Goal: Information Seeking & Learning: Learn about a topic

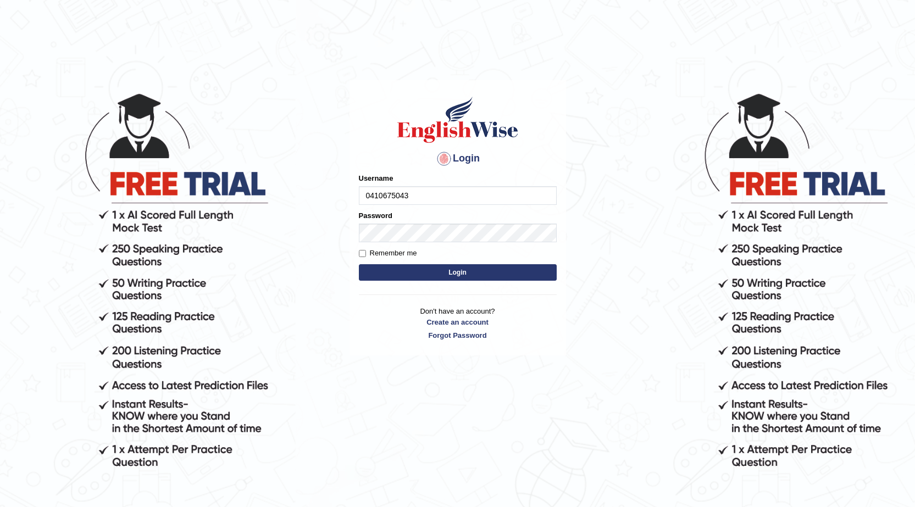
type input "0410675043"
click at [436, 276] on button "Login" at bounding box center [458, 272] width 198 height 16
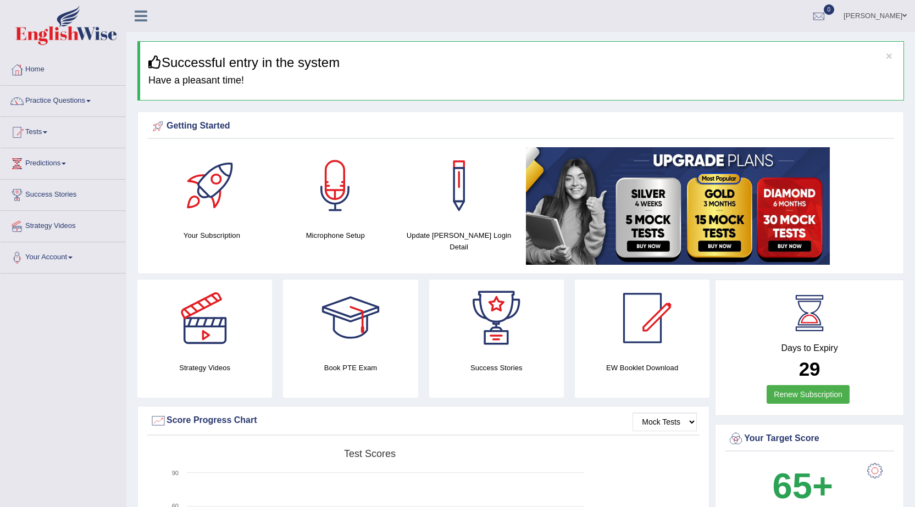
click at [87, 99] on link "Practice Questions" at bounding box center [63, 99] width 125 height 27
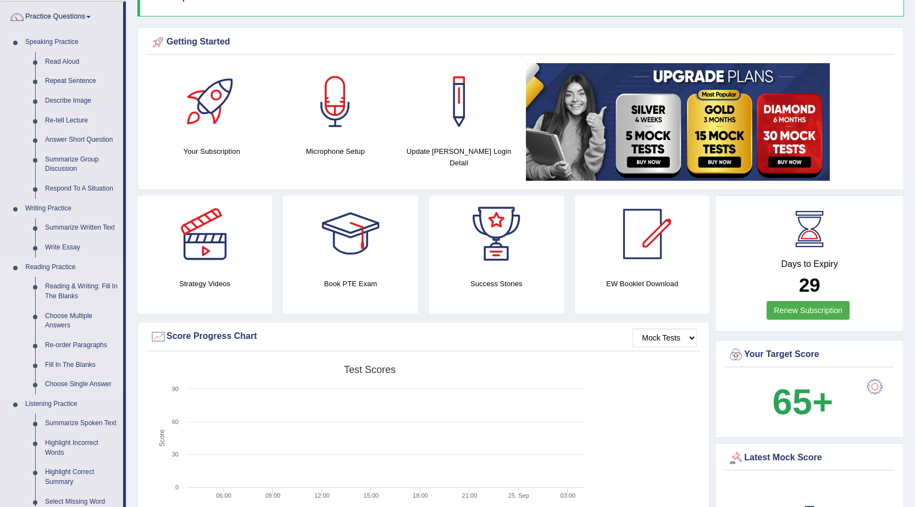
scroll to position [110, 0]
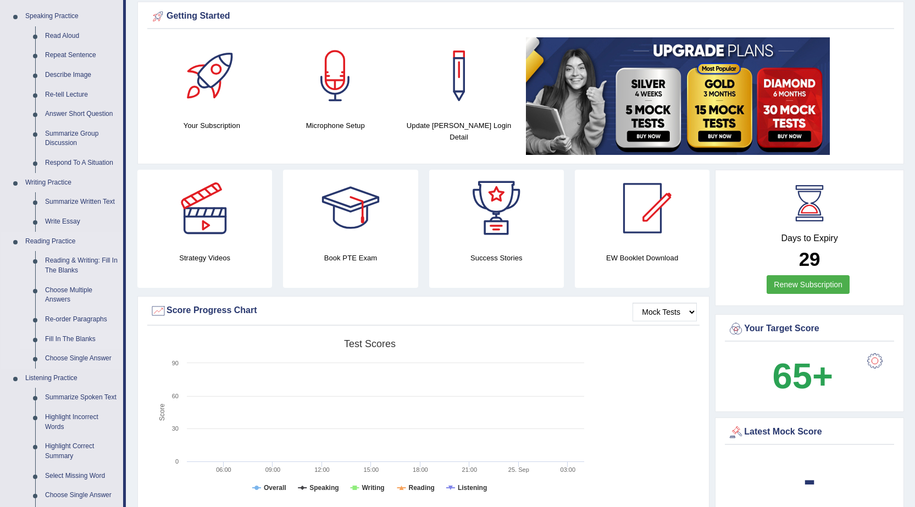
click at [77, 336] on link "Fill In The Blanks" at bounding box center [81, 340] width 83 height 20
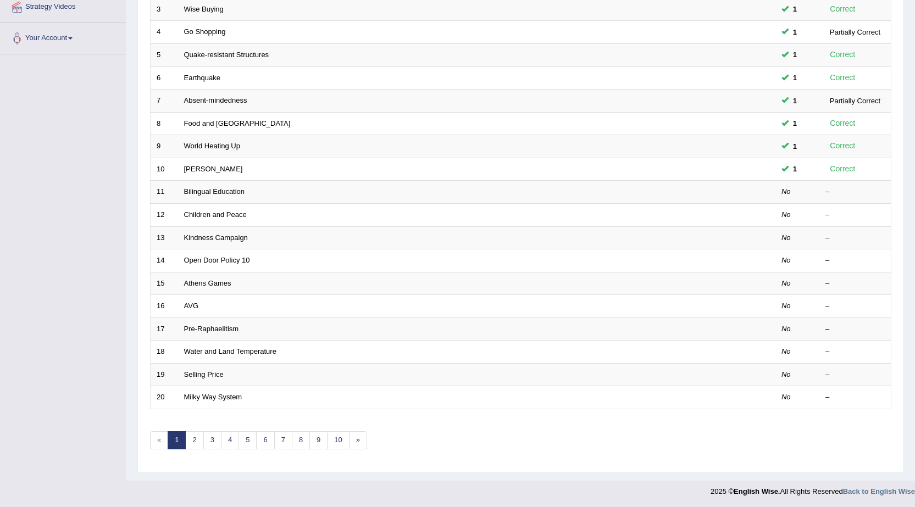
scroll to position [220, 0]
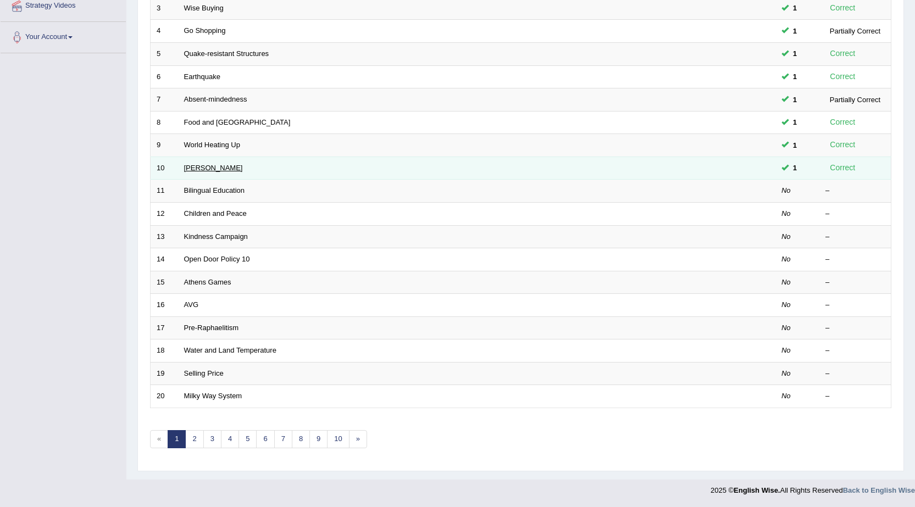
click at [193, 167] on link "EI Nino" at bounding box center [213, 168] width 59 height 8
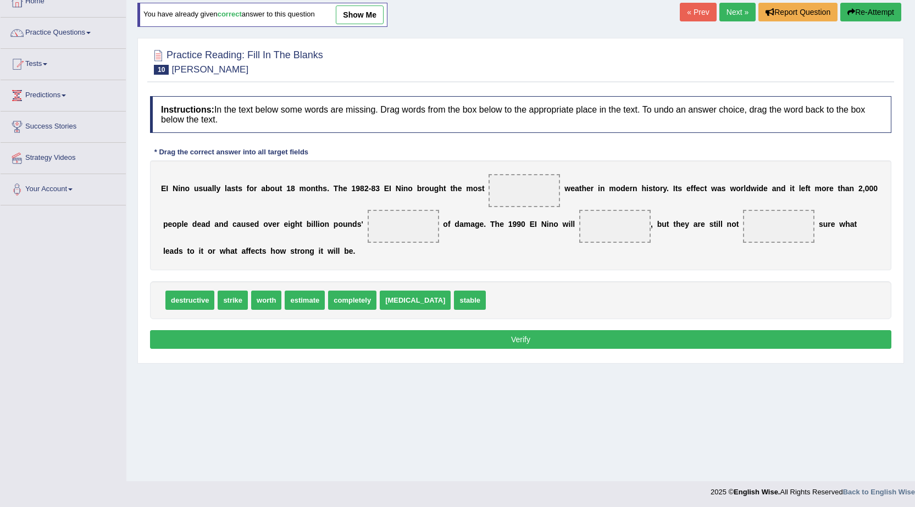
scroll to position [70, 0]
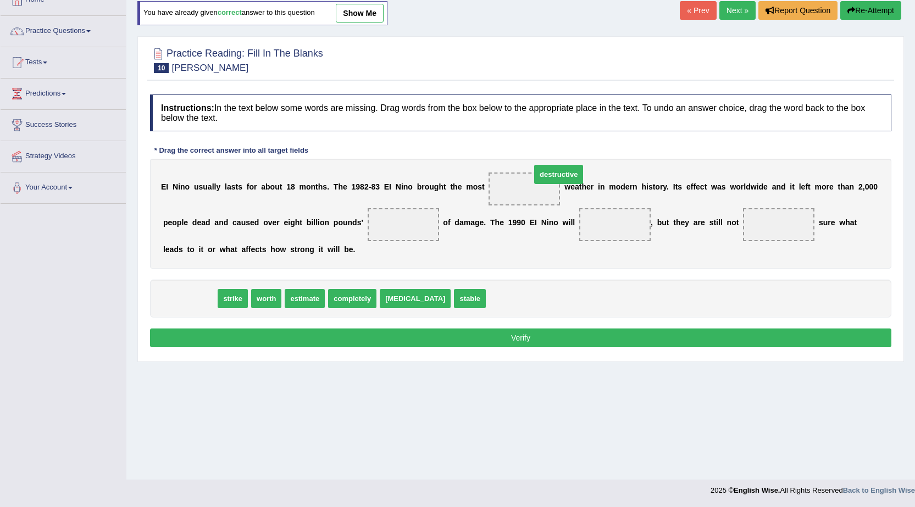
drag, startPoint x: 196, startPoint y: 303, endPoint x: 557, endPoint y: 199, distance: 376.3
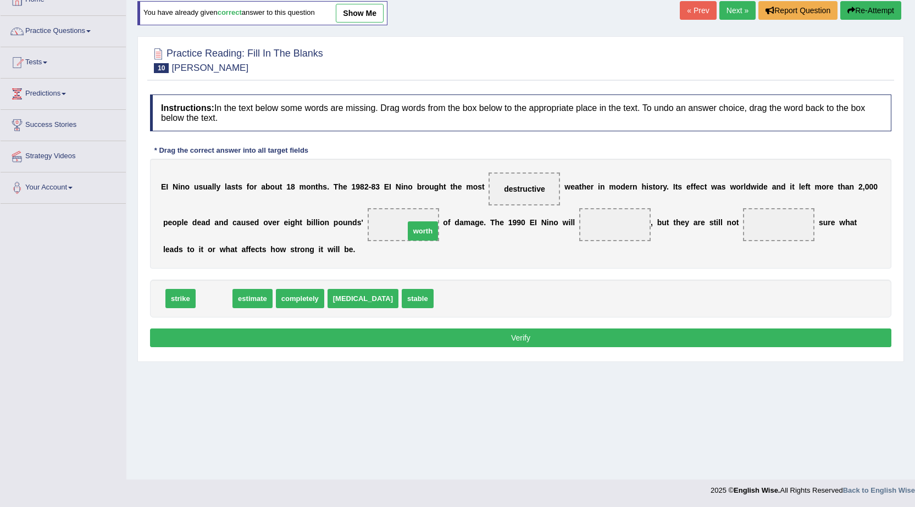
drag, startPoint x: 200, startPoint y: 301, endPoint x: 409, endPoint y: 233, distance: 219.5
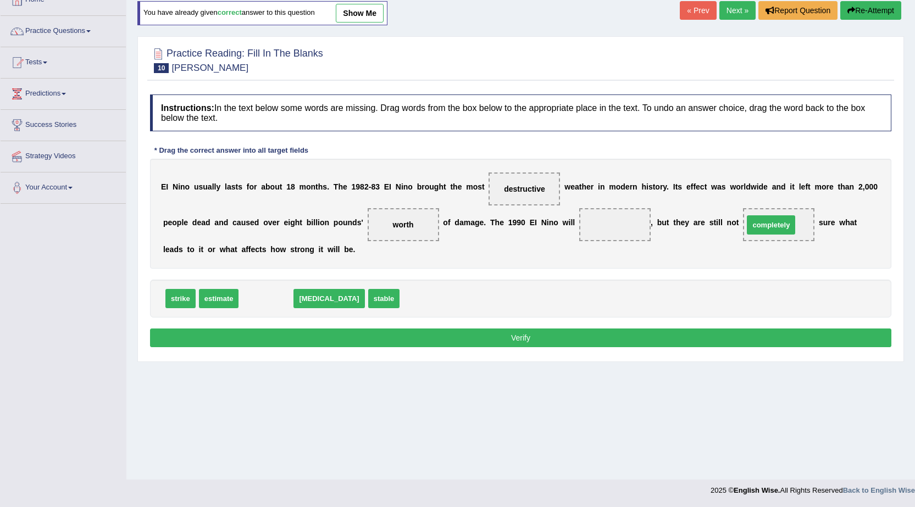
drag, startPoint x: 265, startPoint y: 298, endPoint x: 771, endPoint y: 225, distance: 510.4
drag, startPoint x: 177, startPoint y: 300, endPoint x: 499, endPoint y: 195, distance: 338.4
click at [196, 289] on span "strike" at bounding box center [180, 298] width 30 height 19
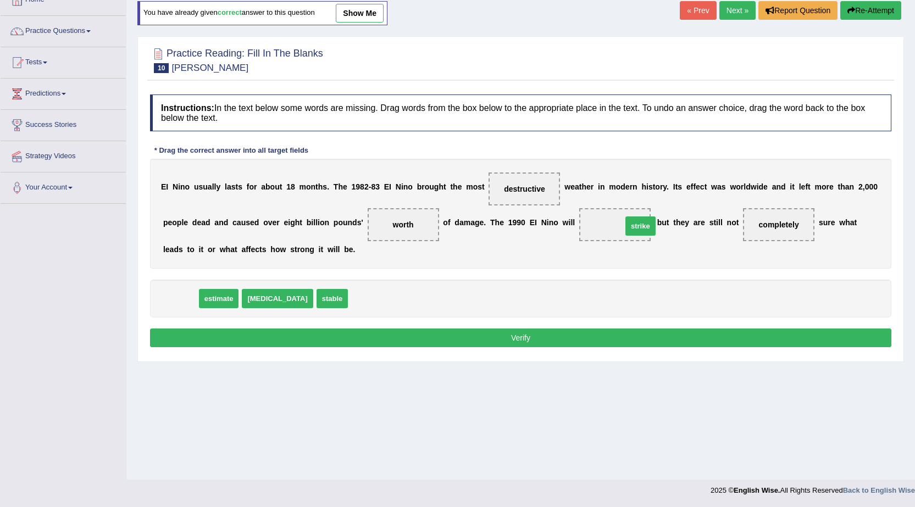
drag, startPoint x: 179, startPoint y: 293, endPoint x: 639, endPoint y: 220, distance: 465.7
click at [496, 342] on button "Verify" at bounding box center [520, 338] width 741 height 19
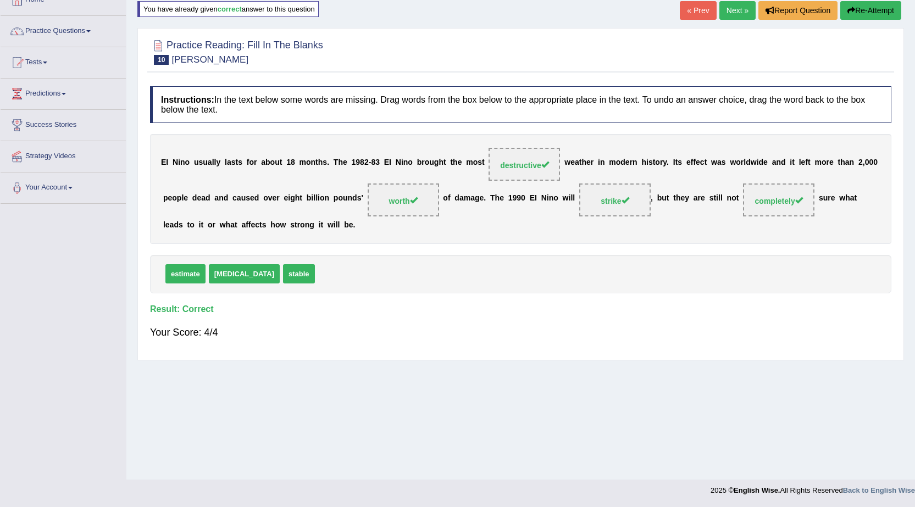
click at [734, 14] on link "Next »" at bounding box center [737, 10] width 36 height 19
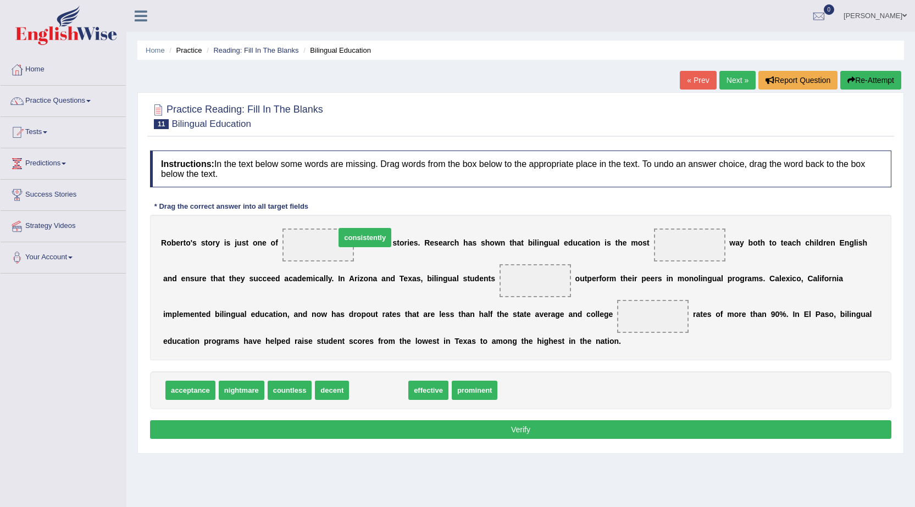
drag, startPoint x: 386, startPoint y: 396, endPoint x: 371, endPoint y: 243, distance: 153.0
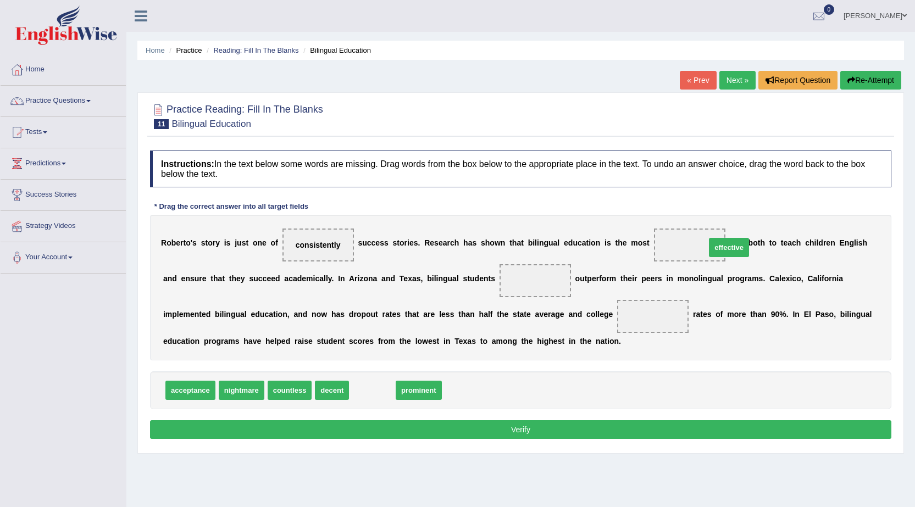
drag, startPoint x: 370, startPoint y: 392, endPoint x: 727, endPoint y: 249, distance: 383.8
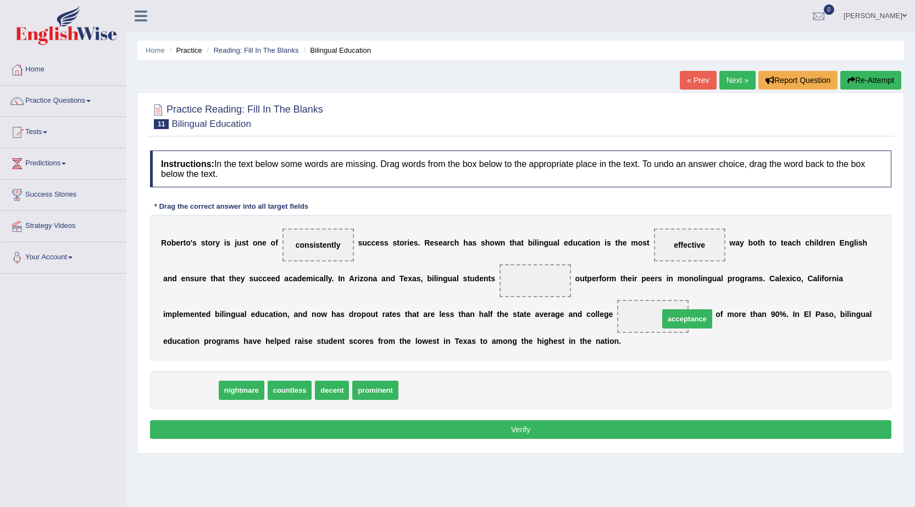
drag, startPoint x: 197, startPoint y: 390, endPoint x: 694, endPoint y: 319, distance: 502.0
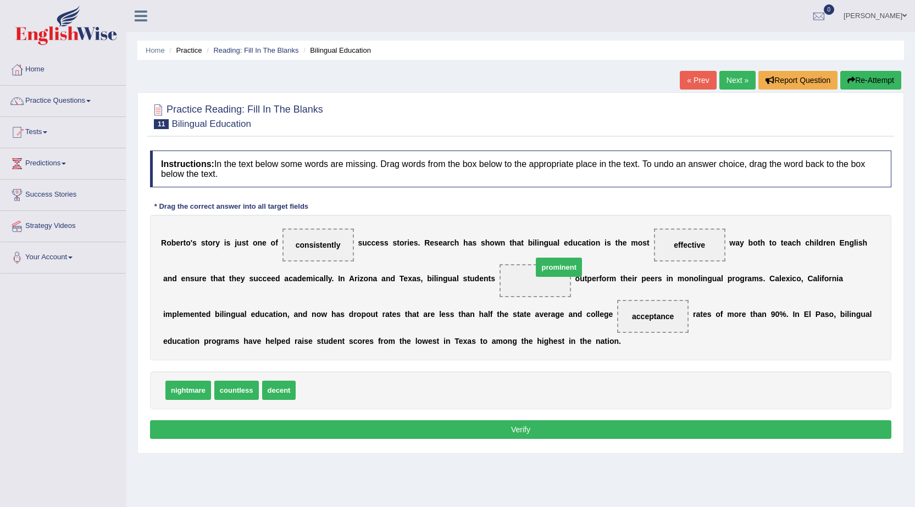
drag, startPoint x: 323, startPoint y: 395, endPoint x: 558, endPoint y: 277, distance: 263.3
click at [488, 428] on button "Verify" at bounding box center [520, 429] width 741 height 19
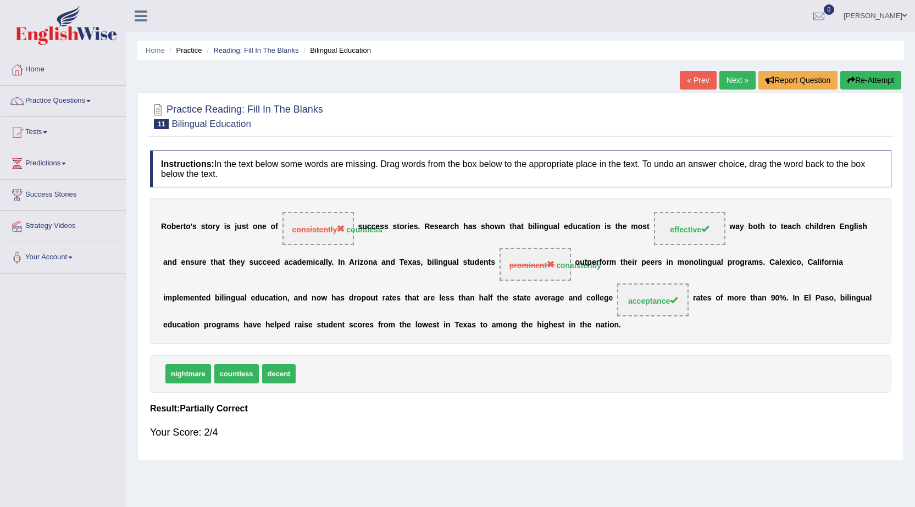
click at [728, 81] on link "Next »" at bounding box center [737, 80] width 36 height 19
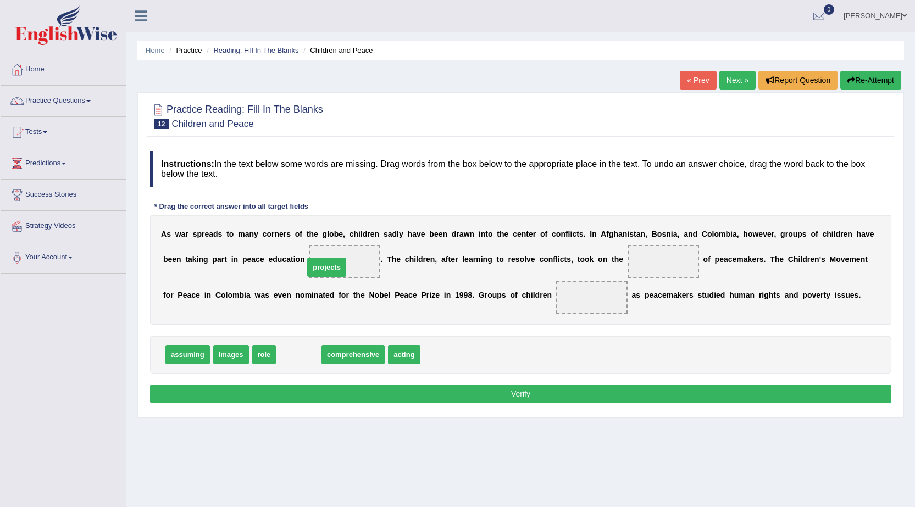
drag, startPoint x: 308, startPoint y: 356, endPoint x: 336, endPoint y: 269, distance: 91.8
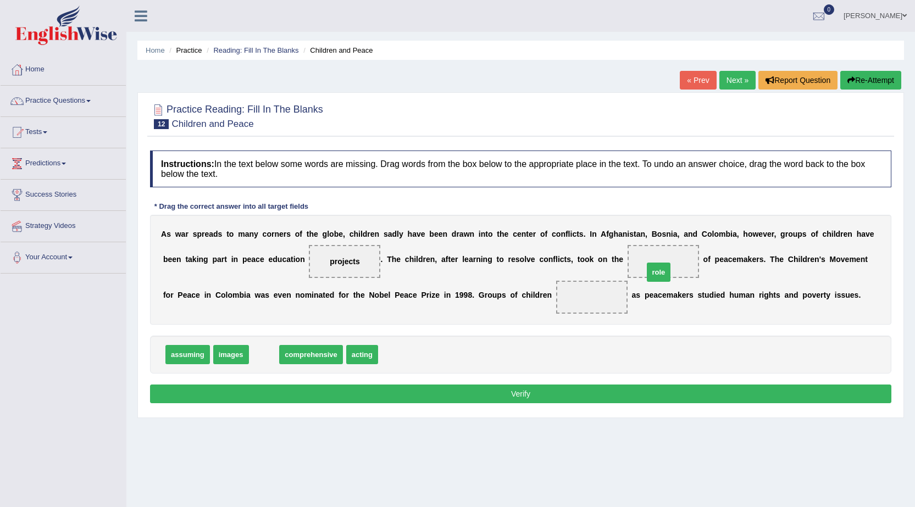
drag, startPoint x: 259, startPoint y: 353, endPoint x: 654, endPoint y: 270, distance: 403.2
drag, startPoint x: 332, startPoint y: 352, endPoint x: 594, endPoint y: 298, distance: 267.8
click at [525, 394] on button "Verify" at bounding box center [520, 394] width 741 height 19
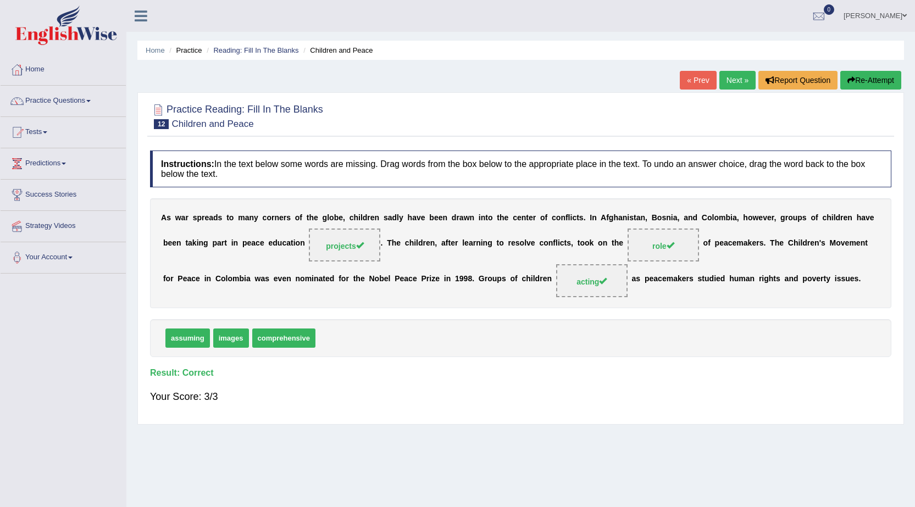
click at [727, 77] on link "Next »" at bounding box center [737, 80] width 36 height 19
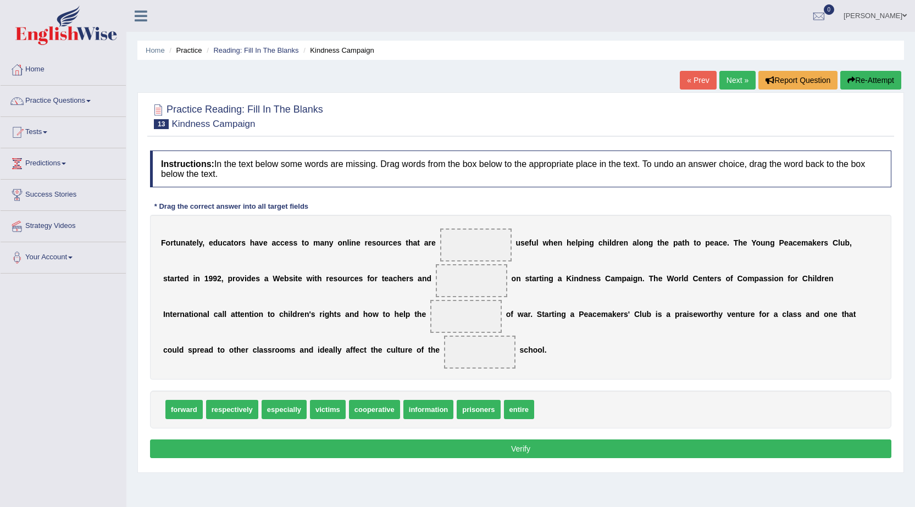
click at [279, 412] on span "especially" at bounding box center [284, 409] width 45 height 19
drag, startPoint x: 279, startPoint y: 412, endPoint x: 441, endPoint y: 243, distance: 233.6
drag, startPoint x: 283, startPoint y: 410, endPoint x: 467, endPoint y: 301, distance: 214.4
drag, startPoint x: 467, startPoint y: 312, endPoint x: 466, endPoint y: 291, distance: 20.9
click at [466, 291] on div "F o r t u n a t e l y , e d u c a t o r s h a v e a c c e s s t o m a n y o n l…" at bounding box center [520, 297] width 741 height 165
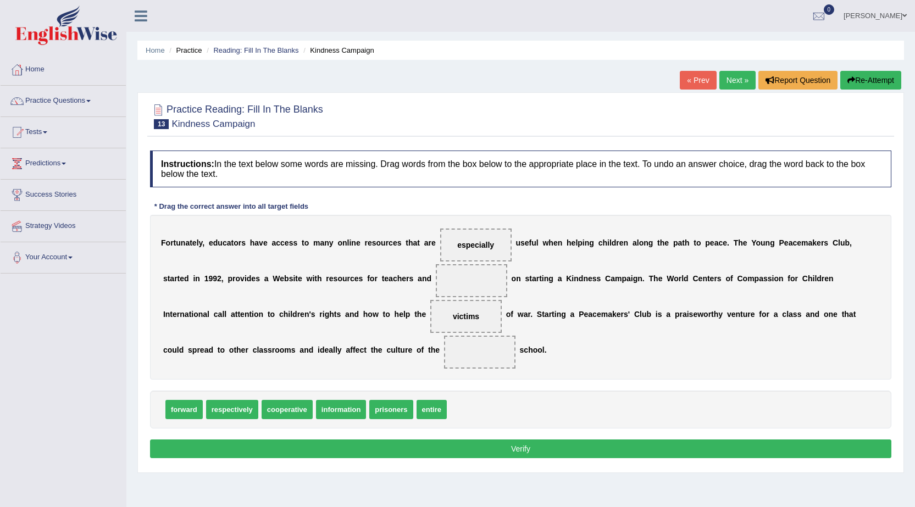
drag, startPoint x: 462, startPoint y: 328, endPoint x: 463, endPoint y: 295, distance: 33.0
click at [463, 295] on div "F o r t u n a t e l y , e d u c a t o r s h a v e a c c e s s t o m a n y o n l…" at bounding box center [520, 297] width 741 height 165
drag, startPoint x: 460, startPoint y: 317, endPoint x: 460, endPoint y: 289, distance: 28.0
drag, startPoint x: 460, startPoint y: 283, endPoint x: 456, endPoint y: 320, distance: 38.1
drag, startPoint x: 390, startPoint y: 413, endPoint x: 452, endPoint y: 288, distance: 139.9
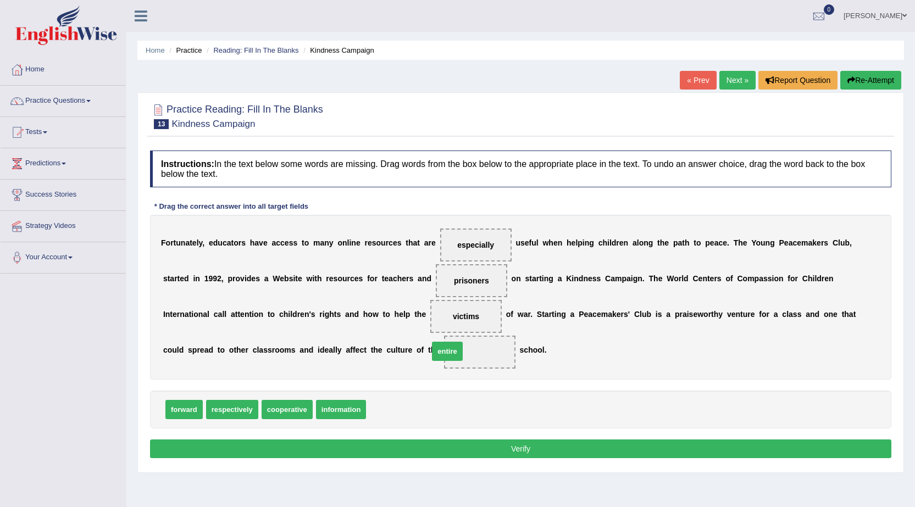
drag, startPoint x: 389, startPoint y: 412, endPoint x: 453, endPoint y: 354, distance: 86.8
click at [534, 442] on button "Verify" at bounding box center [520, 449] width 741 height 19
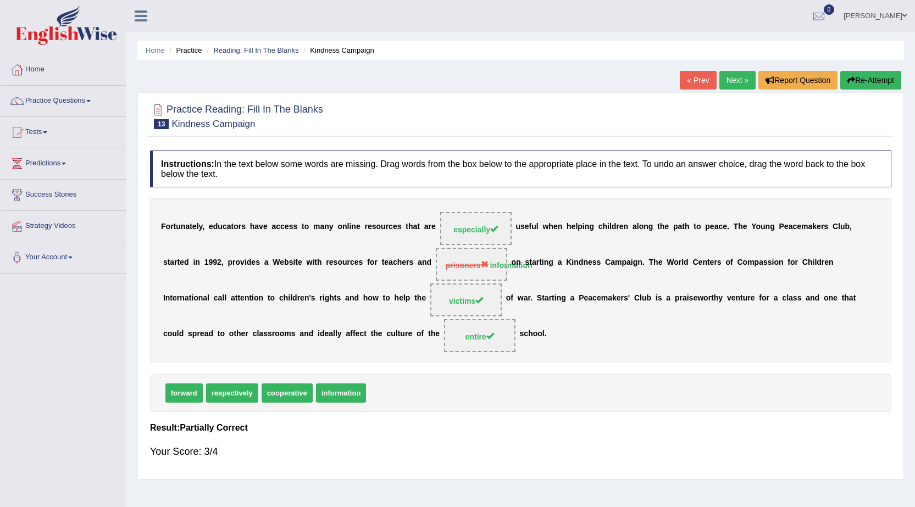
click at [727, 82] on link "Next »" at bounding box center [737, 80] width 36 height 19
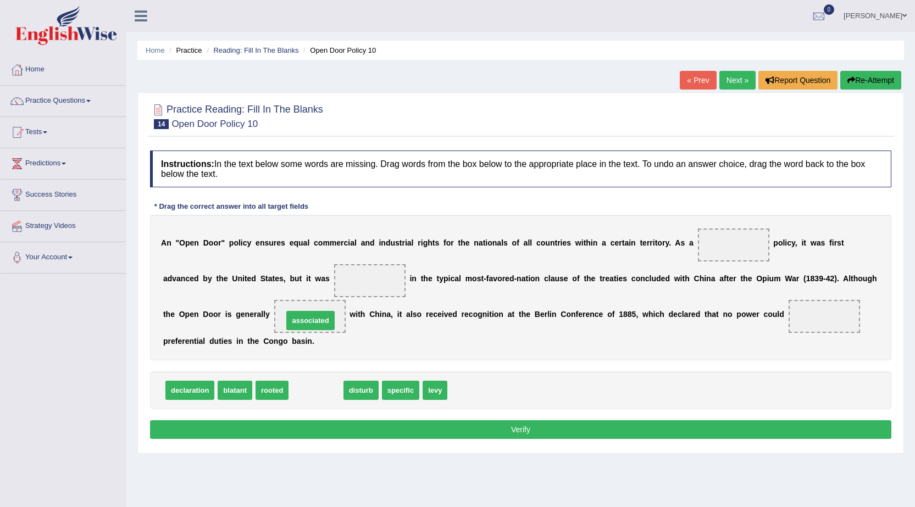
drag, startPoint x: 322, startPoint y: 387, endPoint x: 317, endPoint y: 317, distance: 70.6
drag, startPoint x: 317, startPoint y: 390, endPoint x: 791, endPoint y: 320, distance: 479.4
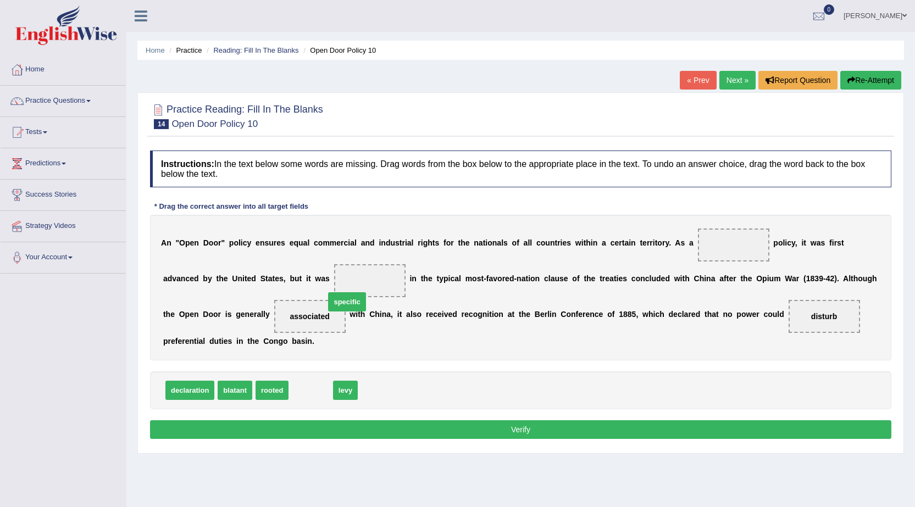
drag, startPoint x: 304, startPoint y: 394, endPoint x: 350, endPoint y: 287, distance: 116.2
drag, startPoint x: 306, startPoint y: 386, endPoint x: 733, endPoint y: 258, distance: 445.7
click at [513, 422] on button "Verify" at bounding box center [520, 429] width 741 height 19
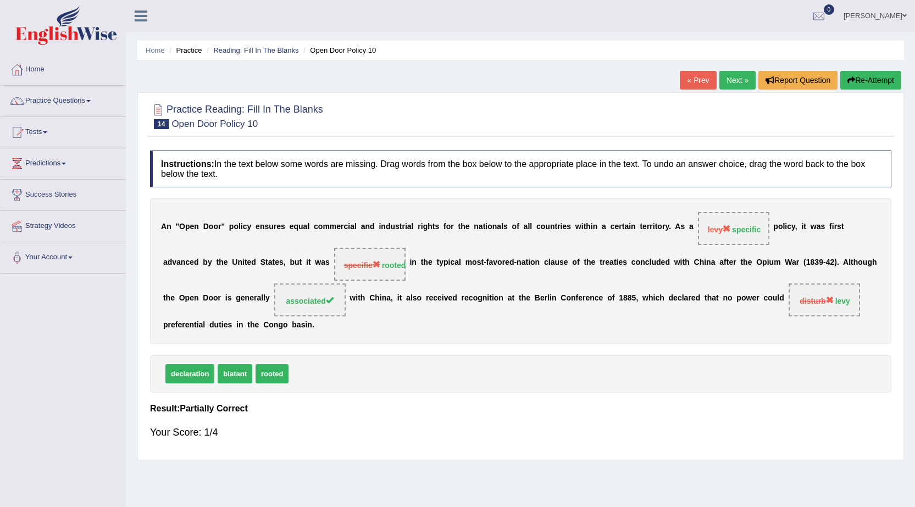
click at [734, 78] on link "Next »" at bounding box center [737, 80] width 36 height 19
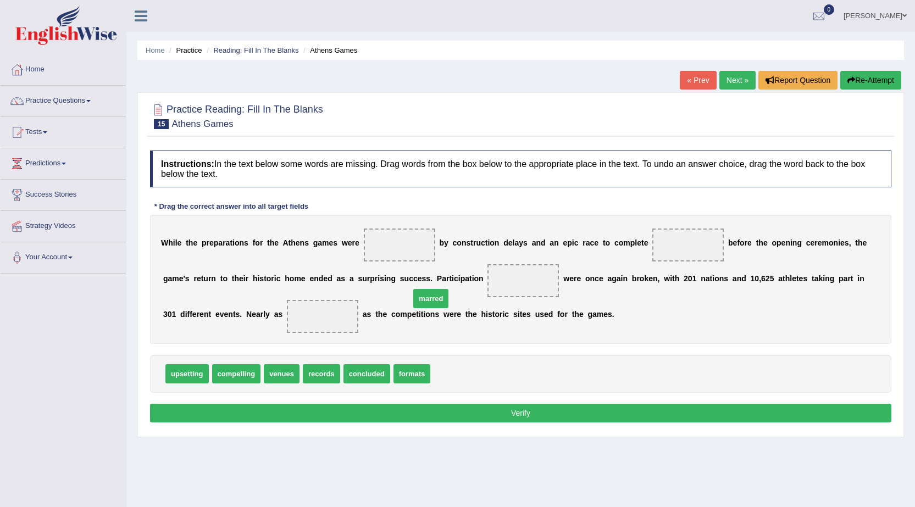
drag, startPoint x: 462, startPoint y: 375, endPoint x: 413, endPoint y: 263, distance: 122.3
click at [440, 300] on span "marred" at bounding box center [430, 298] width 35 height 19
drag, startPoint x: 446, startPoint y: 371, endPoint x: 435, endPoint y: 249, distance: 122.6
drag, startPoint x: 289, startPoint y: 379, endPoint x: 822, endPoint y: 324, distance: 535.9
click at [818, 324] on span "venues" at bounding box center [801, 327] width 36 height 19
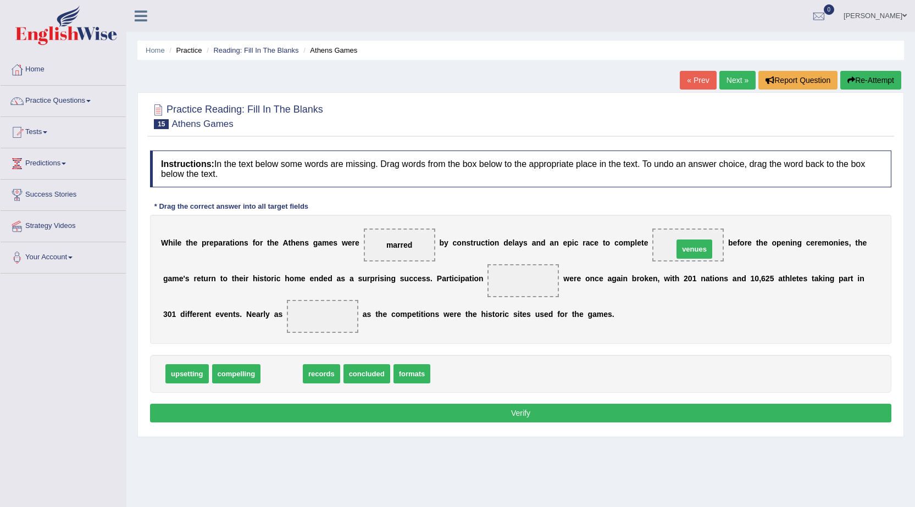
drag, startPoint x: 281, startPoint y: 378, endPoint x: 693, endPoint y: 253, distance: 430.0
drag, startPoint x: 268, startPoint y: 378, endPoint x: 510, endPoint y: 285, distance: 258.4
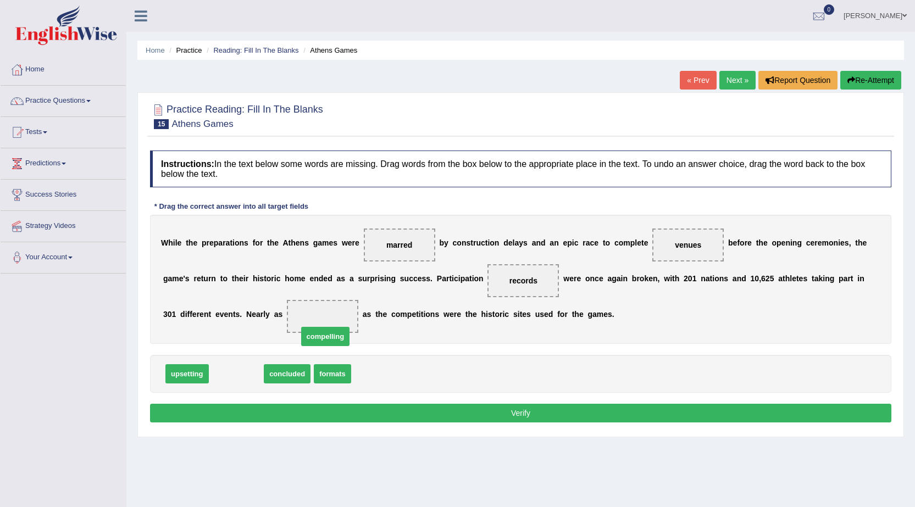
drag, startPoint x: 225, startPoint y: 374, endPoint x: 328, endPoint y: 329, distance: 112.2
click at [513, 413] on button "Verify" at bounding box center [520, 413] width 741 height 19
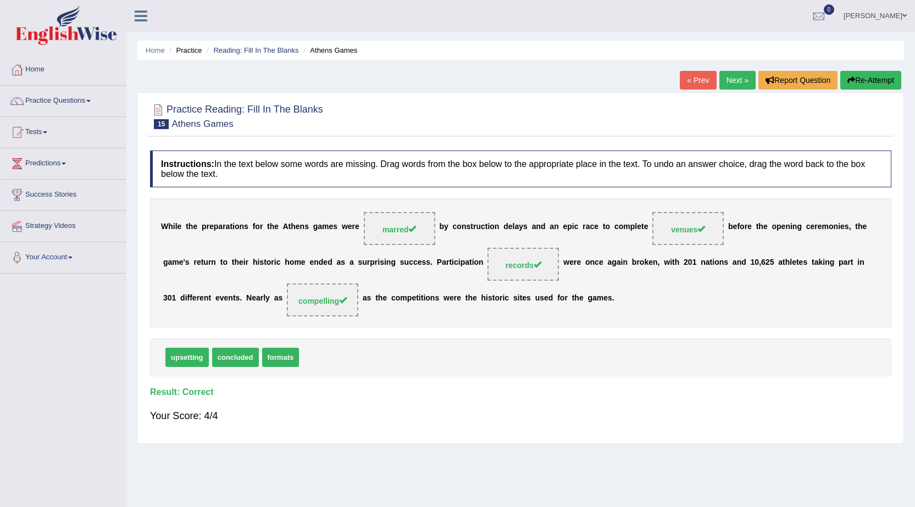
click at [735, 82] on link "Next »" at bounding box center [737, 80] width 36 height 19
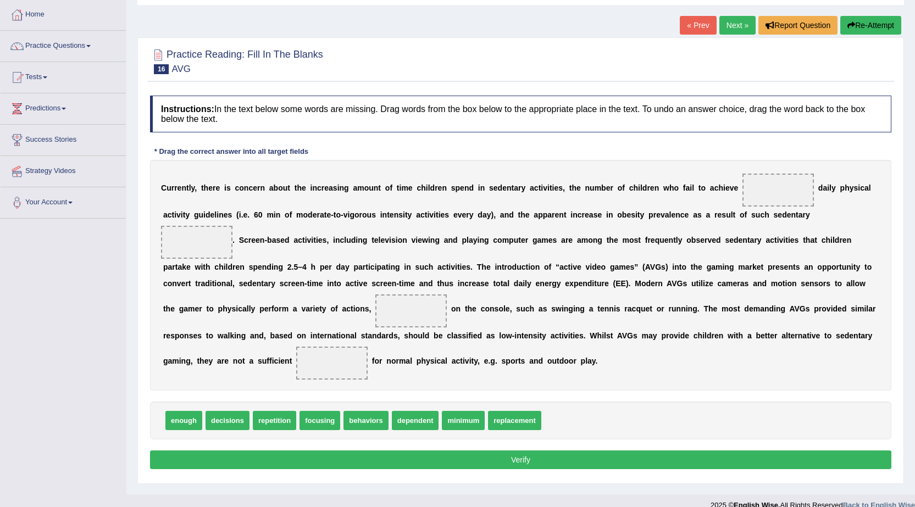
scroll to position [70, 0]
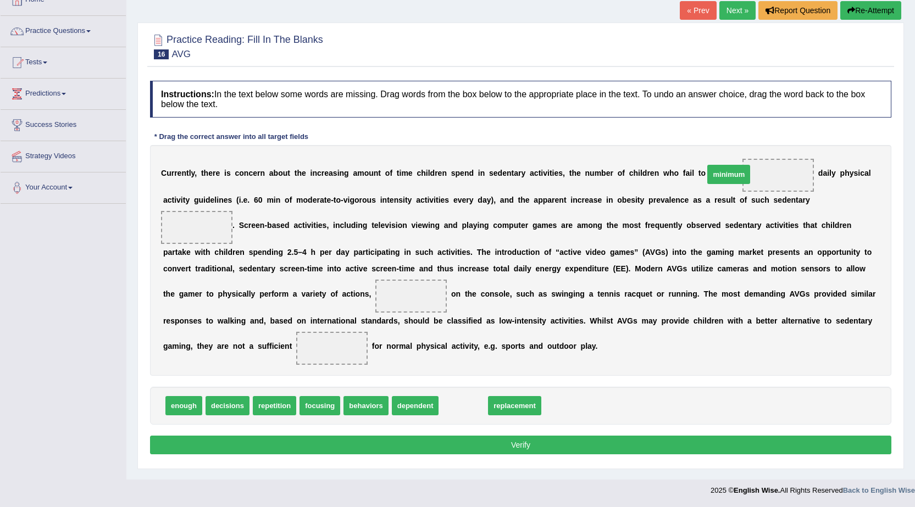
drag, startPoint x: 469, startPoint y: 409, endPoint x: 746, endPoint y: 174, distance: 363.4
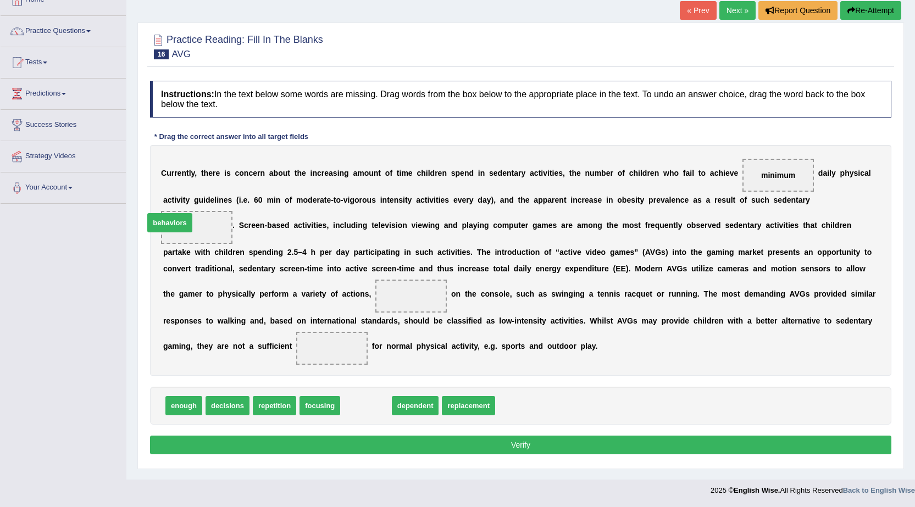
drag, startPoint x: 358, startPoint y: 406, endPoint x: 195, endPoint y: 230, distance: 240.4
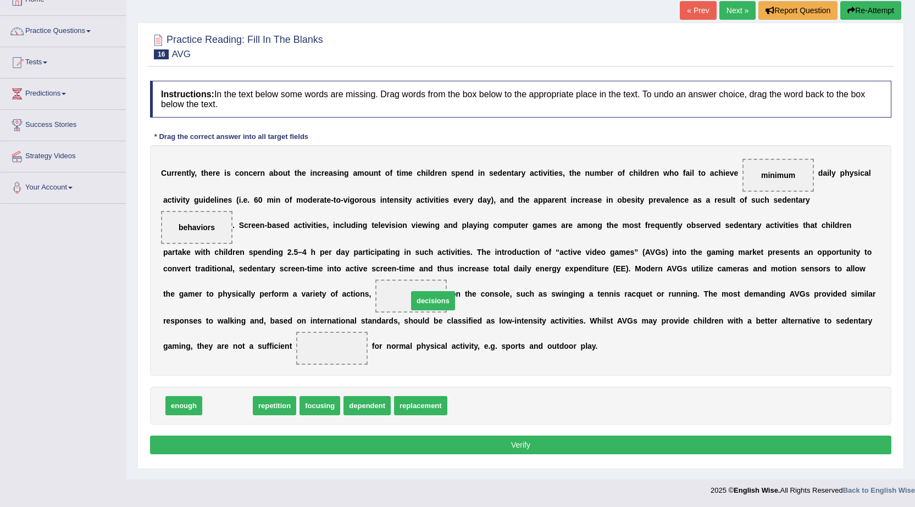
drag, startPoint x: 228, startPoint y: 409, endPoint x: 433, endPoint y: 304, distance: 230.8
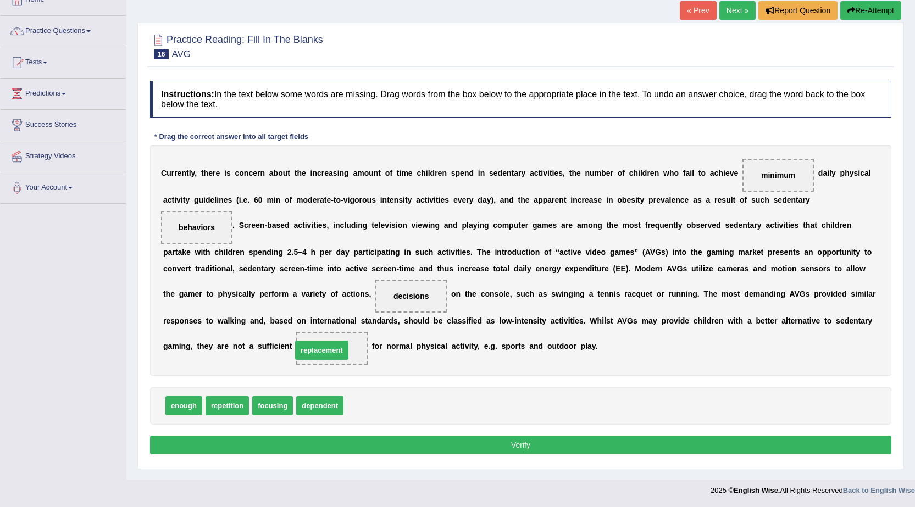
drag, startPoint x: 370, startPoint y: 409, endPoint x: 318, endPoint y: 354, distance: 76.2
click at [453, 443] on button "Verify" at bounding box center [520, 445] width 741 height 19
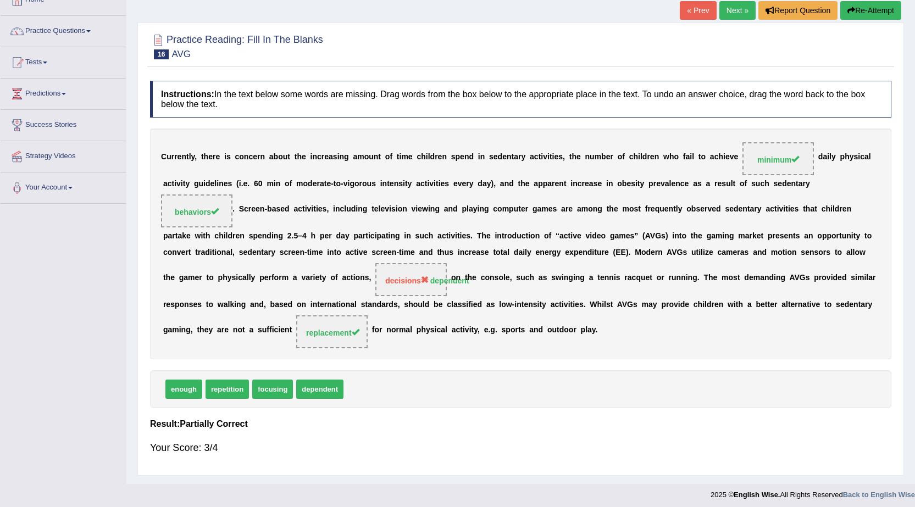
click at [730, 7] on link "Next »" at bounding box center [737, 10] width 36 height 19
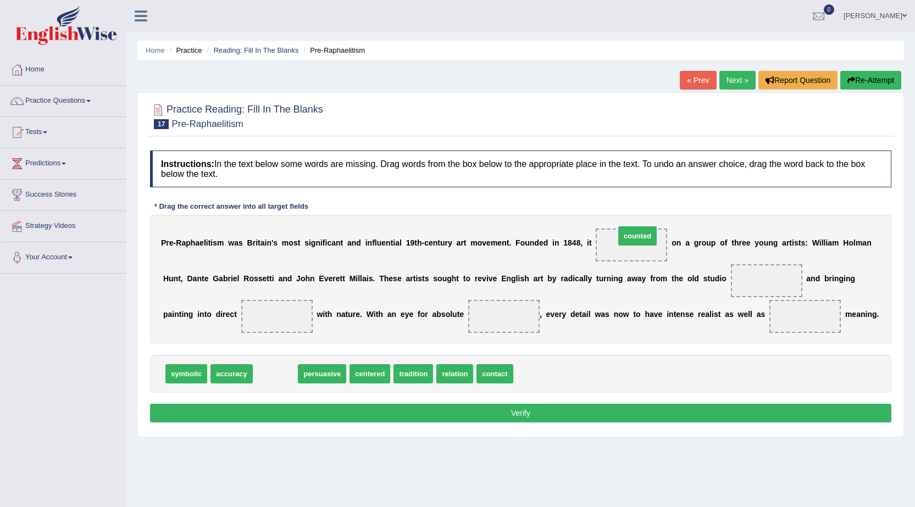
drag, startPoint x: 264, startPoint y: 376, endPoint x: 626, endPoint y: 239, distance: 387.6
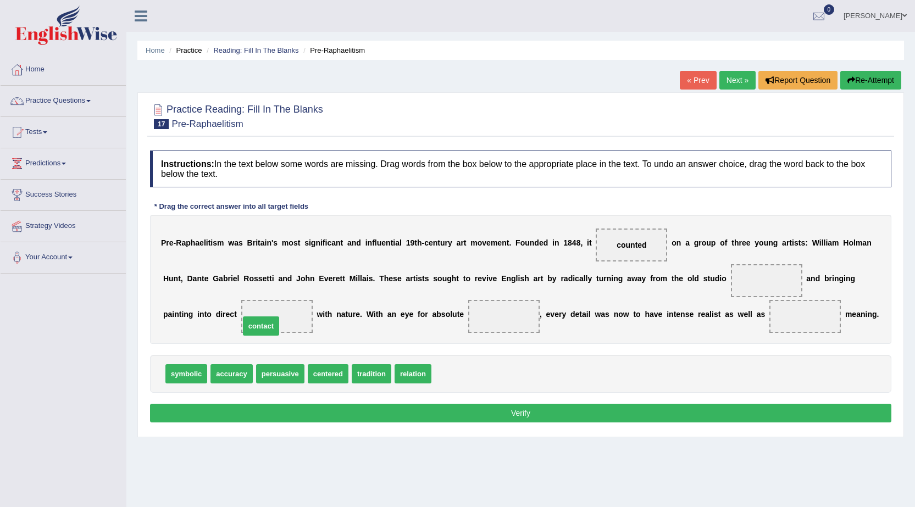
drag, startPoint x: 452, startPoint y: 376, endPoint x: 261, endPoint y: 328, distance: 197.7
drag, startPoint x: 368, startPoint y: 375, endPoint x: 733, endPoint y: 294, distance: 373.9
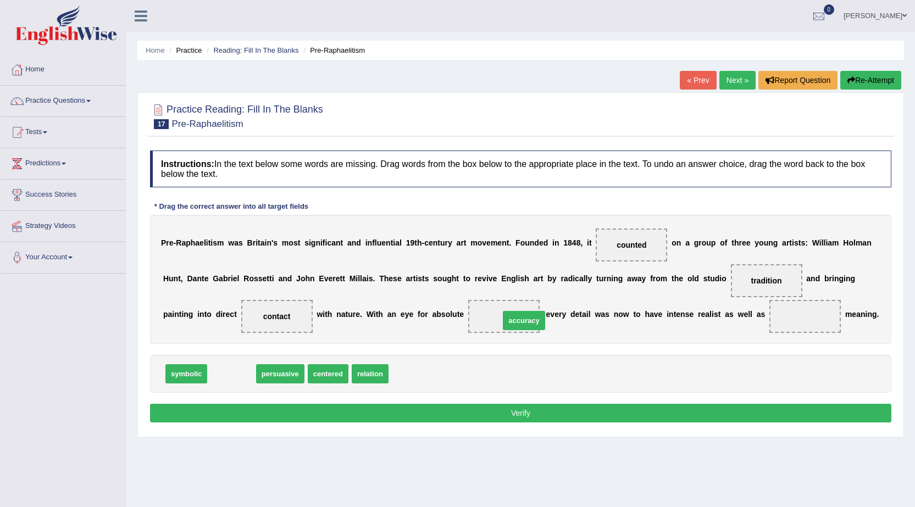
drag, startPoint x: 220, startPoint y: 373, endPoint x: 512, endPoint y: 319, distance: 297.3
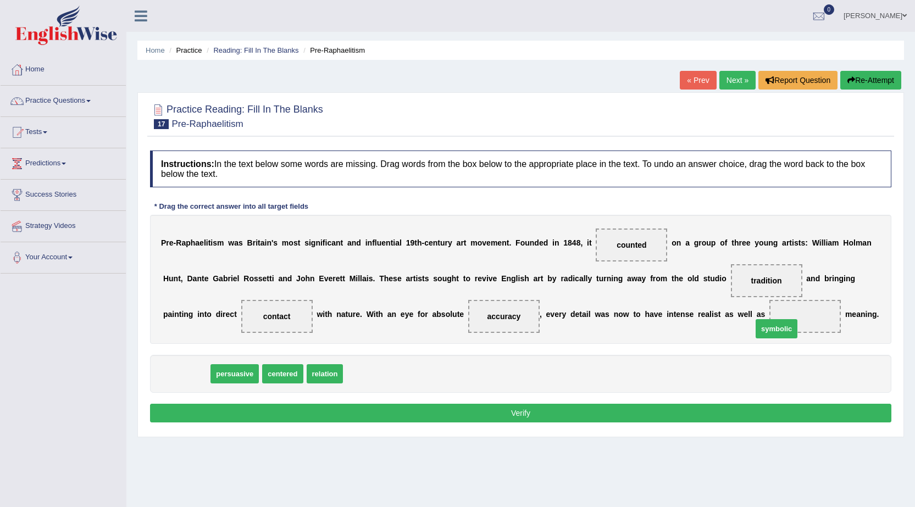
drag, startPoint x: 198, startPoint y: 374, endPoint x: 789, endPoint y: 329, distance: 592.0
click at [537, 417] on button "Verify" at bounding box center [520, 413] width 741 height 19
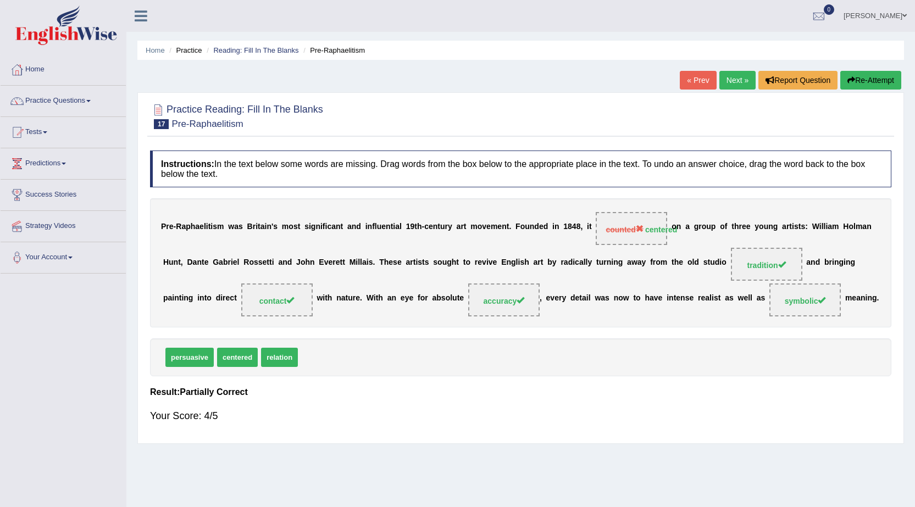
click at [727, 76] on link "Next »" at bounding box center [737, 80] width 36 height 19
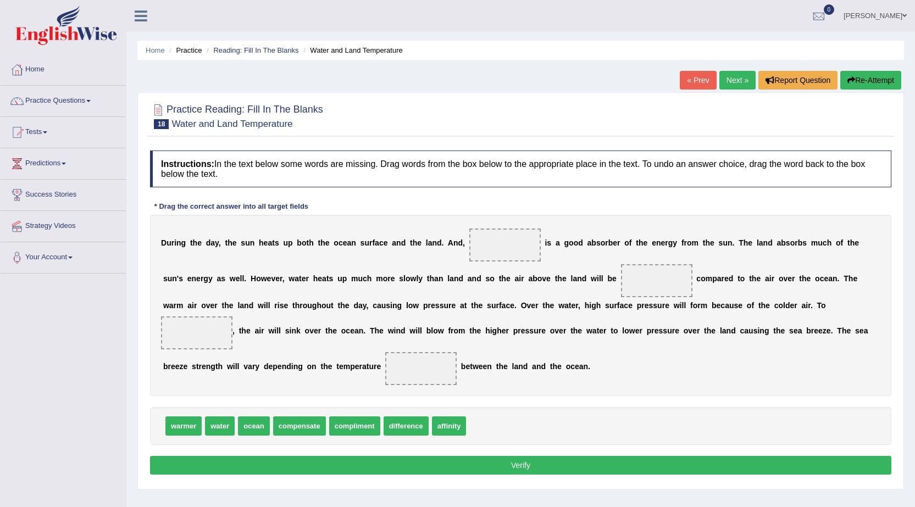
drag, startPoint x: 413, startPoint y: 361, endPoint x: 528, endPoint y: 279, distance: 140.9
click at [528, 279] on div "D u r i n g t h e d a y , t h e s u n h e a t s u p b o t h t h e o c e a n s u…" at bounding box center [520, 305] width 741 height 181
drag, startPoint x: 256, startPoint y: 425, endPoint x: 501, endPoint y: 249, distance: 302.1
drag, startPoint x: 190, startPoint y: 427, endPoint x: 675, endPoint y: 287, distance: 504.6
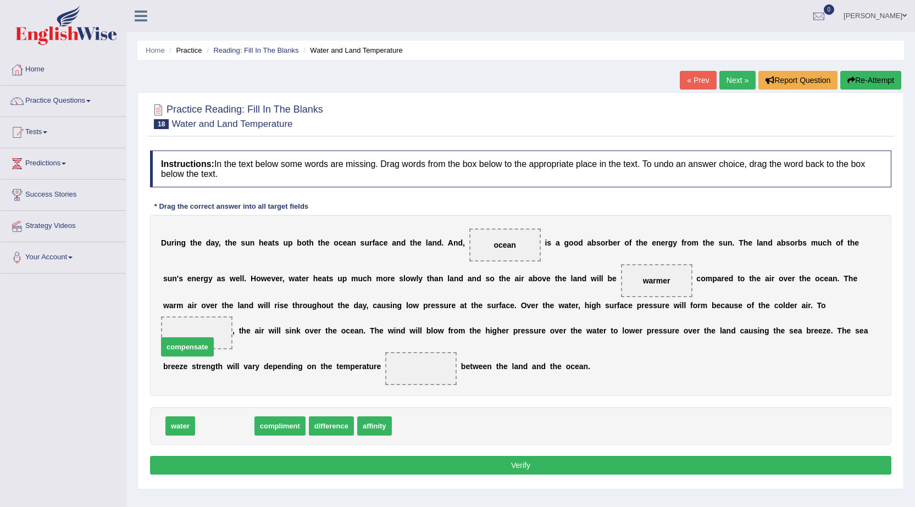
drag, startPoint x: 230, startPoint y: 428, endPoint x: 193, endPoint y: 348, distance: 87.5
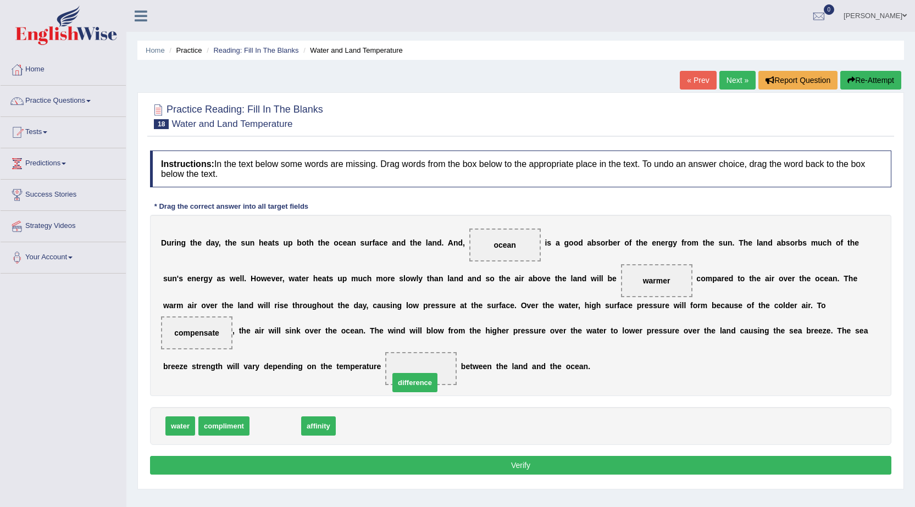
drag, startPoint x: 290, startPoint y: 429, endPoint x: 429, endPoint y: 385, distance: 146.2
click at [546, 463] on button "Verify" at bounding box center [520, 465] width 741 height 19
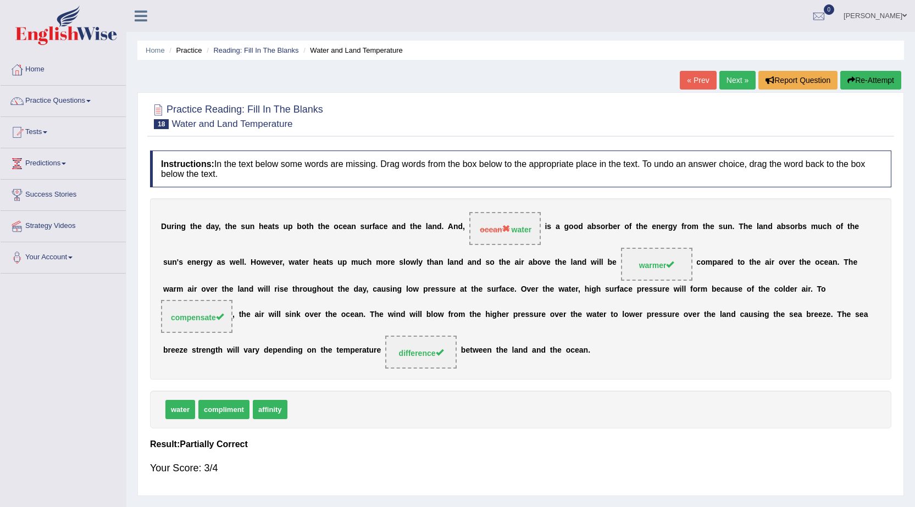
click at [735, 80] on link "Next »" at bounding box center [737, 80] width 36 height 19
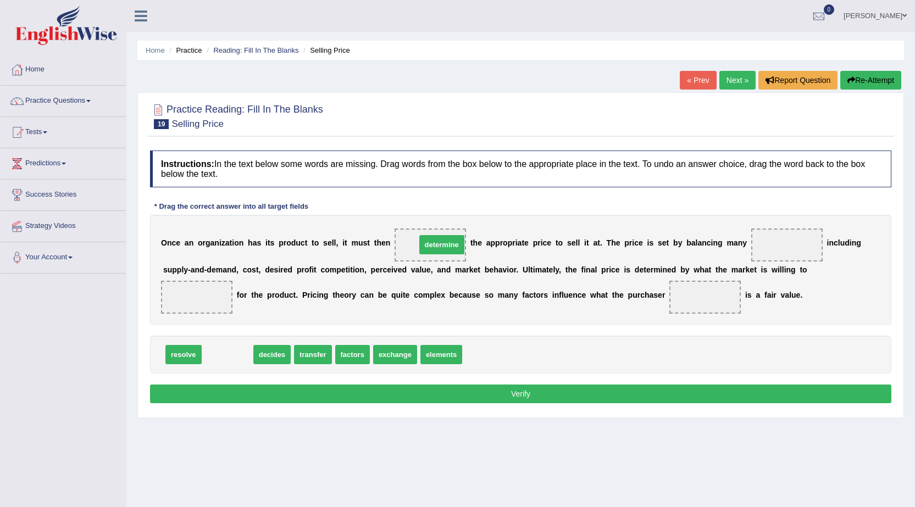
drag, startPoint x: 230, startPoint y: 352, endPoint x: 444, endPoint y: 242, distance: 240.9
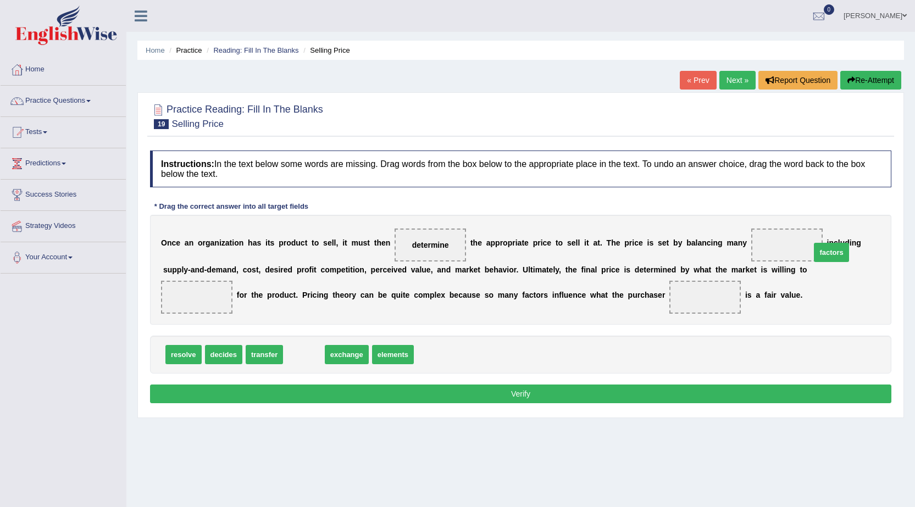
drag, startPoint x: 313, startPoint y: 356, endPoint x: 840, endPoint y: 254, distance: 537.5
drag, startPoint x: 301, startPoint y: 354, endPoint x: 180, endPoint y: 295, distance: 135.2
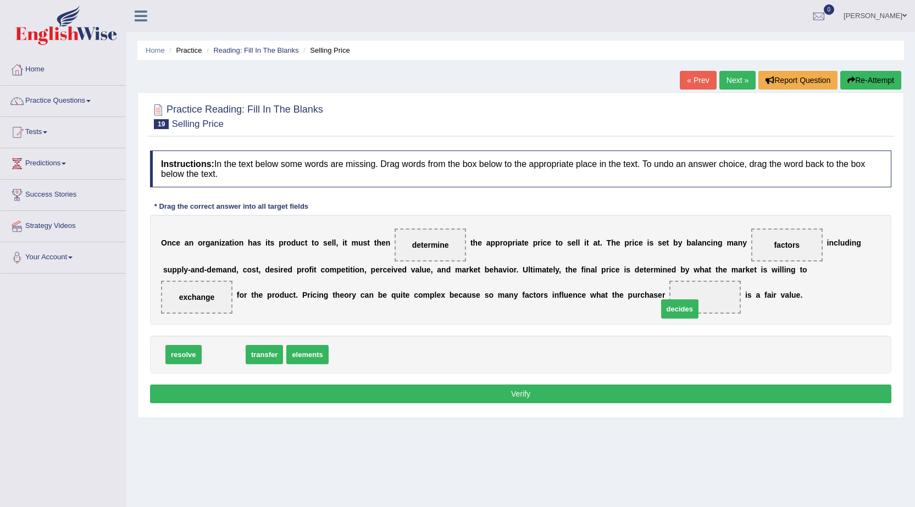
drag, startPoint x: 230, startPoint y: 354, endPoint x: 686, endPoint y: 308, distance: 458.5
click at [540, 399] on button "Verify" at bounding box center [520, 394] width 741 height 19
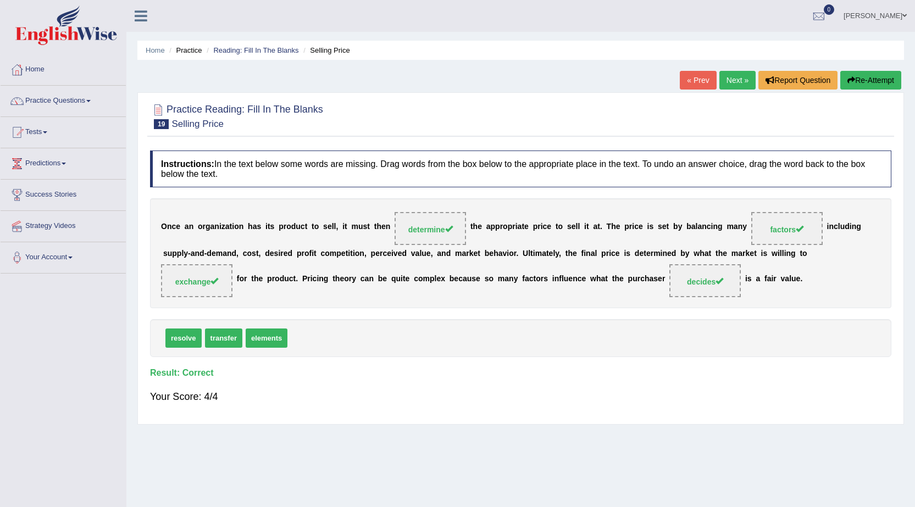
click at [732, 82] on link "Next »" at bounding box center [737, 80] width 36 height 19
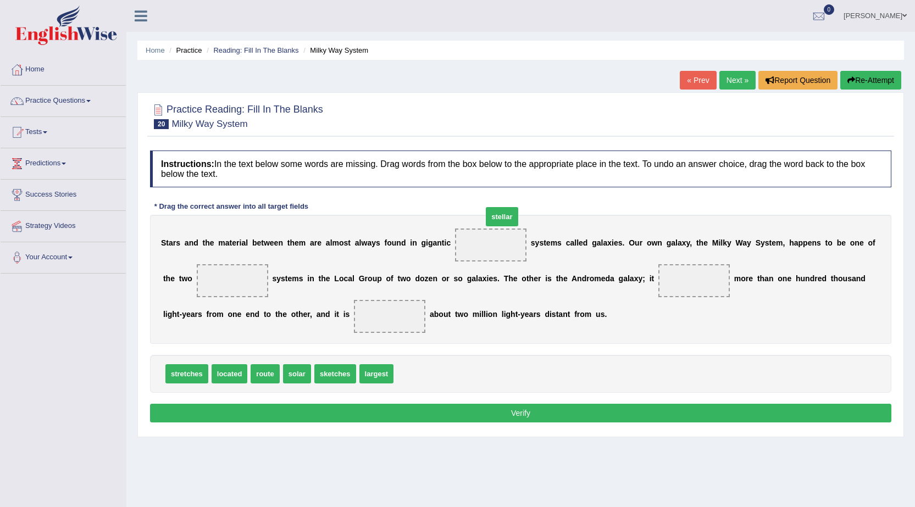
drag, startPoint x: 419, startPoint y: 373, endPoint x: 502, endPoint y: 251, distance: 147.6
drag, startPoint x: 380, startPoint y: 380, endPoint x: 231, endPoint y: 284, distance: 177.0
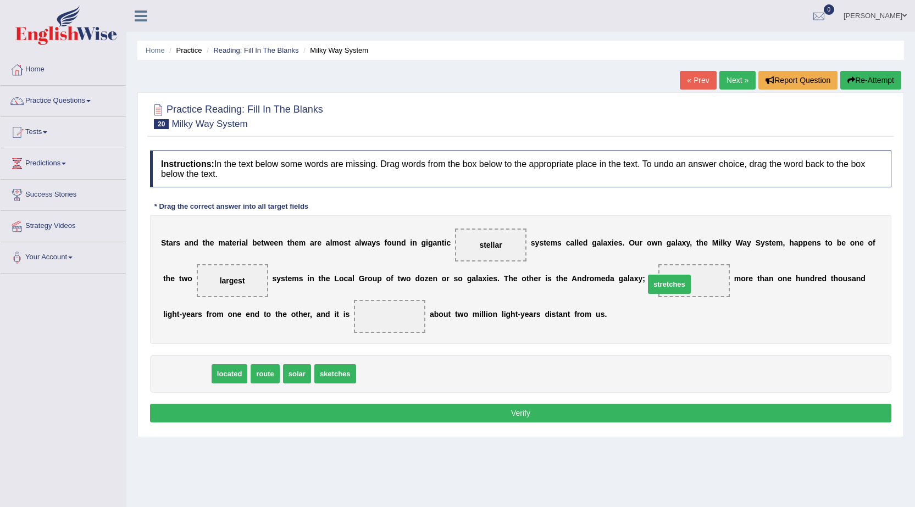
drag, startPoint x: 183, startPoint y: 372, endPoint x: 666, endPoint y: 283, distance: 490.8
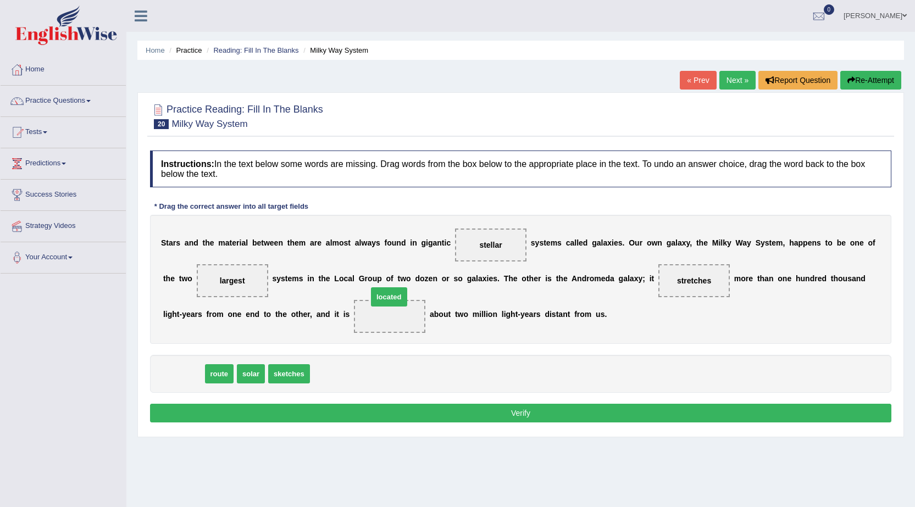
drag, startPoint x: 191, startPoint y: 374, endPoint x: 397, endPoint y: 297, distance: 219.5
click at [512, 416] on button "Verify" at bounding box center [520, 413] width 741 height 19
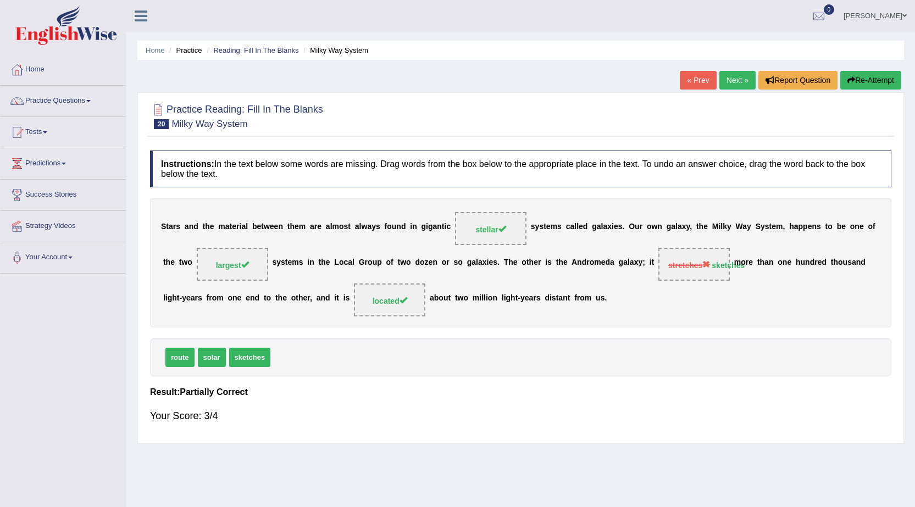
click at [727, 85] on link "Next »" at bounding box center [737, 80] width 36 height 19
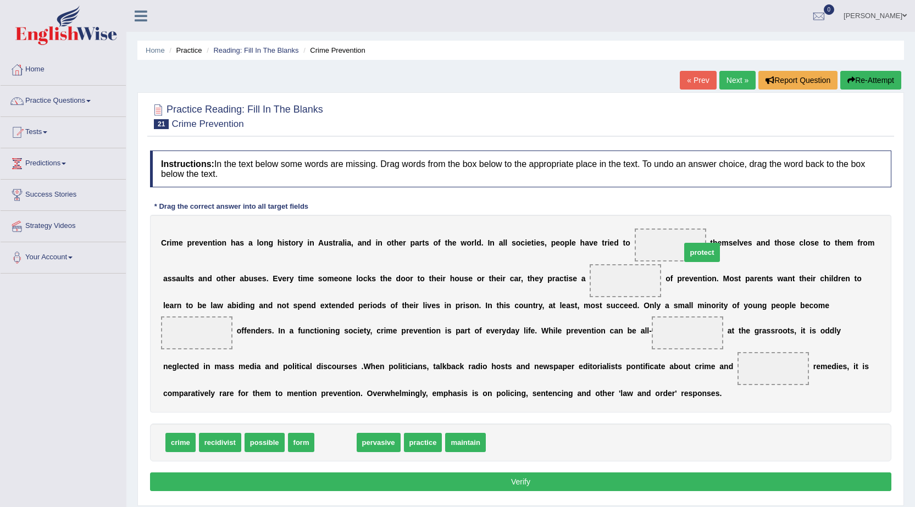
drag, startPoint x: 334, startPoint y: 447, endPoint x: 638, endPoint y: 257, distance: 358.5
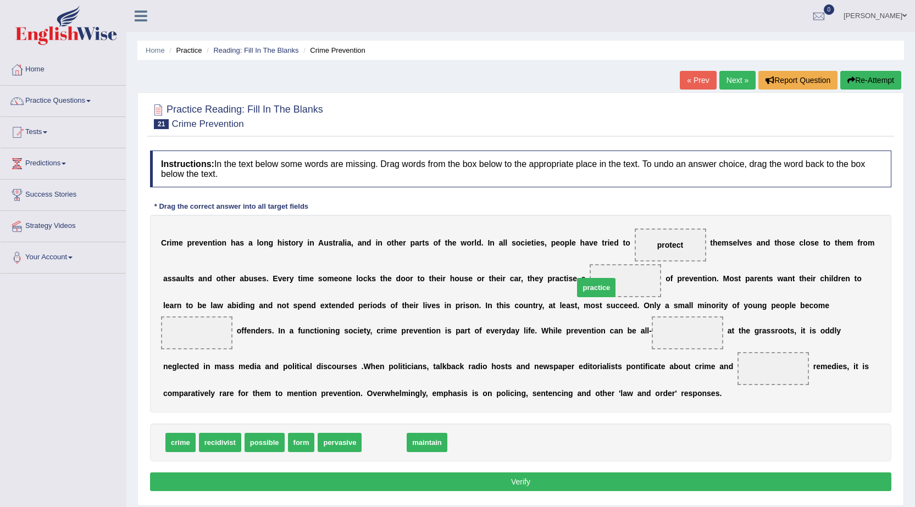
drag, startPoint x: 385, startPoint y: 443, endPoint x: 617, endPoint y: 284, distance: 281.1
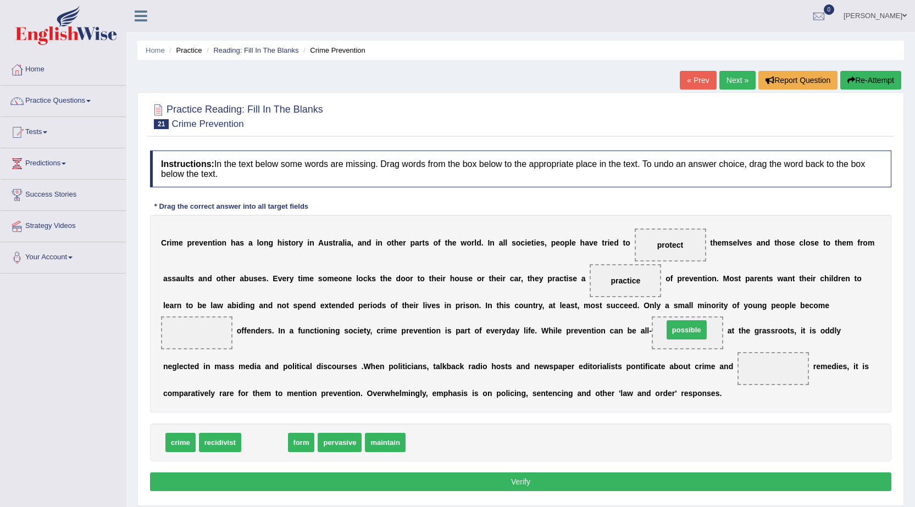
drag, startPoint x: 269, startPoint y: 445, endPoint x: 691, endPoint y: 332, distance: 436.9
drag, startPoint x: 254, startPoint y: 438, endPoint x: 701, endPoint y: 331, distance: 459.4
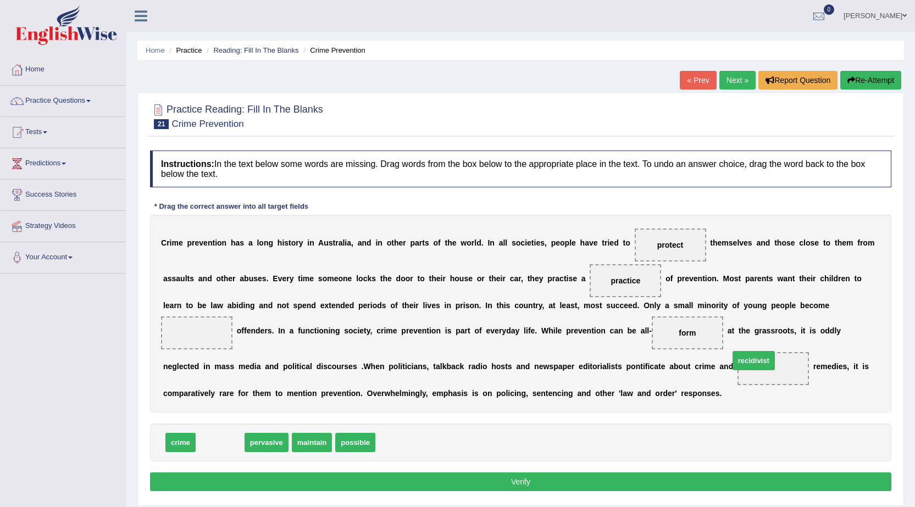
drag, startPoint x: 229, startPoint y: 444, endPoint x: 763, endPoint y: 362, distance: 539.9
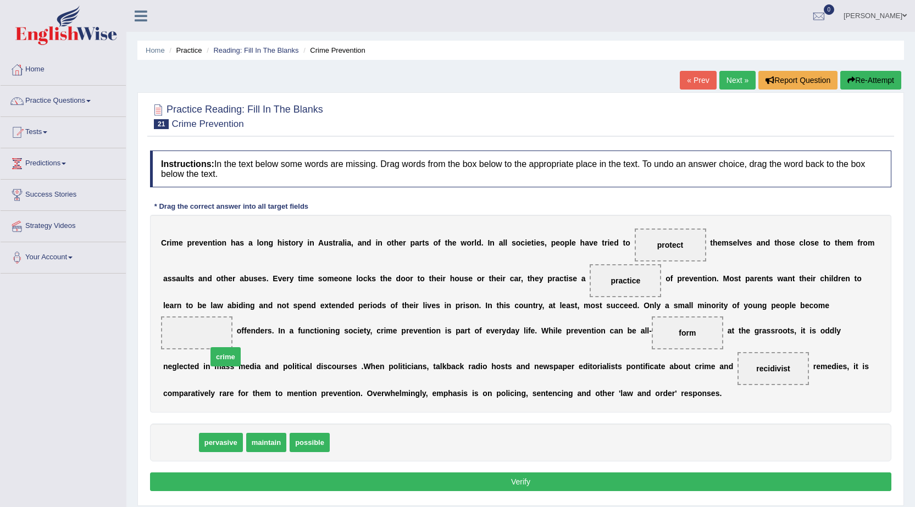
drag, startPoint x: 175, startPoint y: 441, endPoint x: 220, endPoint y: 355, distance: 96.9
click at [531, 478] on button "Verify" at bounding box center [520, 482] width 741 height 19
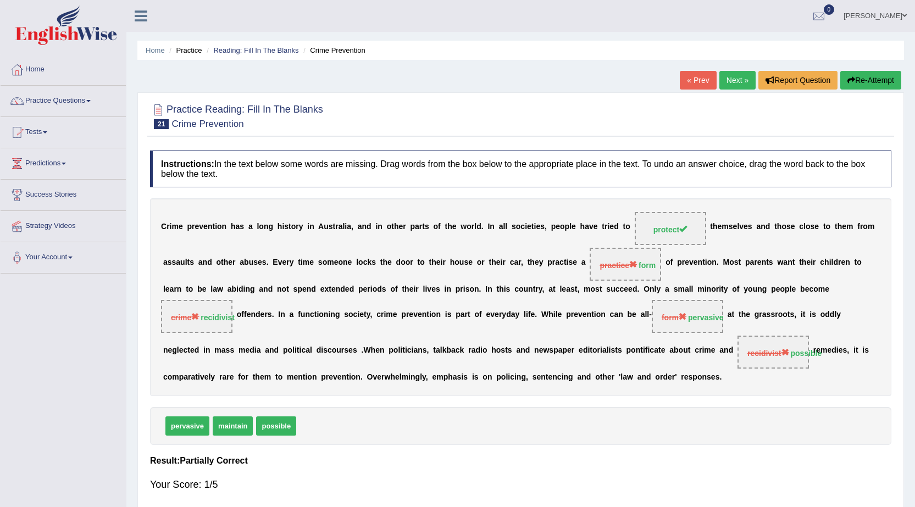
click at [734, 80] on link "Next »" at bounding box center [737, 80] width 36 height 19
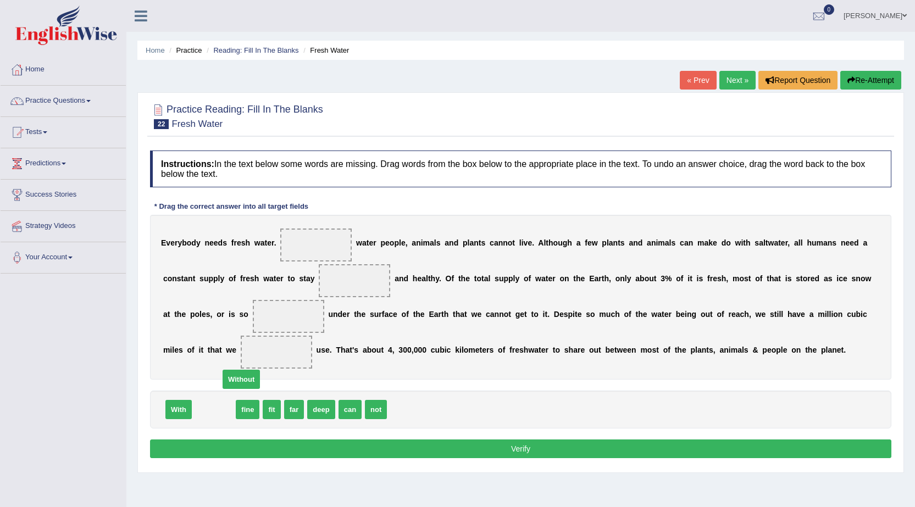
drag, startPoint x: 224, startPoint y: 412, endPoint x: 295, endPoint y: 315, distance: 120.3
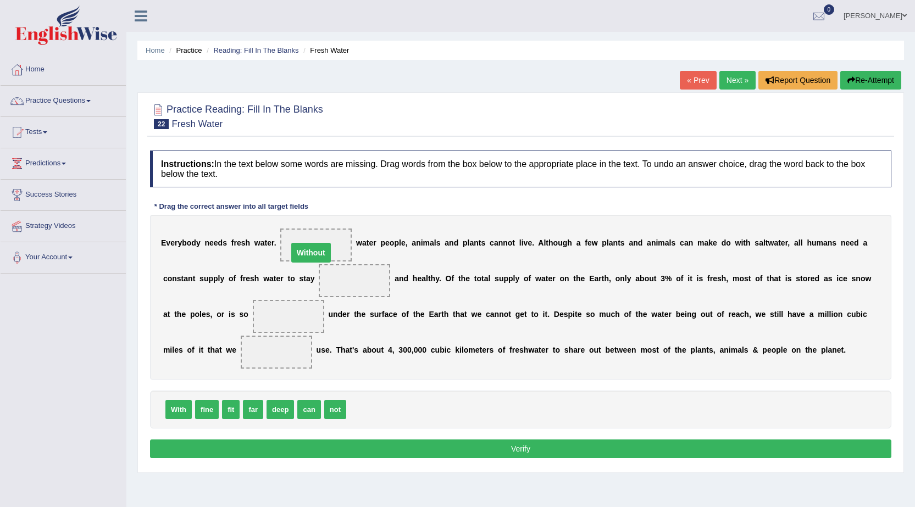
drag, startPoint x: 287, startPoint y: 311, endPoint x: 304, endPoint y: 251, distance: 63.0
drag, startPoint x: 204, startPoint y: 413, endPoint x: 353, endPoint y: 284, distance: 196.4
drag, startPoint x: 262, startPoint y: 412, endPoint x: 287, endPoint y: 311, distance: 104.6
drag, startPoint x: 254, startPoint y: 411, endPoint x: 267, endPoint y: 357, distance: 54.9
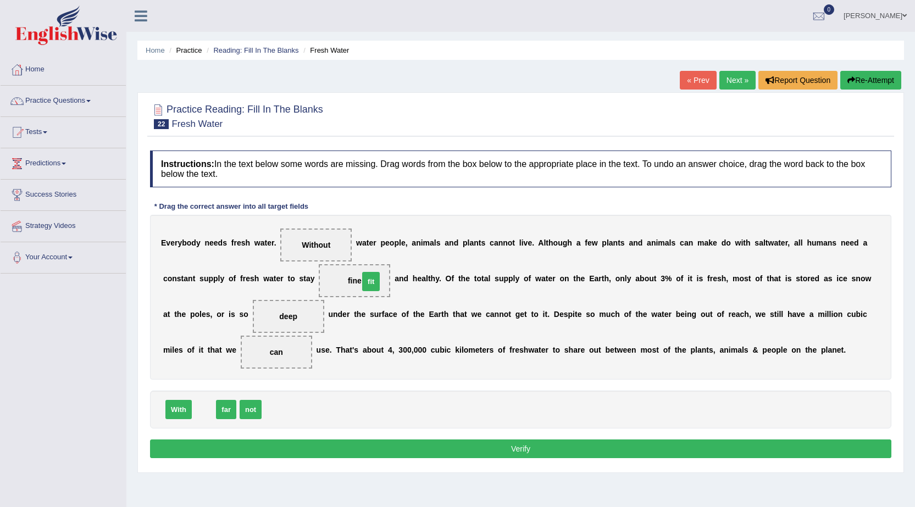
drag, startPoint x: 201, startPoint y: 413, endPoint x: 368, endPoint y: 285, distance: 210.5
click at [527, 452] on button "Verify" at bounding box center [520, 449] width 741 height 19
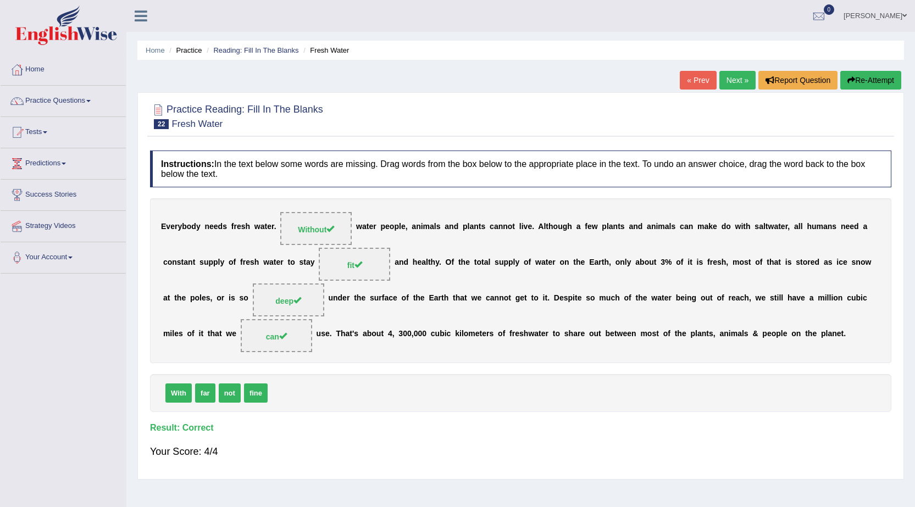
click at [728, 75] on link "Next »" at bounding box center [737, 80] width 36 height 19
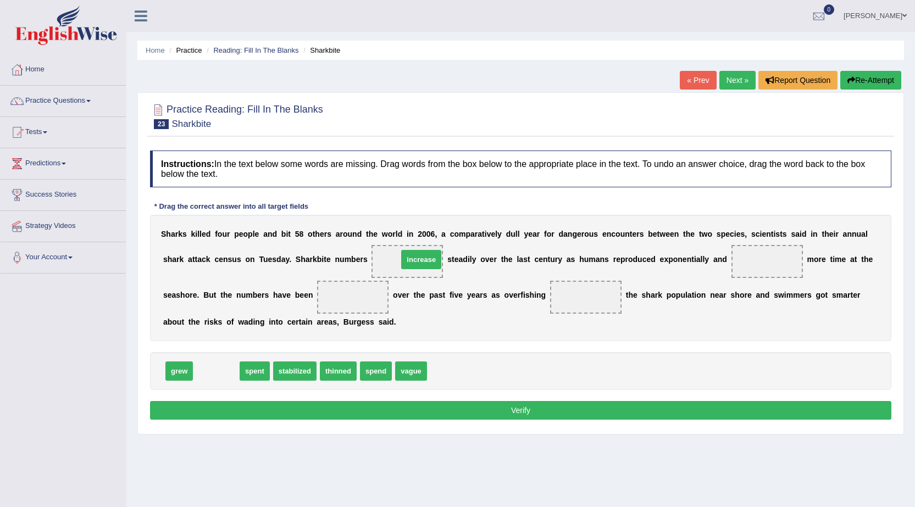
drag, startPoint x: 220, startPoint y: 370, endPoint x: 425, endPoint y: 259, distance: 233.4
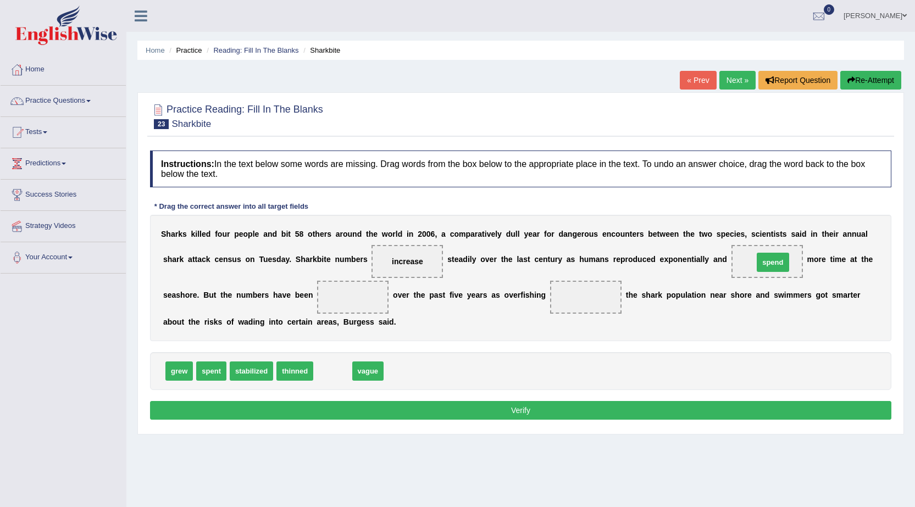
drag, startPoint x: 334, startPoint y: 374, endPoint x: 774, endPoint y: 265, distance: 453.5
click at [224, 371] on span "spent" at bounding box center [211, 371] width 30 height 19
drag, startPoint x: 210, startPoint y: 372, endPoint x: 783, endPoint y: 267, distance: 582.9
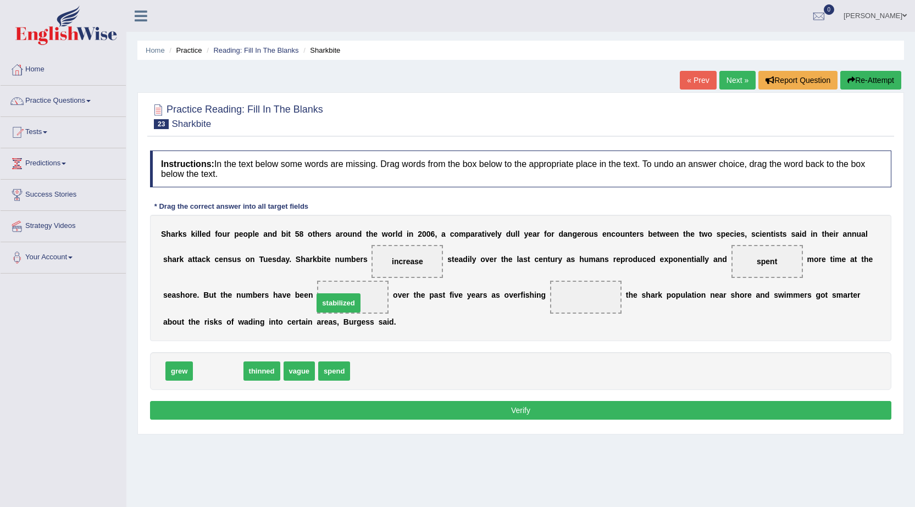
drag, startPoint x: 225, startPoint y: 372, endPoint x: 345, endPoint y: 304, distance: 138.3
click at [258, 373] on span "vague" at bounding box center [252, 371] width 32 height 19
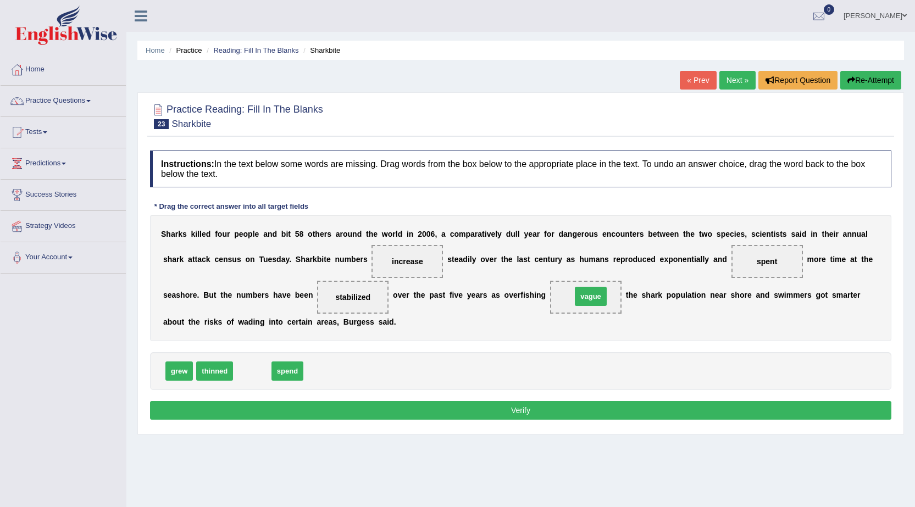
drag, startPoint x: 251, startPoint y: 372, endPoint x: 590, endPoint y: 297, distance: 346.7
click at [525, 407] on button "Verify" at bounding box center [520, 410] width 741 height 19
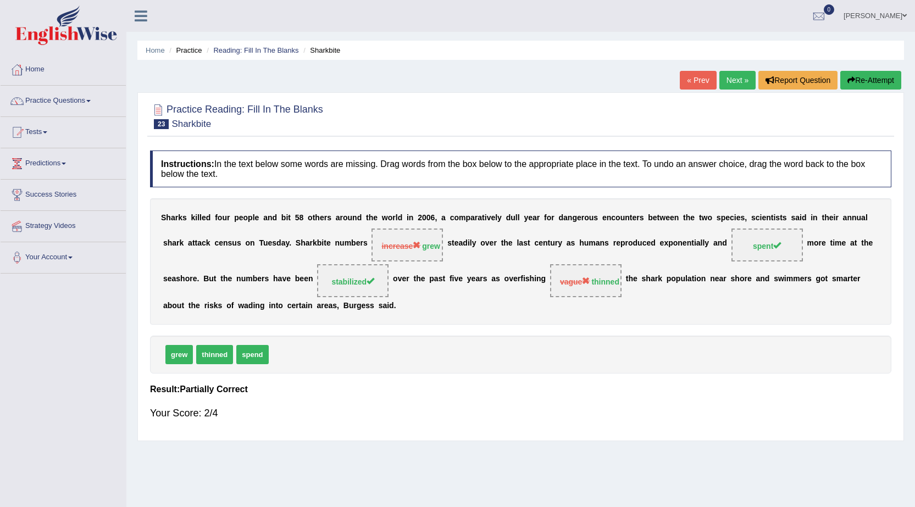
click at [743, 81] on link "Next »" at bounding box center [737, 80] width 36 height 19
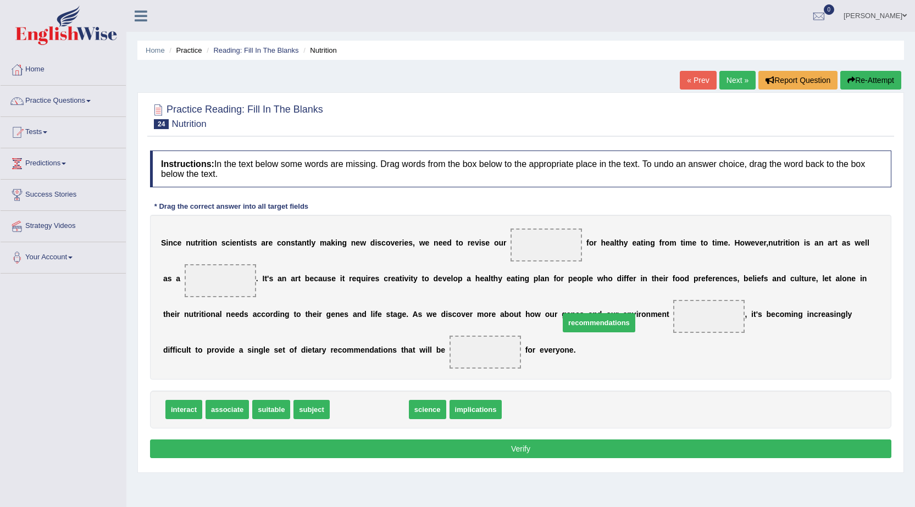
drag, startPoint x: 362, startPoint y: 410, endPoint x: 625, endPoint y: 301, distance: 284.9
click at [625, 313] on span "recommendations" at bounding box center [599, 322] width 73 height 19
drag, startPoint x: 373, startPoint y: 411, endPoint x: 517, endPoint y: 250, distance: 215.6
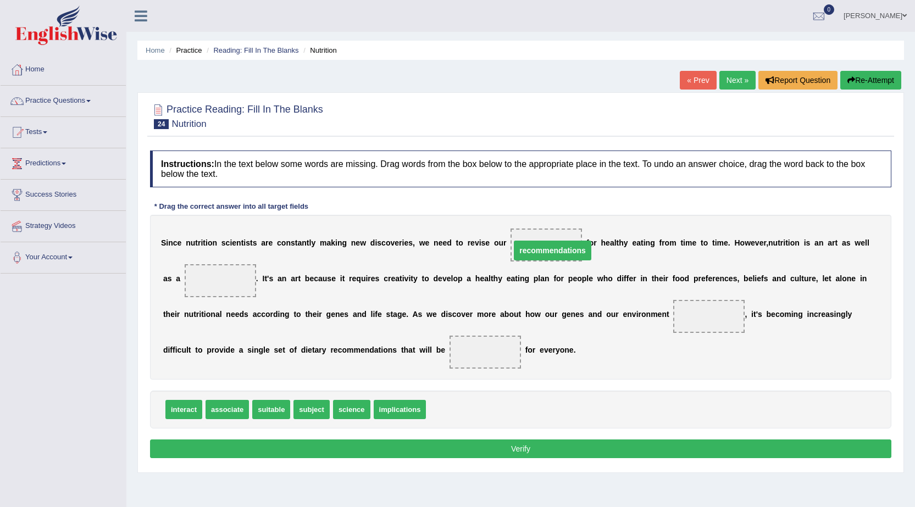
drag, startPoint x: 556, startPoint y: 242, endPoint x: 541, endPoint y: 240, distance: 15.1
click at [540, 237] on span "recommendations" at bounding box center [546, 245] width 71 height 33
drag, startPoint x: 536, startPoint y: 243, endPoint x: 519, endPoint y: 243, distance: 17.0
click at [519, 243] on span "recommendations" at bounding box center [546, 245] width 71 height 33
drag, startPoint x: 360, startPoint y: 414, endPoint x: 232, endPoint y: 294, distance: 175.4
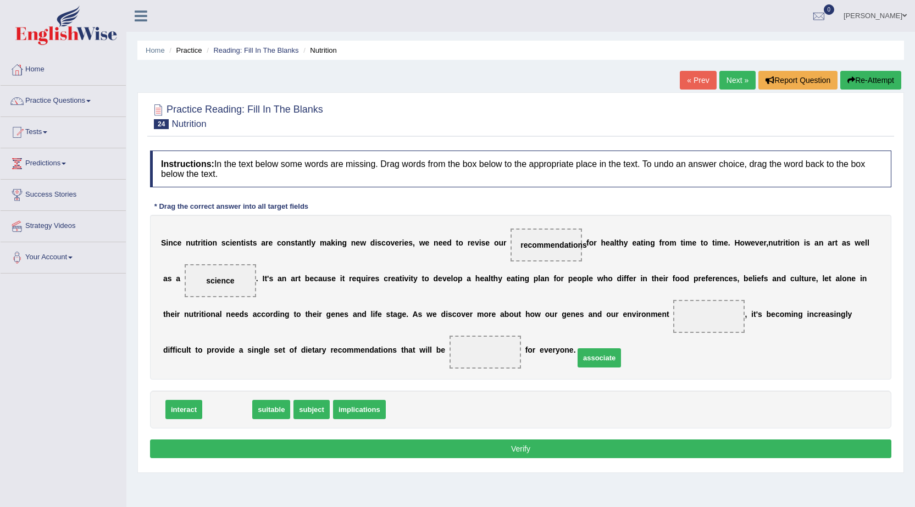
drag, startPoint x: 226, startPoint y: 409, endPoint x: 597, endPoint y: 358, distance: 374.5
click at [597, 358] on span "associate" at bounding box center [599, 357] width 43 height 19
drag, startPoint x: 178, startPoint y: 407, endPoint x: 702, endPoint y: 319, distance: 531.6
drag, startPoint x: 226, startPoint y: 410, endPoint x: 481, endPoint y: 342, distance: 264.4
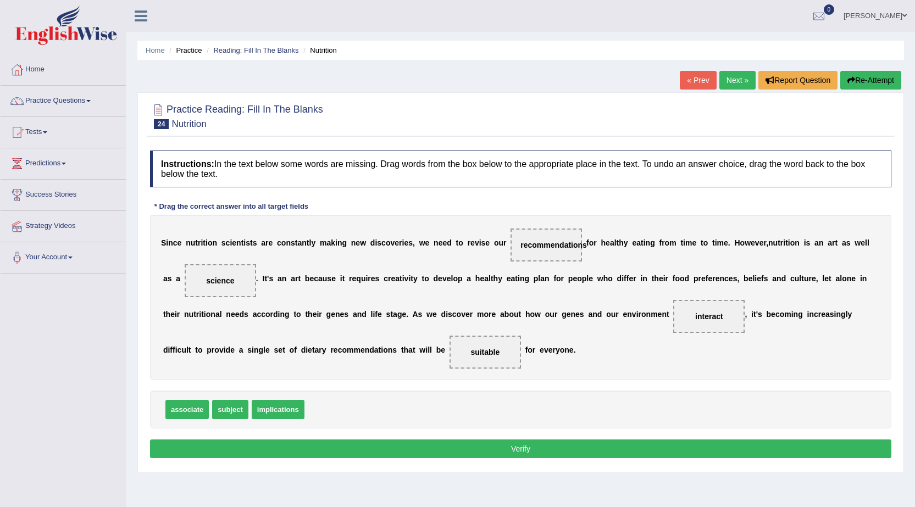
click at [503, 452] on button "Verify" at bounding box center [520, 449] width 741 height 19
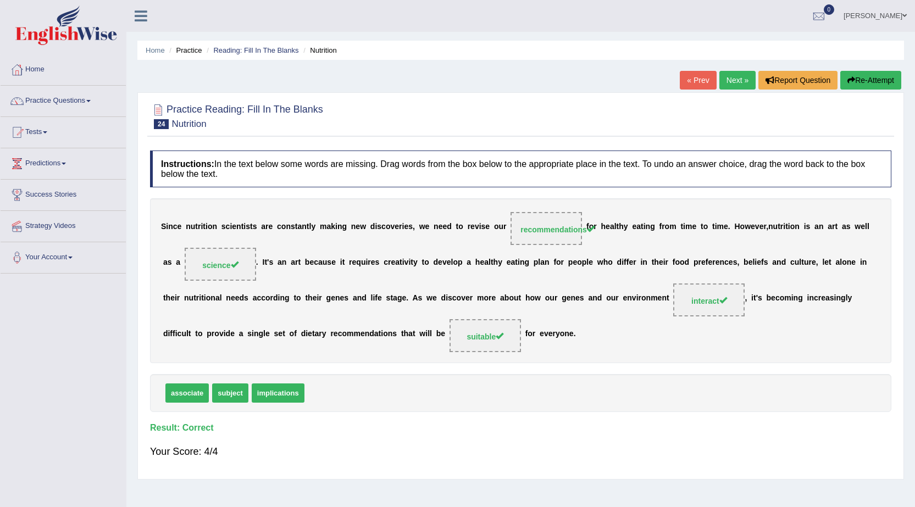
click at [744, 82] on link "Next »" at bounding box center [737, 80] width 36 height 19
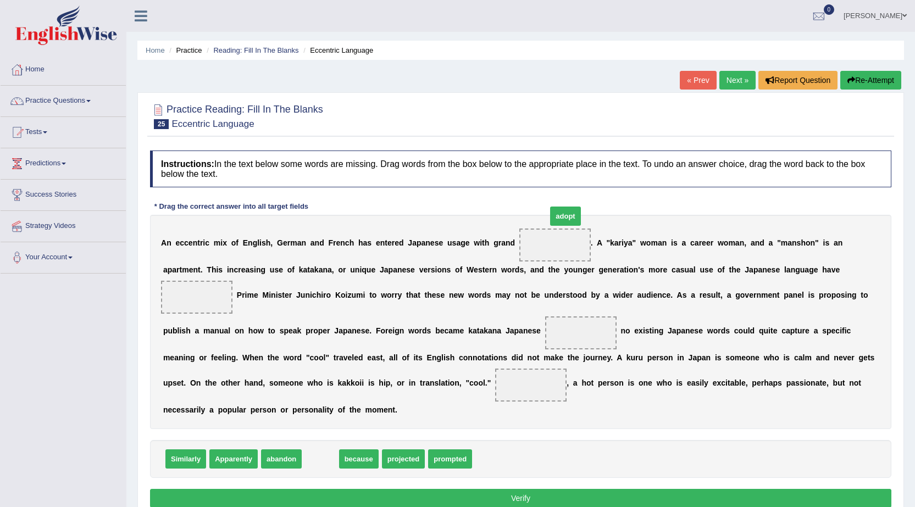
drag, startPoint x: 326, startPoint y: 459, endPoint x: 563, endPoint y: 246, distance: 319.1
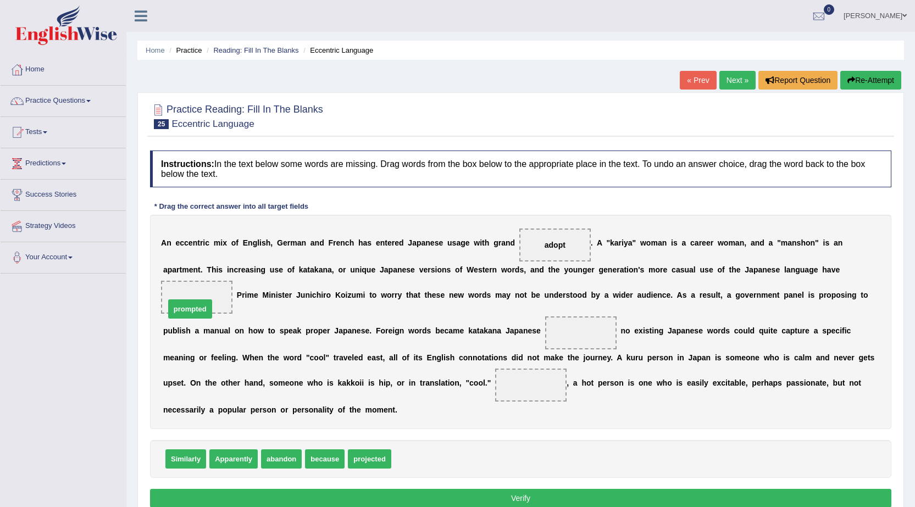
drag, startPoint x: 426, startPoint y: 459, endPoint x: 197, endPoint y: 301, distance: 278.5
drag, startPoint x: 322, startPoint y: 458, endPoint x: 572, endPoint y: 330, distance: 280.2
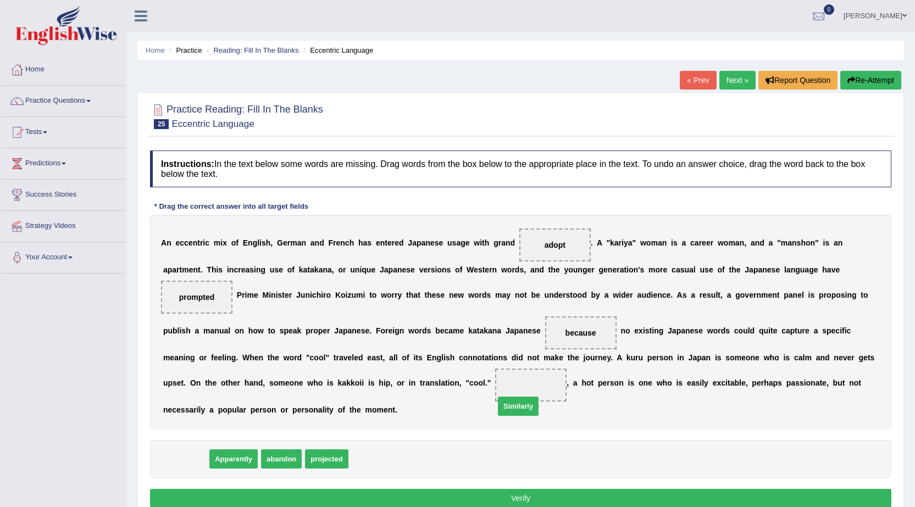
drag, startPoint x: 202, startPoint y: 455, endPoint x: 574, endPoint y: 390, distance: 378.2
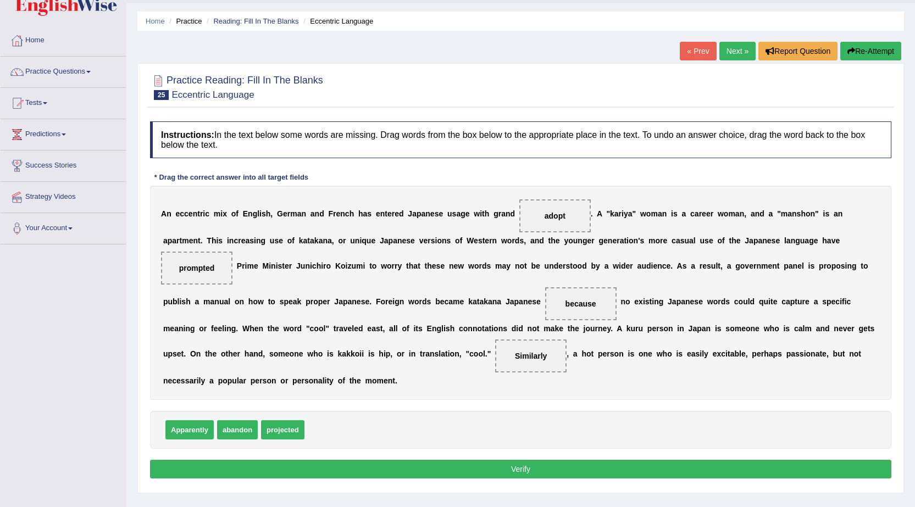
scroll to position [55, 0]
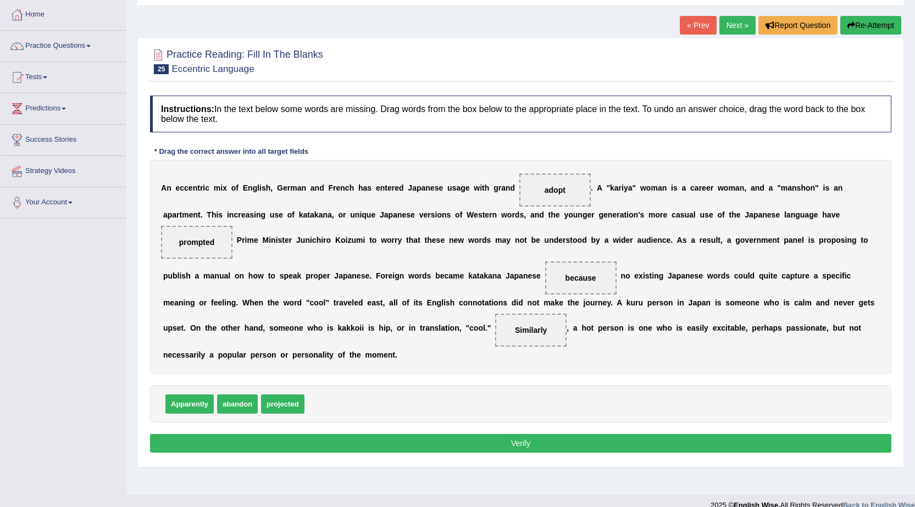
click at [412, 438] on button "Verify" at bounding box center [520, 443] width 741 height 19
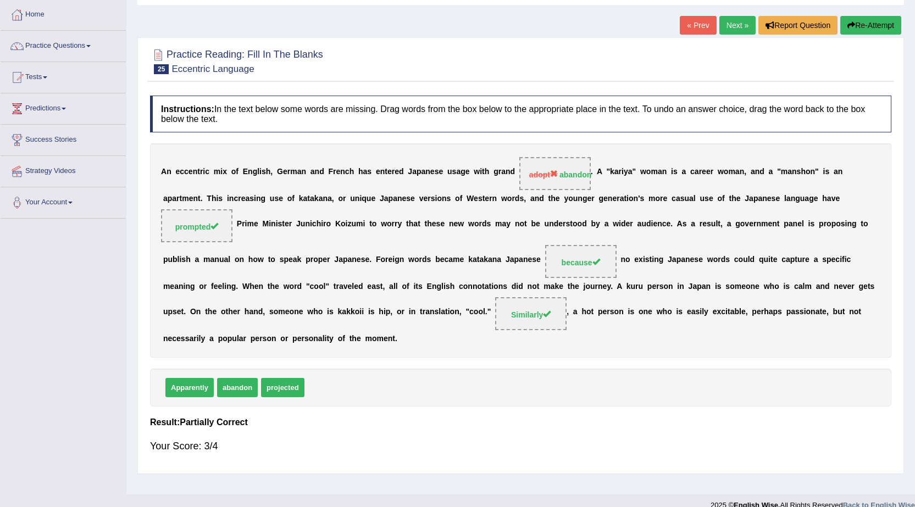
click at [727, 24] on link "Next »" at bounding box center [737, 25] width 36 height 19
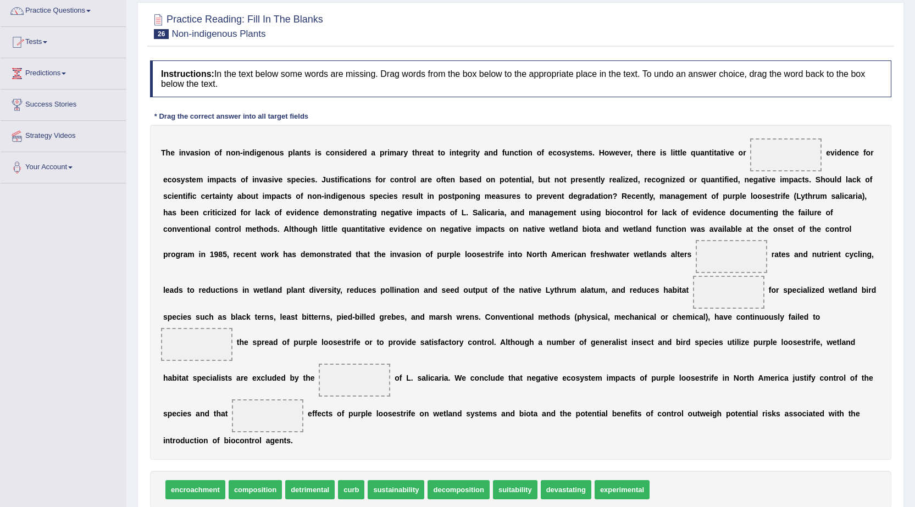
scroll to position [110, 0]
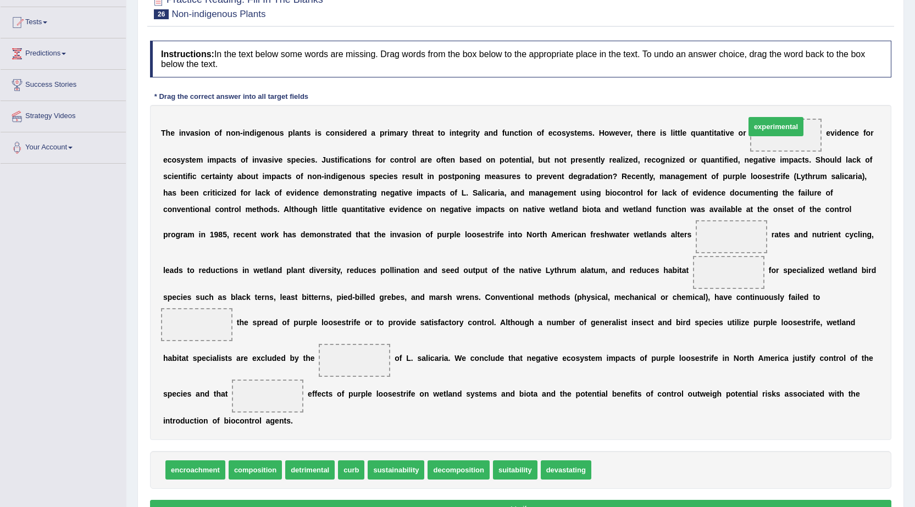
drag, startPoint x: 621, startPoint y: 467, endPoint x: 779, endPoint y: 129, distance: 373.7
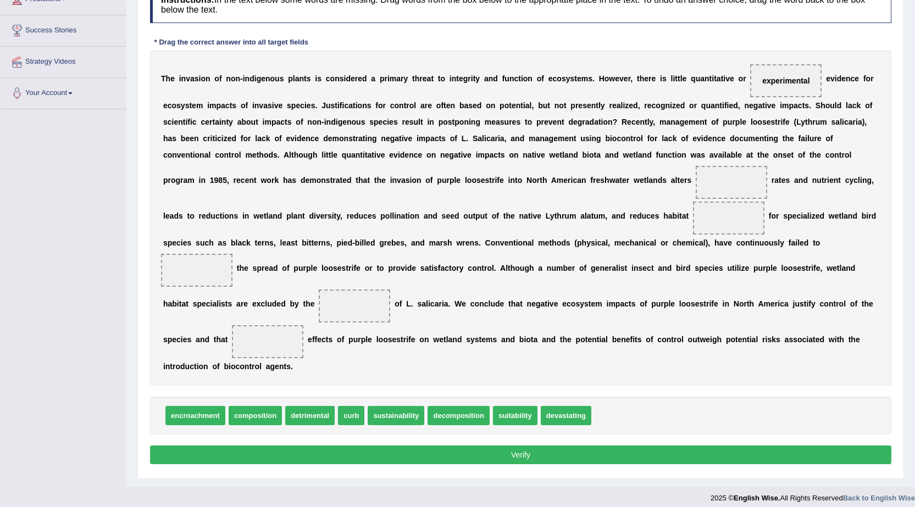
scroll to position [165, 0]
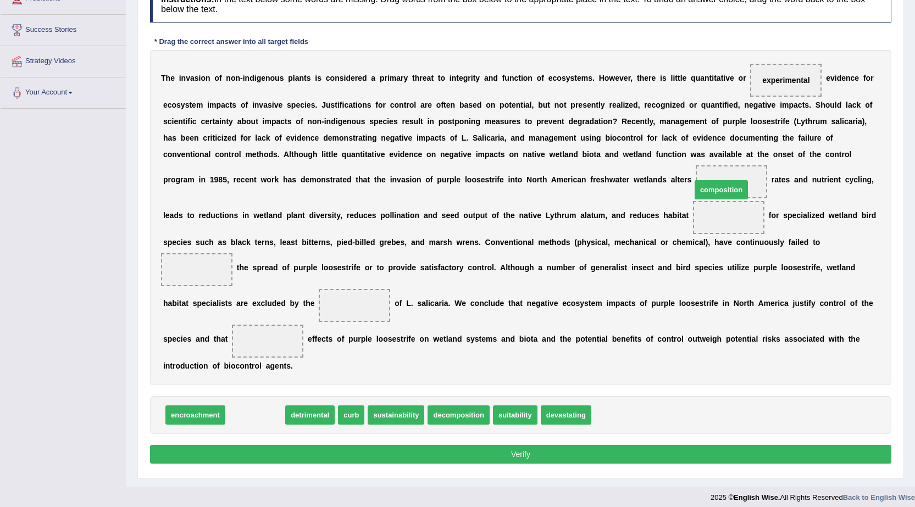
drag, startPoint x: 266, startPoint y: 417, endPoint x: 732, endPoint y: 192, distance: 517.7
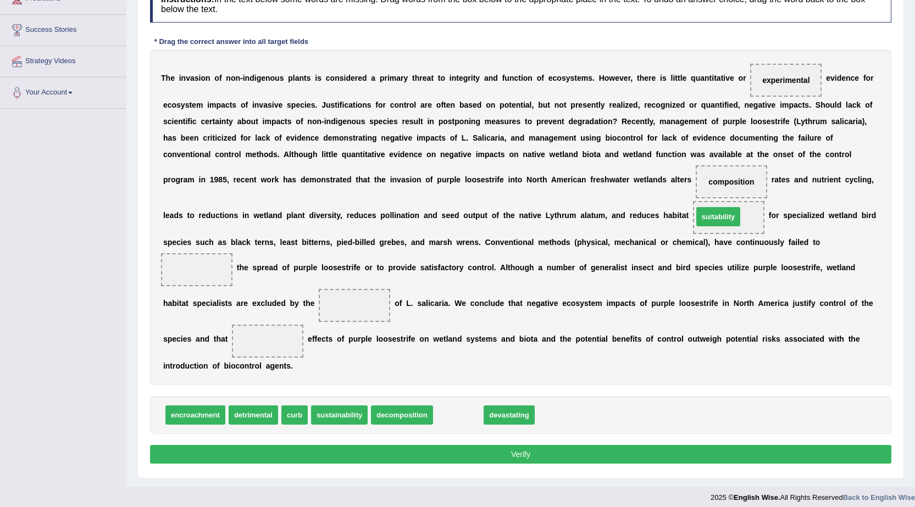
drag, startPoint x: 452, startPoint y: 413, endPoint x: 712, endPoint y: 215, distance: 327.0
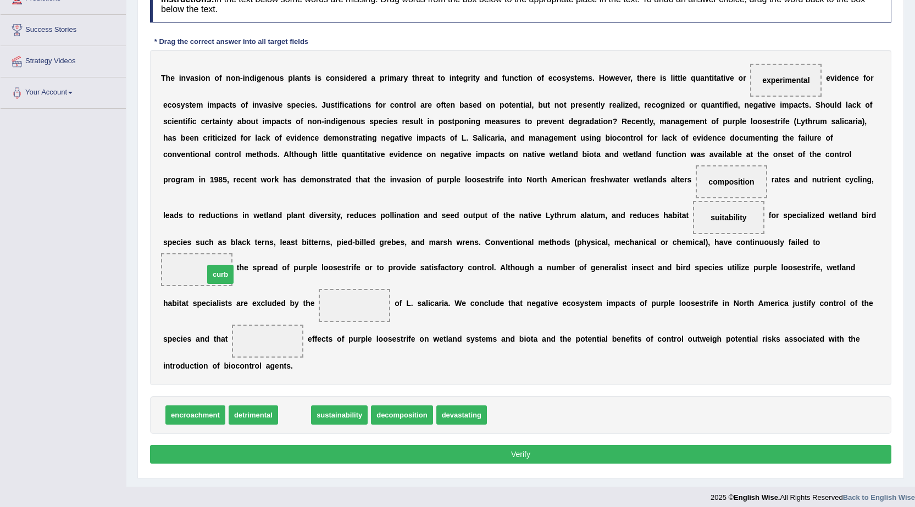
drag, startPoint x: 291, startPoint y: 415, endPoint x: 217, endPoint y: 274, distance: 159.3
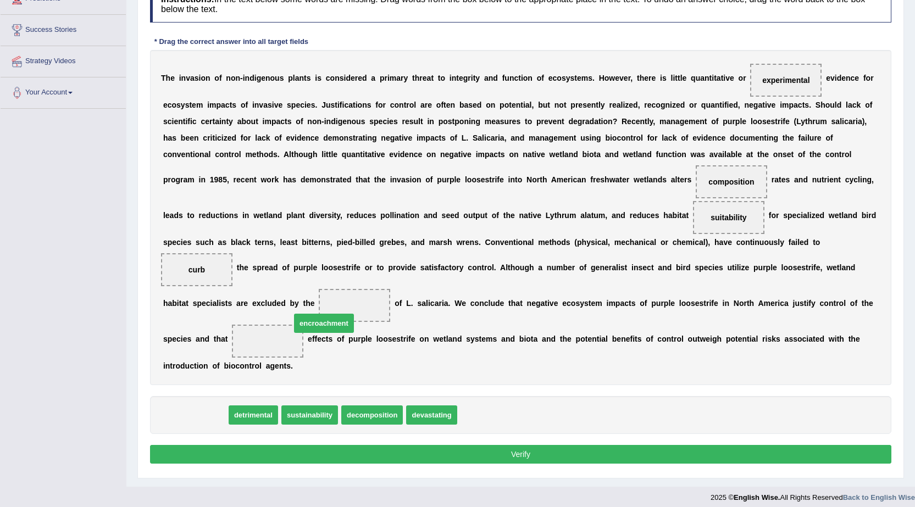
drag, startPoint x: 206, startPoint y: 417, endPoint x: 335, endPoint y: 325, distance: 158.0
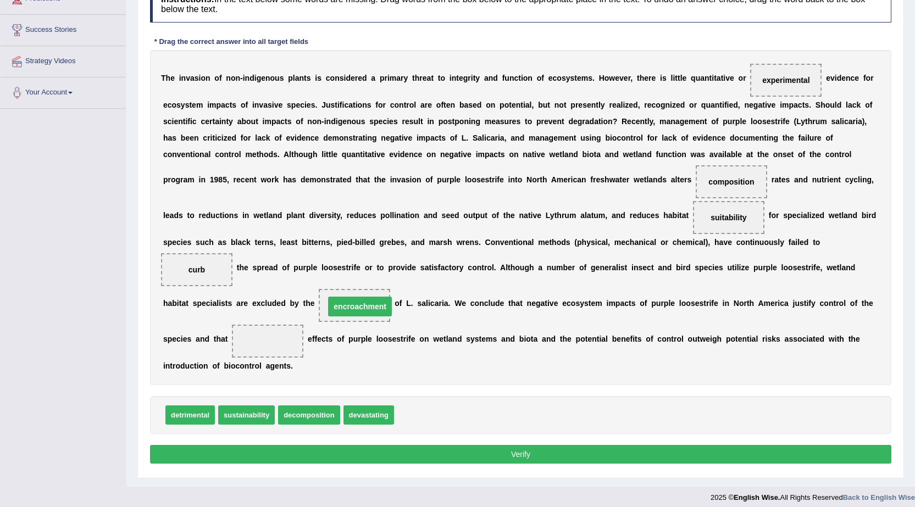
drag, startPoint x: 261, startPoint y: 339, endPoint x: 347, endPoint y: 304, distance: 93.0
drag, startPoint x: 370, startPoint y: 413, endPoint x: 273, endPoint y: 339, distance: 122.8
click at [494, 463] on button "Verify" at bounding box center [520, 454] width 741 height 19
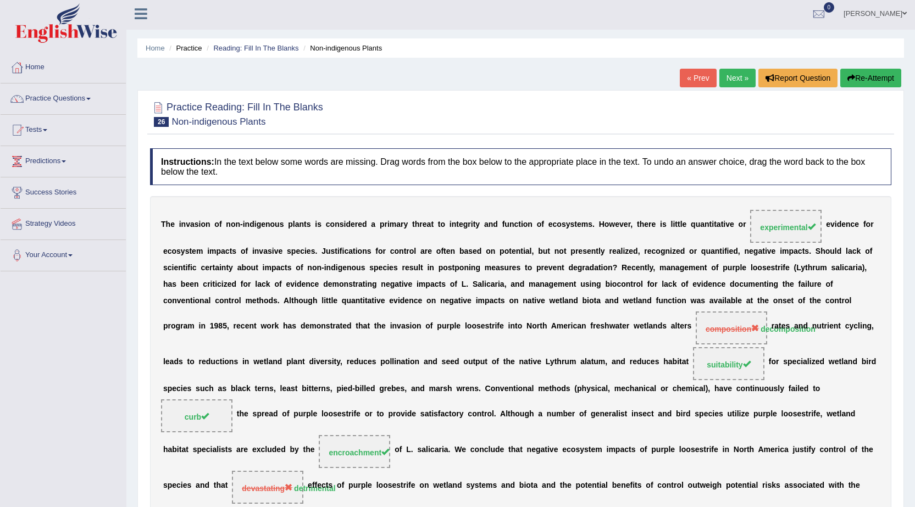
scroll to position [0, 0]
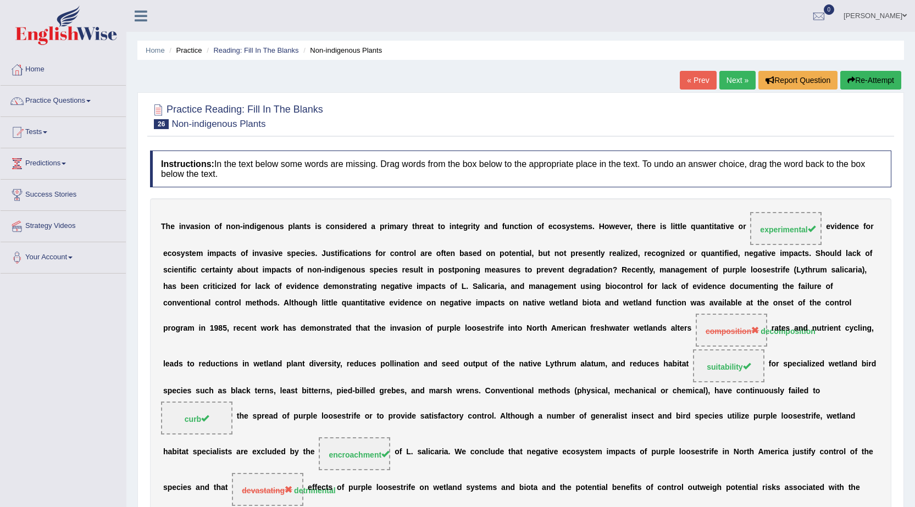
click at [720, 81] on link "Next »" at bounding box center [737, 80] width 36 height 19
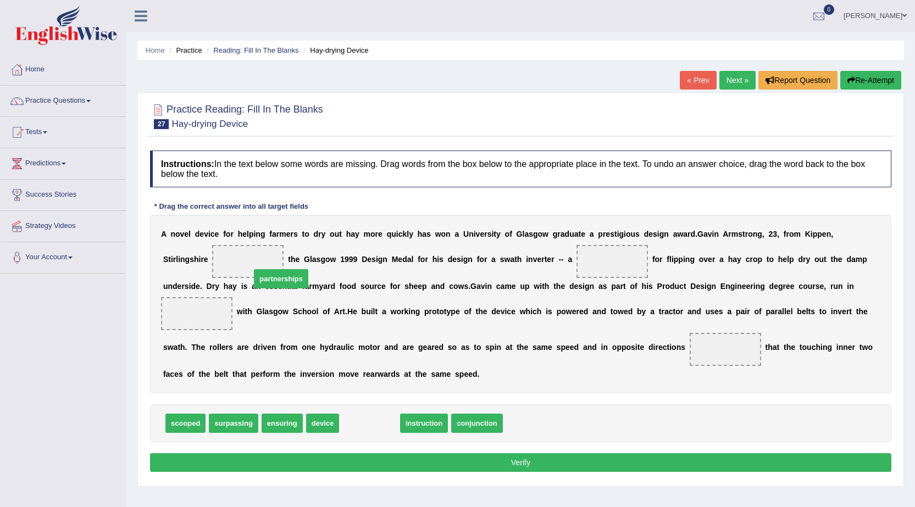
drag, startPoint x: 355, startPoint y: 425, endPoint x: 267, endPoint y: 280, distance: 169.5
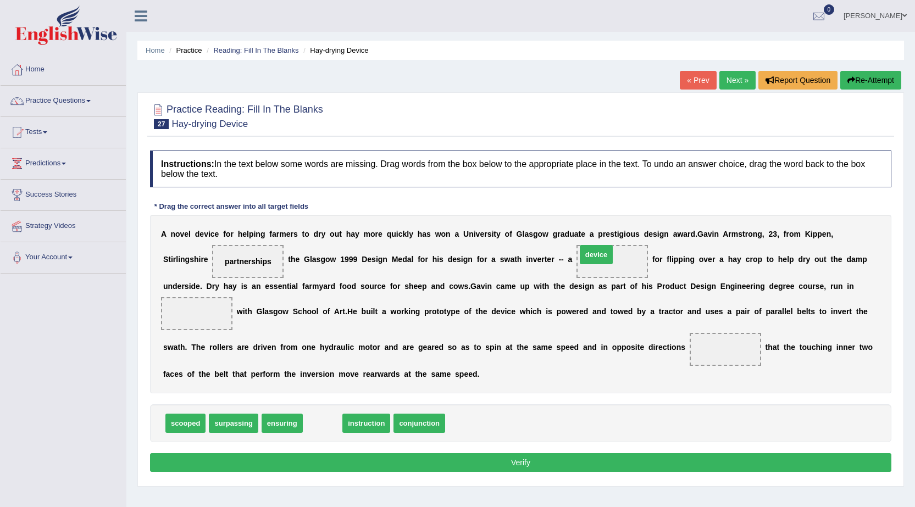
drag, startPoint x: 329, startPoint y: 422, endPoint x: 603, endPoint y: 253, distance: 321.5
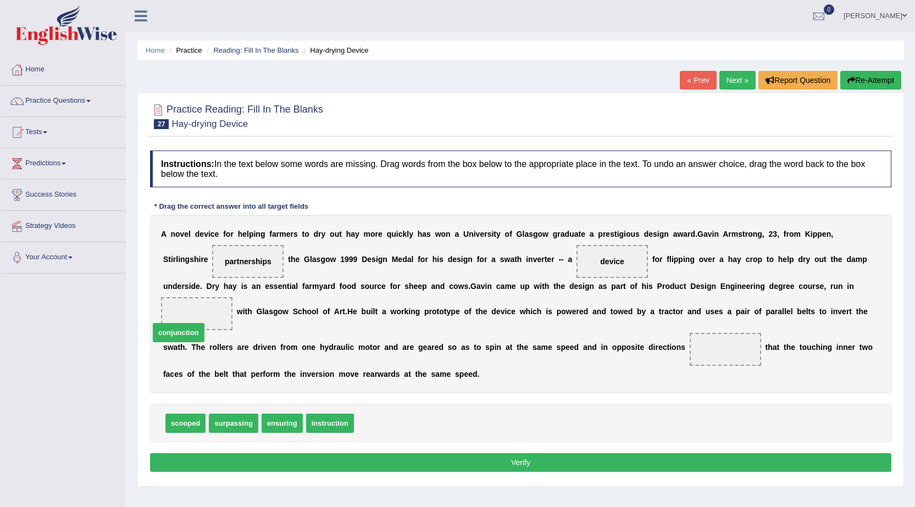
drag, startPoint x: 367, startPoint y: 428, endPoint x: 165, endPoint y: 333, distance: 223.0
drag, startPoint x: 273, startPoint y: 424, endPoint x: 713, endPoint y: 352, distance: 446.6
click at [421, 463] on button "Verify" at bounding box center [520, 462] width 741 height 19
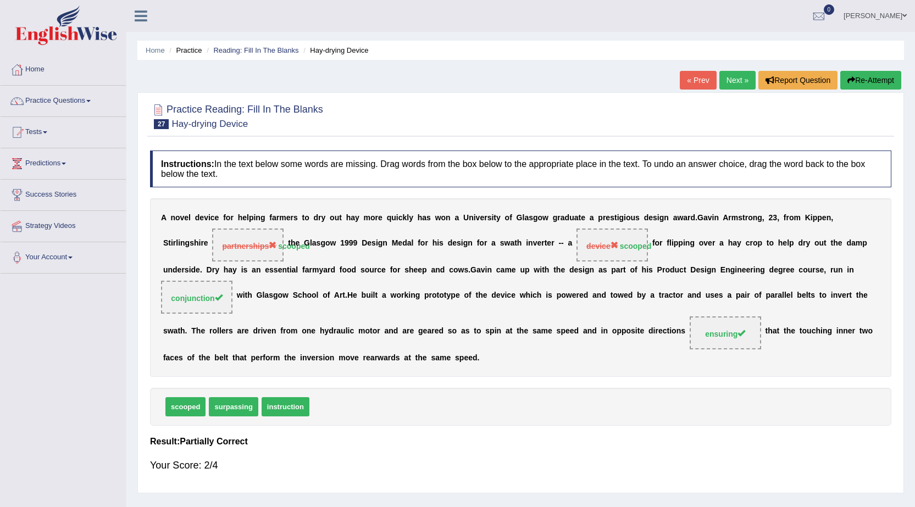
click at [735, 81] on link "Next »" at bounding box center [737, 80] width 36 height 19
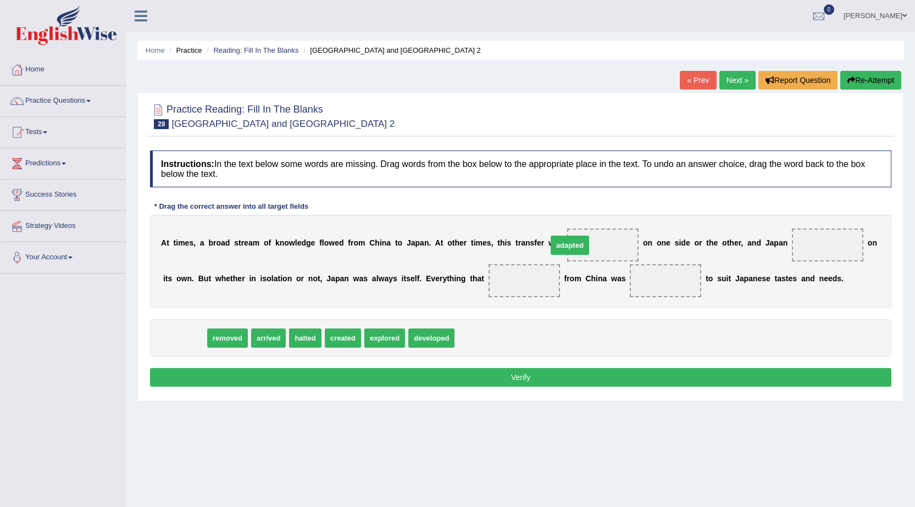
drag, startPoint x: 186, startPoint y: 342, endPoint x: 571, endPoint y: 249, distance: 396.3
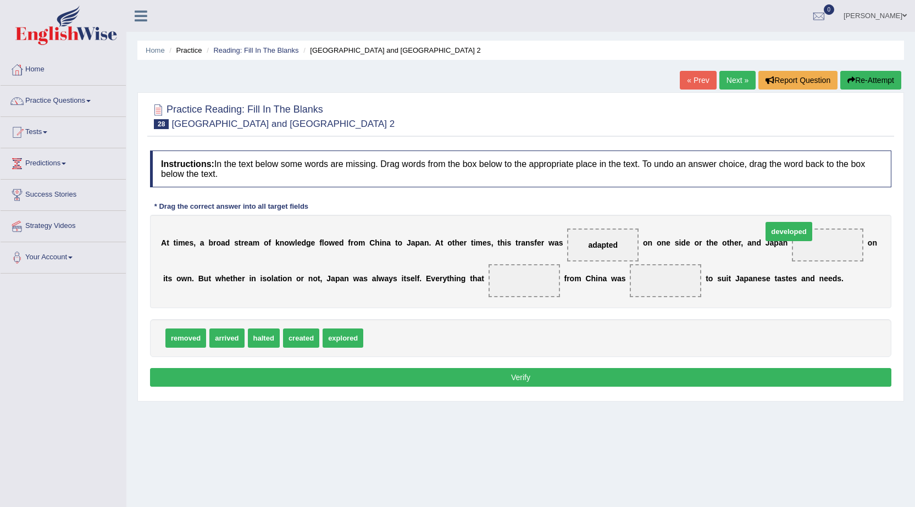
drag, startPoint x: 375, startPoint y: 335, endPoint x: 774, endPoint y: 228, distance: 413.0
drag, startPoint x: 226, startPoint y: 344, endPoint x: 506, endPoint y: 286, distance: 286.2
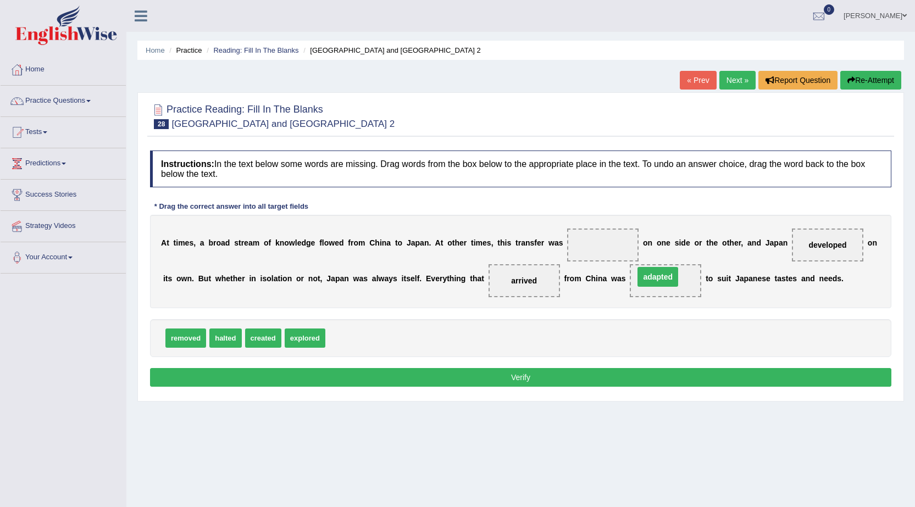
drag, startPoint x: 602, startPoint y: 247, endPoint x: 657, endPoint y: 279, distance: 63.5
drag, startPoint x: 297, startPoint y: 336, endPoint x: 579, endPoint y: 246, distance: 296.4
click at [529, 378] on button "Verify" at bounding box center [520, 377] width 741 height 19
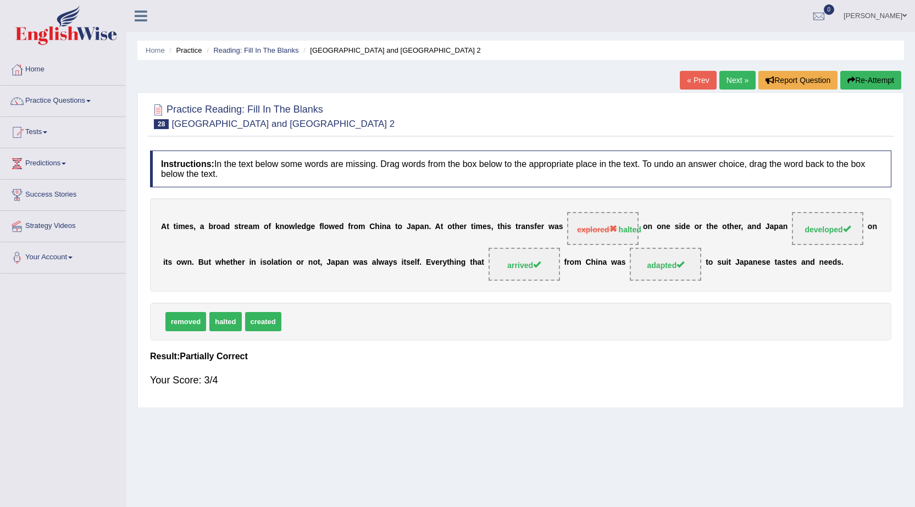
click at [734, 81] on link "Next »" at bounding box center [737, 80] width 36 height 19
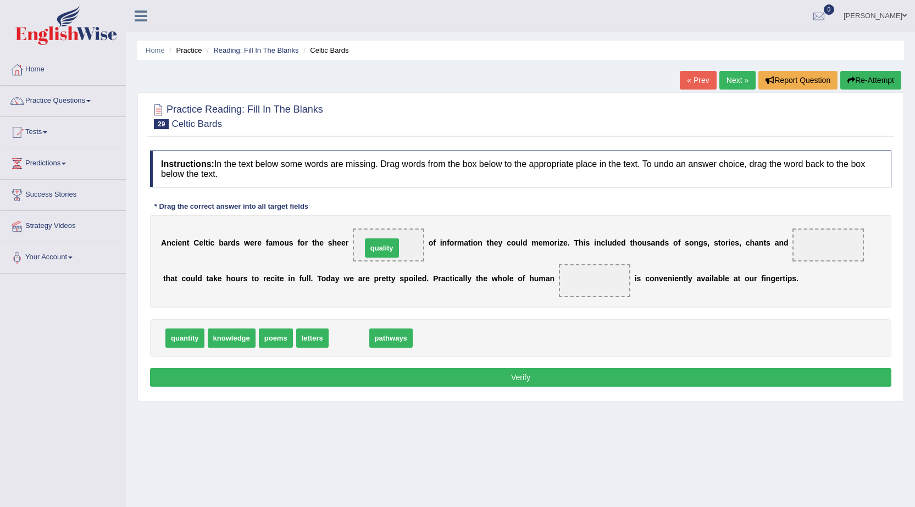
drag, startPoint x: 363, startPoint y: 344, endPoint x: 397, endPoint y: 250, distance: 100.3
drag, startPoint x: 174, startPoint y: 339, endPoint x: 369, endPoint y: 242, distance: 218.0
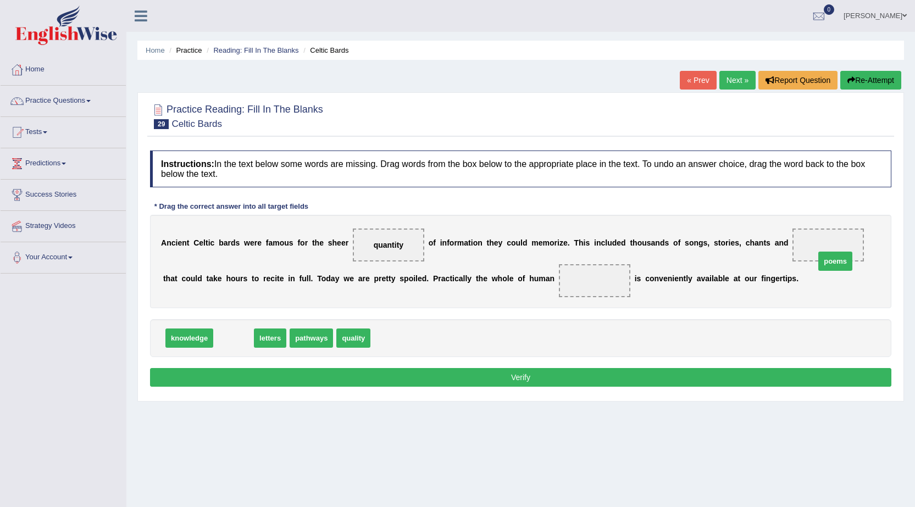
drag, startPoint x: 241, startPoint y: 340, endPoint x: 843, endPoint y: 263, distance: 606.7
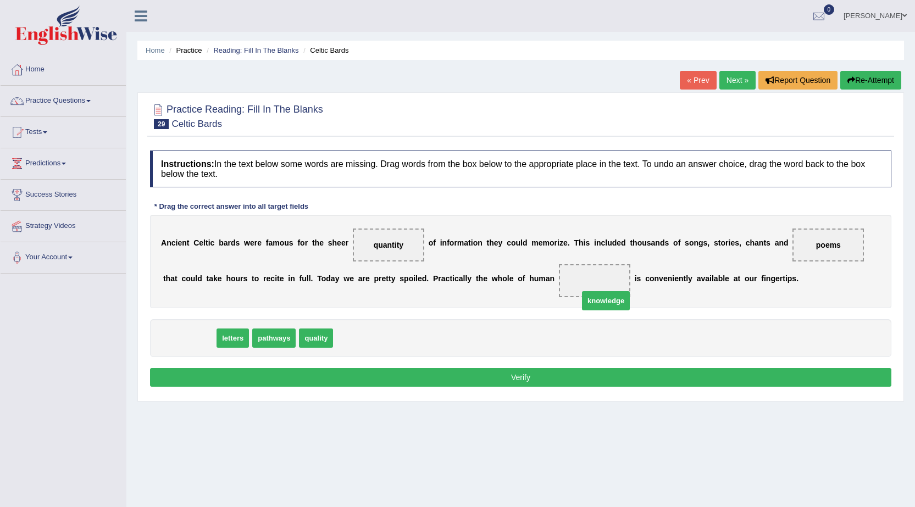
drag, startPoint x: 188, startPoint y: 337, endPoint x: 605, endPoint y: 300, distance: 418.3
click at [559, 371] on button "Verify" at bounding box center [520, 377] width 741 height 19
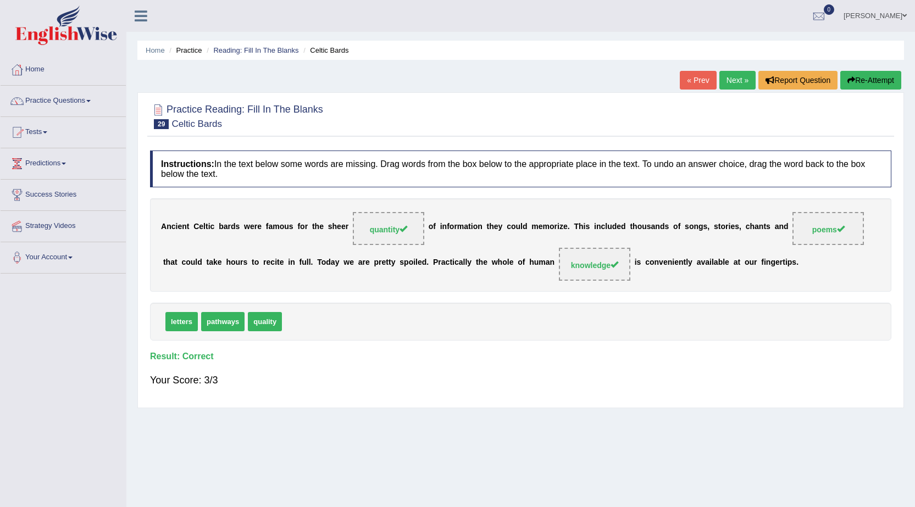
click at [80, 100] on link "Practice Questions" at bounding box center [63, 99] width 125 height 27
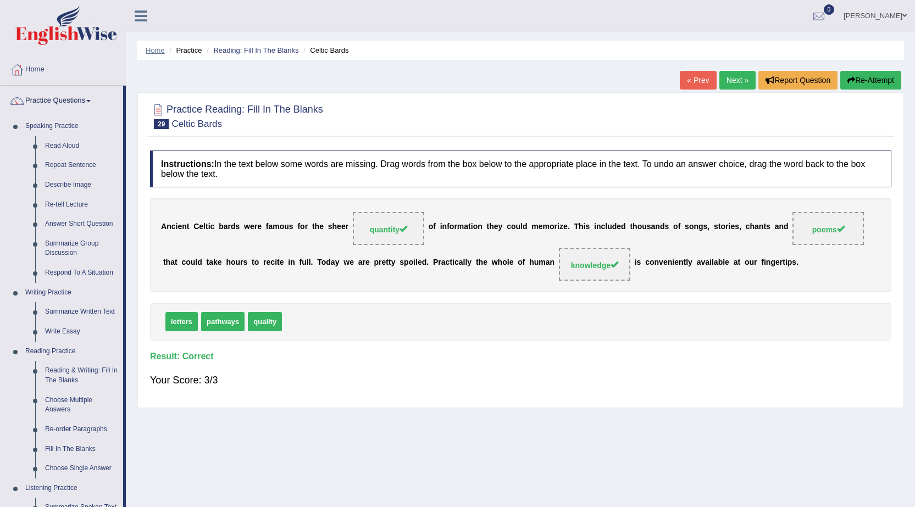
click at [159, 51] on link "Home" at bounding box center [155, 50] width 19 height 8
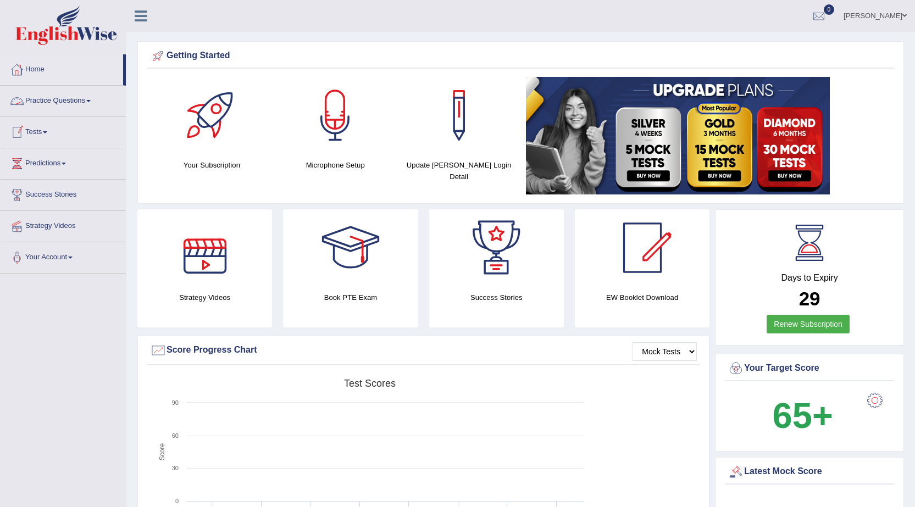
click at [88, 95] on link "Practice Questions" at bounding box center [63, 99] width 125 height 27
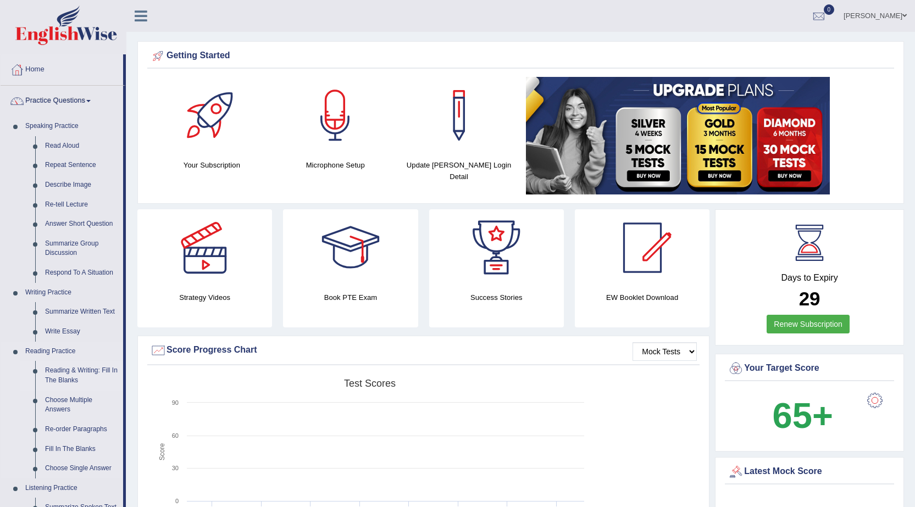
scroll to position [55, 0]
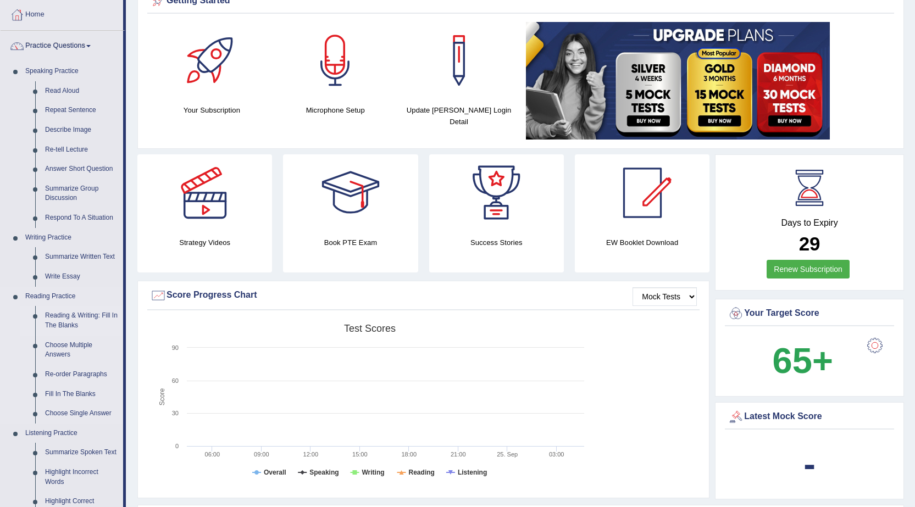
click at [82, 311] on link "Reading & Writing: Fill In The Blanks" at bounding box center [81, 320] width 83 height 29
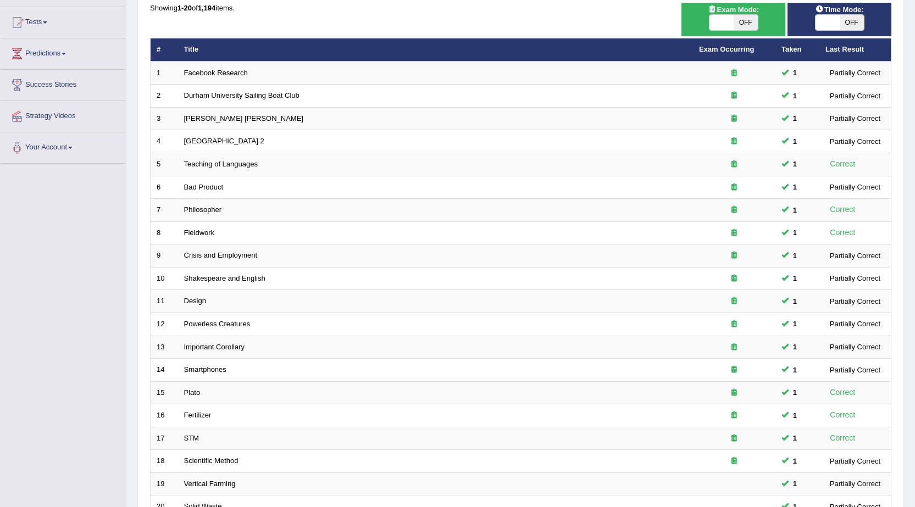
click at [848, 18] on span "OFF" at bounding box center [852, 22] width 24 height 15
checkbox input "true"
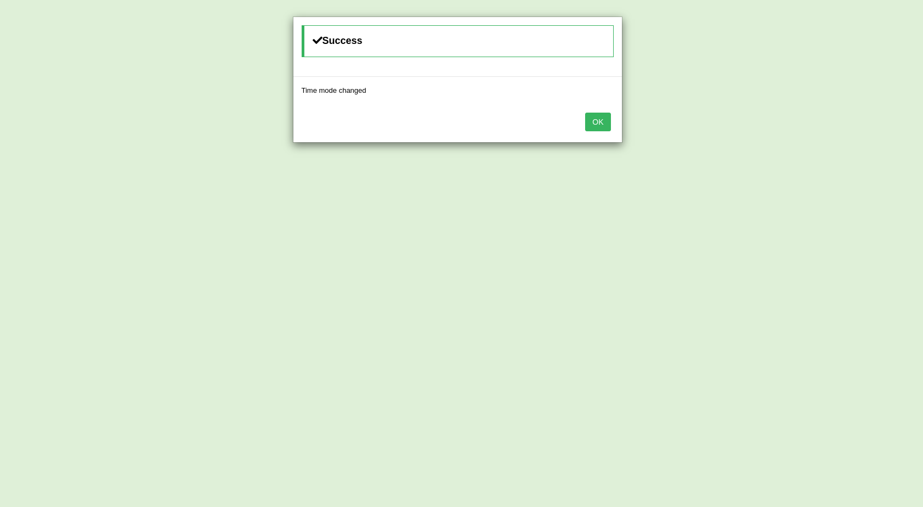
click at [594, 118] on button "OK" at bounding box center [597, 122] width 25 height 19
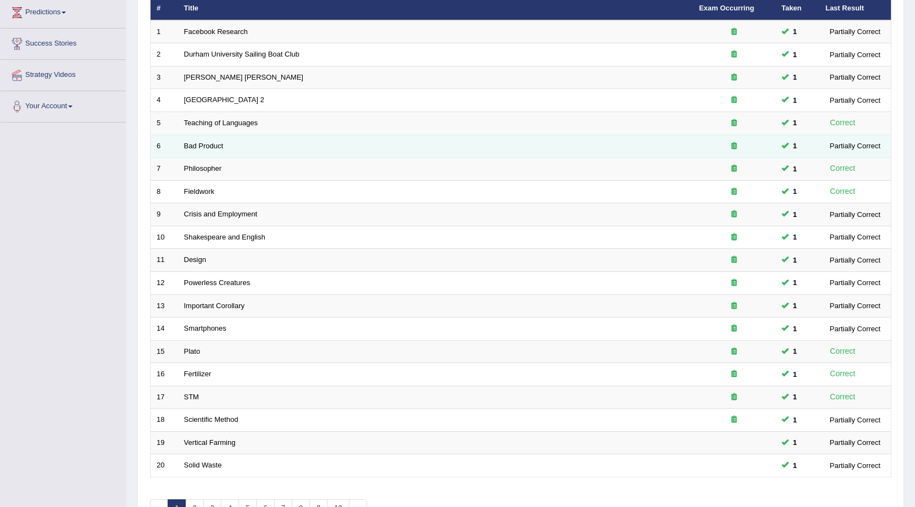
scroll to position [220, 0]
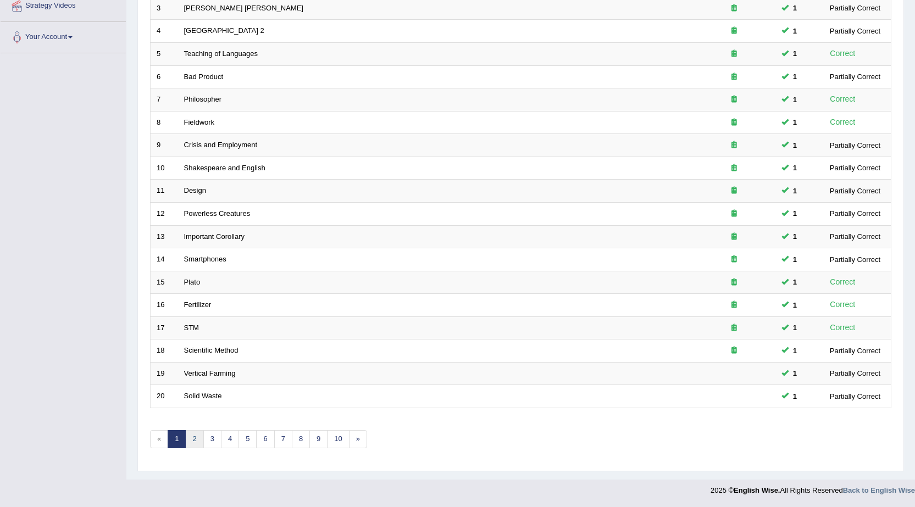
click at [195, 441] on link "2" at bounding box center [194, 439] width 18 height 18
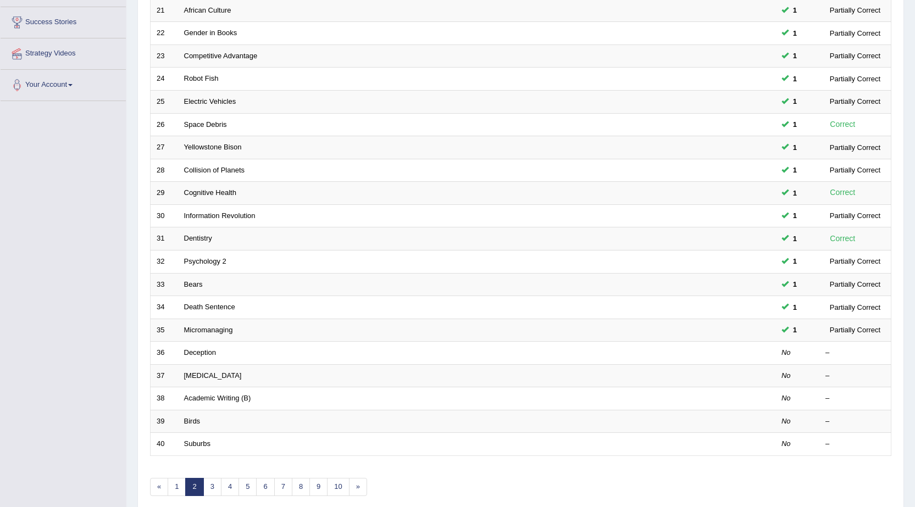
scroll to position [220, 0]
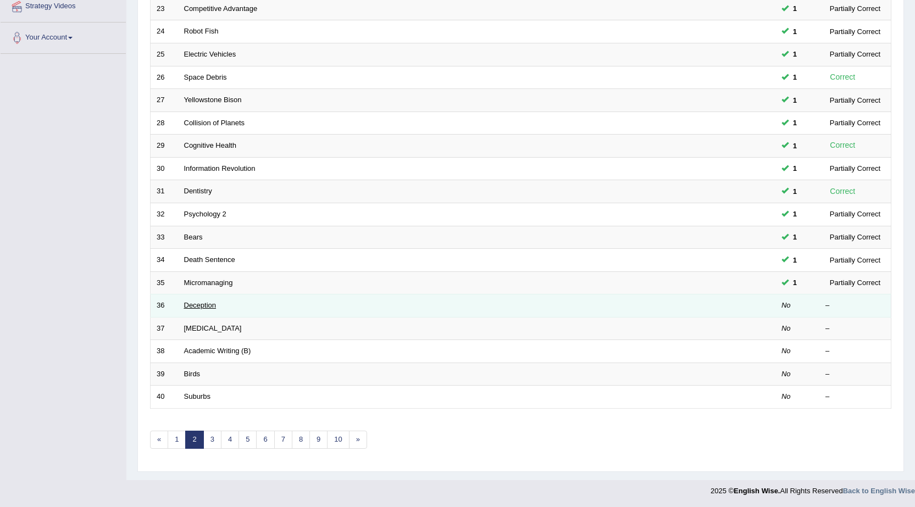
click at [208, 307] on link "Deception" at bounding box center [200, 305] width 32 height 8
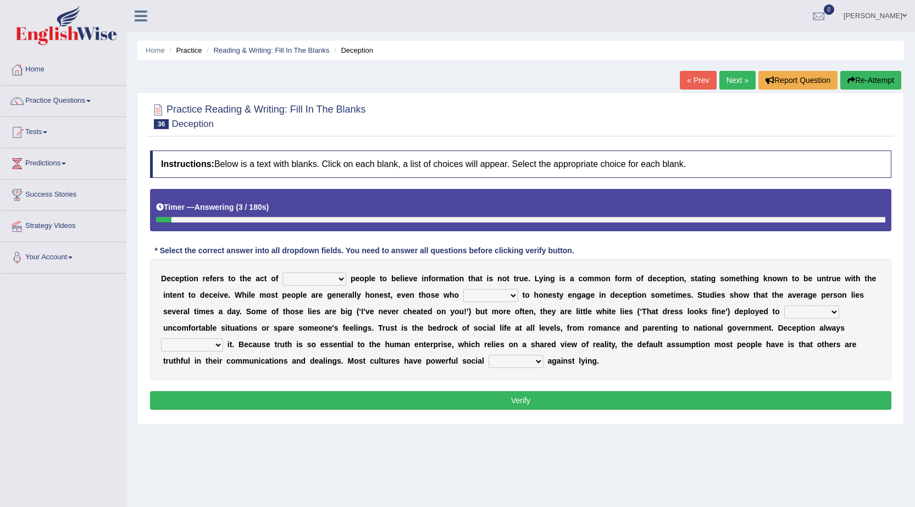
click at [342, 281] on select "discouraging forbidding detecting encouraging" at bounding box center [315, 279] width 64 height 13
select select "encouraging"
click at [283, 273] on select "discouraging forbidding detecting encouraging" at bounding box center [315, 279] width 64 height 13
click at [517, 298] on select "describe prescribe inscribe subscribe" at bounding box center [490, 295] width 55 height 13
select select "inscribe"
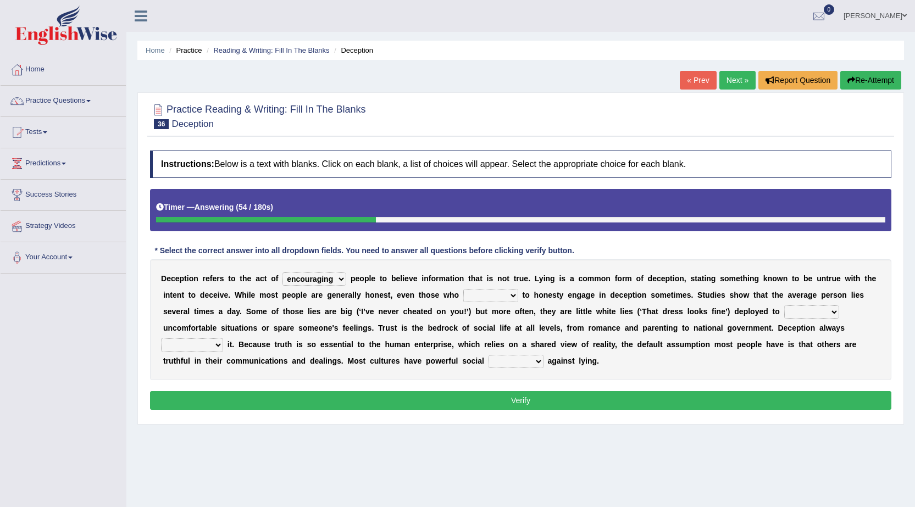
click at [463, 289] on select "describe prescribe inscribe subscribe" at bounding box center [490, 295] width 55 height 13
click at [838, 312] on select "contest illuminate disguise avoid" at bounding box center [811, 312] width 55 height 13
select select "avoid"
click at [784, 306] on select "contest illuminate disguise avoid" at bounding box center [811, 312] width 55 height 13
click at [214, 344] on select "undermines underscores undertakes underwrites" at bounding box center [192, 345] width 62 height 13
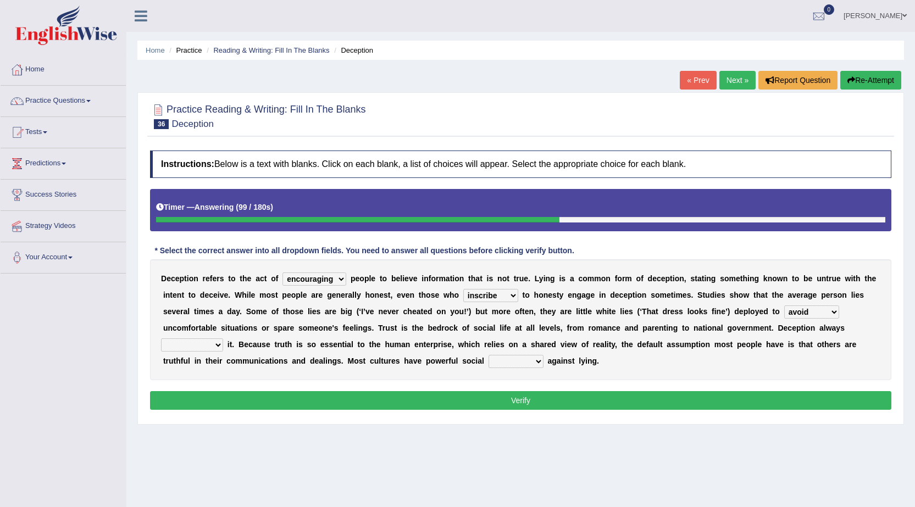
select select "undermines"
click at [161, 339] on select "undermines underscores undertakes underwrites" at bounding box center [192, 345] width 62 height 13
click at [537, 359] on select "ejections sanctions fractions inductions" at bounding box center [516, 361] width 55 height 13
select select "sanctions"
click at [489, 355] on select "ejections sanctions fractions inductions" at bounding box center [516, 361] width 55 height 13
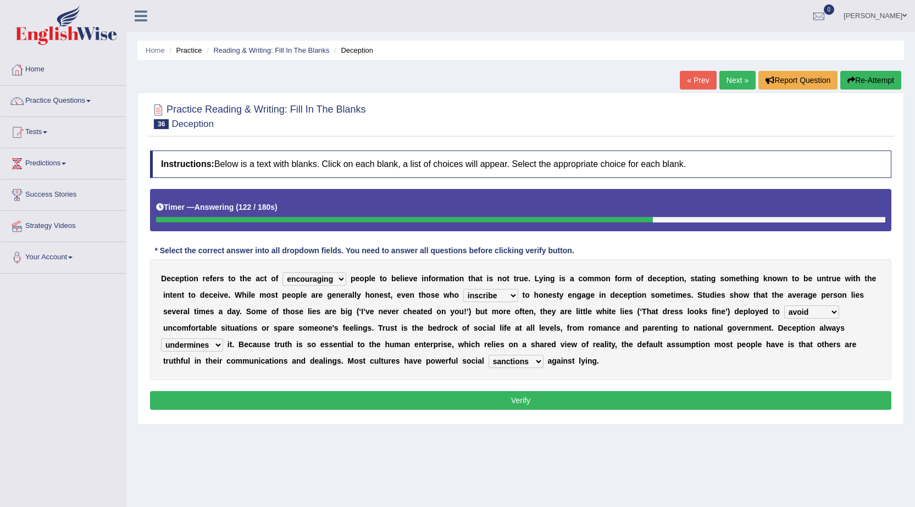
click at [522, 405] on button "Verify" at bounding box center [520, 400] width 741 height 19
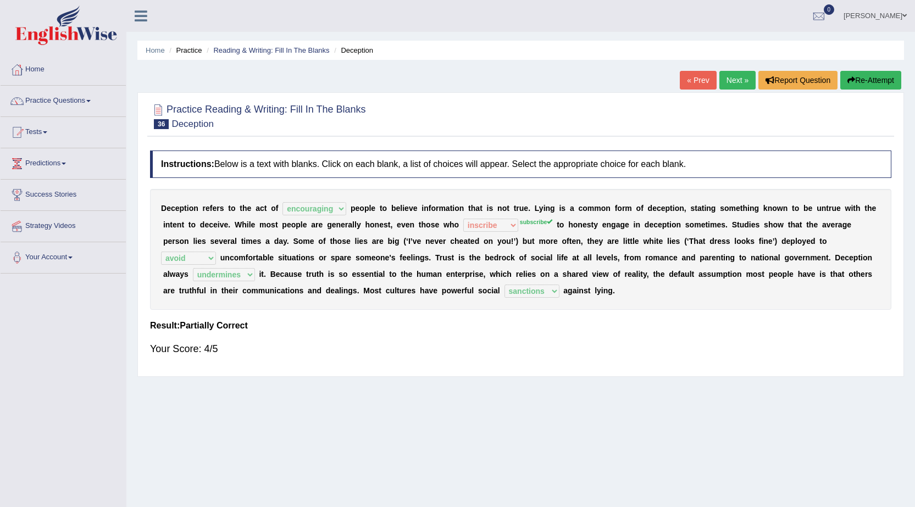
click at [738, 86] on link "Next »" at bounding box center [737, 80] width 36 height 19
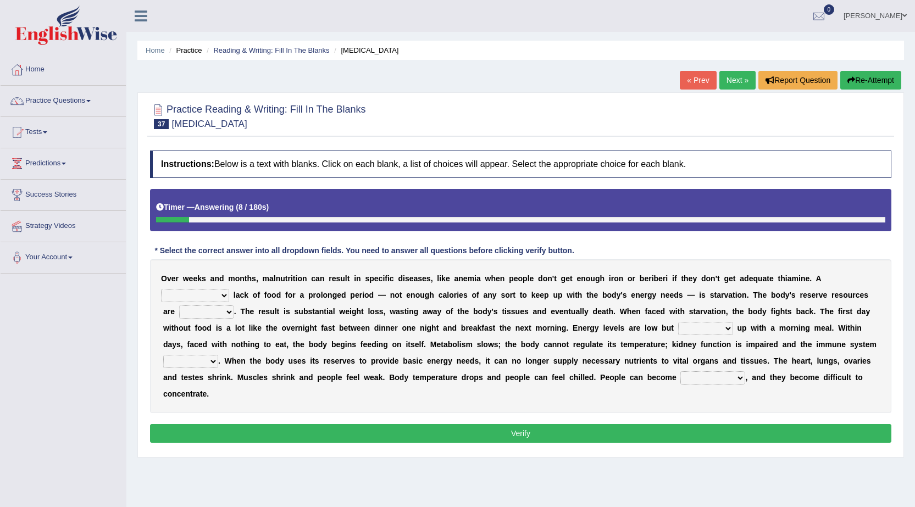
click at [230, 292] on b at bounding box center [231, 295] width 4 height 9
click at [223, 291] on select "severe distinguishing proper distinctive" at bounding box center [195, 295] width 68 height 13
select select "severe"
click at [161, 289] on select "severe distinguishing proper distinctive" at bounding box center [195, 295] width 68 height 13
click at [229, 314] on select "obsoleted depleted pelleted deleted" at bounding box center [206, 312] width 55 height 13
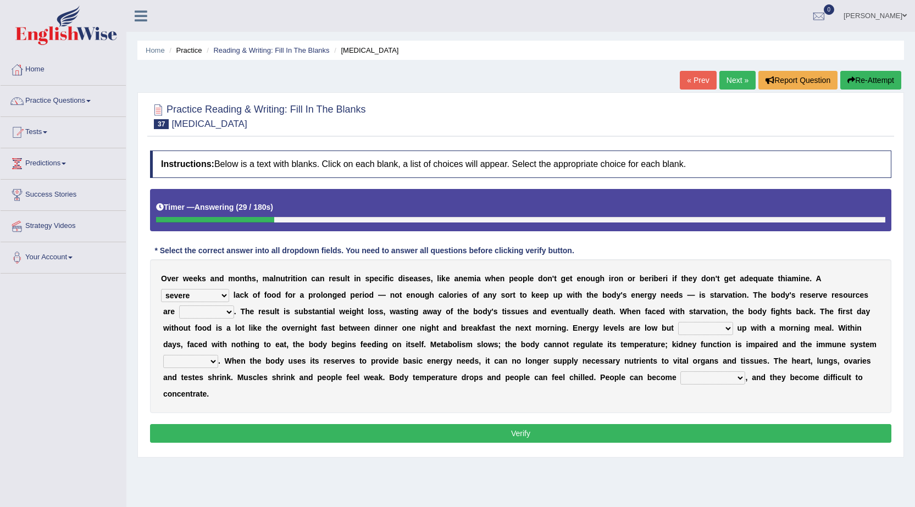
select select "depleted"
click at [179, 306] on select "obsoleted depleted pelleted deleted" at bounding box center [206, 312] width 55 height 13
click at [726, 325] on select "feed come chill pick" at bounding box center [705, 328] width 55 height 13
select select "pick"
click at [678, 322] on select "feed come chill pick" at bounding box center [705, 328] width 55 height 13
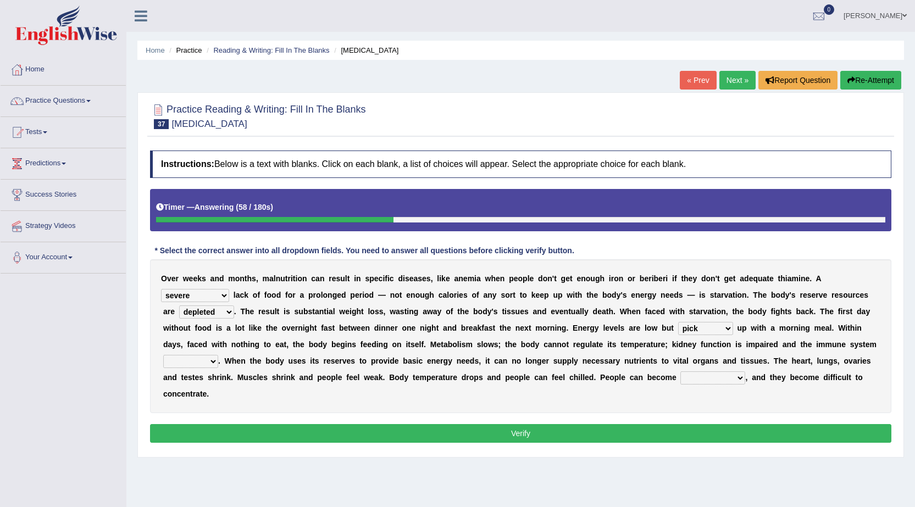
click at [216, 362] on select "deepens deafens weakens surpasses" at bounding box center [190, 361] width 55 height 13
select select "surpasses"
click at [163, 355] on select "deepens deafens weakens surpasses" at bounding box center [190, 361] width 55 height 13
click at [742, 376] on select "irritable commutable indisputable transportable" at bounding box center [712, 378] width 65 height 13
select select "irritable"
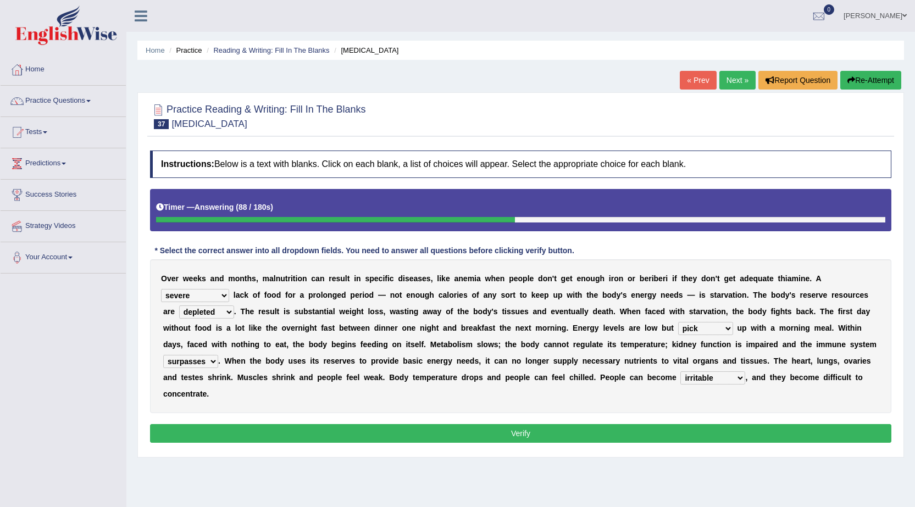
click at [680, 372] on select "irritable commutable indisputable transportable" at bounding box center [712, 378] width 65 height 13
click at [613, 432] on button "Verify" at bounding box center [520, 433] width 741 height 19
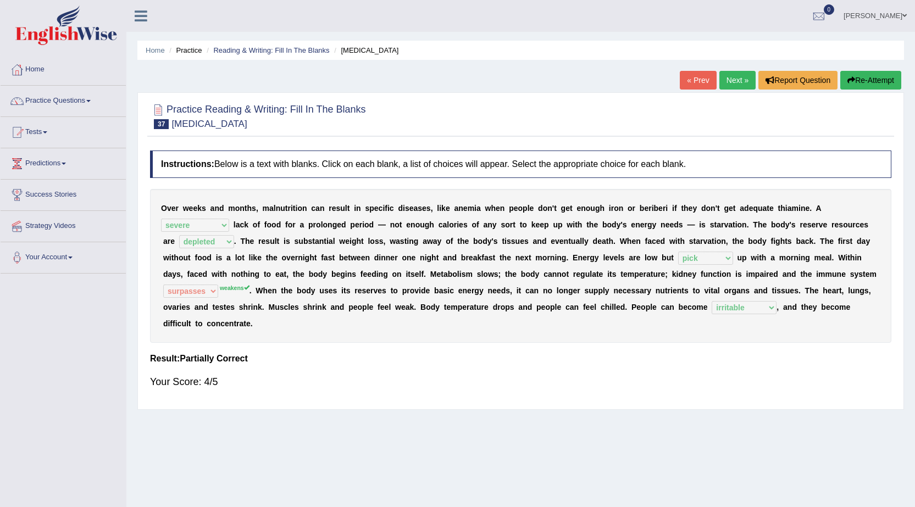
click at [732, 76] on link "Next »" at bounding box center [737, 80] width 36 height 19
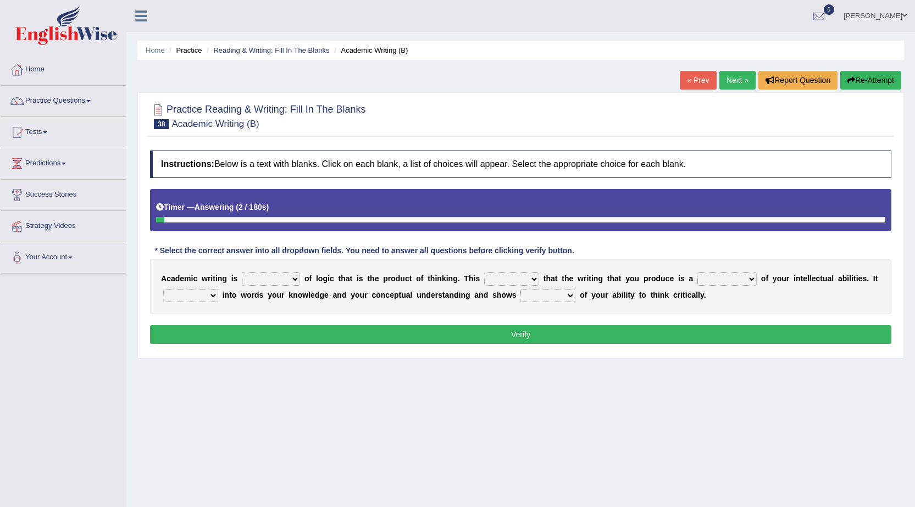
click at [291, 277] on select "expectation entitlement expression exchange" at bounding box center [271, 279] width 58 height 13
select select "expression"
click at [242, 273] on select "expectation entitlement expression exchange" at bounding box center [271, 279] width 58 height 13
click at [534, 275] on select "means questions stipulates answers" at bounding box center [511, 279] width 55 height 13
select select "means"
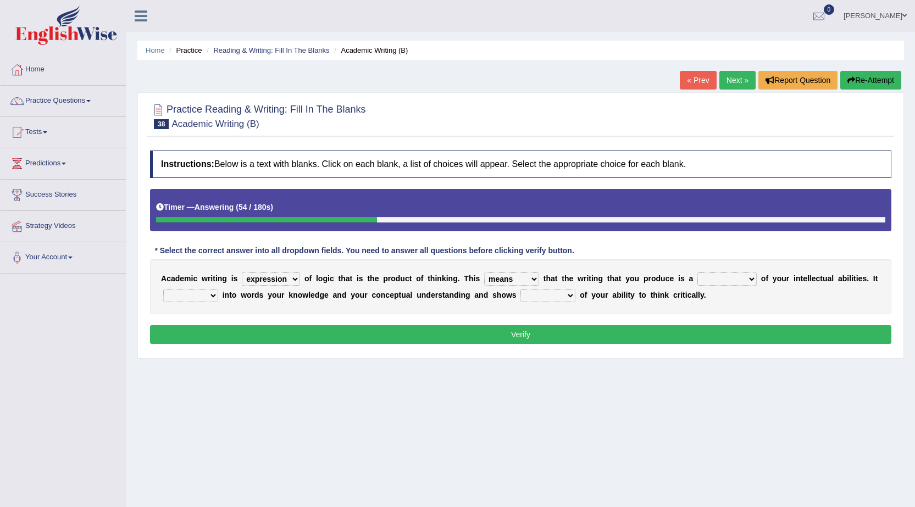
click at [484, 273] on select "means questions stipulates answers" at bounding box center [511, 279] width 55 height 13
click at [757, 281] on b at bounding box center [759, 278] width 4 height 9
click at [749, 285] on select "redundancy mission credit reflection" at bounding box center [726, 279] width 59 height 13
select select "reflection"
click at [697, 273] on select "redundancy mission credit reflection" at bounding box center [726, 279] width 59 height 13
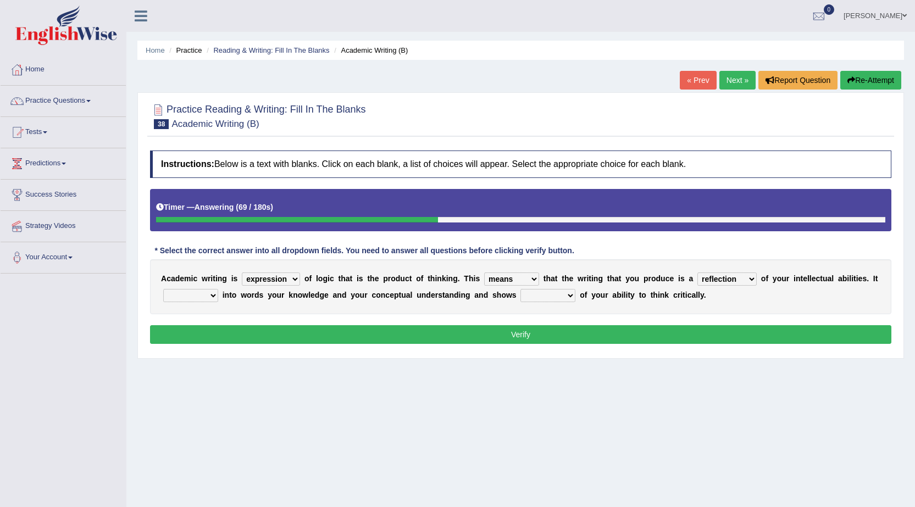
click at [213, 294] on select "enriches shows allows puts" at bounding box center [190, 295] width 55 height 13
select select "enriches"
click at [163, 289] on select "enriches shows allows puts" at bounding box center [190, 295] width 55 height 13
click at [572, 298] on select "hassle excuse capacity evidence" at bounding box center [547, 295] width 55 height 13
select select "evidence"
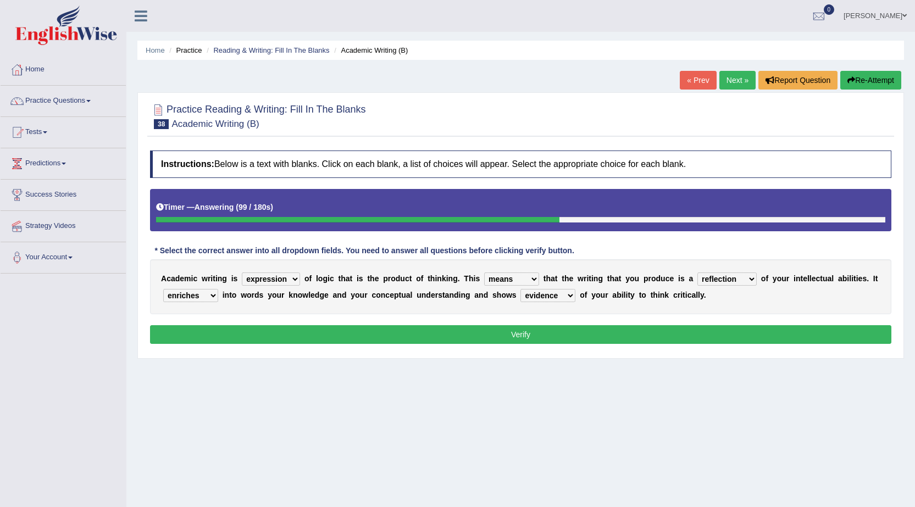
click at [520, 289] on select "hassle excuse capacity evidence" at bounding box center [547, 295] width 55 height 13
click at [535, 331] on button "Verify" at bounding box center [520, 334] width 741 height 19
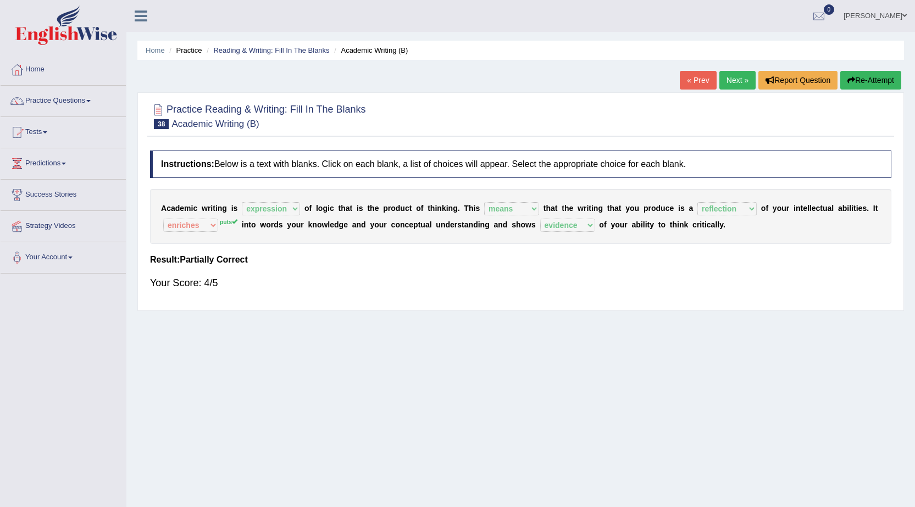
click at [738, 75] on link "Next »" at bounding box center [737, 80] width 36 height 19
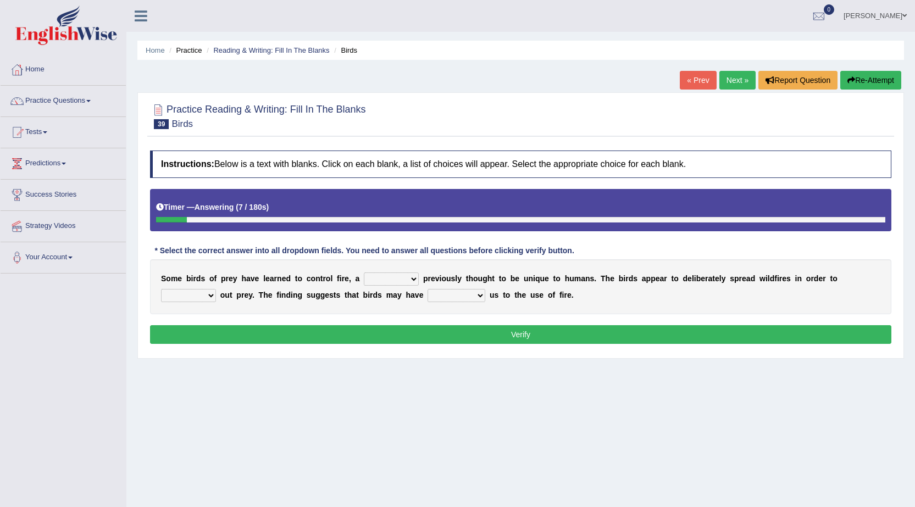
click at [418, 276] on select "question profile tale skill" at bounding box center [391, 279] width 55 height 13
select select "tale"
click at [364, 273] on select "question profile tale skill" at bounding box center [391, 279] width 55 height 13
click at [211, 295] on select "prevent limit span flush" at bounding box center [188, 295] width 55 height 13
click at [174, 369] on div "Home Practice Reading & Writing: Fill In The Blanks Birds « Prev Next » Report …" at bounding box center [520, 275] width 789 height 550
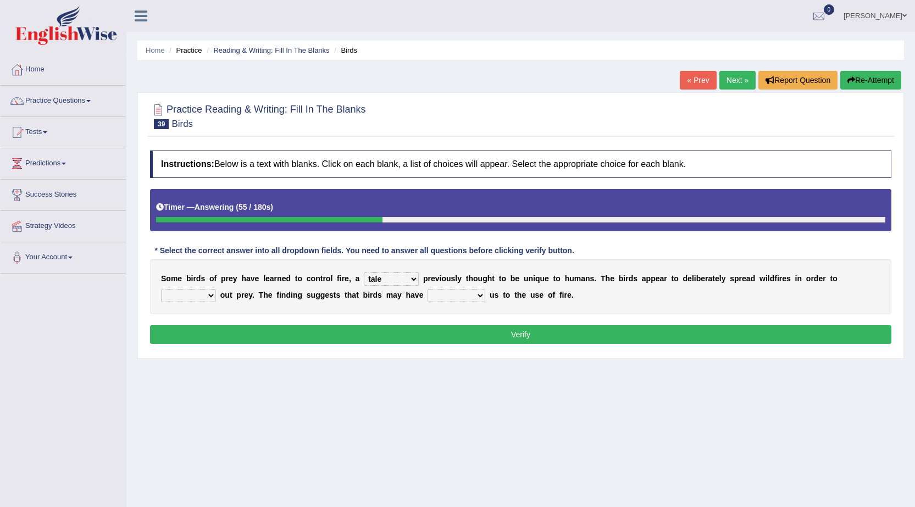
click at [211, 293] on select "prevent limit span flush" at bounding box center [188, 295] width 55 height 13
select select "flush"
click at [161, 289] on select "prevent limit span flush" at bounding box center [188, 295] width 55 height 13
click at [481, 296] on select "prophesied beaten transmitted forced" at bounding box center [457, 295] width 58 height 13
select select "prophesied"
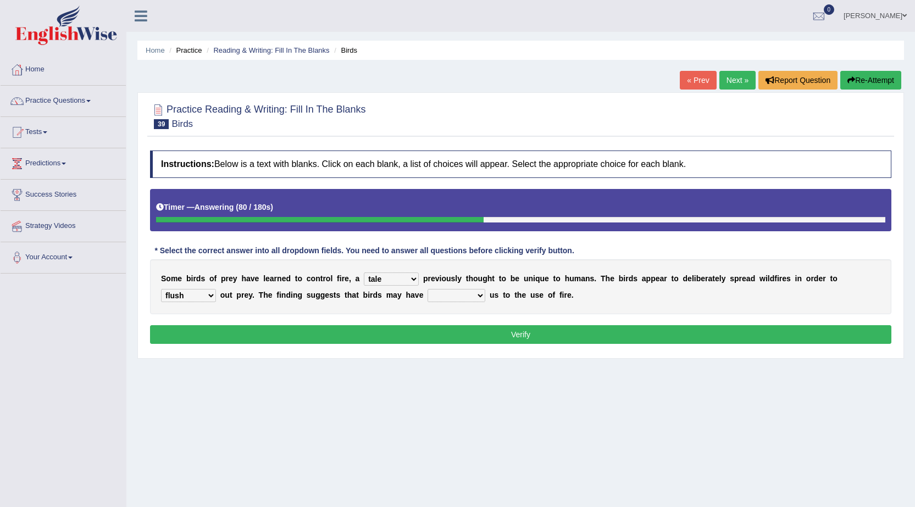
click at [428, 289] on select "prophesied beaten transmitted forced" at bounding box center [457, 295] width 58 height 13
click at [510, 329] on button "Verify" at bounding box center [520, 334] width 741 height 19
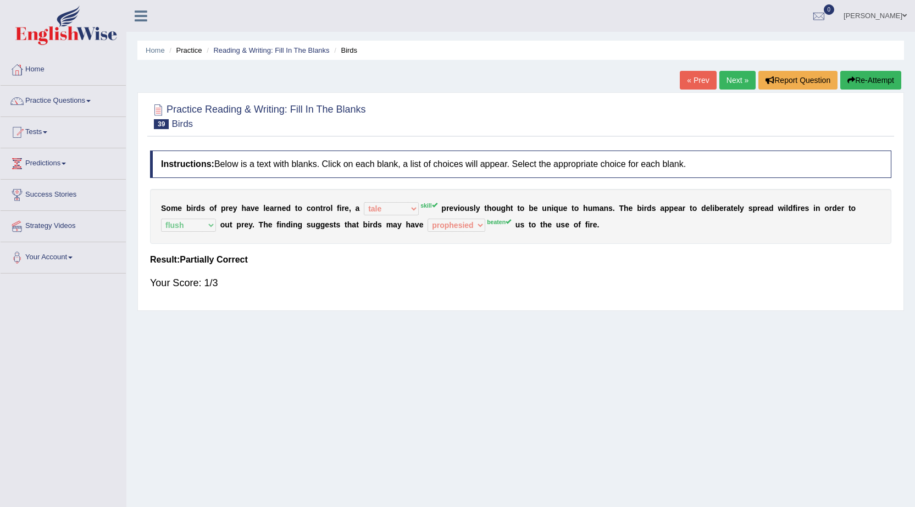
click at [732, 74] on link "Next »" at bounding box center [737, 80] width 36 height 19
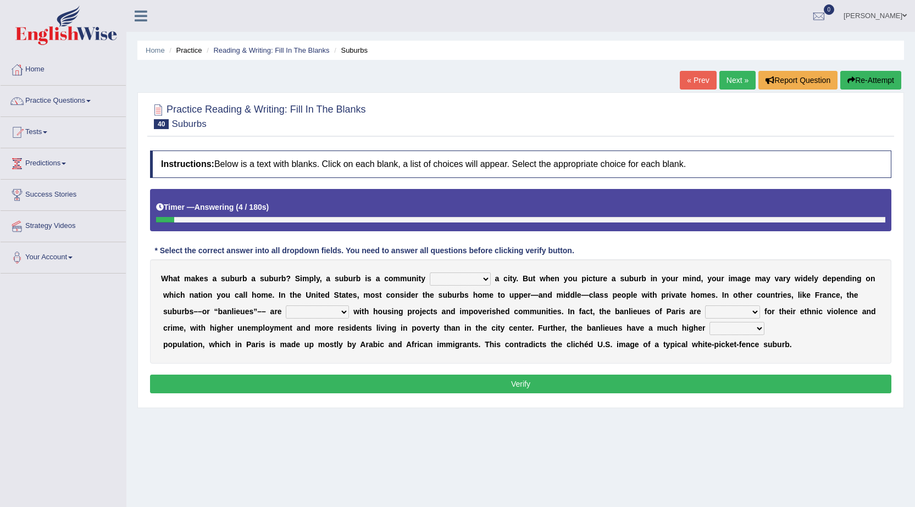
click at [487, 279] on select "lying locating situating surrounding" at bounding box center [460, 279] width 61 height 13
select select "locating"
click at [430, 273] on select "lying locating situating surrounding" at bounding box center [460, 279] width 61 height 13
click at [339, 312] on select "antonymous antibiotic synonymous synthetic" at bounding box center [317, 312] width 63 height 13
select select "synonymous"
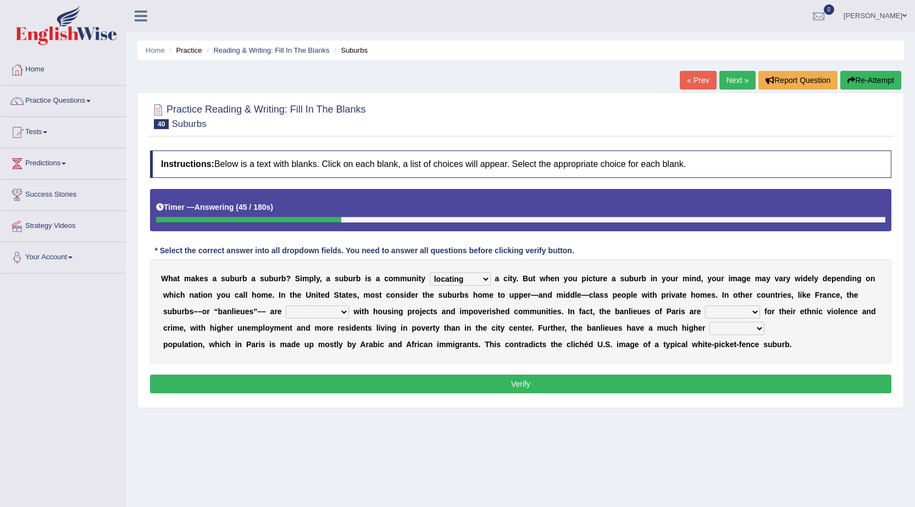
click at [286, 306] on select "antonymous antibiotic synonymous synthetic" at bounding box center [317, 312] width 63 height 13
click at [757, 309] on select "clamorous sensitive famous notorious" at bounding box center [732, 312] width 55 height 13
select select "famous"
click at [705, 306] on select "clamorous sensitive famous notorious" at bounding box center [732, 312] width 55 height 13
click at [757, 328] on select "local young immigrant senior" at bounding box center [737, 328] width 55 height 13
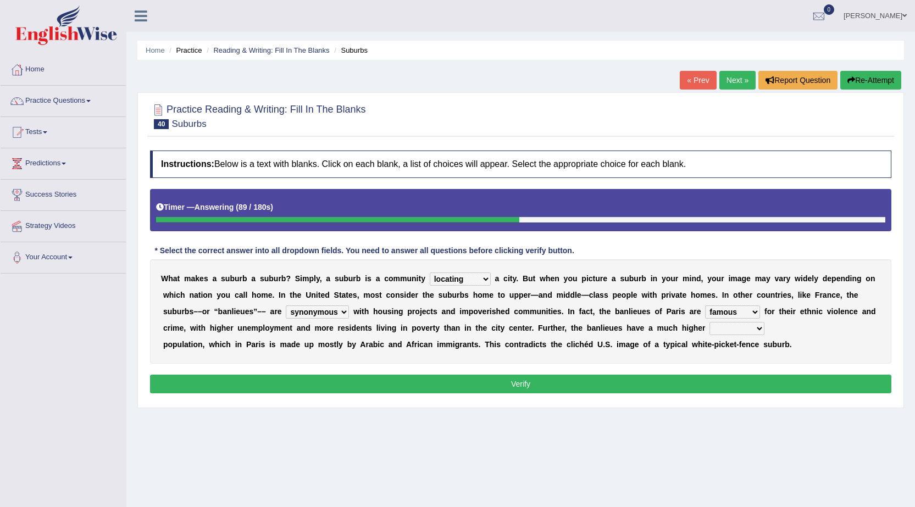
select select "immigrant"
click at [710, 322] on select "local young immigrant senior" at bounding box center [737, 328] width 55 height 13
click at [601, 378] on button "Verify" at bounding box center [520, 384] width 741 height 19
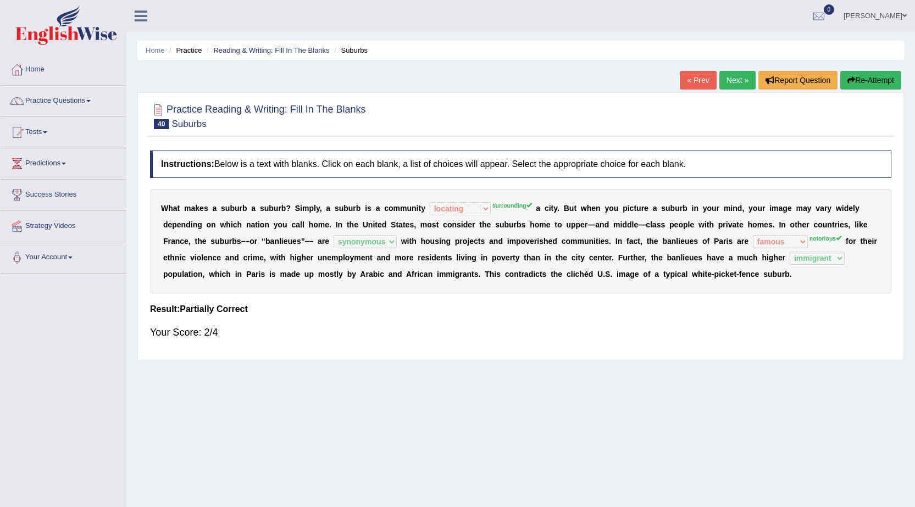
click at [730, 83] on link "Next »" at bounding box center [737, 80] width 36 height 19
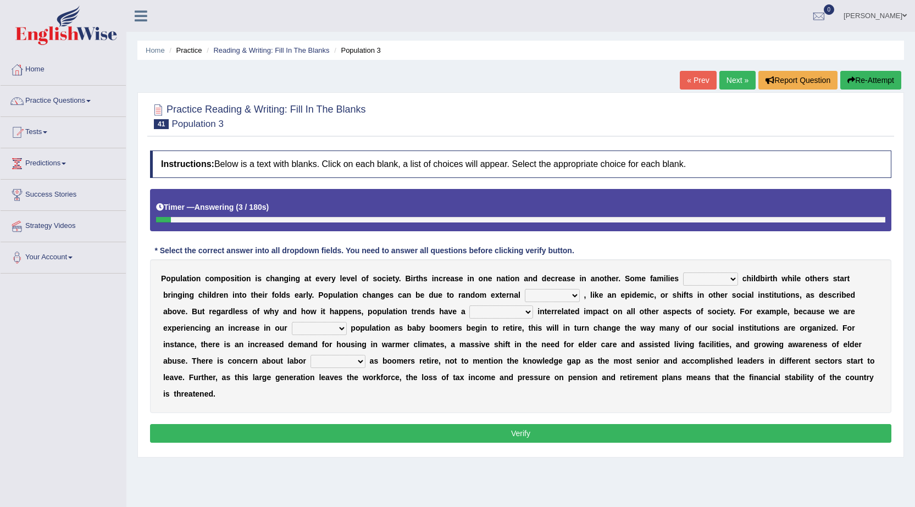
scroll to position [55, 0]
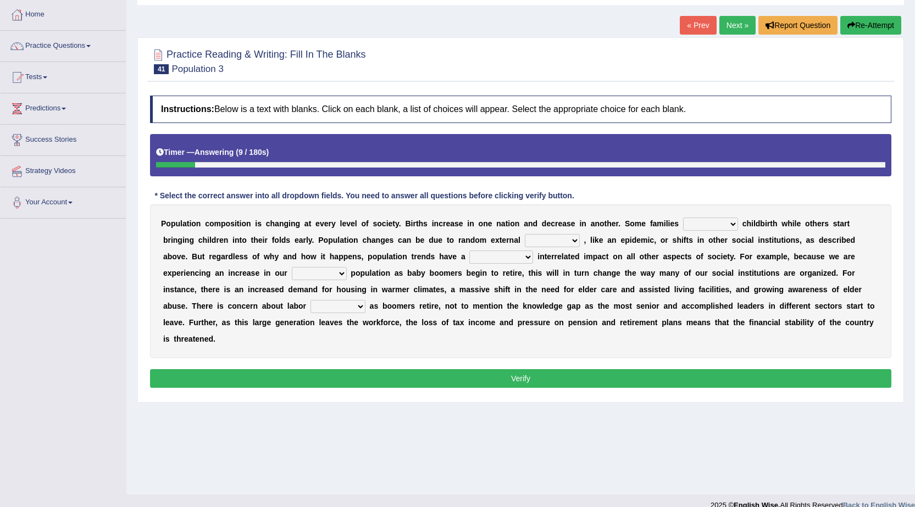
click at [737, 223] on select "demand default deliver delay" at bounding box center [710, 224] width 55 height 13
select select "delay"
click at [683, 218] on select "demand default deliver delay" at bounding box center [710, 224] width 55 height 13
click at [580, 240] on b at bounding box center [582, 240] width 4 height 9
click at [573, 238] on select "variations fortune formation forces" at bounding box center [552, 240] width 55 height 13
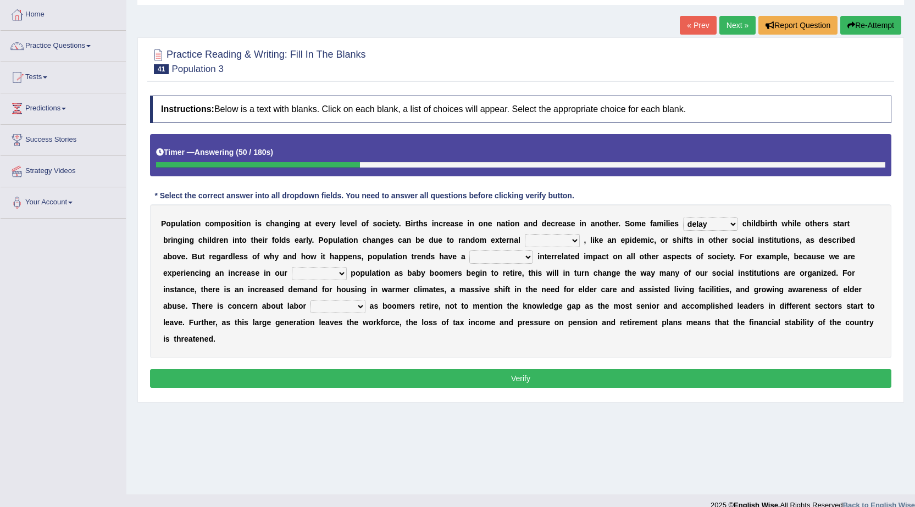
select select "variations"
click at [525, 234] on select "variations fortune formation forces" at bounding box center [552, 240] width 55 height 13
click at [525, 256] on select "tremendous tenuous tremulous spontaneous" at bounding box center [501, 257] width 64 height 13
select select "tremendous"
click at [469, 251] on select "tremendous tenuous tremulous spontaneous" at bounding box center [501, 257] width 64 height 13
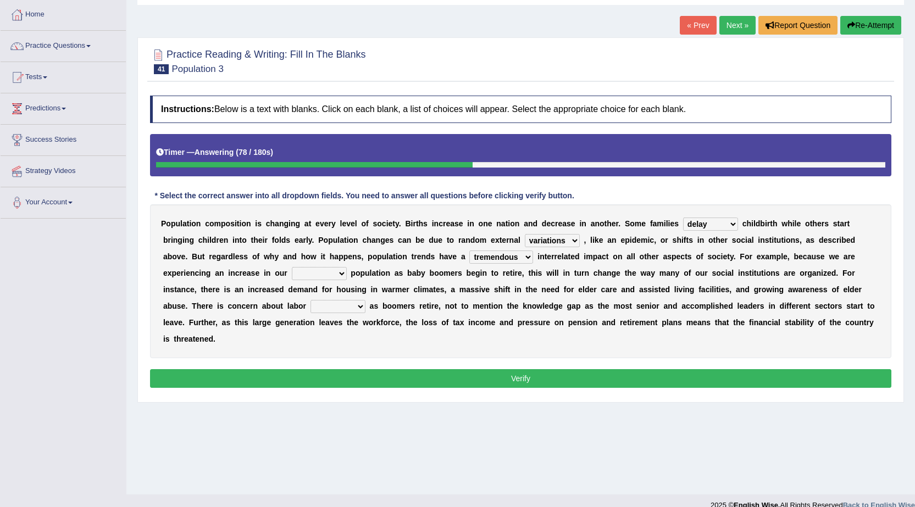
click at [338, 274] on select "tertiary senior junior primary" at bounding box center [319, 273] width 55 height 13
select select "senior"
click at [292, 267] on select "tertiary senior junior primary" at bounding box center [319, 273] width 55 height 13
click at [363, 307] on select "shortcuts shortfalls shortages shorthand" at bounding box center [338, 306] width 55 height 13
select select "shortages"
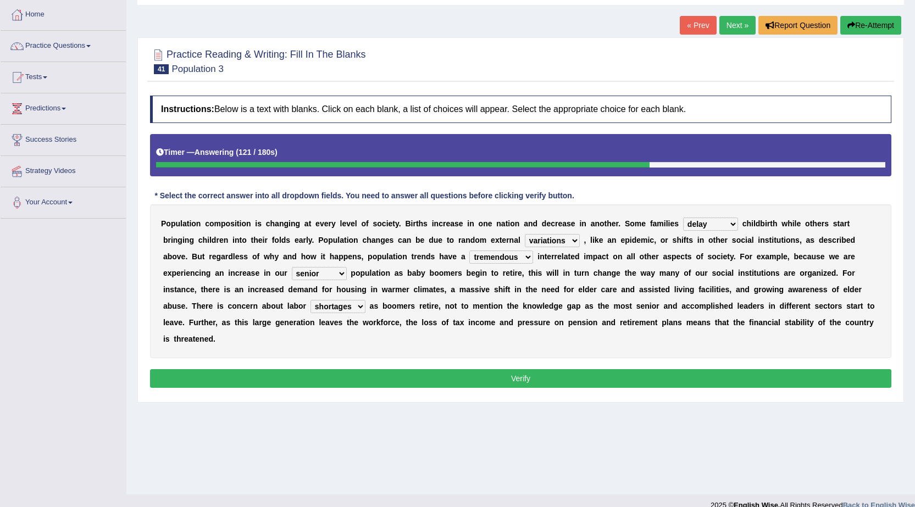
click at [311, 300] on select "shortcuts shortfalls shortages shorthand" at bounding box center [338, 306] width 55 height 13
click at [512, 380] on button "Verify" at bounding box center [520, 378] width 741 height 19
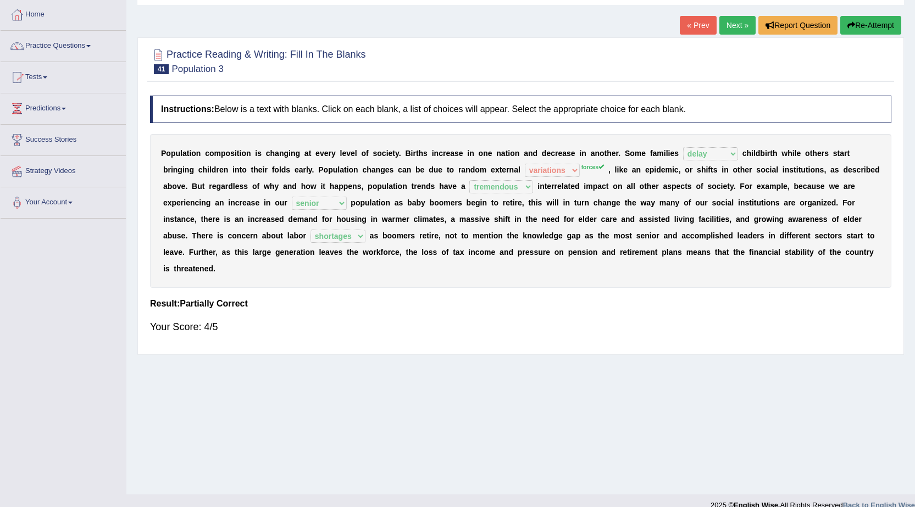
click at [734, 23] on link "Next »" at bounding box center [737, 25] width 36 height 19
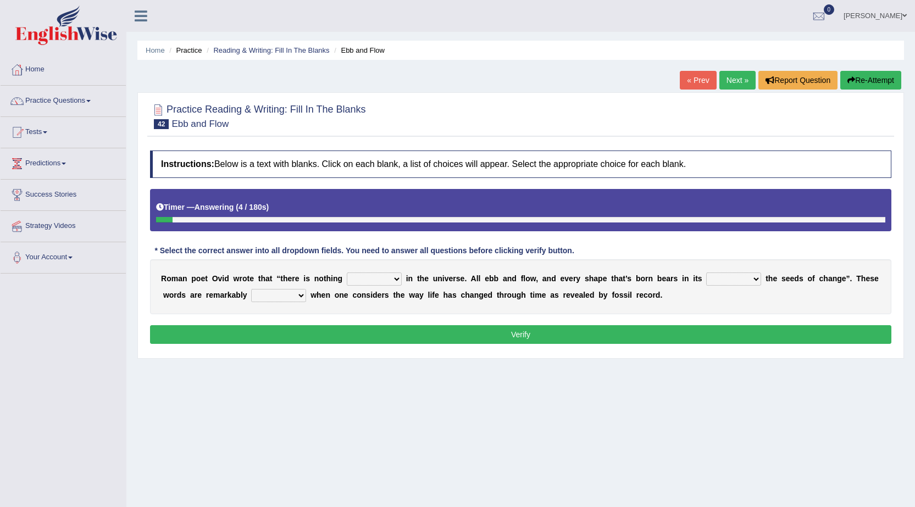
click at [398, 277] on select "orthodox volatile constant cheap" at bounding box center [374, 279] width 55 height 13
select select "constant"
click at [347, 273] on select "orthodox volatile constant cheap" at bounding box center [374, 279] width 55 height 13
click at [749, 279] on select "heart limb womb brain" at bounding box center [733, 279] width 55 height 13
select select "brain"
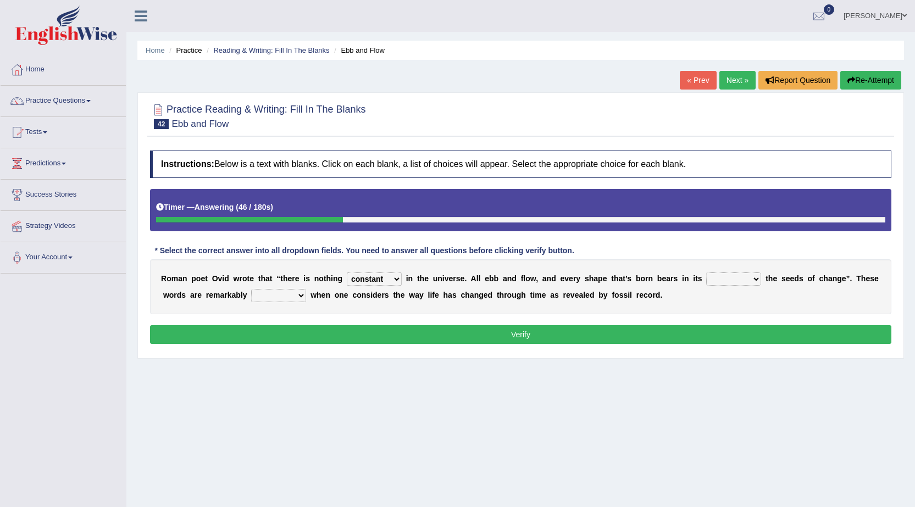
click at [706, 273] on select "heart limb womb brain" at bounding box center [733, 279] width 55 height 13
click at [300, 296] on select "prevalent detached relevant dominant" at bounding box center [278, 295] width 55 height 13
select select "relevant"
click at [251, 289] on select "prevalent detached relevant dominant" at bounding box center [278, 295] width 55 height 13
click at [529, 330] on button "Verify" at bounding box center [520, 334] width 741 height 19
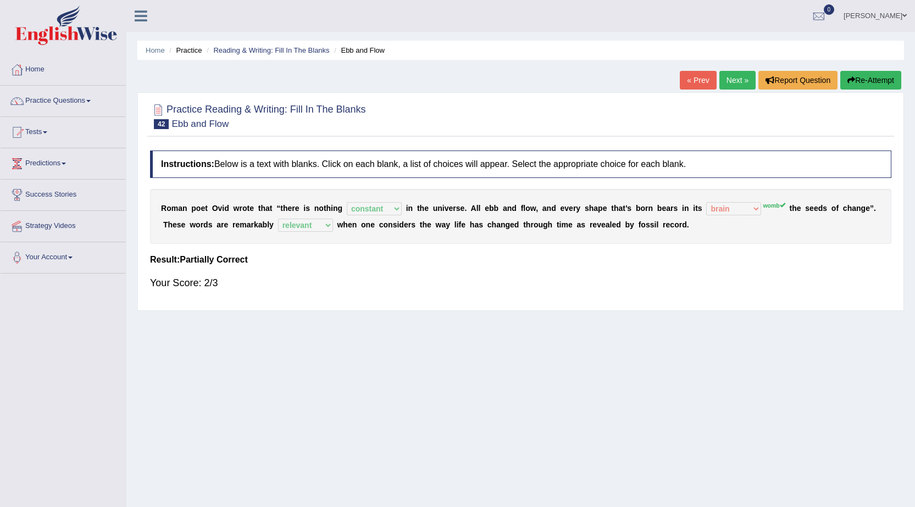
click at [730, 76] on link "Next »" at bounding box center [737, 80] width 36 height 19
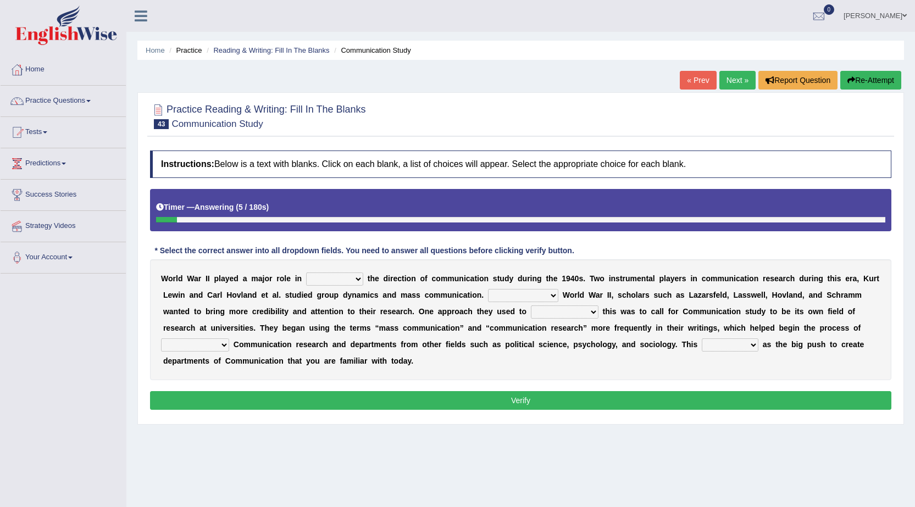
click at [358, 276] on select "shaping sharpening shunning shivering" at bounding box center [334, 279] width 57 height 13
select select "shaping"
click at [306, 273] on select "shaping sharpening shunning shivering" at bounding box center [334, 279] width 57 height 13
click at [554, 294] on select "Being followed To be followed Following Followed" at bounding box center [523, 295] width 70 height 13
select select "Following"
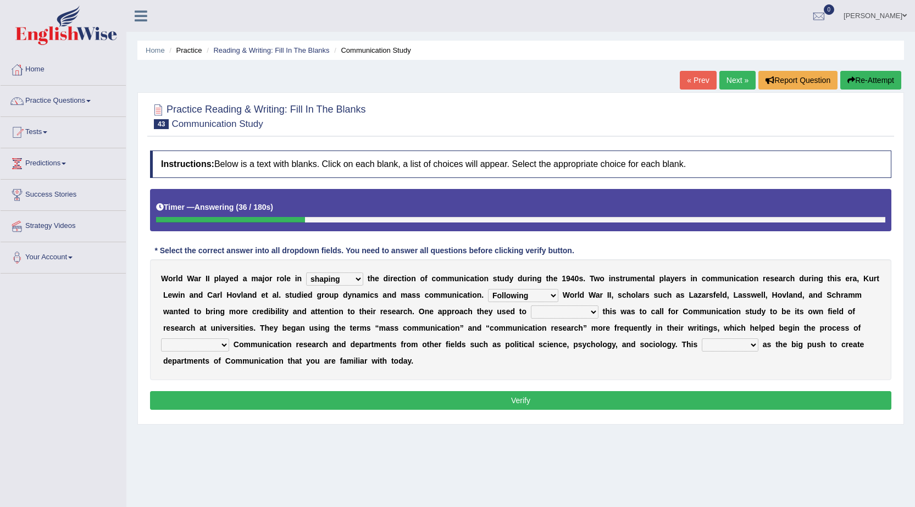
click at [488, 289] on select "Being followed To be followed Following Followed" at bounding box center [523, 295] width 70 height 13
click at [592, 310] on select "accompany accomplish acknowledge accommodate" at bounding box center [565, 312] width 68 height 13
select select "accommodate"
click at [531, 306] on select "accompany accomplish acknowledge accommodate" at bounding box center [565, 312] width 68 height 13
click at [226, 345] on select "discharging distinguishing disputing displaying" at bounding box center [195, 345] width 68 height 13
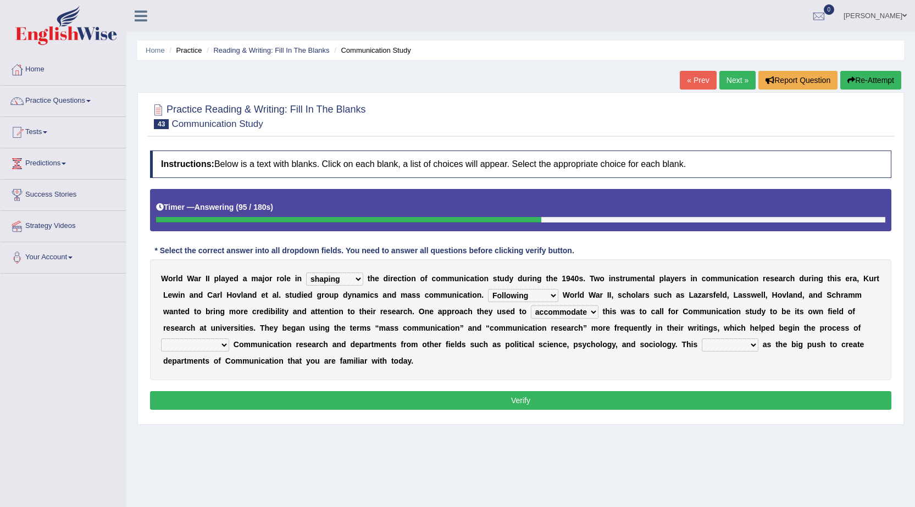
select select "distinguishing"
click at [161, 339] on select "discharging distinguishing disputing displaying" at bounding box center [195, 345] width 68 height 13
click at [749, 346] on select "served considered regarded provided" at bounding box center [730, 345] width 57 height 13
select select "served"
click at [702, 339] on select "served considered regarded provided" at bounding box center [730, 345] width 57 height 13
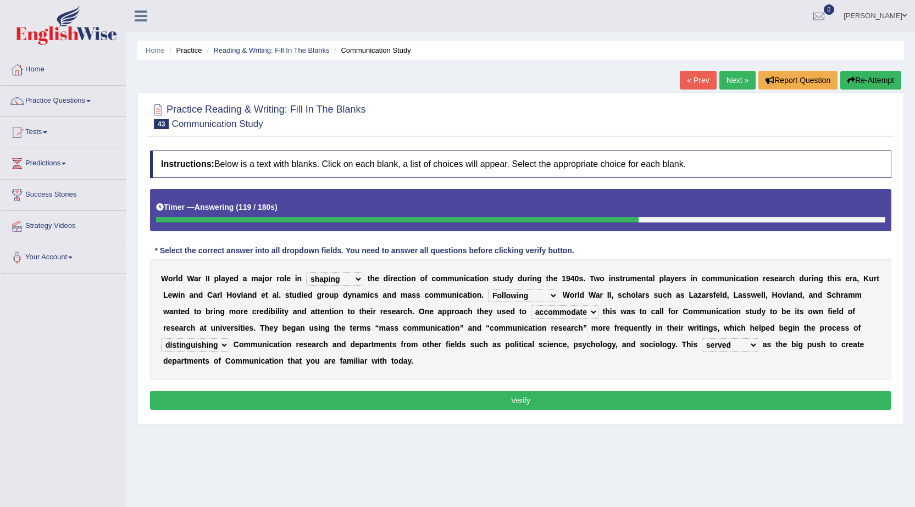
click at [535, 401] on button "Verify" at bounding box center [520, 400] width 741 height 19
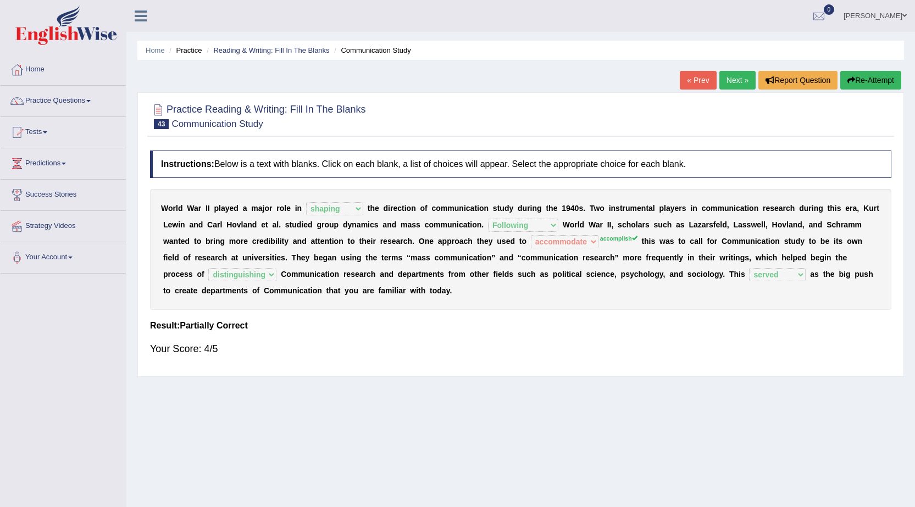
click at [733, 86] on link "Next »" at bounding box center [737, 80] width 36 height 19
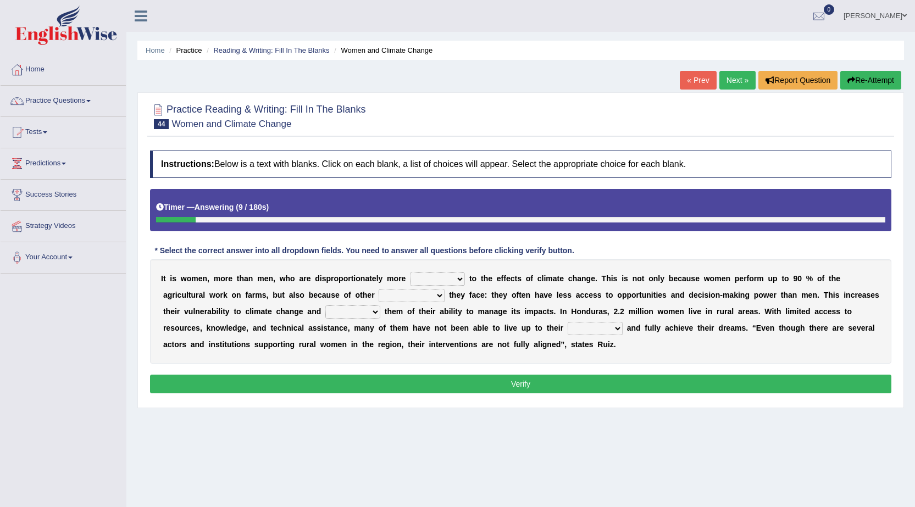
click at [459, 278] on select "defensive beatable vulnerable defective" at bounding box center [437, 279] width 55 height 13
select select "vulnerable"
click at [410, 273] on select "defensive beatable vulnerable defective" at bounding box center [437, 279] width 55 height 13
click at [439, 296] on select "chances challenges awkwardness changes" at bounding box center [412, 295] width 66 height 13
select select "challenges"
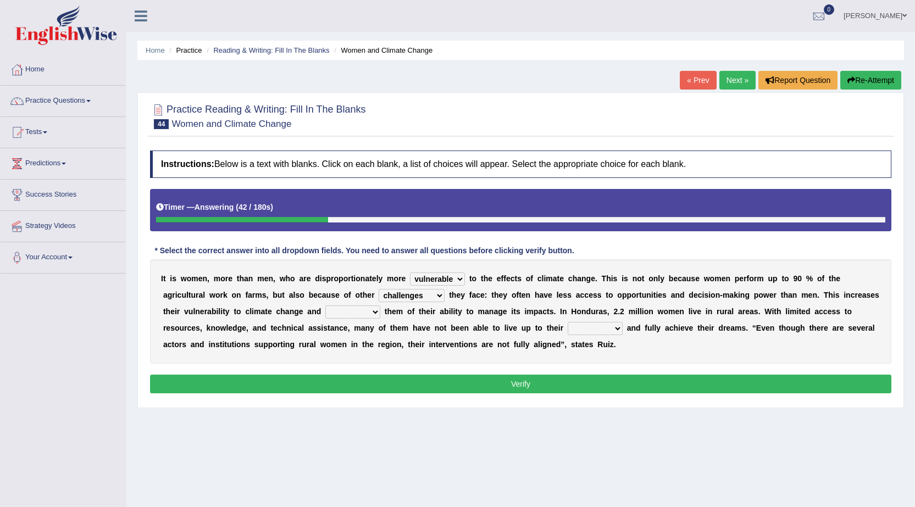
click at [379, 289] on select "chances challenges awkwardness changes" at bounding box center [412, 295] width 66 height 13
click at [370, 309] on select "deprives caprices deposits thrives" at bounding box center [352, 312] width 55 height 13
select select "deprives"
click at [325, 306] on select "deprives caprices deposits thrives" at bounding box center [352, 312] width 55 height 13
click at [613, 326] on select "endurance patience capacities publicity" at bounding box center [595, 328] width 55 height 13
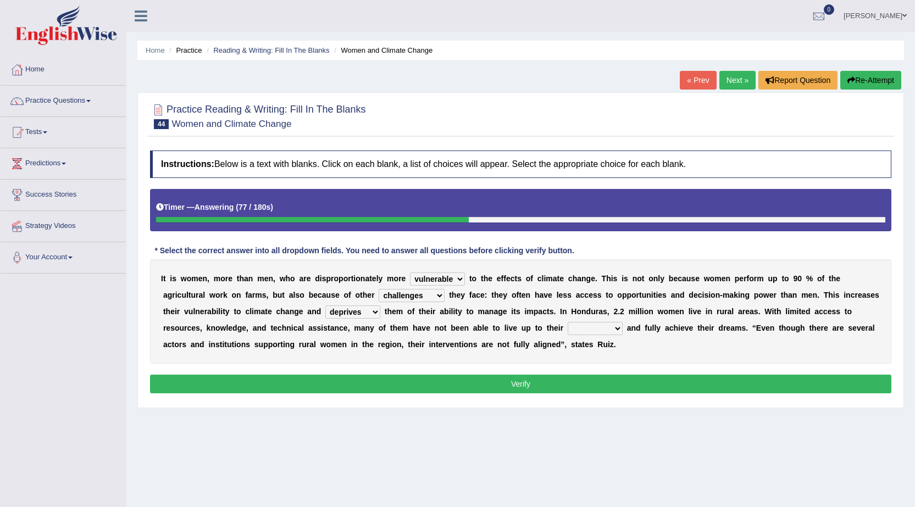
select select "capacities"
click at [568, 322] on select "endurance patience capacities publicity" at bounding box center [595, 328] width 55 height 13
click at [527, 380] on button "Verify" at bounding box center [520, 384] width 741 height 19
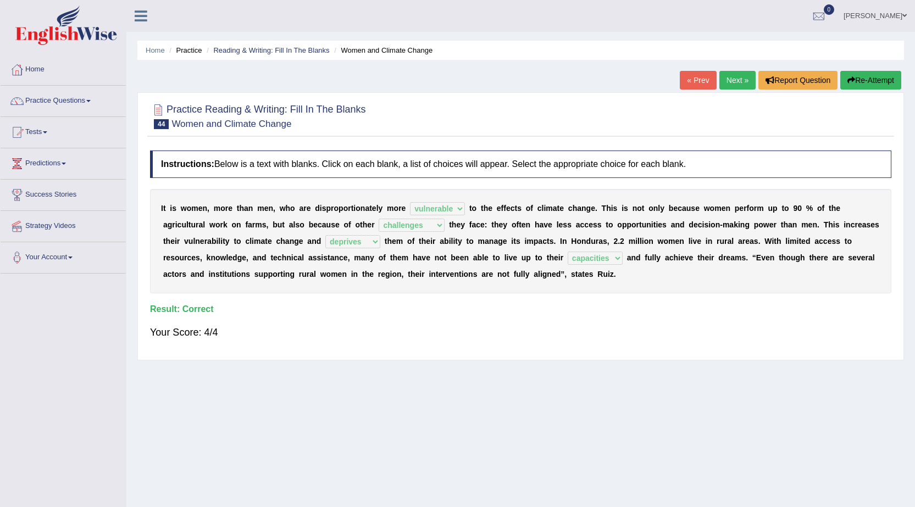
click at [730, 85] on link "Next »" at bounding box center [737, 80] width 36 height 19
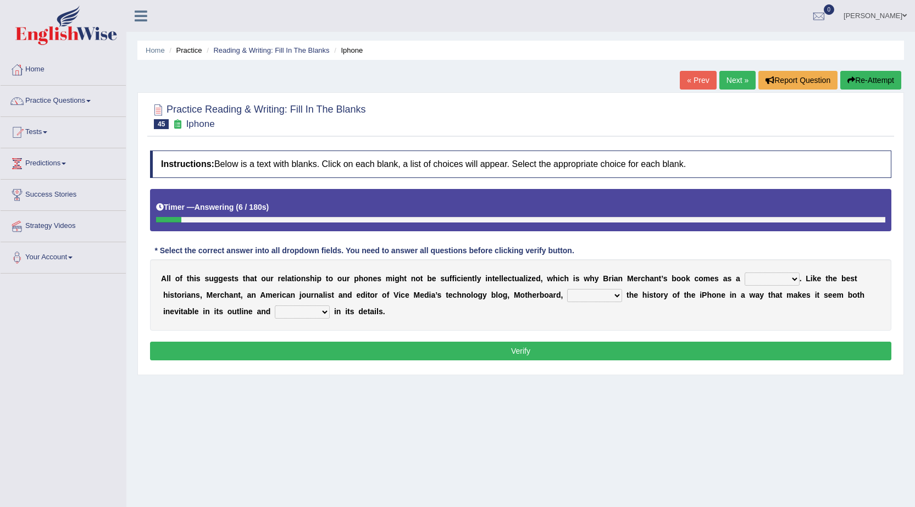
click at [795, 276] on select "privilege relief demotion flash" at bounding box center [772, 279] width 55 height 13
select select "privilege"
click at [745, 273] on select "privilege relief demotion flash" at bounding box center [772, 279] width 55 height 13
click at [619, 296] on select "enriches unpacks detours contorts" at bounding box center [594, 295] width 55 height 13
select select "unpacks"
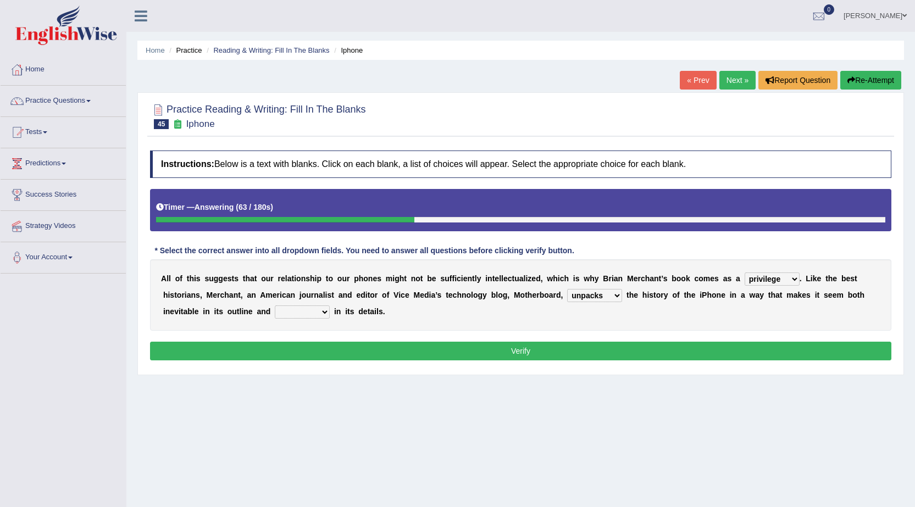
click at [567, 289] on select "enriches unpacks detours contorts" at bounding box center [594, 295] width 55 height 13
click at [325, 306] on select "surprises surprised surprising surprise" at bounding box center [302, 312] width 55 height 13
select select "surprises"
click at [275, 306] on select "surprises surprised surprising surprise" at bounding box center [302, 312] width 55 height 13
click at [320, 312] on select "surprises surprised surprising surprise" at bounding box center [302, 312] width 55 height 13
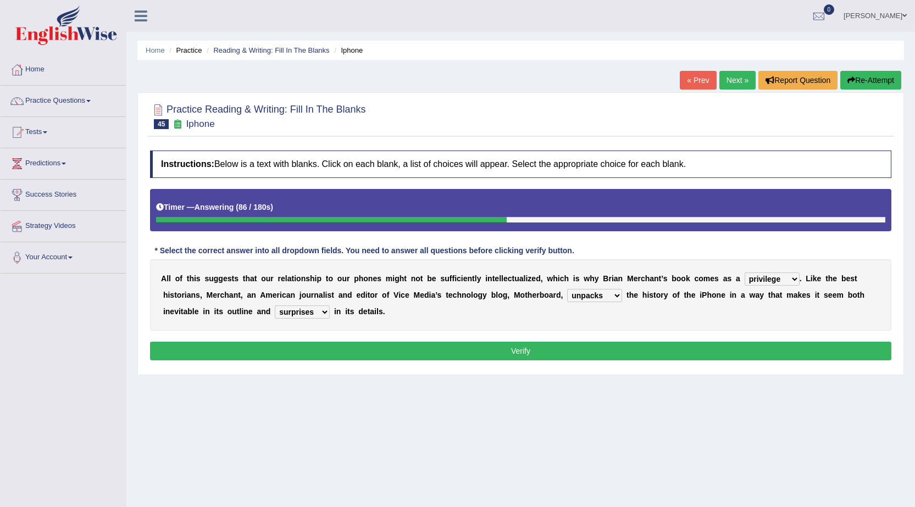
click at [517, 364] on div "Instructions: Below is a text with blanks. Click on each blank, a list of choic…" at bounding box center [520, 257] width 747 height 224
click at [517, 350] on button "Verify" at bounding box center [520, 351] width 741 height 19
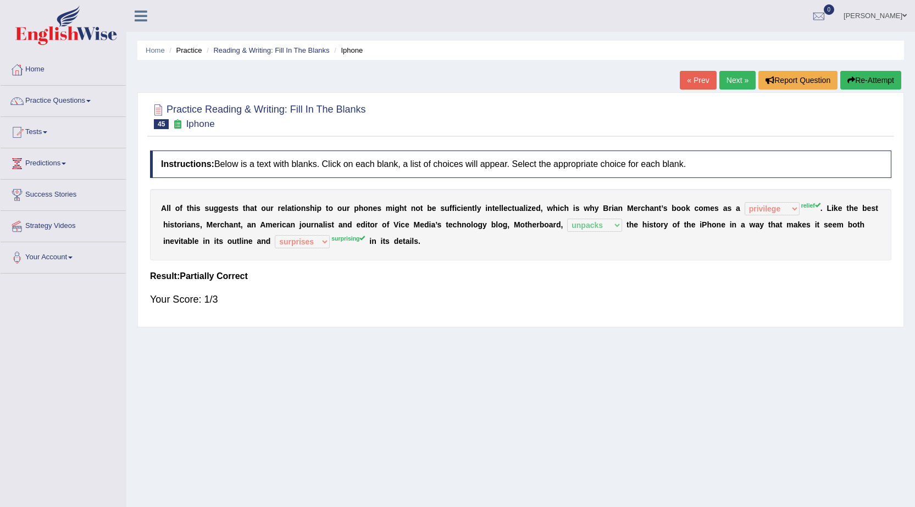
click at [739, 80] on link "Next »" at bounding box center [737, 80] width 36 height 19
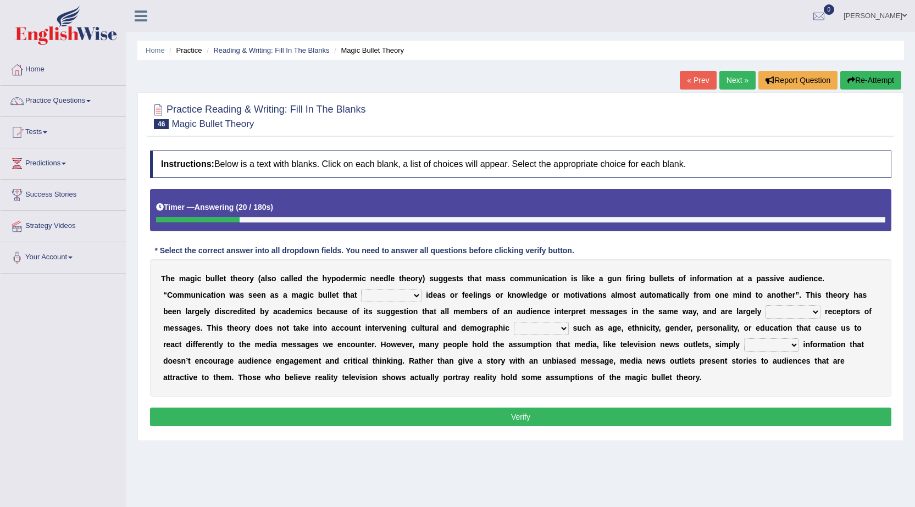
click at [411, 295] on select "transported translated transferred transformed" at bounding box center [391, 295] width 60 height 13
select select "transferred"
click at [361, 289] on select "transported translated transferred transformed" at bounding box center [391, 295] width 60 height 13
click at [812, 315] on select "negative active positive passive" at bounding box center [793, 312] width 55 height 13
select select "active"
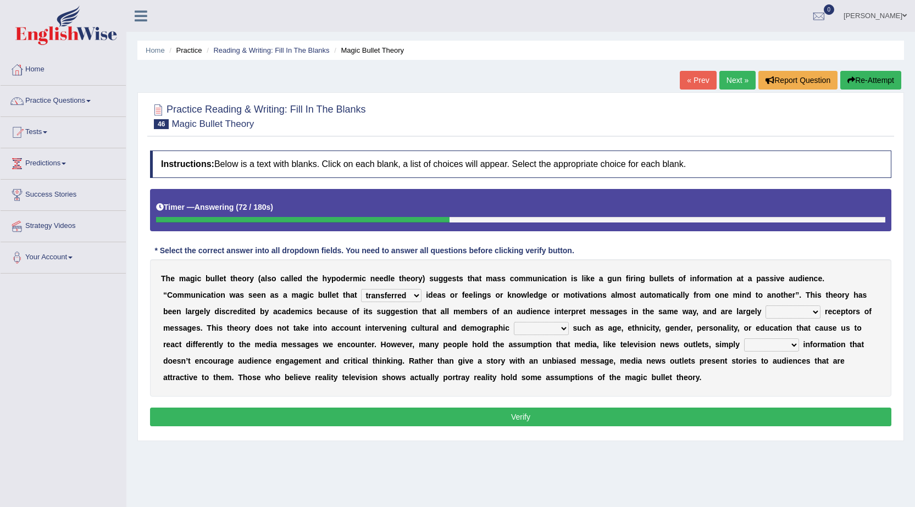
click at [766, 306] on select "negative active positive passive" at bounding box center [793, 312] width 55 height 13
click at [561, 329] on select "variables varies varieties variations" at bounding box center [541, 328] width 55 height 13
select select "variations"
click at [514, 322] on select "variables varies varieties variations" at bounding box center [541, 328] width 55 height 13
click at [791, 344] on select "respond resume release request" at bounding box center [771, 345] width 55 height 13
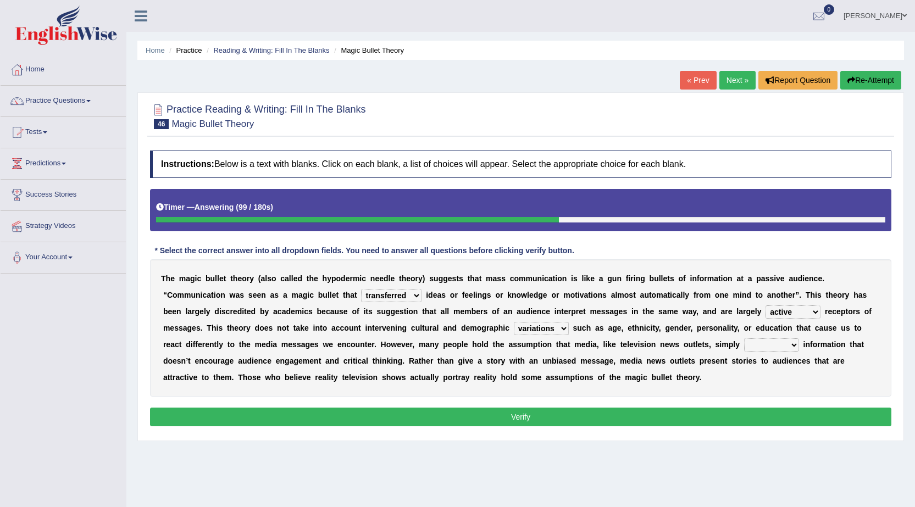
select select "release"
click at [744, 339] on select "respond resume release request" at bounding box center [771, 345] width 55 height 13
click at [551, 417] on button "Verify" at bounding box center [520, 417] width 741 height 19
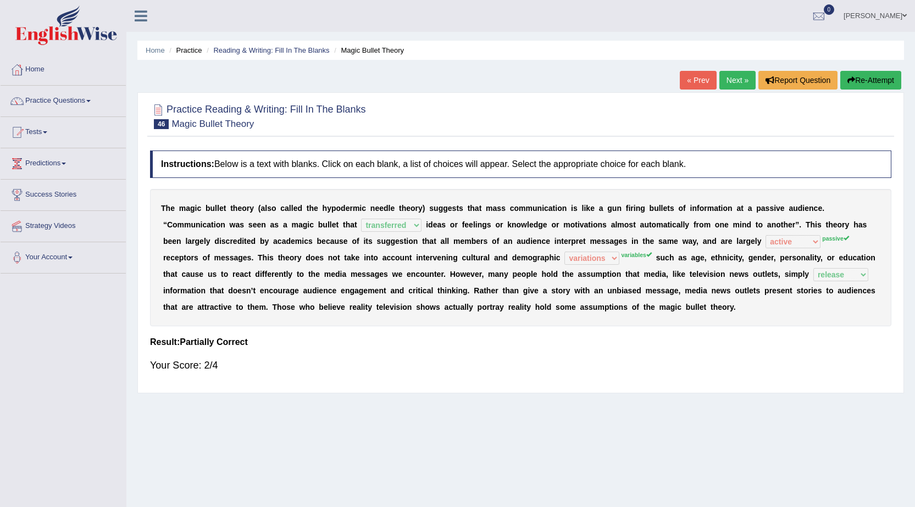
click at [739, 81] on link "Next »" at bounding box center [737, 80] width 36 height 19
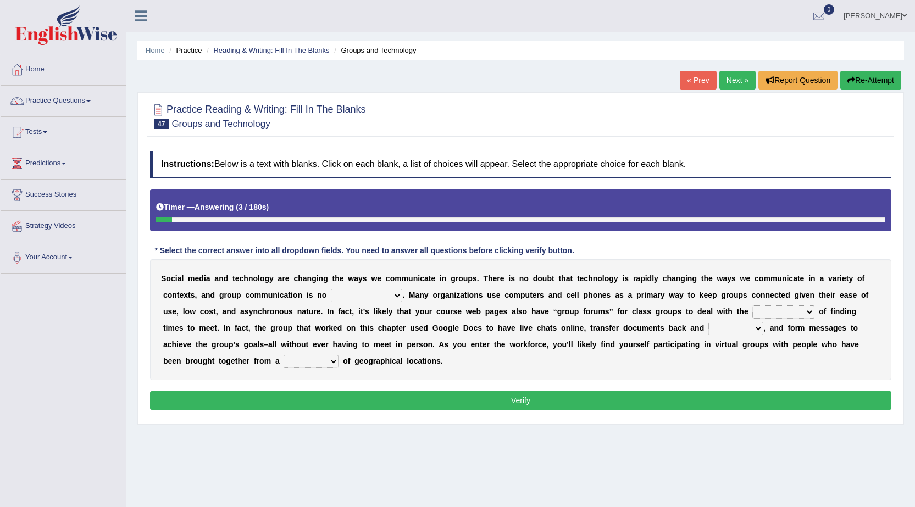
click at [398, 296] on select "exception exemplification extradition excursion" at bounding box center [366, 295] width 71 height 13
select select "exception"
click at [331, 289] on select "exception exemplification extradition excursion" at bounding box center [366, 295] width 71 height 13
click at [812, 311] on select "localities liabilities complexities causalities" at bounding box center [783, 312] width 62 height 13
select select "complexities"
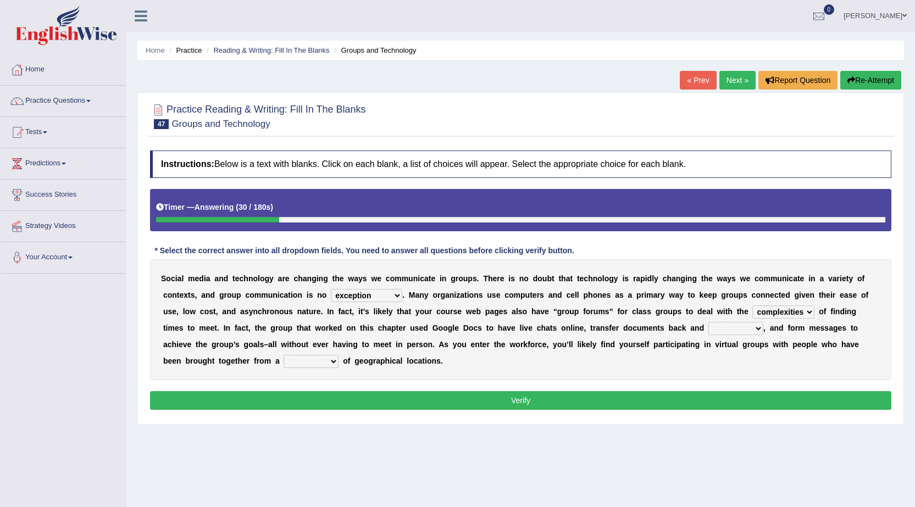
click at [752, 306] on select "localities liabilities complexities causalities" at bounding box center [783, 312] width 62 height 13
click at [760, 327] on select "fill forth toward beyond" at bounding box center [735, 328] width 55 height 13
select select "forth"
click at [708, 322] on select "fill forth toward beyond" at bounding box center [735, 328] width 55 height 13
click at [328, 361] on select "form variety kind variation" at bounding box center [311, 361] width 55 height 13
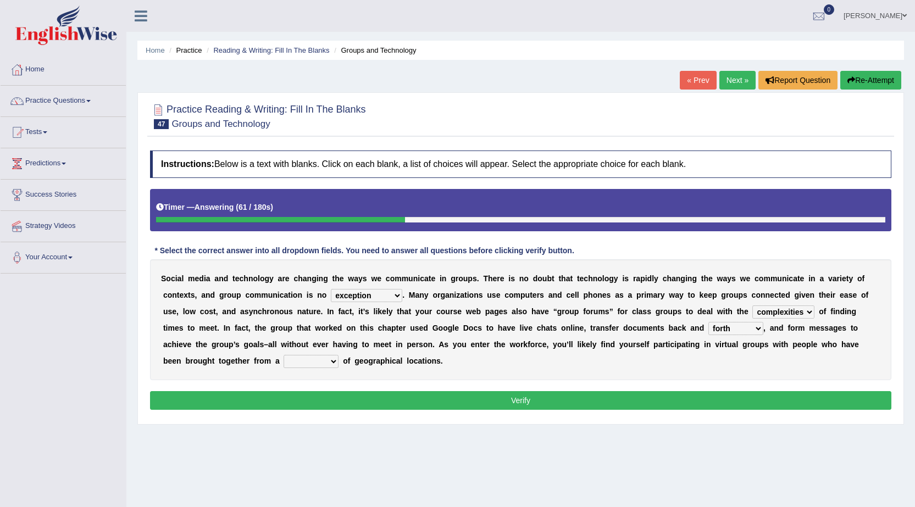
select select "variation"
click at [284, 355] on select "form variety kind variation" at bounding box center [311, 361] width 55 height 13
click at [494, 401] on button "Verify" at bounding box center [520, 400] width 741 height 19
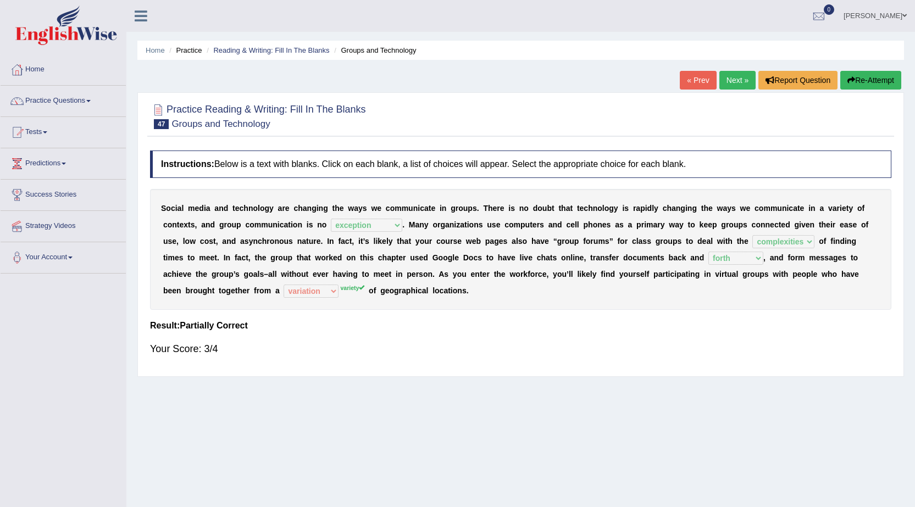
click at [728, 75] on link "Next »" at bounding box center [737, 80] width 36 height 19
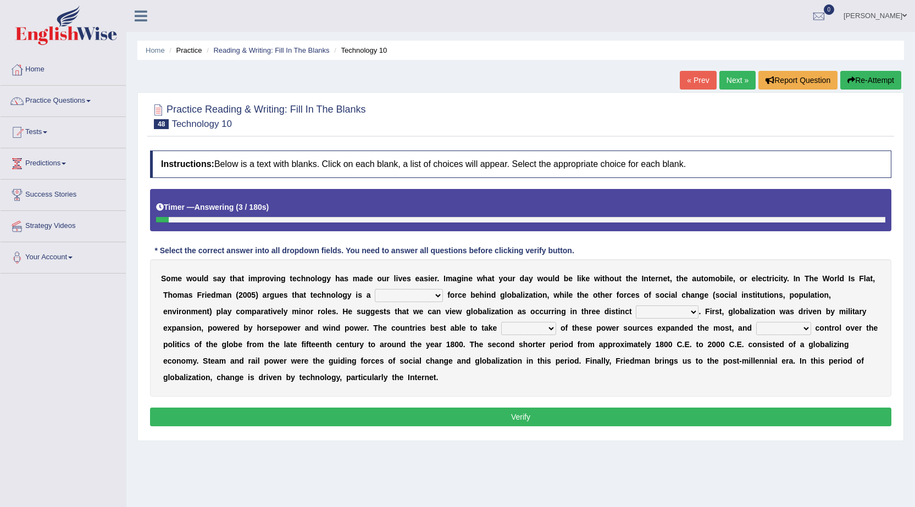
click at [682, 80] on link "« Prev" at bounding box center [698, 80] width 36 height 19
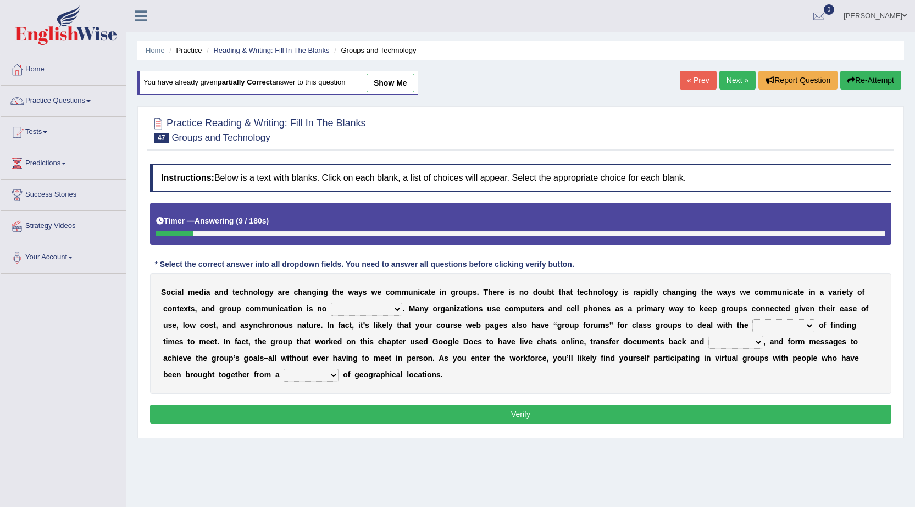
click at [732, 82] on link "Next »" at bounding box center [737, 80] width 36 height 19
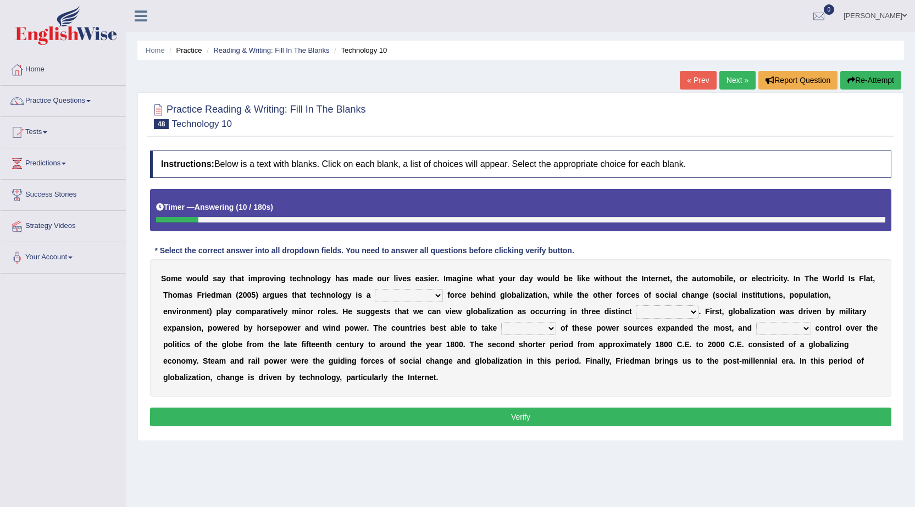
click at [437, 293] on select "driving demeaning distinguishing demanding" at bounding box center [409, 295] width 68 height 13
select select "demeaning"
click at [375, 289] on select "driving demeaning distinguishing demanding" at bounding box center [409, 295] width 68 height 13
click at [696, 311] on select "periods periodicals perspectives perceptions" at bounding box center [667, 312] width 63 height 13
select select "perspectives"
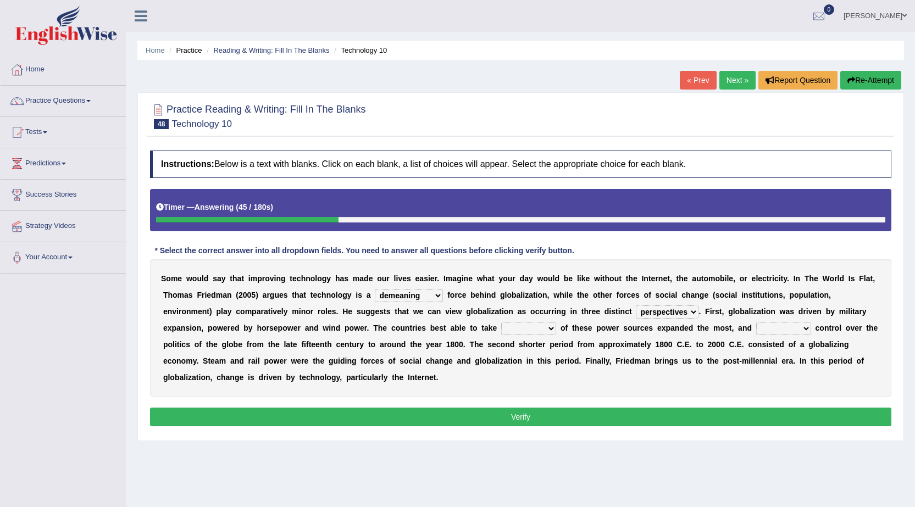
click at [636, 306] on select "periods periodicals perspectives perceptions" at bounding box center [667, 312] width 63 height 13
click at [546, 330] on select "action advantage account care" at bounding box center [528, 328] width 55 height 13
select select "account"
click at [501, 322] on select "action advantage account care" at bounding box center [528, 328] width 55 height 13
click at [805, 328] on select "exist extract exert expect" at bounding box center [783, 328] width 55 height 13
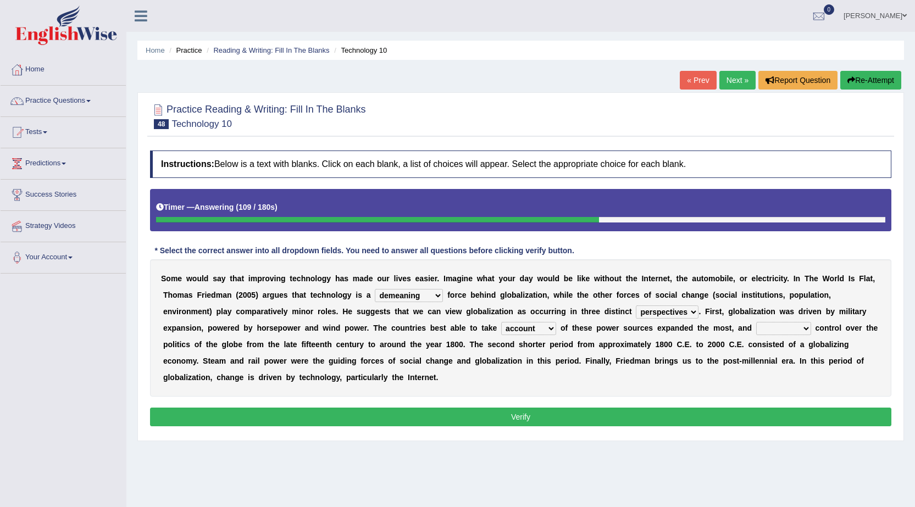
select select "extract"
click at [756, 322] on select "exist extract exert expect" at bounding box center [783, 328] width 55 height 13
click at [524, 419] on button "Verify" at bounding box center [520, 417] width 741 height 19
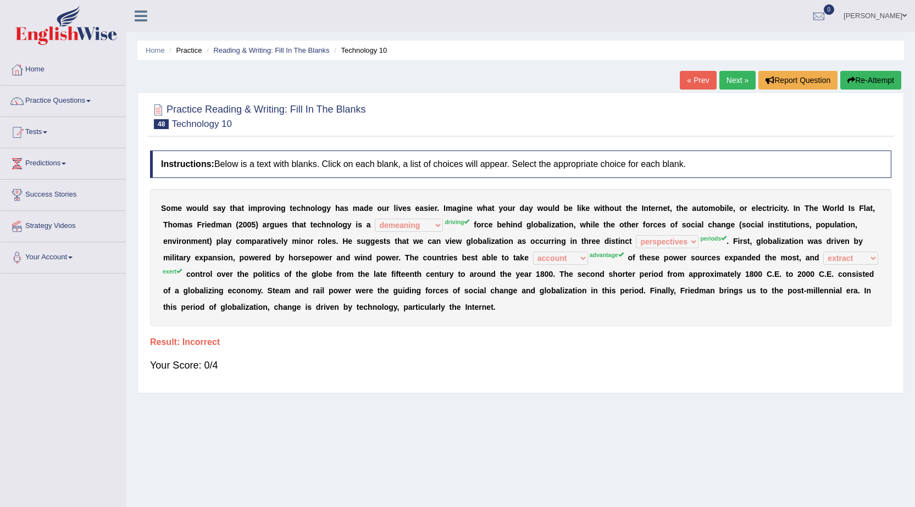
click at [724, 76] on link "Next »" at bounding box center [737, 80] width 36 height 19
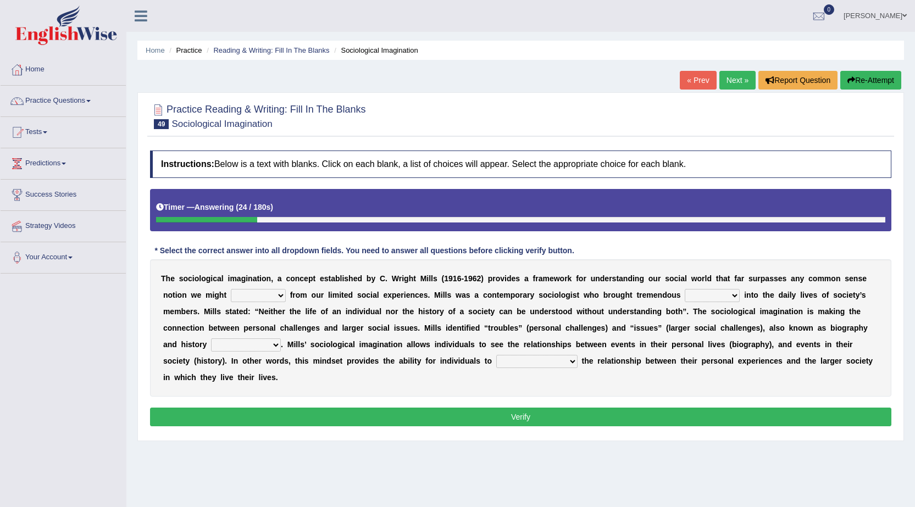
click at [284, 295] on select "depart derive describe deprive" at bounding box center [258, 295] width 55 height 13
select select "deprive"
click at [231, 289] on select "depart derive describe deprive" at bounding box center [258, 295] width 55 height 13
click at [737, 298] on select "sight insight comment interaction" at bounding box center [712, 295] width 55 height 13
select select "sight"
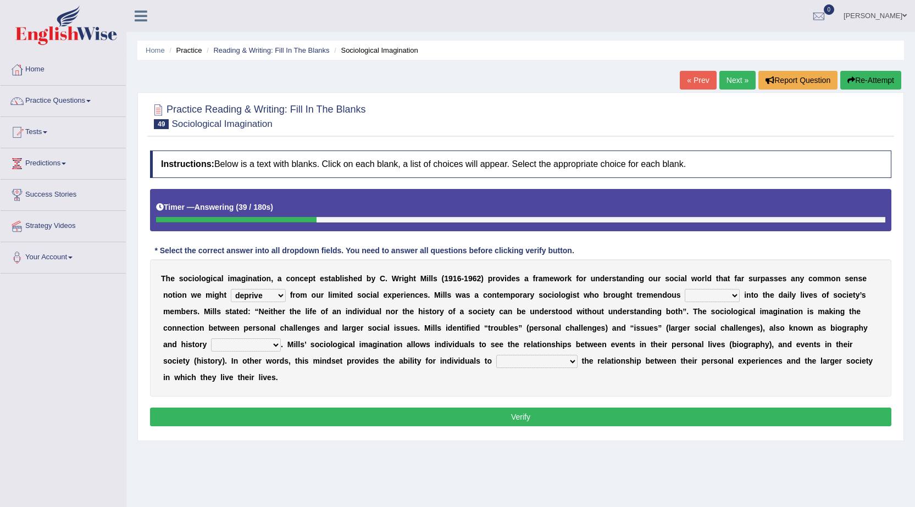
click at [685, 289] on select "sight insight comment interaction" at bounding box center [712, 295] width 55 height 13
click at [276, 347] on select "accordingly collectively respectively spontaneously" at bounding box center [246, 345] width 70 height 13
select select "collectively"
click at [211, 339] on select "accordingly collectively respectively spontaneously" at bounding box center [246, 345] width 70 height 13
click at [568, 358] on select "commercialize capitalize realize compartmentalize" at bounding box center [536, 361] width 81 height 13
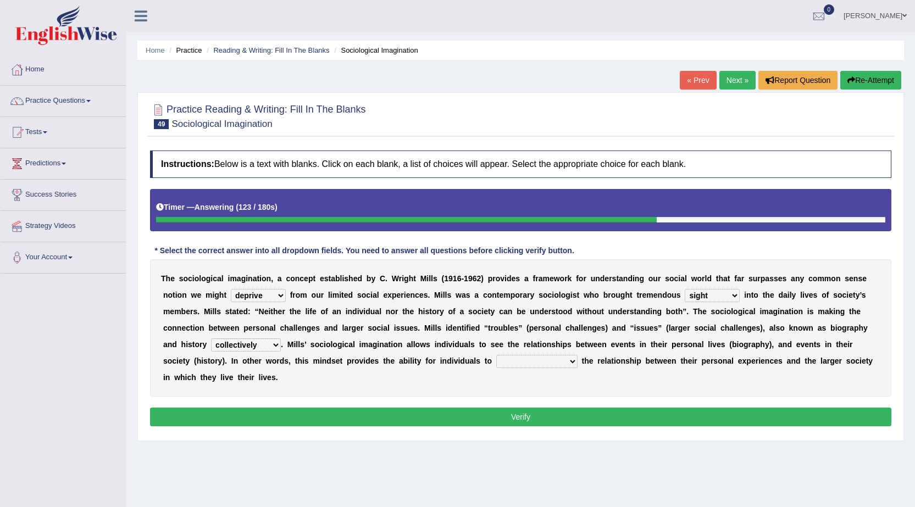
select select "realize"
click at [496, 355] on select "commercialize capitalize realize compartmentalize" at bounding box center [536, 361] width 81 height 13
click at [535, 419] on button "Verify" at bounding box center [520, 417] width 741 height 19
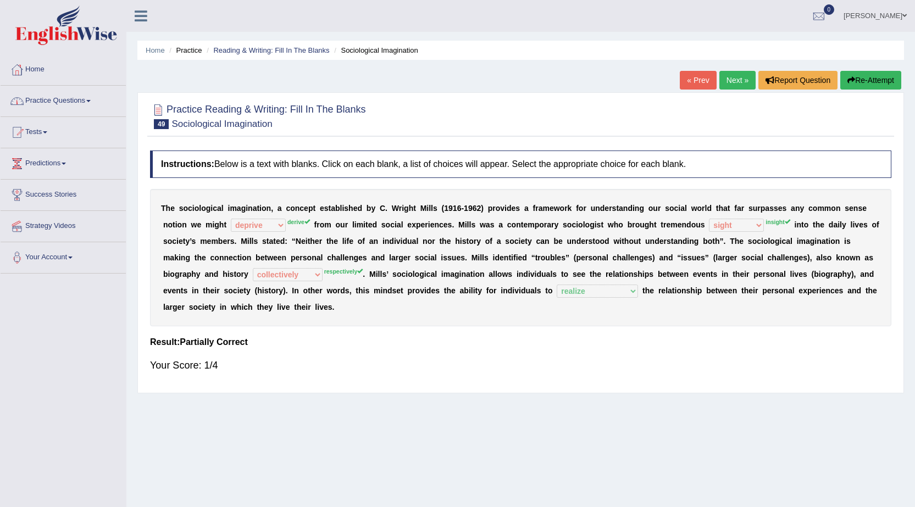
click at [739, 74] on link "Next »" at bounding box center [737, 80] width 36 height 19
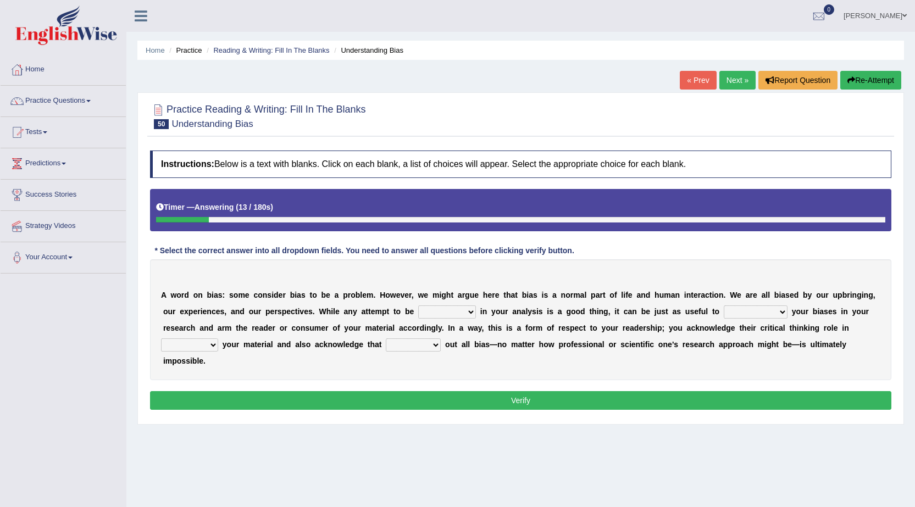
click at [473, 307] on select "objective optimistic subjective pessimistic" at bounding box center [447, 312] width 58 height 13
select select "subjective"
click at [418, 306] on select "objective optimistic subjective pessimistic" at bounding box center [447, 312] width 58 height 13
click at [781, 311] on select "assume achieve acquire acknowledge" at bounding box center [756, 312] width 64 height 13
select select "acknowledge"
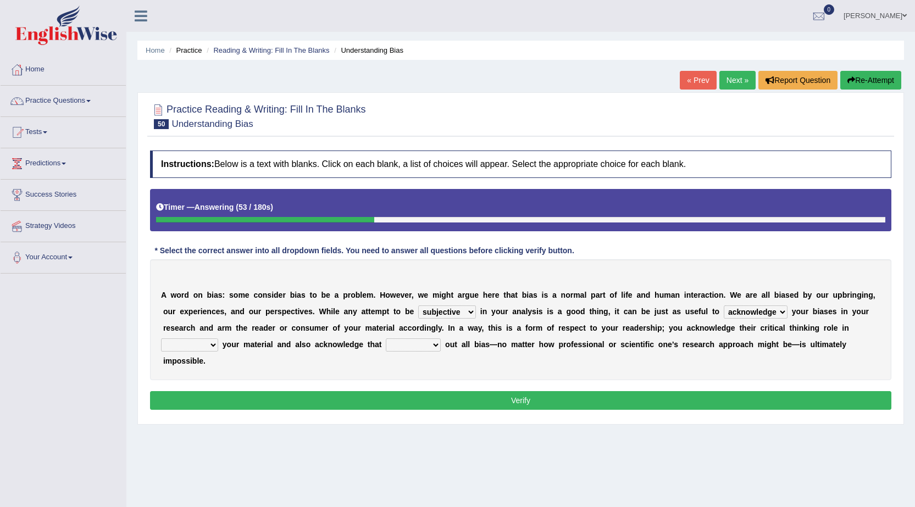
click at [724, 306] on select "assume achieve acquire acknowledge" at bounding box center [756, 312] width 64 height 13
click at [214, 344] on select "contacting consuming conducting confirming" at bounding box center [189, 345] width 57 height 13
select select "confirming"
click at [161, 339] on select "contacting consuming conducting confirming" at bounding box center [189, 345] width 57 height 13
click at [430, 347] on select "phasing building ruling pushing" at bounding box center [413, 345] width 55 height 13
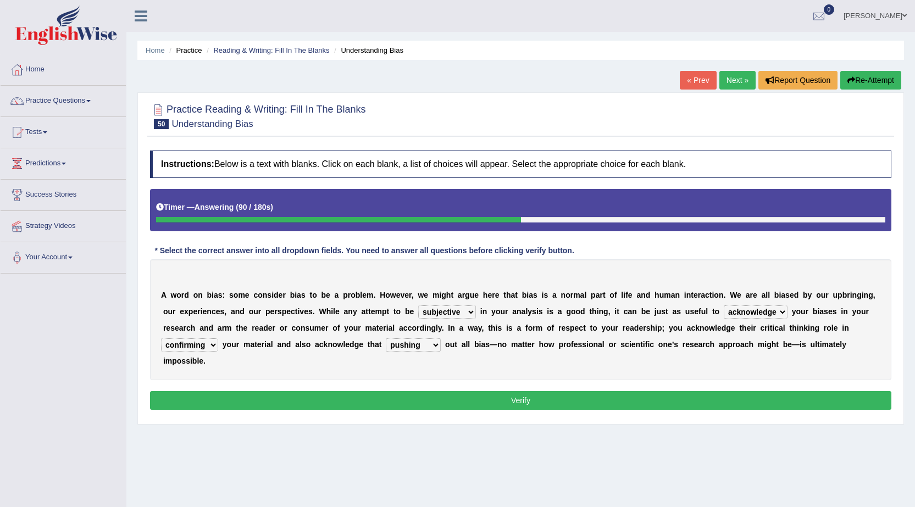
click at [386, 339] on select "phasing building ruling pushing" at bounding box center [413, 345] width 55 height 13
click at [438, 348] on select "phasing building ruling pushing" at bounding box center [413, 345] width 55 height 13
select select "ruling"
click at [386, 339] on select "phasing building ruling pushing" at bounding box center [413, 345] width 55 height 13
click at [513, 394] on button "Verify" at bounding box center [520, 400] width 741 height 19
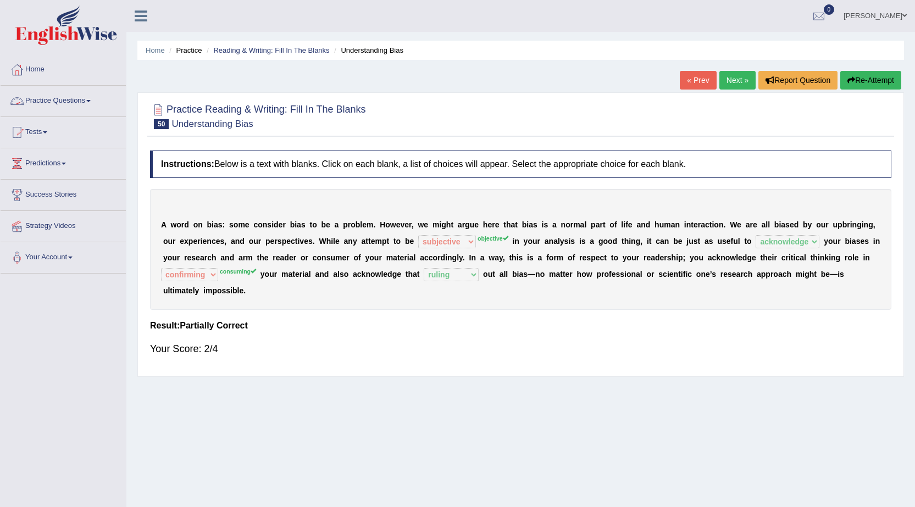
click at [73, 94] on link "Practice Questions" at bounding box center [63, 99] width 125 height 27
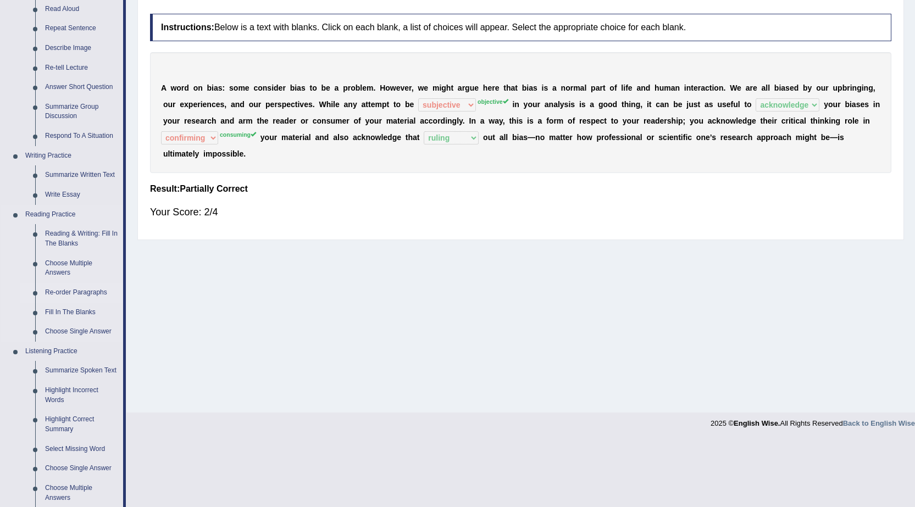
scroll to position [165, 0]
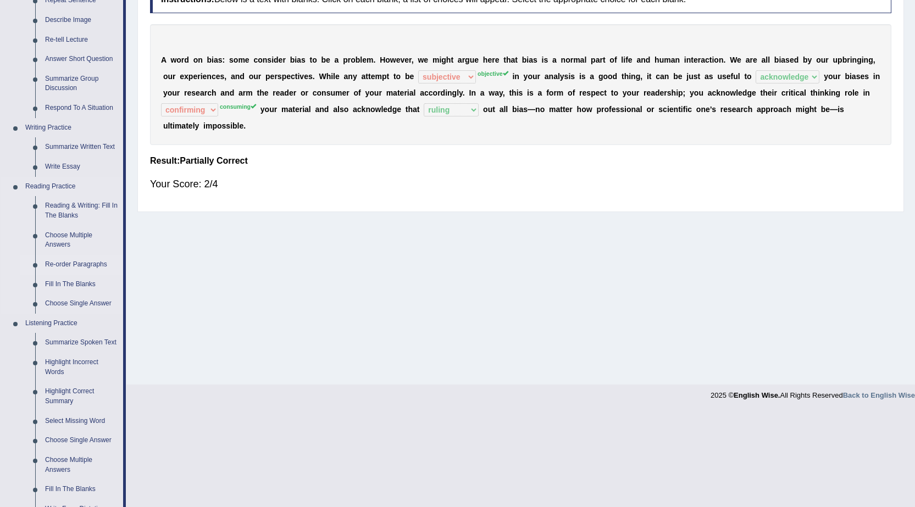
click at [83, 260] on link "Re-order Paragraphs" at bounding box center [81, 265] width 83 height 20
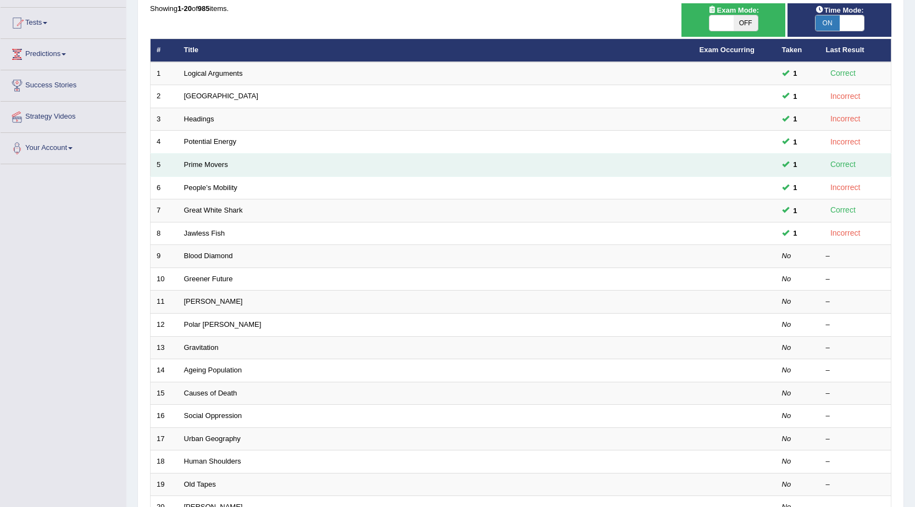
scroll to position [110, 0]
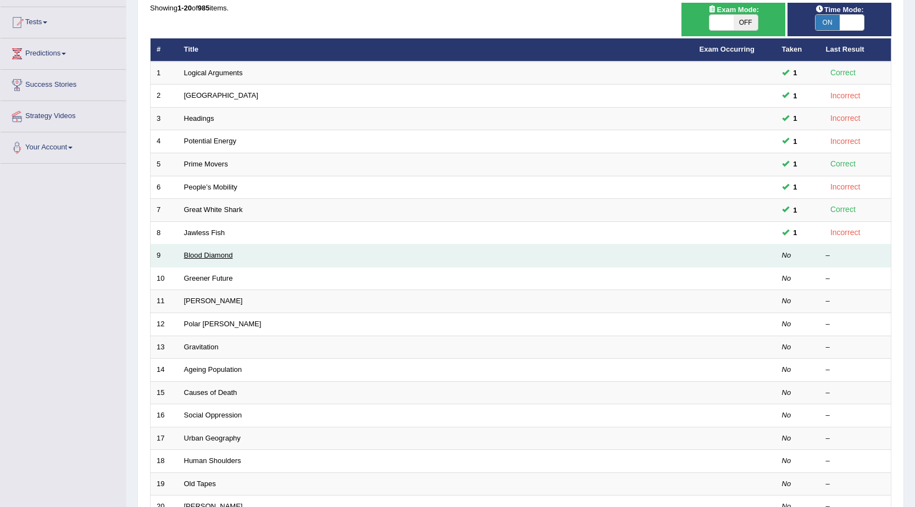
click at [202, 256] on link "Blood Diamond" at bounding box center [208, 255] width 49 height 8
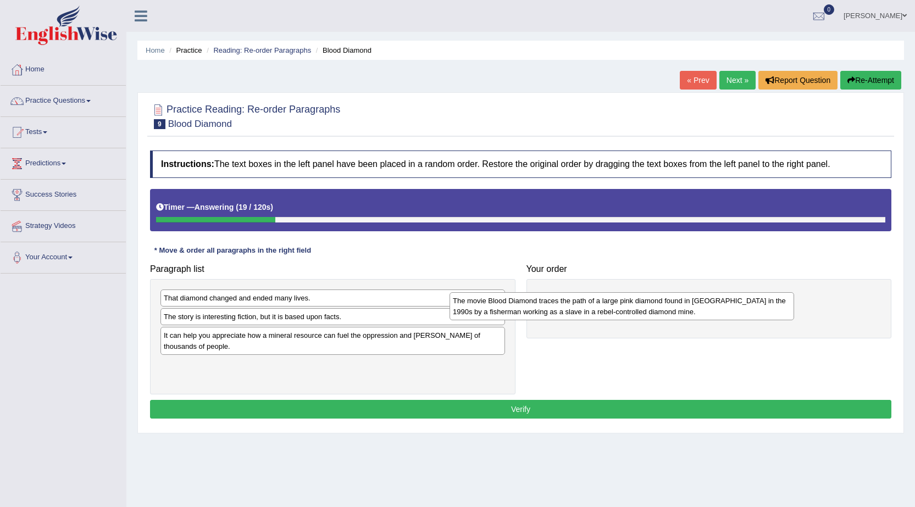
drag, startPoint x: 292, startPoint y: 345, endPoint x: 580, endPoint y: 312, distance: 289.3
click at [580, 312] on div "The movie Blood Diamond traces the path of a large pink diamond found in [GEOGR…" at bounding box center [622, 305] width 345 height 27
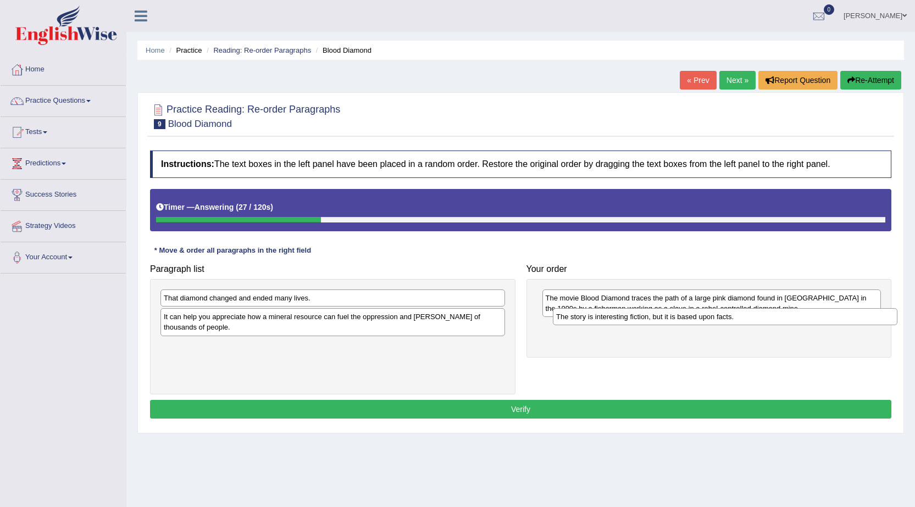
drag, startPoint x: 330, startPoint y: 317, endPoint x: 722, endPoint y: 317, distance: 392.4
click at [722, 317] on div "The story is interesting fiction, but it is based upon facts." at bounding box center [725, 316] width 345 height 17
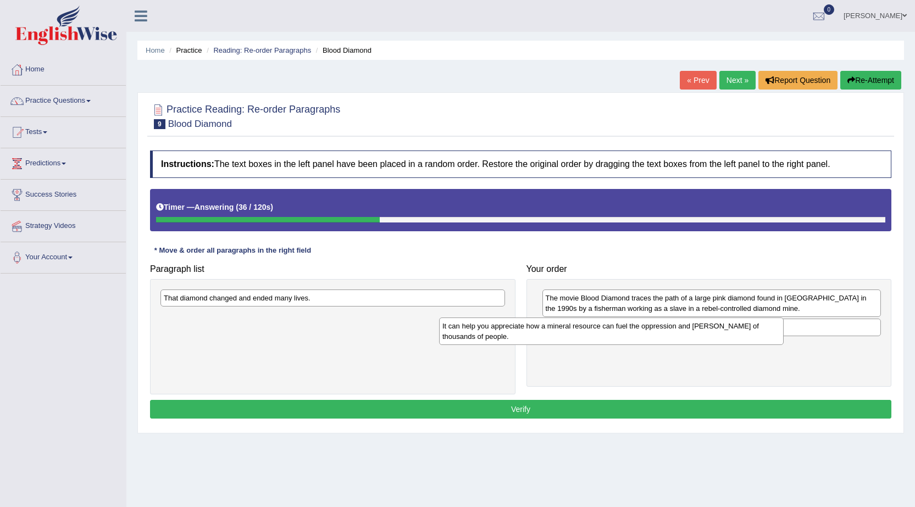
drag, startPoint x: 349, startPoint y: 323, endPoint x: 628, endPoint y: 332, distance: 278.8
click at [628, 332] on div "It can help you appreciate how a mineral resource can fuel the oppression and […" at bounding box center [611, 331] width 345 height 27
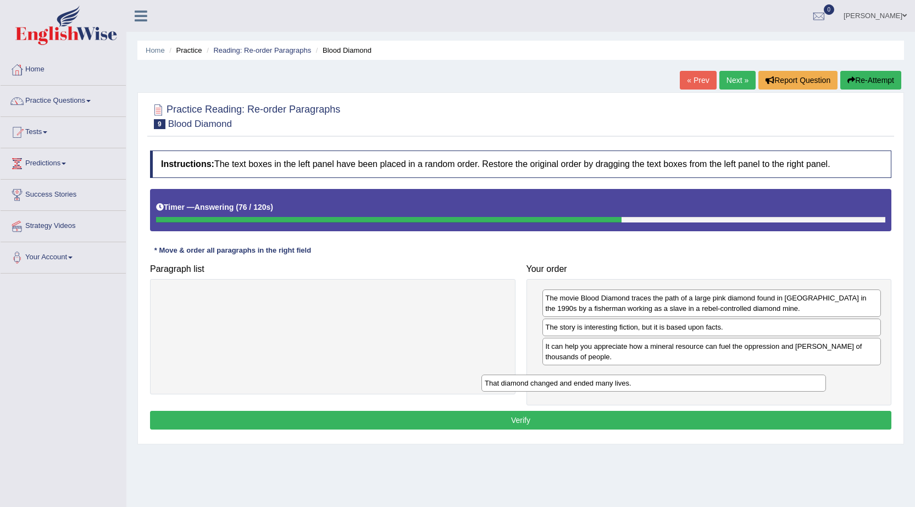
drag, startPoint x: 265, startPoint y: 298, endPoint x: 586, endPoint y: 384, distance: 332.1
click at [586, 384] on div "That diamond changed and ended many lives." at bounding box center [653, 383] width 345 height 17
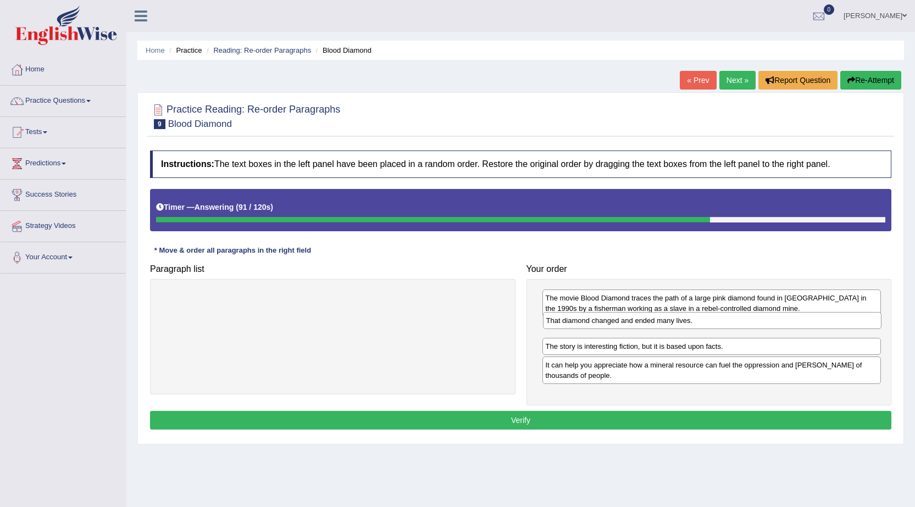
drag, startPoint x: 588, startPoint y: 380, endPoint x: 588, endPoint y: 325, distance: 55.0
click at [588, 325] on div "That diamond changed and ended many lives." at bounding box center [712, 320] width 339 height 17
click at [542, 422] on button "Verify" at bounding box center [520, 420] width 741 height 19
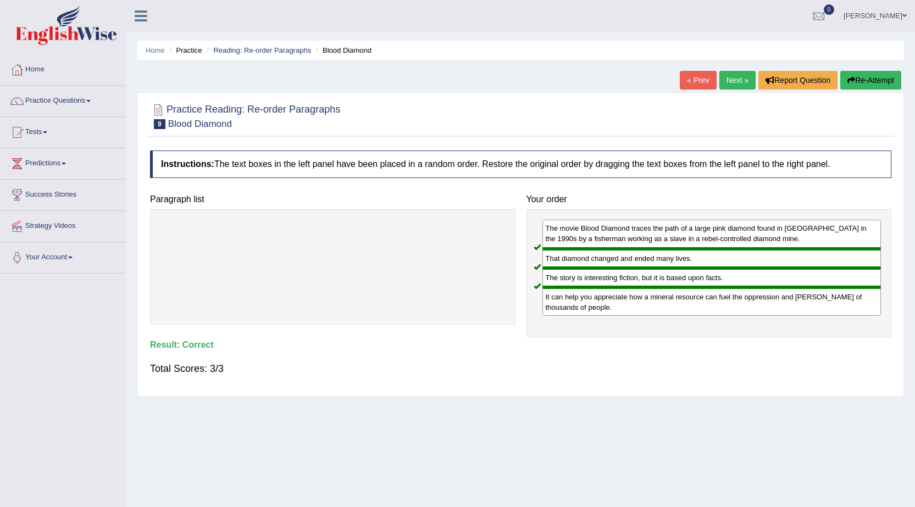
click at [734, 80] on link "Next »" at bounding box center [737, 80] width 36 height 19
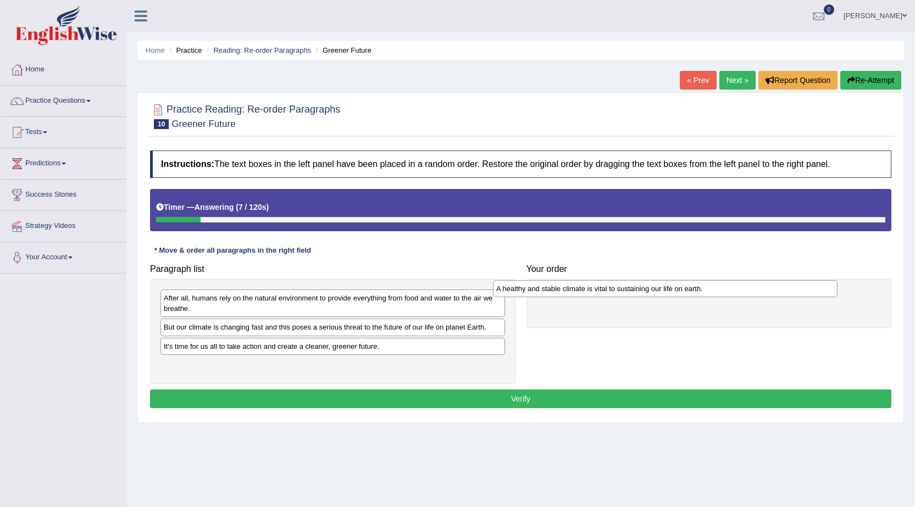
drag, startPoint x: 243, startPoint y: 369, endPoint x: 575, endPoint y: 293, distance: 341.2
click at [575, 293] on div "A healthy and stable climate is vital to sustaining our life on earth." at bounding box center [665, 288] width 345 height 17
click at [262, 327] on div "But our climate is changing fast and this poses a serious threat to the future …" at bounding box center [332, 327] width 345 height 17
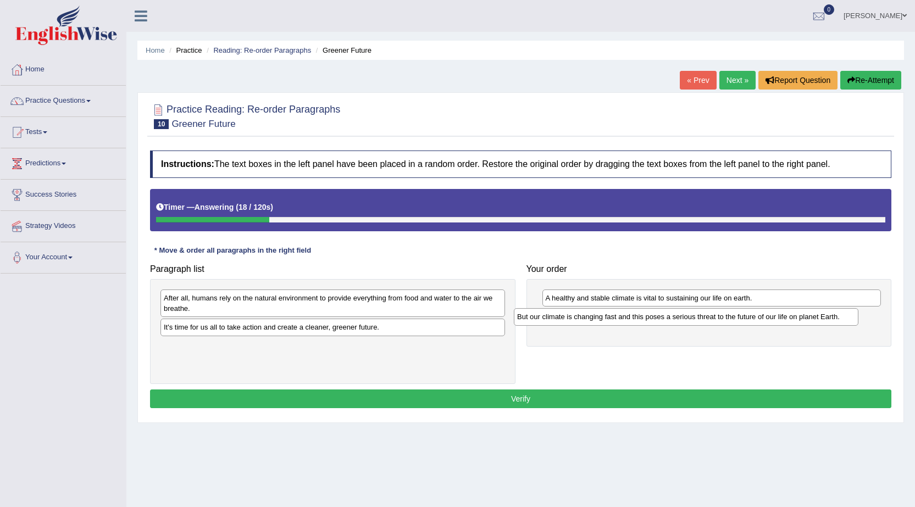
drag, startPoint x: 263, startPoint y: 330, endPoint x: 617, endPoint y: 320, distance: 353.6
click at [617, 320] on div "But our climate is changing fast and this poses a serious threat to the future …" at bounding box center [686, 316] width 345 height 17
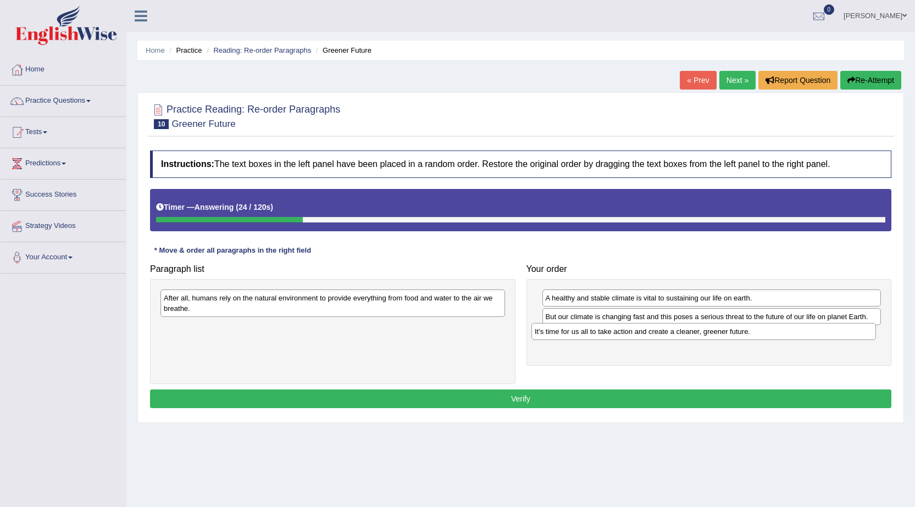
drag, startPoint x: 199, startPoint y: 333, endPoint x: 571, endPoint y: 337, distance: 372.1
click at [571, 337] on div "It's time for us all to take action and create a cleaner, greener future." at bounding box center [703, 331] width 345 height 17
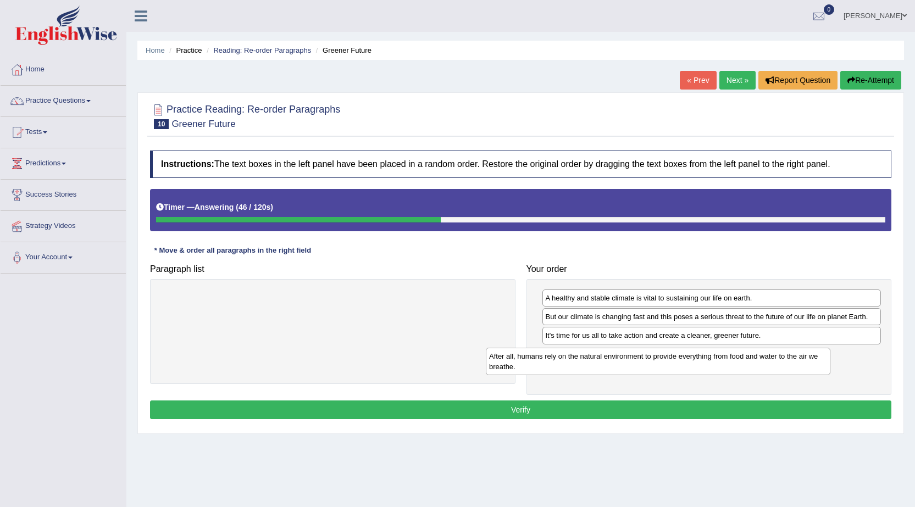
drag, startPoint x: 278, startPoint y: 303, endPoint x: 603, endPoint y: 362, distance: 330.6
click at [603, 362] on div "After all, humans rely on the natural environment to provide everything from fo…" at bounding box center [658, 361] width 345 height 27
click at [501, 409] on button "Verify" at bounding box center [520, 410] width 741 height 19
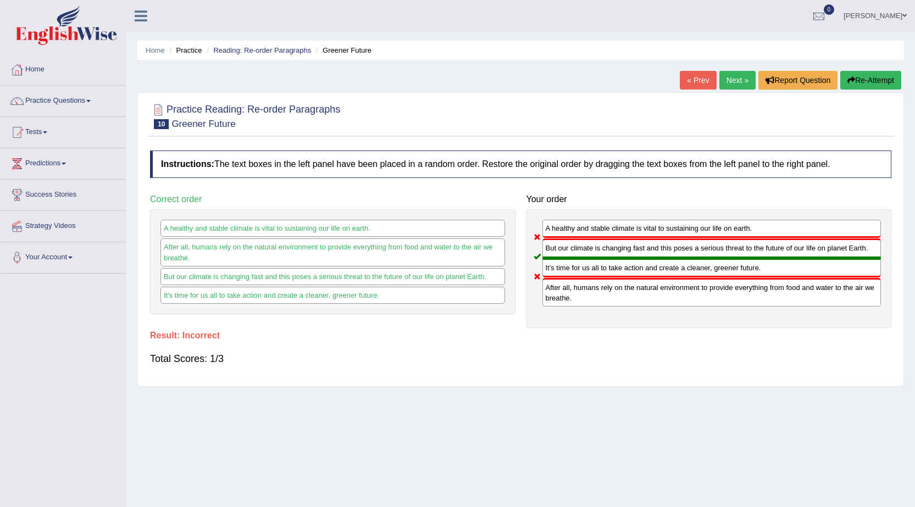
click at [729, 79] on link "Next »" at bounding box center [737, 80] width 36 height 19
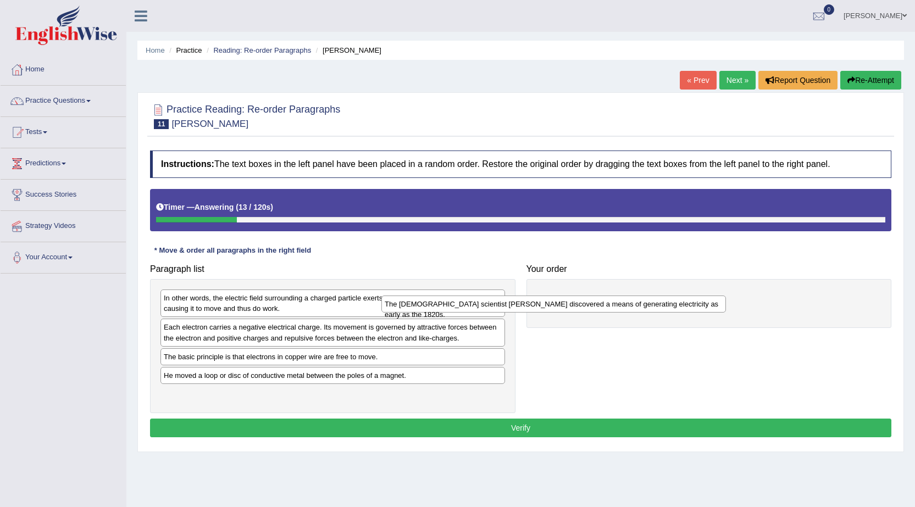
drag, startPoint x: 375, startPoint y: 377, endPoint x: 596, endPoint y: 306, distance: 232.2
click at [596, 306] on div "The British scientist Michael Faraday discovered a means of generating electric…" at bounding box center [553, 304] width 345 height 17
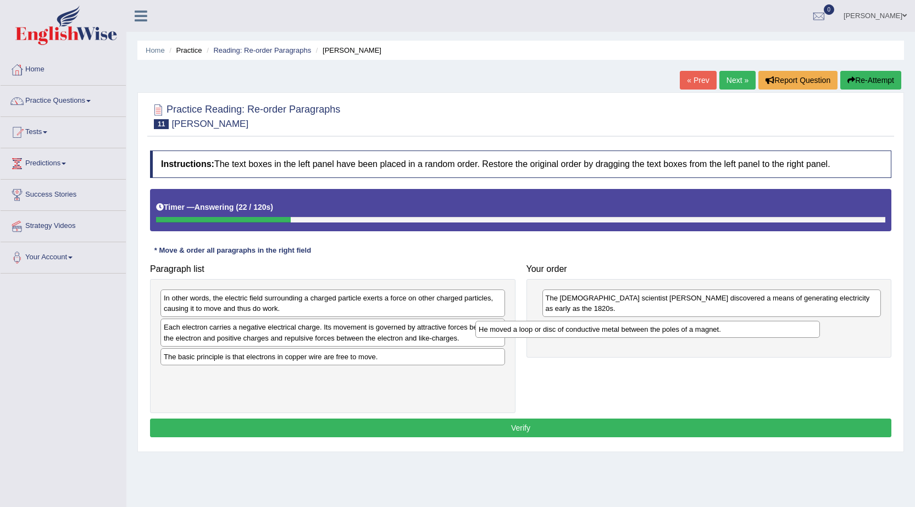
drag, startPoint x: 277, startPoint y: 380, endPoint x: 592, endPoint y: 334, distance: 318.3
click at [592, 334] on div "He moved a loop or disc of conductive metal between the poles of a magnet." at bounding box center [647, 329] width 345 height 17
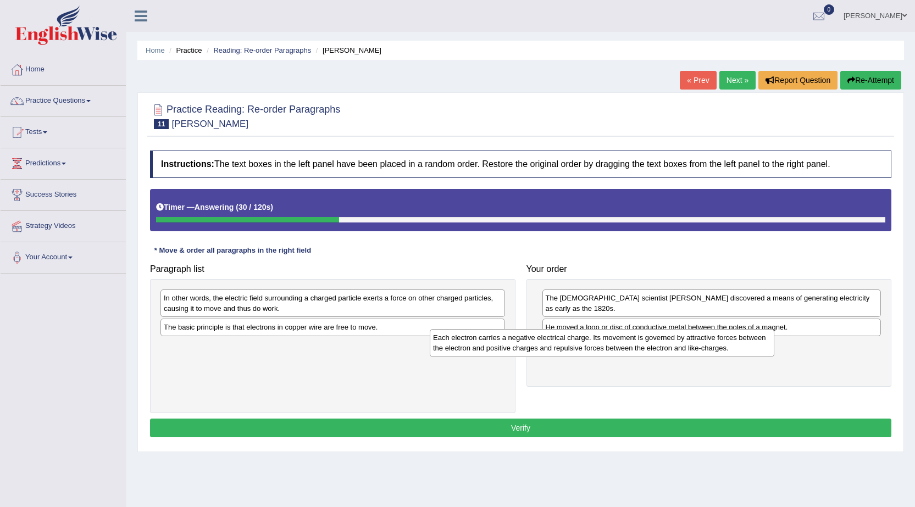
drag, startPoint x: 261, startPoint y: 336, endPoint x: 555, endPoint y: 345, distance: 294.2
click at [555, 345] on div "Each electron carries a negative electrical charge. Its movement is governed by…" at bounding box center [602, 342] width 345 height 27
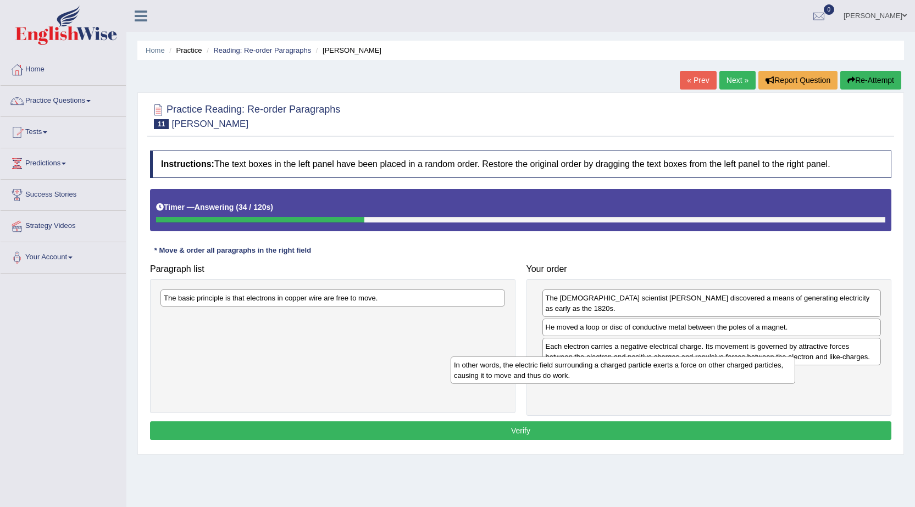
drag, startPoint x: 282, startPoint y: 306, endPoint x: 572, endPoint y: 373, distance: 297.8
click at [572, 373] on div "In other words, the electric field surrounding a charged particle exerts a forc…" at bounding box center [623, 370] width 345 height 27
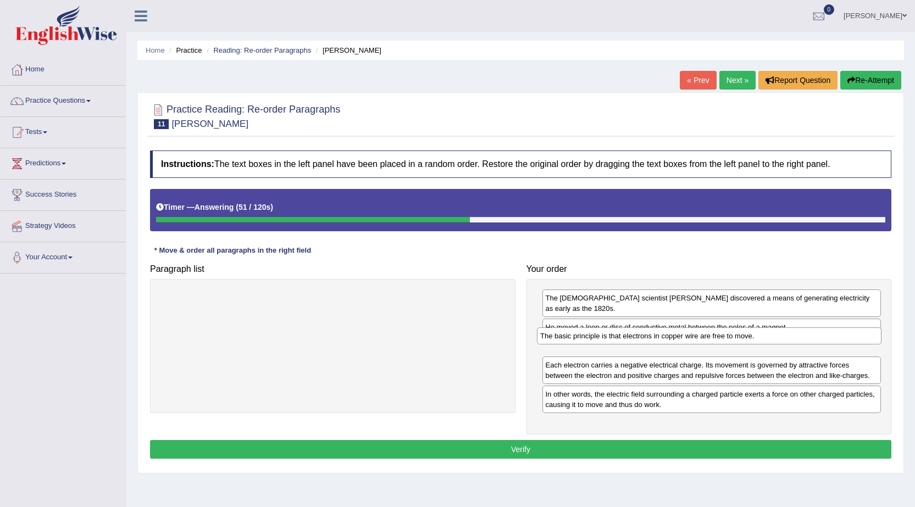
drag, startPoint x: 242, startPoint y: 298, endPoint x: 618, endPoint y: 336, distance: 378.4
click at [618, 336] on div "The basic principle is that electrons in copper wire are free to move." at bounding box center [709, 336] width 345 height 17
click at [496, 440] on button "Verify" at bounding box center [520, 449] width 741 height 19
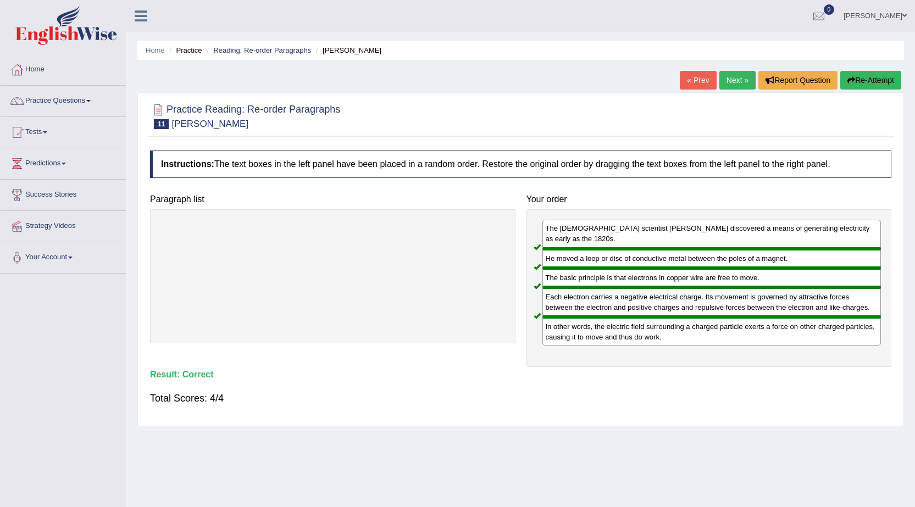
click at [721, 82] on link "Next »" at bounding box center [737, 80] width 36 height 19
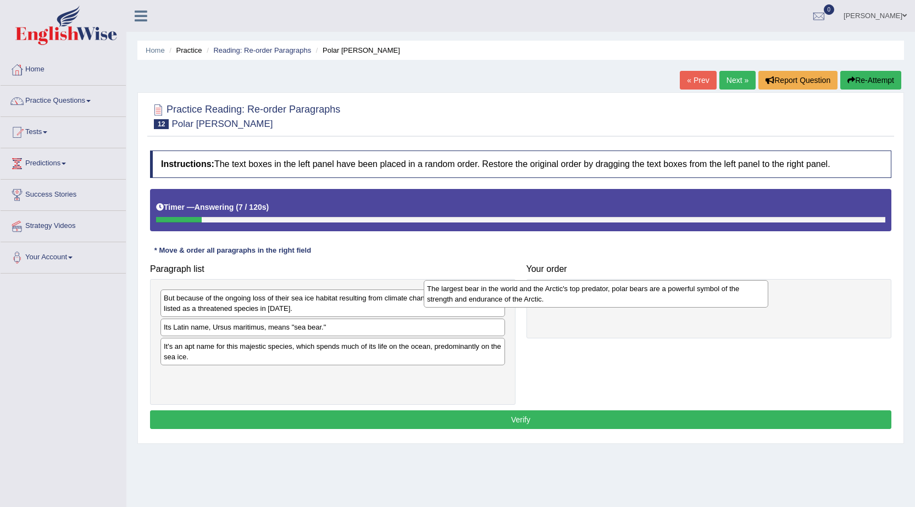
drag, startPoint x: 338, startPoint y: 299, endPoint x: 601, endPoint y: 290, distance: 263.4
click at [601, 290] on div "The largest bear in the world and the Arctic's top predator, polar bears are a …" at bounding box center [596, 293] width 345 height 27
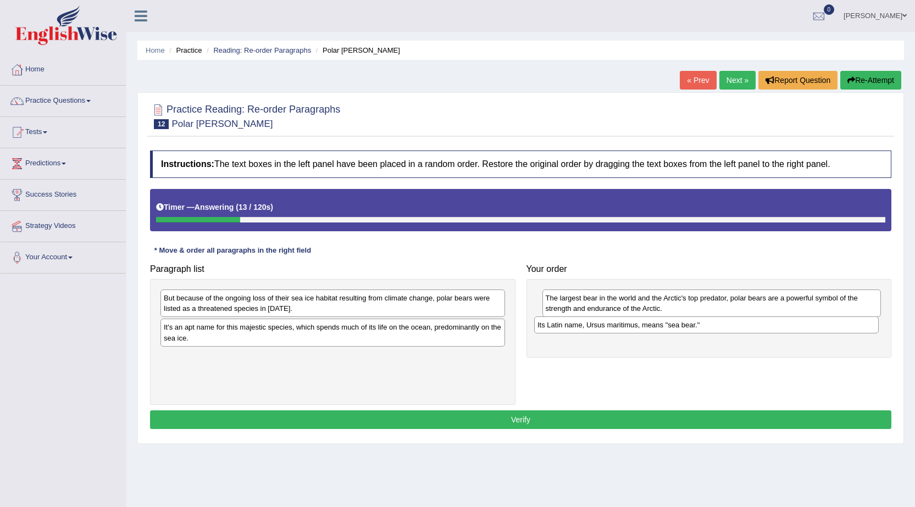
drag, startPoint x: 237, startPoint y: 330, endPoint x: 627, endPoint y: 328, distance: 390.2
click at [627, 328] on div "Its Latin name, Ursus maritimus, means "sea bear."" at bounding box center [706, 325] width 345 height 17
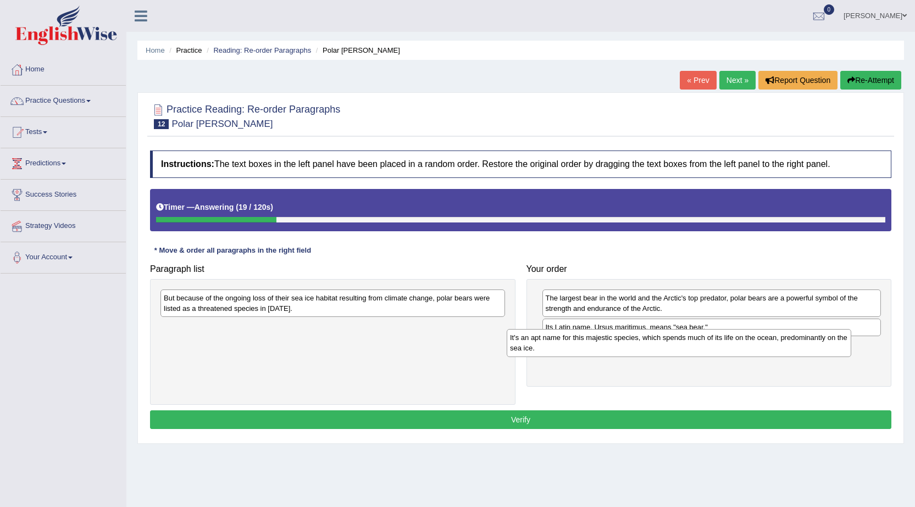
drag, startPoint x: 253, startPoint y: 330, endPoint x: 599, endPoint y: 340, distance: 346.4
click at [599, 340] on div "It's an apt name for this majestic species, which spends much of its life on th…" at bounding box center [679, 342] width 345 height 27
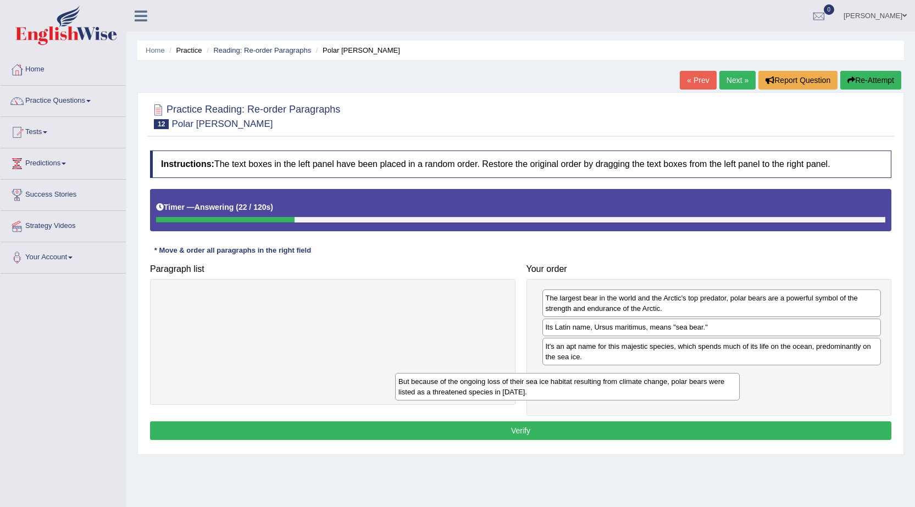
drag, startPoint x: 450, startPoint y: 310, endPoint x: 750, endPoint y: 395, distance: 312.3
click at [740, 395] on div "But because of the ongoing loss of their sea ice habitat resulting from climate…" at bounding box center [567, 386] width 345 height 27
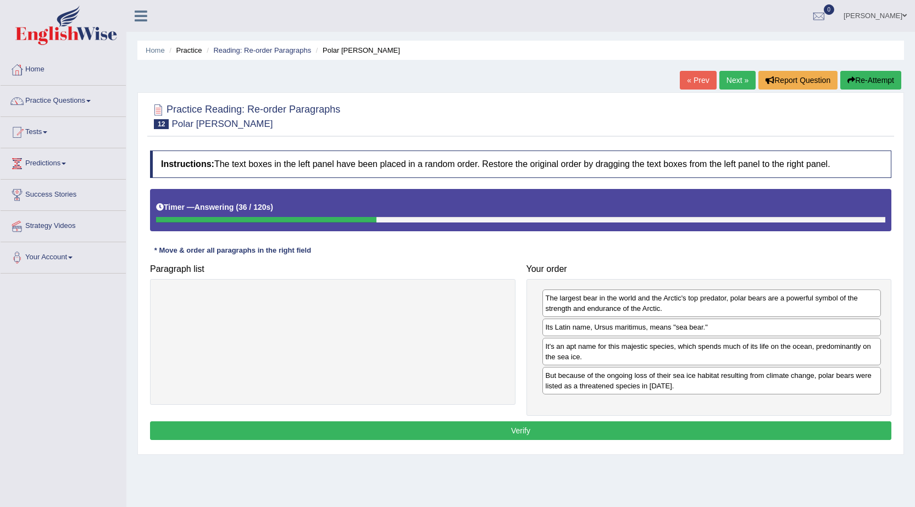
click at [523, 427] on button "Verify" at bounding box center [520, 431] width 741 height 19
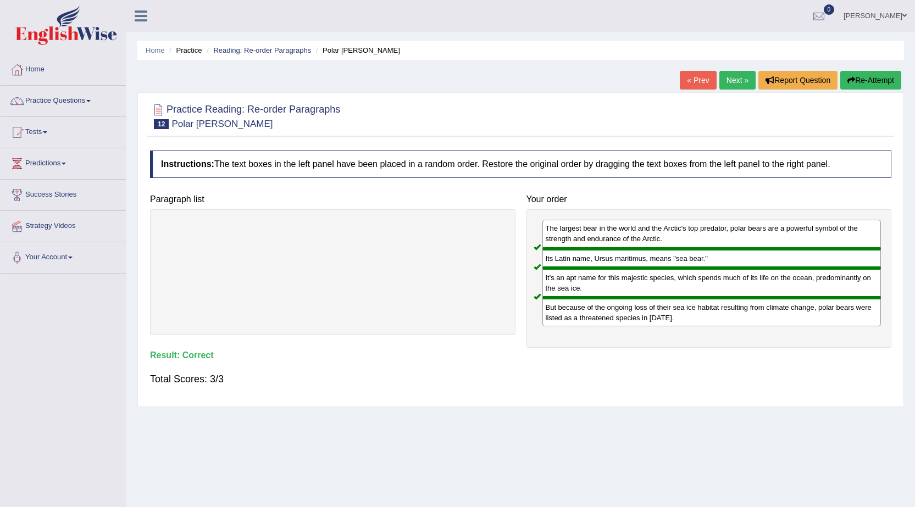
click at [737, 86] on link "Next »" at bounding box center [737, 80] width 36 height 19
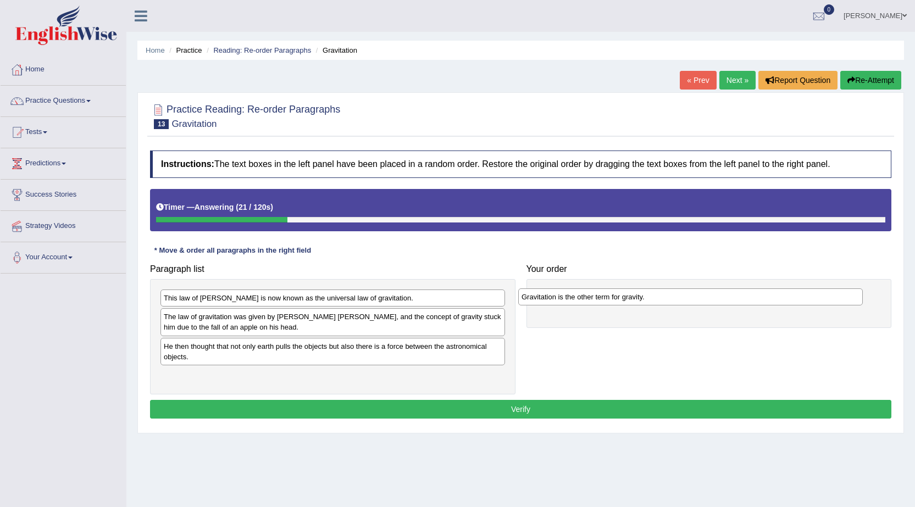
drag, startPoint x: 201, startPoint y: 301, endPoint x: 561, endPoint y: 298, distance: 359.5
click at [561, 298] on div "Gravitation is the other term for gravity." at bounding box center [690, 297] width 345 height 17
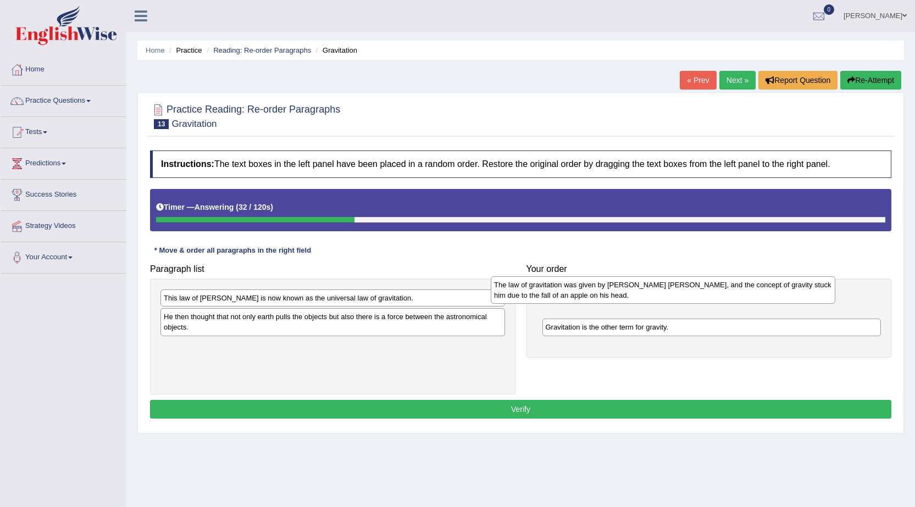
drag, startPoint x: 205, startPoint y: 325, endPoint x: 536, endPoint y: 294, distance: 332.4
click at [536, 294] on div "The law of gravitation was given by [PERSON_NAME] [PERSON_NAME], and the concep…" at bounding box center [663, 289] width 345 height 27
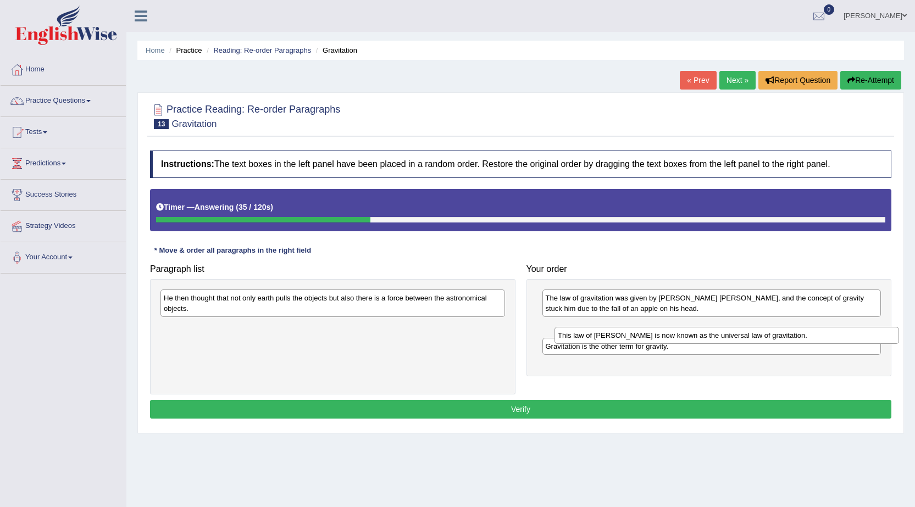
drag, startPoint x: 368, startPoint y: 302, endPoint x: 762, endPoint y: 339, distance: 395.9
click at [762, 339] on div "This law of [PERSON_NAME] is now known as the universal law of gravitation." at bounding box center [727, 335] width 345 height 17
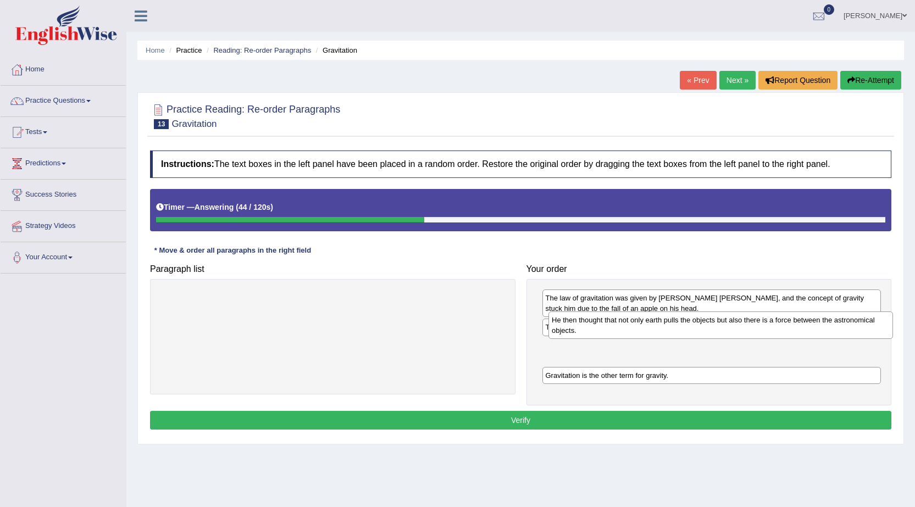
drag, startPoint x: 283, startPoint y: 308, endPoint x: 671, endPoint y: 330, distance: 388.7
click at [671, 330] on div "He then thought that not only earth pulls the objects but also there is a force…" at bounding box center [721, 325] width 345 height 27
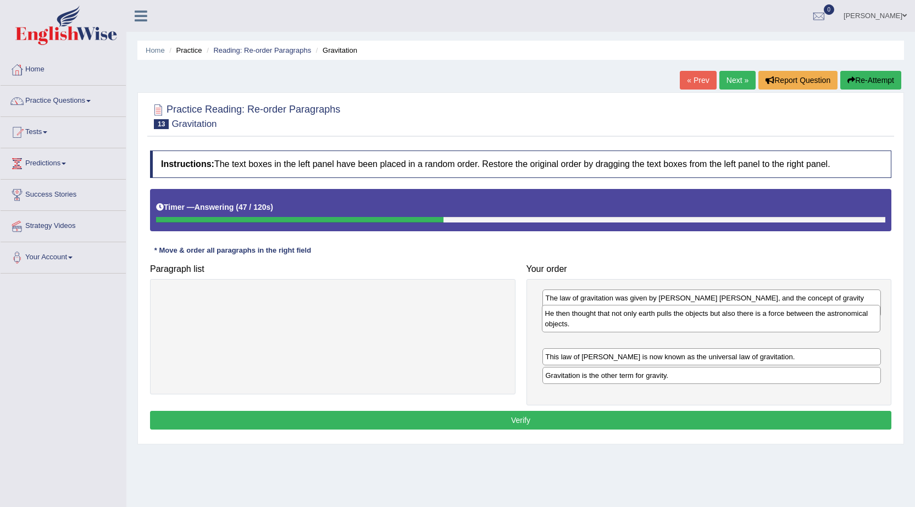
drag, startPoint x: 656, startPoint y: 360, endPoint x: 656, endPoint y: 327, distance: 33.0
click at [656, 327] on div "He then thought that not only earth pulls the objects but also there is a force…" at bounding box center [711, 318] width 339 height 27
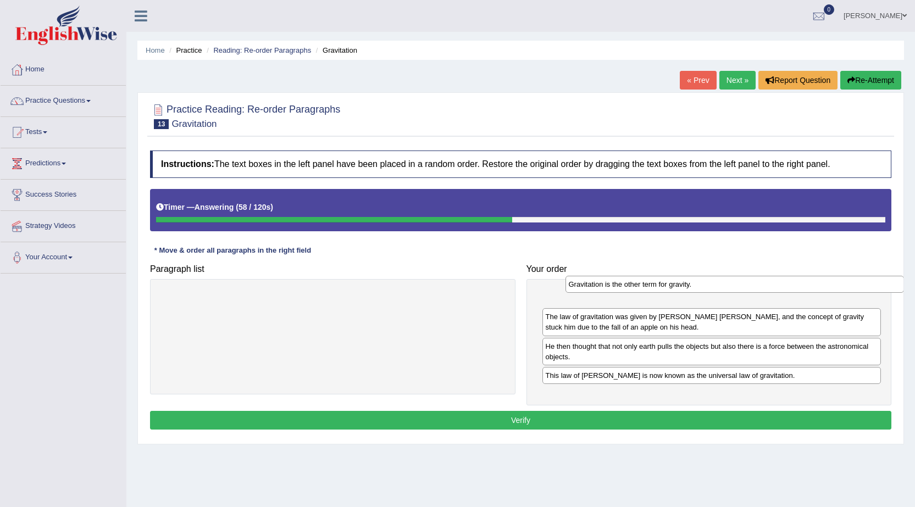
drag, startPoint x: 609, startPoint y: 380, endPoint x: 632, endPoint y: 289, distance: 94.1
click at [632, 289] on div "Gravitation is the other term for gravity." at bounding box center [735, 284] width 339 height 17
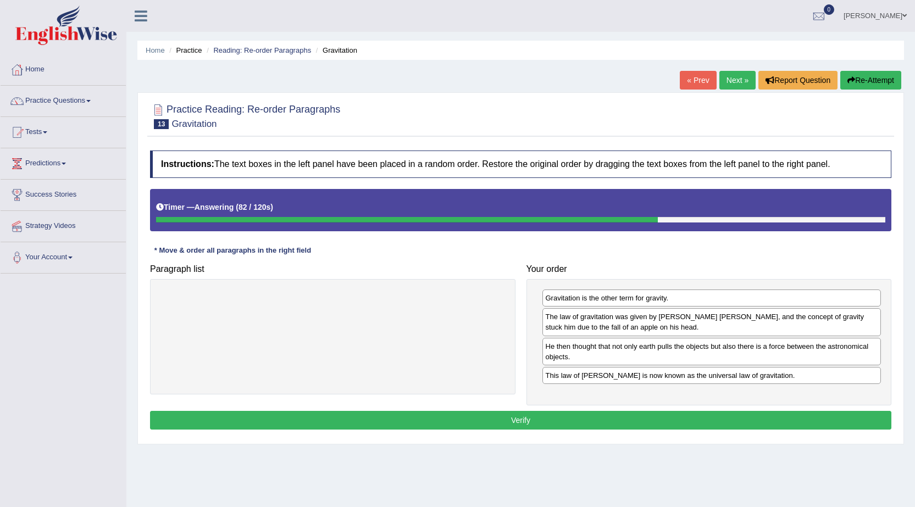
click at [522, 419] on button "Verify" at bounding box center [520, 420] width 741 height 19
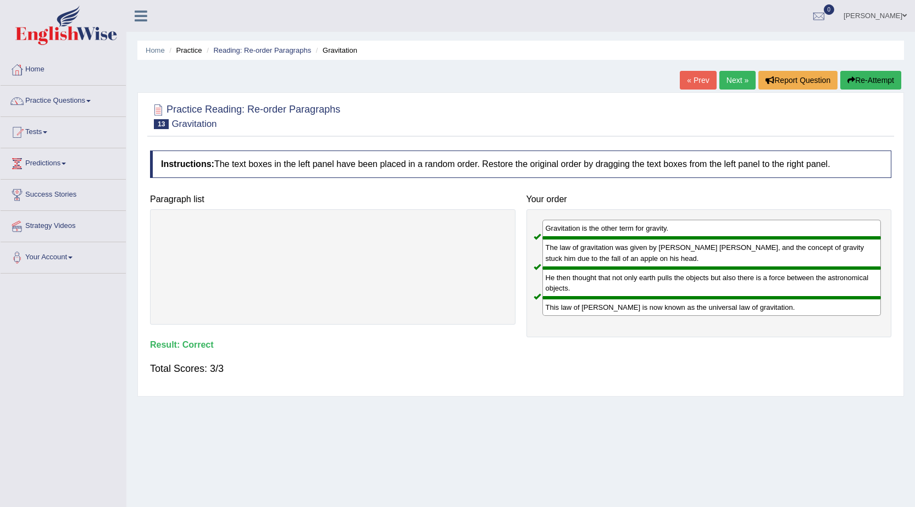
click at [733, 77] on link "Next »" at bounding box center [737, 80] width 36 height 19
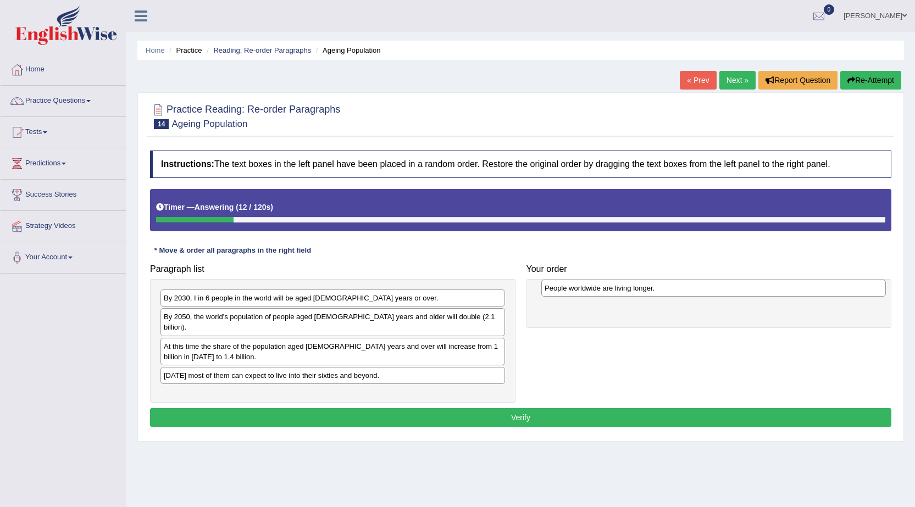
drag, startPoint x: 243, startPoint y: 300, endPoint x: 624, endPoint y: 290, distance: 381.0
click at [624, 290] on div "People worldwide are living longer." at bounding box center [713, 288] width 345 height 17
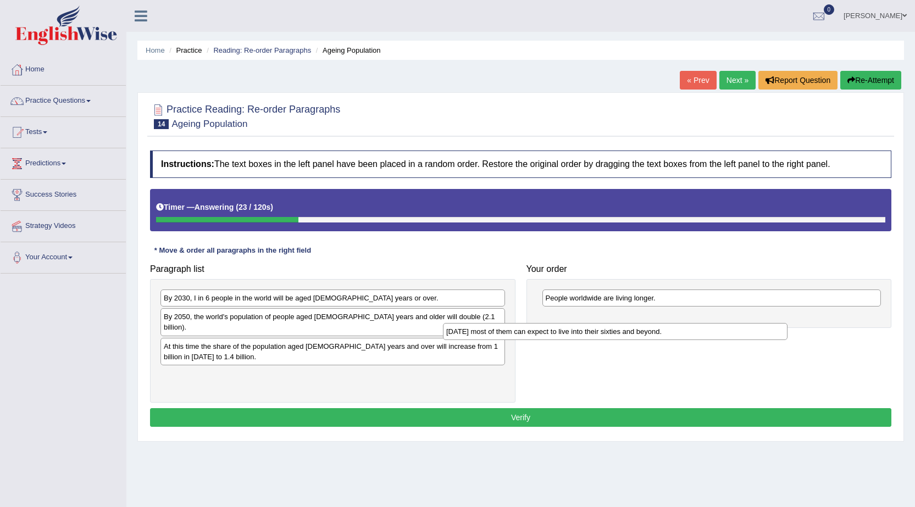
drag, startPoint x: 268, startPoint y: 368, endPoint x: 550, endPoint y: 335, distance: 284.5
click at [550, 335] on div "[DATE] most of them can expect to live into their sixties and beyond." at bounding box center [615, 331] width 345 height 17
drag, startPoint x: 287, startPoint y: 368, endPoint x: 639, endPoint y: 319, distance: 355.1
click at [639, 319] on div "[DATE] most of them can expect to live into their sixties and beyond." at bounding box center [681, 317] width 345 height 17
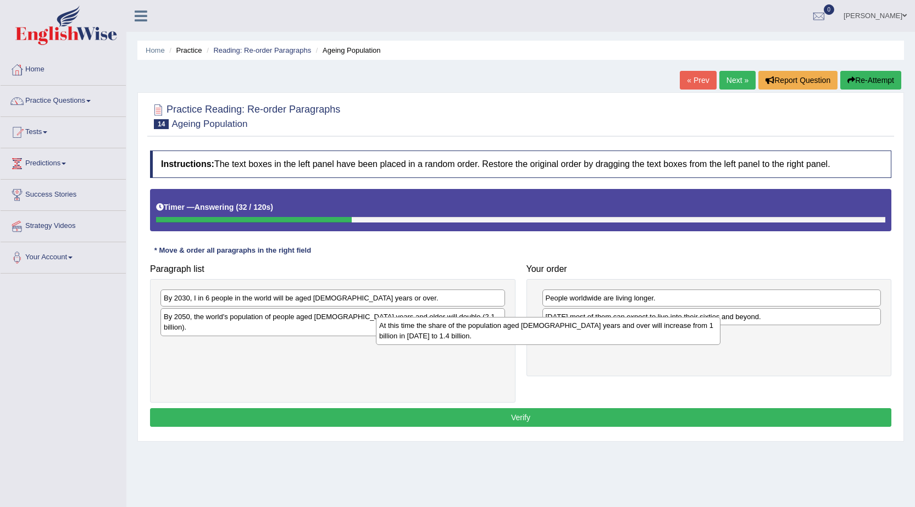
drag, startPoint x: 283, startPoint y: 345, endPoint x: 499, endPoint y: 335, distance: 216.2
click at [499, 335] on div "At this time the share of the population aged [DEMOGRAPHIC_DATA] years and over…" at bounding box center [548, 330] width 345 height 27
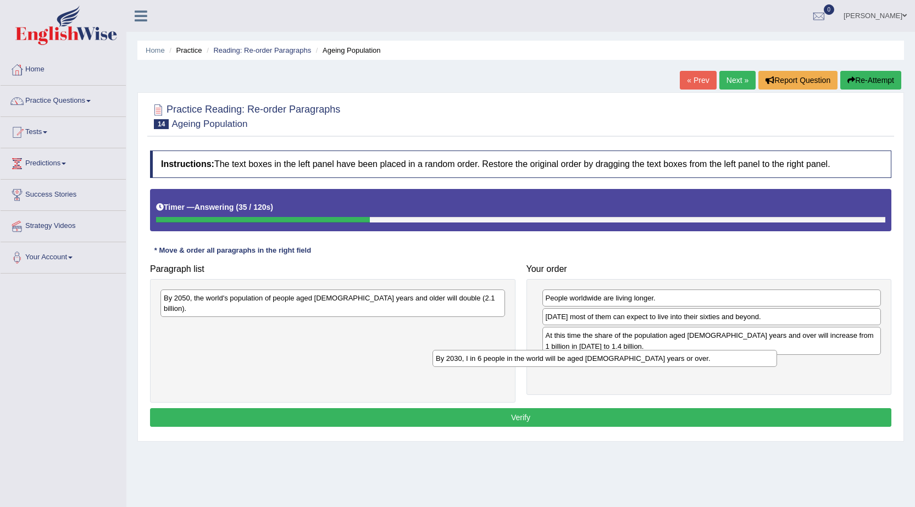
drag, startPoint x: 400, startPoint y: 300, endPoint x: 672, endPoint y: 361, distance: 278.7
click at [672, 361] on div "By 2030, I in 6 people in the world will be aged [DEMOGRAPHIC_DATA] years or ov…" at bounding box center [605, 358] width 345 height 17
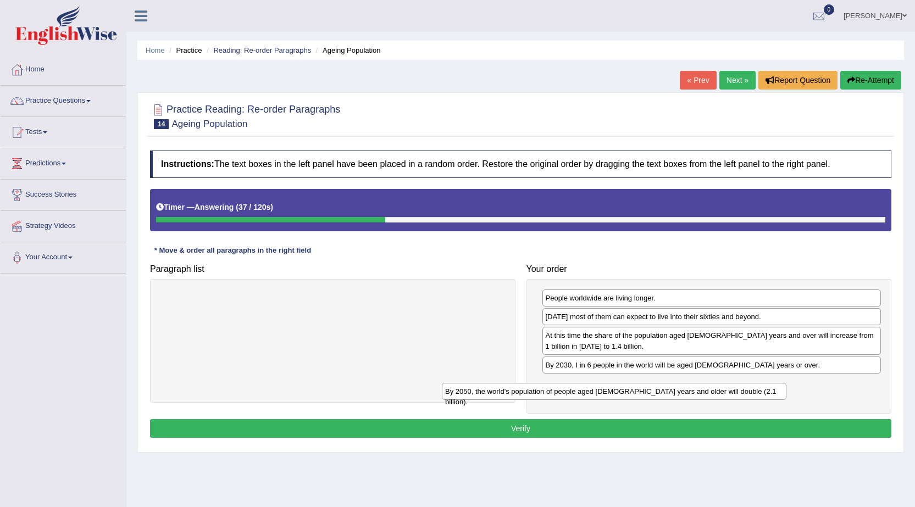
drag, startPoint x: 460, startPoint y: 300, endPoint x: 755, endPoint y: 386, distance: 307.0
click at [755, 386] on div "By 2050, the world's population of people aged [DEMOGRAPHIC_DATA] years and old…" at bounding box center [614, 391] width 345 height 17
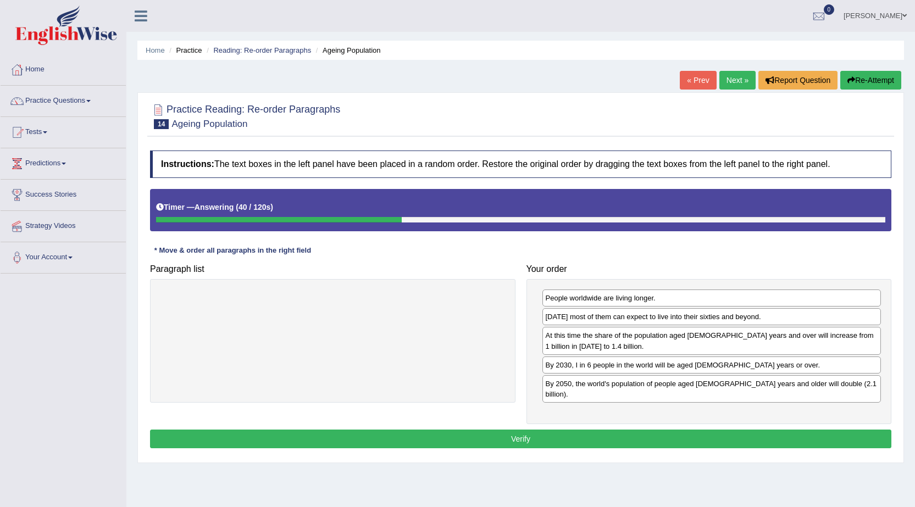
click at [477, 430] on button "Verify" at bounding box center [520, 439] width 741 height 19
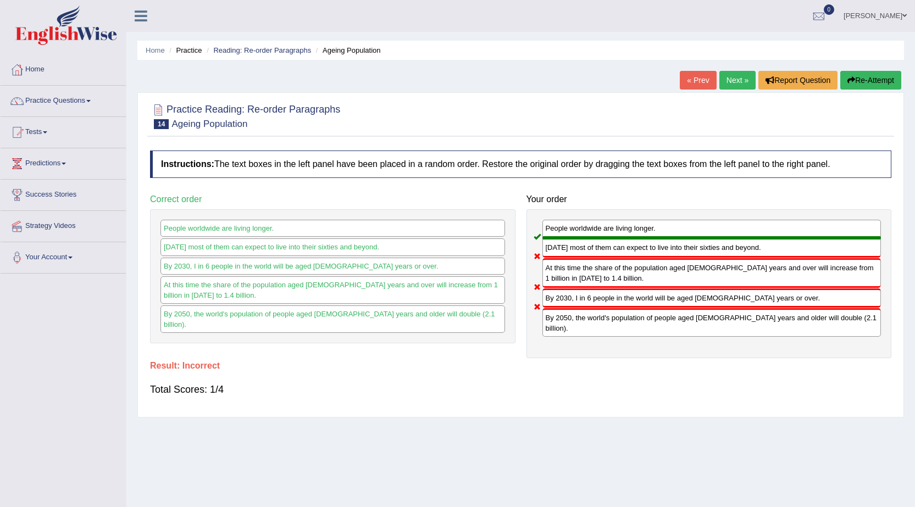
click at [730, 78] on link "Next »" at bounding box center [737, 80] width 36 height 19
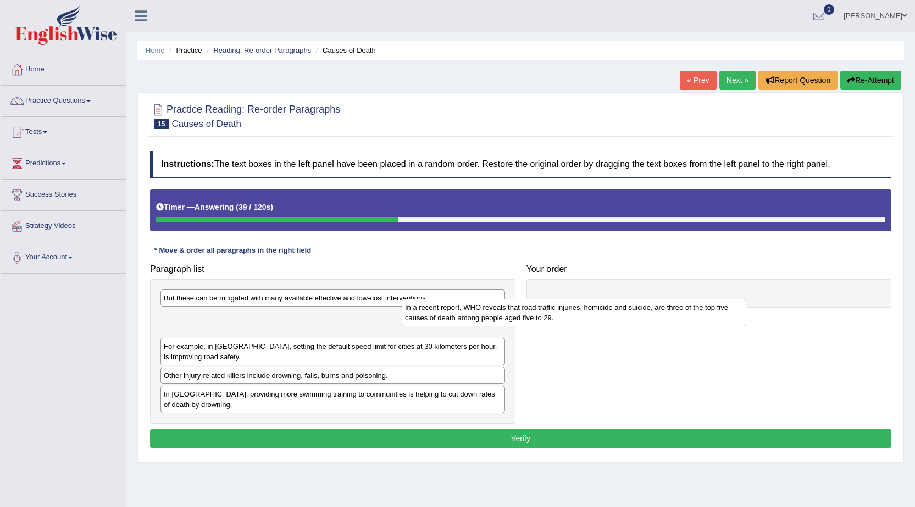
drag, startPoint x: 344, startPoint y: 326, endPoint x: 584, endPoint y: 317, distance: 240.9
click at [584, 317] on div "In a recent report, WHO reveals that road traffic injuries, homicide and suicid…" at bounding box center [574, 312] width 345 height 27
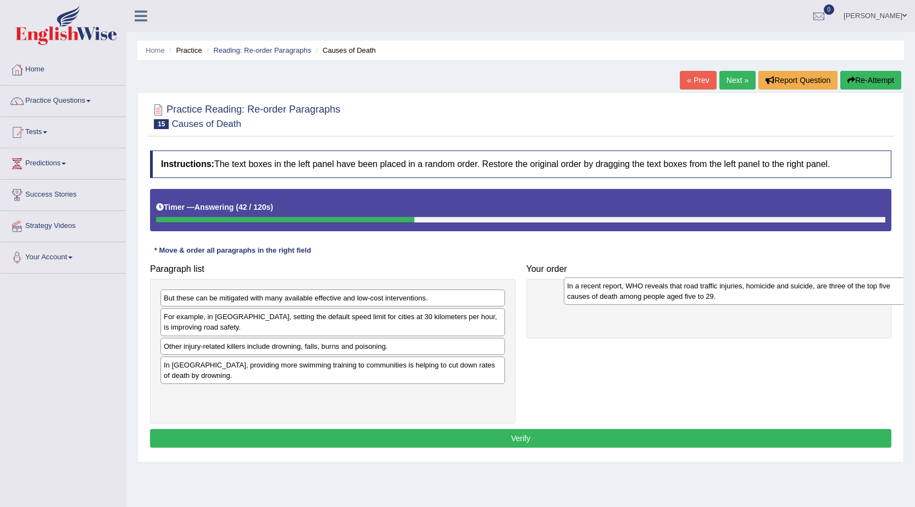
drag, startPoint x: 466, startPoint y: 325, endPoint x: 870, endPoint y: 294, distance: 404.6
click at [870, 294] on div "In a recent report, WHO reveals that road traffic injuries, homicide and suicid…" at bounding box center [736, 291] width 345 height 27
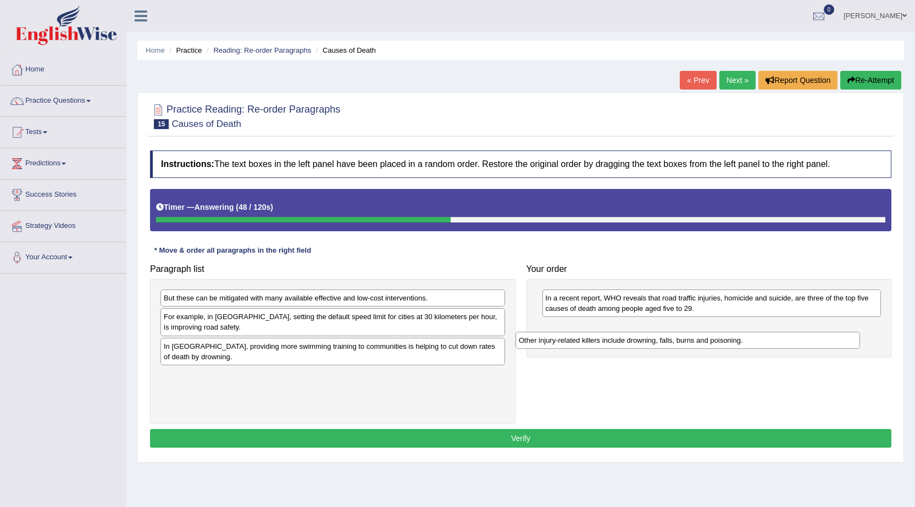
drag, startPoint x: 392, startPoint y: 351, endPoint x: 747, endPoint y: 345, distance: 355.1
click at [747, 345] on div "Other injury-related killers include drowning, falls, burns and poisoning." at bounding box center [688, 340] width 345 height 17
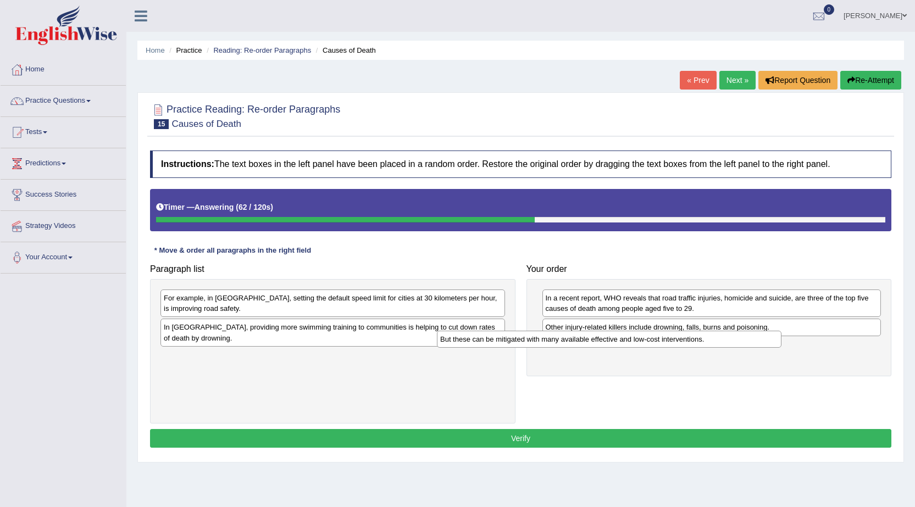
drag, startPoint x: 328, startPoint y: 301, endPoint x: 604, endPoint y: 342, distance: 279.5
click at [604, 342] on div "But these can be mitigated with many available effective and low-cost intervent…" at bounding box center [609, 339] width 345 height 17
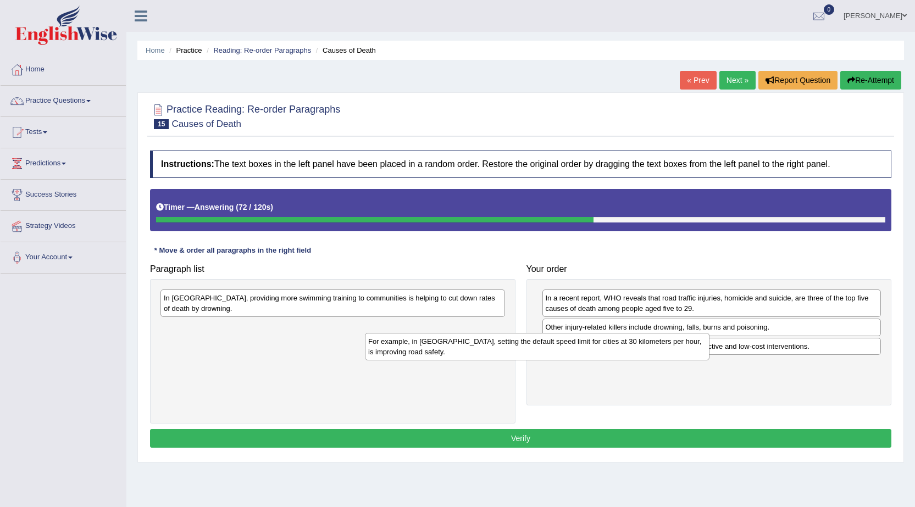
drag, startPoint x: 400, startPoint y: 303, endPoint x: 605, endPoint y: 347, distance: 209.0
click at [605, 347] on div "For example, in [GEOGRAPHIC_DATA], setting the default speed limit for cities a…" at bounding box center [537, 346] width 345 height 27
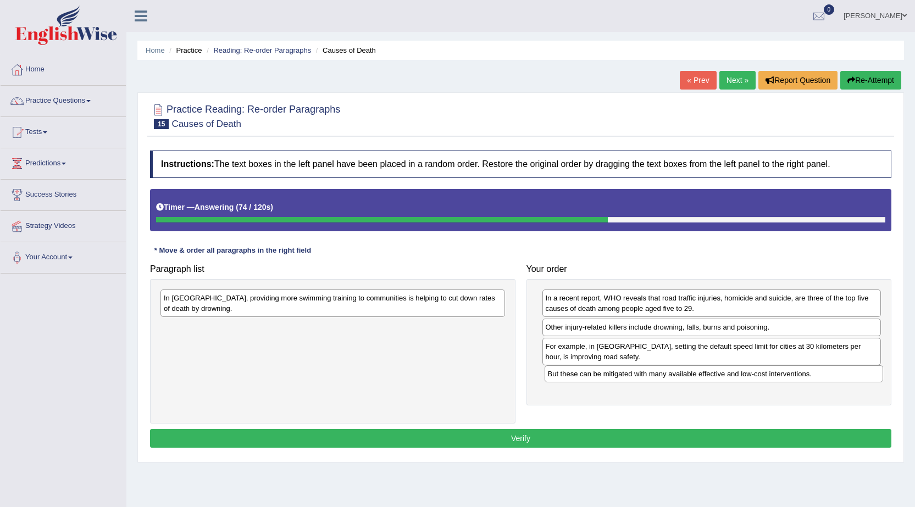
drag, startPoint x: 594, startPoint y: 346, endPoint x: 596, endPoint y: 373, distance: 27.6
click at [596, 373] on div "But these can be mitigated with many available effective and low-cost intervent…" at bounding box center [714, 374] width 339 height 17
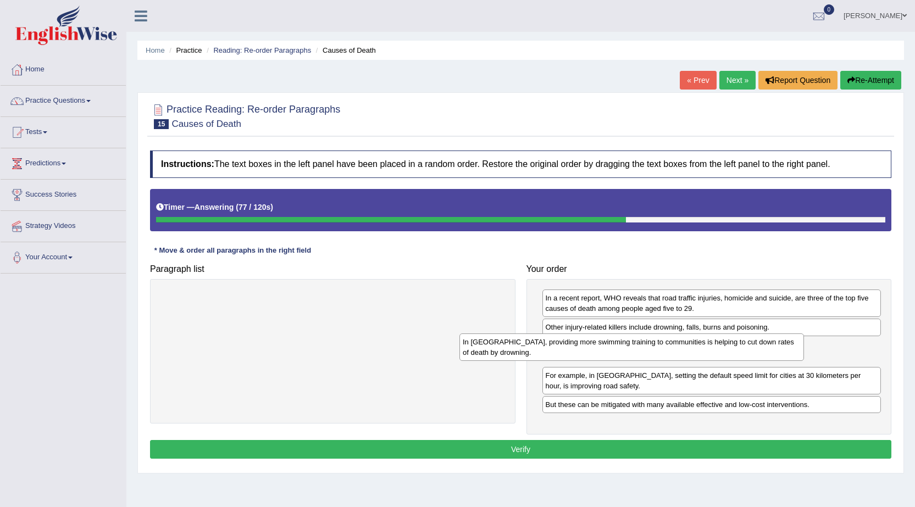
drag, startPoint x: 312, startPoint y: 306, endPoint x: 611, endPoint y: 350, distance: 302.2
click at [611, 350] on div "In [GEOGRAPHIC_DATA], providing more swimming training to communities is helpin…" at bounding box center [631, 347] width 345 height 27
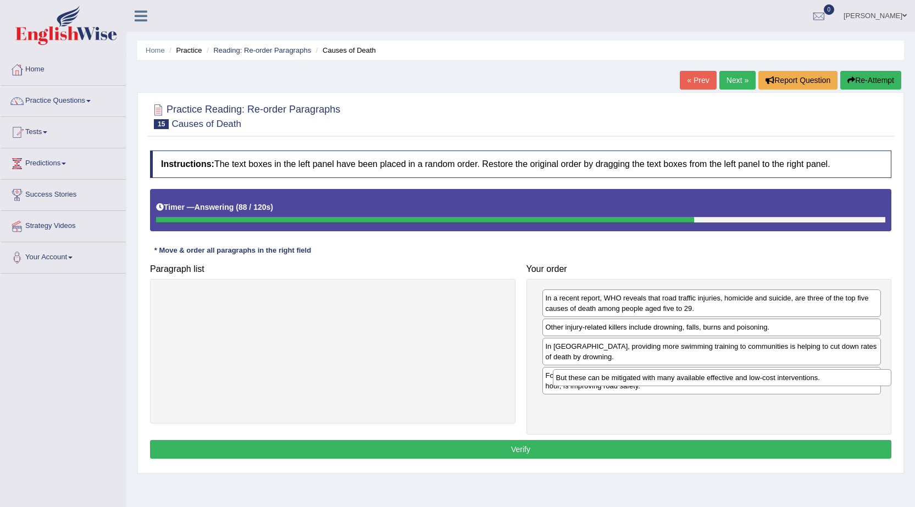
drag, startPoint x: 641, startPoint y: 411, endPoint x: 651, endPoint y: 384, distance: 28.9
click at [651, 384] on div "But these can be mitigated with many available effective and low-cost intervent…" at bounding box center [722, 377] width 339 height 17
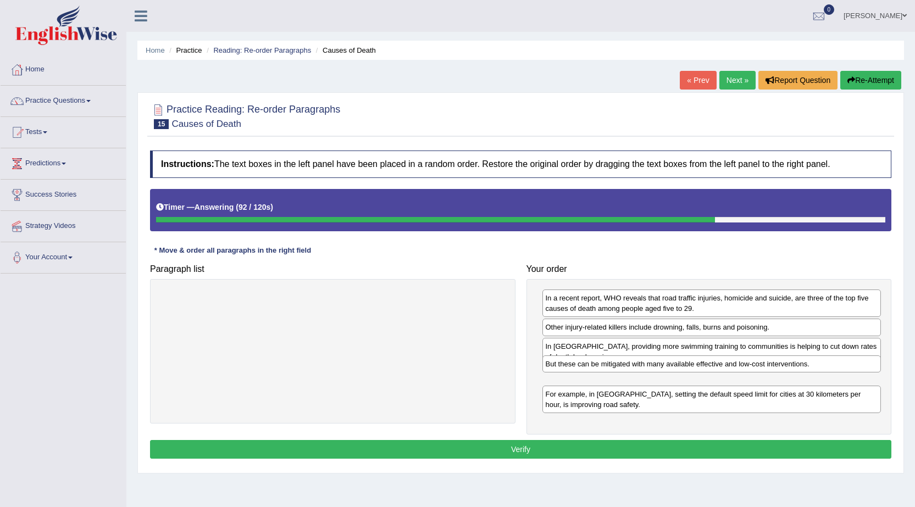
drag, startPoint x: 630, startPoint y: 408, endPoint x: 630, endPoint y: 368, distance: 40.7
click at [630, 368] on div "But these can be mitigated with many available effective and low-cost intervent…" at bounding box center [711, 364] width 339 height 17
click at [527, 448] on button "Verify" at bounding box center [520, 449] width 741 height 19
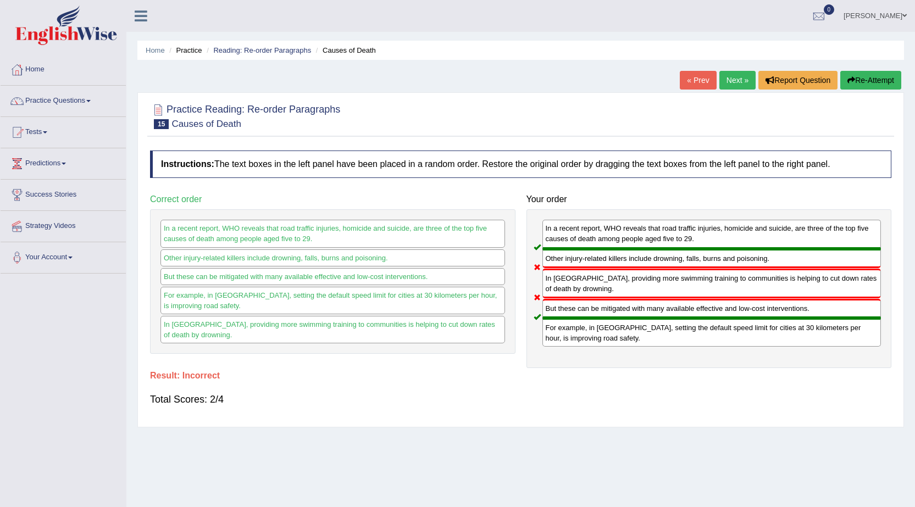
click at [743, 82] on link "Next »" at bounding box center [737, 80] width 36 height 19
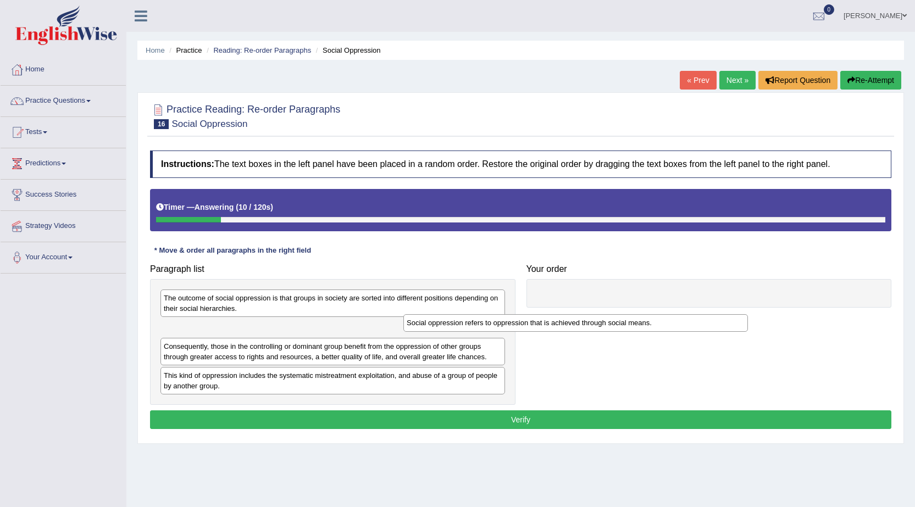
drag, startPoint x: 318, startPoint y: 331, endPoint x: 570, endPoint y: 320, distance: 252.0
click at [565, 325] on div "Social oppression refers to oppression that is achieved through social means." at bounding box center [575, 322] width 345 height 17
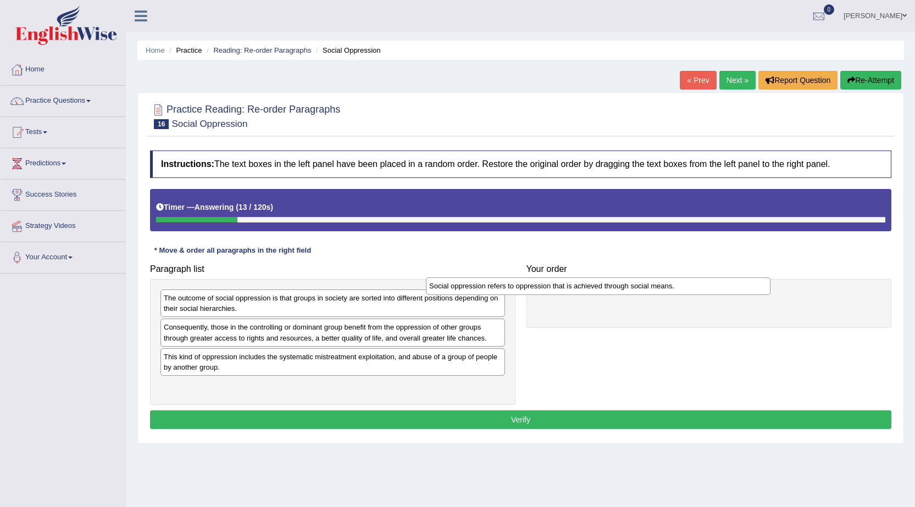
drag, startPoint x: 290, startPoint y: 330, endPoint x: 556, endPoint y: 289, distance: 268.7
click at [556, 289] on div "Social oppression refers to oppression that is achieved through social means." at bounding box center [598, 286] width 345 height 17
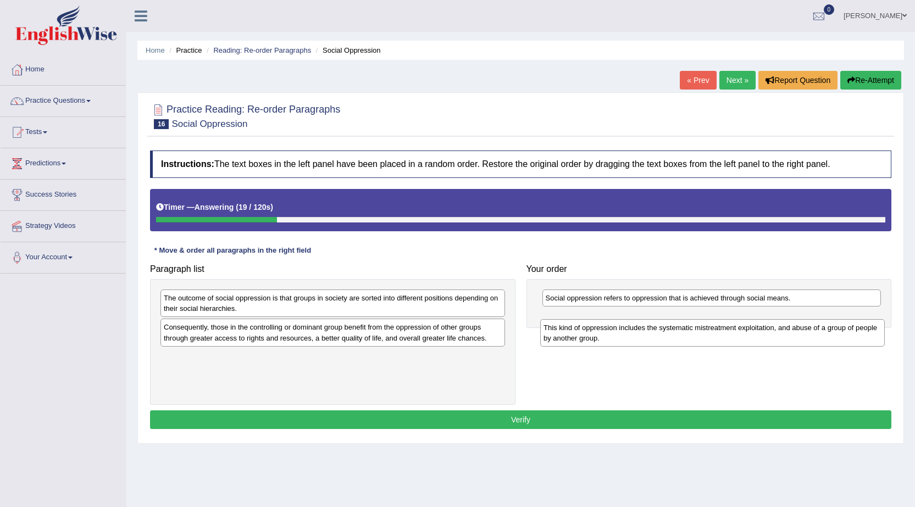
drag, startPoint x: 230, startPoint y: 361, endPoint x: 610, endPoint y: 328, distance: 381.2
click at [610, 328] on div "This kind of oppression includes the systematic mistreatment exploitation, and …" at bounding box center [712, 332] width 345 height 27
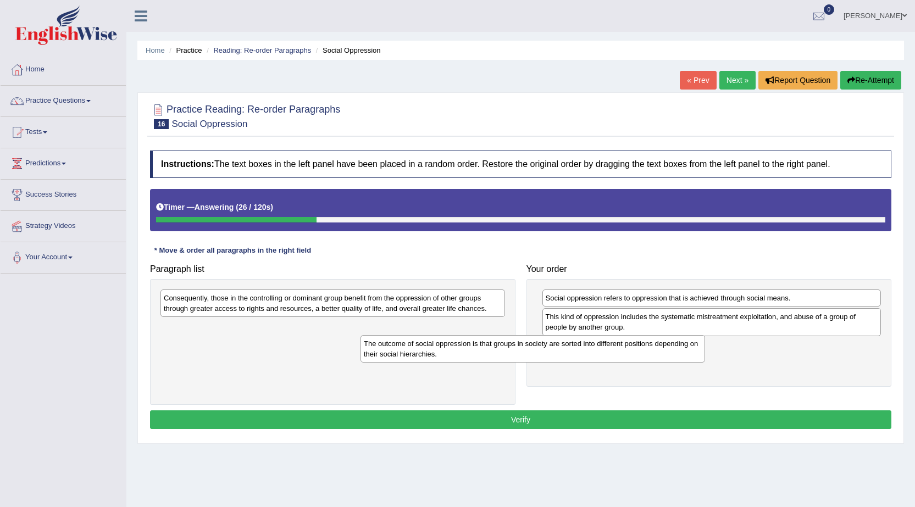
drag, startPoint x: 414, startPoint y: 303, endPoint x: 614, endPoint y: 349, distance: 205.2
click at [614, 349] on div "The outcome of social oppression is that groups in society are sorted into diff…" at bounding box center [533, 348] width 345 height 27
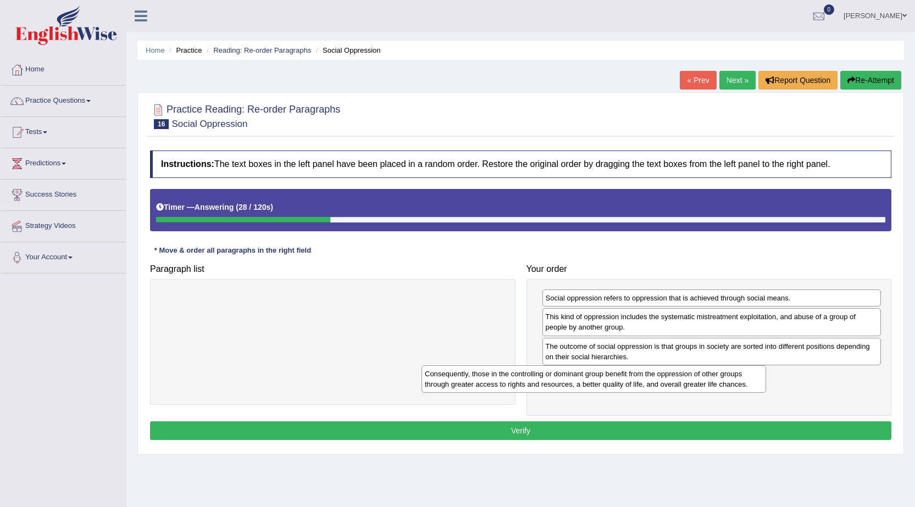
drag, startPoint x: 416, startPoint y: 304, endPoint x: 677, endPoint y: 380, distance: 271.9
click at [677, 380] on div "Consequently, those in the controlling or dominant group benefit from the oppre…" at bounding box center [594, 379] width 345 height 27
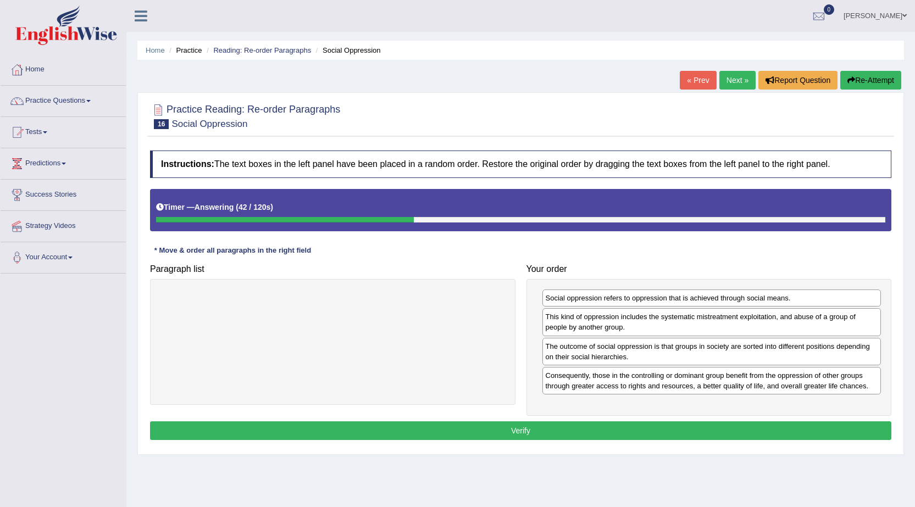
click at [522, 432] on button "Verify" at bounding box center [520, 431] width 741 height 19
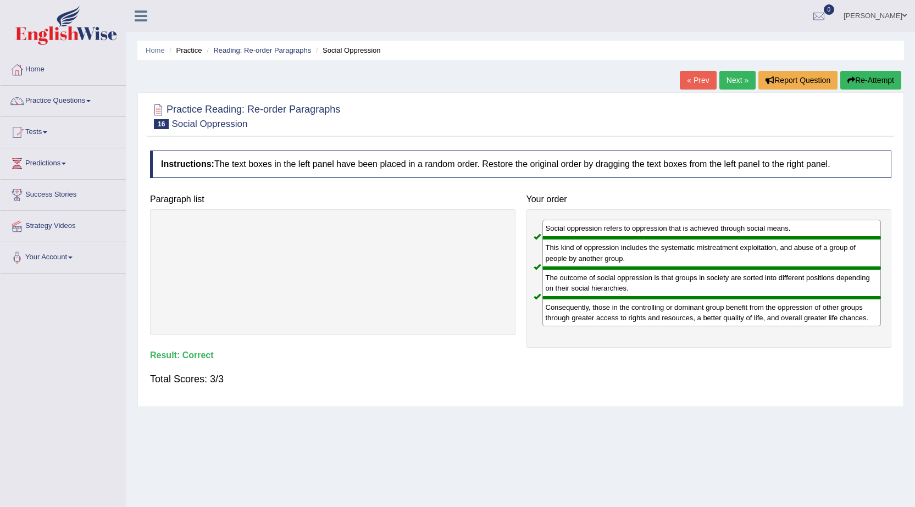
click at [739, 83] on link "Next »" at bounding box center [737, 80] width 36 height 19
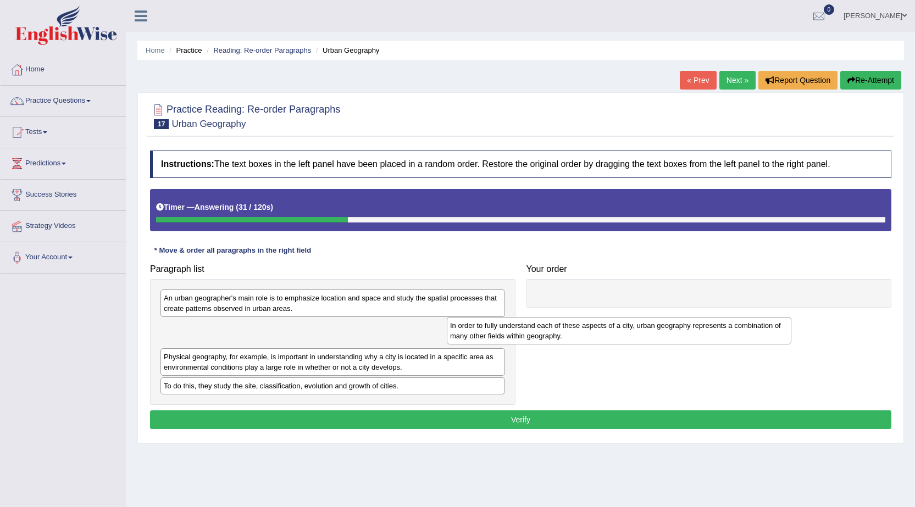
drag, startPoint x: 373, startPoint y: 308, endPoint x: 659, endPoint y: 335, distance: 287.7
click at [659, 335] on div "In order to fully understand each of these aspects of a city, urban geography r…" at bounding box center [619, 330] width 345 height 27
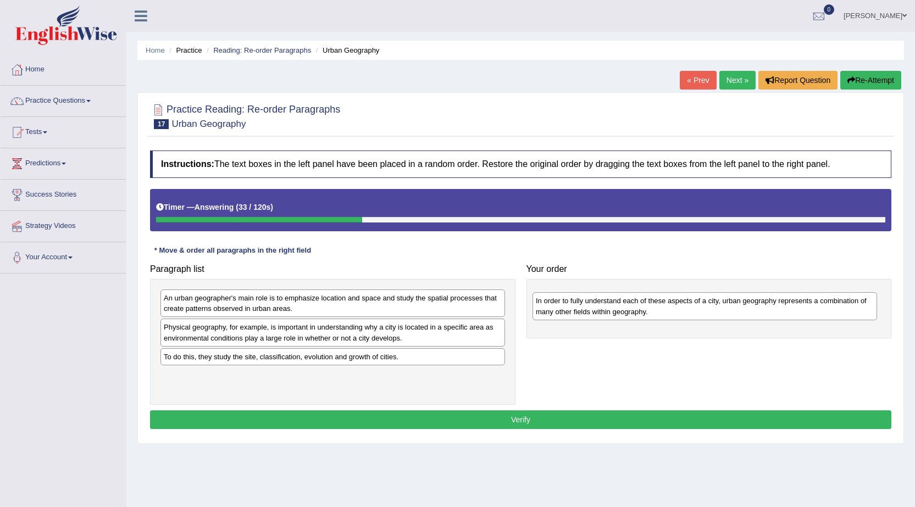
drag, startPoint x: 360, startPoint y: 337, endPoint x: 737, endPoint y: 307, distance: 378.3
click at [735, 308] on div "In order to fully understand each of these aspects of a city, urban geography r…" at bounding box center [705, 305] width 345 height 27
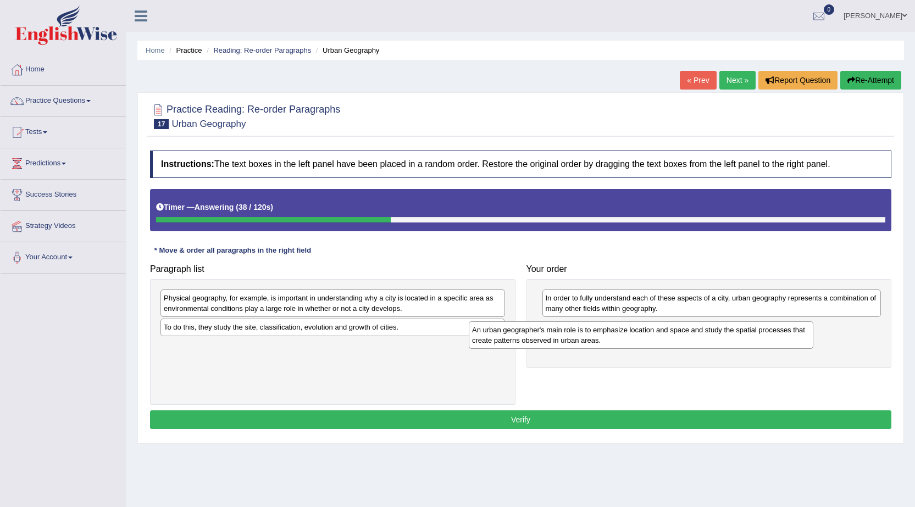
drag, startPoint x: 430, startPoint y: 312, endPoint x: 739, endPoint y: 344, distance: 310.0
click at [739, 344] on div "An urban geographer's main role is to emphasize location and space and study th…" at bounding box center [641, 335] width 345 height 27
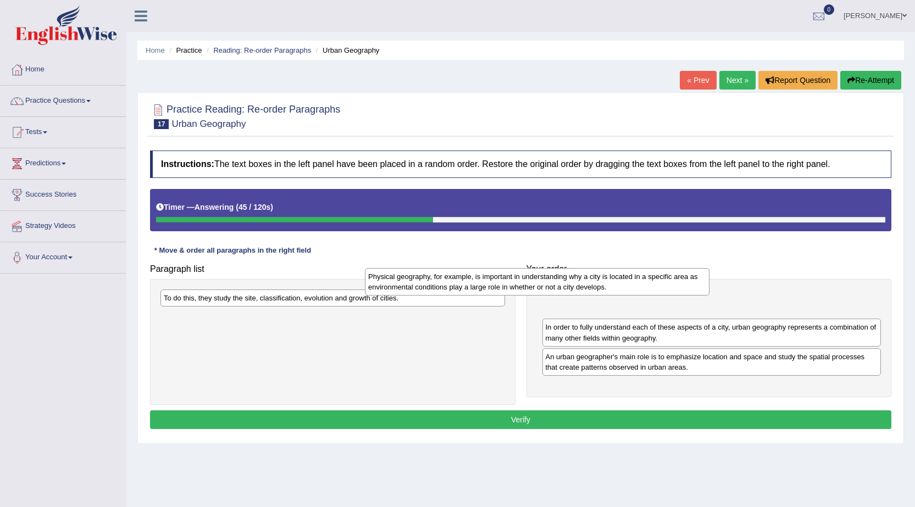
drag, startPoint x: 373, startPoint y: 303, endPoint x: 577, endPoint y: 281, distance: 205.6
click at [577, 281] on div "Physical geography, for example, is important in understanding why a city is lo…" at bounding box center [537, 281] width 345 height 27
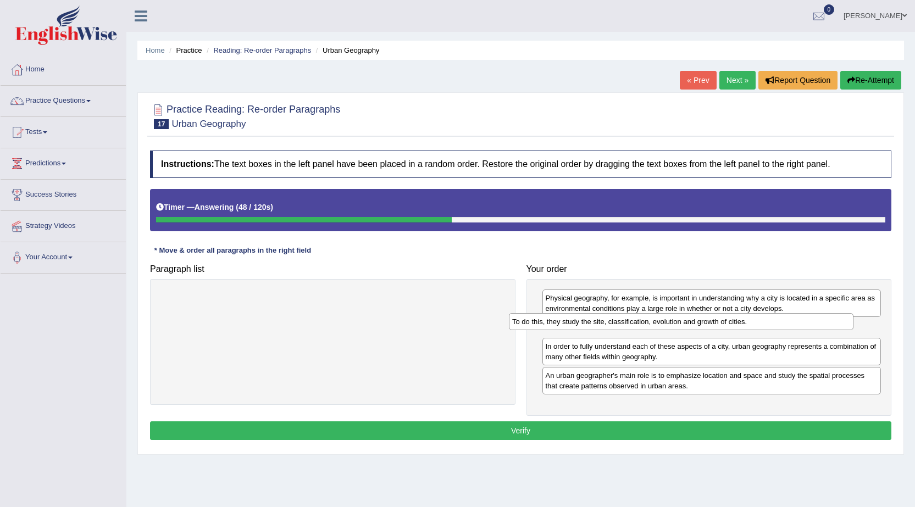
drag, startPoint x: 313, startPoint y: 296, endPoint x: 661, endPoint y: 320, distance: 348.8
click at [661, 320] on div "To do this, they study the site, classification, evolution and growth of cities." at bounding box center [681, 321] width 345 height 17
click at [522, 433] on button "Verify" at bounding box center [520, 431] width 741 height 19
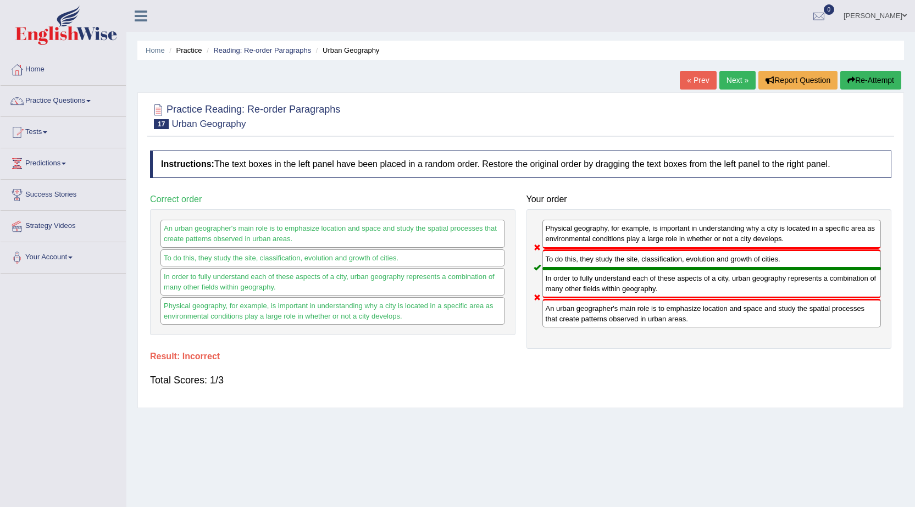
click at [740, 83] on link "Next »" at bounding box center [737, 80] width 36 height 19
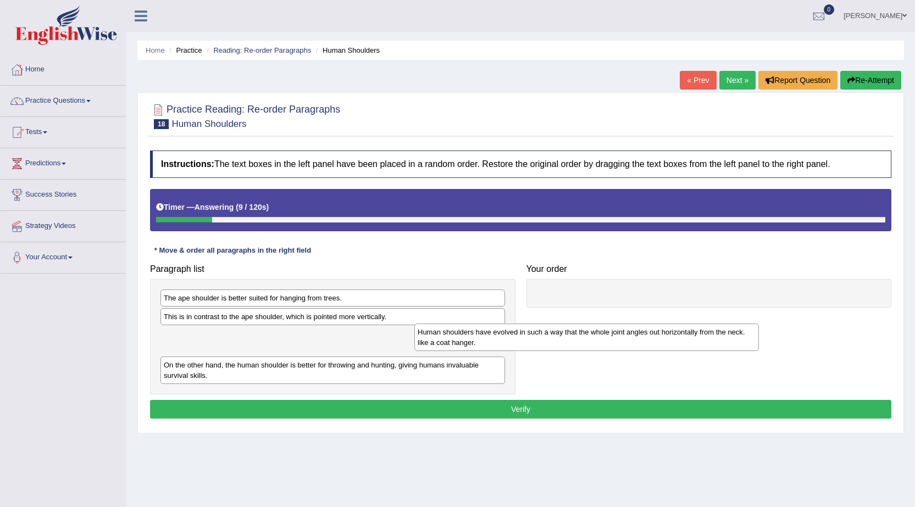
drag, startPoint x: 226, startPoint y: 368, endPoint x: 490, endPoint y: 320, distance: 268.7
click at [490, 324] on div "Human shoulders have evolved in such a way that the whole joint angles out hori…" at bounding box center [586, 337] width 345 height 27
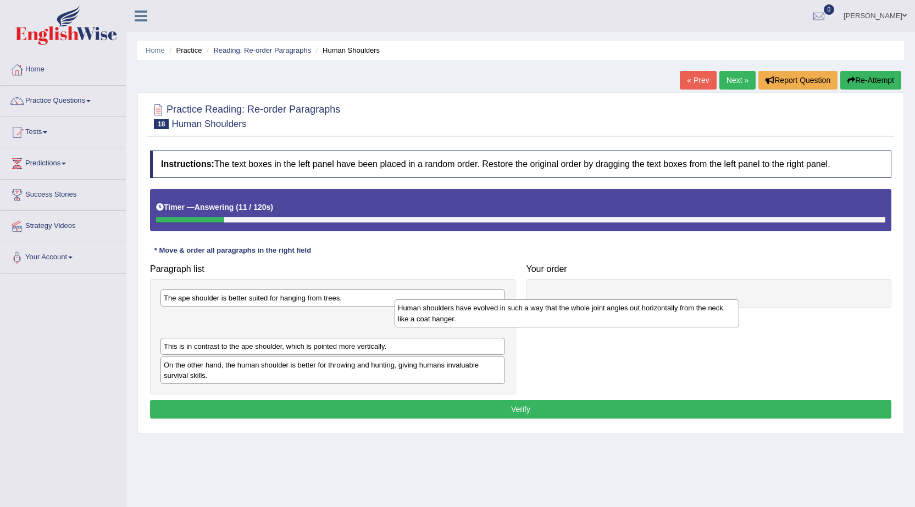
drag, startPoint x: 267, startPoint y: 342, endPoint x: 500, endPoint y: 315, distance: 234.7
click at [500, 315] on div "Human shoulders have evolved in such a way that the whole joint angles out hori…" at bounding box center [567, 313] width 345 height 27
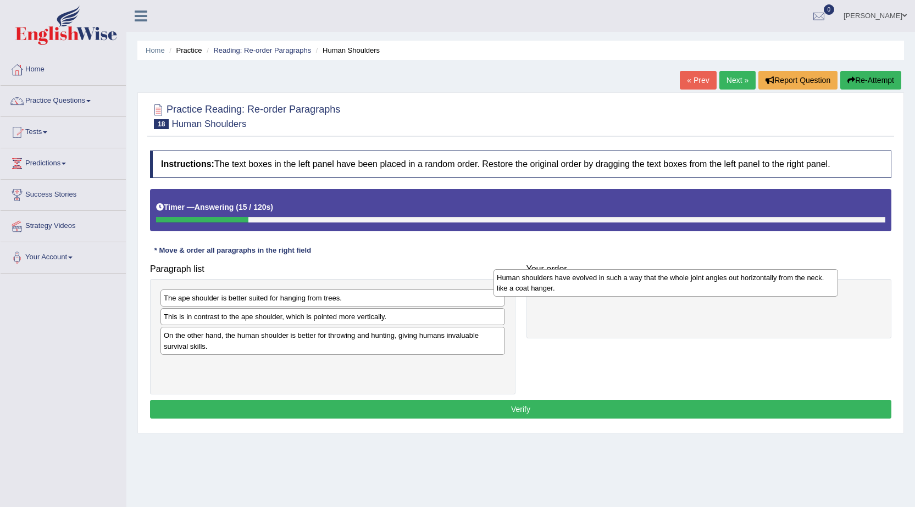
drag, startPoint x: 339, startPoint y: 330, endPoint x: 672, endPoint y: 291, distance: 335.4
click at [672, 291] on div "Human shoulders have evolved in such a way that the whole joint angles out hori…" at bounding box center [666, 282] width 345 height 27
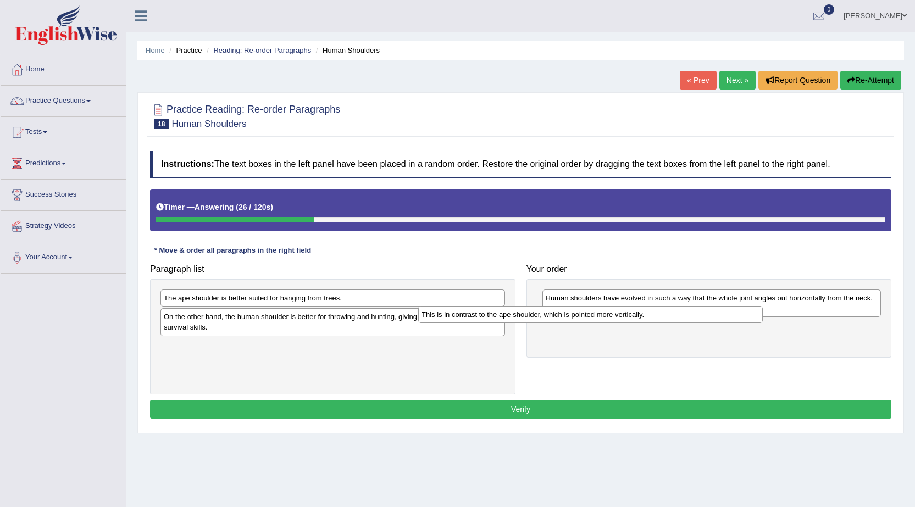
drag, startPoint x: 338, startPoint y: 317, endPoint x: 596, endPoint y: 315, distance: 257.8
click at [596, 315] on div "This is in contrast to the ape shoulder, which is pointed more vertically." at bounding box center [590, 314] width 345 height 17
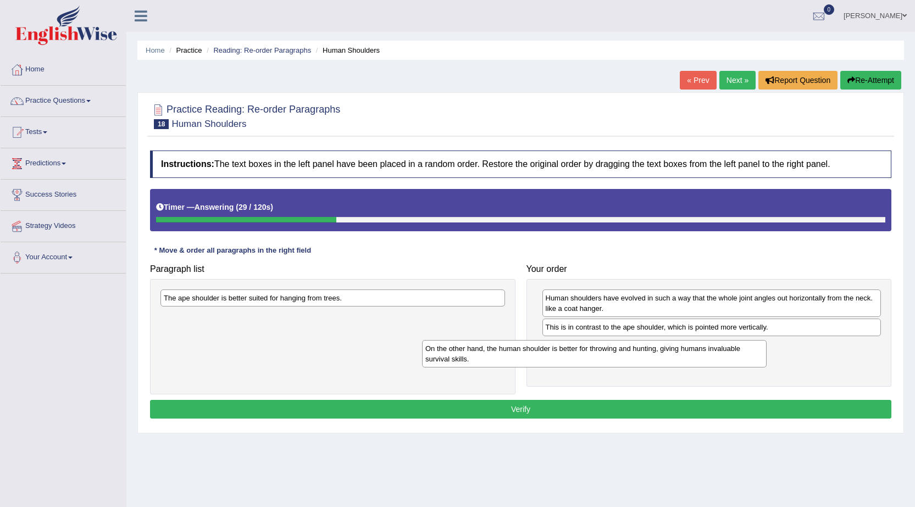
drag, startPoint x: 358, startPoint y: 324, endPoint x: 619, endPoint y: 356, distance: 263.6
click at [619, 356] on div "On the other hand, the human shoulder is better for throwing and hunting, givin…" at bounding box center [594, 353] width 345 height 27
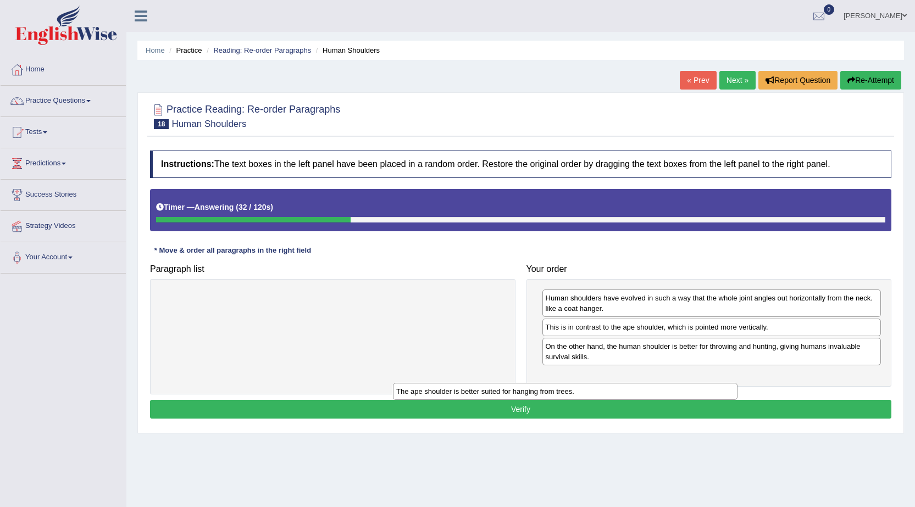
drag, startPoint x: 446, startPoint y: 304, endPoint x: 734, endPoint y: 392, distance: 300.8
click at [734, 392] on div "The ape shoulder is better suited for hanging from trees." at bounding box center [565, 391] width 345 height 17
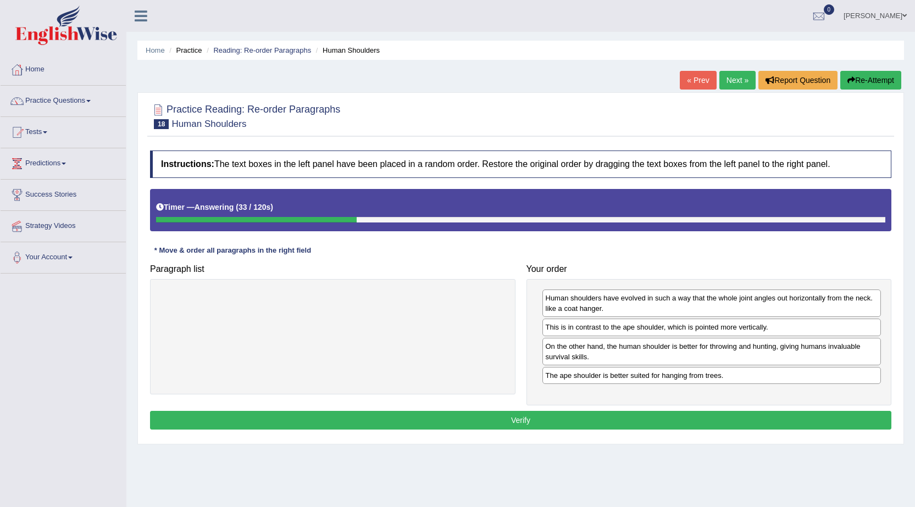
click at [492, 417] on button "Verify" at bounding box center [520, 420] width 741 height 19
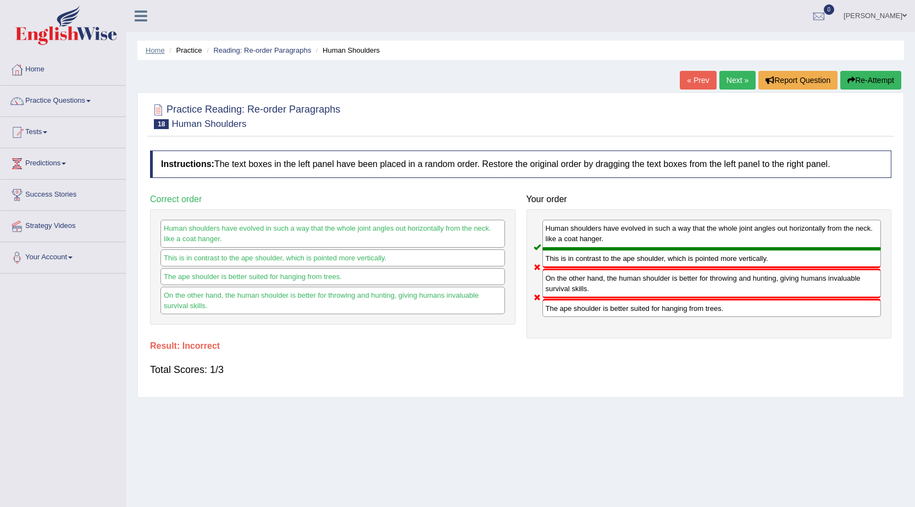
click at [160, 52] on link "Home" at bounding box center [155, 50] width 19 height 8
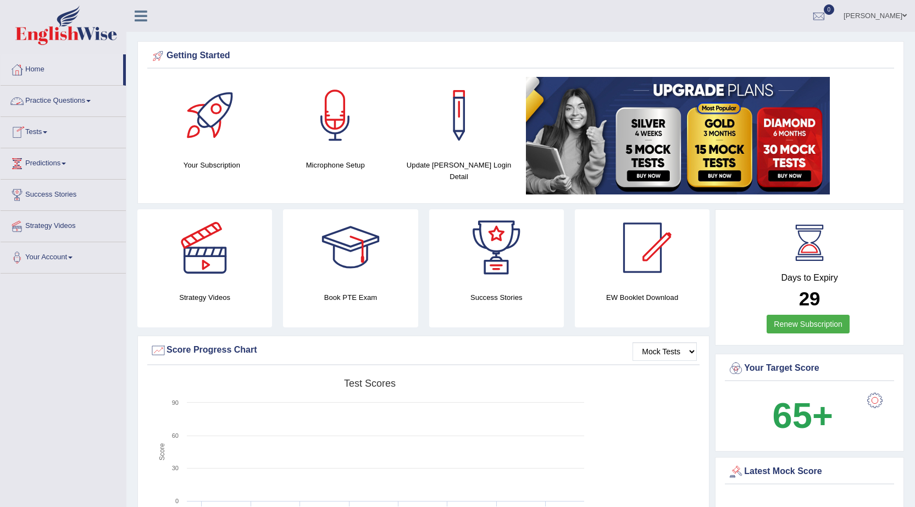
click at [95, 108] on link "Practice Questions" at bounding box center [63, 99] width 125 height 27
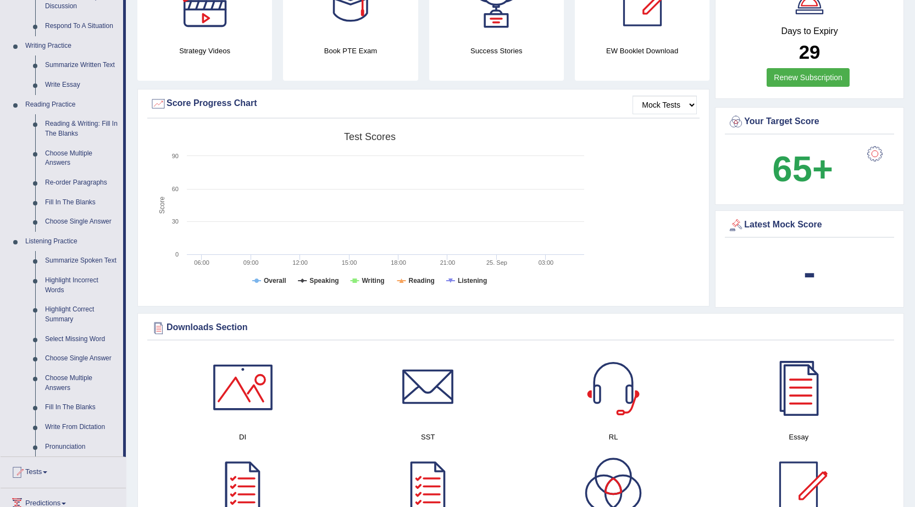
scroll to position [220, 0]
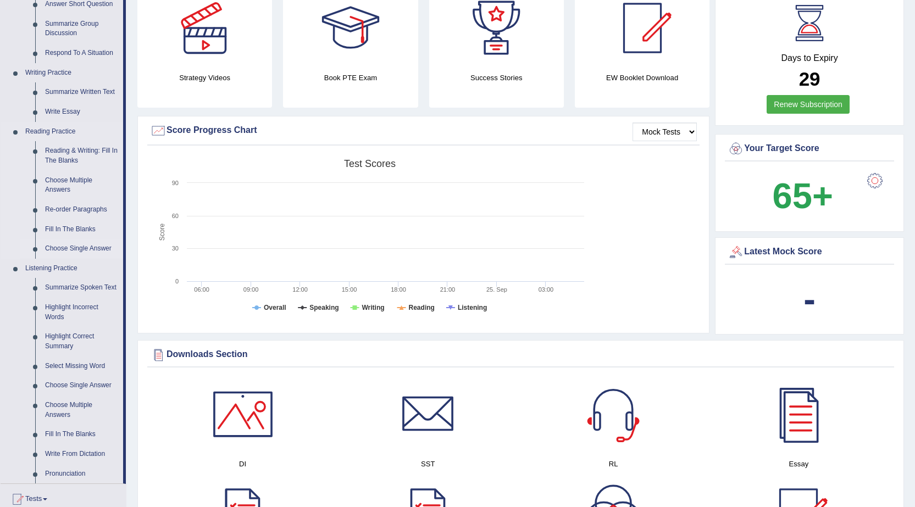
click at [82, 245] on link "Choose Single Answer" at bounding box center [81, 249] width 83 height 20
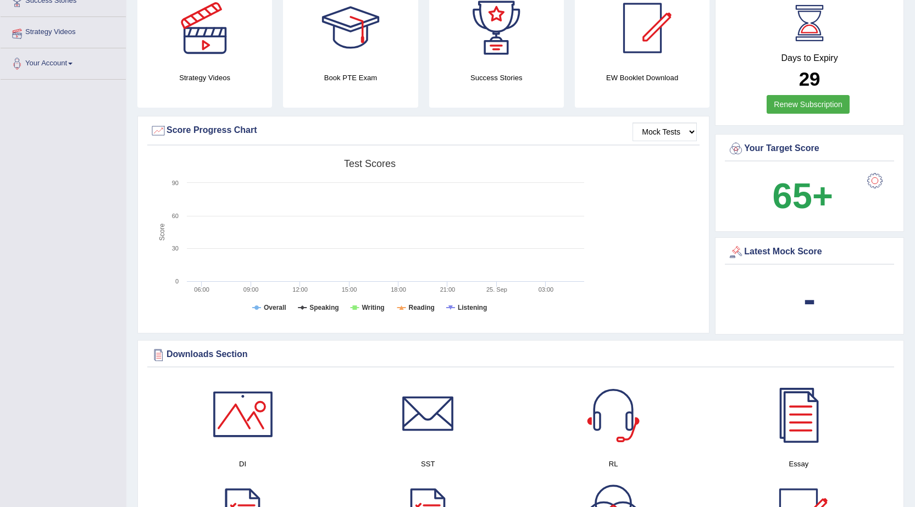
scroll to position [219, 0]
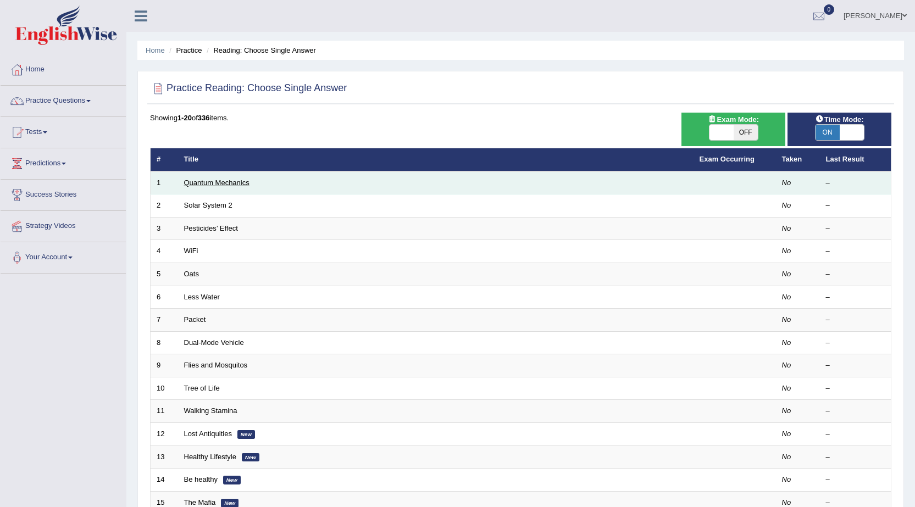
click at [185, 181] on link "Quantum Mechanics" at bounding box center [216, 183] width 65 height 8
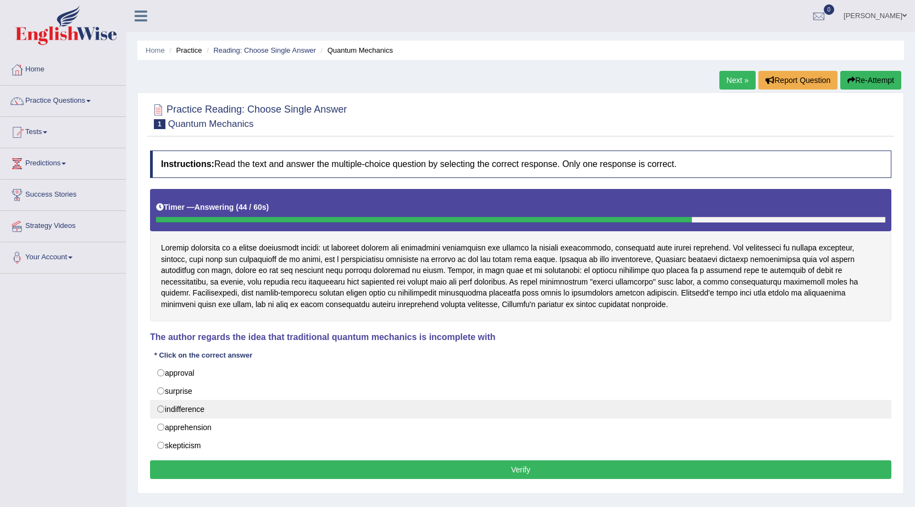
click at [167, 402] on label "indifference" at bounding box center [520, 409] width 741 height 19
radio input "true"
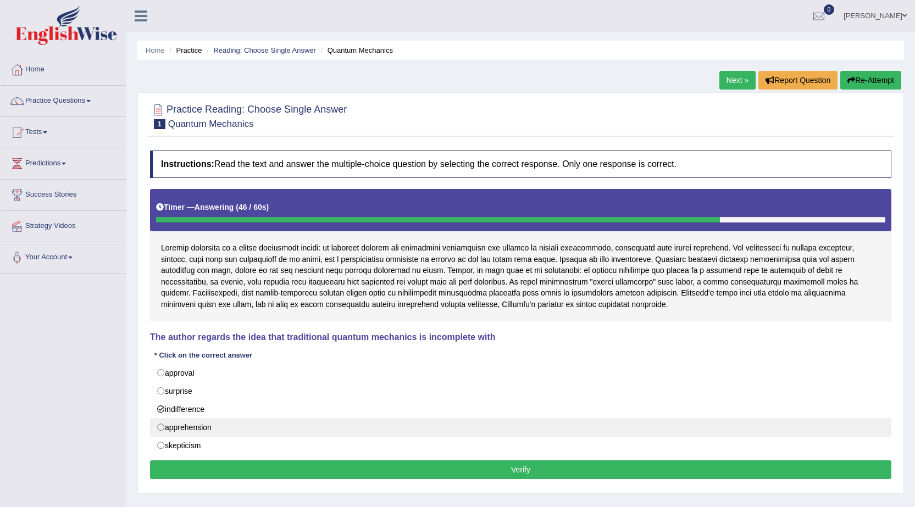
click at [175, 429] on label "apprehension" at bounding box center [520, 427] width 741 height 19
radio input "true"
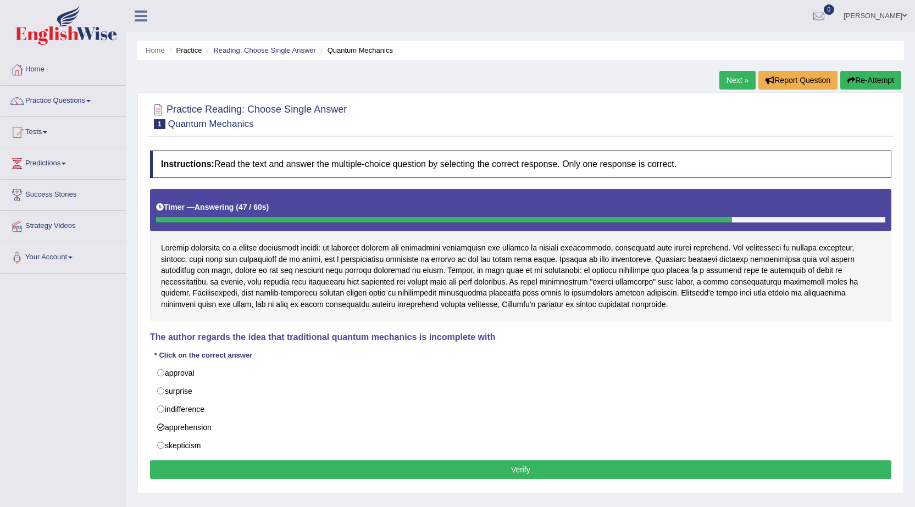
click at [193, 469] on button "Verify" at bounding box center [520, 470] width 741 height 19
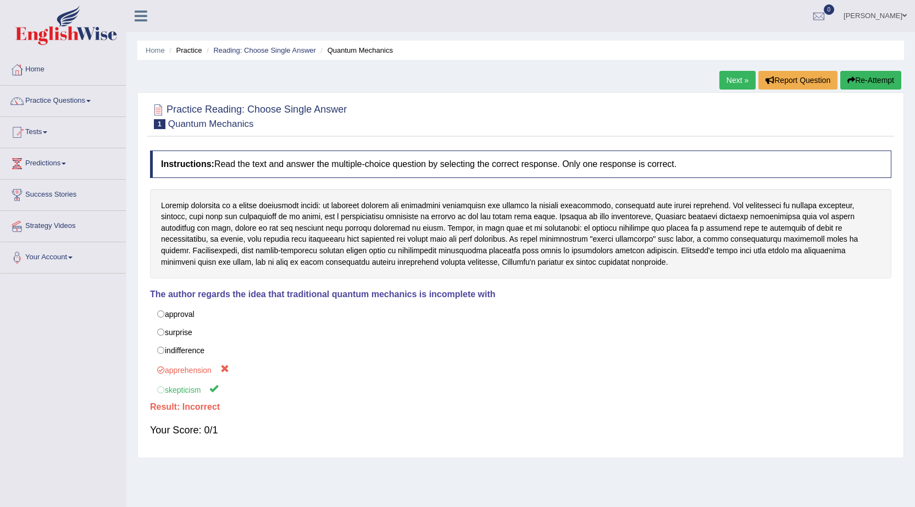
click at [728, 86] on link "Next »" at bounding box center [737, 80] width 36 height 19
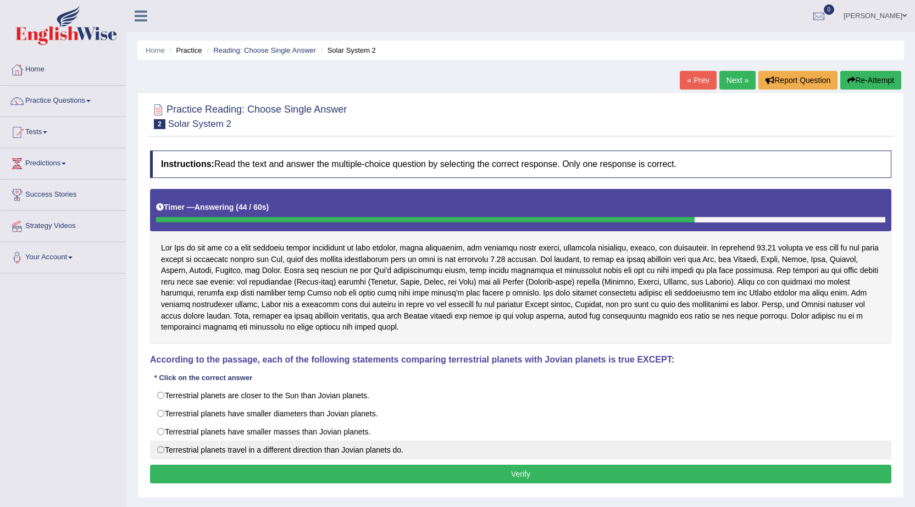
click at [241, 446] on label "Terrestrial planets travel in a different direction than Jovian planets do." at bounding box center [520, 450] width 741 height 19
radio input "true"
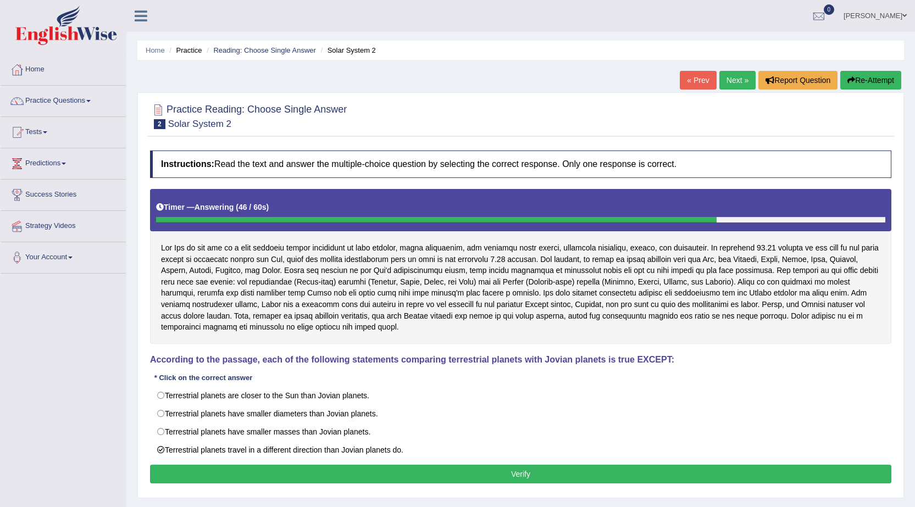
click at [261, 468] on button "Verify" at bounding box center [520, 474] width 741 height 19
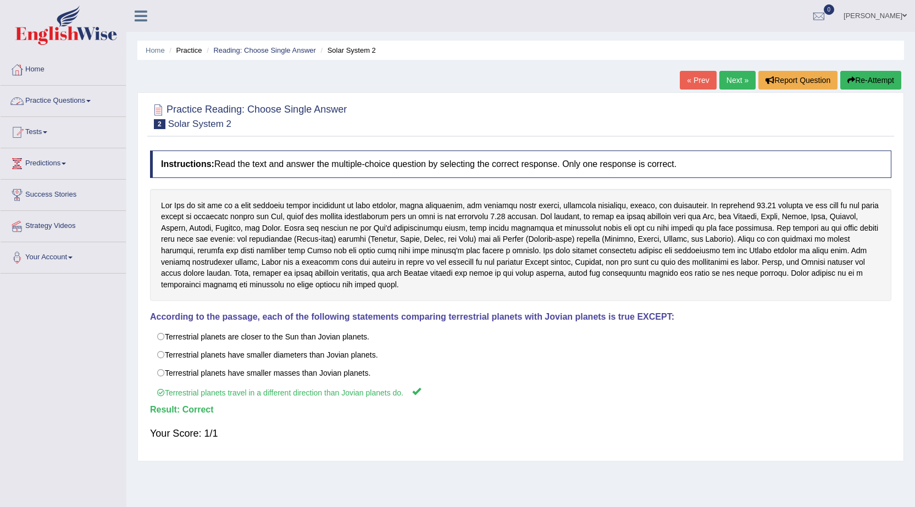
click at [89, 106] on link "Practice Questions" at bounding box center [63, 99] width 125 height 27
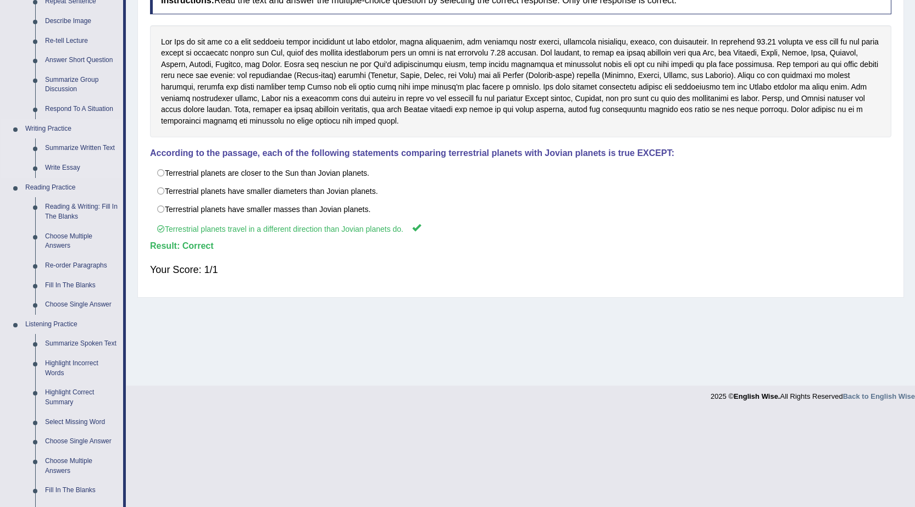
scroll to position [165, 0]
click at [60, 233] on link "Choose Multiple Answers" at bounding box center [81, 240] width 83 height 29
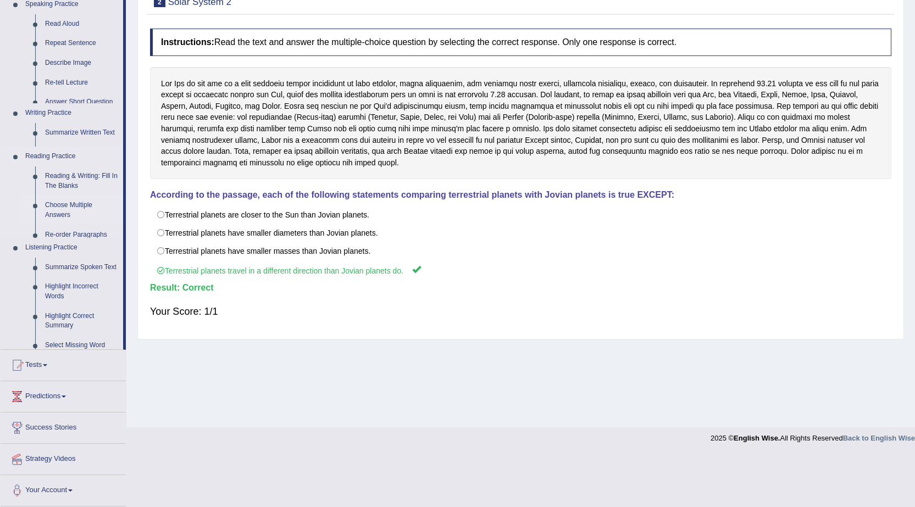
scroll to position [70, 0]
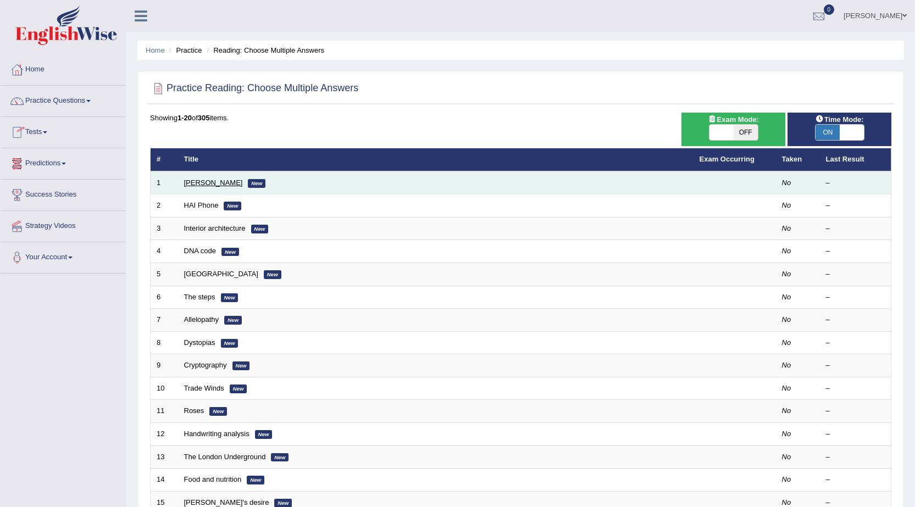
click at [184, 180] on link "[PERSON_NAME]" at bounding box center [213, 183] width 59 height 8
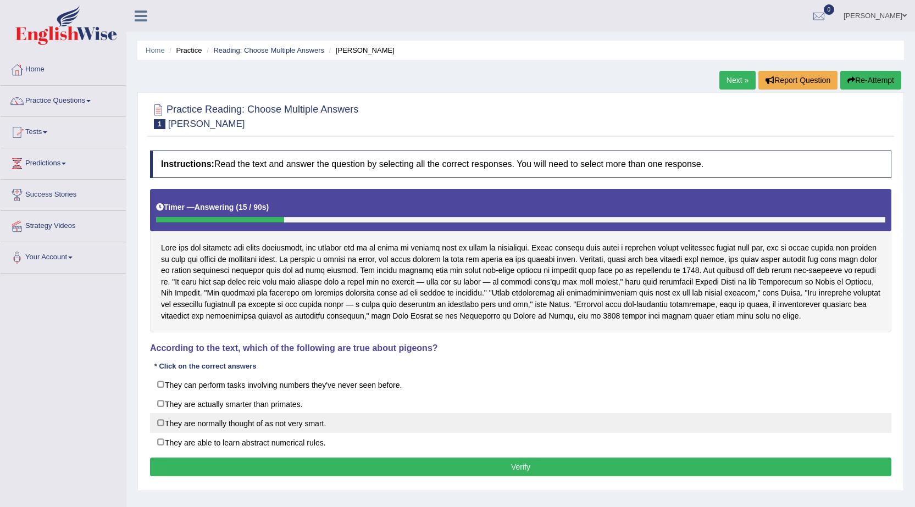
click at [247, 425] on label "They are normally thought of as not very smart." at bounding box center [520, 423] width 741 height 20
checkbox input "true"
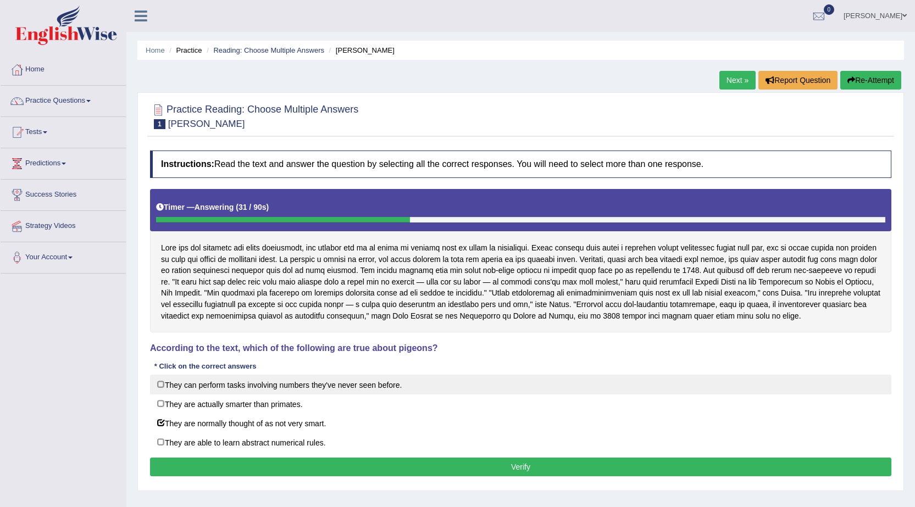
click at [244, 383] on label "They can perform tasks involving numbers they've never seen before." at bounding box center [520, 385] width 741 height 20
checkbox input "true"
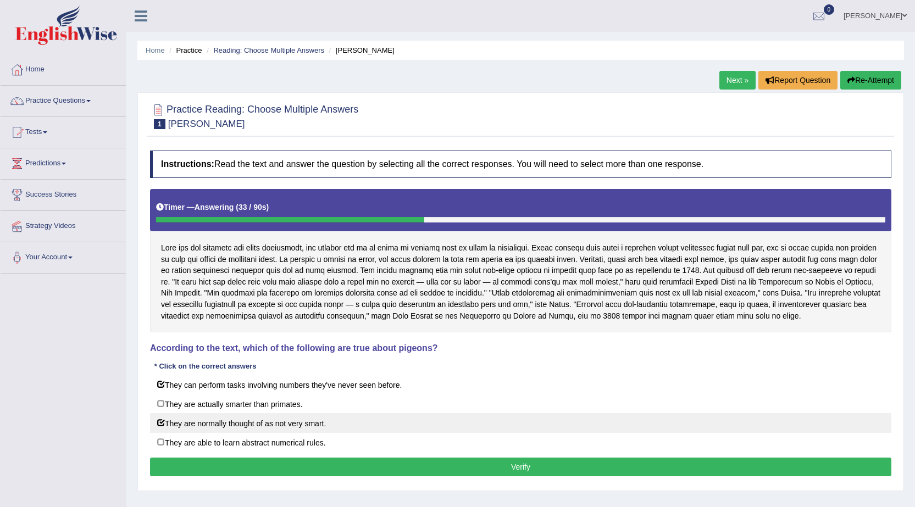
click at [170, 418] on label "They are normally thought of as not very smart." at bounding box center [520, 423] width 741 height 20
checkbox input "false"
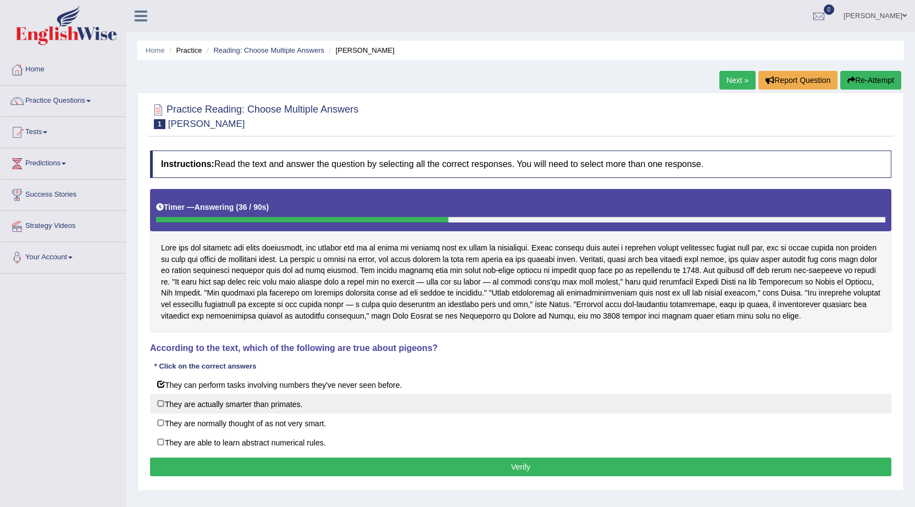
click at [163, 405] on label "They are actually smarter than primates." at bounding box center [520, 404] width 741 height 20
checkbox input "true"
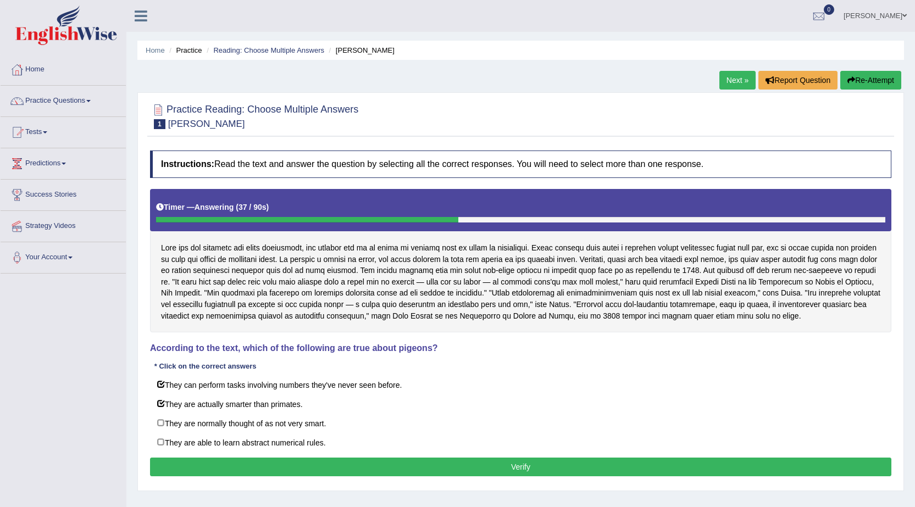
click at [230, 475] on button "Verify" at bounding box center [520, 467] width 741 height 19
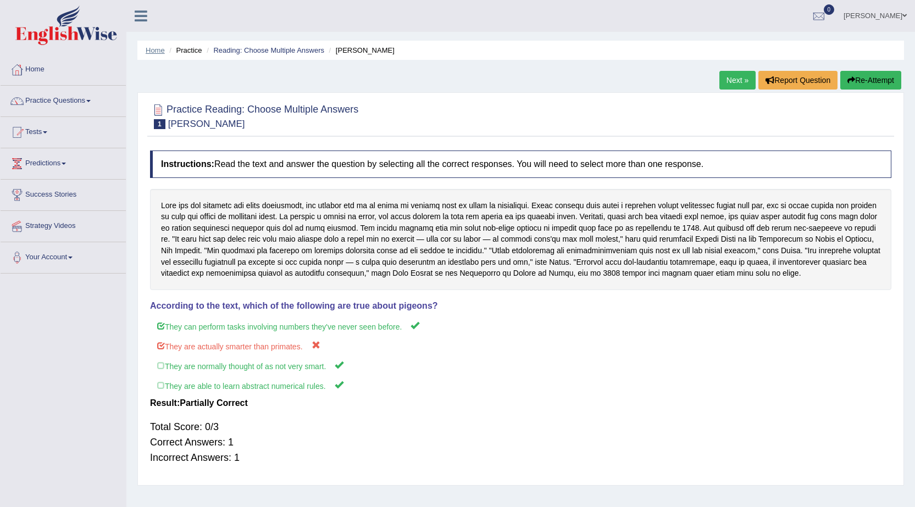
click at [156, 50] on link "Home" at bounding box center [155, 50] width 19 height 8
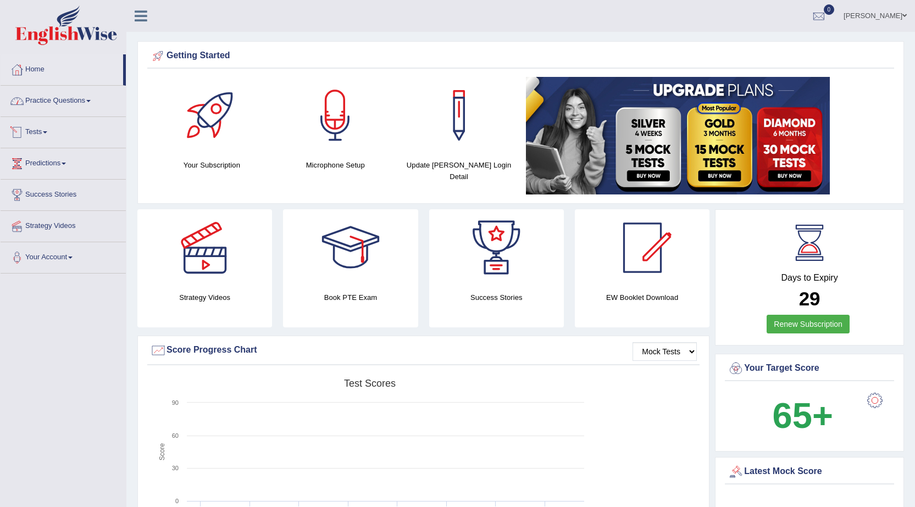
click at [62, 103] on link "Practice Questions" at bounding box center [63, 99] width 125 height 27
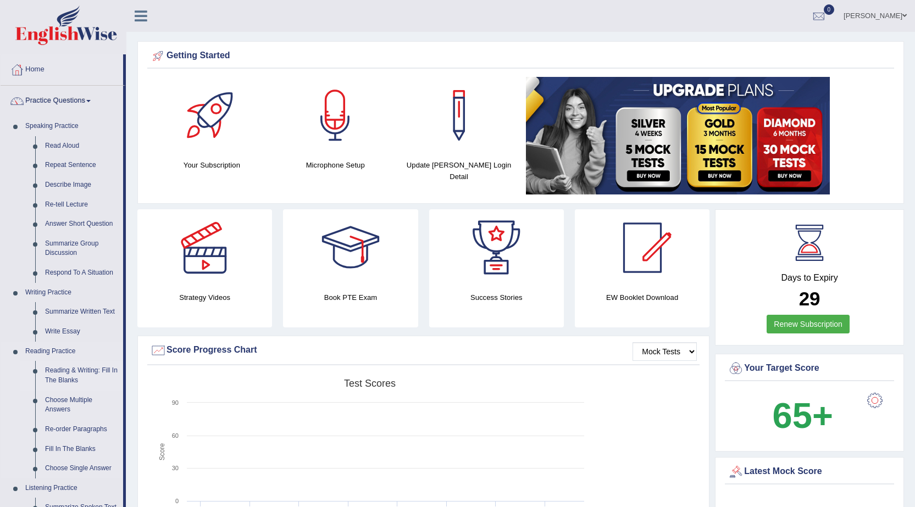
click at [83, 368] on link "Reading & Writing: Fill In The Blanks" at bounding box center [81, 375] width 83 height 29
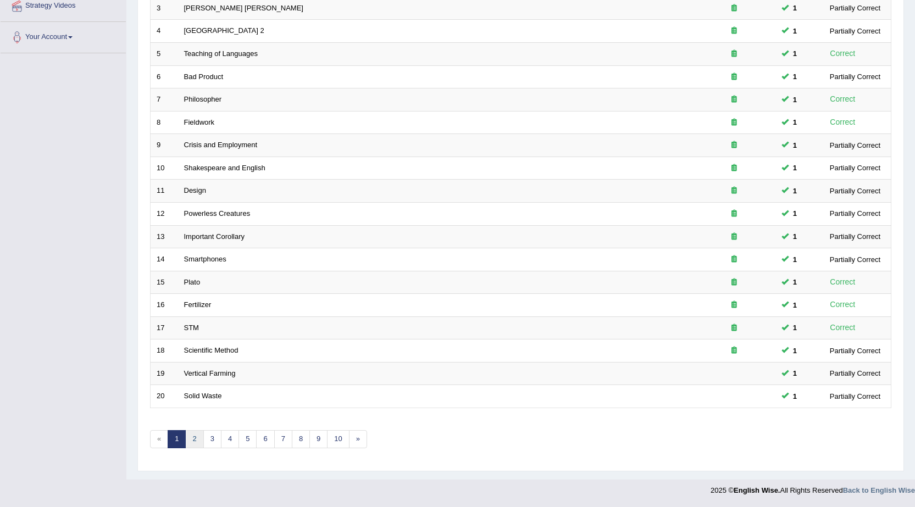
click at [194, 437] on link "2" at bounding box center [194, 439] width 18 height 18
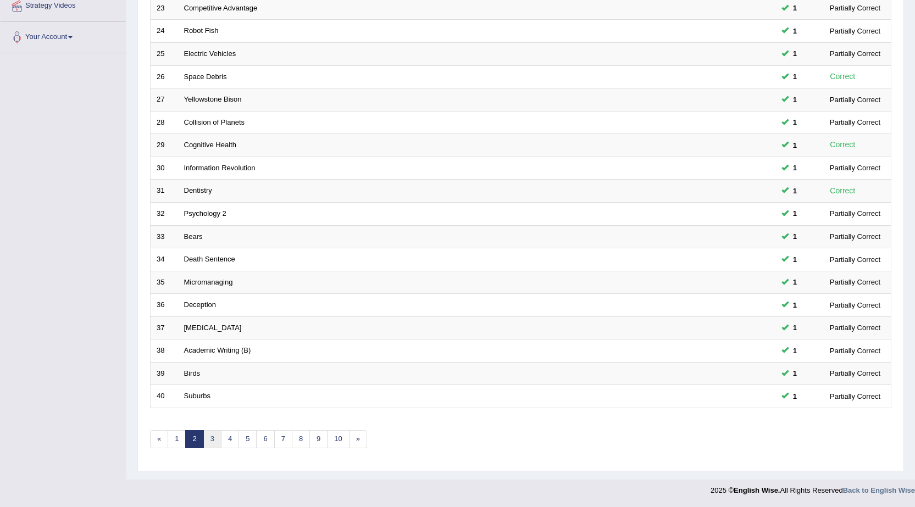
click at [209, 435] on link "3" at bounding box center [212, 439] width 18 height 18
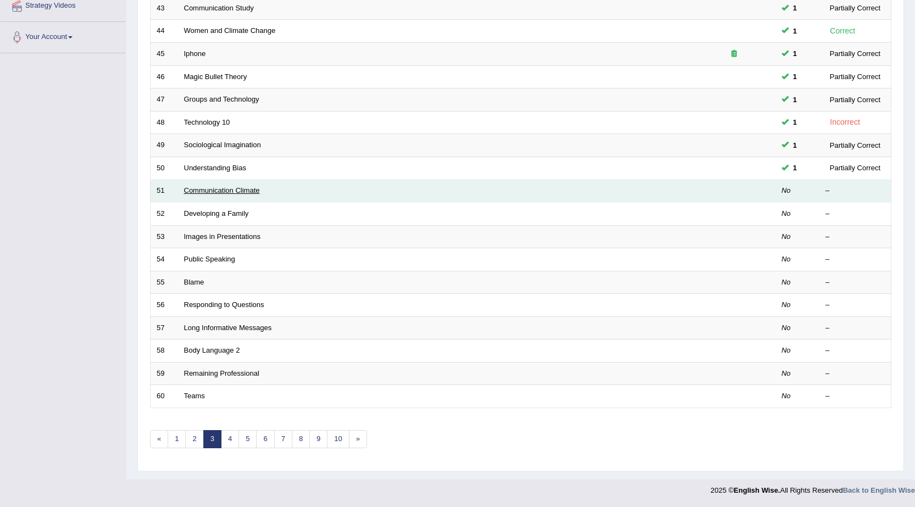
click at [217, 190] on link "Communication Climate" at bounding box center [222, 190] width 76 height 8
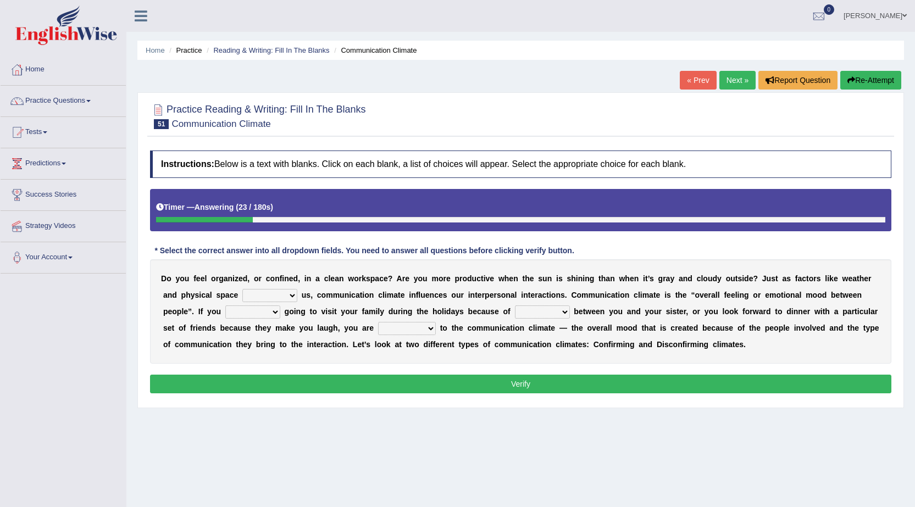
click at [292, 295] on select "improve impact impose imply" at bounding box center [269, 295] width 55 height 13
select select "impact"
click at [242, 289] on select "improve impact impose imply" at bounding box center [269, 295] width 55 height 13
click at [280, 312] on div "D o y o u f e e l o r g a n i z e d , o r c o n f i n e d , i n a c l e a n w o…" at bounding box center [520, 311] width 741 height 104
select select "force"
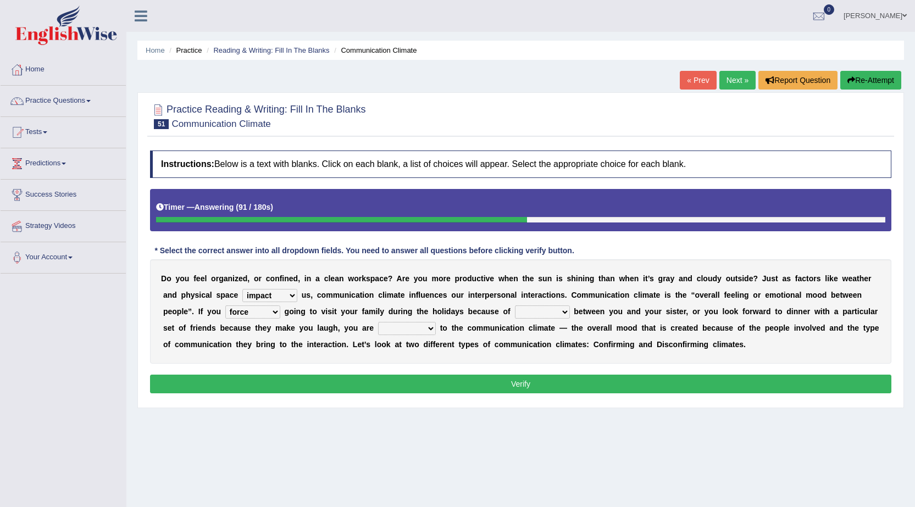
click at [225, 306] on select "dread force scare afraid" at bounding box center [252, 312] width 55 height 13
click at [562, 312] on select "tender tension tendency tenacity" at bounding box center [542, 312] width 55 height 13
select select "tension"
click at [515, 306] on select "tender tension tendency tenacity" at bounding box center [542, 312] width 55 height 13
click at [429, 324] on select "relying relating responding recycling" at bounding box center [407, 328] width 58 height 13
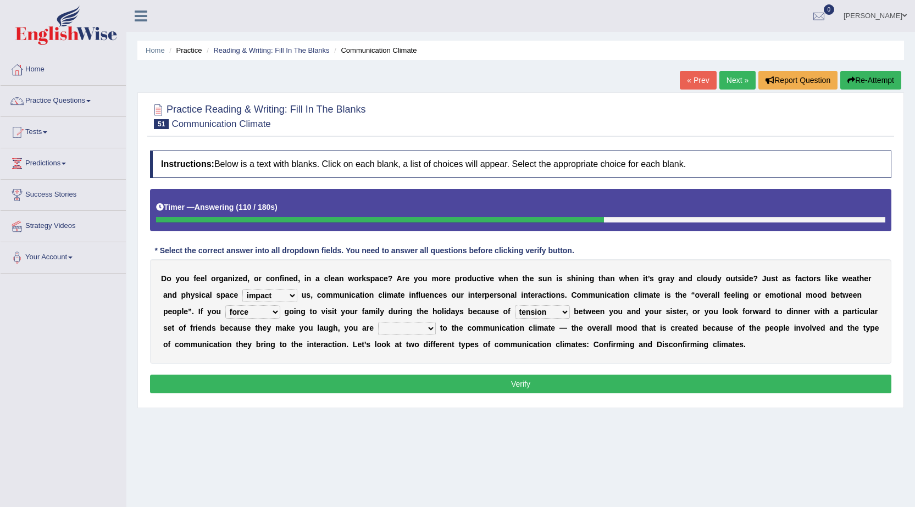
select select "responding"
click at [378, 322] on select "relying relating responding recycling" at bounding box center [407, 328] width 58 height 13
click at [531, 383] on button "Verify" at bounding box center [520, 384] width 741 height 19
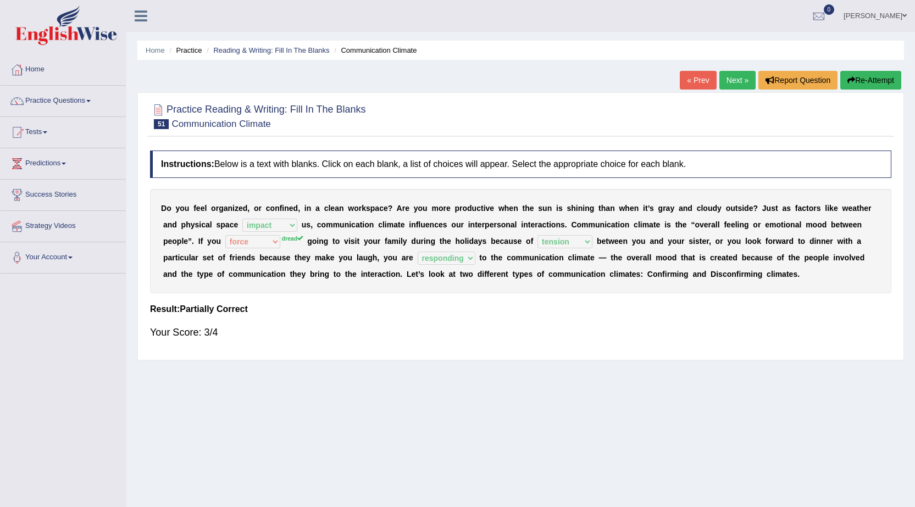
click at [737, 76] on link "Next »" at bounding box center [737, 80] width 36 height 19
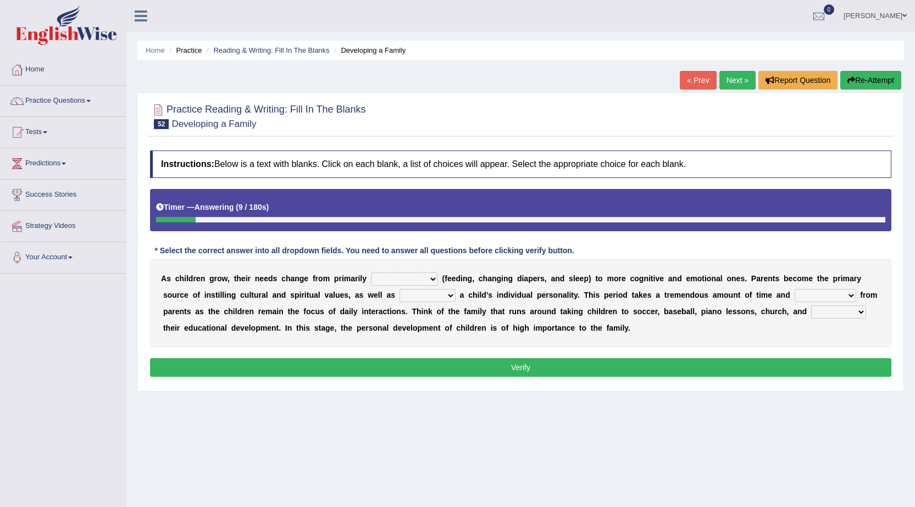
click at [431, 281] on select "psychological educational physical social" at bounding box center [404, 279] width 67 height 13
select select "psychological"
click at [371, 273] on select "psychological educational physical social" at bounding box center [404, 279] width 67 height 13
click at [446, 294] on select "caring calculating feeding fostering" at bounding box center [428, 295] width 56 height 13
select select "fostering"
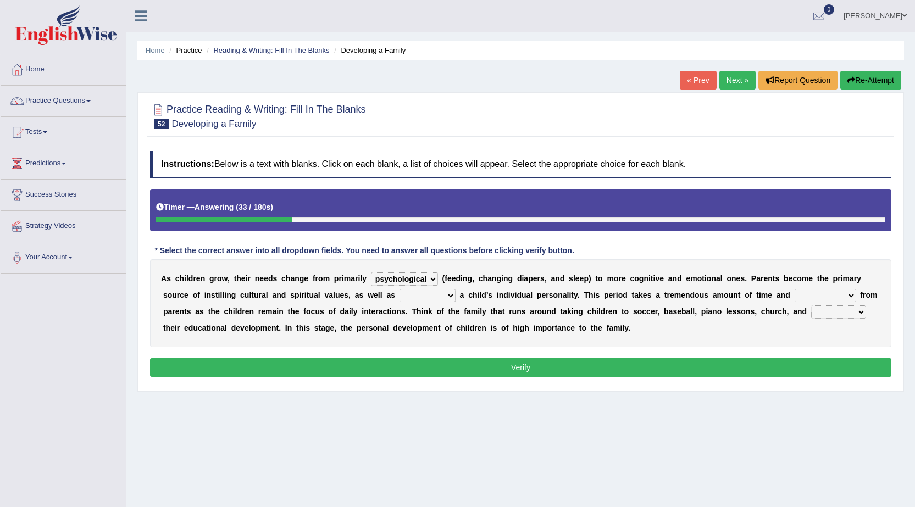
click at [400, 289] on select "caring calculating feeding fostering" at bounding box center [428, 295] width 56 height 13
click at [855, 295] on select "commitment components compliance comments" at bounding box center [826, 295] width 62 height 13
select select "commitment"
click at [795, 289] on select "commitment components compliance comments" at bounding box center [826, 295] width 62 height 13
click at [860, 310] on select "granting guiding generating gaining" at bounding box center [838, 312] width 55 height 13
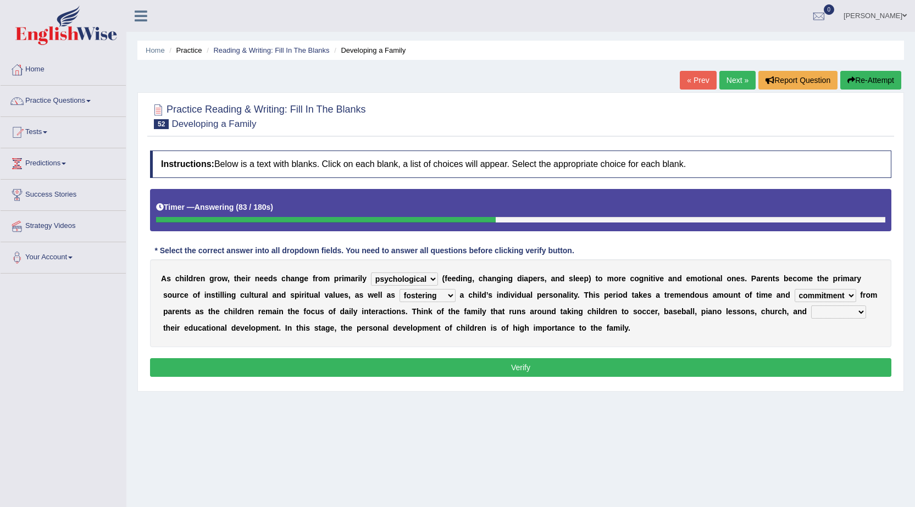
select select "guiding"
click at [811, 306] on select "granting guiding generating gaining" at bounding box center [838, 312] width 55 height 13
click at [627, 366] on button "Verify" at bounding box center [520, 367] width 741 height 19
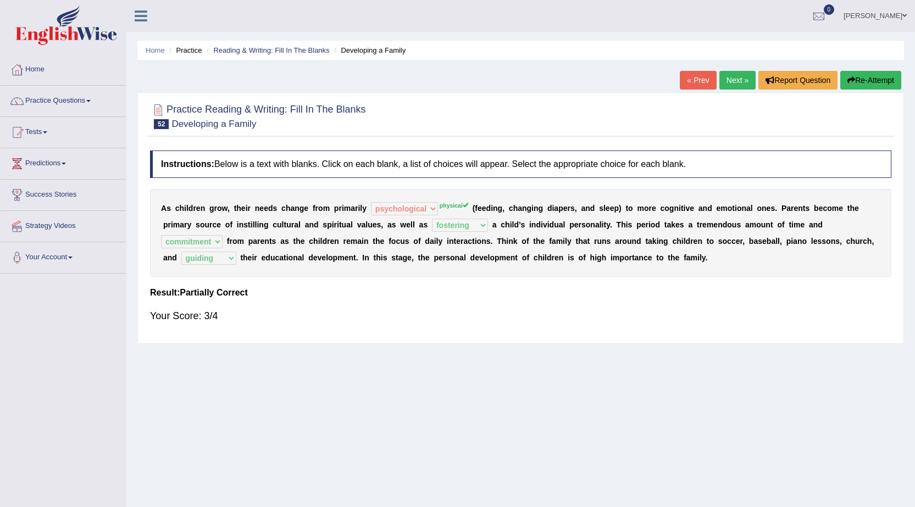
click at [735, 84] on link "Next »" at bounding box center [737, 80] width 36 height 19
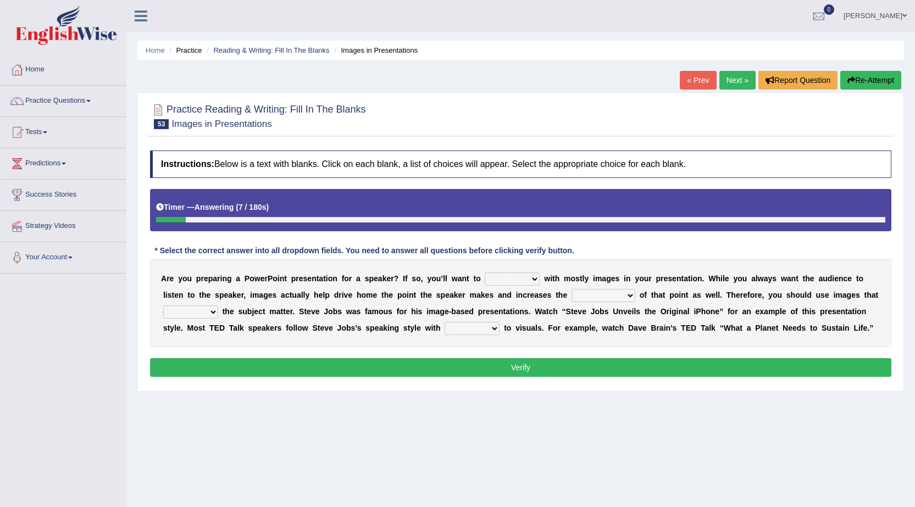
click at [536, 279] on select "stand stay stick stock" at bounding box center [512, 279] width 55 height 13
select select "stick"
click at [485, 273] on select "stand stay stick stock" at bounding box center [512, 279] width 55 height 13
click at [628, 296] on select "memorability morality mobilization mobility" at bounding box center [604, 295] width 64 height 13
select select "memorability"
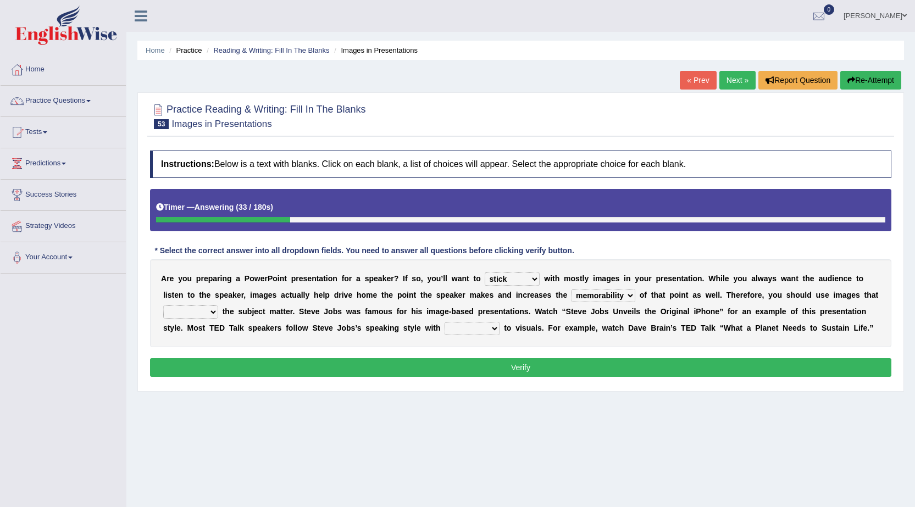
click at [572, 289] on select "memorability morality mobilization mobility" at bounding box center [604, 295] width 64 height 13
click at [211, 312] on select "suggest supply submit support" at bounding box center [190, 312] width 55 height 13
select select "support"
click at [163, 306] on select "suggest supply submit support" at bounding box center [190, 312] width 55 height 13
click at [494, 326] on select "regard result retrospect request" at bounding box center [472, 328] width 55 height 13
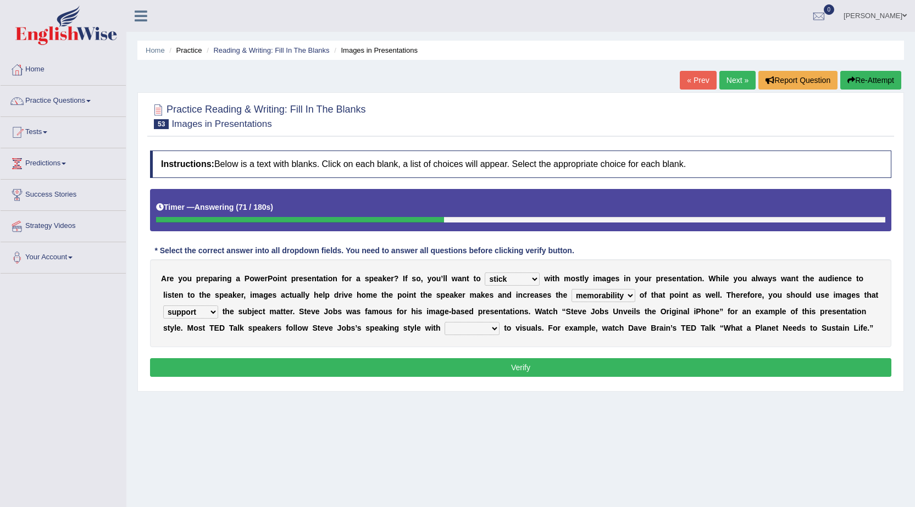
select select "regard"
click at [445, 322] on select "regard result retrospect request" at bounding box center [472, 328] width 55 height 13
click at [507, 364] on button "Verify" at bounding box center [520, 367] width 741 height 19
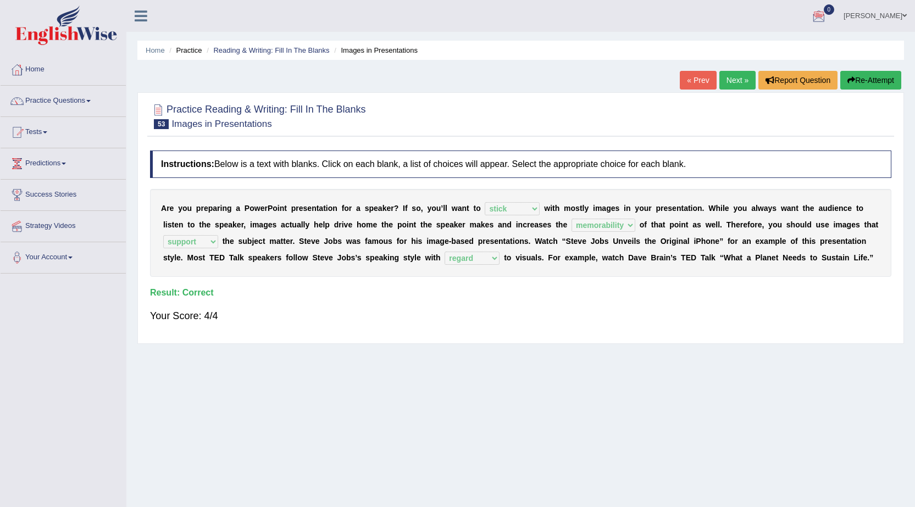
click at [744, 85] on link "Next »" at bounding box center [737, 80] width 36 height 19
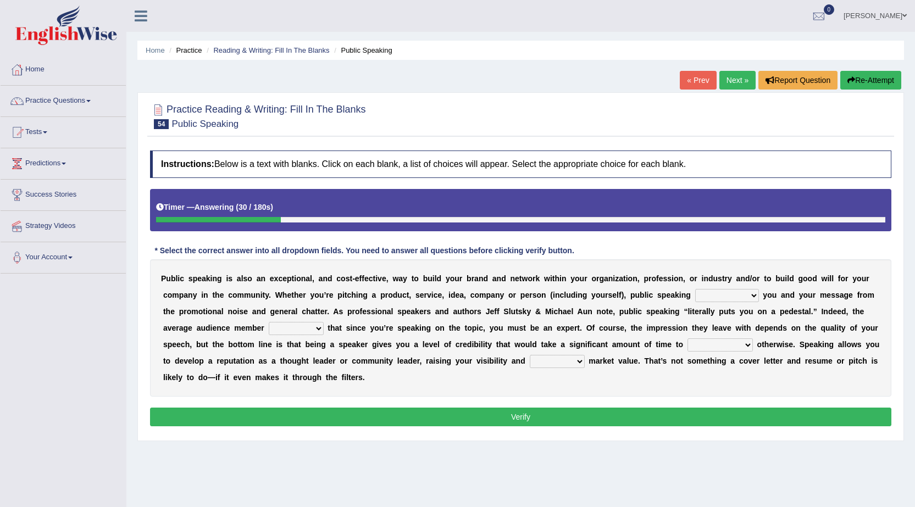
click at [755, 296] on select "differentiates disguises distributes dispute" at bounding box center [727, 295] width 64 height 13
select select "differentiates"
click at [695, 289] on select "differentiates disguises distributes dispute" at bounding box center [727, 295] width 64 height 13
click at [318, 328] on select "assists assumes accesses assesses" at bounding box center [296, 328] width 55 height 13
select select "assumes"
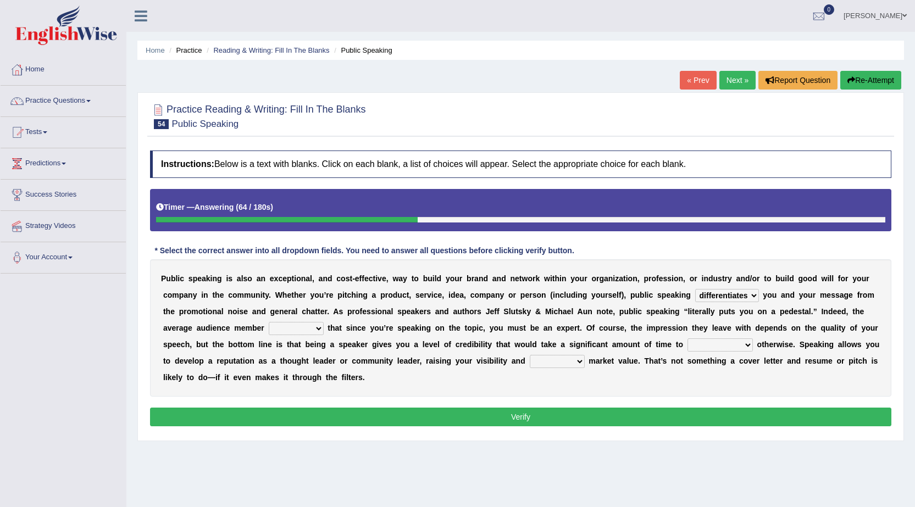
click at [269, 322] on select "assists assumes accesses assesses" at bounding box center [296, 328] width 55 height 13
click at [749, 344] on select "cultivate procrastinate communicate culminate" at bounding box center [720, 345] width 65 height 13
select select "procrastinate"
click at [688, 339] on select "cultivate procrastinate communicate culminate" at bounding box center [720, 345] width 65 height 13
click at [582, 362] on select "perceived diagnosed recessed divided" at bounding box center [557, 361] width 55 height 13
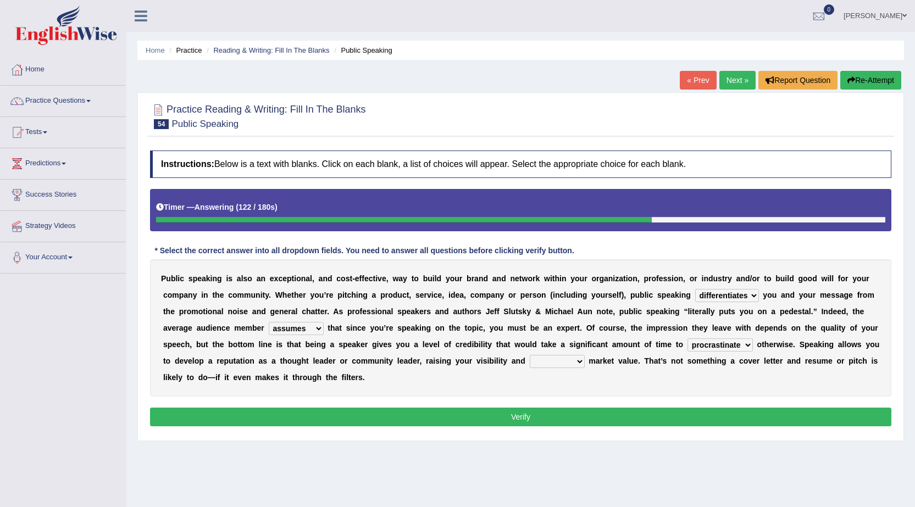
select select "perceived"
click at [530, 355] on select "perceived diagnosed recessed divided" at bounding box center [557, 361] width 55 height 13
click at [523, 415] on button "Verify" at bounding box center [520, 417] width 741 height 19
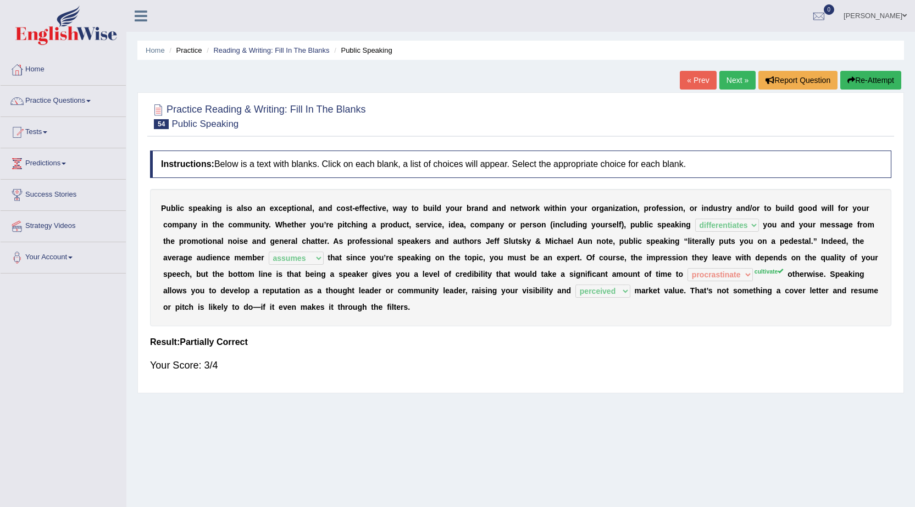
click at [743, 79] on link "Next »" at bounding box center [737, 80] width 36 height 19
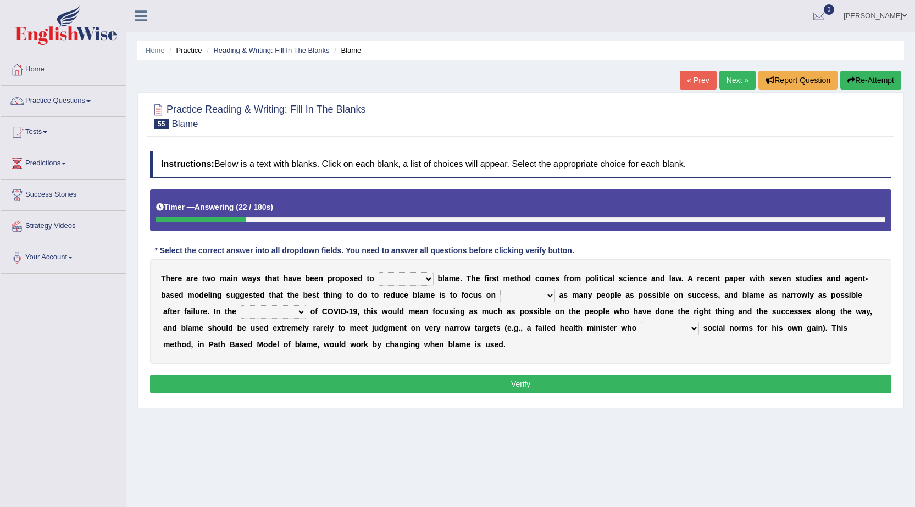
click at [424, 278] on select "abuse release reduce redress" at bounding box center [406, 279] width 55 height 13
select select "release"
click at [379, 273] on select "abuse release reduce redress" at bounding box center [406, 279] width 55 height 13
click at [419, 276] on select "abuse release reduce redress" at bounding box center [406, 279] width 55 height 13
click at [623, 256] on div "Instructions: Below is a text with blanks. Click on each blank, a list of choic…" at bounding box center [520, 273] width 747 height 257
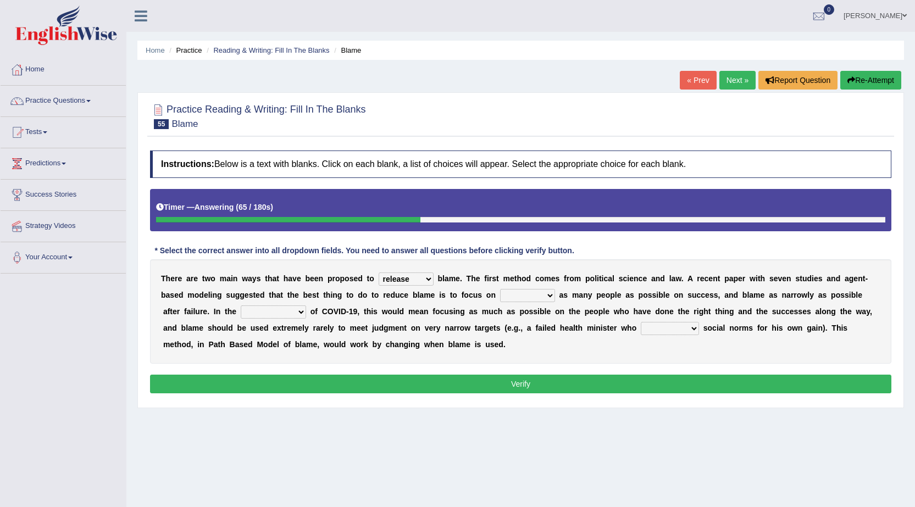
click at [545, 298] on select "praising promising preserving praying" at bounding box center [527, 295] width 55 height 13
select select "praising"
click at [500, 289] on select "praising promising preserving praying" at bounding box center [527, 295] width 55 height 13
click at [303, 312] on select "context confrontation text construction" at bounding box center [273, 312] width 65 height 13
select select "context"
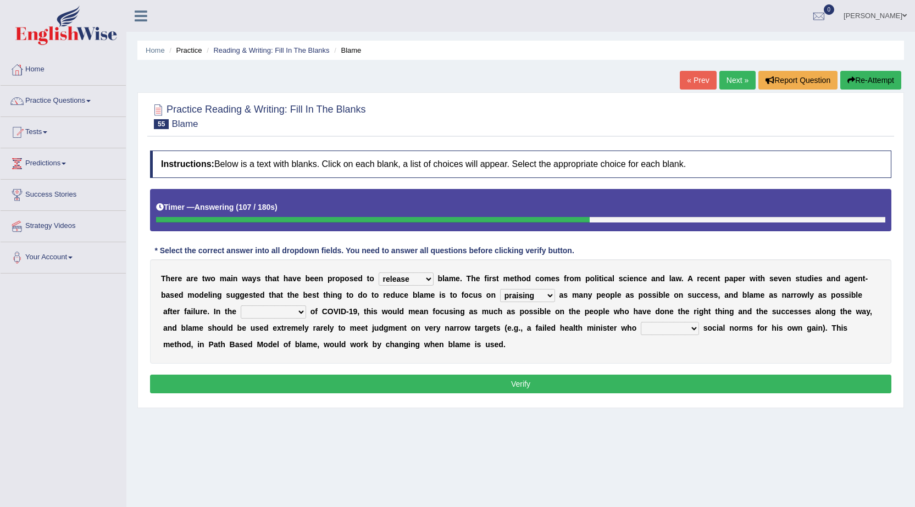
click at [241, 306] on select "context confrontation text construction" at bounding box center [273, 312] width 65 height 13
click at [695, 328] on select "departed established violated met" at bounding box center [670, 328] width 58 height 13
select select "violated"
click at [641, 322] on select "departed established violated met" at bounding box center [670, 328] width 58 height 13
click at [518, 387] on button "Verify" at bounding box center [520, 384] width 741 height 19
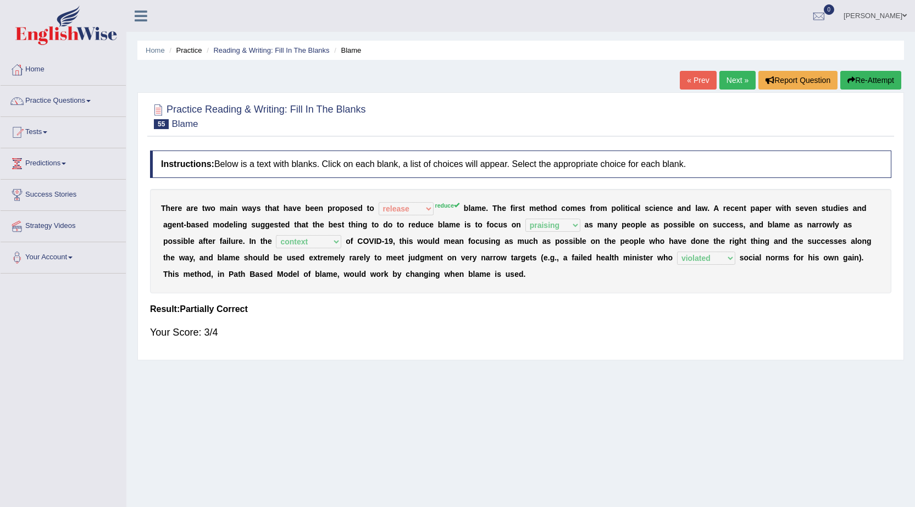
click at [735, 77] on link "Next »" at bounding box center [737, 80] width 36 height 19
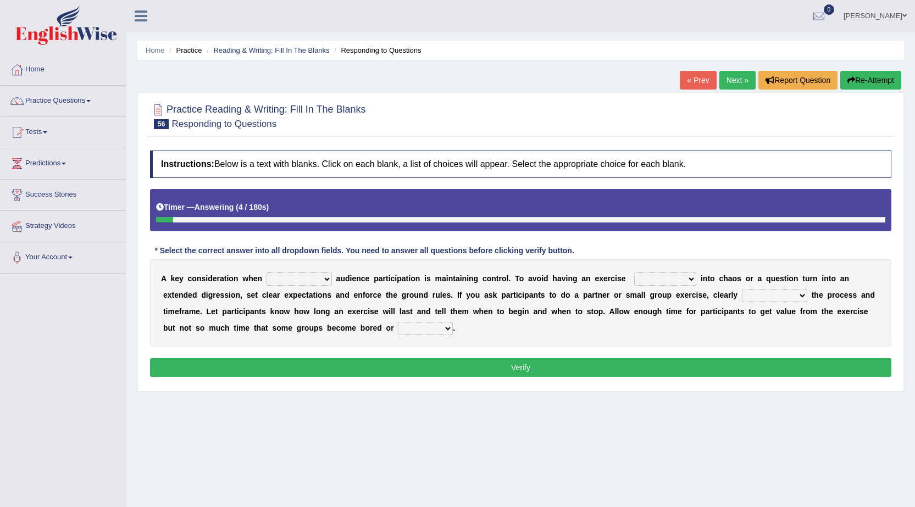
click at [327, 284] on select "incorporating increasing incurring indicating" at bounding box center [299, 279] width 65 height 13
select select "incorporating"
click at [267, 273] on select "incorporating increasing incurring indicating" at bounding box center [299, 279] width 65 height 13
click at [689, 278] on select "deteriorate determine deliver demonstrate" at bounding box center [665, 279] width 62 height 13
select select "demonstrate"
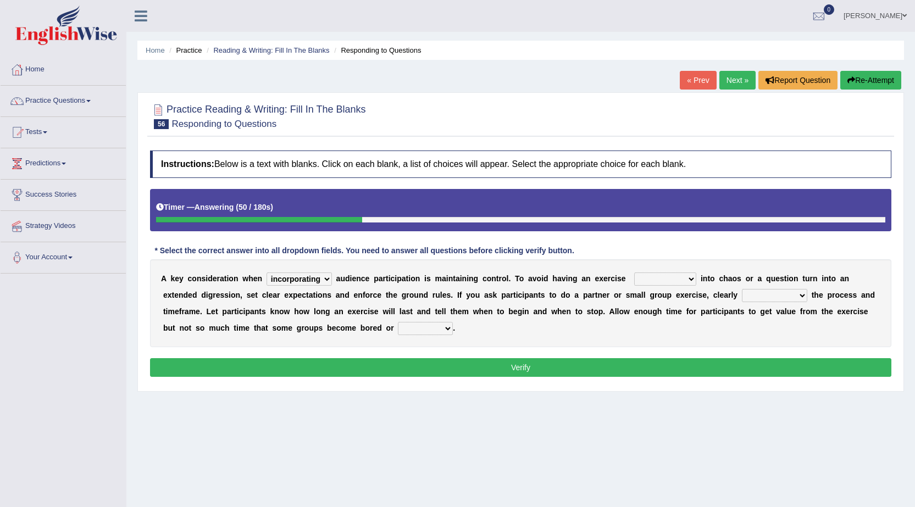
click at [634, 273] on select "deteriorate determine deliver demonstrate" at bounding box center [665, 279] width 62 height 13
click at [805, 295] on select "communicate confirm accumulate commit" at bounding box center [774, 295] width 65 height 13
select select "communicate"
click at [742, 289] on select "communicate confirm accumulate commit" at bounding box center [774, 295] width 65 height 13
click at [446, 328] on select "destroyed distracted disobeyed divided" at bounding box center [425, 328] width 55 height 13
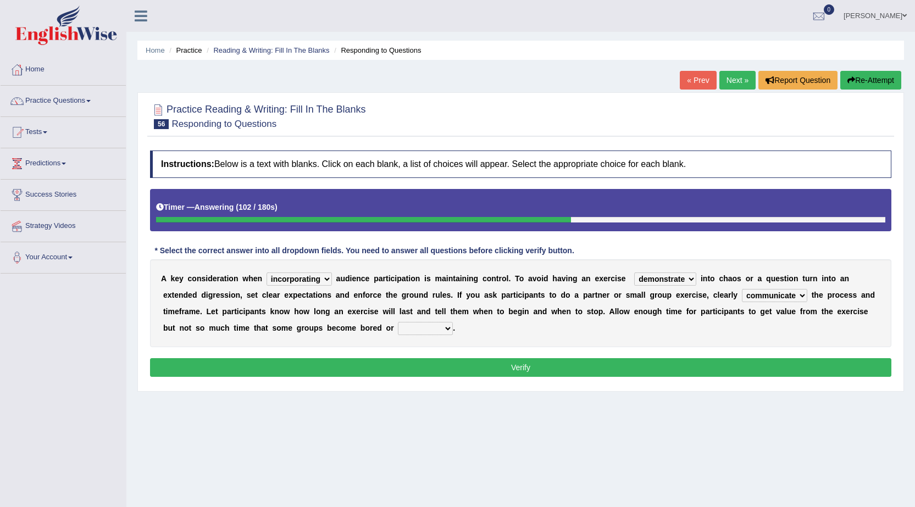
select select "distracted"
click at [398, 322] on select "destroyed distracted disobeyed divided" at bounding box center [425, 328] width 55 height 13
click at [418, 367] on button "Verify" at bounding box center [520, 367] width 741 height 19
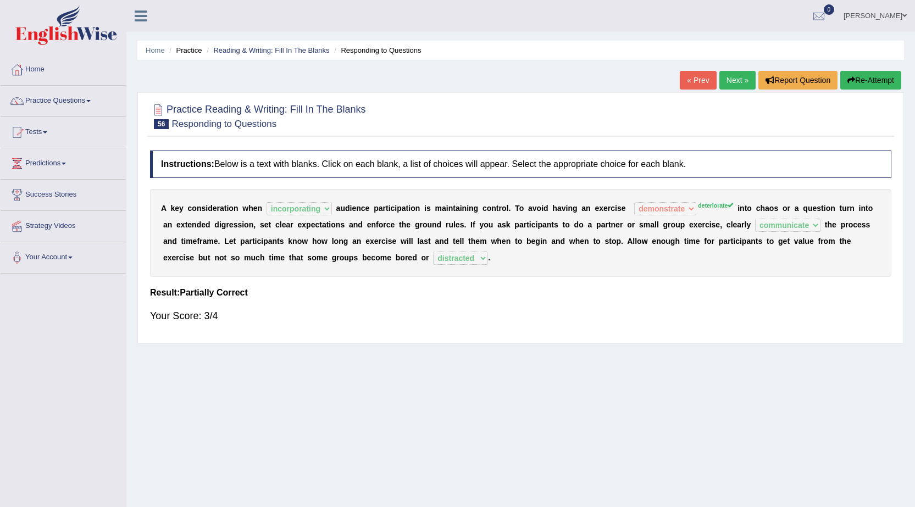
click at [734, 85] on link "Next »" at bounding box center [737, 80] width 36 height 19
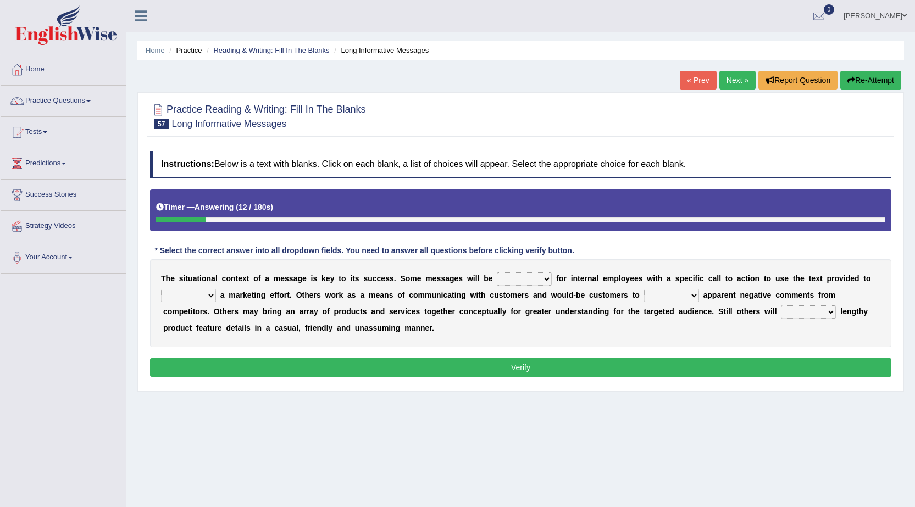
click at [549, 283] on select "targeted varied marketed parted" at bounding box center [524, 279] width 55 height 13
select select "targeted"
click at [497, 273] on select "targeted varied marketed parted" at bounding box center [524, 279] width 55 height 13
click at [207, 297] on select "extract exceed expand export" at bounding box center [188, 295] width 55 height 13
select select "extract"
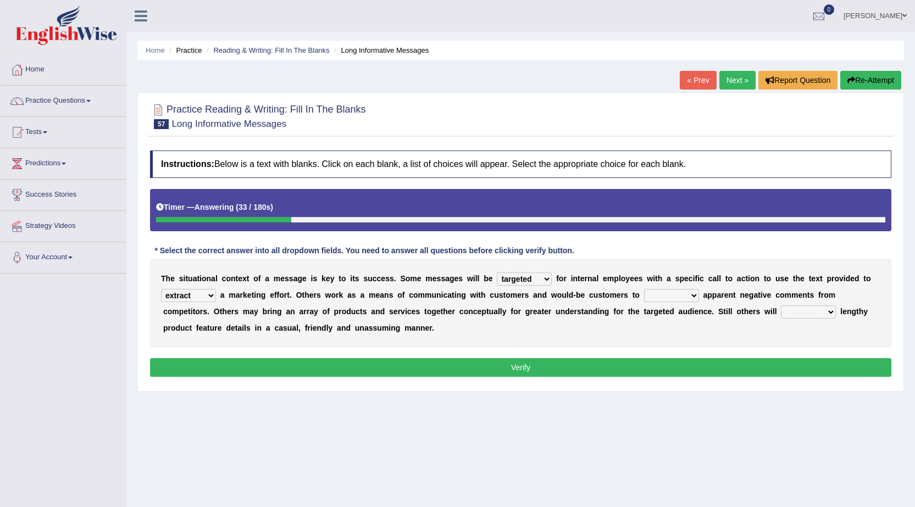
click at [161, 289] on select "extract exceed expand export" at bounding box center [188, 295] width 55 height 13
click at [694, 292] on select "rebut rebel review reboot" at bounding box center [671, 295] width 55 height 13
select select "review"
click at [644, 289] on select "rebut rebel review reboot" at bounding box center [671, 295] width 55 height 13
click at [830, 314] on select "deliver delay delight delegate" at bounding box center [808, 312] width 55 height 13
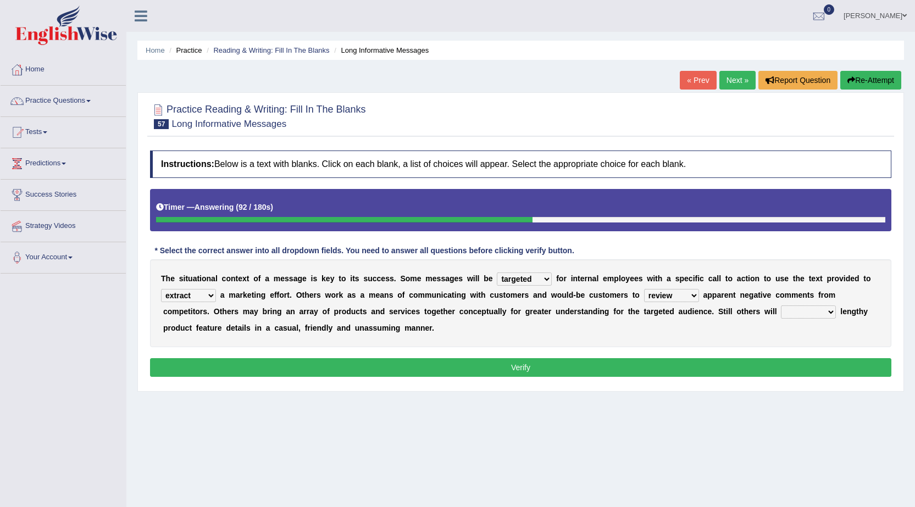
select select "deliver"
click at [781, 306] on select "deliver delay delight delegate" at bounding box center [808, 312] width 55 height 13
click at [514, 369] on button "Verify" at bounding box center [520, 367] width 741 height 19
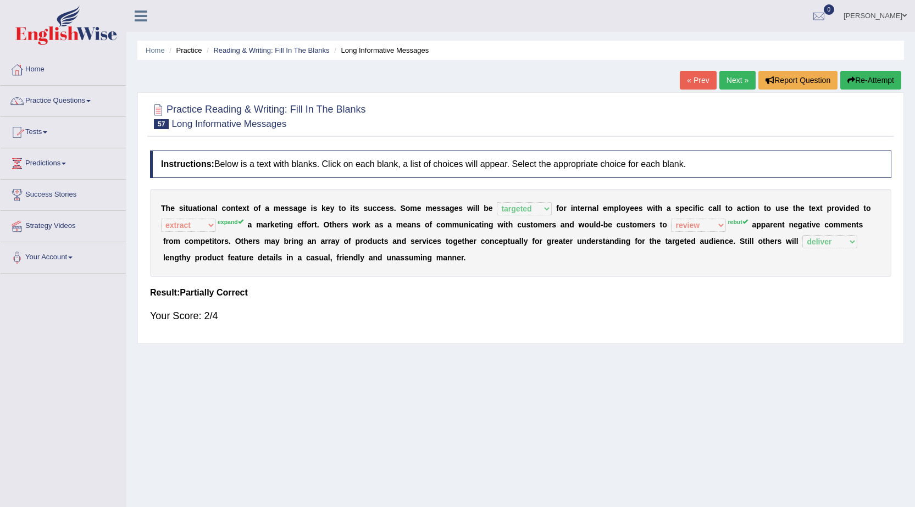
click at [43, 71] on link "Home" at bounding box center [63, 67] width 125 height 27
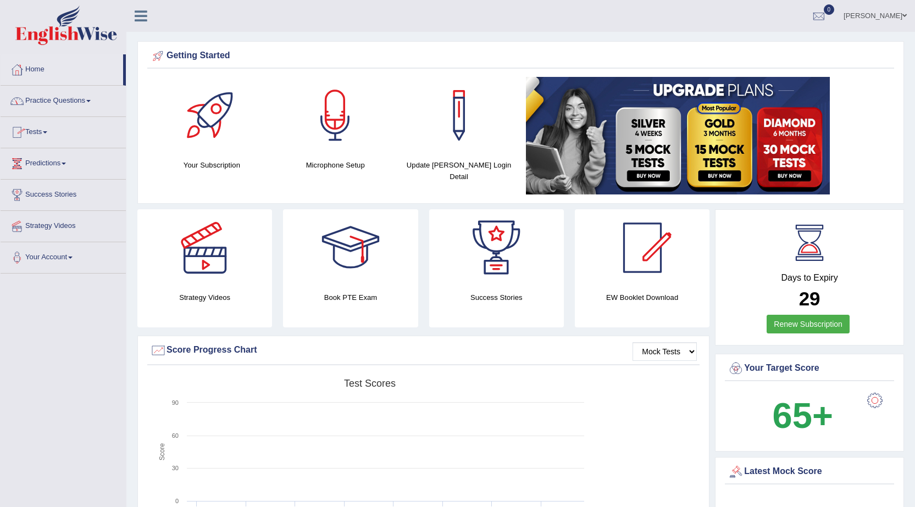
click at [72, 99] on link "Practice Questions" at bounding box center [63, 99] width 125 height 27
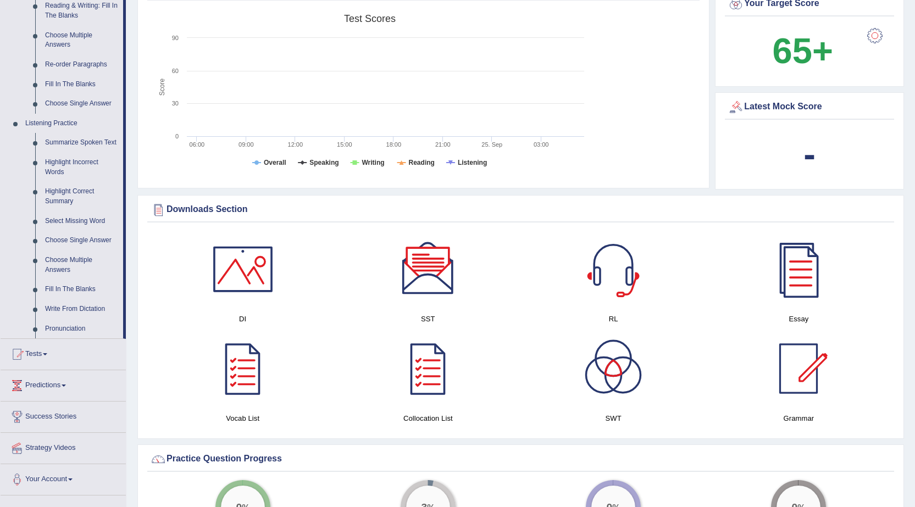
scroll to position [385, 0]
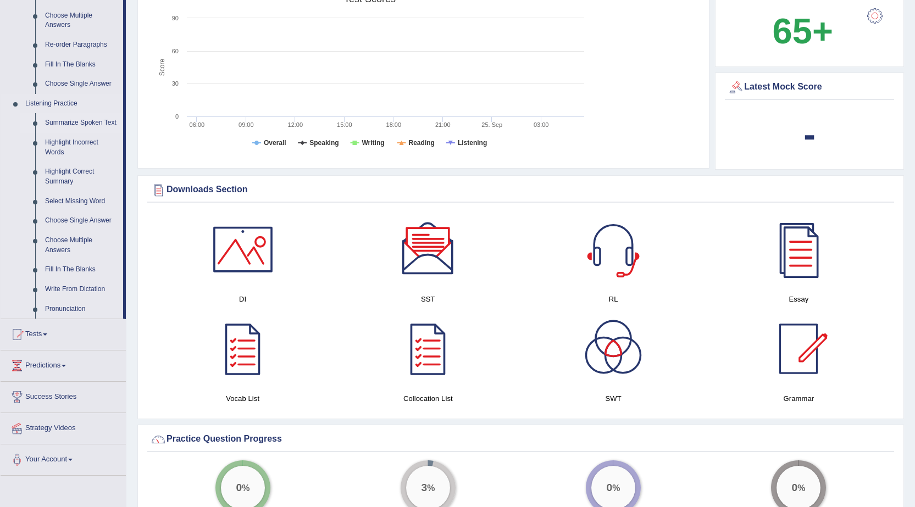
click at [67, 120] on link "Summarize Spoken Text" at bounding box center [81, 123] width 83 height 20
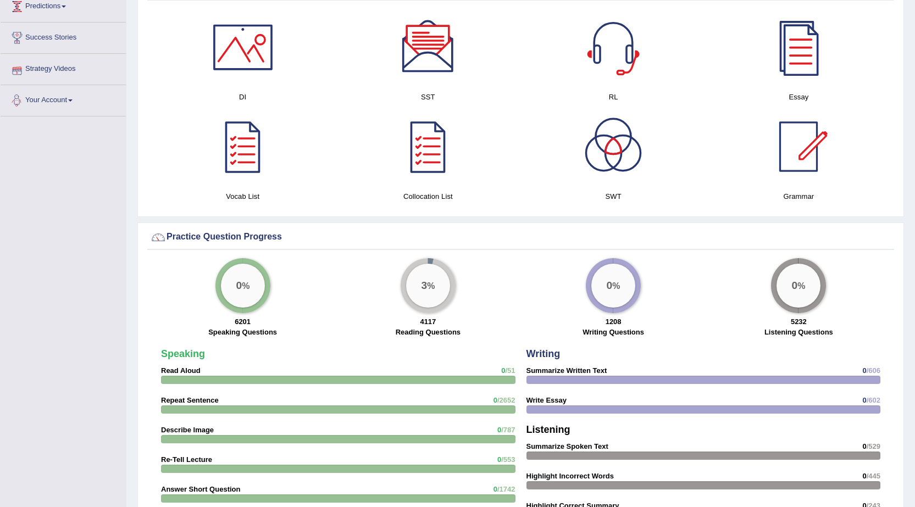
scroll to position [539, 0]
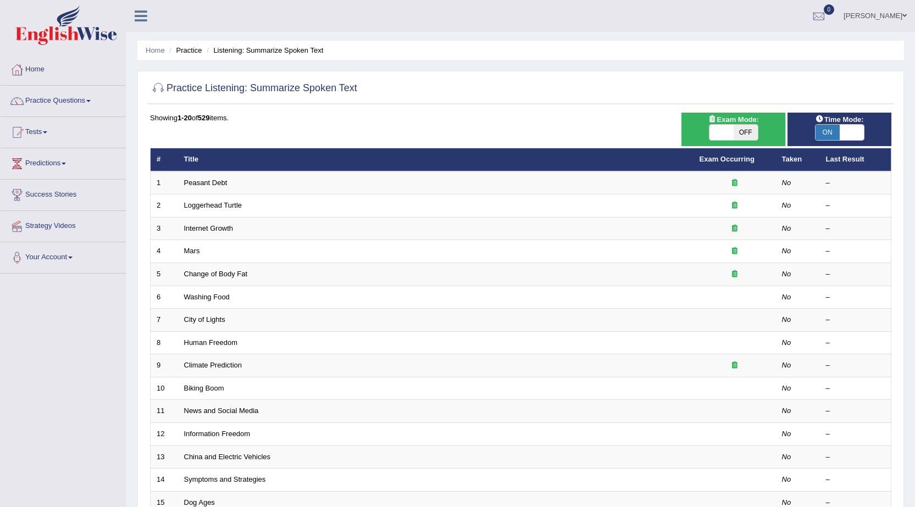
click at [210, 185] on link "Peasant Debt" at bounding box center [205, 183] width 43 height 8
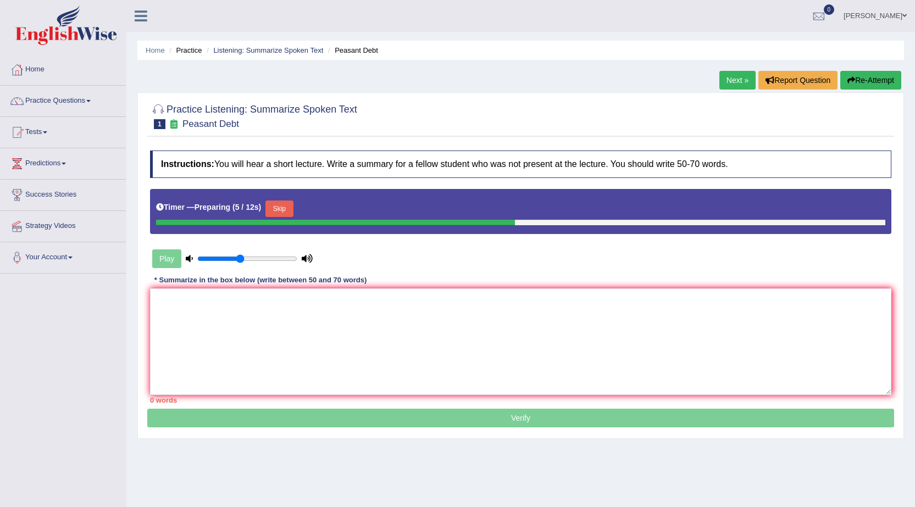
drag, startPoint x: 281, startPoint y: 258, endPoint x: 240, endPoint y: 261, distance: 41.9
click at [240, 261] on input "range" at bounding box center [247, 258] width 100 height 9
click at [275, 209] on button "Skip" at bounding box center [278, 209] width 27 height 16
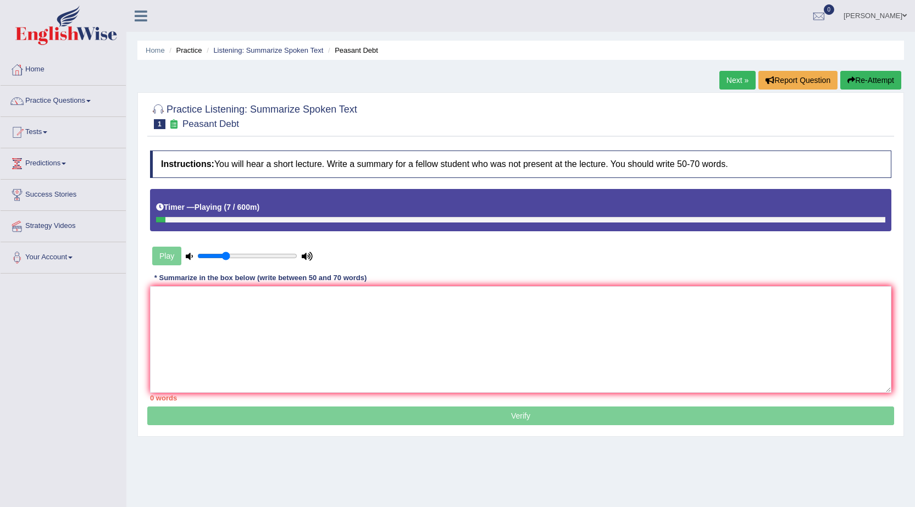
drag, startPoint x: 236, startPoint y: 254, endPoint x: 228, endPoint y: 253, distance: 8.9
type input "0.3"
click at [228, 253] on input "range" at bounding box center [247, 256] width 100 height 9
click at [99, 105] on link "Practice Questions" at bounding box center [63, 99] width 125 height 27
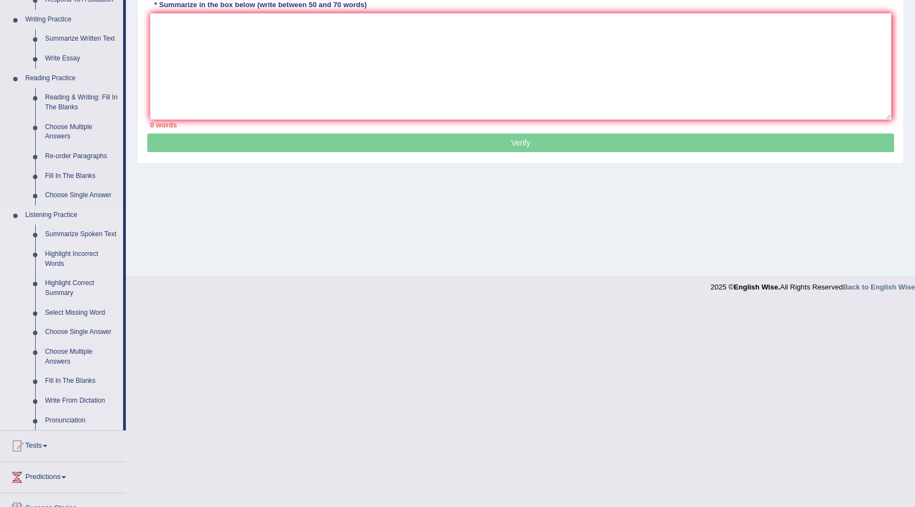
scroll to position [275, 0]
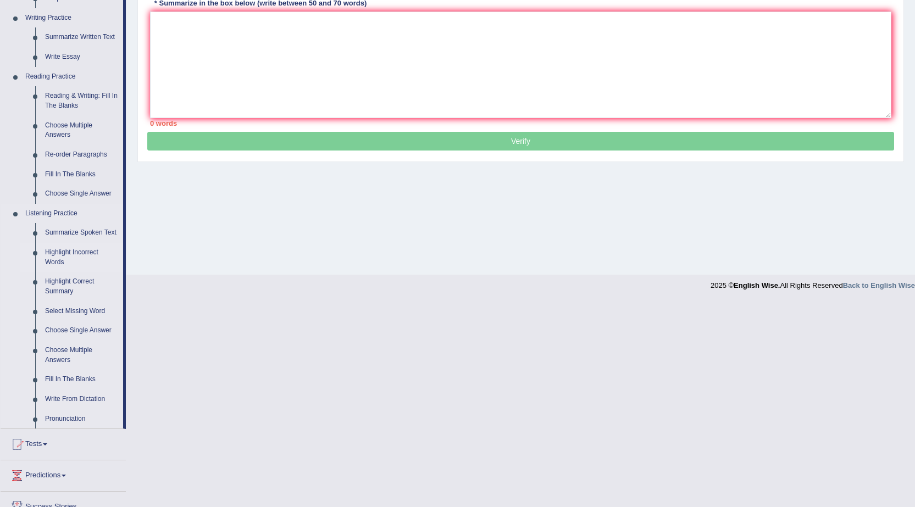
click at [93, 250] on link "Highlight Incorrect Words" at bounding box center [81, 257] width 83 height 29
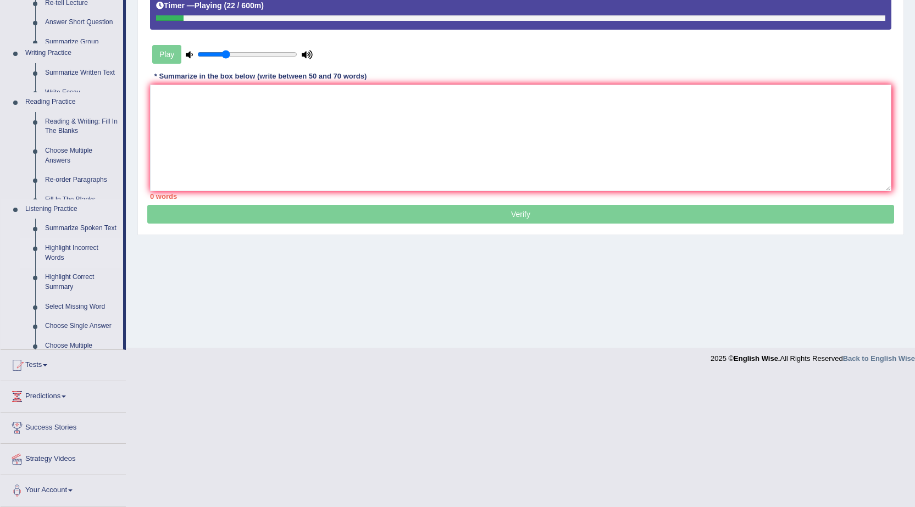
scroll to position [70, 0]
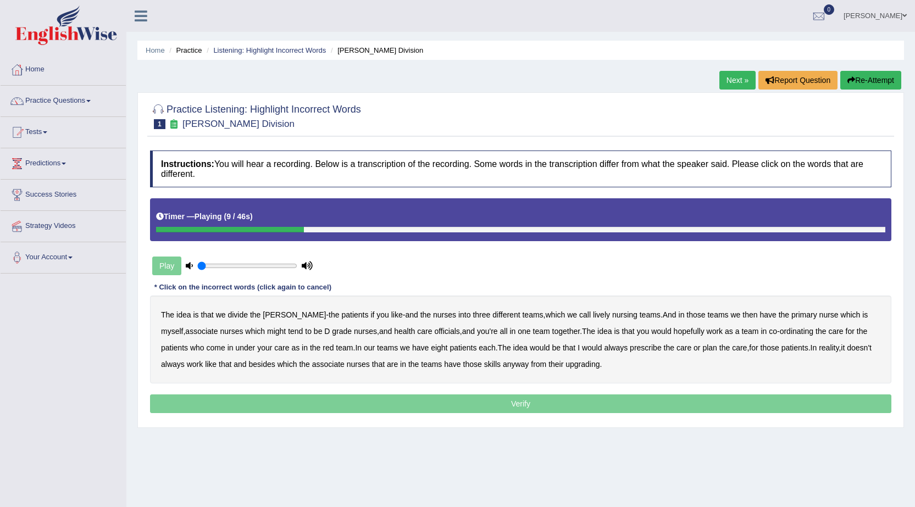
click at [568, 310] on div "The idea is that we divide the [PERSON_NAME] - the patients if you like - and t…" at bounding box center [520, 340] width 741 height 88
click at [593, 316] on b "lively" at bounding box center [601, 315] width 17 height 9
click at [267, 334] on b "might" at bounding box center [276, 331] width 19 height 9
click at [434, 332] on b "officials" at bounding box center [446, 331] width 25 height 9
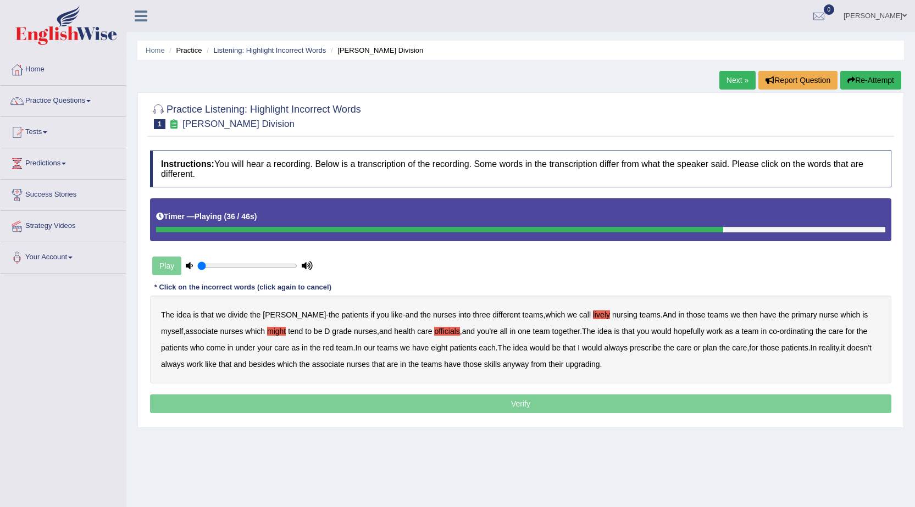
click at [622, 346] on b "always" at bounding box center [616, 348] width 24 height 9
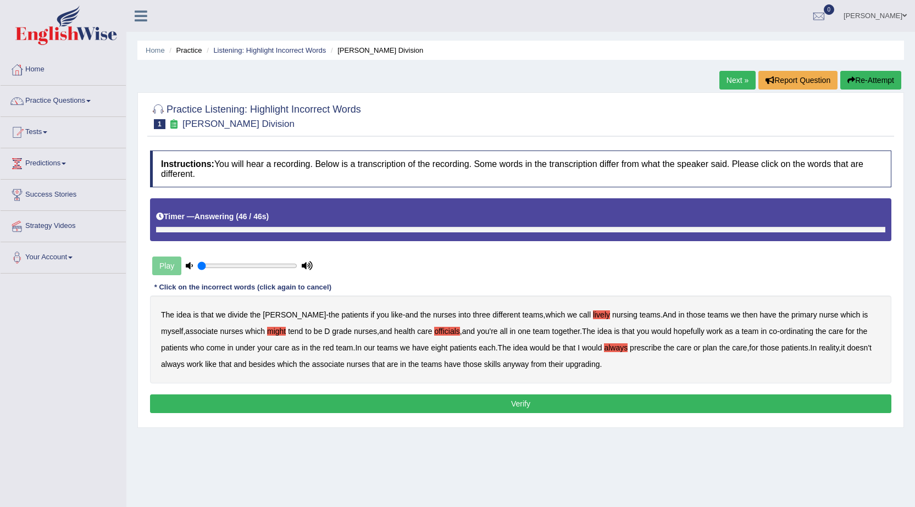
click at [599, 364] on b "upgrading" at bounding box center [583, 364] width 34 height 9
click at [495, 402] on button "Verify" at bounding box center [520, 404] width 741 height 19
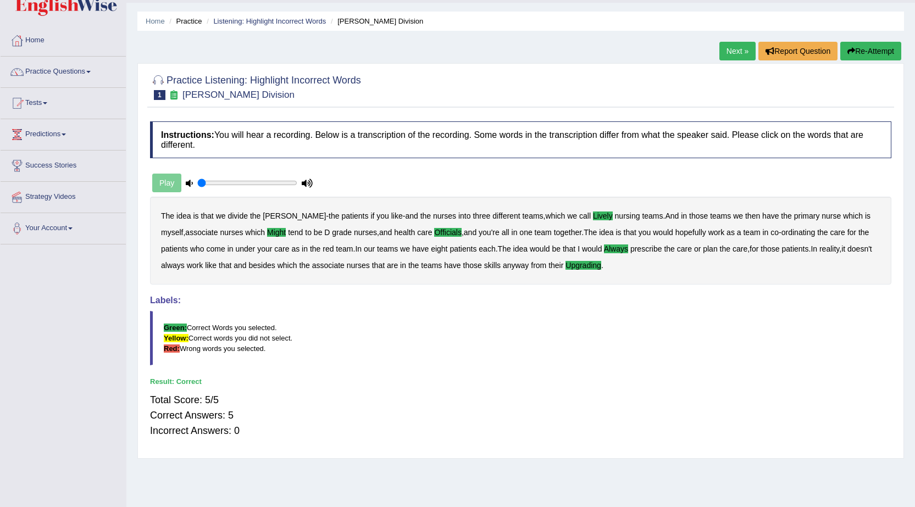
scroll to position [55, 0]
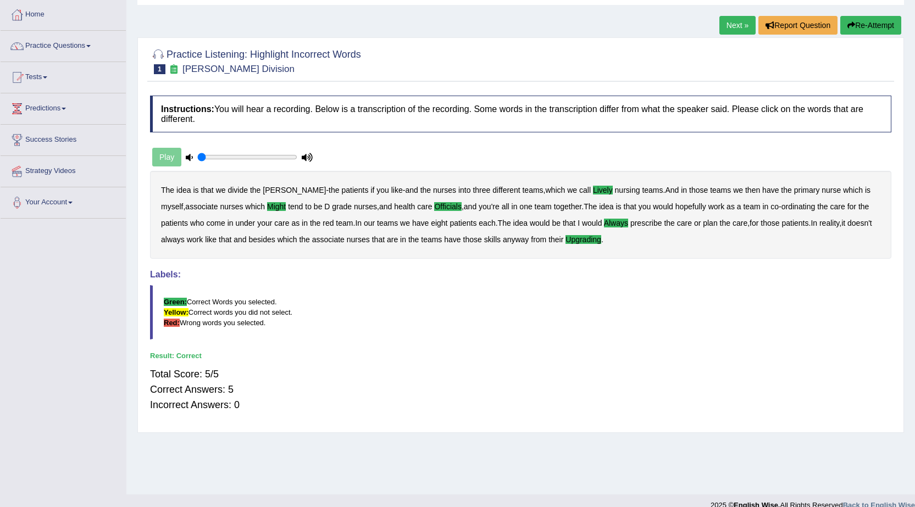
click at [730, 18] on link "Next »" at bounding box center [737, 25] width 36 height 19
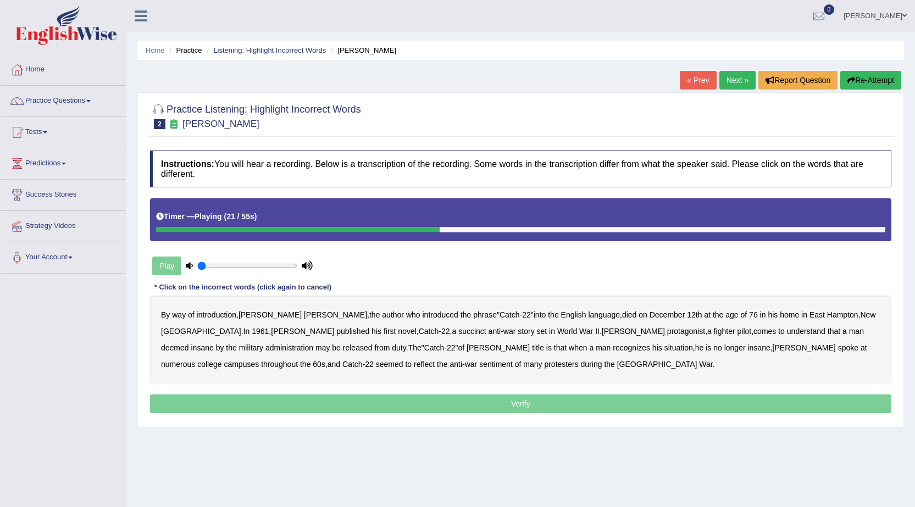
click at [458, 331] on b "succinct" at bounding box center [472, 331] width 28 height 9
click at [313, 344] on b "administration" at bounding box center [289, 348] width 48 height 9
click at [664, 347] on b "situation" at bounding box center [678, 348] width 29 height 9
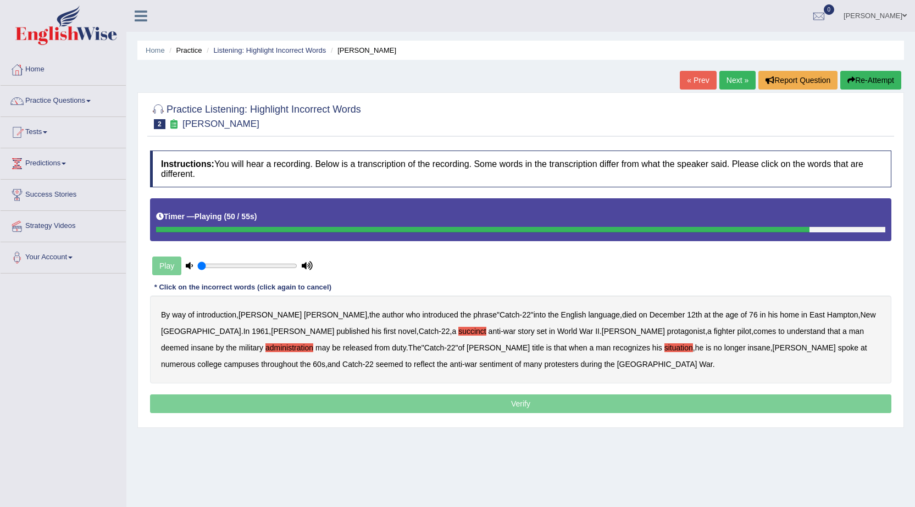
click at [435, 360] on b "reflect" at bounding box center [424, 364] width 21 height 9
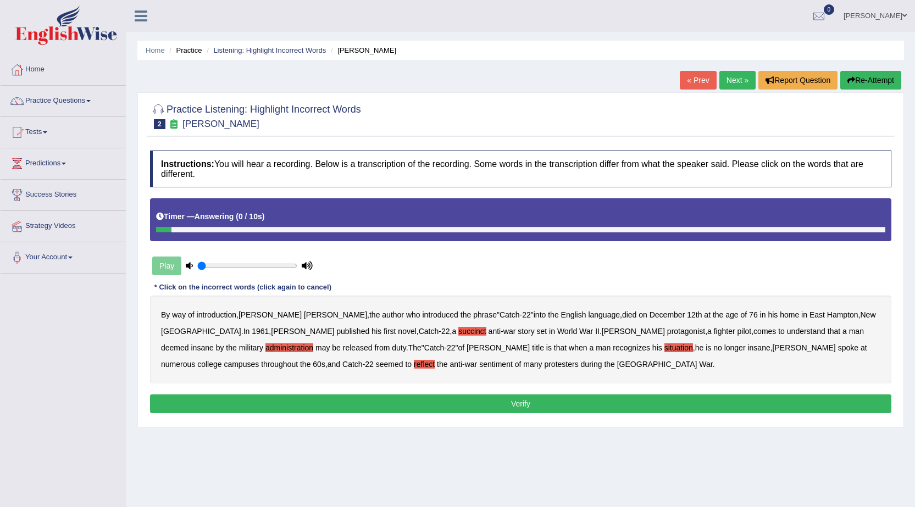
click at [500, 401] on button "Verify" at bounding box center [520, 404] width 741 height 19
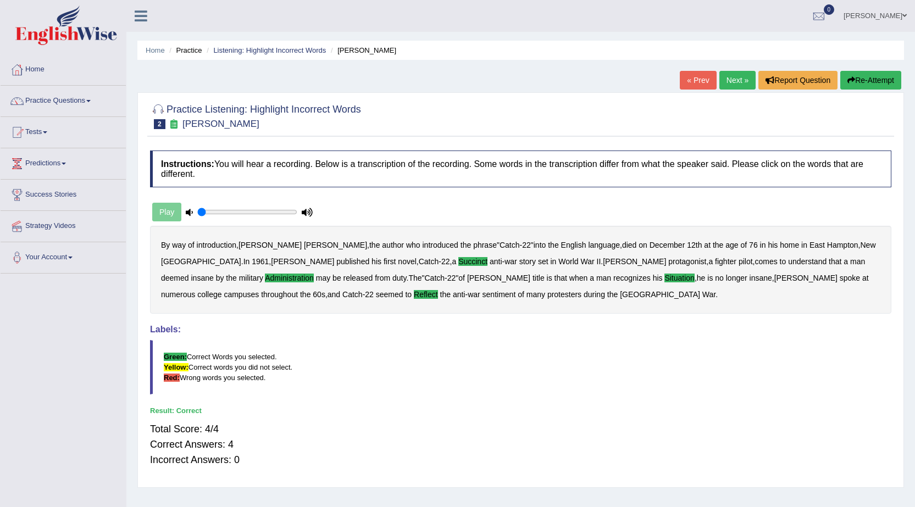
click at [733, 74] on link "Next »" at bounding box center [737, 80] width 36 height 19
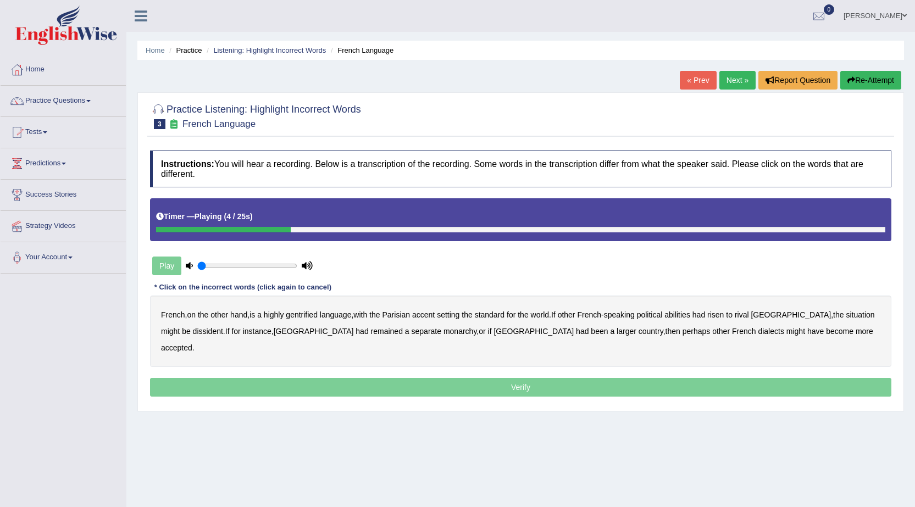
click at [307, 312] on b "gentrified" at bounding box center [302, 315] width 32 height 9
click at [690, 316] on b "abilities" at bounding box center [677, 315] width 26 height 9
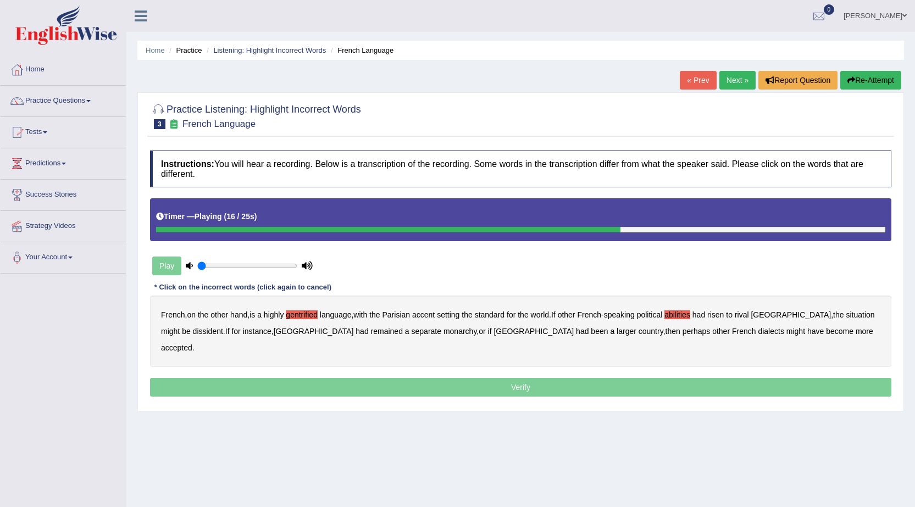
drag, startPoint x: 178, startPoint y: 332, endPoint x: 195, endPoint y: 322, distance: 20.0
click at [193, 331] on b "dissident" at bounding box center [208, 331] width 30 height 9
click at [274, 331] on b "[GEOGRAPHIC_DATA]" at bounding box center [314, 331] width 80 height 9
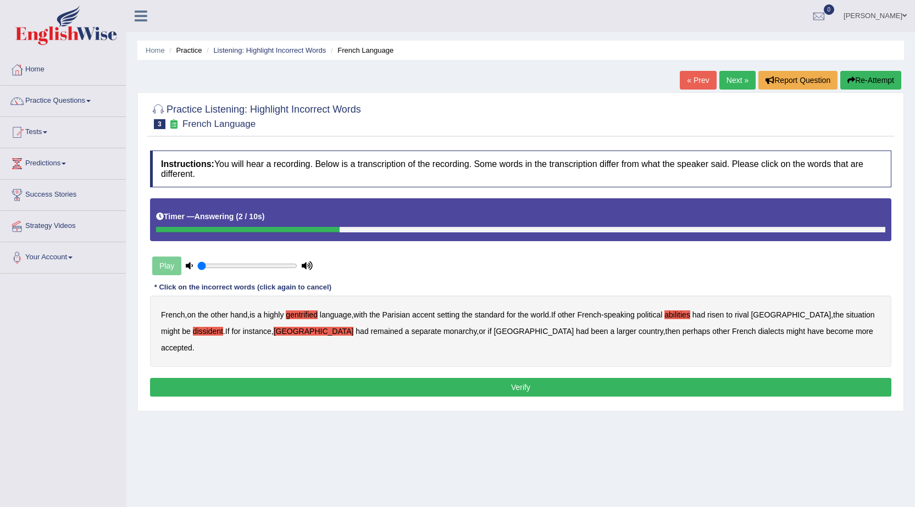
click at [274, 330] on b "[GEOGRAPHIC_DATA]" at bounding box center [314, 331] width 80 height 9
click at [444, 328] on b "monarchy" at bounding box center [460, 331] width 33 height 9
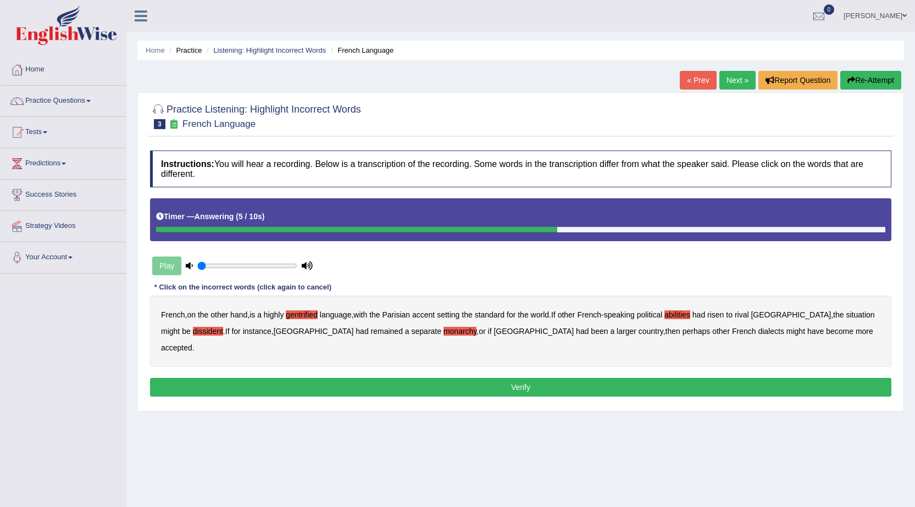
click at [509, 378] on button "Verify" at bounding box center [520, 387] width 741 height 19
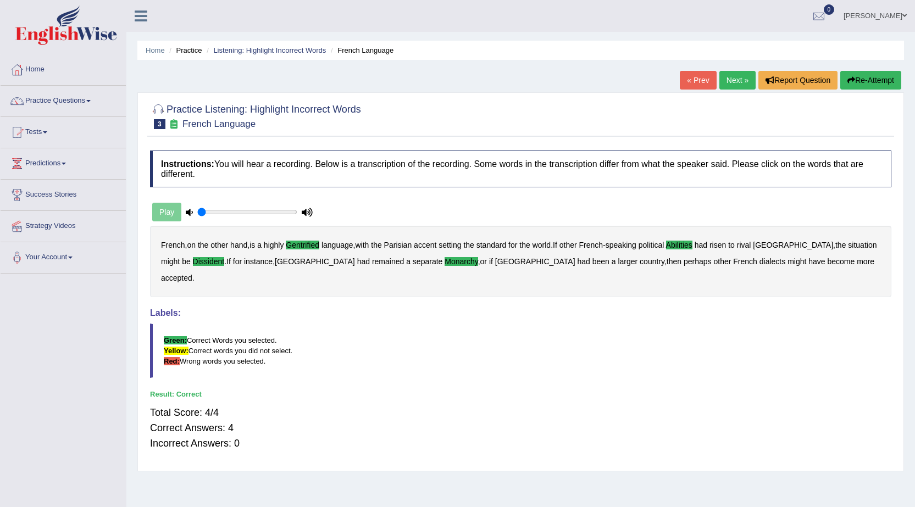
click at [739, 79] on link "Next »" at bounding box center [737, 80] width 36 height 19
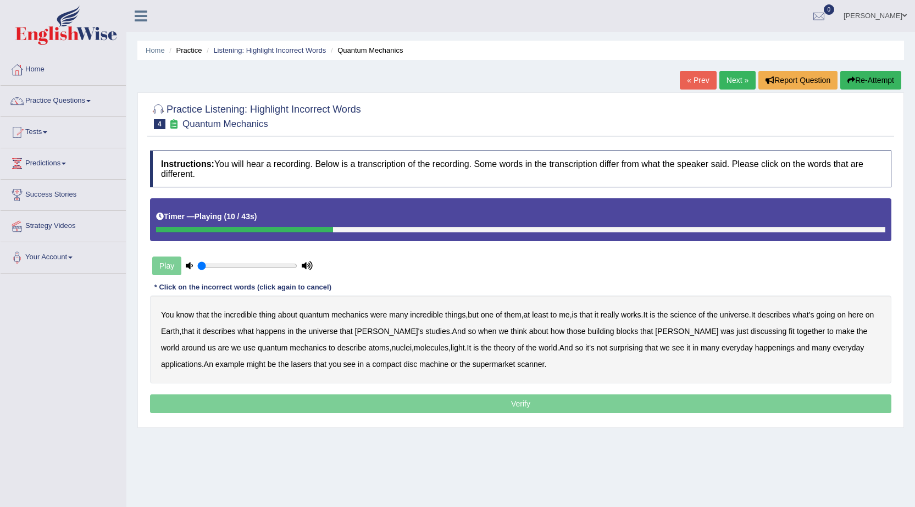
click at [691, 311] on b "science" at bounding box center [684, 315] width 26 height 9
click at [751, 330] on b "discussing" at bounding box center [769, 331] width 36 height 9
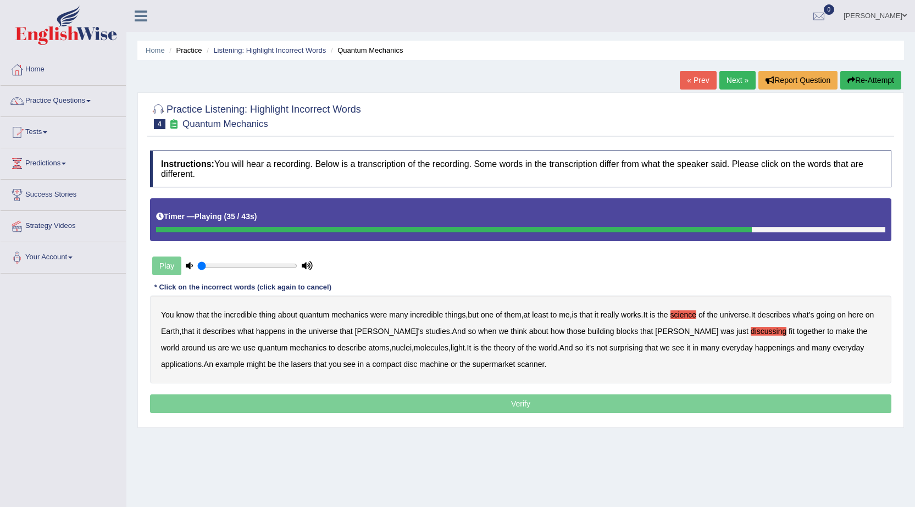
click at [755, 348] on b "happenings" at bounding box center [775, 348] width 40 height 9
click at [419, 364] on b "machine" at bounding box center [433, 364] width 29 height 9
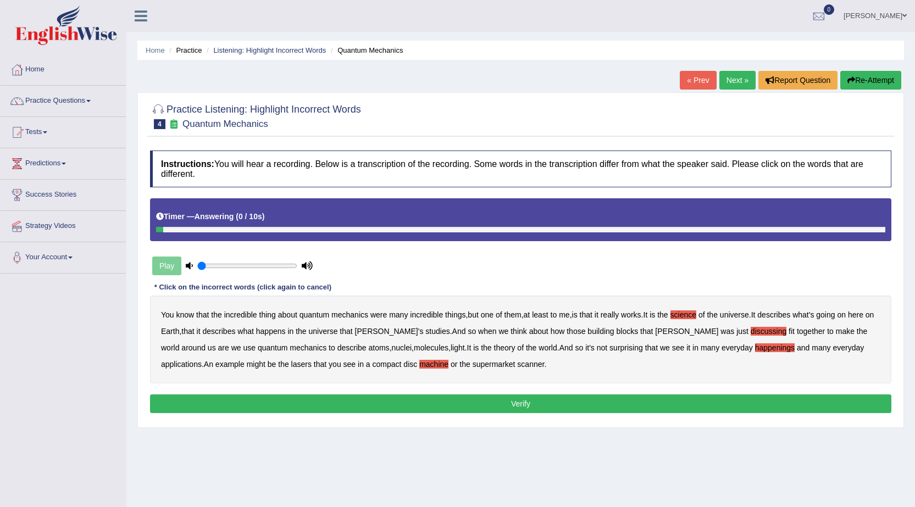
click at [511, 400] on button "Verify" at bounding box center [520, 404] width 741 height 19
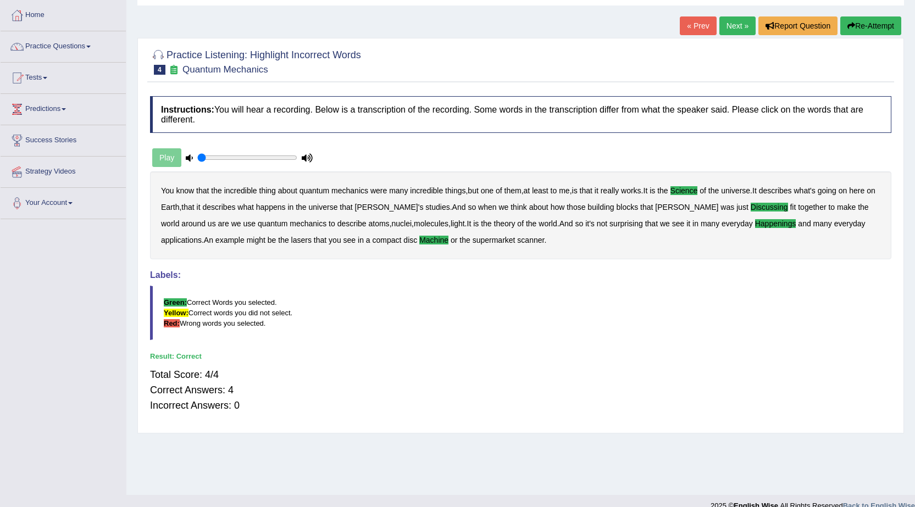
scroll to position [55, 0]
click at [736, 19] on link "Next »" at bounding box center [737, 25] width 36 height 19
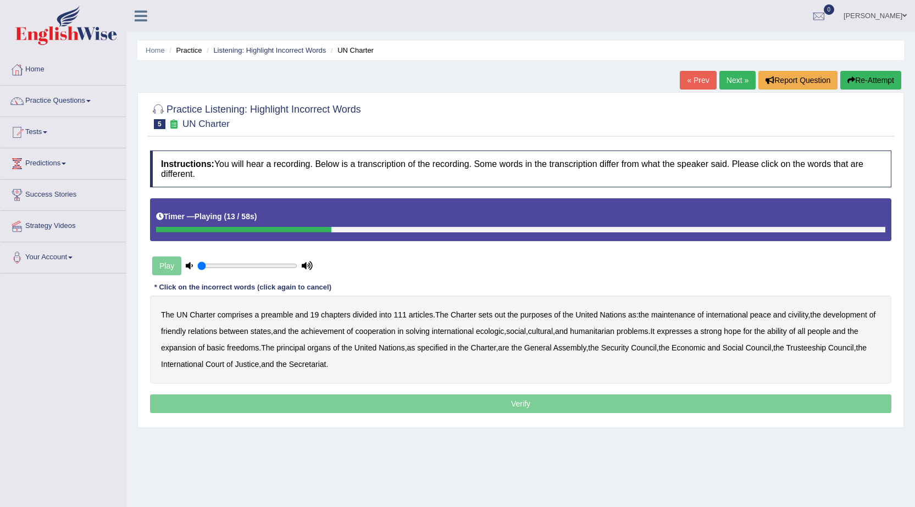
click at [497, 312] on b "out" at bounding box center [500, 315] width 10 height 9
click at [808, 314] on b "civility" at bounding box center [798, 315] width 20 height 9
click at [504, 333] on b "ecologic" at bounding box center [490, 331] width 28 height 9
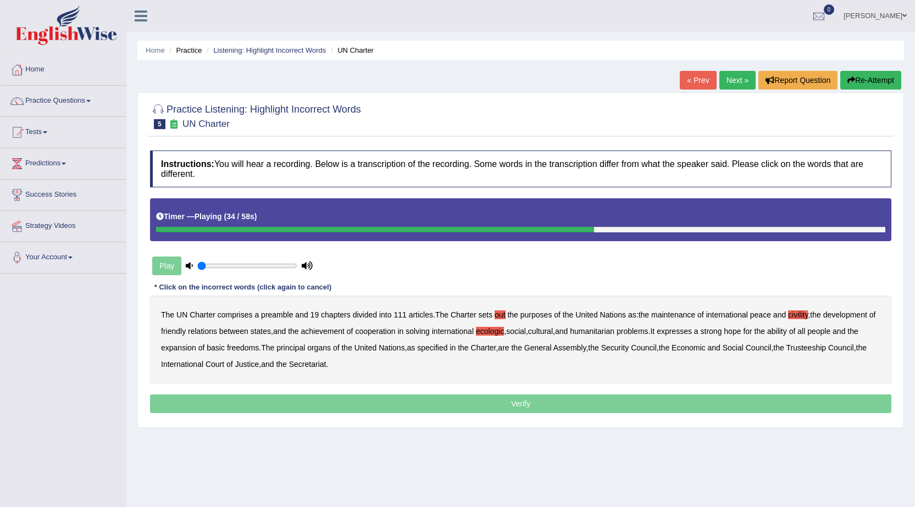
click at [787, 333] on b "ability" at bounding box center [777, 331] width 20 height 9
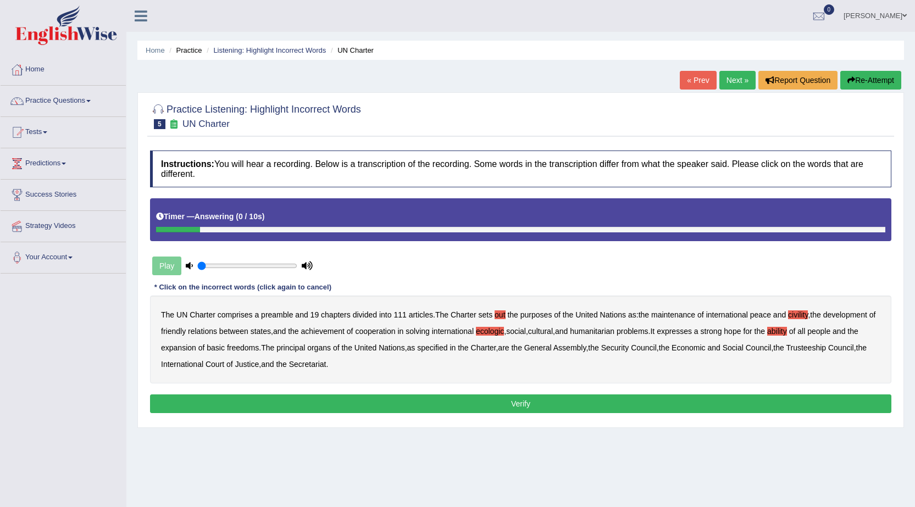
click at [504, 402] on button "Verify" at bounding box center [520, 404] width 741 height 19
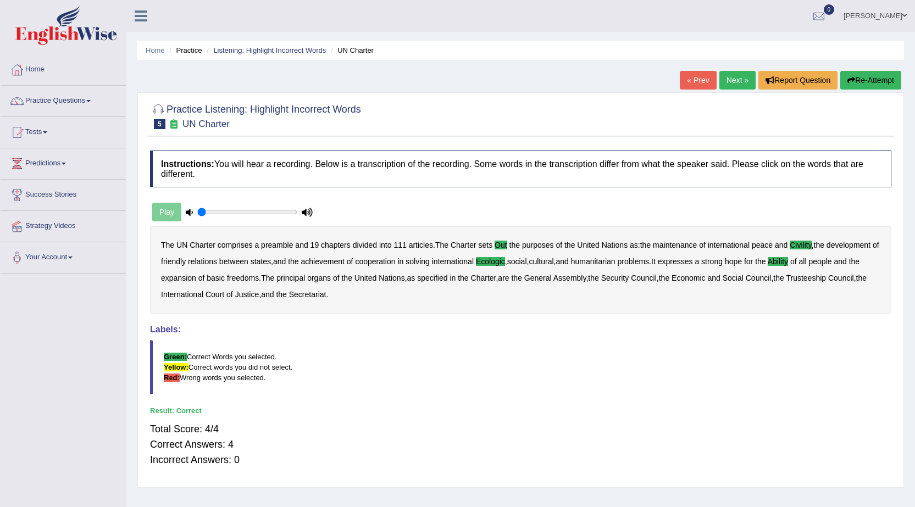
click at [738, 76] on link "Next »" at bounding box center [737, 80] width 36 height 19
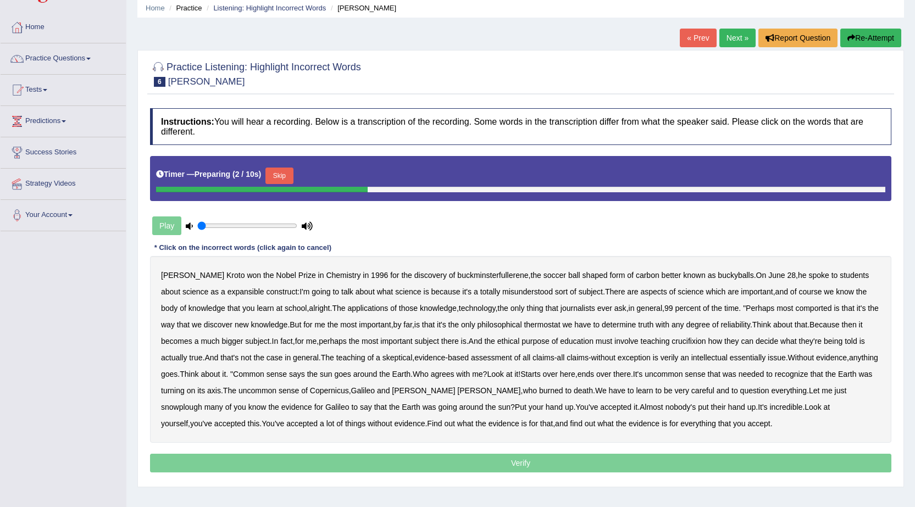
scroll to position [55, 0]
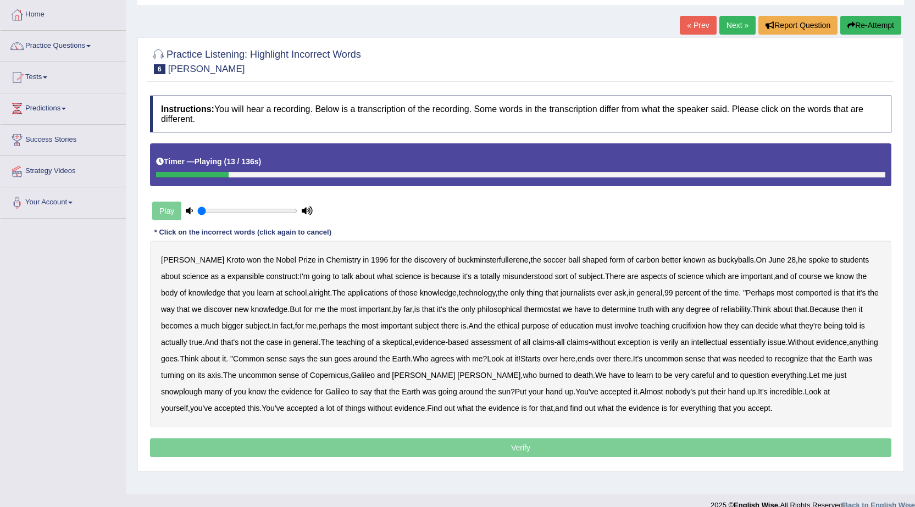
click at [228, 278] on b "expansible" at bounding box center [246, 276] width 37 height 9
click at [805, 292] on b "comported" at bounding box center [813, 293] width 36 height 9
click at [546, 310] on b "thermostat" at bounding box center [542, 309] width 36 height 9
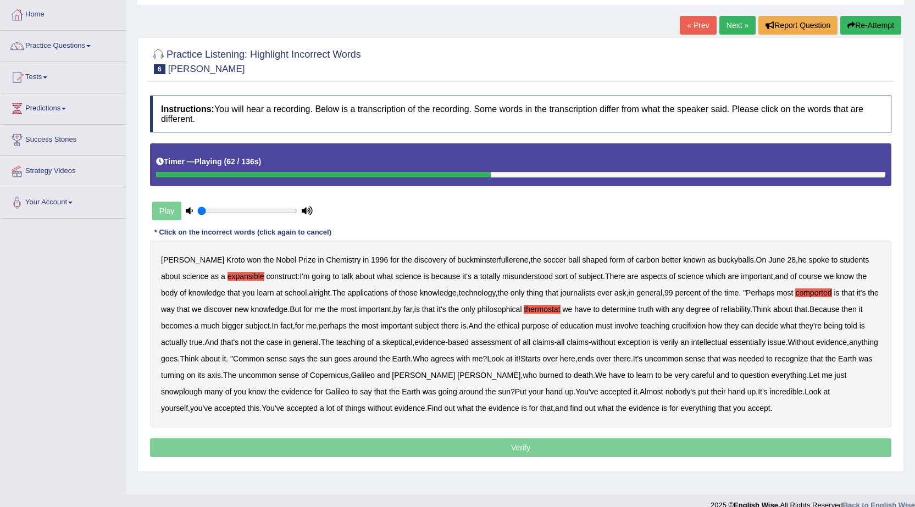
click at [702, 325] on b "crucifixion" at bounding box center [689, 326] width 34 height 9
click at [679, 342] on b "verily" at bounding box center [670, 342] width 18 height 9
click at [758, 341] on b "essentially" at bounding box center [748, 342] width 36 height 9
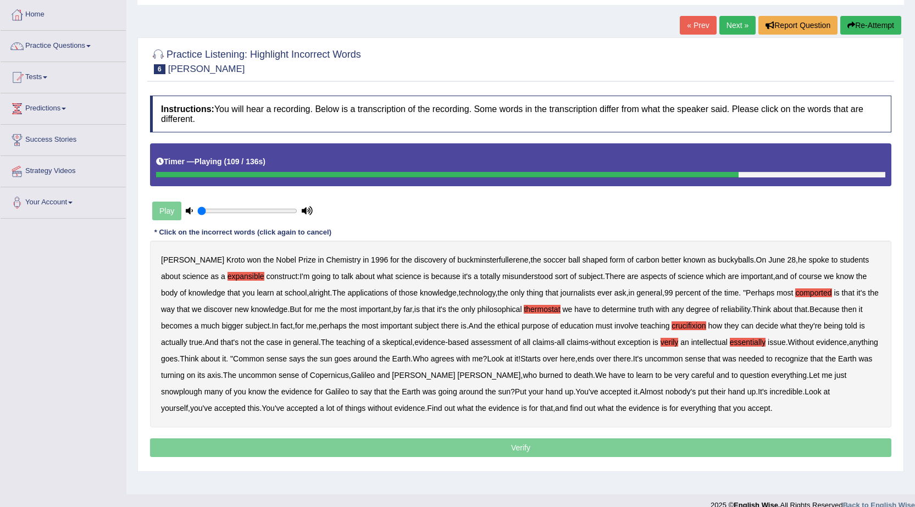
click at [202, 387] on b "snowplough" at bounding box center [181, 391] width 41 height 9
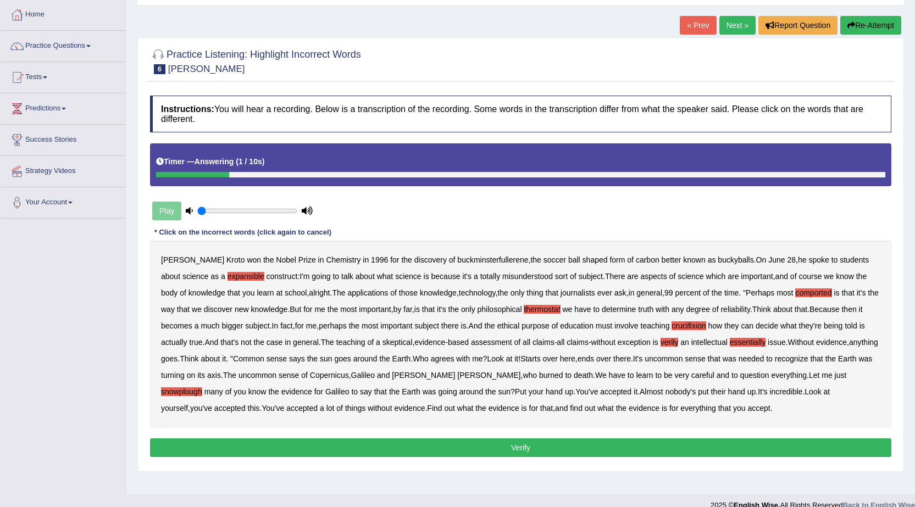
click at [542, 450] on button "Verify" at bounding box center [520, 448] width 741 height 19
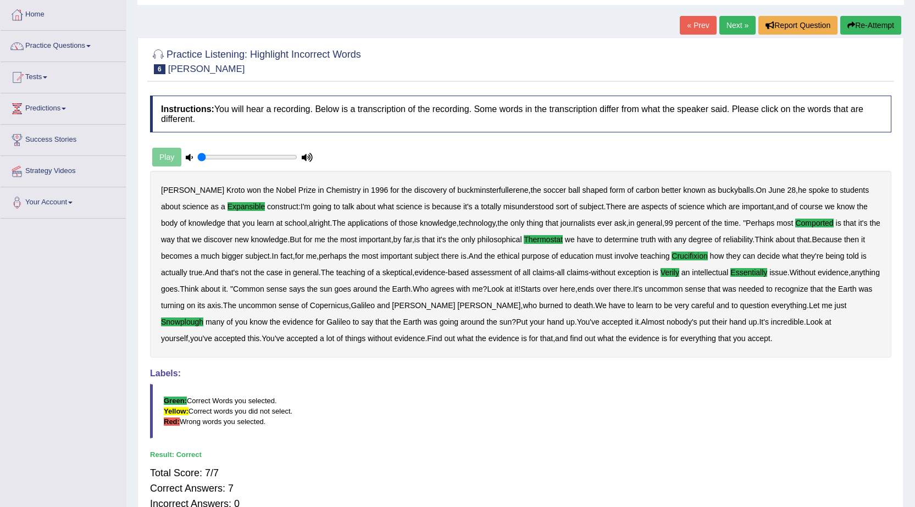
click at [735, 21] on link "Next »" at bounding box center [737, 25] width 36 height 19
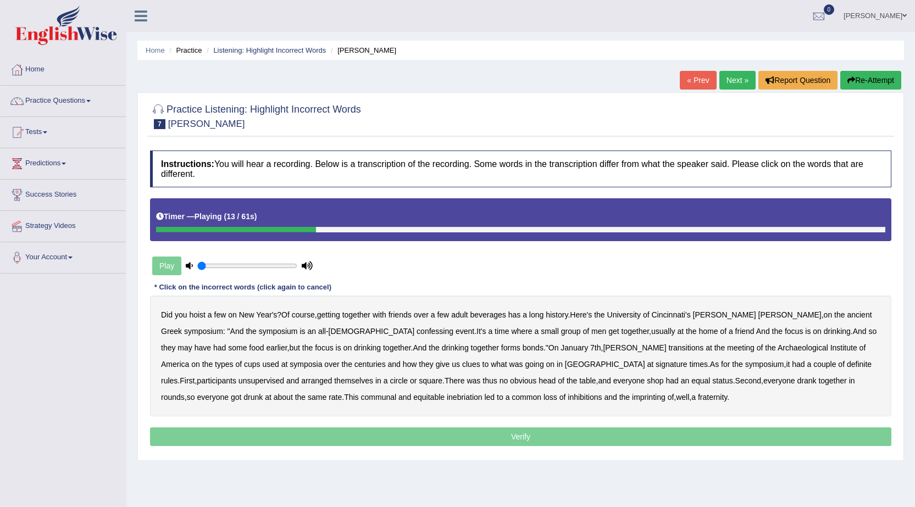
click at [417, 329] on b "confessing" at bounding box center [435, 331] width 37 height 9
click at [668, 347] on b "transitions" at bounding box center [685, 348] width 35 height 9
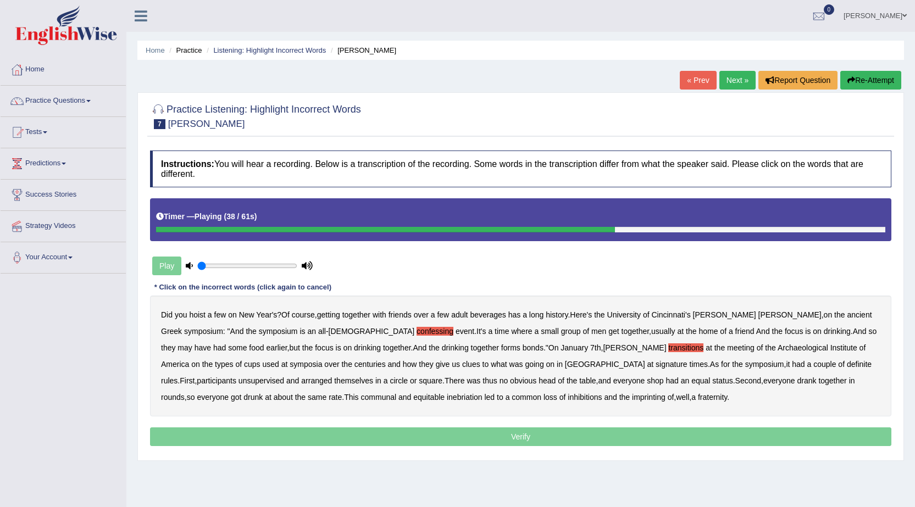
click at [656, 362] on b "signature" at bounding box center [672, 364] width 32 height 9
click at [284, 376] on b "unsupervised" at bounding box center [262, 380] width 46 height 9
click at [647, 379] on b "shop" at bounding box center [655, 380] width 16 height 9
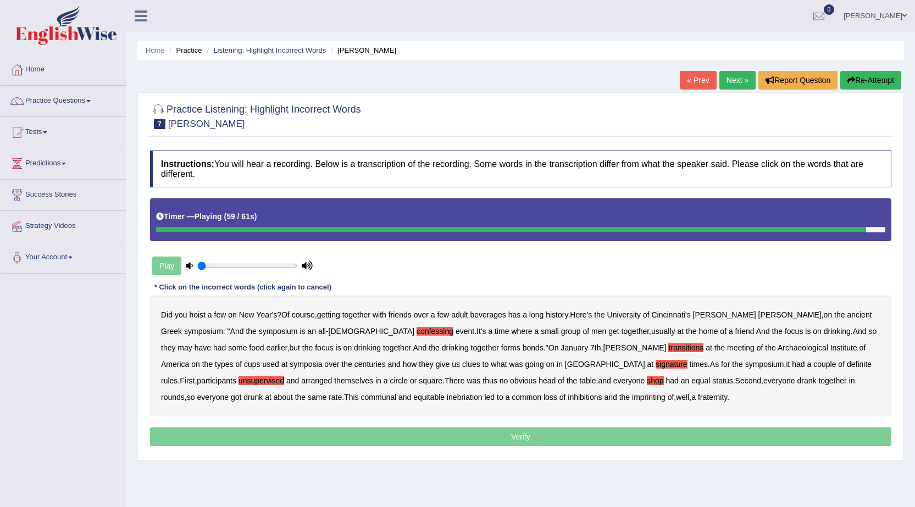
click at [632, 396] on b "imprinting" at bounding box center [649, 397] width 34 height 9
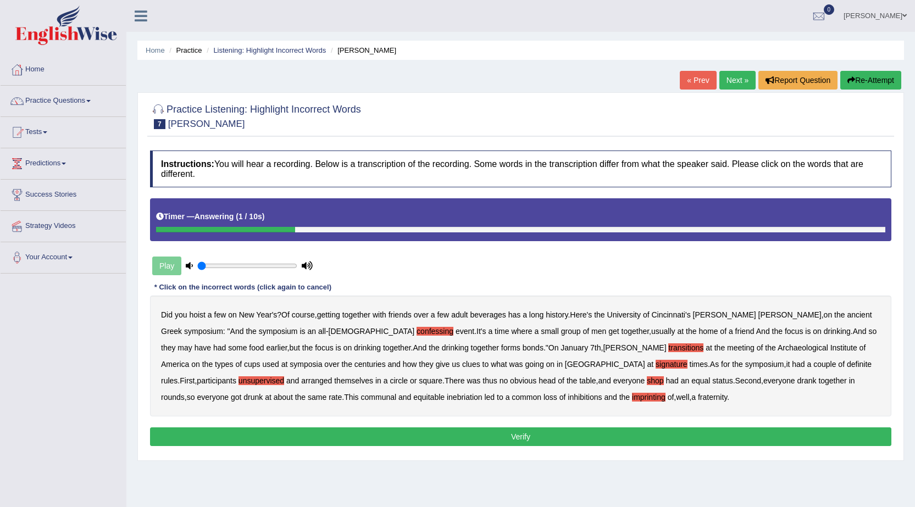
click at [521, 437] on button "Verify" at bounding box center [520, 437] width 741 height 19
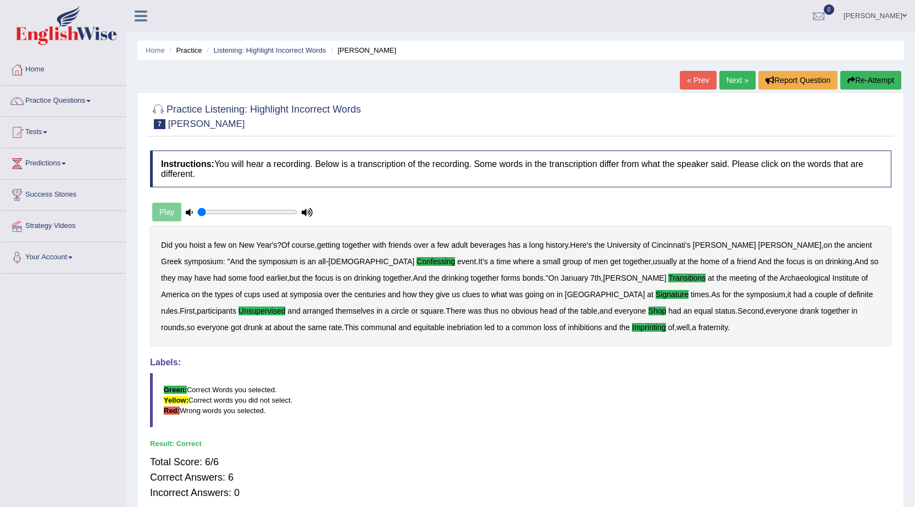
click at [737, 80] on link "Next »" at bounding box center [737, 80] width 36 height 19
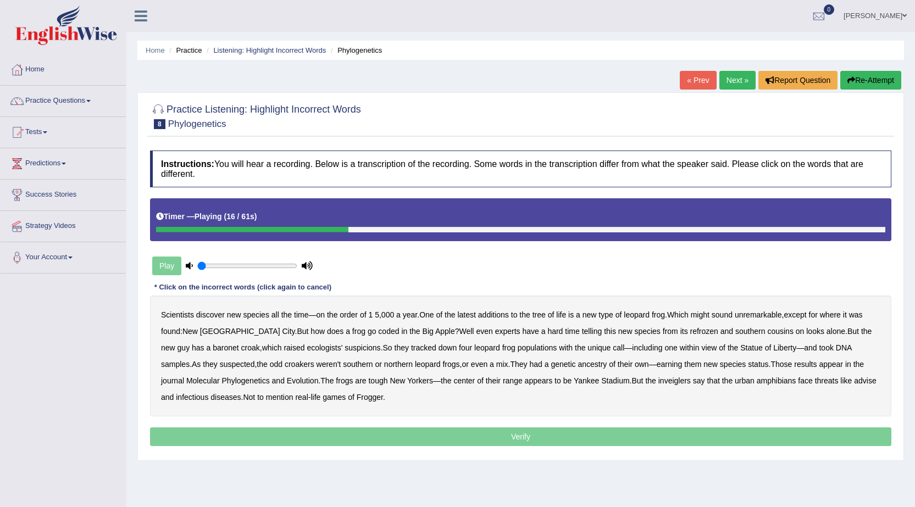
click at [378, 331] on b "coded" at bounding box center [388, 331] width 21 height 9
click at [690, 331] on b "refrozen" at bounding box center [704, 331] width 28 height 9
click at [213, 347] on b "baronet" at bounding box center [226, 348] width 26 height 9
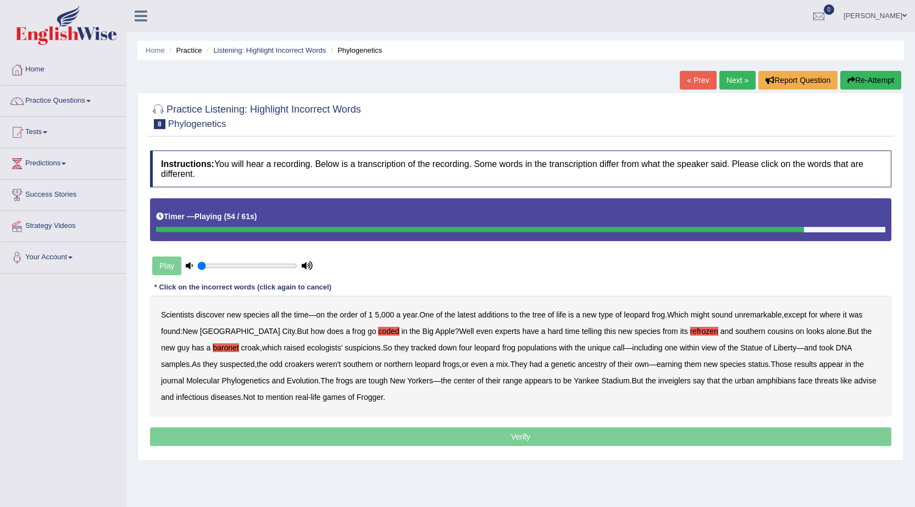
click at [658, 380] on b "inveiglers" at bounding box center [674, 380] width 32 height 9
click at [854, 379] on b "advise" at bounding box center [865, 380] width 22 height 9
click at [525, 433] on p "Verify" at bounding box center [520, 437] width 741 height 19
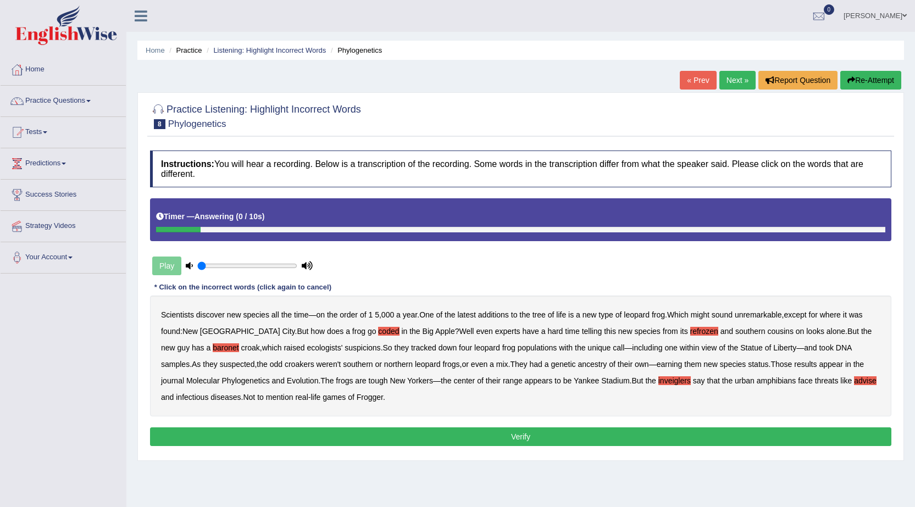
click at [525, 433] on button "Verify" at bounding box center [520, 437] width 741 height 19
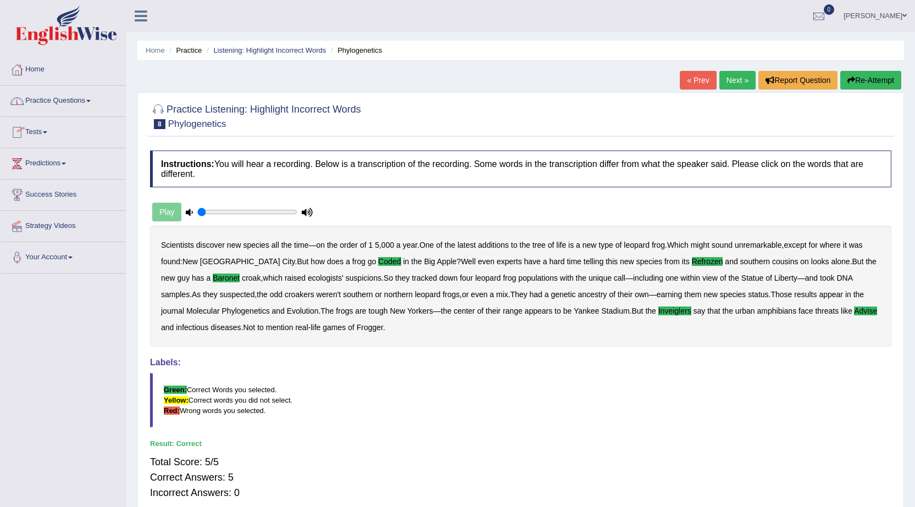
click at [731, 80] on link "Next »" at bounding box center [737, 80] width 36 height 19
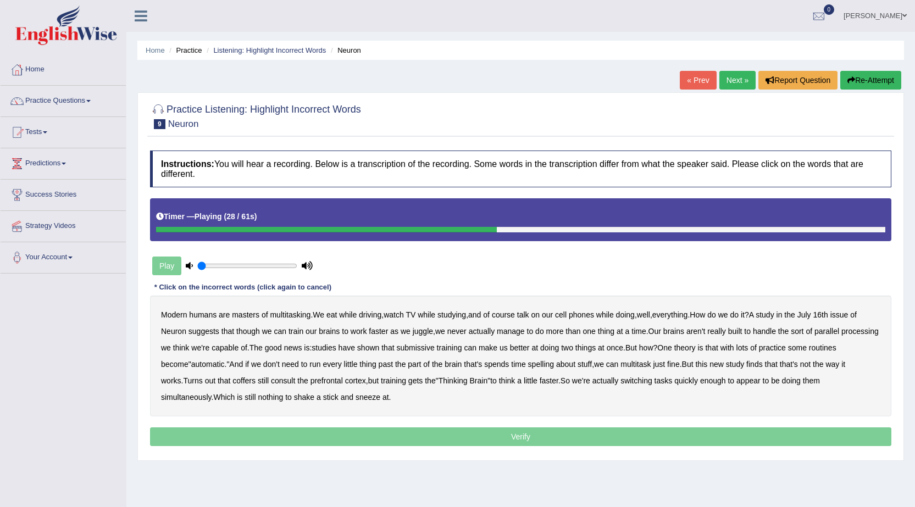
click at [434, 344] on b "submissive" at bounding box center [415, 348] width 38 height 9
click at [554, 366] on b "spelling" at bounding box center [541, 364] width 26 height 9
click at [256, 378] on b "coffers" at bounding box center [243, 380] width 23 height 9
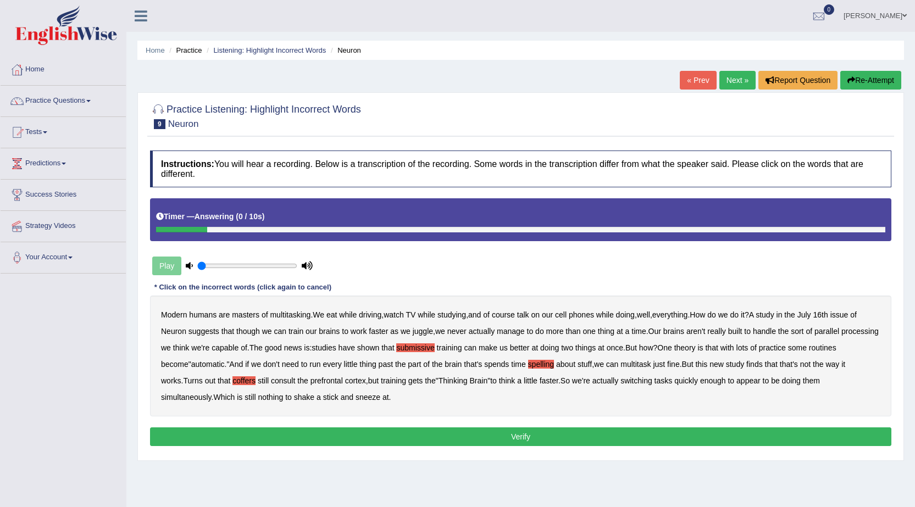
click at [503, 439] on button "Verify" at bounding box center [520, 437] width 741 height 19
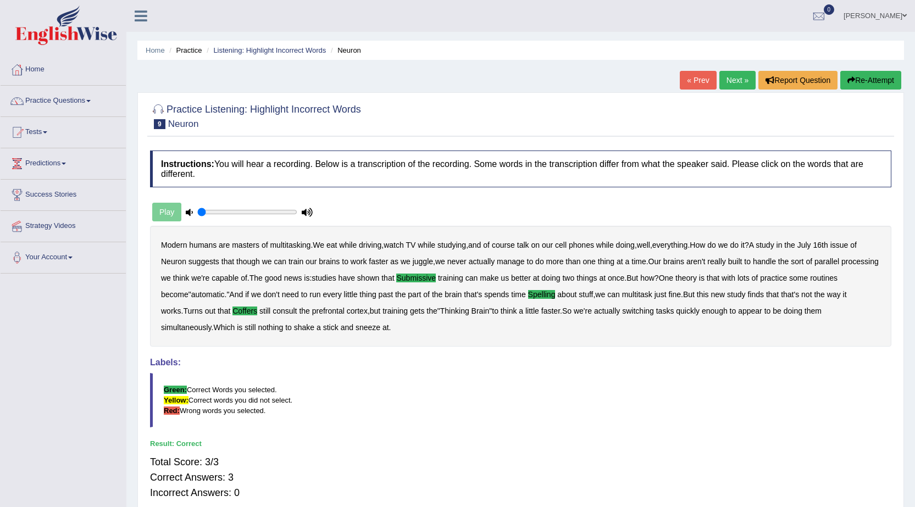
click at [721, 85] on link "Next »" at bounding box center [737, 80] width 36 height 19
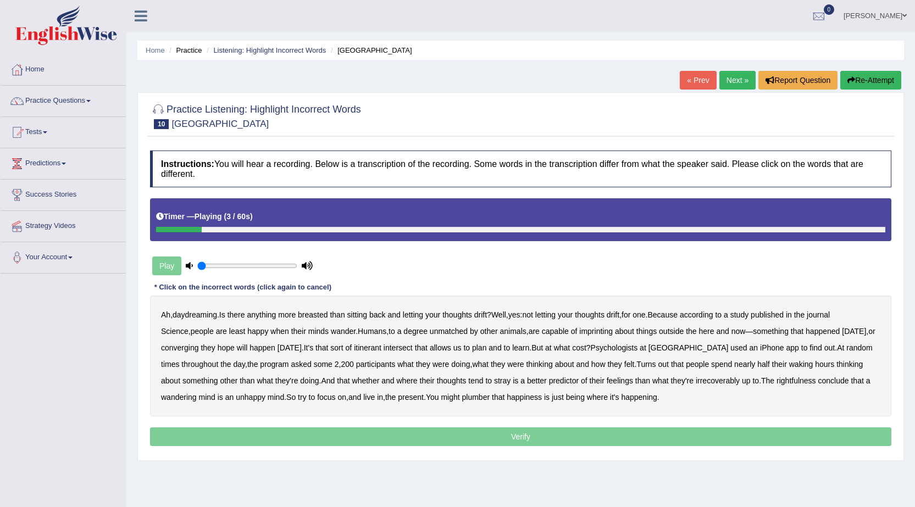
click at [328, 315] on b "breasted" at bounding box center [313, 315] width 30 height 9
click at [579, 329] on b "imprinting" at bounding box center [596, 331] width 34 height 9
click at [194, 349] on b "converging" at bounding box center [180, 348] width 38 height 9
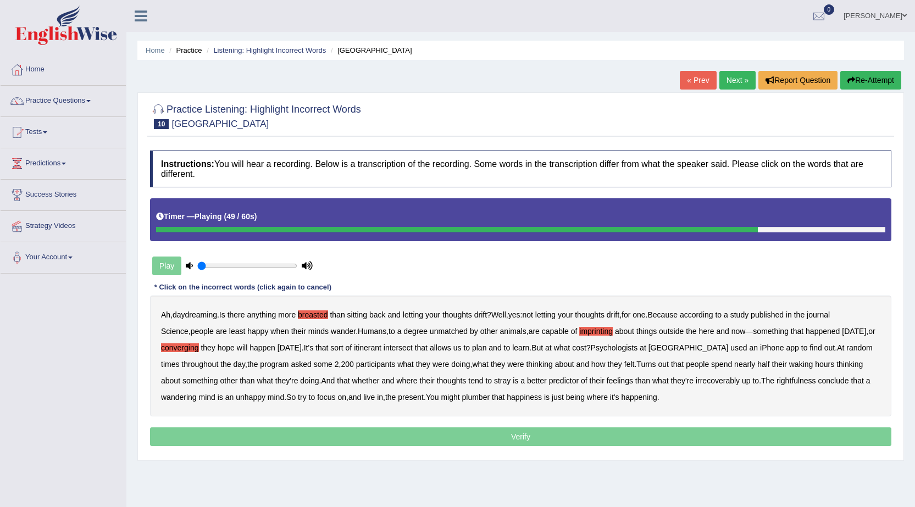
click at [696, 380] on b "irrecoverably" at bounding box center [718, 380] width 44 height 9
click at [777, 381] on b "rightfulness" at bounding box center [797, 380] width 40 height 9
click at [477, 396] on b "plumber" at bounding box center [476, 397] width 28 height 9
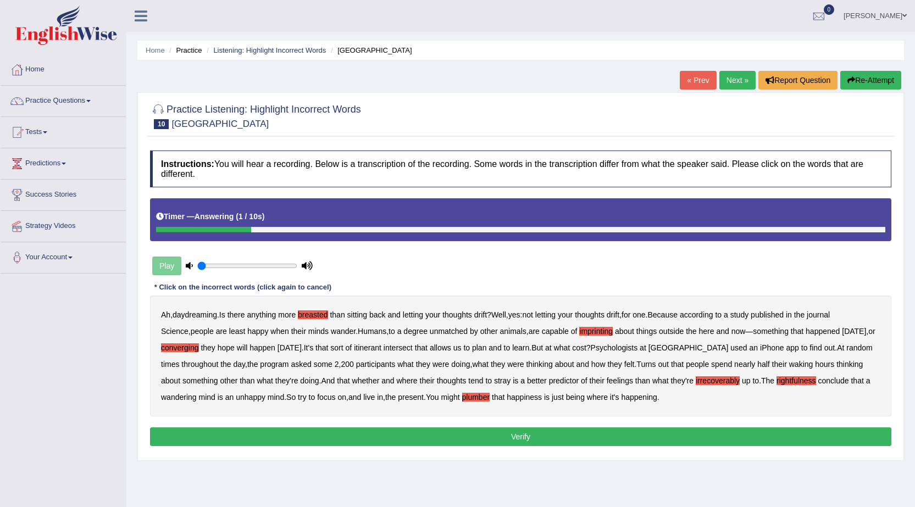
click at [519, 436] on button "Verify" at bounding box center [520, 437] width 741 height 19
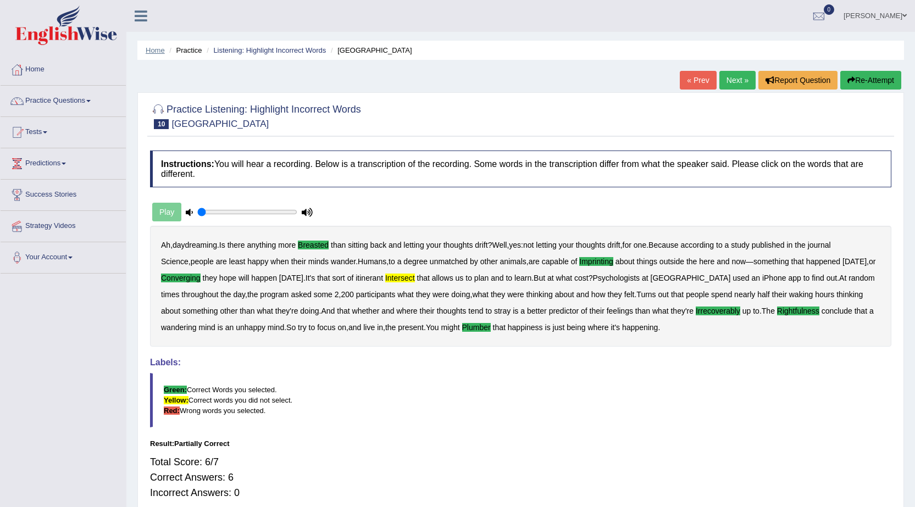
click at [162, 51] on link "Home" at bounding box center [155, 50] width 19 height 8
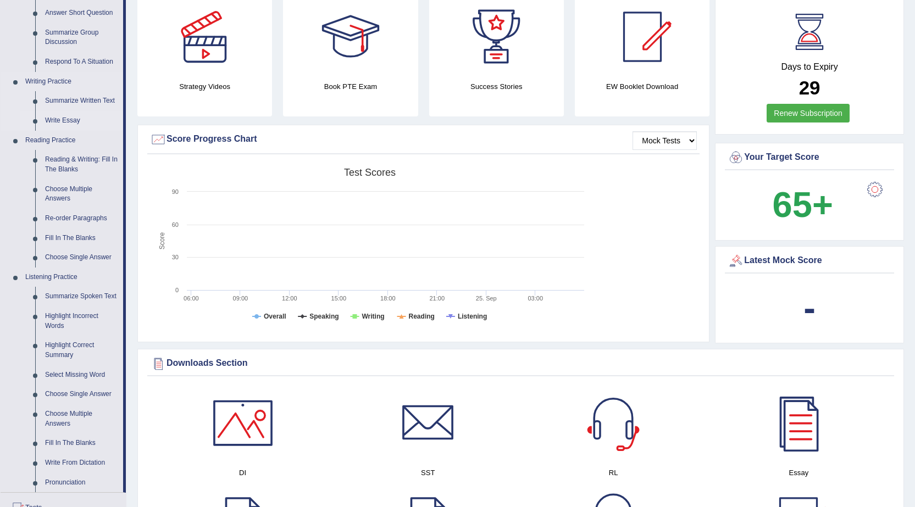
scroll to position [275, 0]
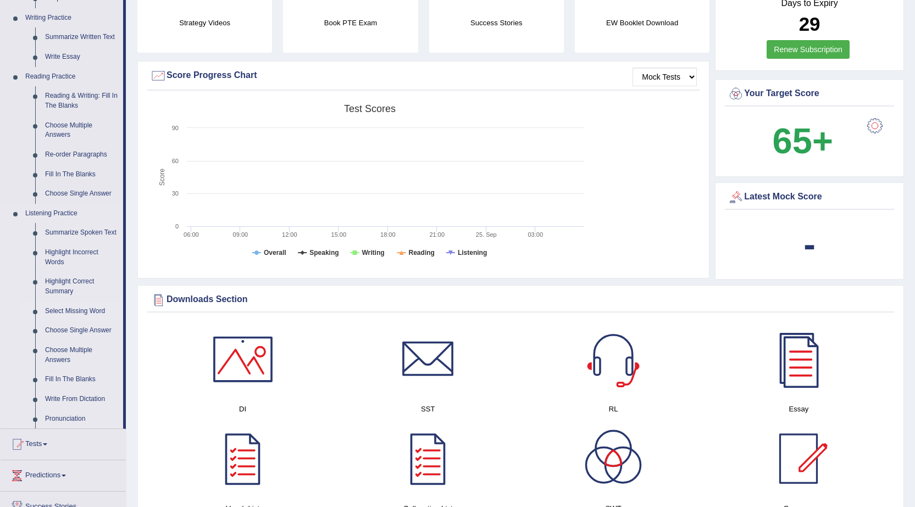
click at [77, 309] on link "Select Missing Word" at bounding box center [81, 312] width 83 height 20
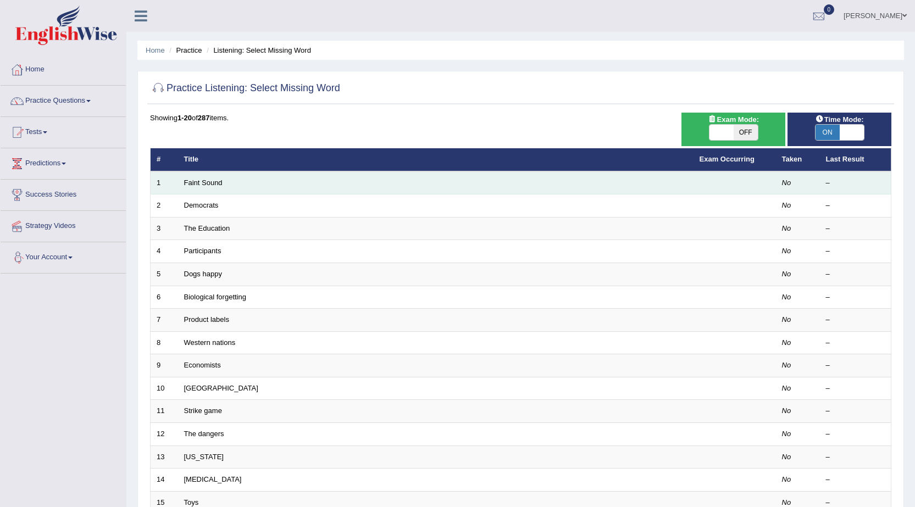
click at [223, 181] on td "Faint Sound" at bounding box center [436, 182] width 516 height 23
click at [221, 181] on link "Faint Sound" at bounding box center [203, 183] width 38 height 8
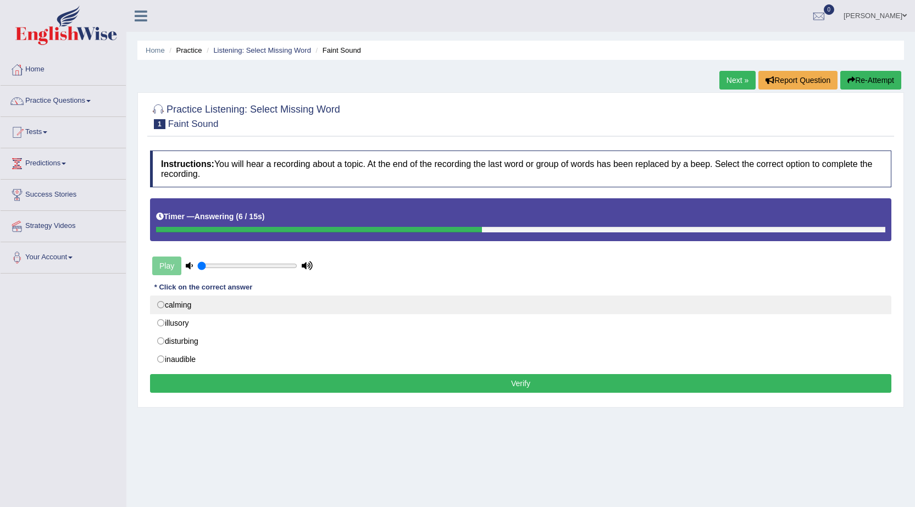
click at [179, 305] on label "calming" at bounding box center [520, 305] width 741 height 19
radio input "true"
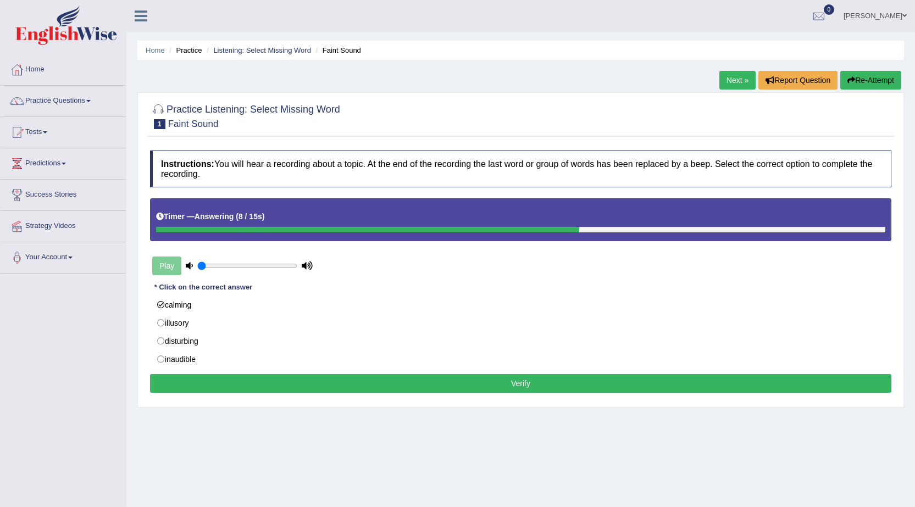
click at [522, 391] on button "Verify" at bounding box center [520, 383] width 741 height 19
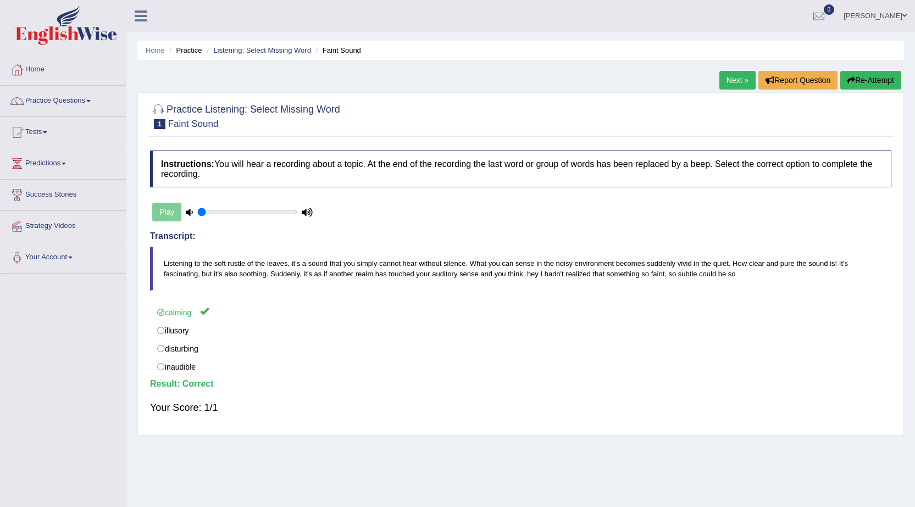
click at [742, 80] on link "Next »" at bounding box center [737, 80] width 36 height 19
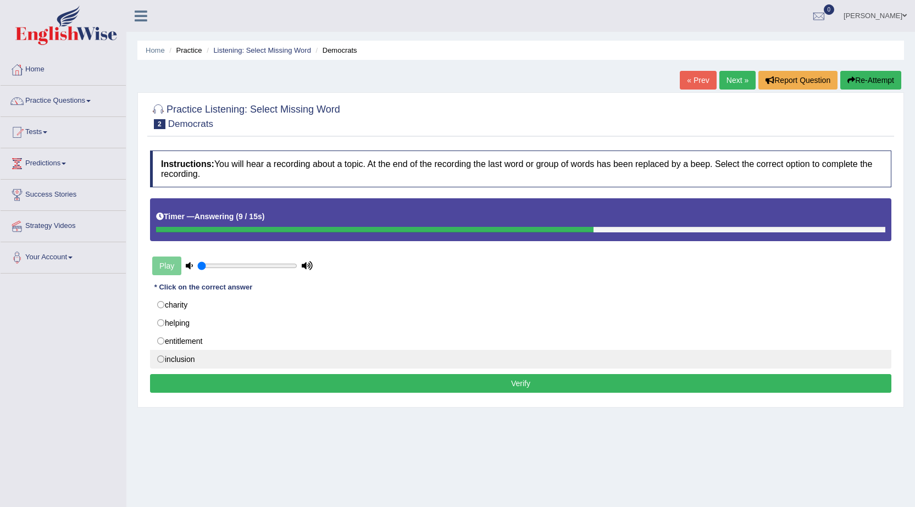
click at [192, 362] on label "inclusion" at bounding box center [520, 359] width 741 height 19
radio input "true"
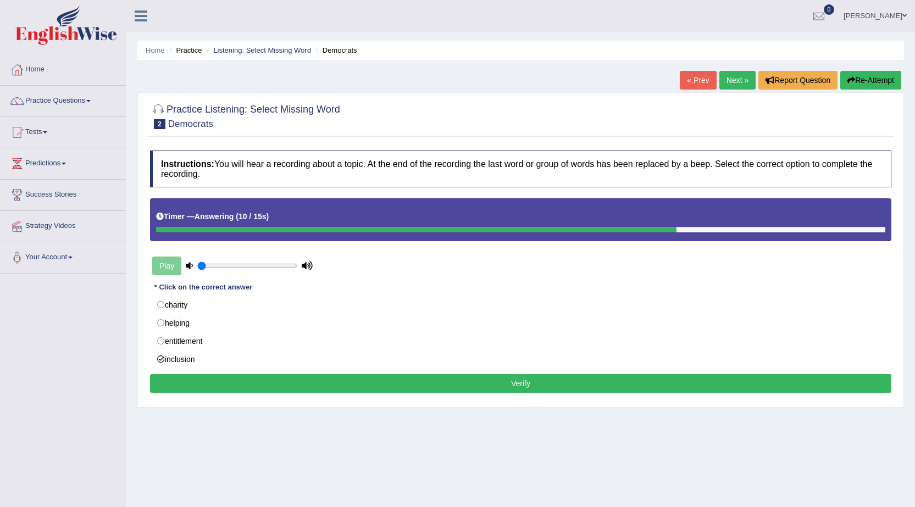
click at [272, 385] on button "Verify" at bounding box center [520, 383] width 741 height 19
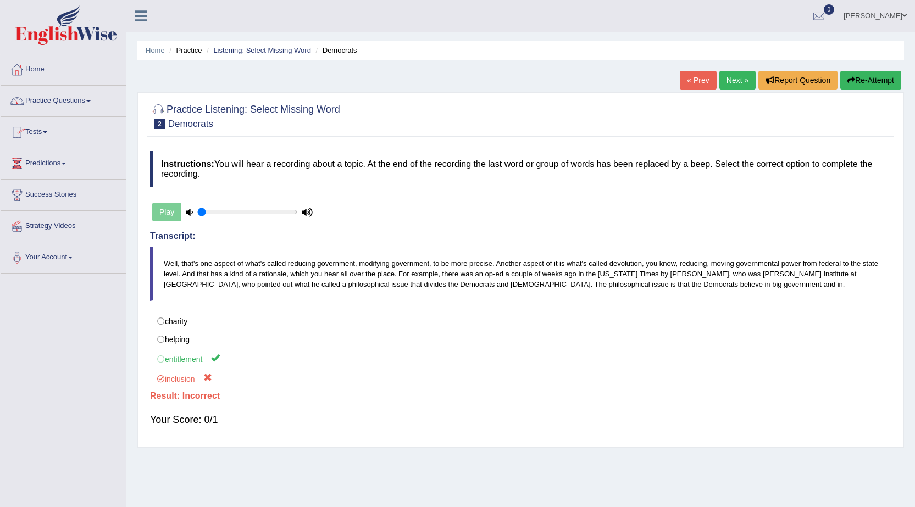
click at [29, 67] on link "Home" at bounding box center [63, 67] width 125 height 27
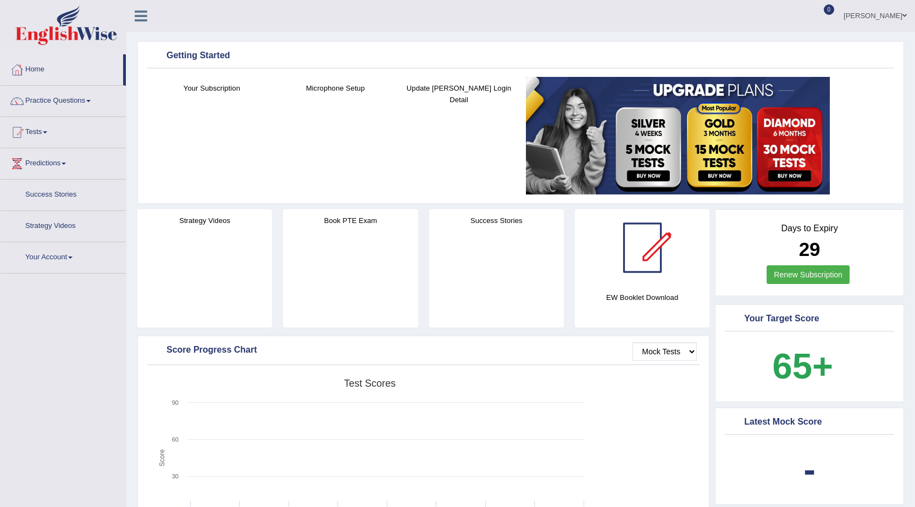
click at [89, 105] on link "Practice Questions" at bounding box center [63, 99] width 125 height 27
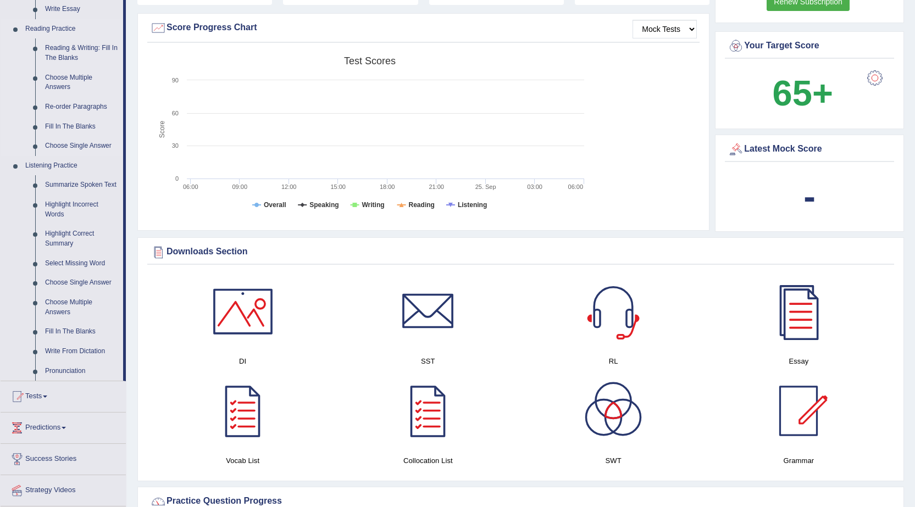
scroll to position [330, 0]
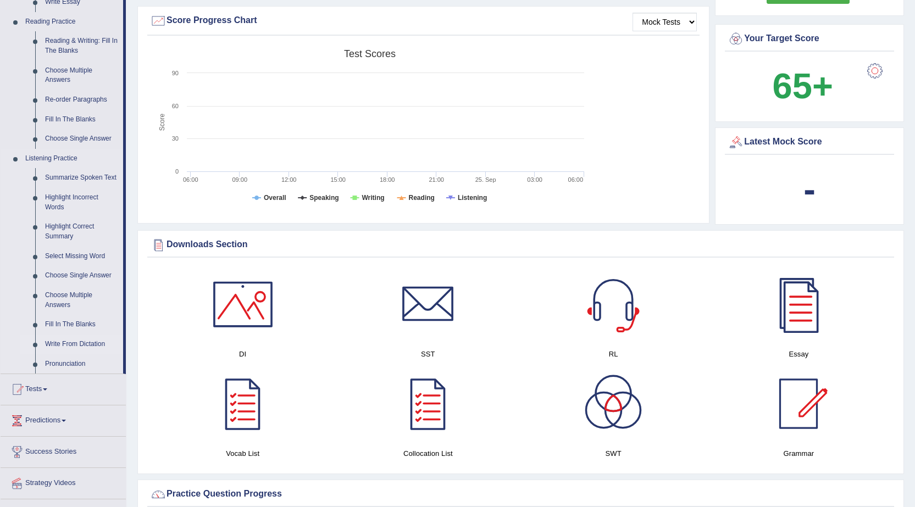
click at [96, 342] on link "Write From Dictation" at bounding box center [81, 345] width 83 height 20
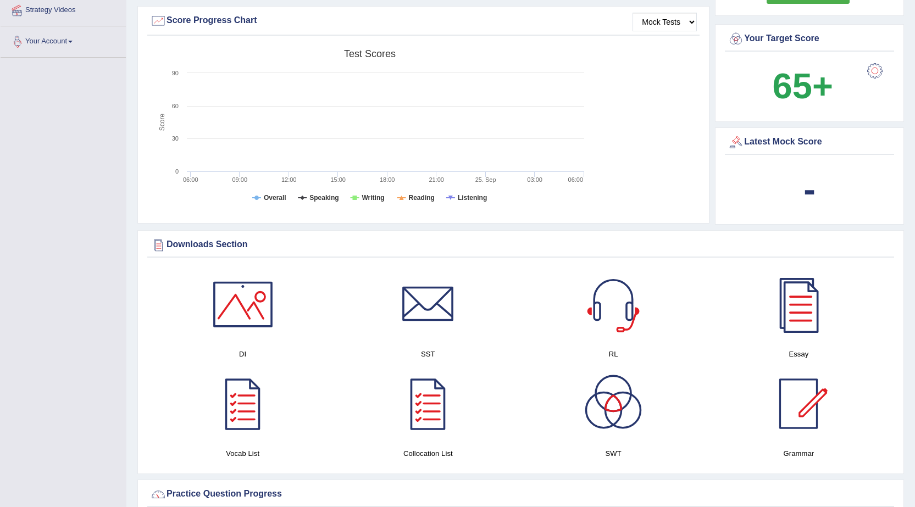
scroll to position [174, 0]
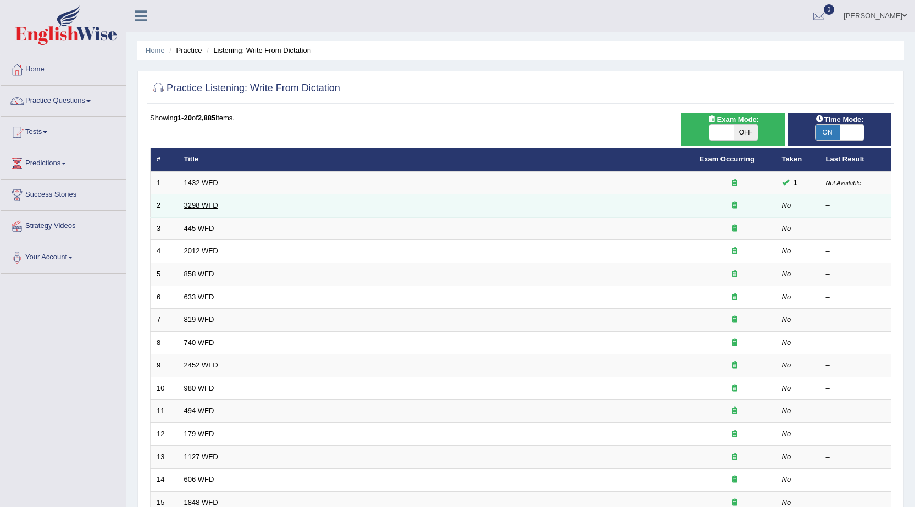
click at [185, 207] on link "3298 WFD" at bounding box center [201, 205] width 34 height 8
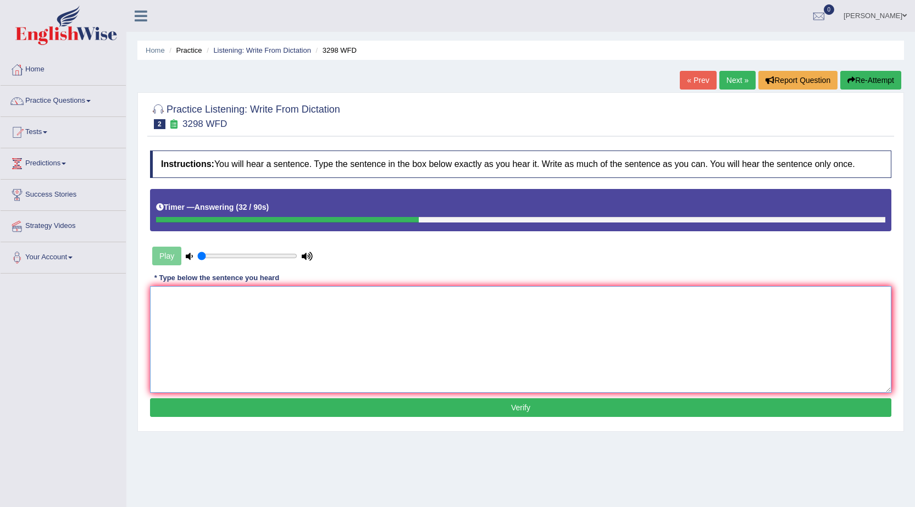
click at [210, 295] on textarea at bounding box center [520, 339] width 741 height 107
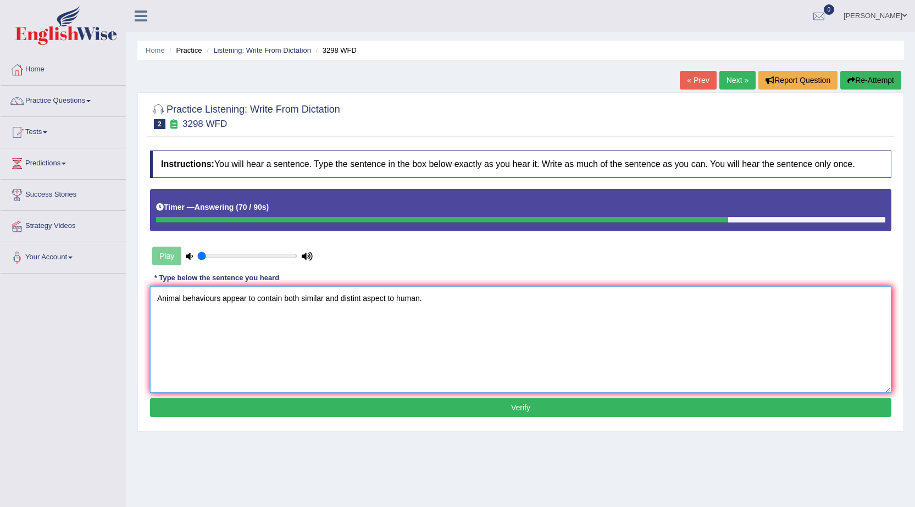
type textarea "Animal behaviours appear to contain both similar and distint aspect to human."
click at [490, 403] on button "Verify" at bounding box center [520, 407] width 741 height 19
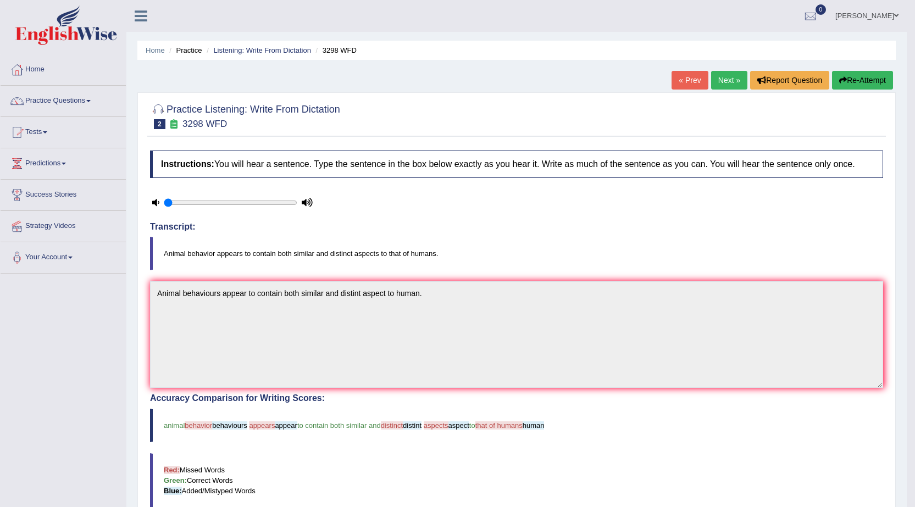
click at [727, 79] on link "Next »" at bounding box center [729, 80] width 36 height 19
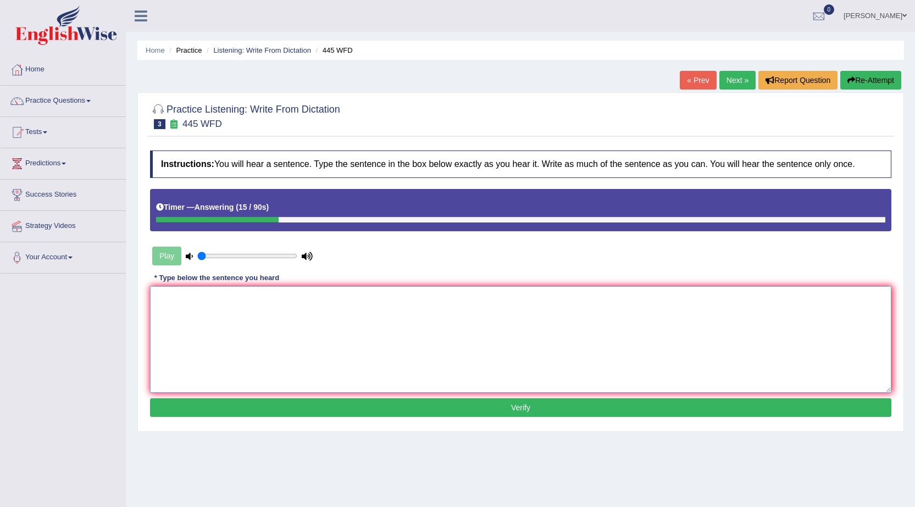
click at [199, 311] on textarea at bounding box center [520, 339] width 741 height 107
type textarea "t"
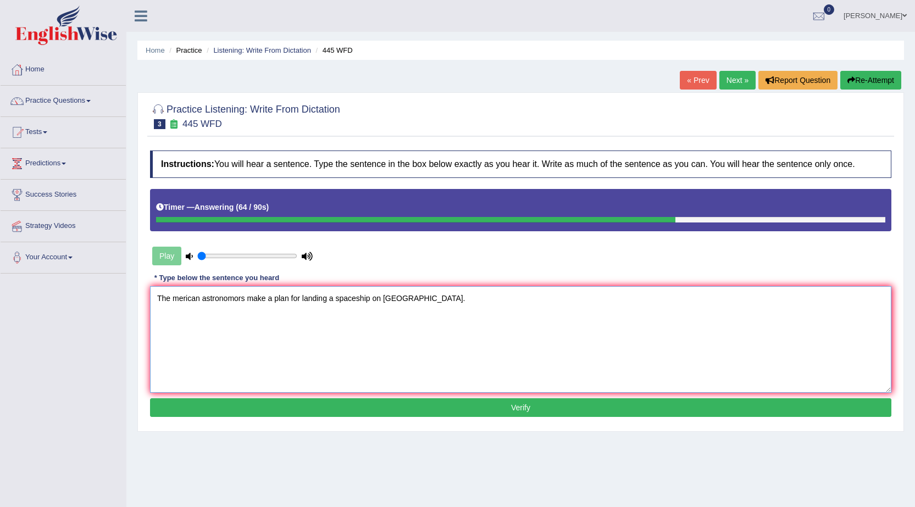
type textarea "The merican astronomors make a plan for landing a spaceship on [GEOGRAPHIC_DATA…"
click at [350, 403] on button "Verify" at bounding box center [520, 407] width 741 height 19
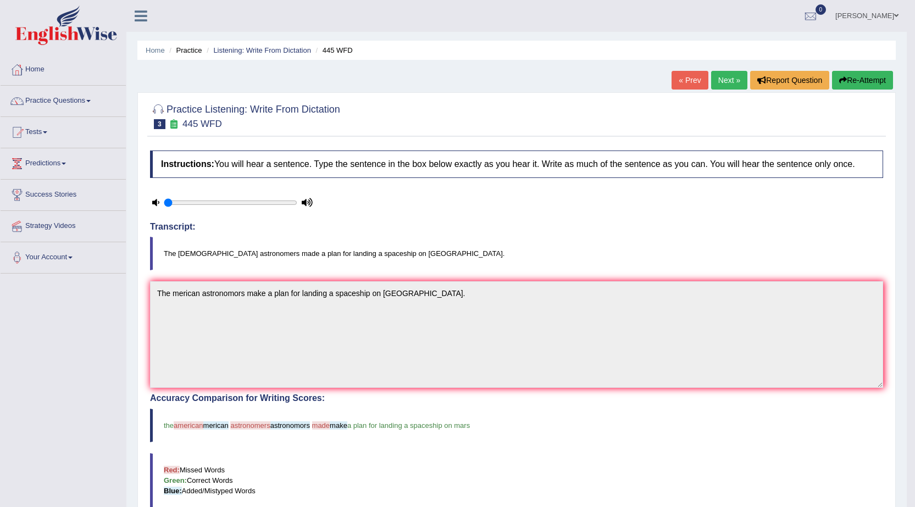
click at [723, 81] on link "Next »" at bounding box center [729, 80] width 36 height 19
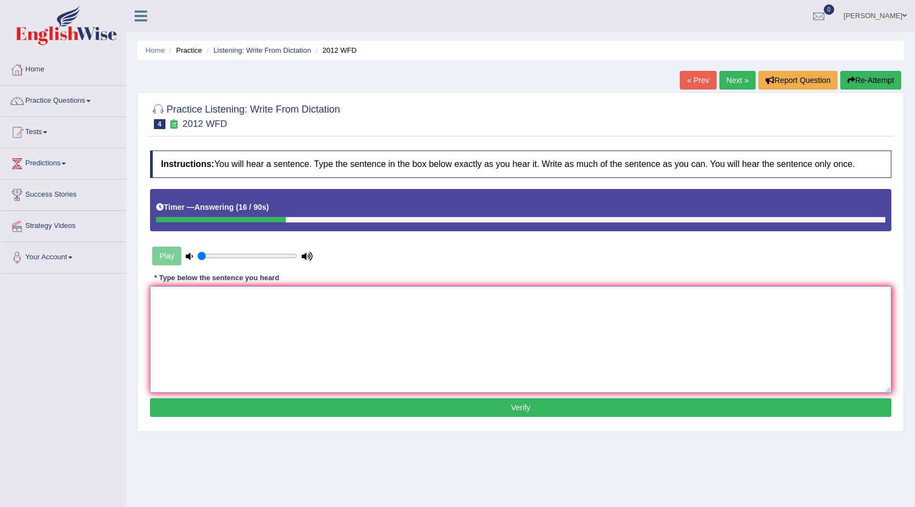
click at [223, 364] on textarea at bounding box center [520, 339] width 741 height 107
type textarea "There is a great deal of debate on this topic."
click at [405, 411] on button "Verify" at bounding box center [520, 407] width 741 height 19
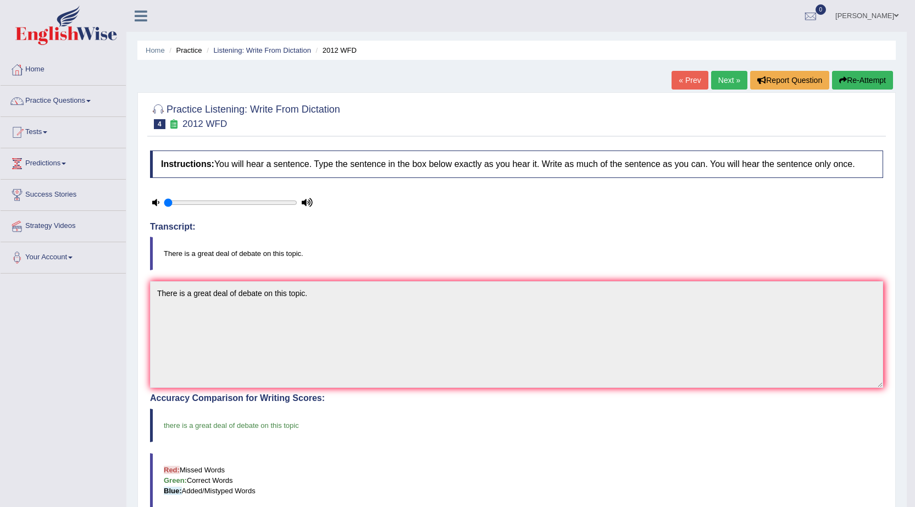
click at [722, 83] on link "Next »" at bounding box center [729, 80] width 36 height 19
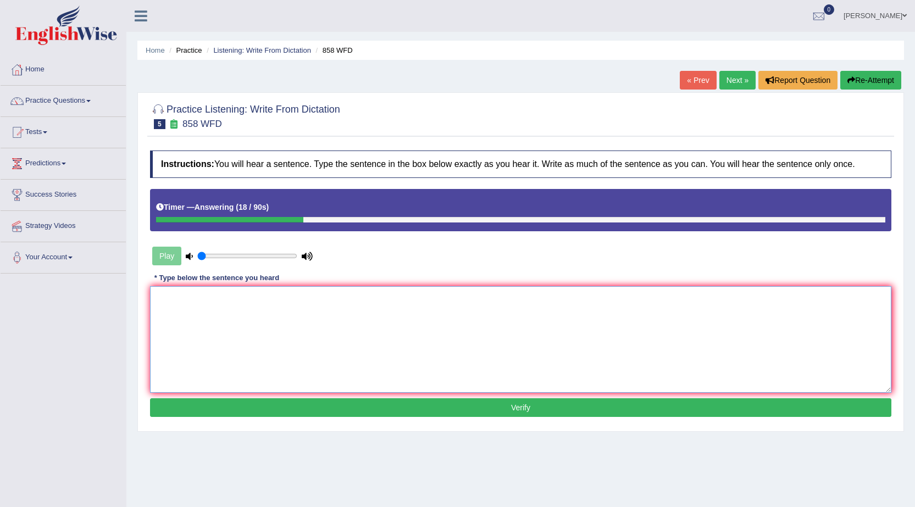
click at [265, 294] on textarea at bounding box center [520, 339] width 741 height 107
type textarea "The year on a ship of artifact has to historians."
click at [363, 412] on button "Verify" at bounding box center [520, 407] width 741 height 19
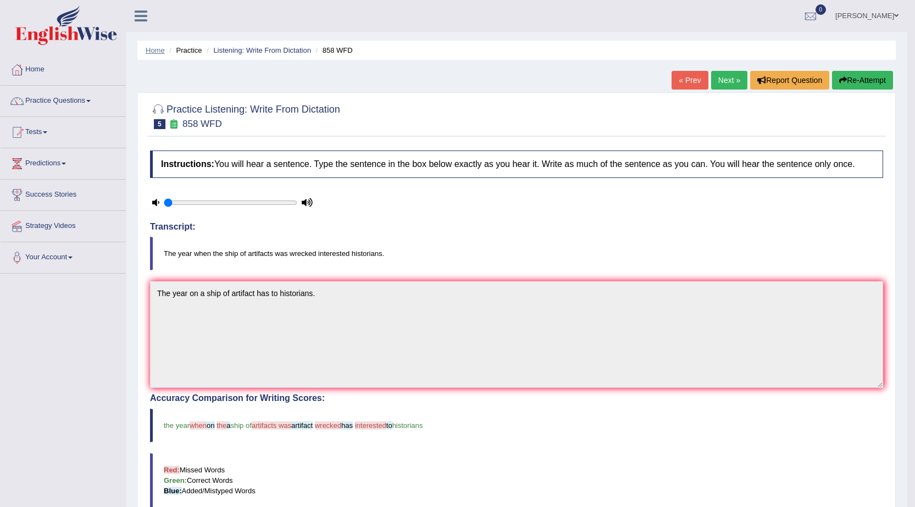
click at [151, 49] on link "Home" at bounding box center [155, 50] width 19 height 8
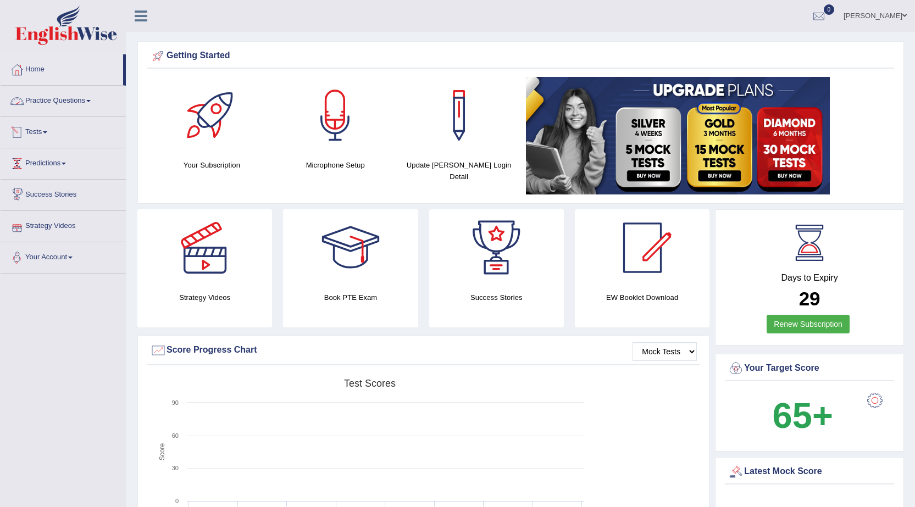
click at [90, 104] on link "Practice Questions" at bounding box center [63, 99] width 125 height 27
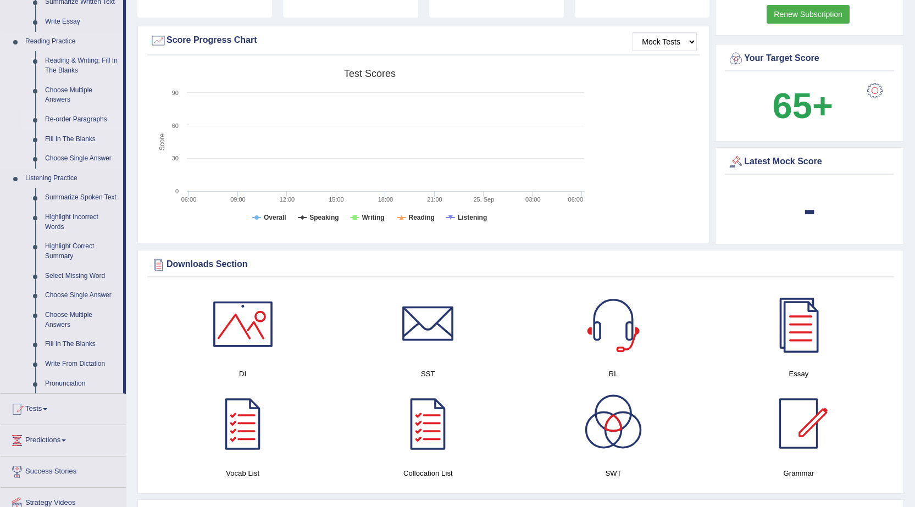
scroll to position [330, 0]
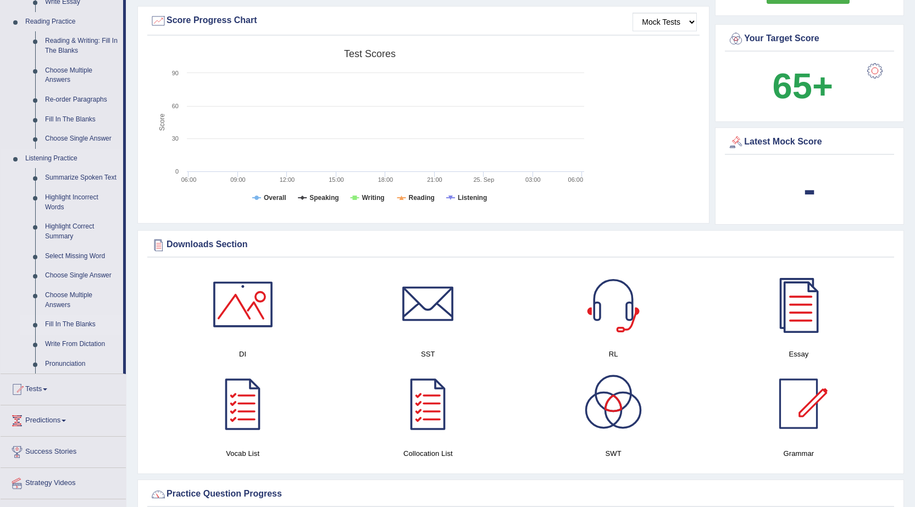
click at [77, 320] on link "Fill In The Blanks" at bounding box center [81, 325] width 83 height 20
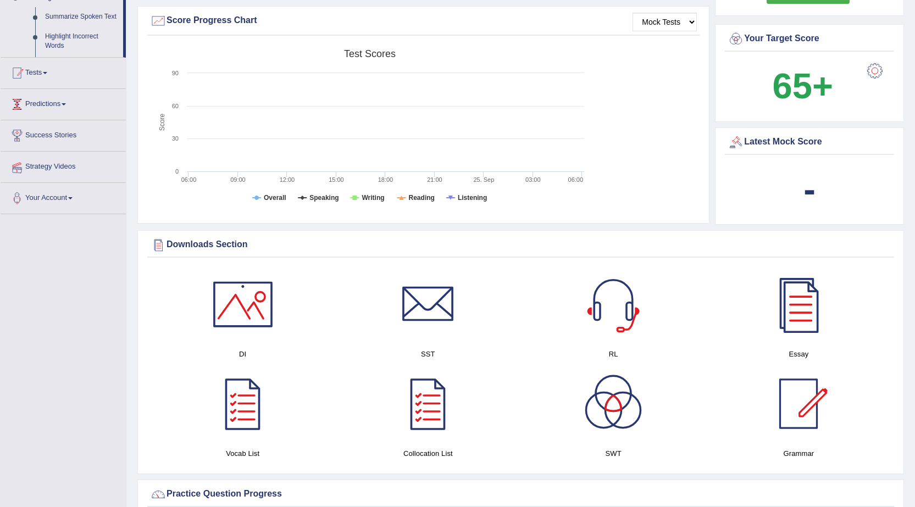
scroll to position [267, 0]
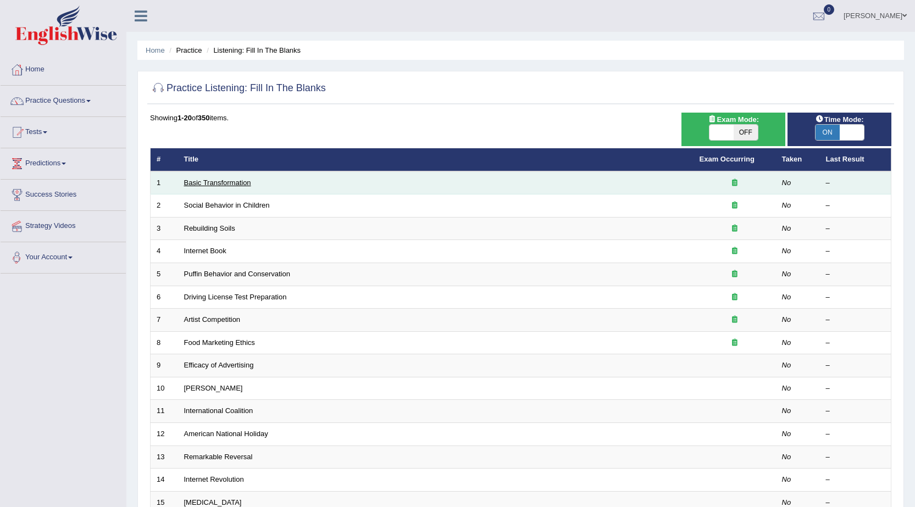
click at [192, 179] on link "Basic Transformation" at bounding box center [217, 183] width 67 height 8
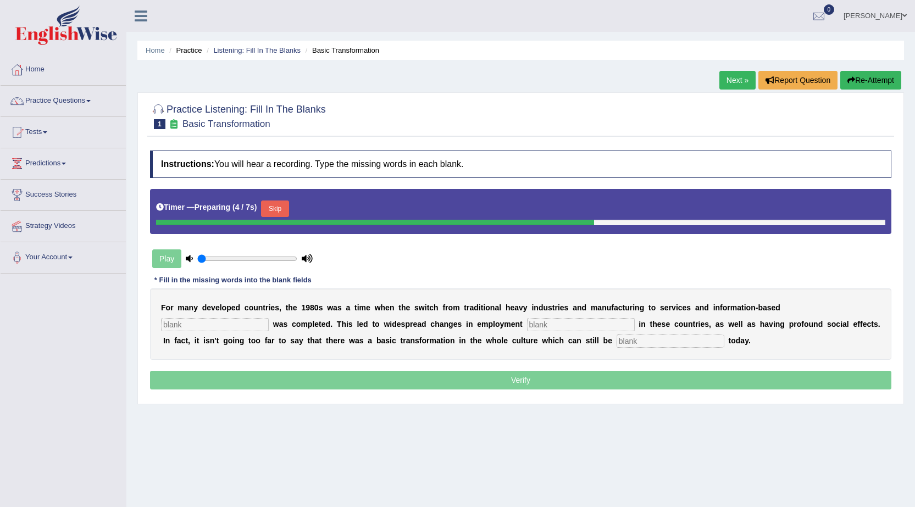
click at [254, 325] on input "text" at bounding box center [215, 324] width 108 height 13
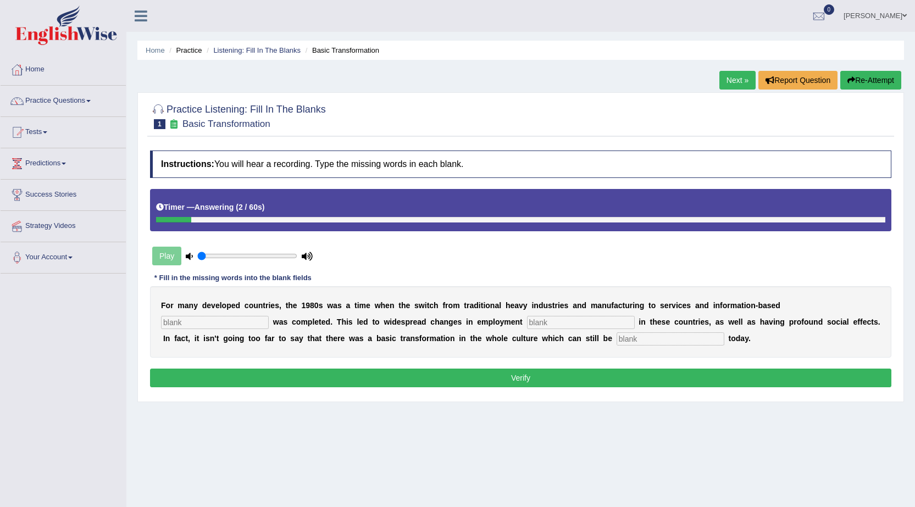
click at [167, 257] on div "Play" at bounding box center [232, 255] width 165 height 27
click at [156, 48] on link "Home" at bounding box center [155, 50] width 19 height 8
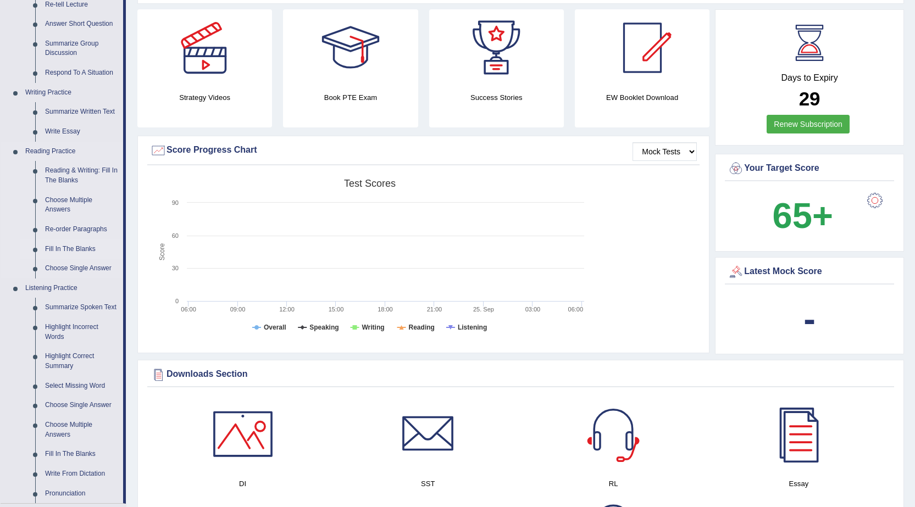
scroll to position [275, 0]
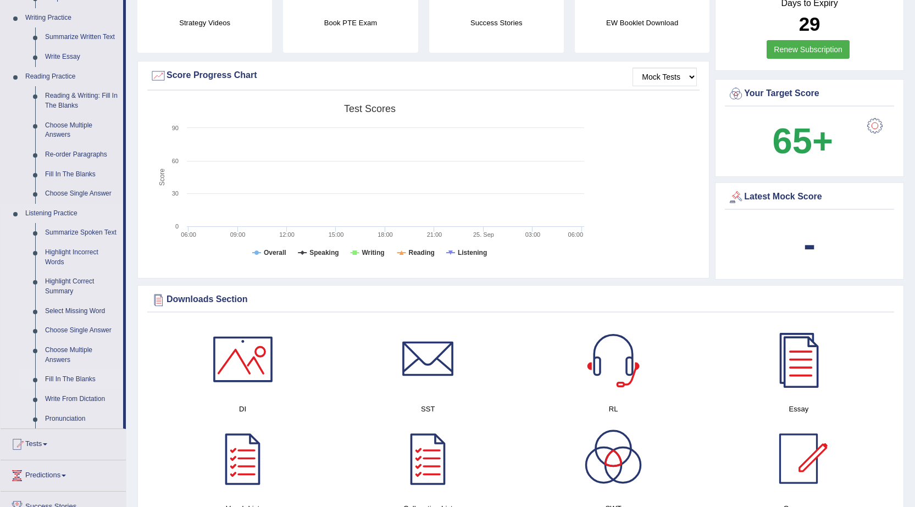
click at [75, 375] on link "Fill In The Blanks" at bounding box center [81, 380] width 83 height 20
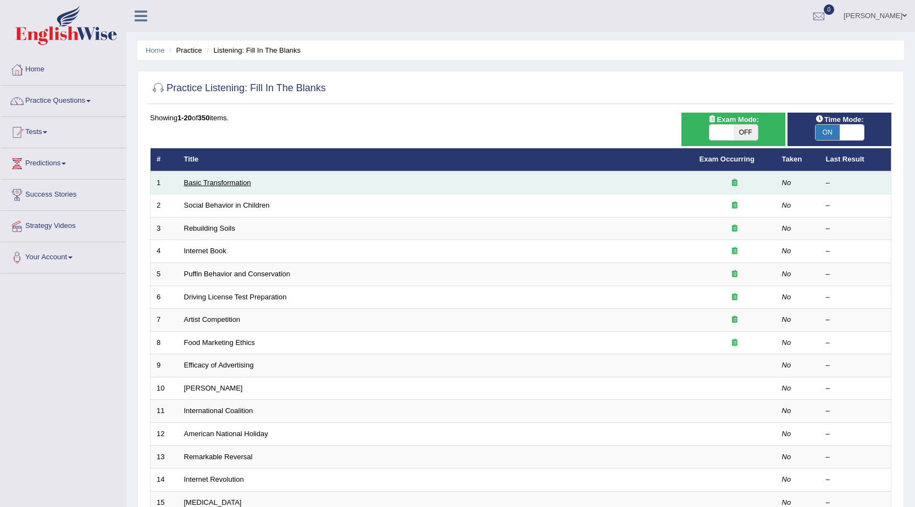
drag, startPoint x: 0, startPoint y: 0, endPoint x: 205, endPoint y: 180, distance: 272.6
click at [205, 180] on link "Basic Transformation" at bounding box center [217, 183] width 67 height 8
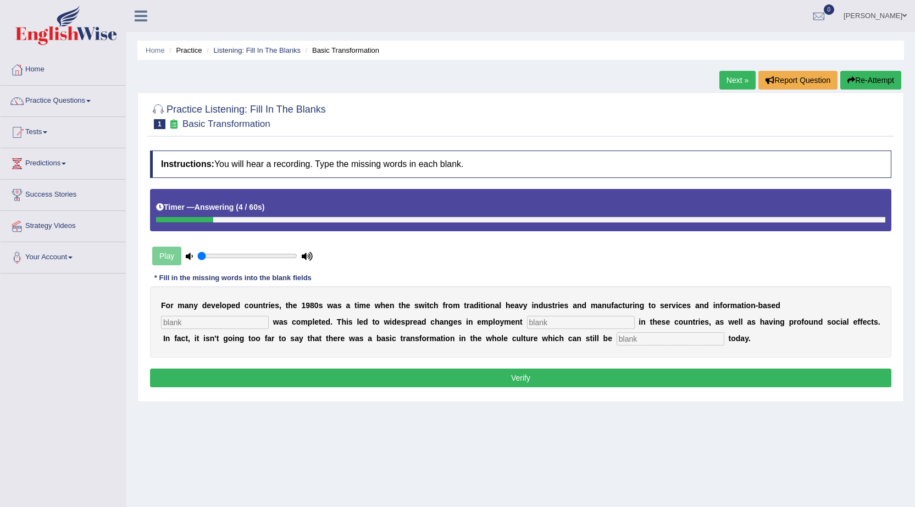
click at [186, 322] on input "text" at bounding box center [215, 322] width 108 height 13
type input "enterprise"
click at [552, 319] on input "text" at bounding box center [581, 322] width 108 height 13
type input "patterns"
click at [685, 344] on input "text" at bounding box center [671, 339] width 108 height 13
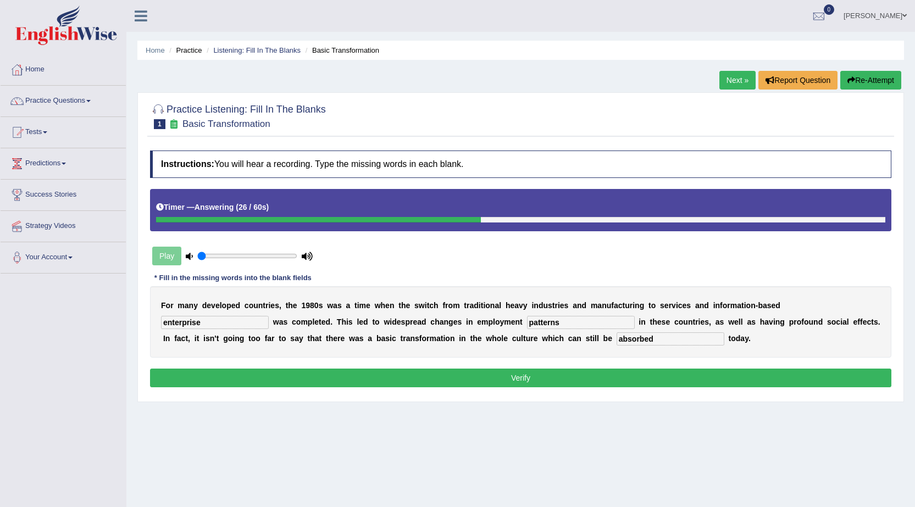
type input "absorbed"
click at [556, 382] on button "Verify" at bounding box center [520, 378] width 741 height 19
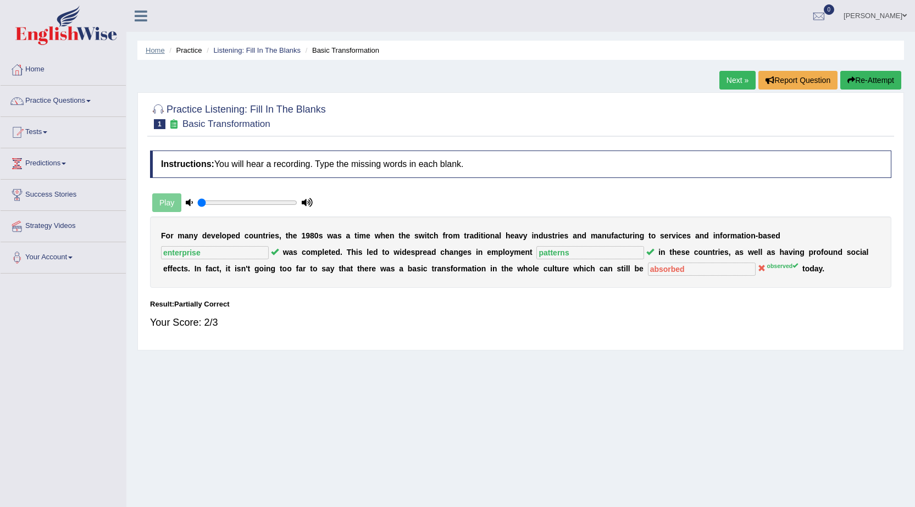
click at [155, 53] on link "Home" at bounding box center [155, 50] width 19 height 8
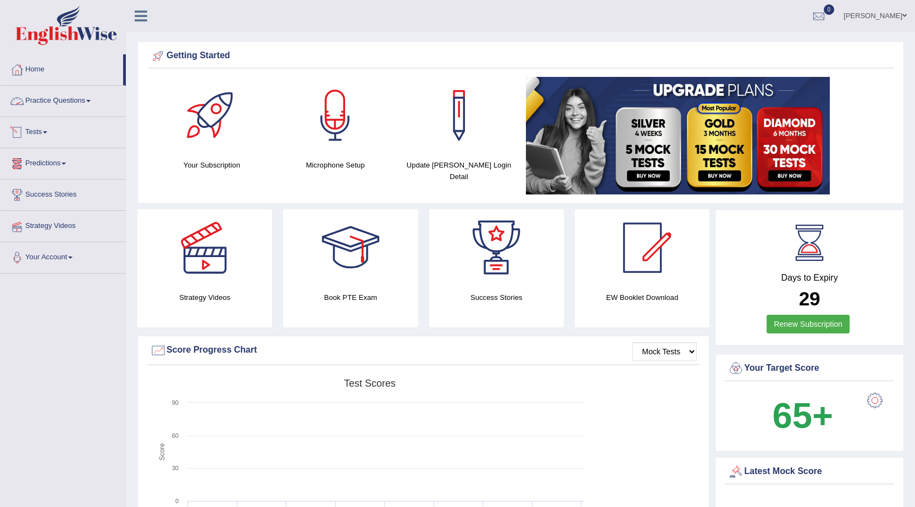
click at [77, 109] on link "Practice Questions" at bounding box center [63, 99] width 125 height 27
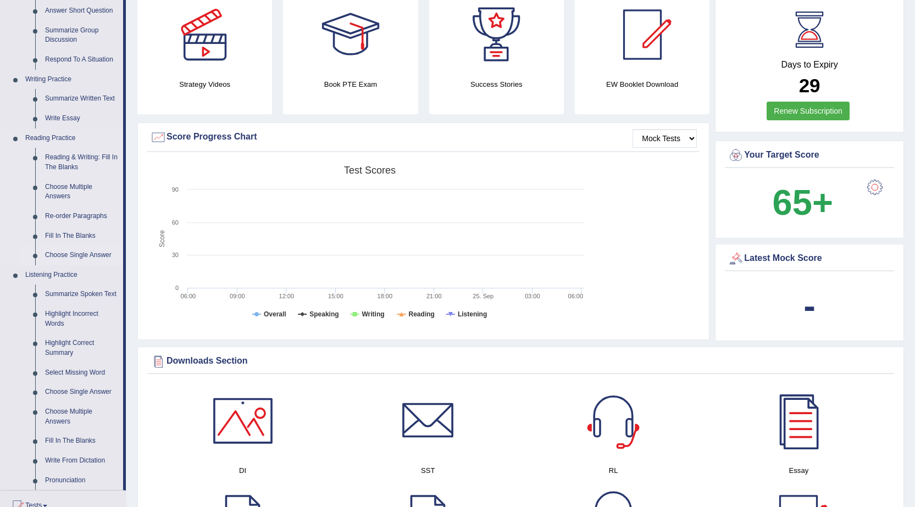
scroll to position [220, 0]
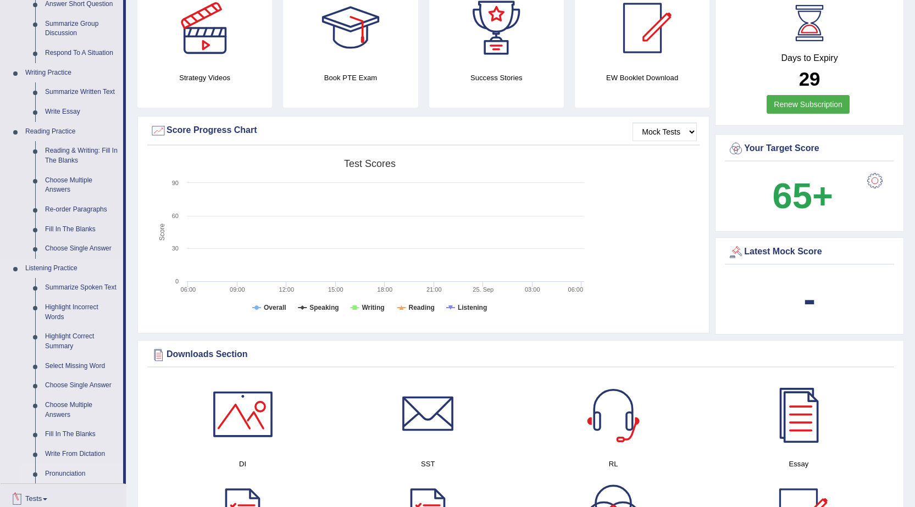
click at [66, 472] on link "Pronunciation" at bounding box center [81, 474] width 83 height 20
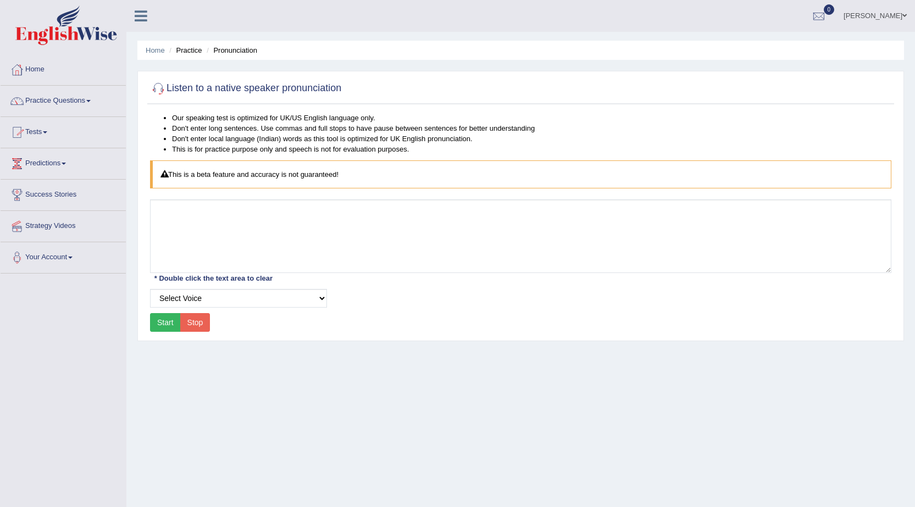
click at [44, 93] on link "Practice Questions" at bounding box center [63, 99] width 125 height 27
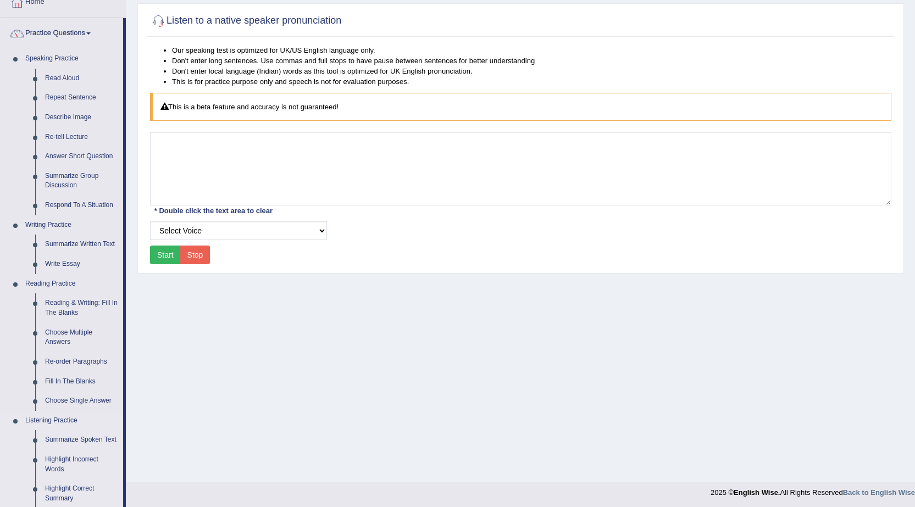
scroll to position [55, 0]
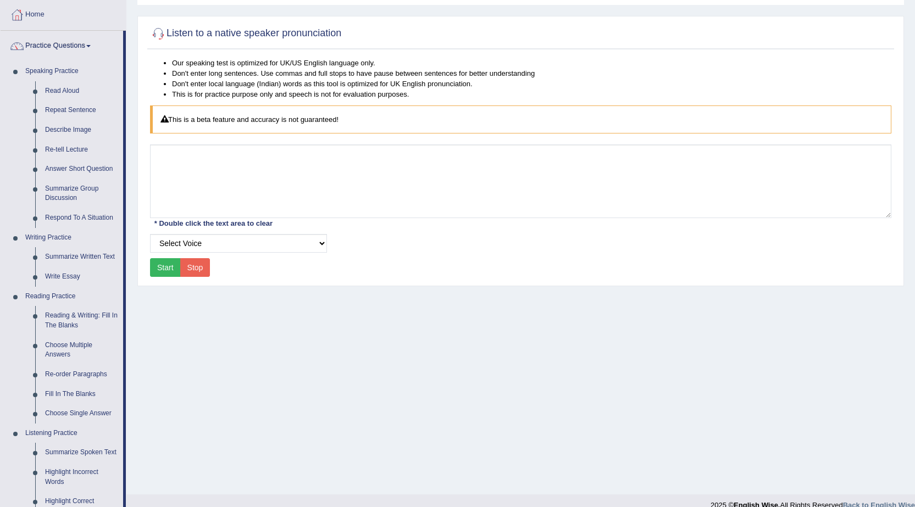
click at [67, 47] on link "Practice Questions" at bounding box center [62, 44] width 123 height 27
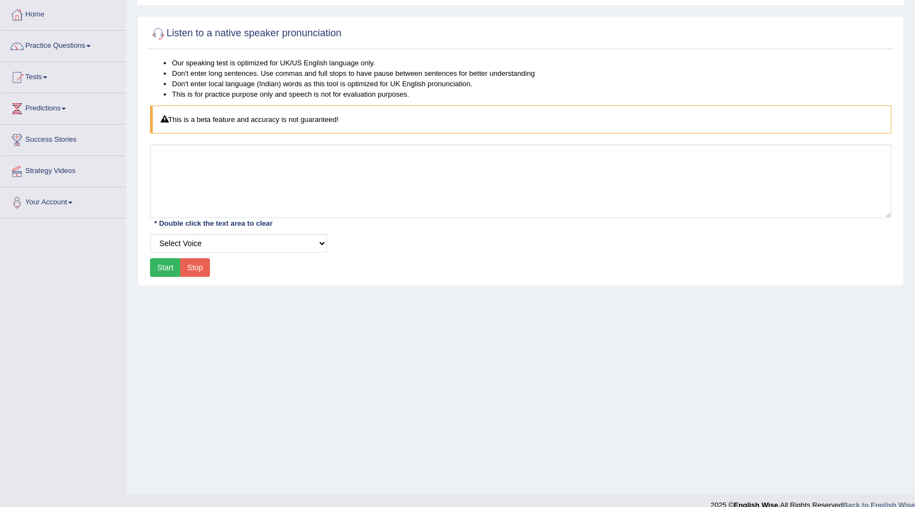
click at [67, 47] on link "Practice Questions" at bounding box center [63, 44] width 125 height 27
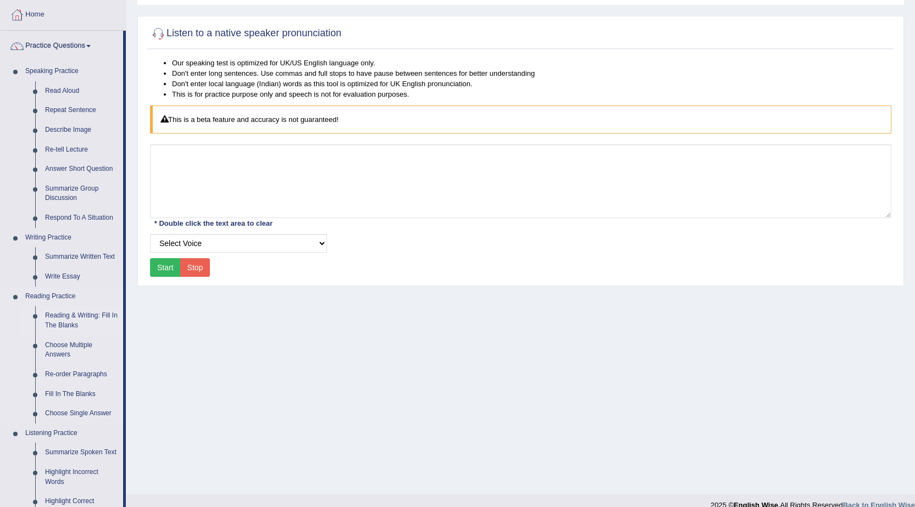
click at [72, 315] on link "Reading & Writing: Fill In The Blanks" at bounding box center [81, 320] width 83 height 29
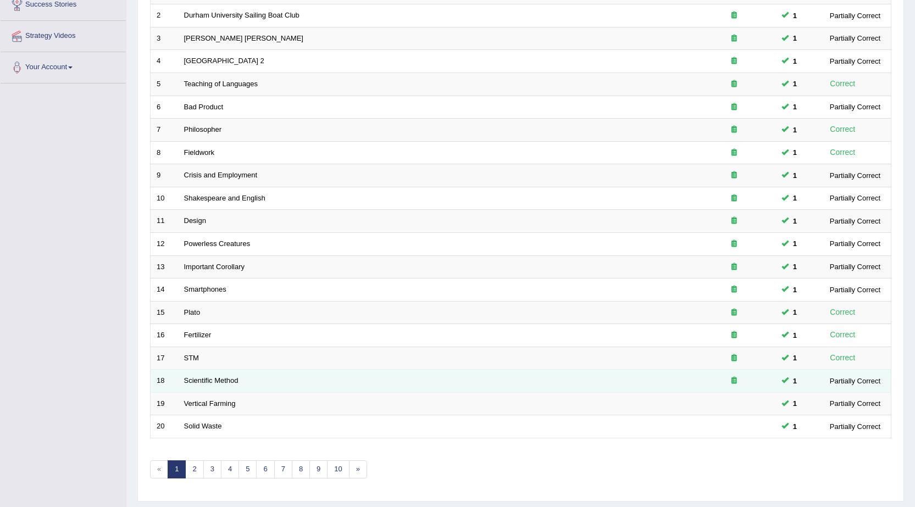
scroll to position [220, 0]
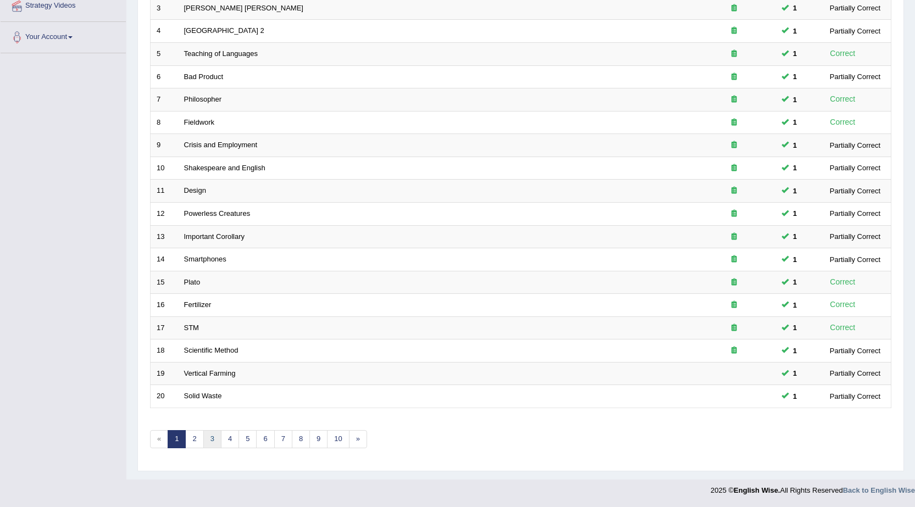
click at [213, 438] on link "3" at bounding box center [212, 439] width 18 height 18
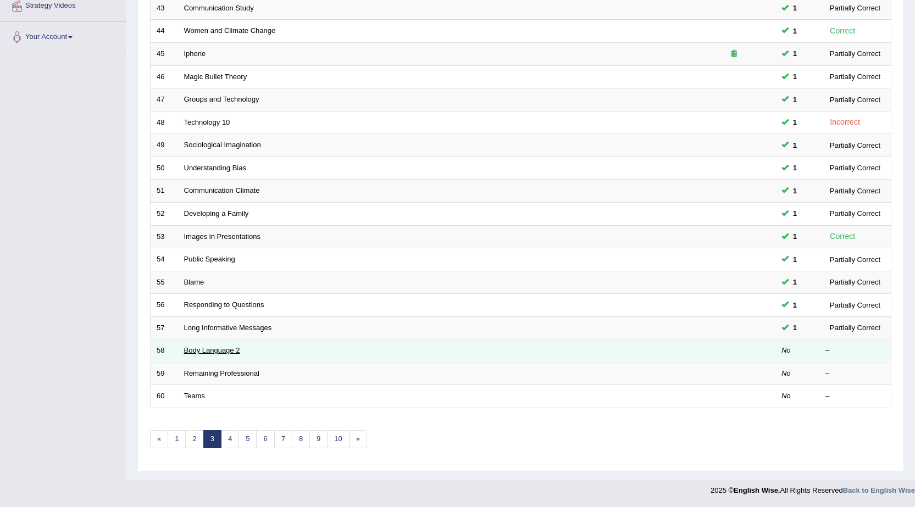
click at [228, 350] on link "Body Language 2" at bounding box center [212, 350] width 56 height 8
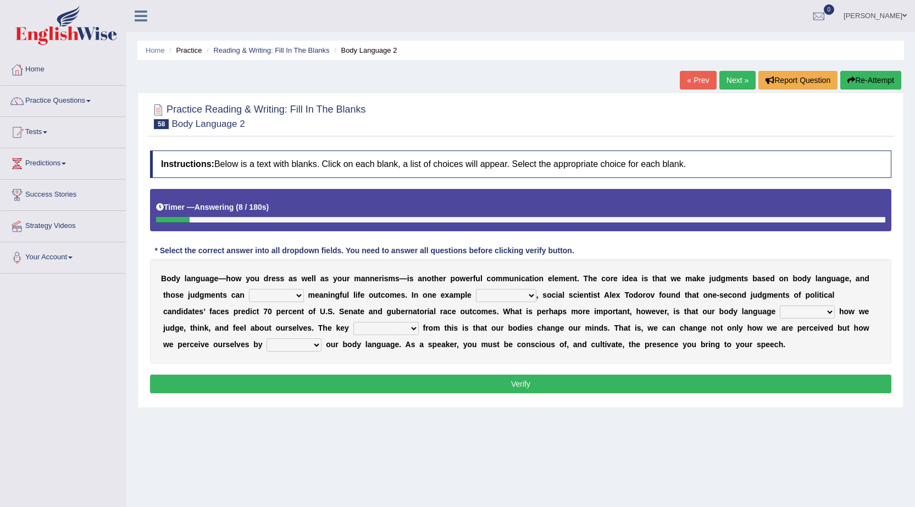
click at [294, 296] on select "predict preserve prevent prepare" at bounding box center [276, 295] width 55 height 13
select select "predict"
click at [249, 289] on select "predict preserve prevent prepare" at bounding box center [276, 295] width 55 height 13
click at [529, 293] on select "citing having cited to be cited cited" at bounding box center [506, 295] width 60 height 13
select select "citing"
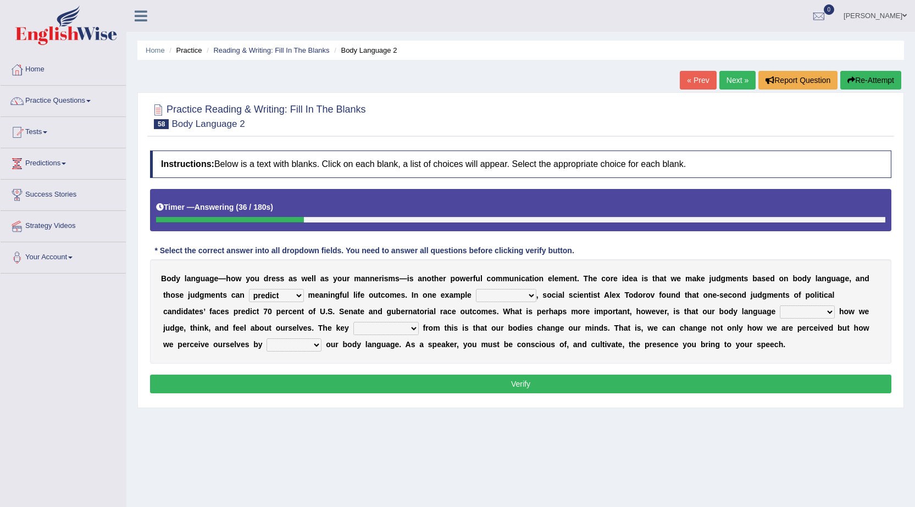
click at [476, 289] on select "citing having cited to be cited cited" at bounding box center [506, 295] width 60 height 13
click at [828, 311] on select "refrains reflects refers refreshes" at bounding box center [807, 312] width 55 height 13
select select "reflects"
click at [780, 306] on select "refrains reflects refers refreshes" at bounding box center [807, 312] width 55 height 13
click at [413, 328] on select "drawback breakthrough takeaway takeoff" at bounding box center [385, 328] width 65 height 13
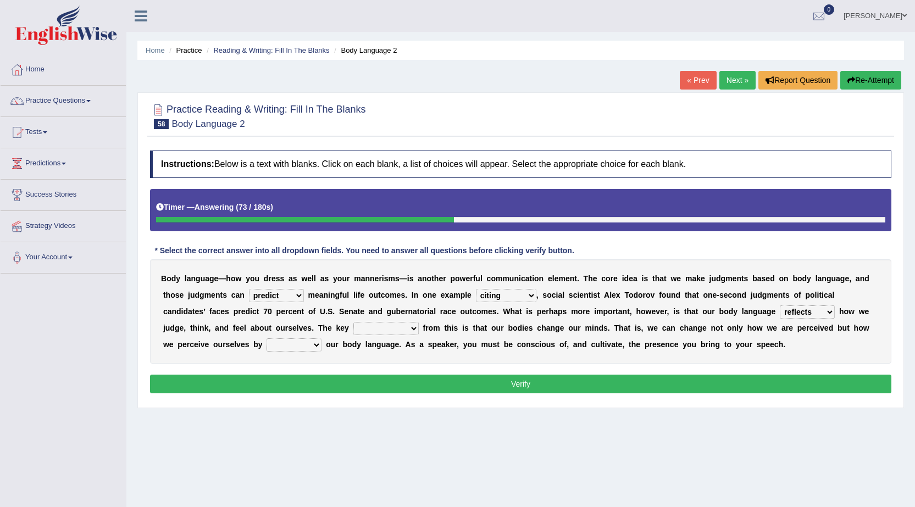
select select "takeaway"
click at [353, 322] on select "drawback breakthrough takeaway takeoff" at bounding box center [385, 328] width 65 height 13
click at [315, 344] on select "enacting enabling making managing" at bounding box center [294, 345] width 55 height 13
select select "managing"
click at [267, 339] on select "enacting enabling making managing" at bounding box center [294, 345] width 55 height 13
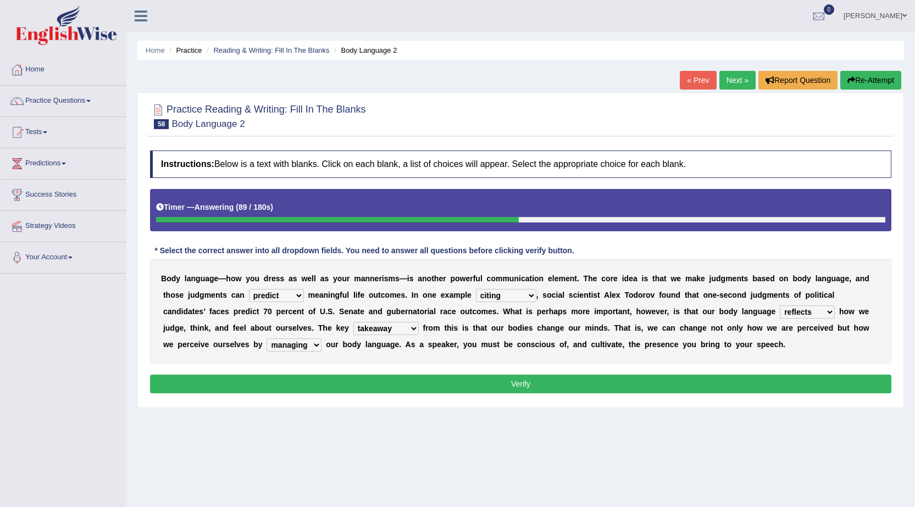
click at [538, 382] on button "Verify" at bounding box center [520, 384] width 741 height 19
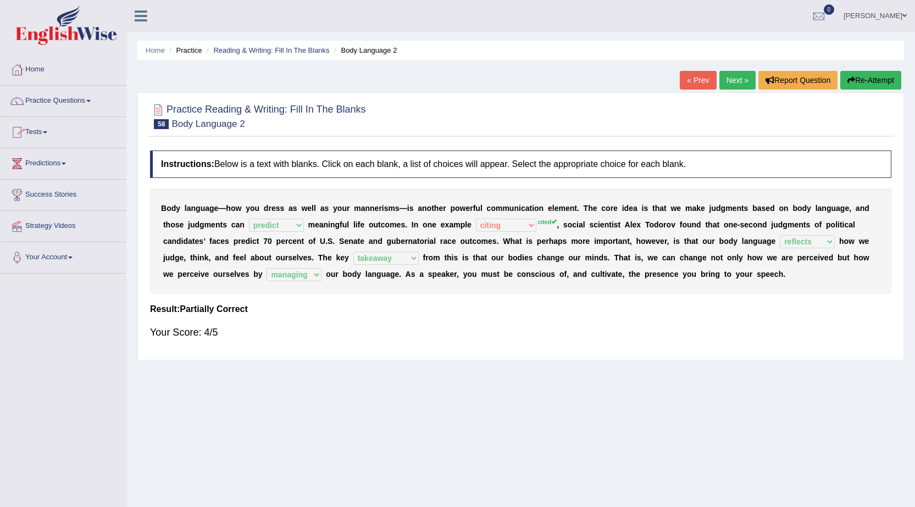
click at [734, 84] on link "Next »" at bounding box center [737, 80] width 36 height 19
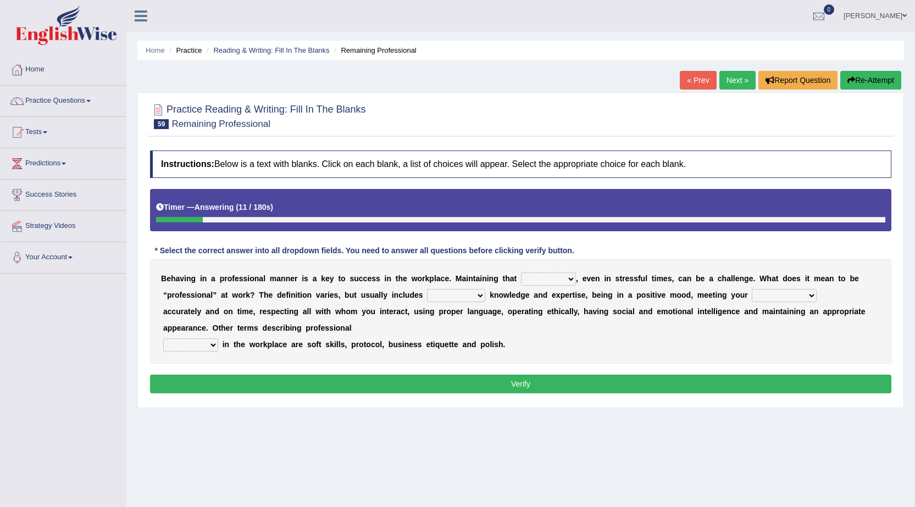
click at [567, 281] on select "demand domain direction demeanor" at bounding box center [548, 279] width 55 height 13
select select "demeanor"
click at [521, 273] on select "demand domain direction demeanor" at bounding box center [548, 279] width 55 height 13
click at [479, 296] on select "possessing appraising processing assessing" at bounding box center [456, 295] width 58 height 13
select select "possessing"
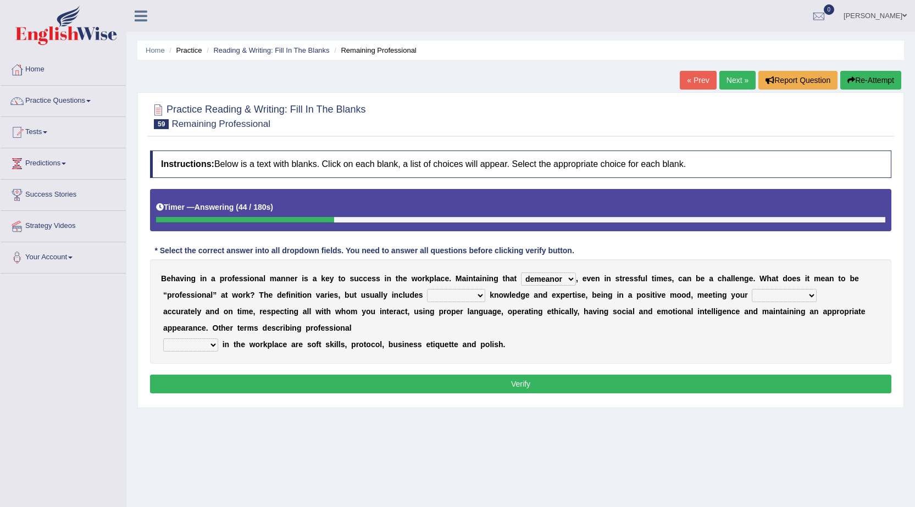
click at [427, 289] on select "possessing appraising processing assessing" at bounding box center [456, 295] width 58 height 13
click at [810, 292] on select "opportunities occupations observations obligations" at bounding box center [784, 295] width 65 height 13
select select "obligations"
click at [752, 289] on select "opportunities occupations observations obligations" at bounding box center [784, 295] width 65 height 13
click at [213, 345] on select "conduct contact condition contract" at bounding box center [190, 345] width 55 height 13
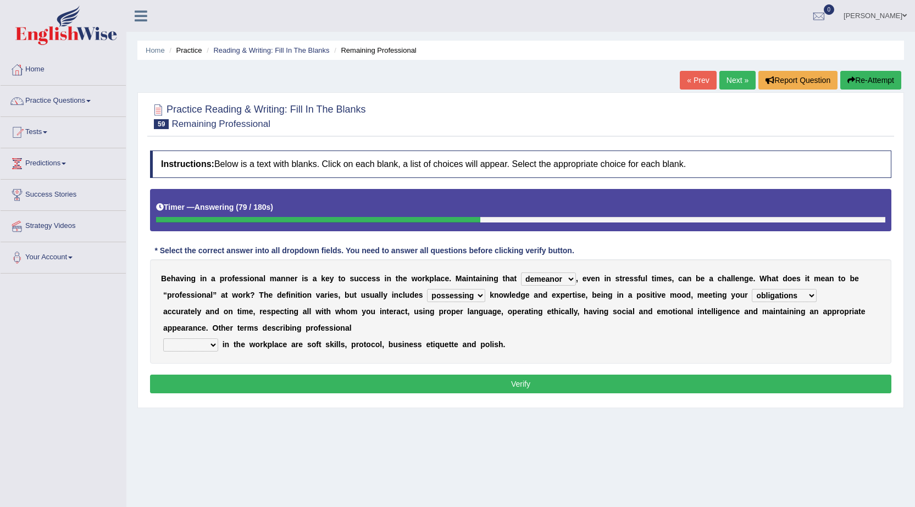
click at [163, 339] on select "conduct contact condition contract" at bounding box center [190, 345] width 55 height 13
click at [211, 345] on select "conduct contact condition contract" at bounding box center [190, 345] width 55 height 13
select select "conduct"
click at [163, 339] on select "conduct contact condition contract" at bounding box center [190, 345] width 55 height 13
click at [349, 386] on button "Verify" at bounding box center [520, 384] width 741 height 19
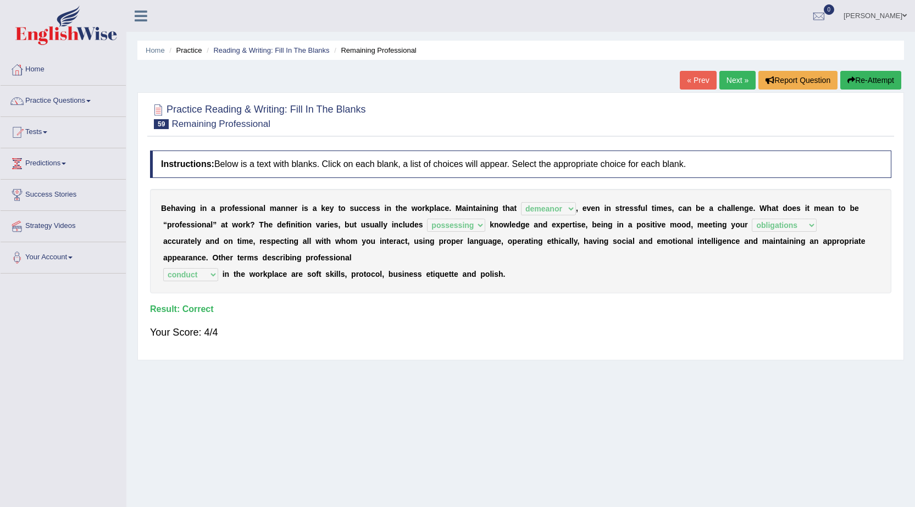
click at [730, 75] on link "Next »" at bounding box center [737, 80] width 36 height 19
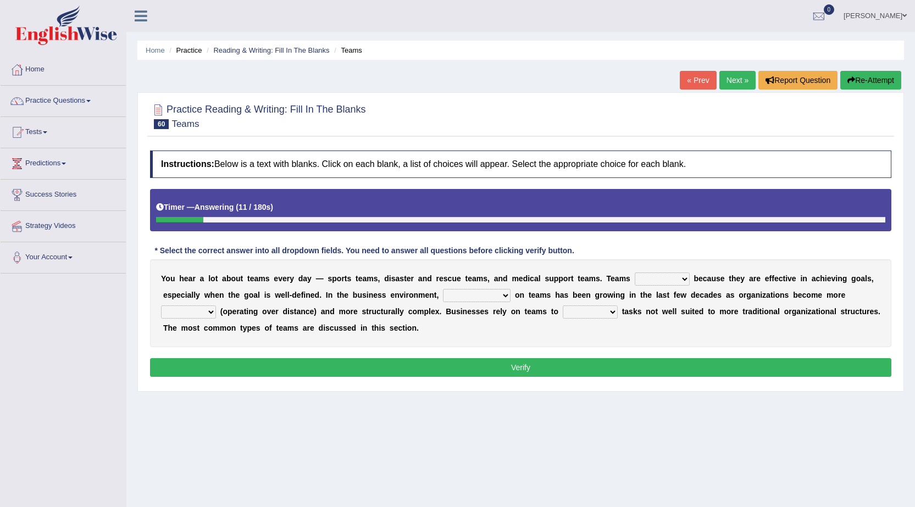
click at [685, 278] on select "exert extend express exist" at bounding box center [662, 279] width 55 height 13
select select "exist"
click at [635, 273] on select "exert extend express exist" at bounding box center [662, 279] width 55 height 13
click at [506, 295] on select "reliability reliance realization independence" at bounding box center [477, 295] width 68 height 13
select select "reliability"
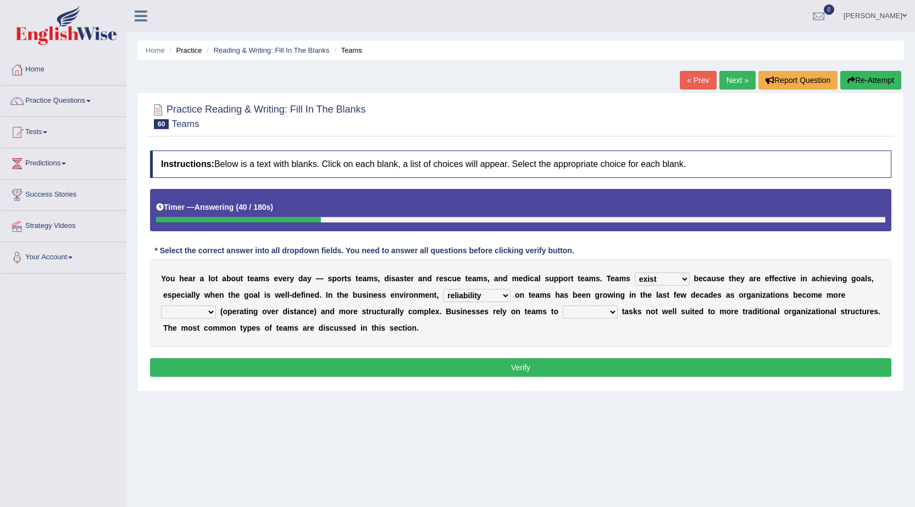
click at [443, 289] on select "reliability reliance realization independence" at bounding box center [477, 295] width 68 height 13
click at [212, 313] on select "authentic virtual simplified veritable" at bounding box center [188, 312] width 55 height 13
select select "virtual"
click at [161, 306] on select "authentic virtual simplified veritable" at bounding box center [188, 312] width 55 height 13
click at [208, 311] on select "authentic virtual simplified veritable" at bounding box center [188, 312] width 55 height 13
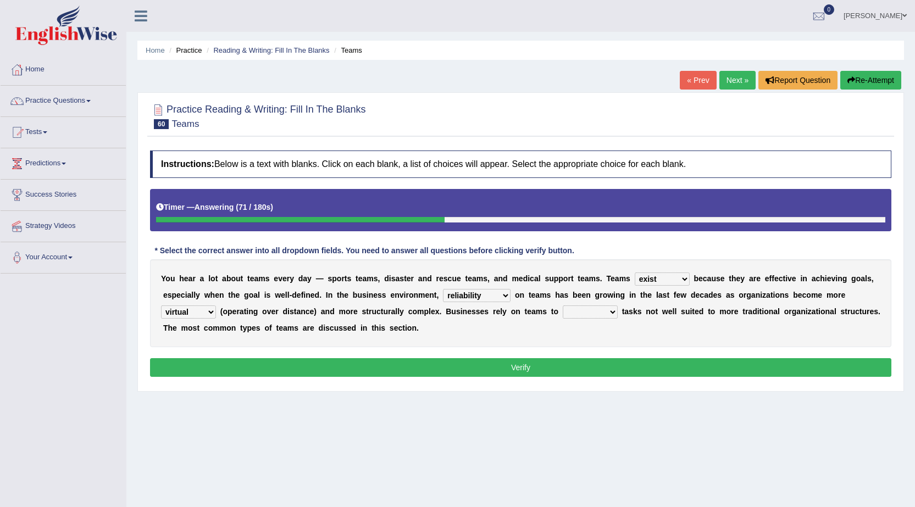
click at [208, 311] on select "authentic virtual simplified veritable" at bounding box center [188, 312] width 55 height 13
click at [609, 309] on select "perform possess compare conform" at bounding box center [590, 312] width 55 height 13
select select "compare"
click at [563, 306] on select "perform possess compare conform" at bounding box center [590, 312] width 55 height 13
click at [531, 368] on button "Verify" at bounding box center [520, 367] width 741 height 19
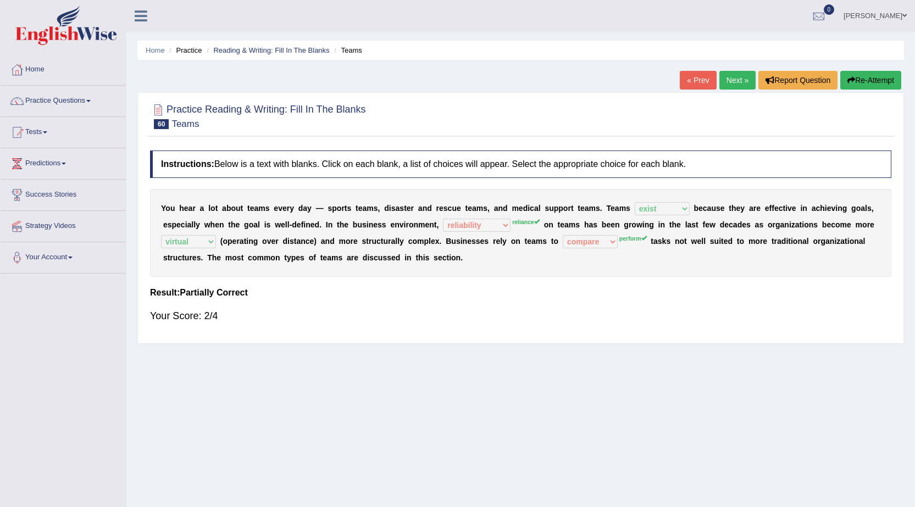
click at [731, 82] on link "Next »" at bounding box center [737, 80] width 36 height 19
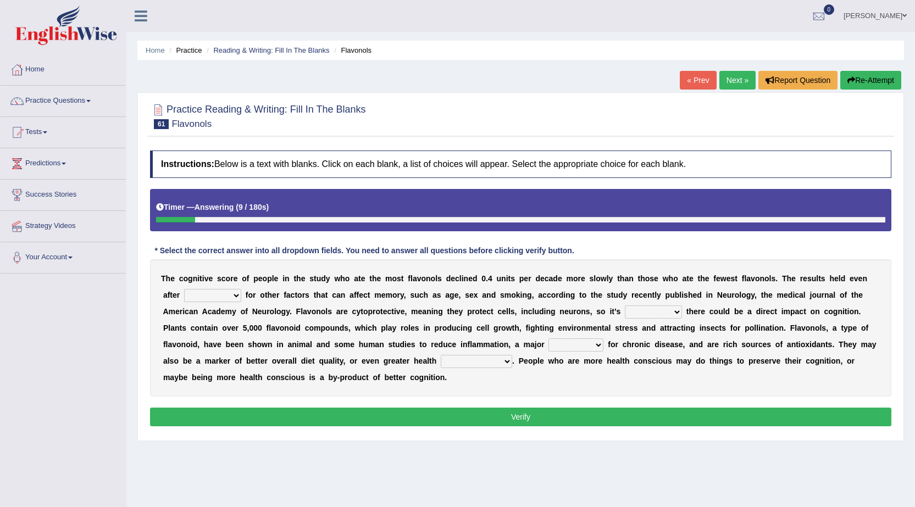
click at [234, 293] on select "consulting adjusting automating advertising" at bounding box center [212, 295] width 57 height 13
select select "adjusting"
click at [184, 289] on select "consulting adjusting automating advertising" at bounding box center [212, 295] width 57 height 13
click at [675, 312] on select "irresistible purposeful plausible detrimental" at bounding box center [653, 312] width 57 height 13
select select "detrimental"
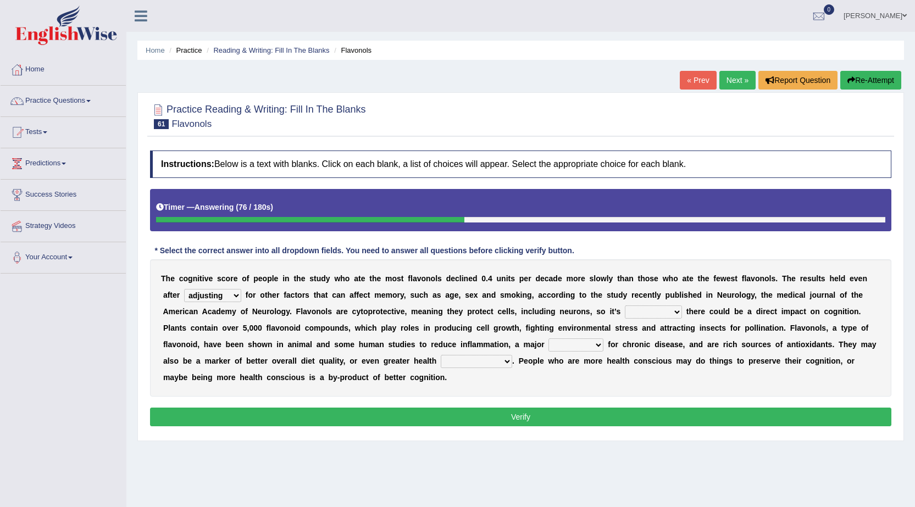
click at [625, 306] on select "irresistible purposeful plausible detrimental" at bounding box center [653, 312] width 57 height 13
click at [601, 347] on select "nuance module fact trigger" at bounding box center [576, 345] width 55 height 13
select select "trigger"
click at [549, 339] on select "nuance module fact trigger" at bounding box center [576, 345] width 55 height 13
click at [505, 359] on select "intervention cognition protection consciousness" at bounding box center [476, 361] width 71 height 13
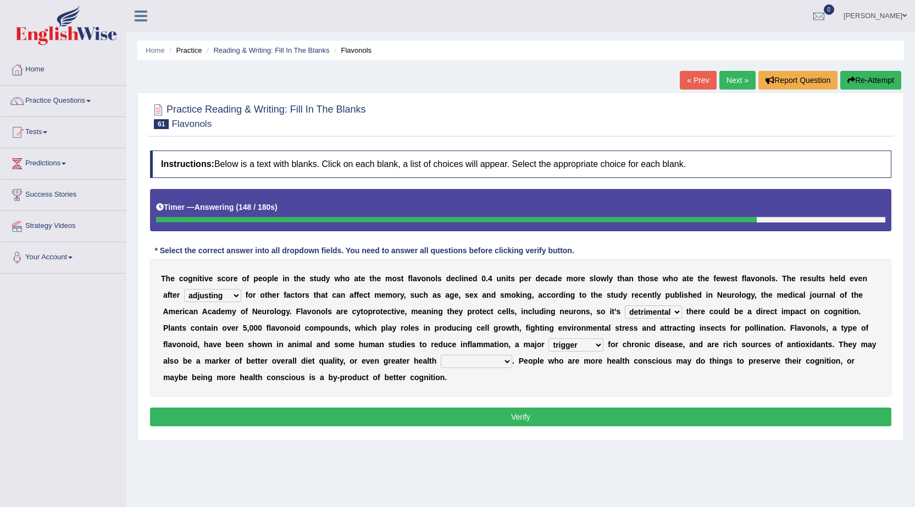
select select "intervention"
click at [441, 355] on select "intervention cognition protection consciousness" at bounding box center [476, 361] width 71 height 13
click at [483, 412] on button "Verify" at bounding box center [520, 417] width 741 height 19
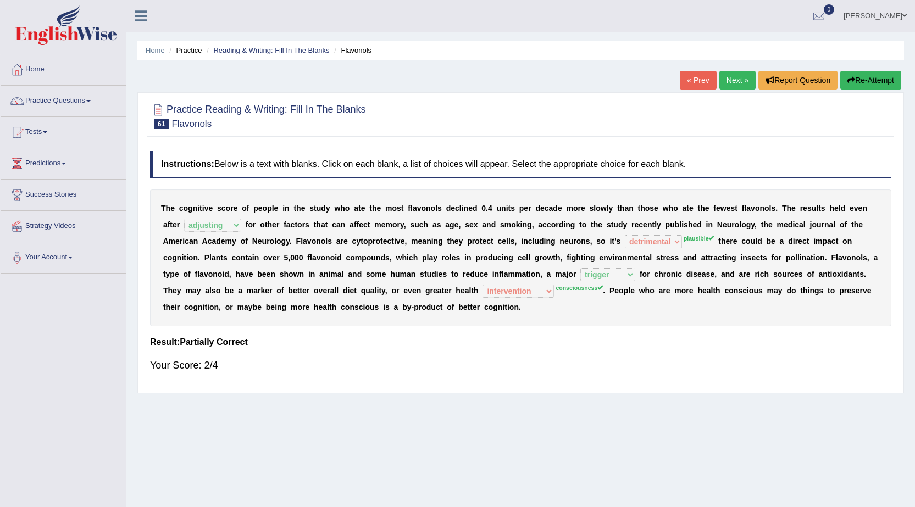
click at [728, 80] on link "Next »" at bounding box center [737, 80] width 36 height 19
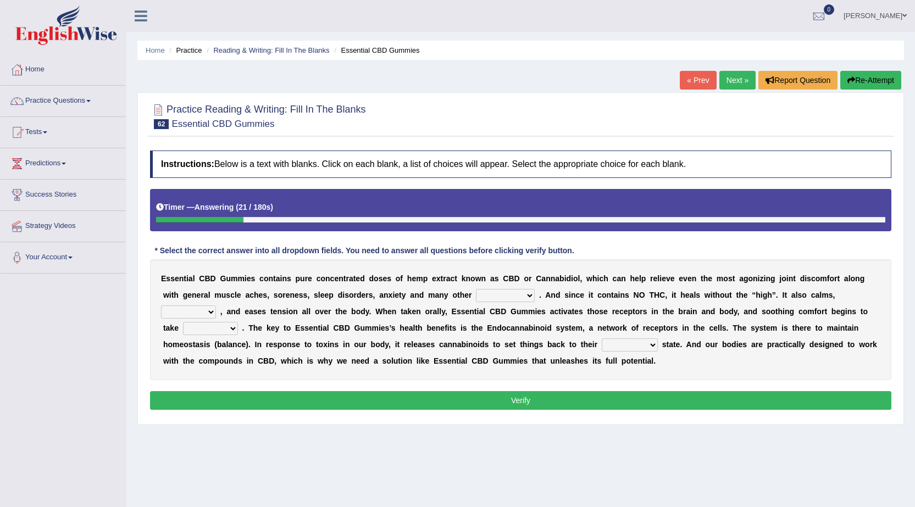
click at [525, 293] on select "pains phenomena poisons ailments" at bounding box center [505, 295] width 59 height 13
select select "phenomena"
click at [476, 289] on select "pains phenomena poisons ailments" at bounding box center [505, 295] width 59 height 13
click at [214, 313] on select "excites relaxes cures digests" at bounding box center [188, 312] width 55 height 13
select select "relaxes"
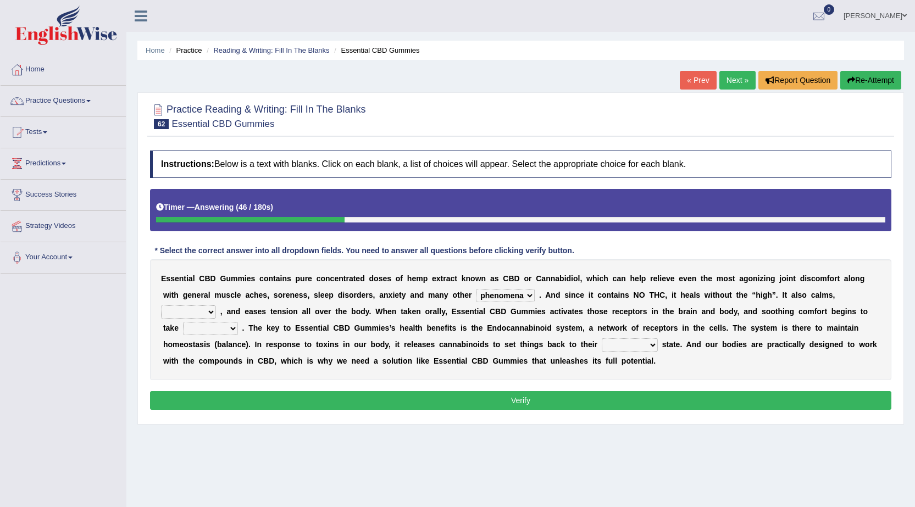
click at [161, 306] on select "excites relaxes cures digests" at bounding box center [188, 312] width 55 height 13
click at [235, 326] on select "it formation in form" at bounding box center [210, 328] width 55 height 13
select select "form"
click at [183, 322] on select "it formation in form" at bounding box center [210, 328] width 55 height 13
click at [654, 346] on select "new next substantial natural" at bounding box center [630, 345] width 56 height 13
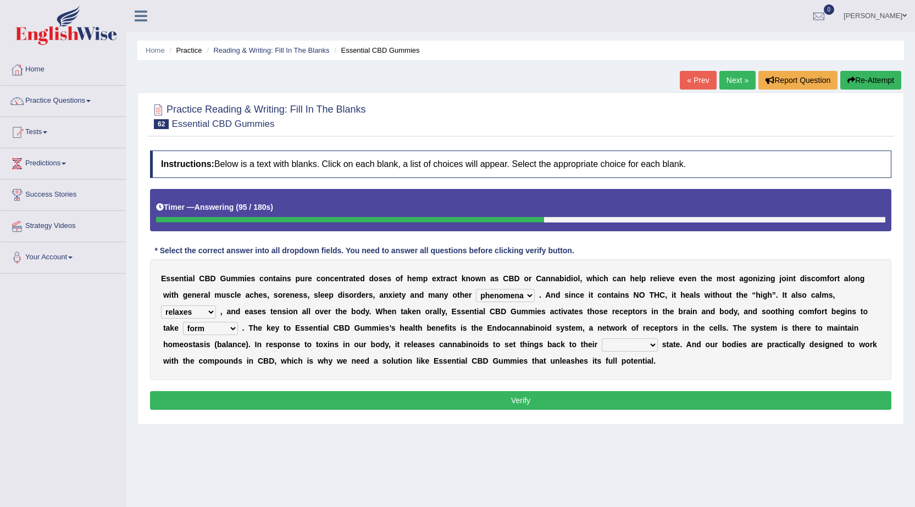
select select "natural"
click at [602, 339] on select "new next substantial natural" at bounding box center [630, 345] width 56 height 13
click at [556, 391] on button "Verify" at bounding box center [520, 400] width 741 height 19
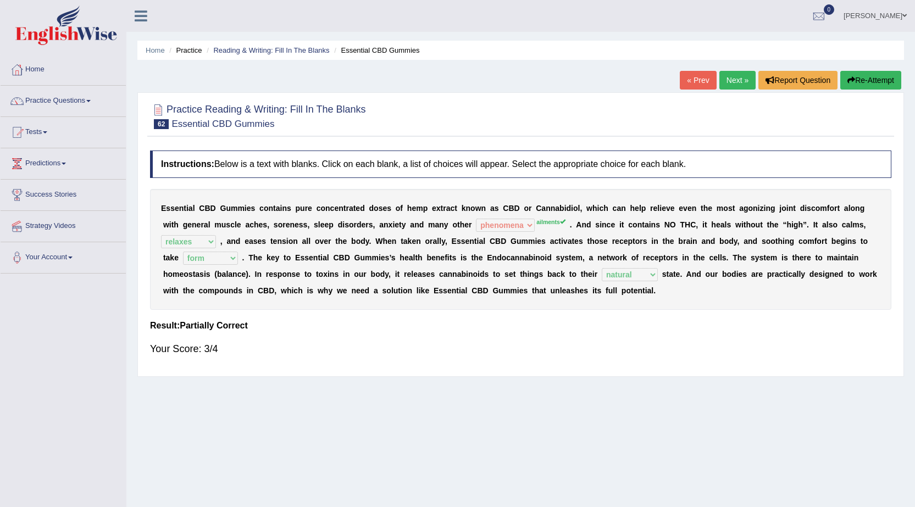
click at [742, 82] on link "Next »" at bounding box center [737, 80] width 36 height 19
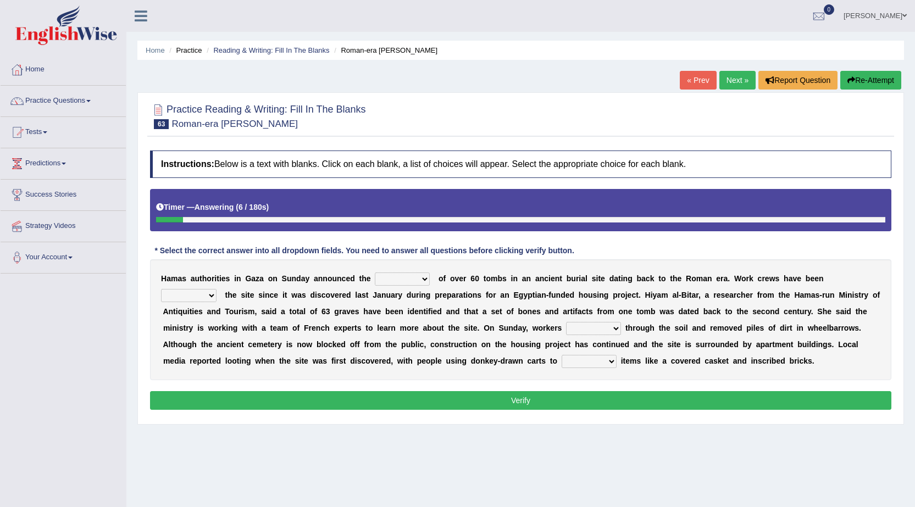
click at [423, 279] on select "downturn discovery creation disability" at bounding box center [402, 279] width 55 height 13
select select "discovery"
click at [375, 273] on select "downturn discovery creation disability" at bounding box center [402, 279] width 55 height 13
click at [213, 294] on select "destroying heralding excavating founding" at bounding box center [189, 295] width 56 height 13
select select "excavating"
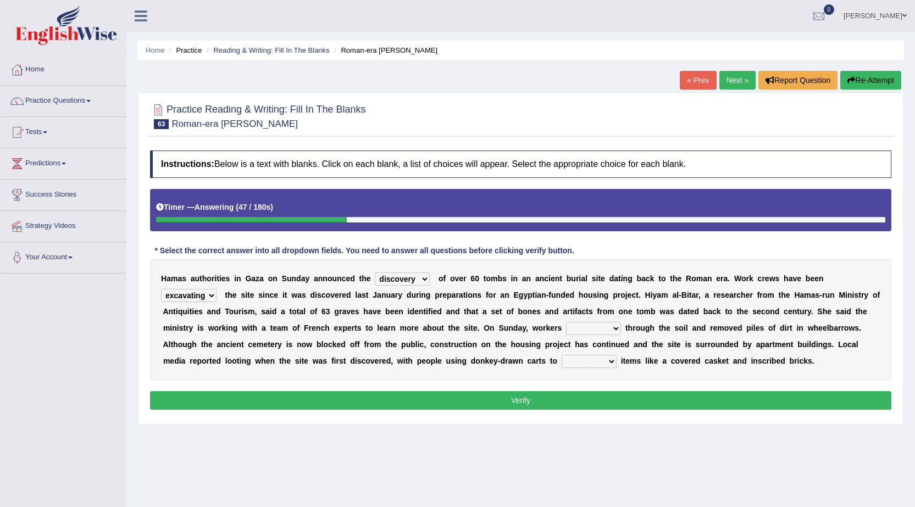
click at [161, 289] on select "destroying heralding excavating founding" at bounding box center [189, 295] width 56 height 13
click at [612, 328] on select "irritated mimicked sifted sipped" at bounding box center [593, 328] width 55 height 13
select select "sifted"
click at [566, 322] on select "irritated mimicked sifted sipped" at bounding box center [593, 328] width 55 height 13
click at [616, 361] on select "haul away go away pull back cheer up" at bounding box center [589, 361] width 55 height 13
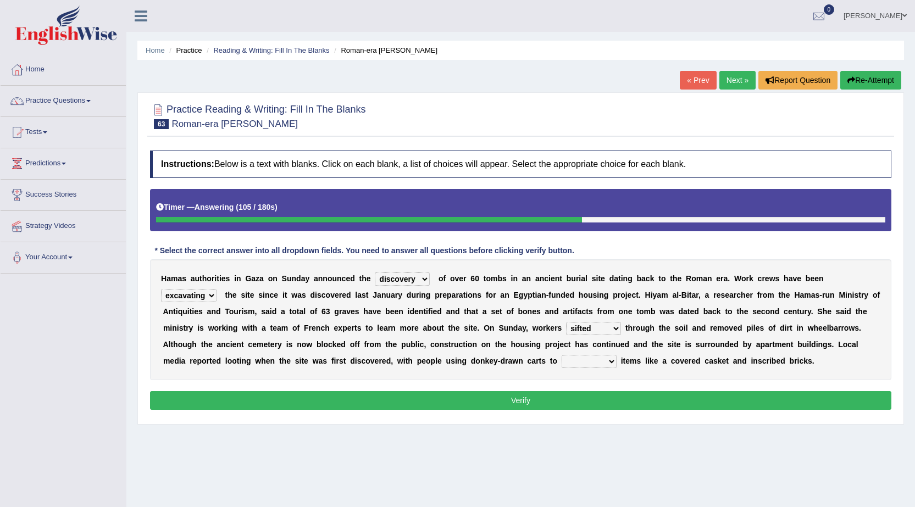
select select "haul away"
click at [562, 355] on select "haul away go away pull back cheer up" at bounding box center [589, 361] width 55 height 13
click at [513, 403] on button "Verify" at bounding box center [520, 400] width 741 height 19
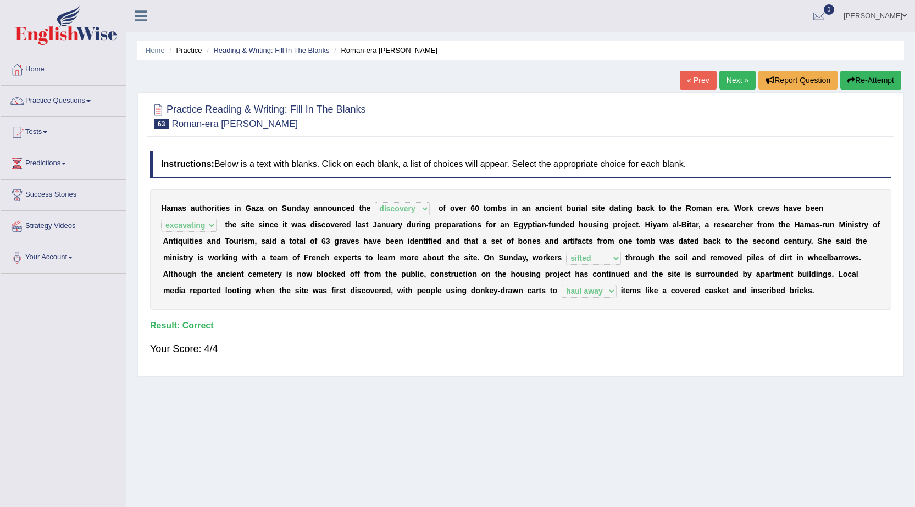
click at [736, 84] on link "Next »" at bounding box center [737, 80] width 36 height 19
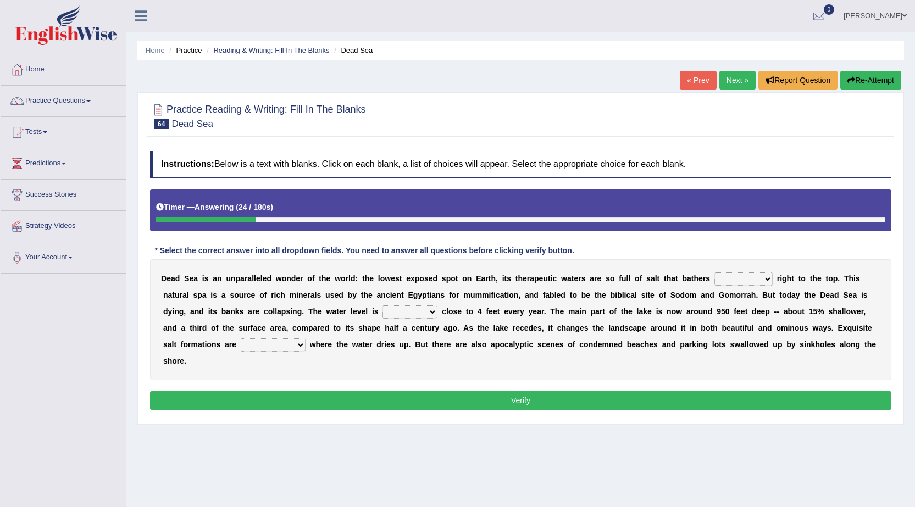
click at [767, 279] on select "float reconstruct sink assert" at bounding box center [744, 279] width 58 height 13
select select "float"
click at [715, 273] on select "float reconstruct sink assert" at bounding box center [744, 279] width 58 height 13
click at [436, 313] on select "dropping paralleling rising keeping" at bounding box center [410, 312] width 55 height 13
select select "dropping"
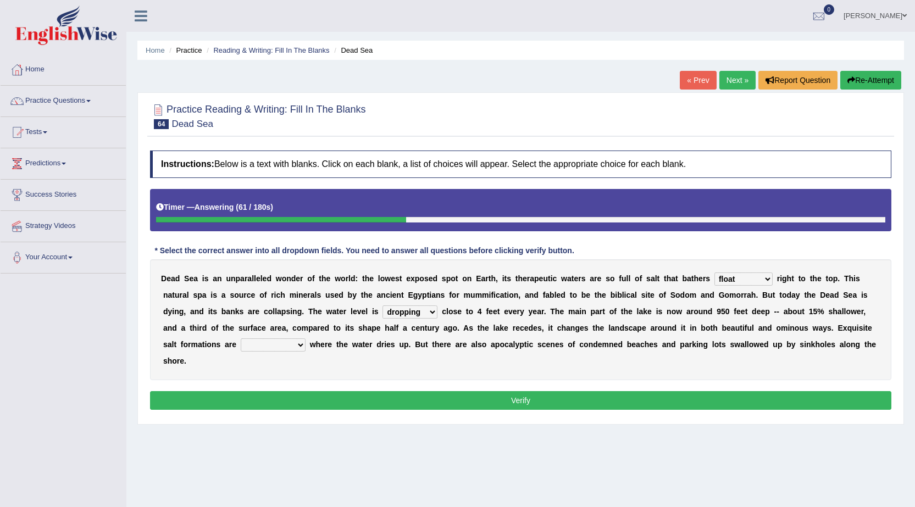
click at [383, 306] on select "dropping paralleling rising keeping" at bounding box center [410, 312] width 55 height 13
click at [298, 340] on select "overwhelmed conserved enhanced revealed" at bounding box center [273, 345] width 65 height 13
select select "overwhelmed"
click at [241, 339] on select "overwhelmed conserved enhanced revealed" at bounding box center [273, 345] width 65 height 13
click at [414, 399] on button "Verify" at bounding box center [520, 400] width 741 height 19
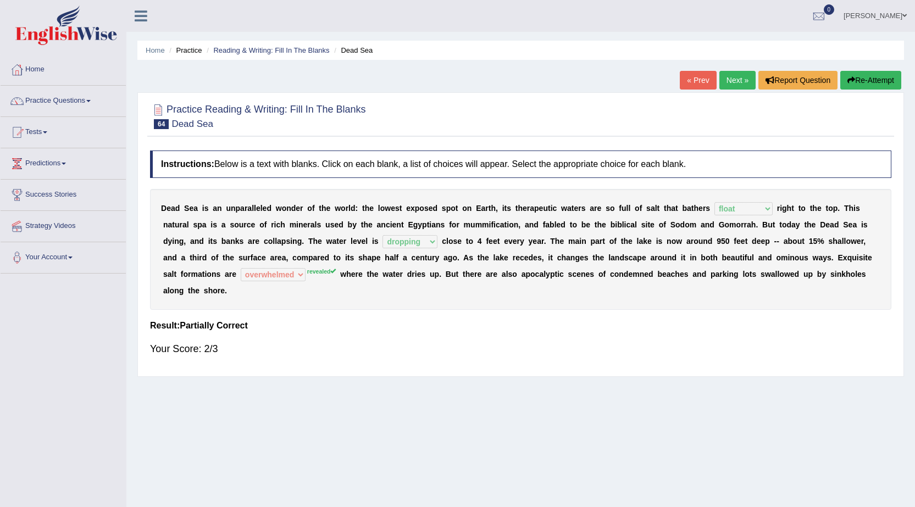
click at [724, 83] on link "Next »" at bounding box center [737, 80] width 36 height 19
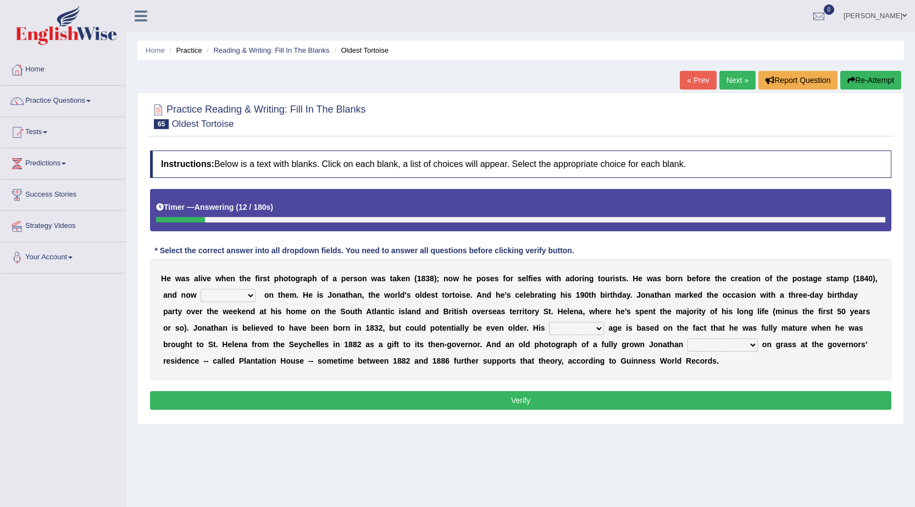
click at [251, 295] on select "appeals appears distracts associates" at bounding box center [228, 295] width 55 height 13
select select "appears"
click at [201, 289] on select "appeals appears distracts associates" at bounding box center [228, 295] width 55 height 13
click at [596, 327] on select "accurate excellent extreme estimated" at bounding box center [576, 328] width 55 height 13
click at [549, 322] on select "accurate excellent extreme estimated" at bounding box center [576, 328] width 55 height 13
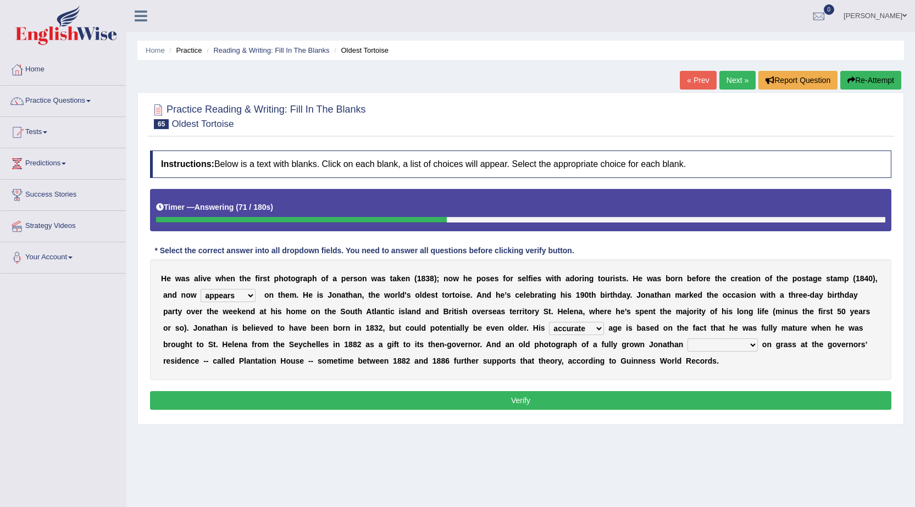
click at [745, 345] on select "grabbing grazing eavesdropping gradating" at bounding box center [723, 345] width 70 height 13
click at [600, 325] on select "accurate excellent extreme estimated" at bounding box center [576, 328] width 55 height 13
select select "estimated"
click at [549, 322] on select "accurate excellent extreme estimated" at bounding box center [576, 328] width 55 height 13
click at [756, 343] on select "grabbing grazing eavesdropping gradating" at bounding box center [723, 345] width 70 height 13
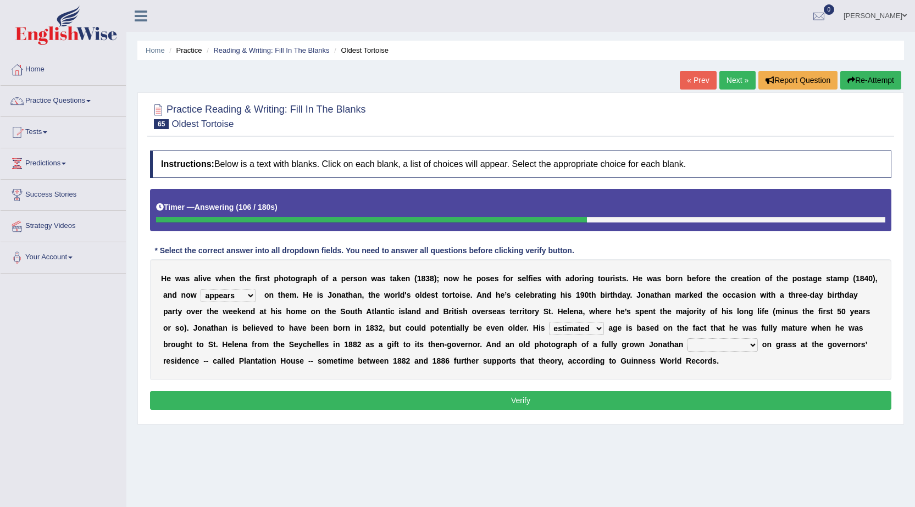
select select "gradating"
click at [688, 339] on select "grabbing grazing eavesdropping gradating" at bounding box center [723, 345] width 70 height 13
click at [554, 400] on button "Verify" at bounding box center [520, 400] width 741 height 19
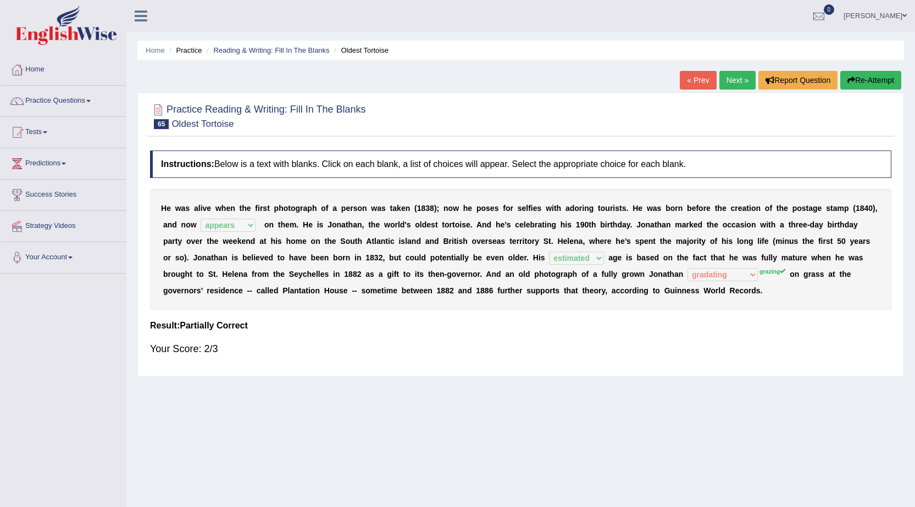
click at [736, 77] on link "Next »" at bounding box center [737, 80] width 36 height 19
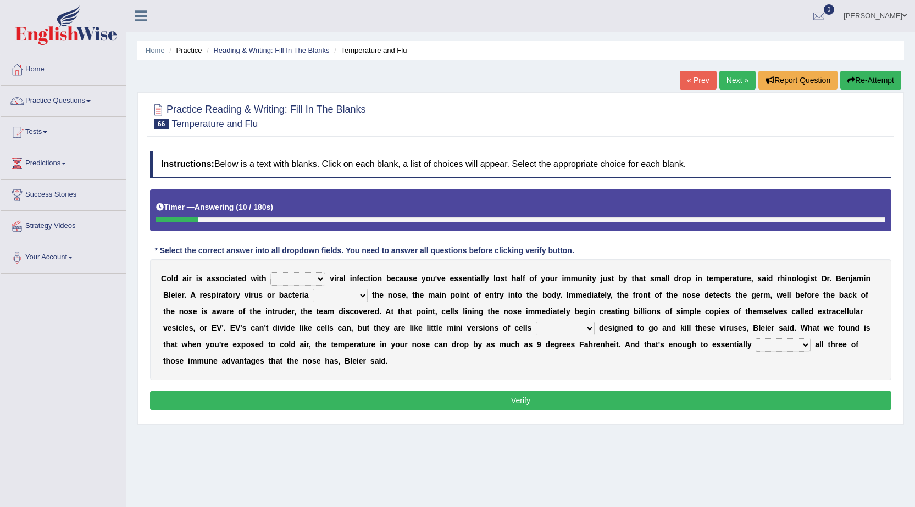
click at [315, 277] on select "increased decreased stable overrated" at bounding box center [297, 279] width 55 height 13
select select "increased"
click at [270, 273] on select "increased decreased stable overrated" at bounding box center [297, 279] width 55 height 13
click at [361, 294] on select "invades hurts intervenes protects" at bounding box center [340, 295] width 55 height 13
select select "invades"
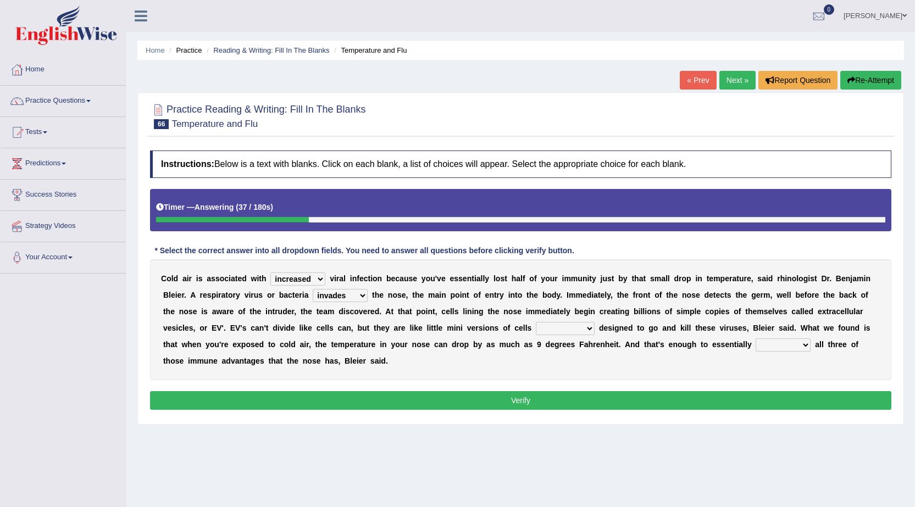
click at [313, 289] on select "invades hurts intervenes protects" at bounding box center [340, 295] width 55 height 13
click at [588, 328] on select "suddenly responsibly specifically obtrusively" at bounding box center [565, 328] width 59 height 13
select select "specifically"
click at [536, 322] on select "suddenly responsibly specifically obtrusively" at bounding box center [565, 328] width 59 height 13
click at [802, 344] on select "work out find out knock out set out" at bounding box center [783, 345] width 55 height 13
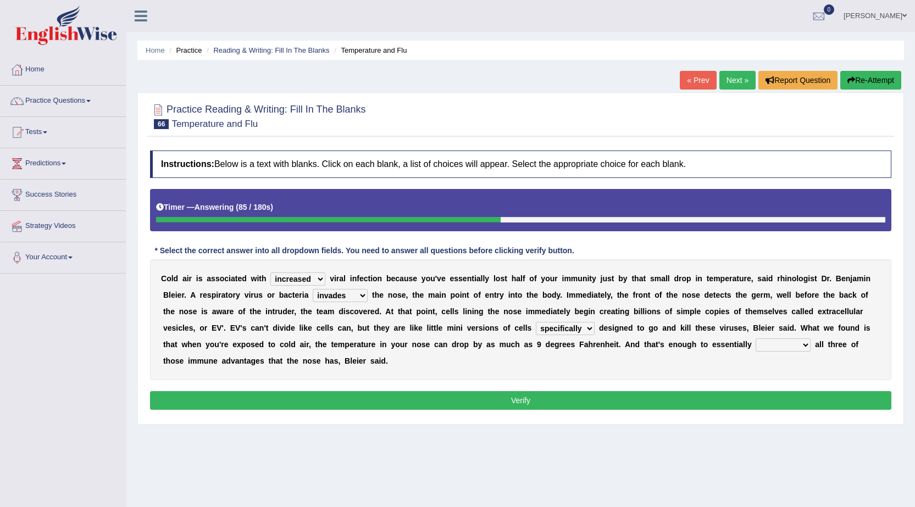
select select "knock out"
click at [756, 339] on select "work out find out knock out set out" at bounding box center [783, 345] width 55 height 13
click at [717, 402] on button "Verify" at bounding box center [520, 400] width 741 height 19
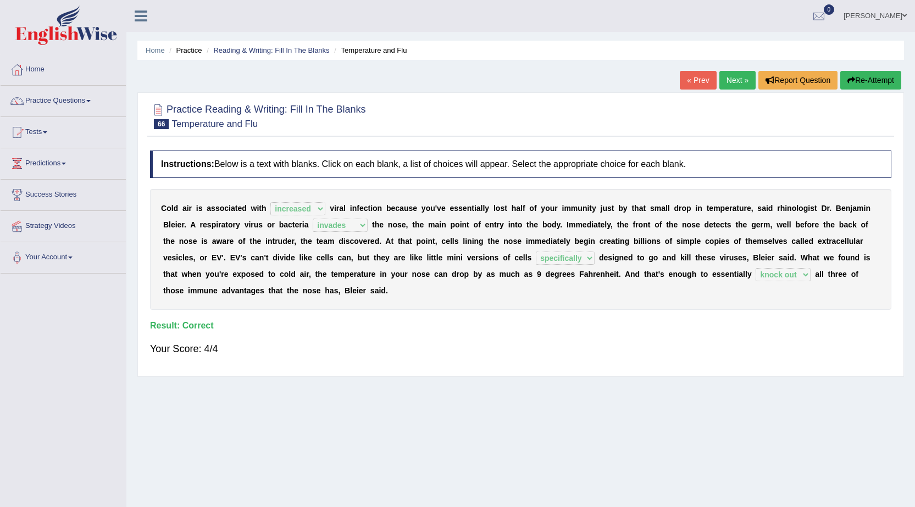
click at [734, 78] on link "Next »" at bounding box center [737, 80] width 36 height 19
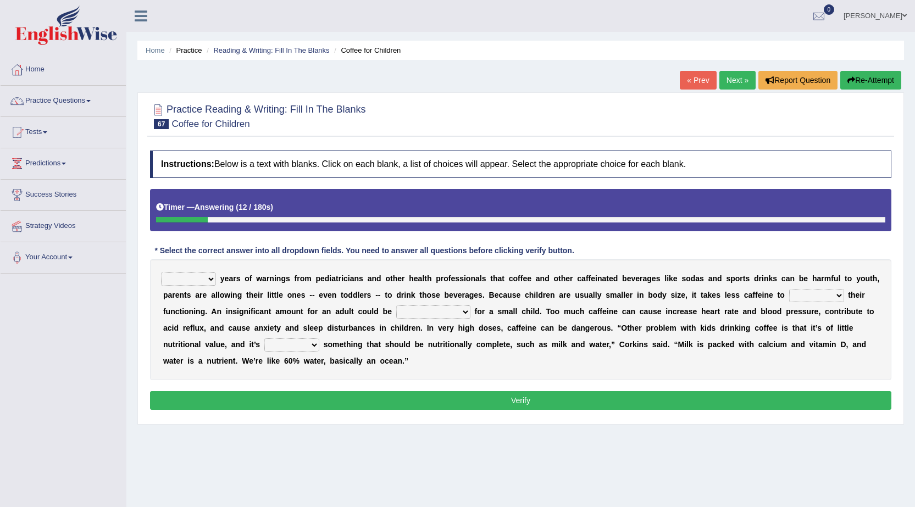
click at [216, 276] on b at bounding box center [218, 278] width 4 height 9
click at [208, 282] on select "Despite Instead Since Over" at bounding box center [188, 279] width 55 height 13
select select "Despite"
click at [161, 273] on select "Despite Instead Since Over" at bounding box center [188, 279] width 55 height 13
click at [467, 313] on select "overwhelming inconsequential groundbreaking stubborn" at bounding box center [433, 312] width 74 height 13
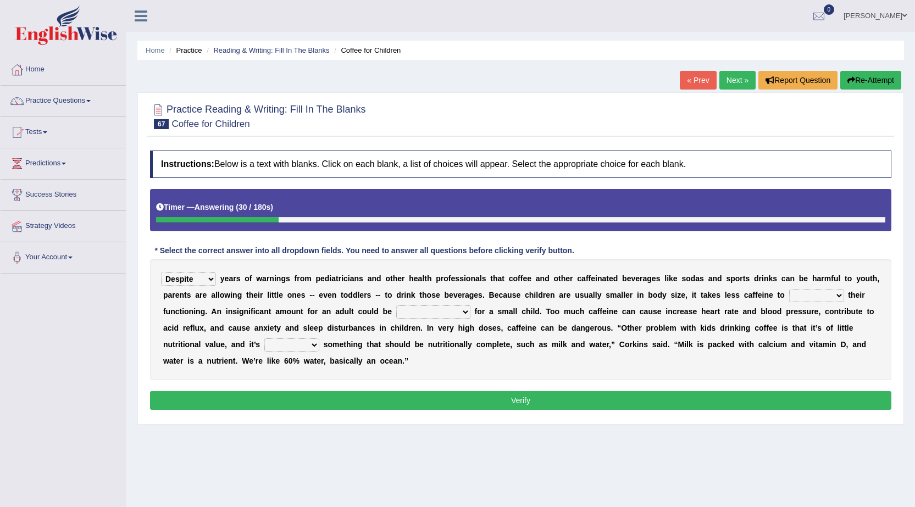
select select "overwhelming"
click at [396, 306] on select "overwhelming inconsequential groundbreaking stubborn" at bounding box center [433, 312] width 74 height 13
click at [839, 296] on select "coexist replicate impair revert" at bounding box center [816, 295] width 55 height 13
select select "impair"
click at [789, 289] on select "coexist replicate impair revert" at bounding box center [816, 295] width 55 height 13
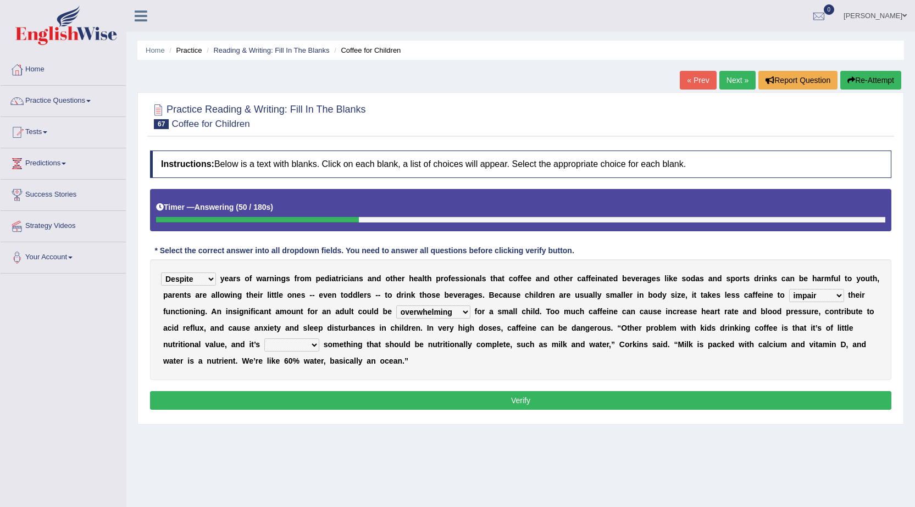
click at [310, 341] on select "changing damaging diverting replacing" at bounding box center [291, 345] width 55 height 13
select select "replacing"
click at [264, 339] on select "changing damaging diverting replacing" at bounding box center [291, 345] width 55 height 13
click at [554, 403] on button "Verify" at bounding box center [520, 400] width 741 height 19
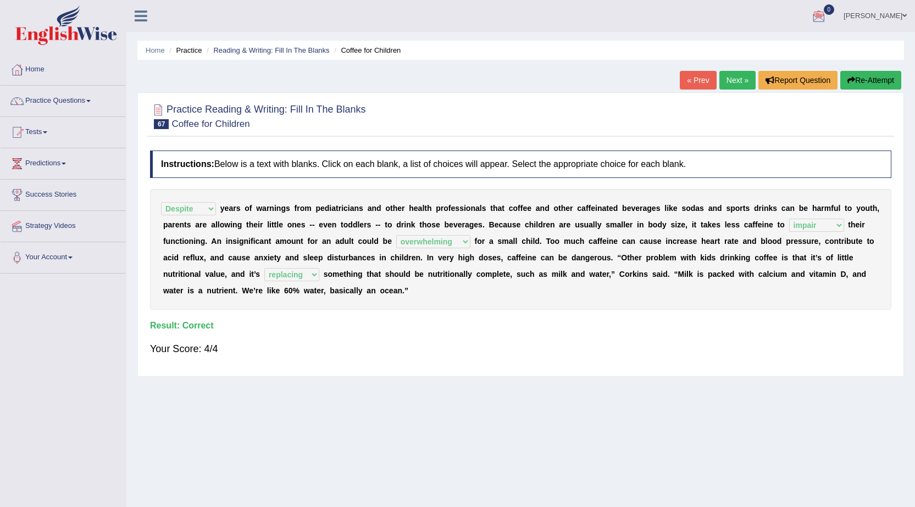
click at [733, 74] on link "Next »" at bounding box center [737, 80] width 36 height 19
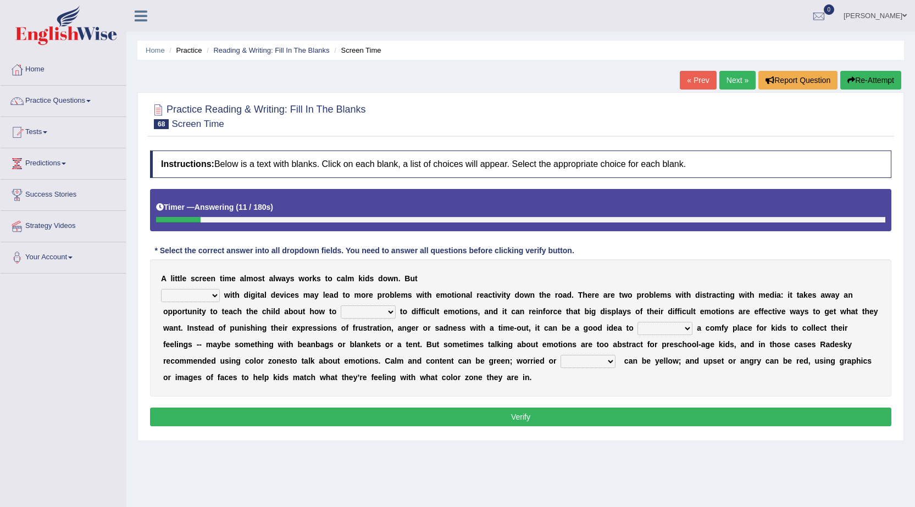
click at [215, 293] on select "consulting reminding suspending soothing" at bounding box center [190, 295] width 59 height 13
select select "soothing"
click at [161, 289] on select "consulting reminding suspending soothing" at bounding box center [190, 295] width 59 height 13
click at [389, 310] on select "comfort respond interact dominate" at bounding box center [368, 312] width 55 height 13
select select "respond"
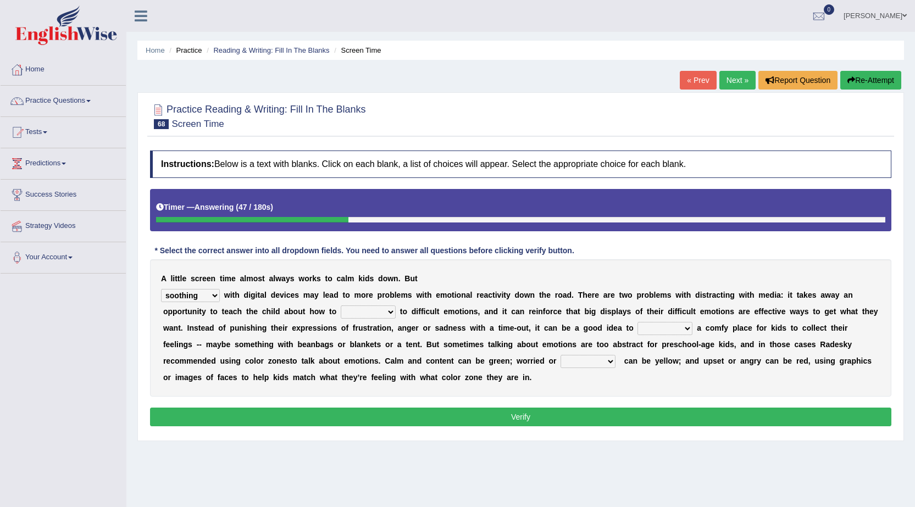
click at [341, 306] on select "comfort respond interact dominate" at bounding box center [368, 312] width 55 height 13
click at [685, 326] on select "take for set up take into set out" at bounding box center [665, 328] width 55 height 13
select select "set up"
click at [638, 322] on select "take for set up take into set out" at bounding box center [665, 328] width 55 height 13
click at [614, 361] on select "agitated educated [PERSON_NAME]" at bounding box center [588, 361] width 55 height 13
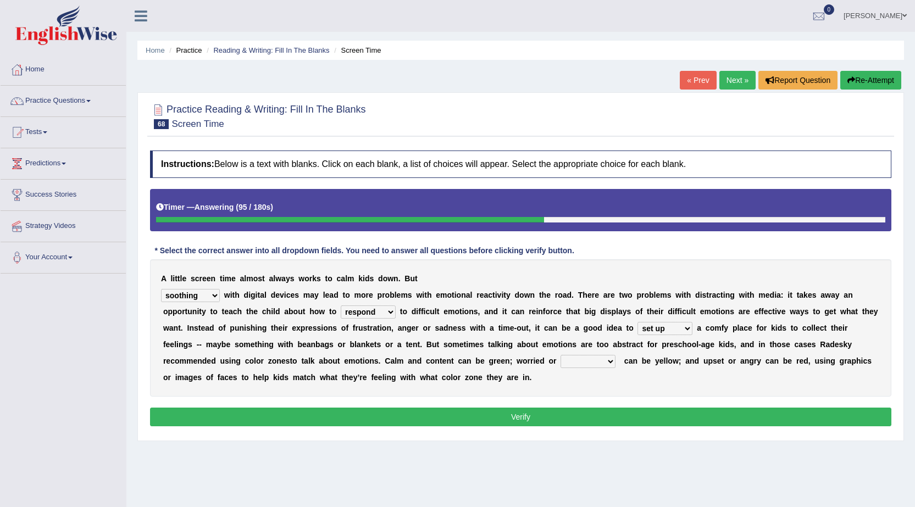
select select "agitated"
click at [561, 355] on select "agitated educated [PERSON_NAME]" at bounding box center [588, 361] width 55 height 13
click at [611, 364] on select "agitated educated [PERSON_NAME]" at bounding box center [588, 361] width 55 height 13
click at [519, 413] on button "Verify" at bounding box center [520, 417] width 741 height 19
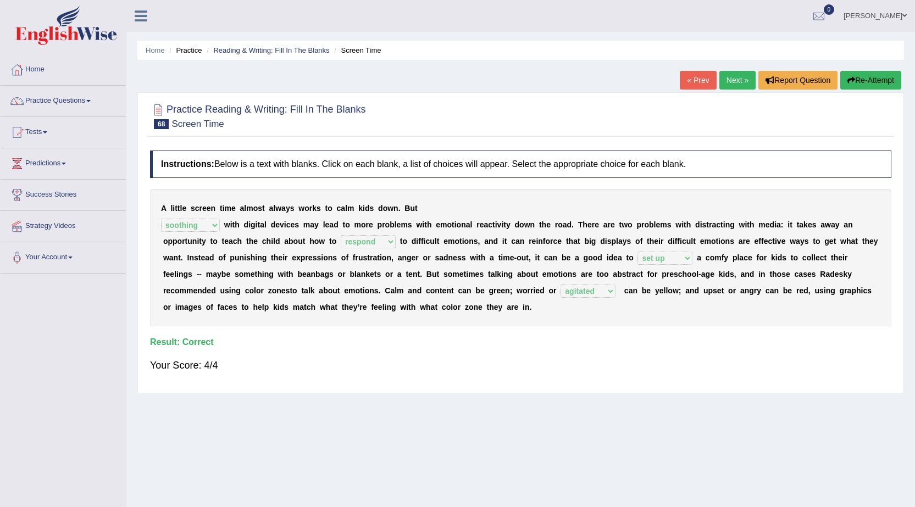
click at [732, 76] on link "Next »" at bounding box center [737, 80] width 36 height 19
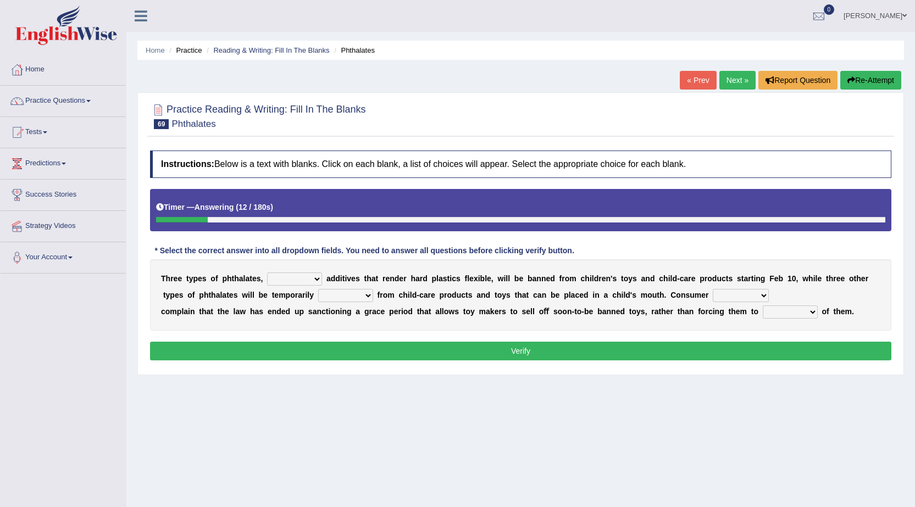
click at [319, 278] on select "nutritional legal expensive chemical" at bounding box center [294, 279] width 55 height 13
select select "chemical"
click at [267, 273] on select "nutritional legal expensive chemical" at bounding box center [294, 279] width 55 height 13
click at [373, 291] on b at bounding box center [375, 295] width 4 height 9
click at [362, 297] on select "originated collected prohibited examined" at bounding box center [345, 295] width 55 height 13
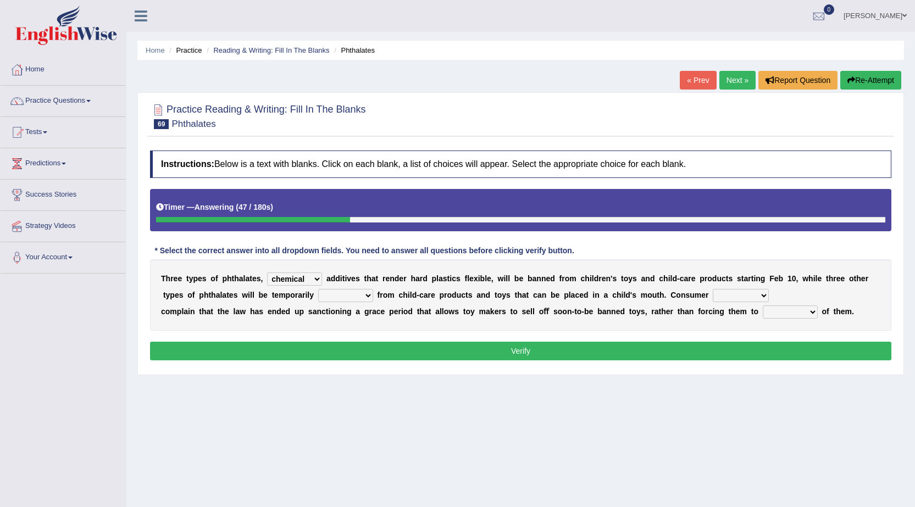
select select "prohibited"
click at [318, 289] on select "originated collected prohibited examined" at bounding box center [345, 295] width 55 height 13
click at [763, 300] on select "fellows dictators candidates advocates" at bounding box center [741, 295] width 56 height 13
select select "advocates"
click at [713, 289] on select "fellows dictators candidates advocates" at bounding box center [741, 295] width 56 height 13
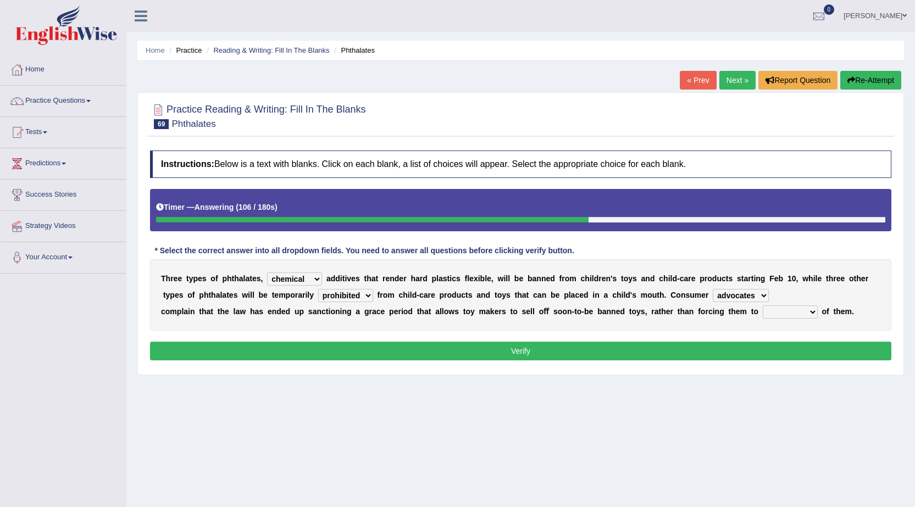
click at [807, 313] on select "deal boast deprive dispose" at bounding box center [790, 312] width 55 height 13
select select "deprive"
click at [763, 306] on select "deal boast deprive dispose" at bounding box center [790, 312] width 55 height 13
click at [523, 344] on button "Verify" at bounding box center [520, 351] width 741 height 19
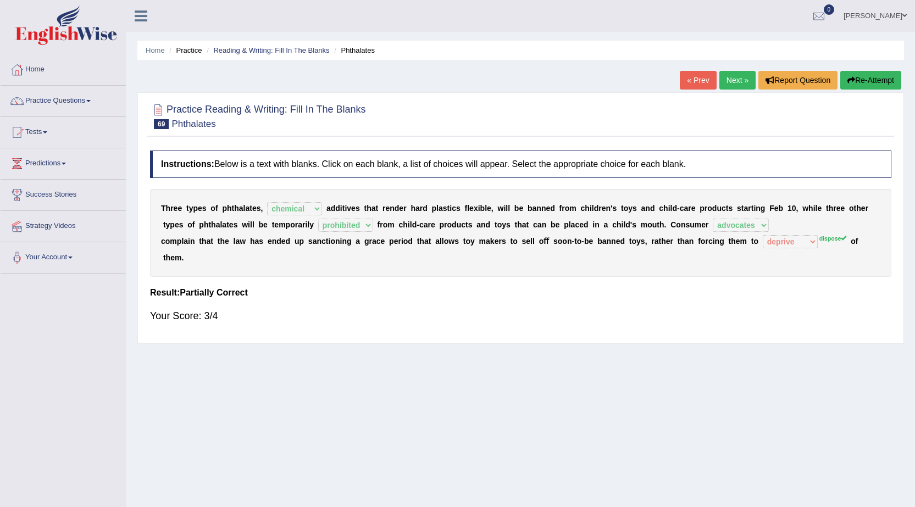
click at [743, 79] on link "Next »" at bounding box center [737, 80] width 36 height 19
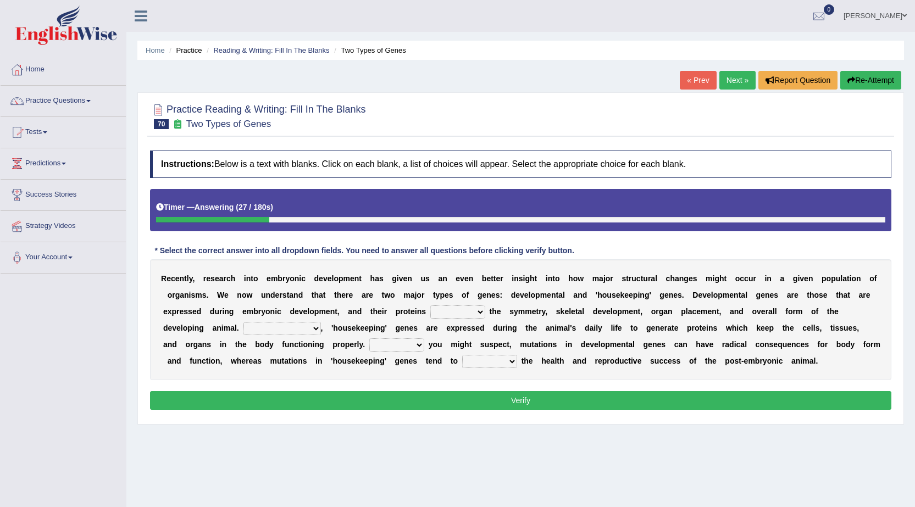
click at [473, 313] on select "push control hold elevate" at bounding box center [457, 312] width 55 height 13
select select "control"
click at [430, 306] on select "push control hold elevate" at bounding box center [457, 312] width 55 height 13
click at [313, 324] on select "Correspondingly Inclusively Conversely In contrast" at bounding box center [281, 328] width 77 height 13
select select "Correspondingly"
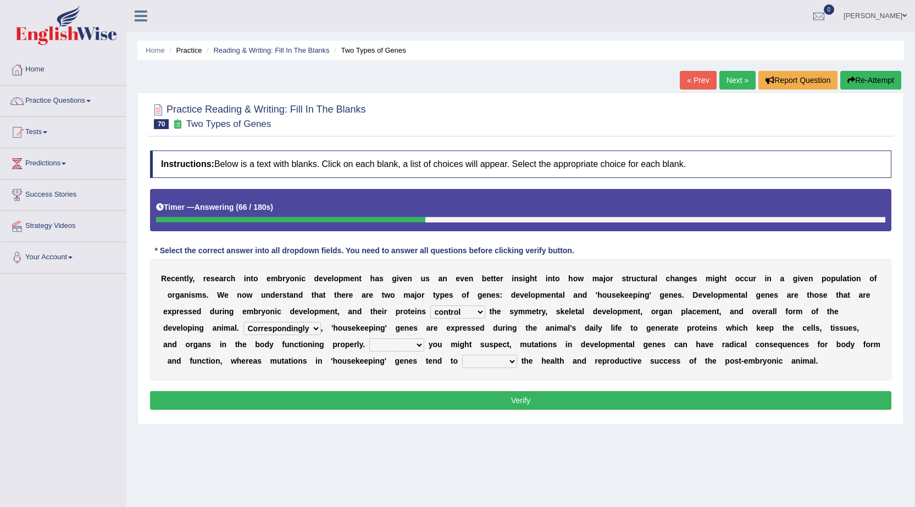
click at [243, 322] on select "Correspondingly Inclusively Conversely In contrast" at bounding box center [281, 328] width 77 height 13
click at [413, 344] on select "For As With Within" at bounding box center [396, 345] width 55 height 13
select select "As"
click at [369, 339] on select "For As With Within" at bounding box center [396, 345] width 55 height 13
click at [420, 343] on select "For As With Within" at bounding box center [396, 345] width 55 height 13
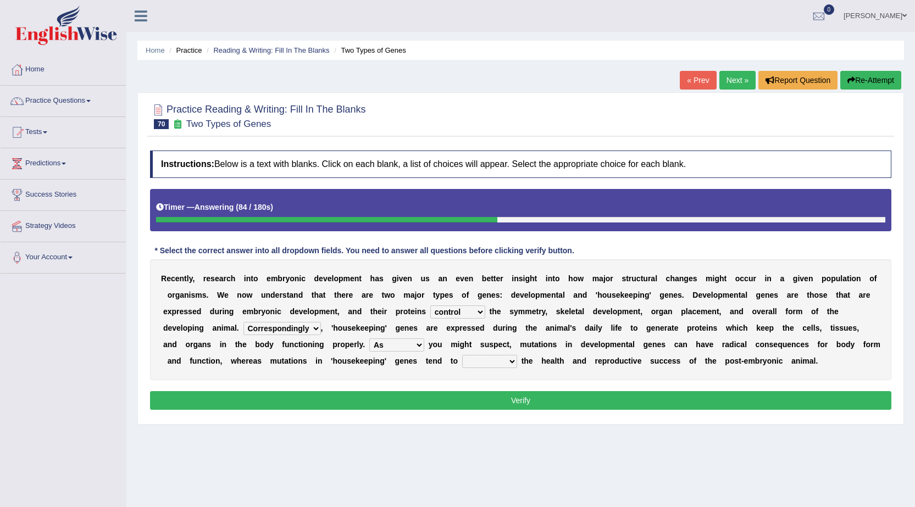
click at [507, 356] on select "affect effect interrupt defect" at bounding box center [489, 361] width 55 height 13
select select "affect"
click at [462, 355] on select "affect effect interrupt defect" at bounding box center [489, 361] width 55 height 13
click at [528, 397] on button "Verify" at bounding box center [520, 400] width 741 height 19
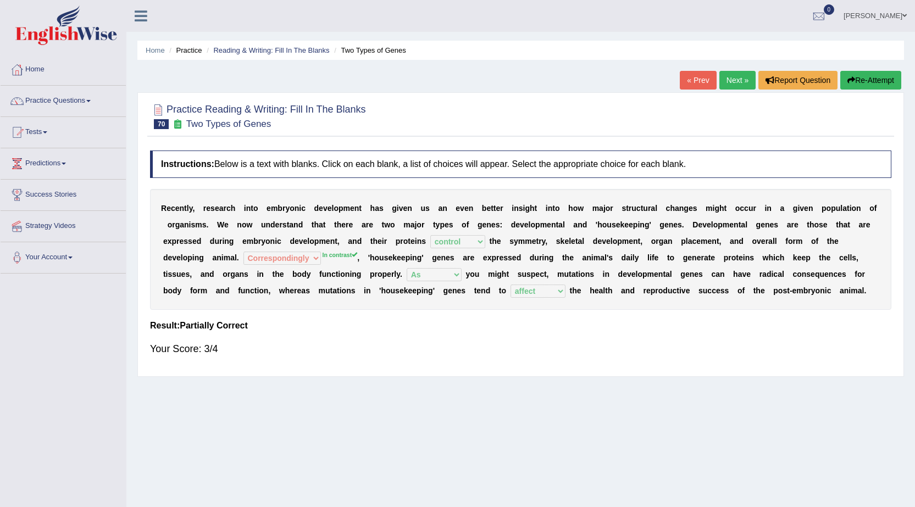
click at [731, 75] on link "Next »" at bounding box center [737, 80] width 36 height 19
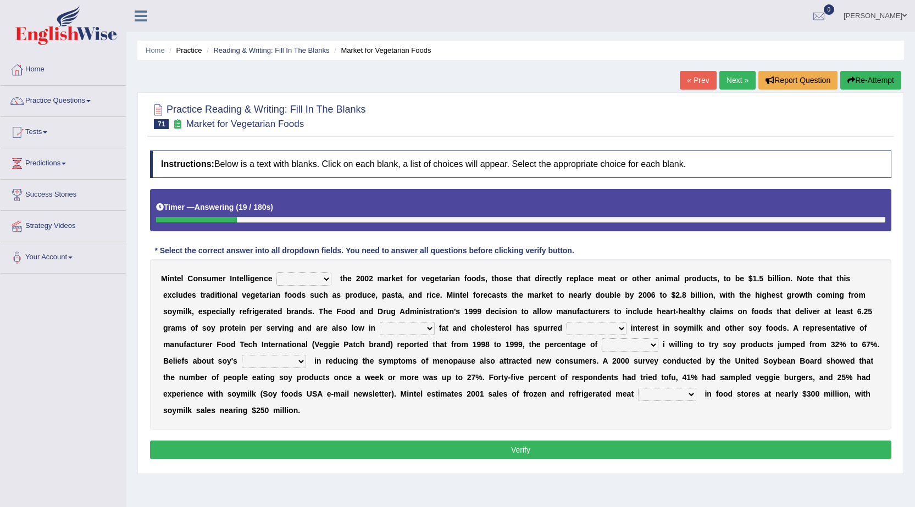
click at [328, 279] on select "deals fulfills creates estimates" at bounding box center [303, 279] width 55 height 13
select select "fulfills"
click at [276, 273] on select "deals fulfills creates estimates" at bounding box center [303, 279] width 55 height 13
click at [327, 272] on div "M i n t e l C o n s u m e r I n t e l l i g e n c e deals fulfills creates esti…" at bounding box center [520, 344] width 741 height 170
click at [324, 280] on select "deals fulfills creates estimates" at bounding box center [303, 279] width 55 height 13
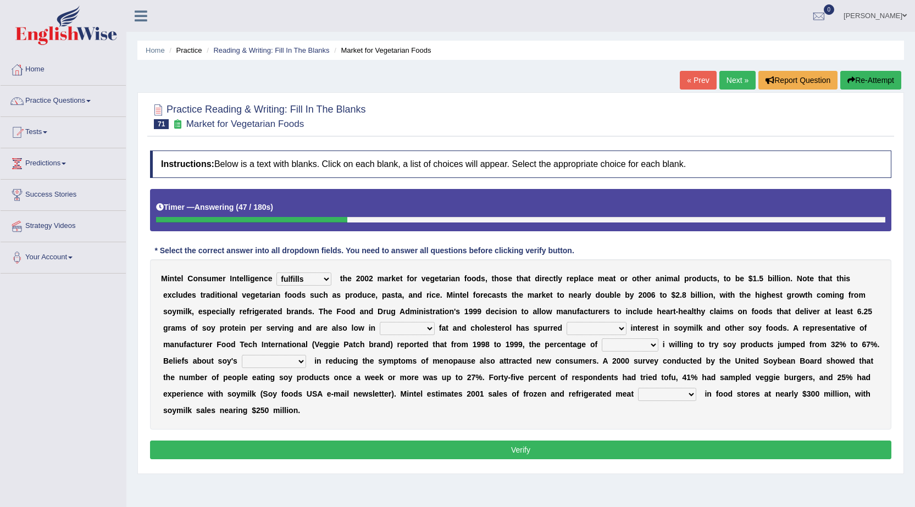
click at [324, 280] on select "deals fulfills creates estimates" at bounding box center [303, 279] width 55 height 13
click at [429, 326] on select "saturated solid acid liquid" at bounding box center [407, 328] width 55 height 13
select select "saturated"
click at [380, 322] on select "saturated solid acid liquid" at bounding box center [407, 328] width 55 height 13
click at [621, 326] on select "good big tremendous extreme" at bounding box center [597, 328] width 60 height 13
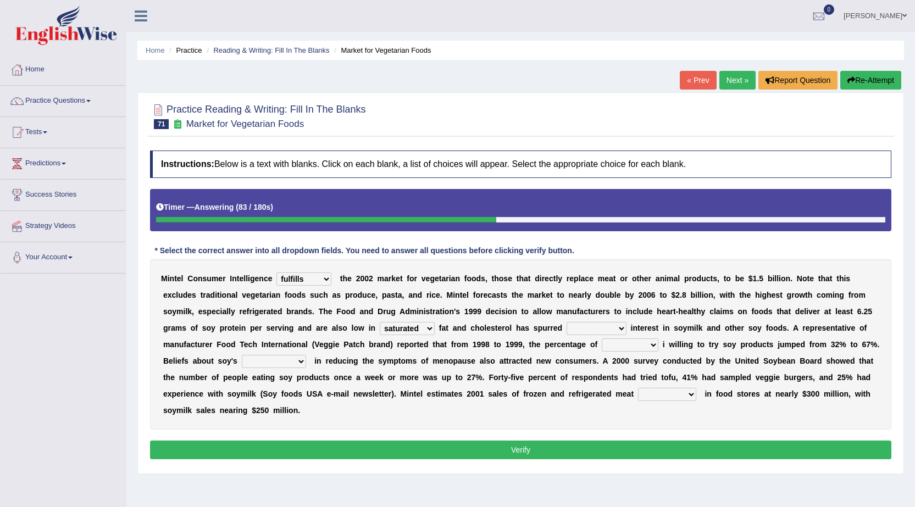
select select "tremendous"
click at [567, 322] on select "good big tremendous extreme" at bounding box center [597, 328] width 60 height 13
click at [619, 328] on select "good big tremendous extreme" at bounding box center [597, 328] width 60 height 13
click at [650, 341] on select "guests consumers customers clients" at bounding box center [630, 345] width 57 height 13
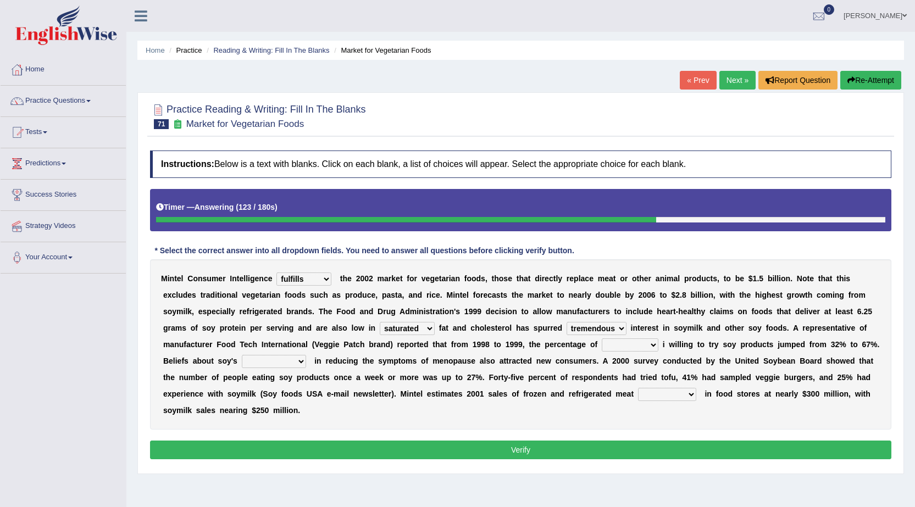
select select "consumers"
click at [602, 339] on select "guests consumers customers clients" at bounding box center [630, 345] width 57 height 13
click at [298, 361] on select "effectiveness timeliness efficiency goodness" at bounding box center [274, 361] width 64 height 13
select select "effectiveness"
click at [242, 355] on select "effectiveness timeliness efficiency goodness" at bounding box center [274, 361] width 64 height 13
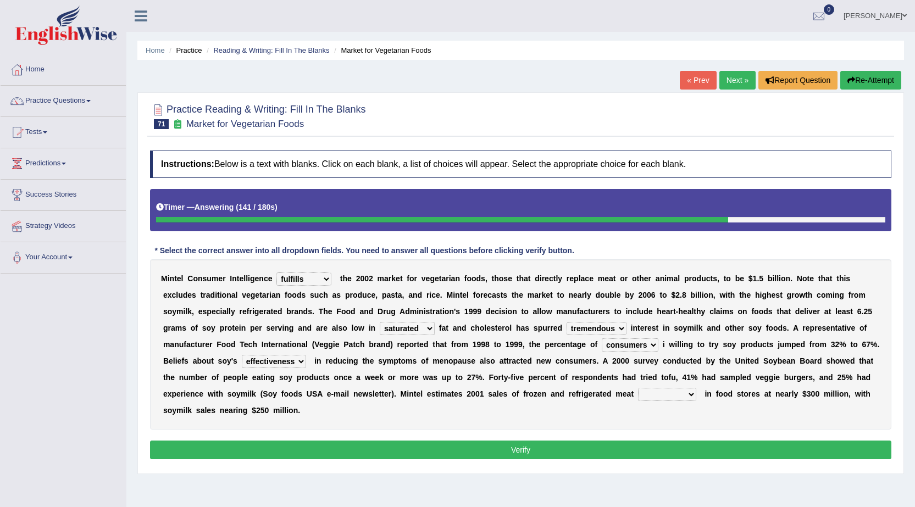
click at [687, 393] on select "foods choices staffs alternatives" at bounding box center [667, 394] width 58 height 13
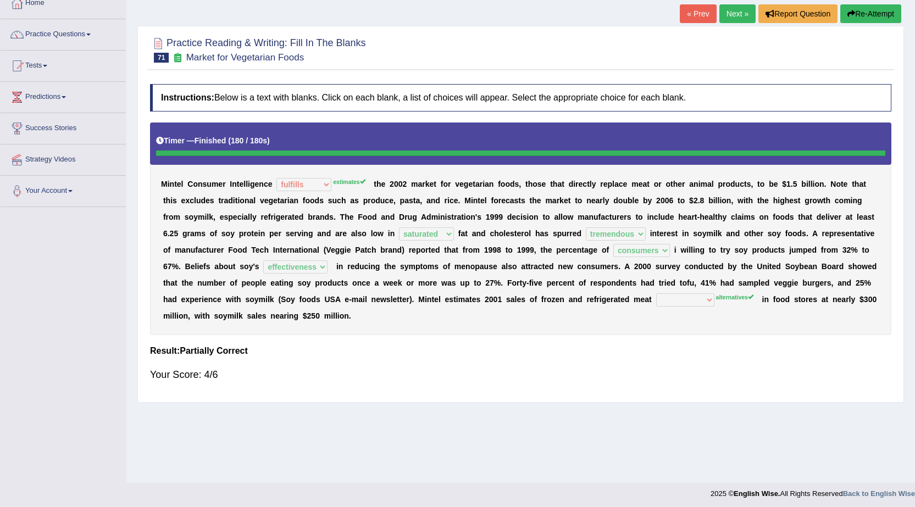
scroll to position [70, 0]
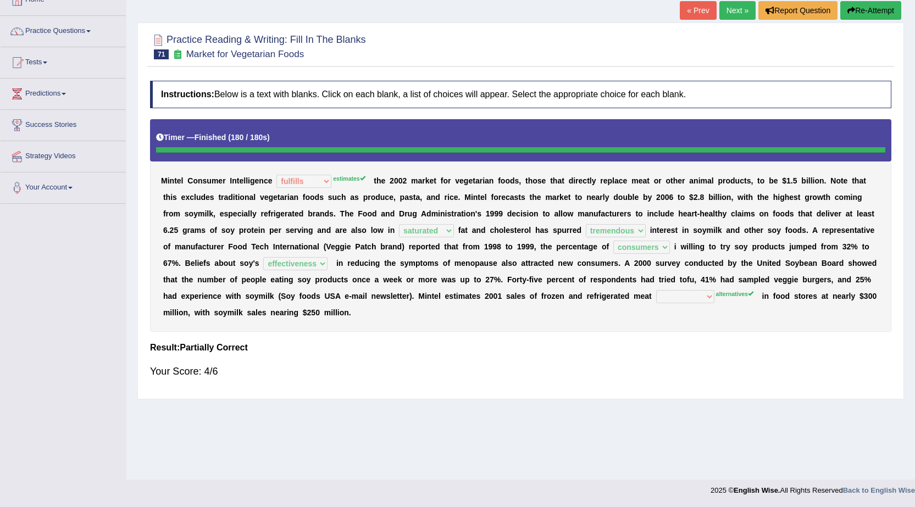
click at [725, 9] on link "Next »" at bounding box center [737, 10] width 36 height 19
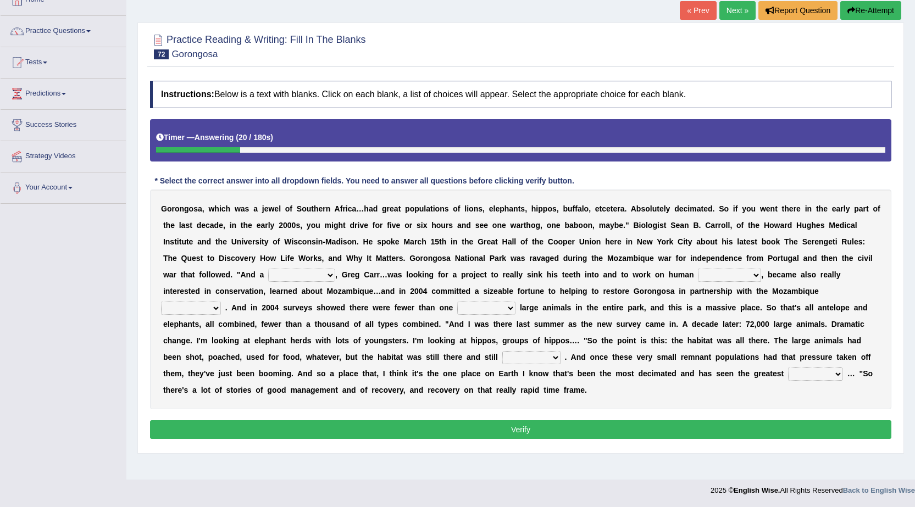
click at [336, 270] on div "G o r o n g o s a , w h i c h w a s a j e w e l o f S o u t h e r n A f r i c a…" at bounding box center [520, 300] width 741 height 220
click at [332, 276] on select "passion solstice ballast philanthropist" at bounding box center [301, 275] width 67 height 13
select select "philanthropist"
click at [268, 269] on select "passion solstice ballast philanthropist" at bounding box center [301, 275] width 67 height 13
click at [753, 271] on select "negligence prevalence development malevolence" at bounding box center [729, 275] width 63 height 13
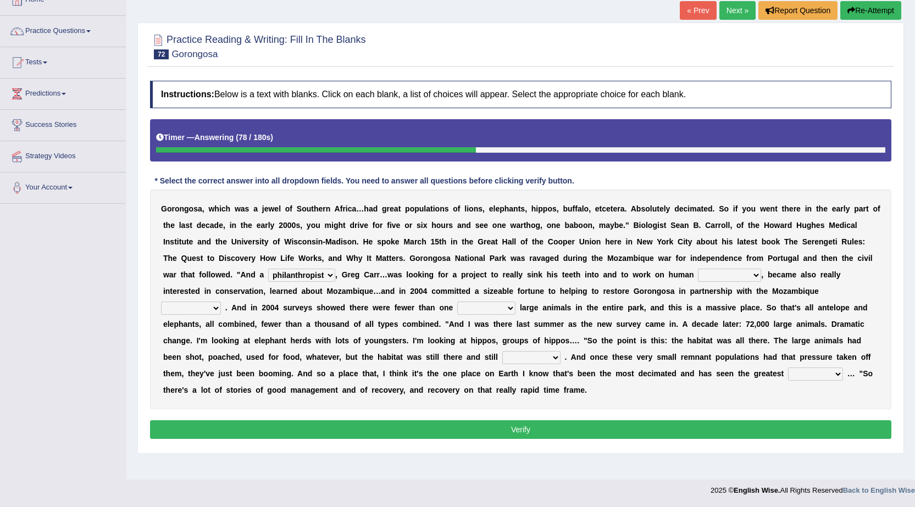
select select "negligence"
click at [698, 269] on select "negligence prevalence development malevolence" at bounding box center [729, 275] width 63 height 13
click at [212, 304] on select "parliament semanticist government journalist" at bounding box center [191, 308] width 60 height 13
select select "government"
click at [161, 302] on select "parliament semanticist government journalist" at bounding box center [191, 308] width 60 height 13
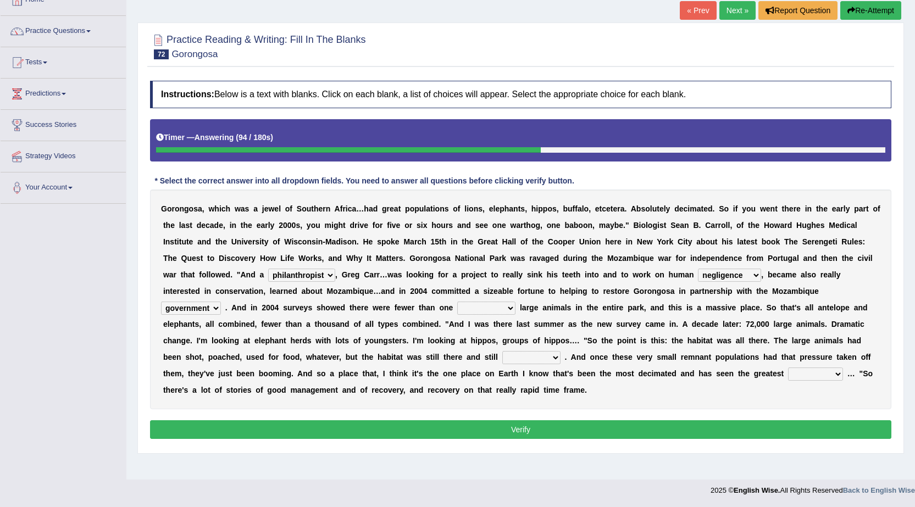
click at [512, 309] on select "deflowered embowered roundest thousand" at bounding box center [486, 308] width 58 height 13
select select "thousand"
click at [457, 302] on select "deflowered embowered roundest thousand" at bounding box center [486, 308] width 58 height 13
click at [547, 356] on select "assertive incidental compulsive productive" at bounding box center [531, 357] width 58 height 13
select select "productive"
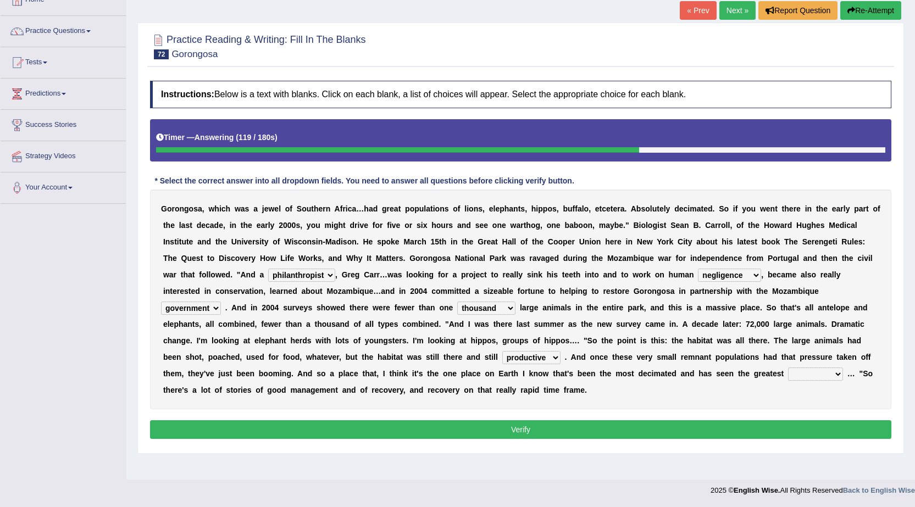
click at [502, 351] on select "assertive incidental compulsive productive" at bounding box center [531, 357] width 58 height 13
click at [838, 373] on select "recovery efficacy golly stumpy" at bounding box center [815, 374] width 55 height 13
select select "recovery"
click at [788, 368] on select "recovery efficacy golly stumpy" at bounding box center [815, 374] width 55 height 13
click at [753, 274] on select "negligence prevalence development malevolence" at bounding box center [729, 275] width 63 height 13
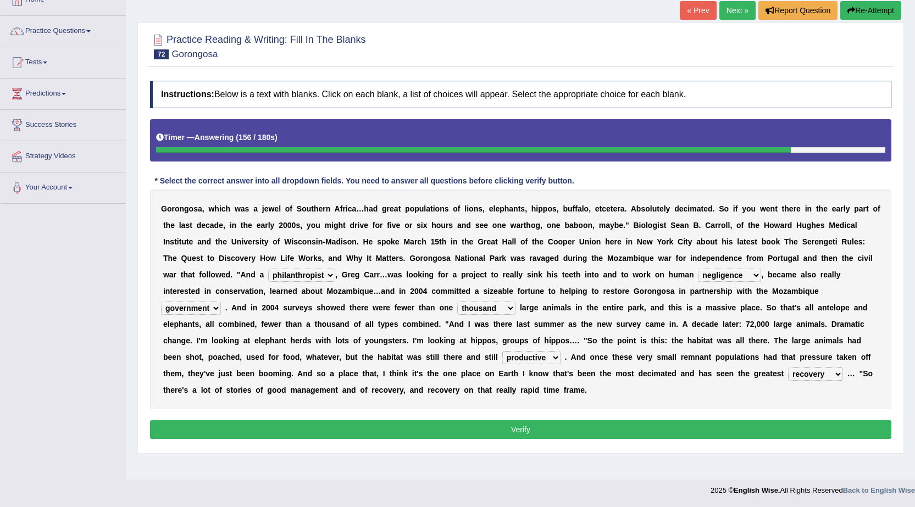
click at [753, 274] on select "negligence prevalence development malevolence" at bounding box center [729, 275] width 63 height 13
click at [584, 427] on button "Verify" at bounding box center [520, 429] width 741 height 19
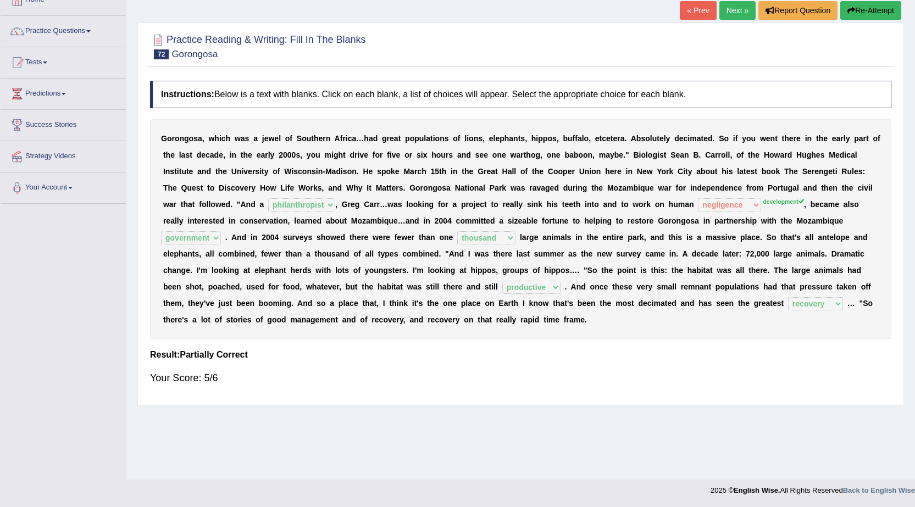
click at [726, 6] on link "Next »" at bounding box center [737, 10] width 36 height 19
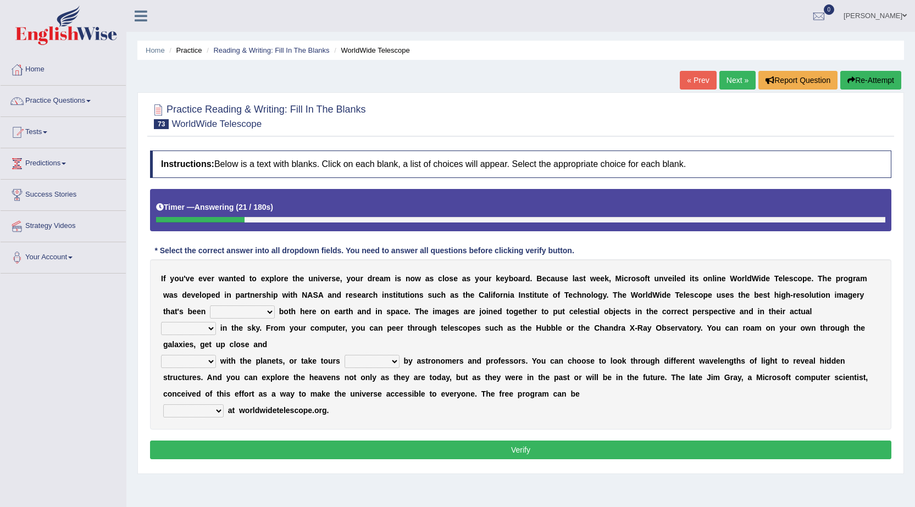
click at [275, 318] on div "I f y o u ' v e e v e r w a n t e d t o e x p l o r e t h e u n i v e r s e , y…" at bounding box center [520, 344] width 741 height 170
click at [268, 310] on select "degraded ascended remonstrated generated" at bounding box center [242, 312] width 65 height 13
select select "generated"
click at [210, 306] on select "degraded ascended remonstrated generated" at bounding box center [242, 312] width 65 height 13
click at [204, 326] on select "aspects parts conditions positions" at bounding box center [188, 328] width 55 height 13
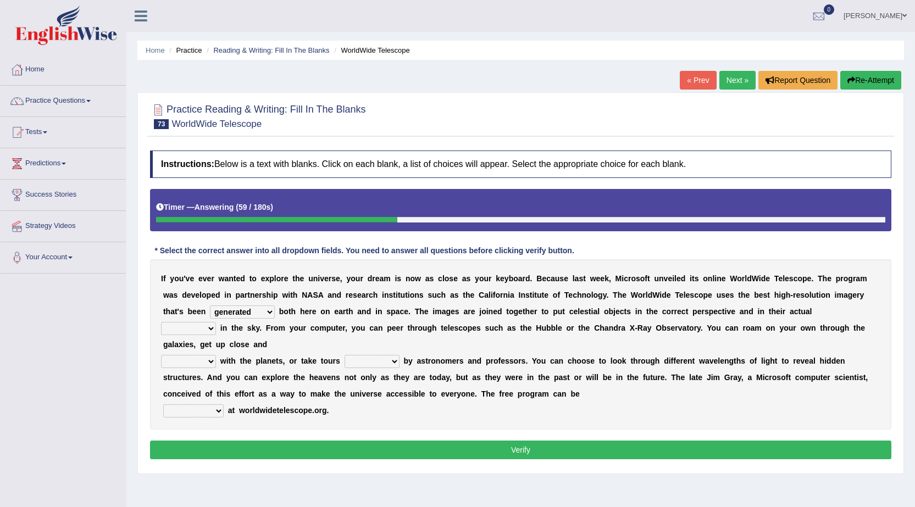
select select "positions"
click at [161, 322] on select "aspects parts conditions positions" at bounding box center [188, 328] width 55 height 13
click at [215, 361] on select "personal individual apart polite" at bounding box center [188, 361] width 55 height 13
select select "apart"
click at [161, 355] on select "personal individual apart polite" at bounding box center [188, 361] width 55 height 13
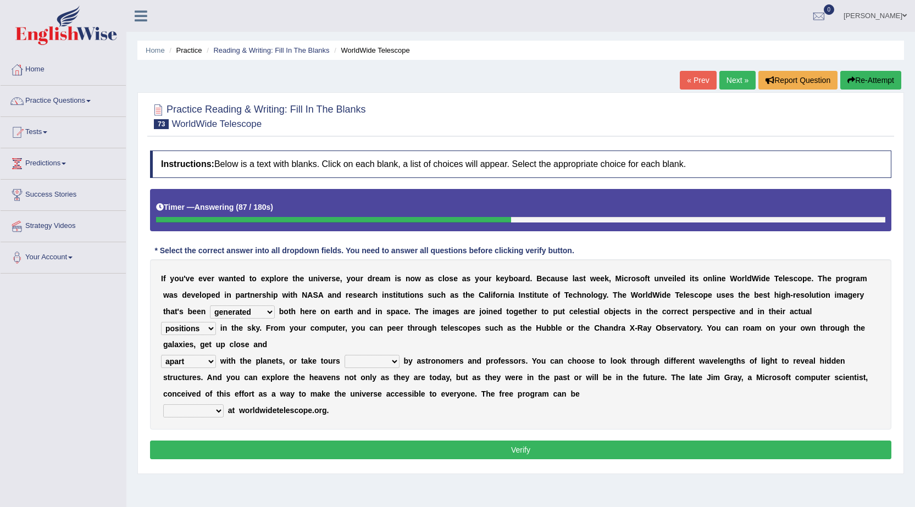
click at [396, 361] on select "guide guided guiding to guide" at bounding box center [372, 361] width 55 height 13
select select "guided"
click at [345, 355] on select "guide guided guiding to guide" at bounding box center [372, 361] width 55 height 13
click at [209, 359] on select "personal individual apart polite" at bounding box center [188, 361] width 55 height 13
click at [240, 431] on div "Instructions: Below is a text with blanks. Click on each blank, a list of choic…" at bounding box center [520, 306] width 747 height 323
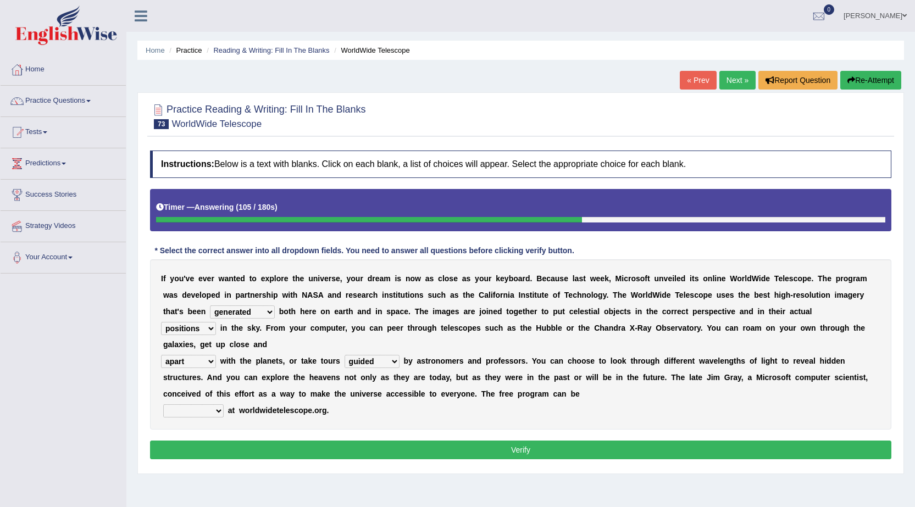
click at [214, 409] on select "upheld downloaded loaded posted" at bounding box center [193, 411] width 60 height 13
select select "downloaded"
click at [163, 405] on select "upheld downloaded loaded posted" at bounding box center [193, 411] width 60 height 13
click at [526, 455] on button "Verify" at bounding box center [520, 450] width 741 height 19
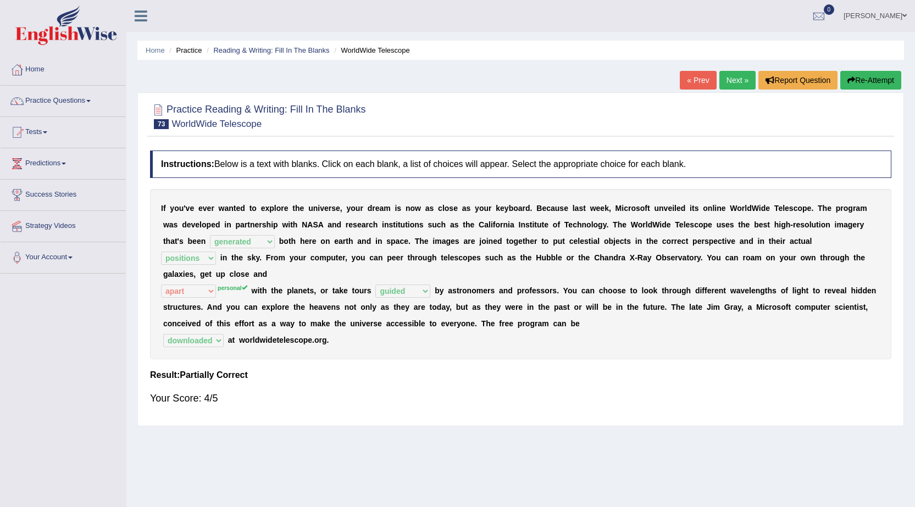
click at [721, 77] on link "Next »" at bounding box center [737, 80] width 36 height 19
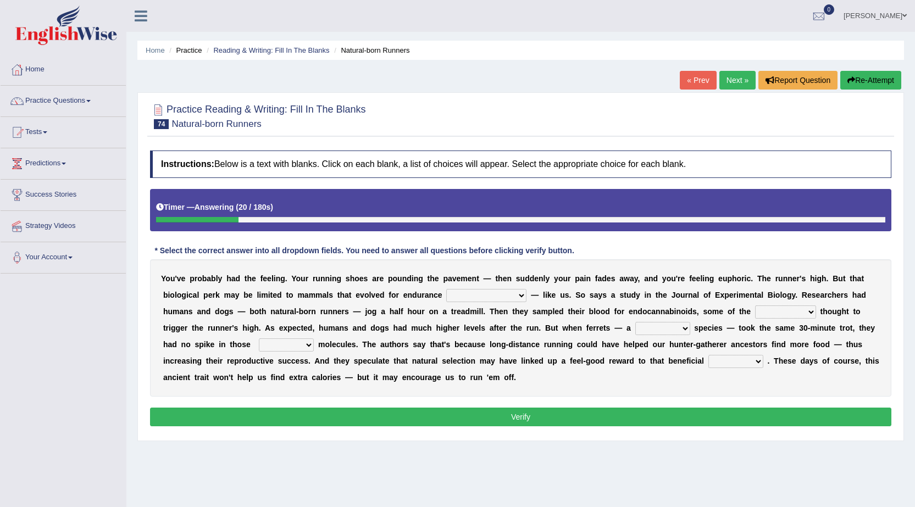
click at [499, 292] on select "[PERSON_NAME] personalize classifies exercise" at bounding box center [486, 295] width 80 height 13
select select "classifies"
click at [446, 289] on select "[PERSON_NAME] personalize classifies exercise" at bounding box center [486, 295] width 80 height 13
click at [775, 313] on select "almshouse turnarounds compounds foxhounds" at bounding box center [785, 312] width 61 height 13
select select "compounds"
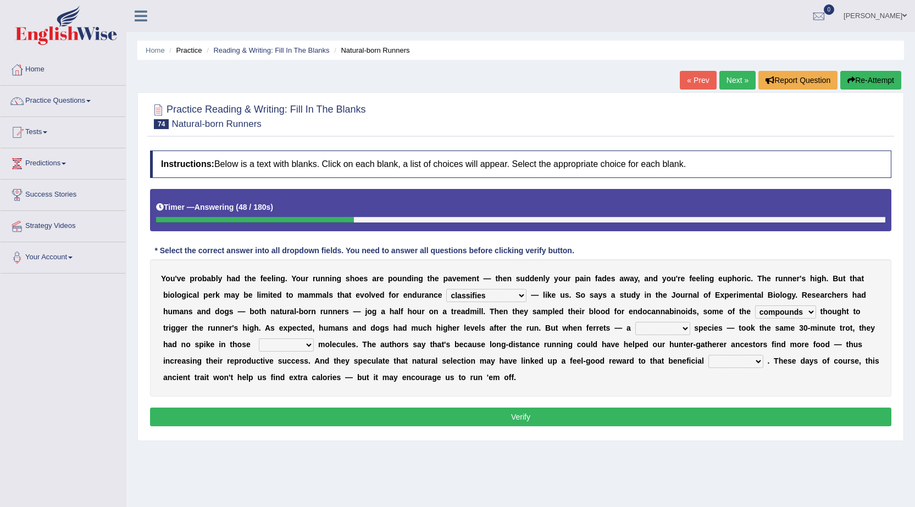
click at [755, 306] on select "almshouse turnarounds compounds foxhounds" at bounding box center [785, 312] width 61 height 13
click at [641, 330] on select "excellency merely faerie sedentary" at bounding box center [662, 328] width 55 height 13
select select "sedentary"
click at [635, 322] on select "excellency merely faerie sedentary" at bounding box center [662, 328] width 55 height 13
click at [278, 346] on select "groaned feel-good inchoate loaned" at bounding box center [286, 345] width 55 height 13
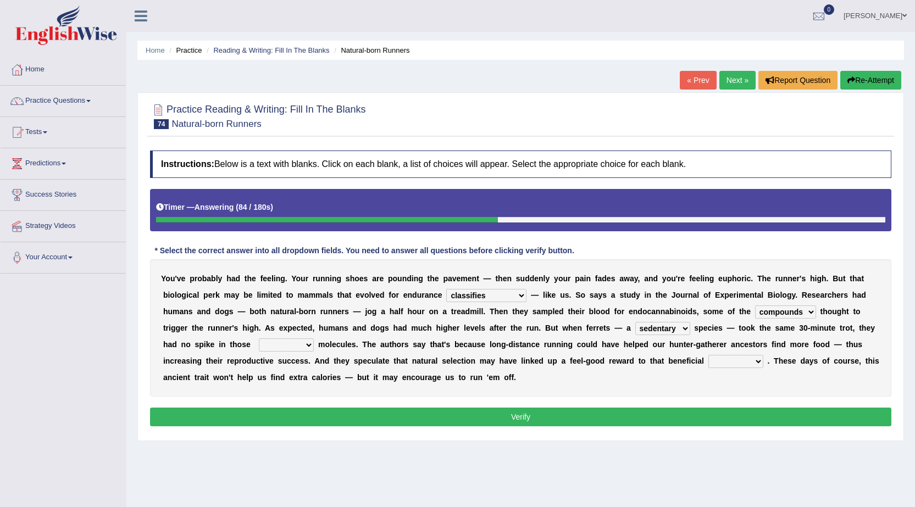
select select "groaned"
click at [259, 339] on select "groaned feel-good inchoate loaned" at bounding box center [286, 345] width 55 height 13
click at [718, 359] on select "wager exchanger behavior regulator" at bounding box center [735, 361] width 55 height 13
select select "behavior"
click at [708, 355] on select "wager exchanger behavior regulator" at bounding box center [735, 361] width 55 height 13
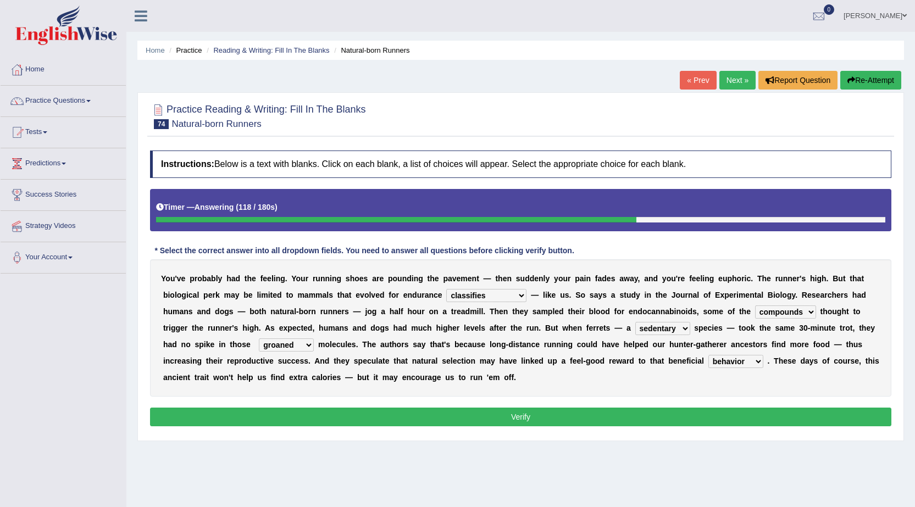
click at [510, 415] on button "Verify" at bounding box center [520, 417] width 741 height 19
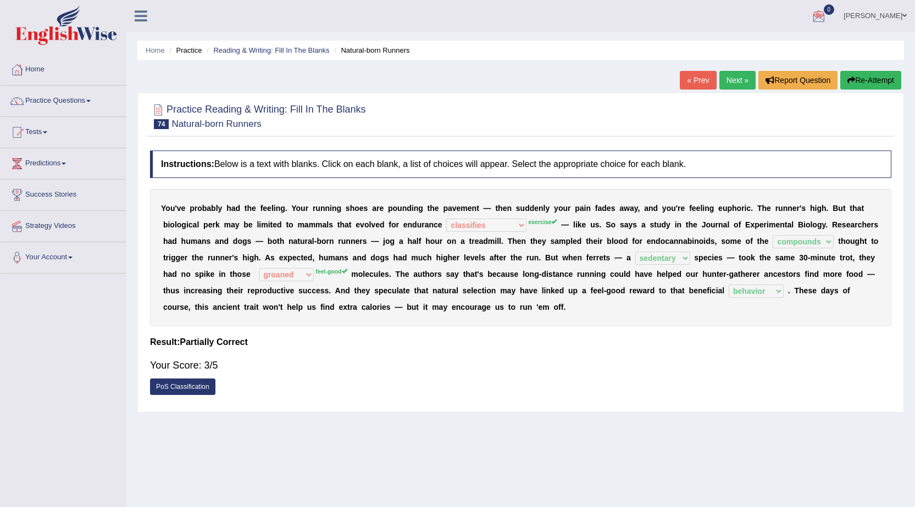
click at [740, 76] on link "Next »" at bounding box center [737, 80] width 36 height 19
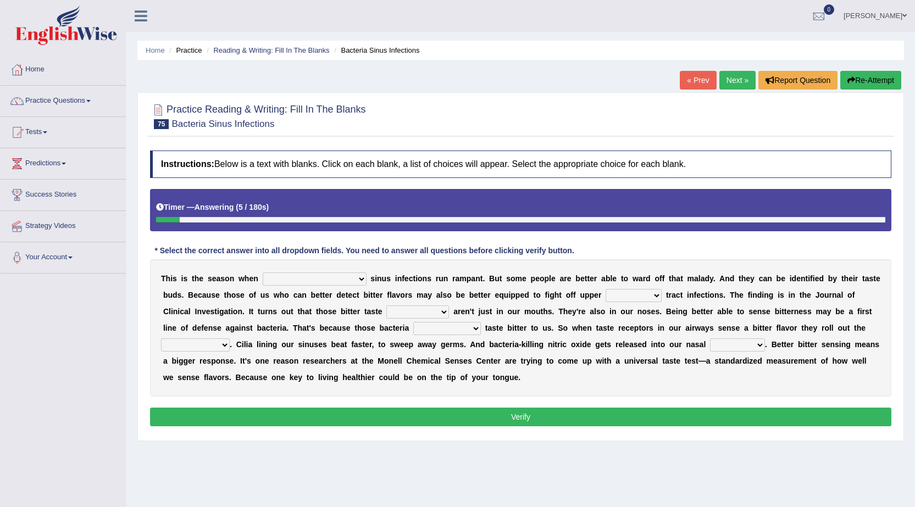
click at [319, 280] on select "conventicle [DEMOGRAPHIC_DATA] bacterial prissier" at bounding box center [315, 279] width 104 height 13
select select "bacterial"
click at [263, 273] on select "conventicle [DEMOGRAPHIC_DATA] bacterial prissier" at bounding box center [315, 279] width 104 height 13
click at [630, 291] on select "faulty respiratory togae gawky" at bounding box center [634, 295] width 56 height 13
select select "respiratory"
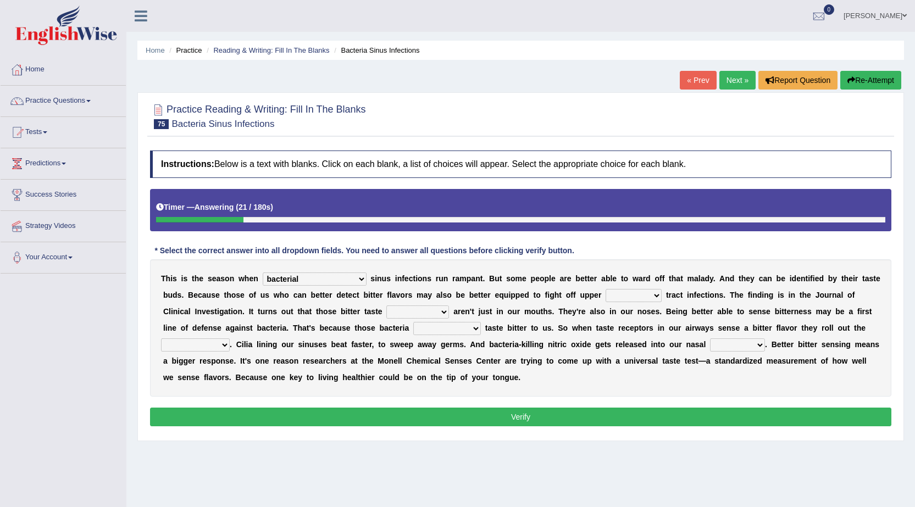
click at [606, 289] on select "faulty respiratory togae gawky" at bounding box center [634, 295] width 56 height 13
click at [414, 309] on select "depressions dinners submissions receptors" at bounding box center [417, 312] width 63 height 13
select select "receptors"
click at [386, 306] on select "depressions dinners submissions receptors" at bounding box center [417, 312] width 63 height 13
click at [445, 325] on select "purposelessly actually diagonally providently" at bounding box center [447, 328] width 68 height 13
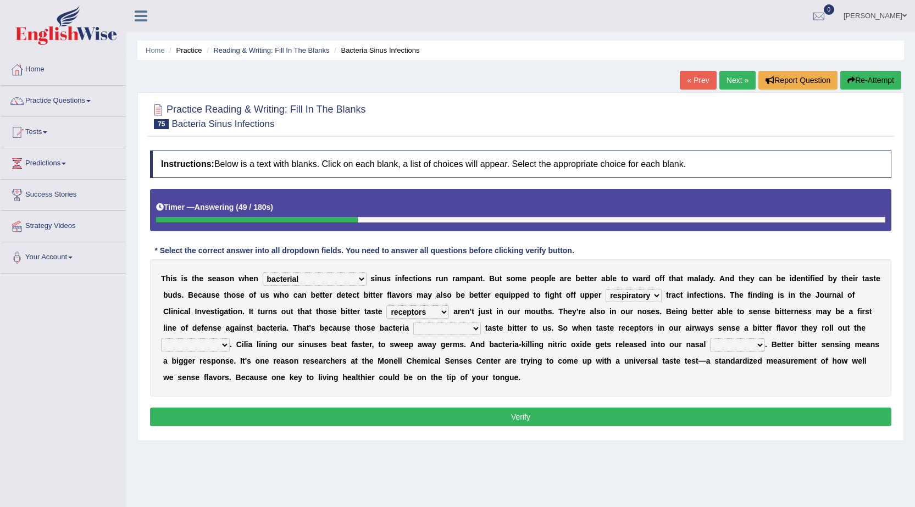
select select "actually"
click at [413, 322] on select "purposelessly actually diagonally providently" at bounding box center [447, 328] width 68 height 13
click at [228, 342] on select "defenses contradictions chestnuts pelvis" at bounding box center [195, 345] width 69 height 13
select select "defenses"
click at [161, 339] on select "defenses contradictions chestnuts pelvis" at bounding box center [195, 345] width 69 height 13
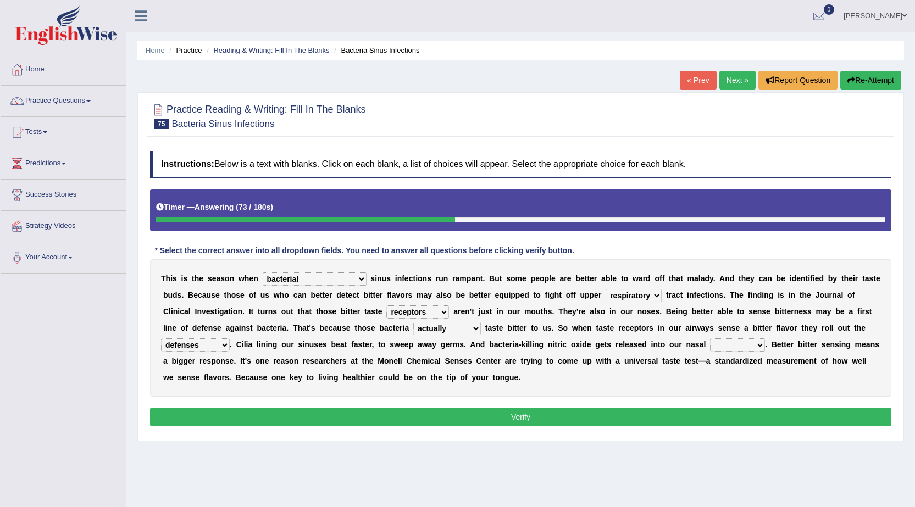
click at [758, 345] on select "causalities localities infirmities cavities" at bounding box center [737, 345] width 55 height 13
select select "infirmities"
click at [710, 339] on select "causalities localities infirmities cavities" at bounding box center [737, 345] width 55 height 13
click at [518, 413] on button "Verify" at bounding box center [520, 417] width 741 height 19
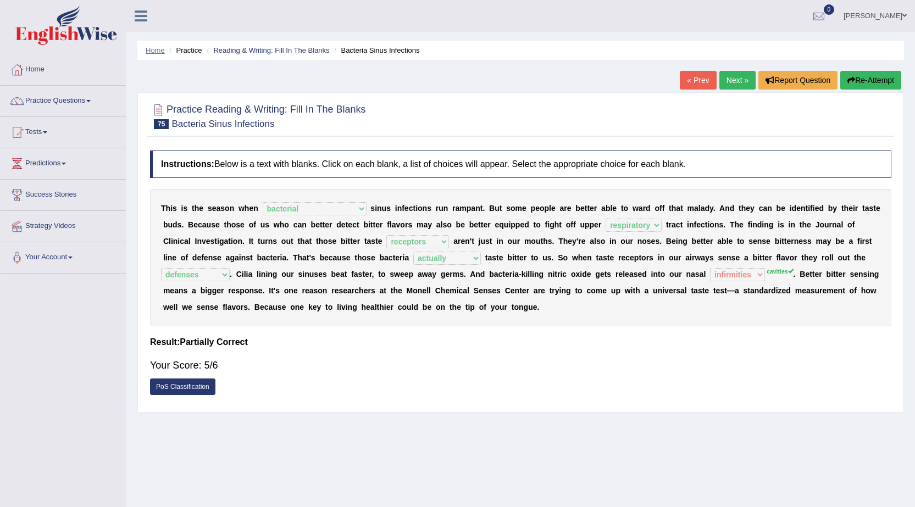
click at [153, 50] on link "Home" at bounding box center [155, 50] width 19 height 8
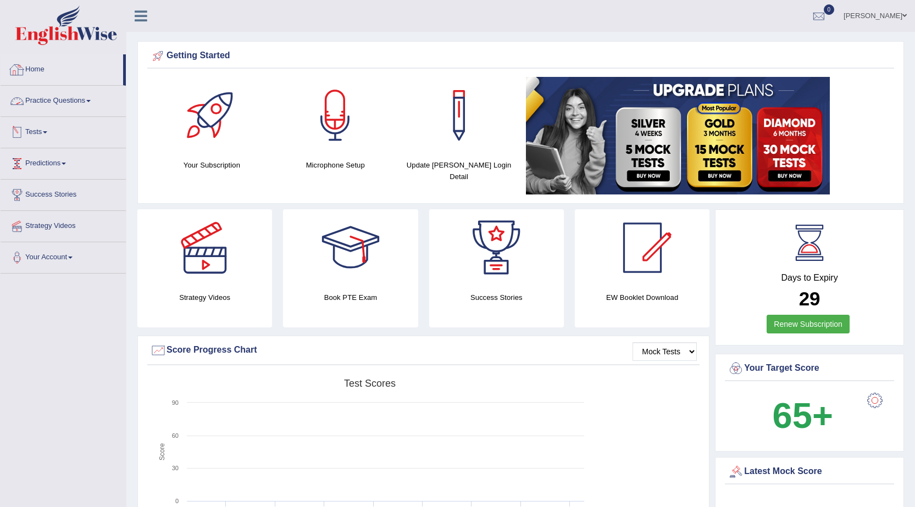
click at [90, 96] on link "Practice Questions" at bounding box center [63, 99] width 125 height 27
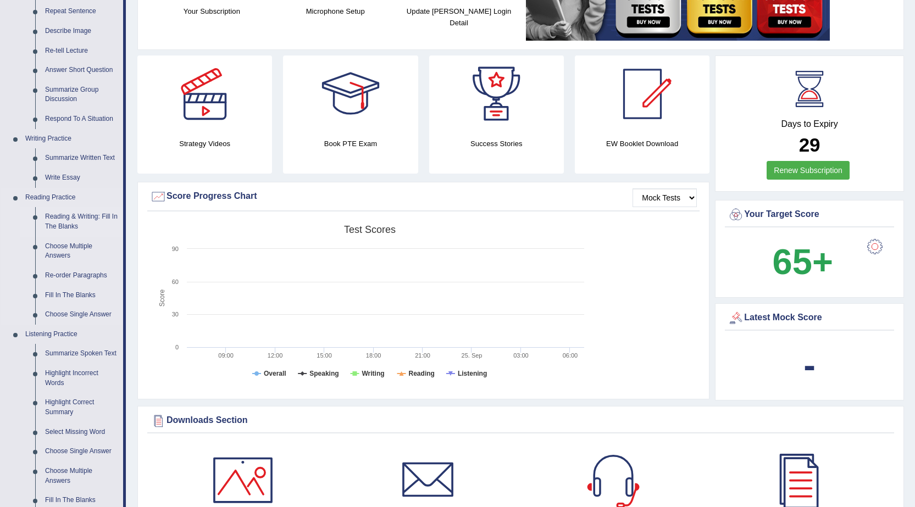
scroll to position [165, 0]
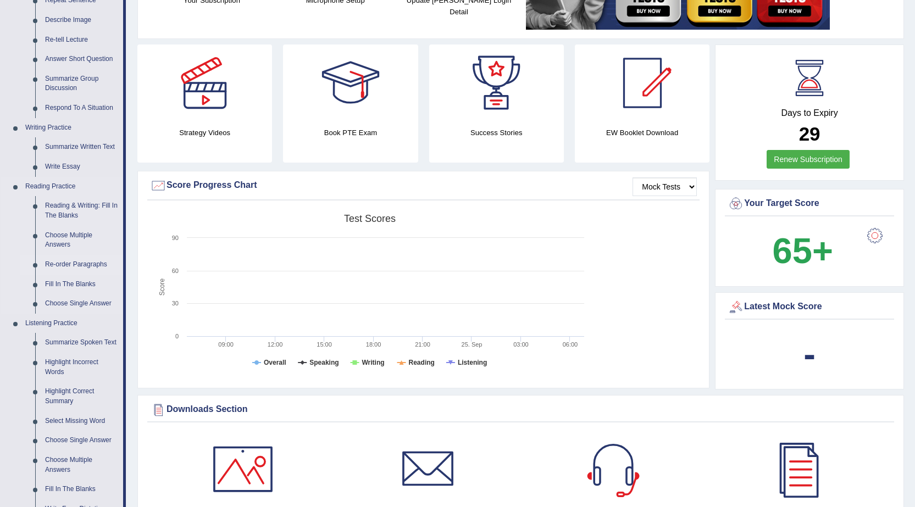
click at [79, 261] on link "Re-order Paragraphs" at bounding box center [81, 265] width 83 height 20
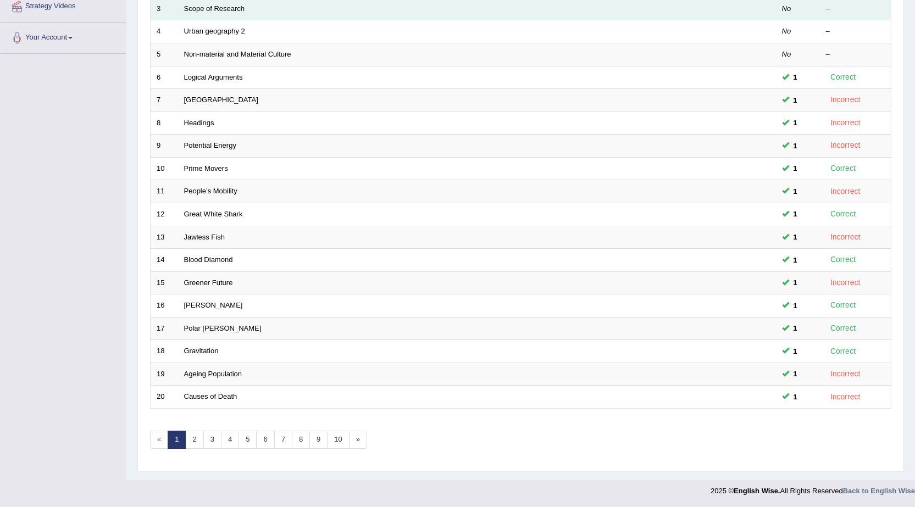
scroll to position [220, 0]
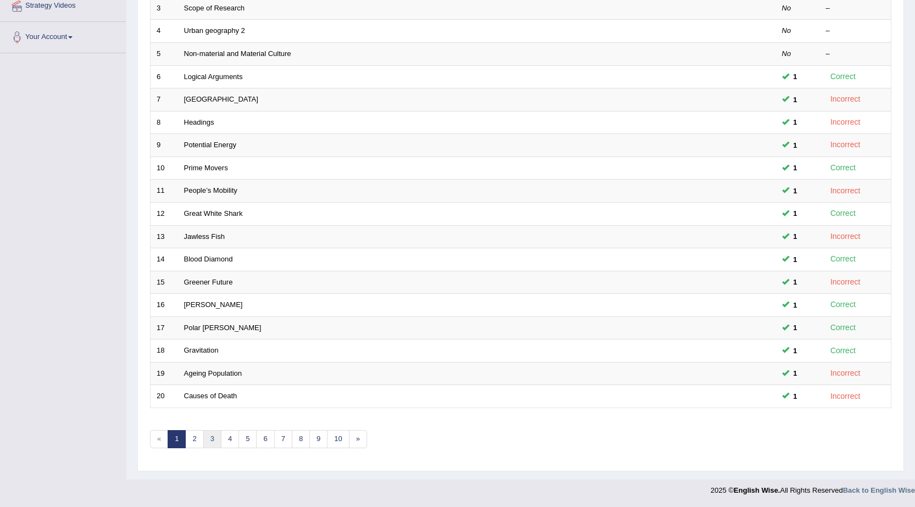
click at [209, 436] on link "3" at bounding box center [212, 439] width 18 height 18
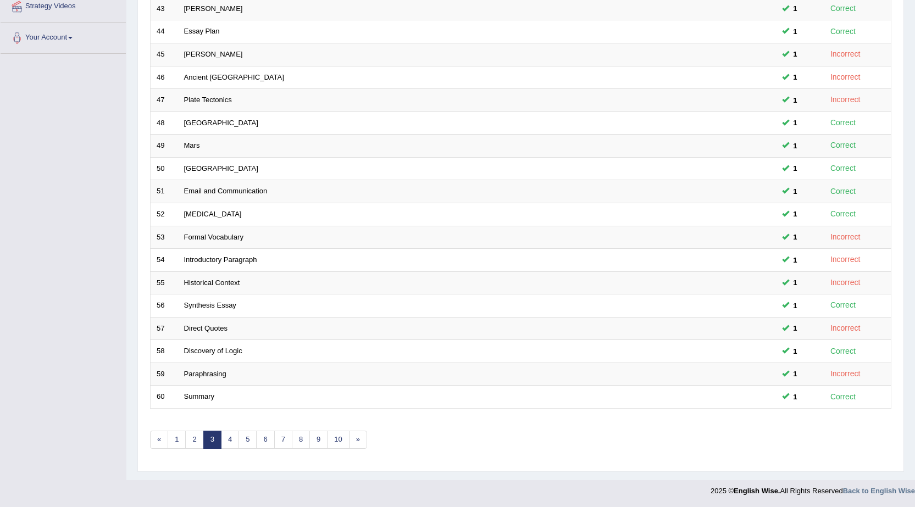
scroll to position [220, 0]
click at [236, 437] on link "4" at bounding box center [230, 439] width 18 height 18
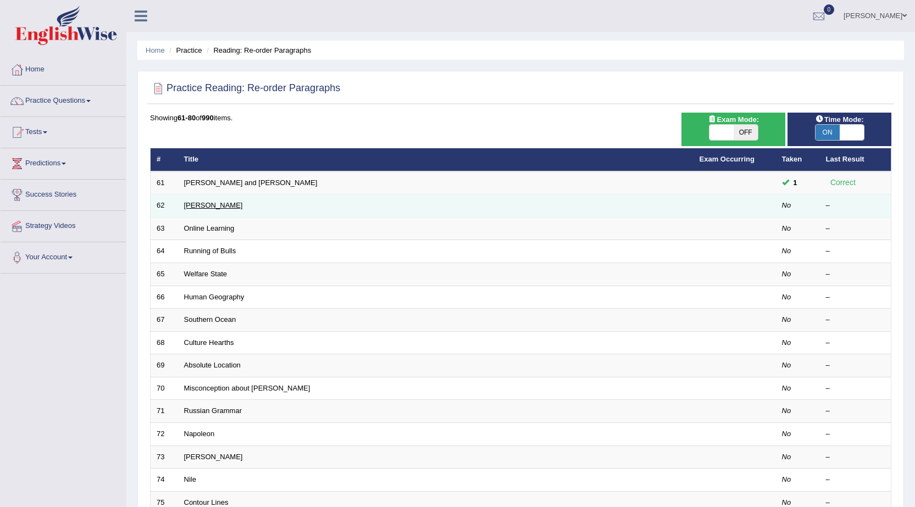
click at [198, 202] on link "[PERSON_NAME]" at bounding box center [213, 205] width 59 height 8
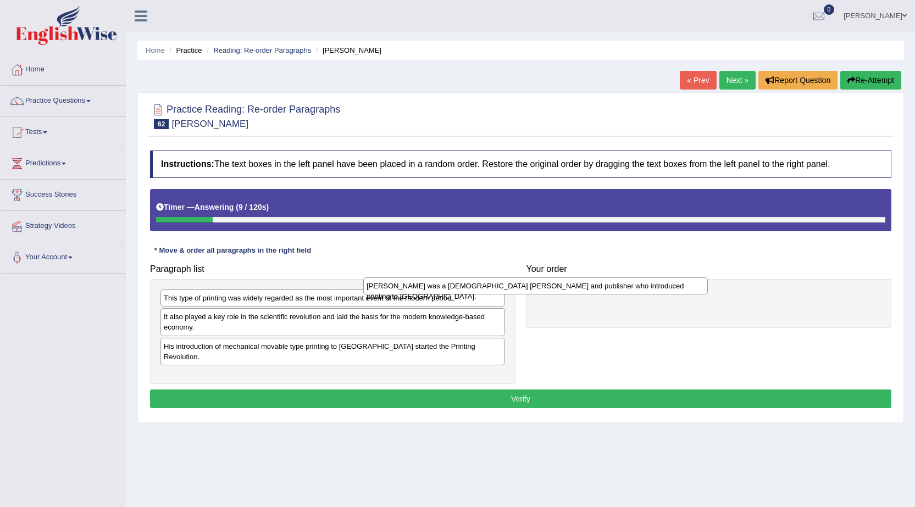
drag, startPoint x: 213, startPoint y: 296, endPoint x: 416, endPoint y: 284, distance: 203.2
click at [416, 284] on div "Johannes Gutenberg was a German goldsmith and publisher who introduced printing…" at bounding box center [535, 286] width 345 height 17
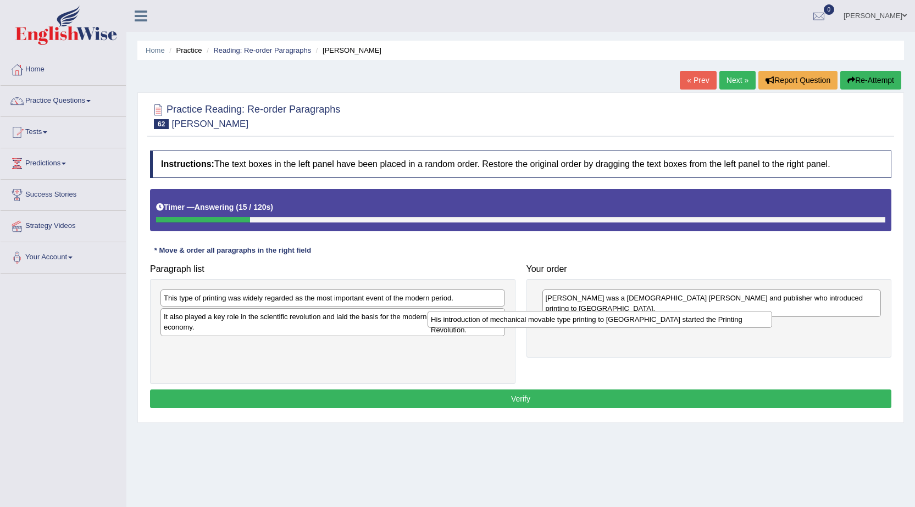
drag, startPoint x: 217, startPoint y: 348, endPoint x: 484, endPoint y: 321, distance: 268.5
click at [484, 321] on div "His introduction of mechanical movable type printing to Europe started the Prin…" at bounding box center [600, 319] width 345 height 17
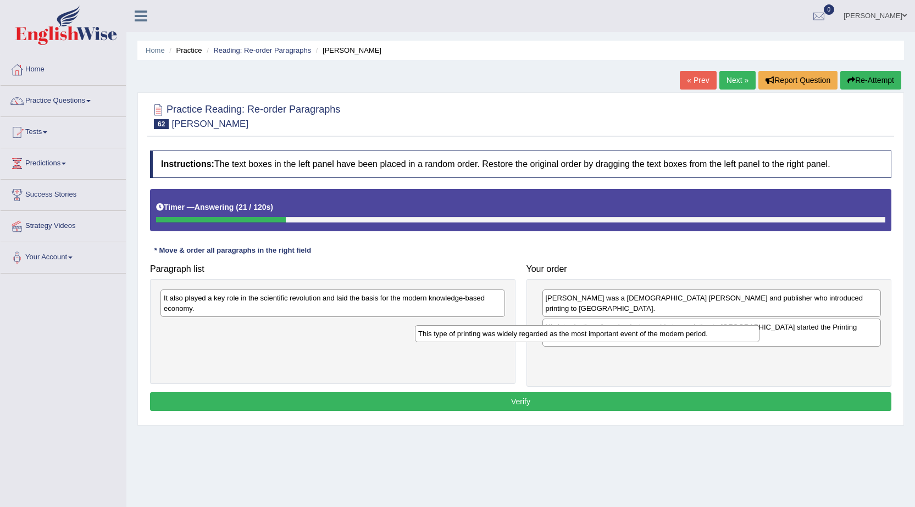
drag, startPoint x: 193, startPoint y: 300, endPoint x: 456, endPoint y: 338, distance: 265.4
click at [456, 338] on div "This type of printing was widely regarded as the most important event of the mo…" at bounding box center [587, 333] width 345 height 17
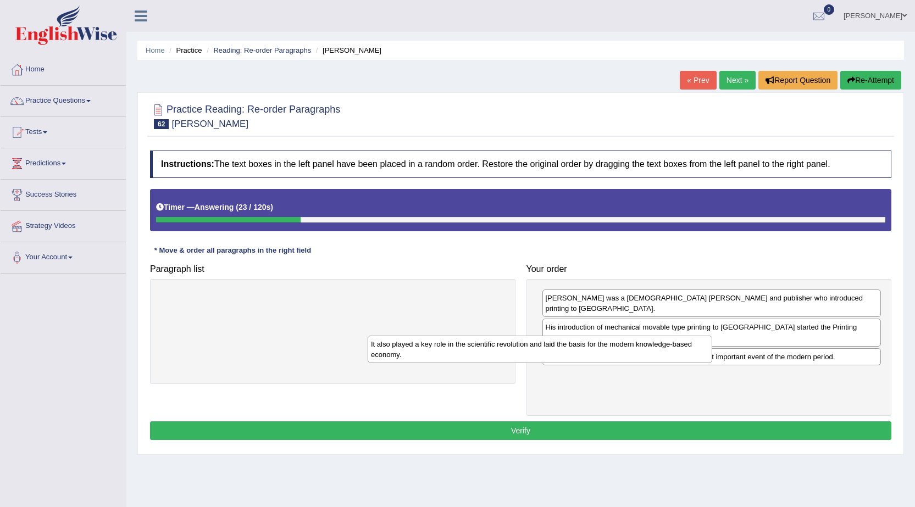
drag, startPoint x: 300, startPoint y: 307, endPoint x: 507, endPoint y: 353, distance: 212.8
click at [507, 353] on div "It also played a key role in the scientific revolution and laid the basis for t…" at bounding box center [540, 349] width 345 height 27
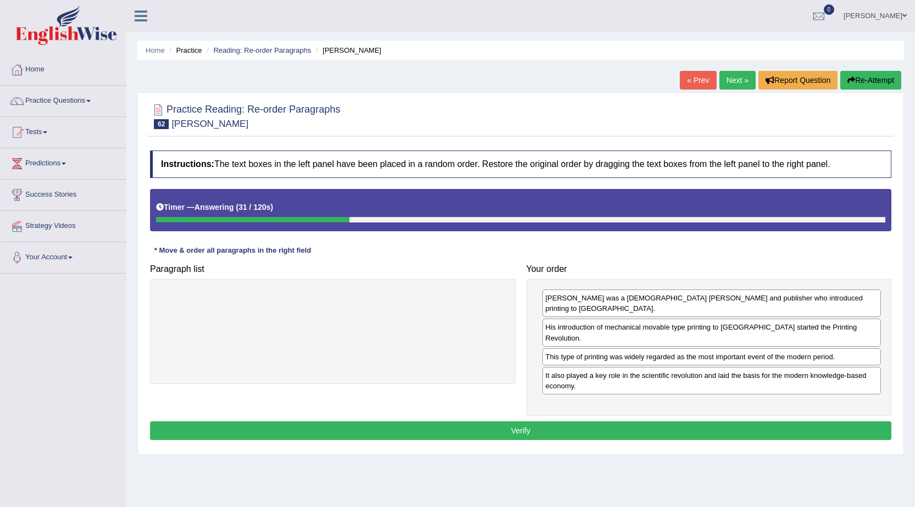
click at [477, 422] on button "Verify" at bounding box center [520, 431] width 741 height 19
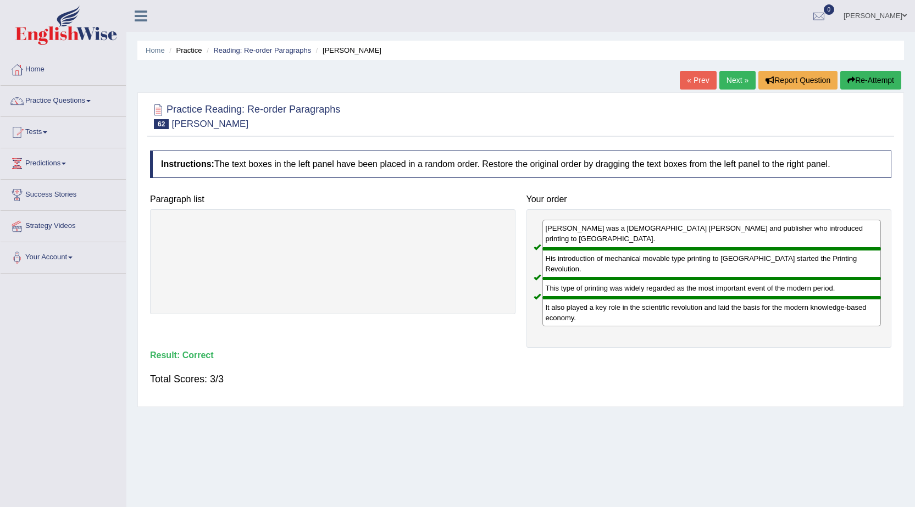
click at [722, 76] on link "Next »" at bounding box center [737, 80] width 36 height 19
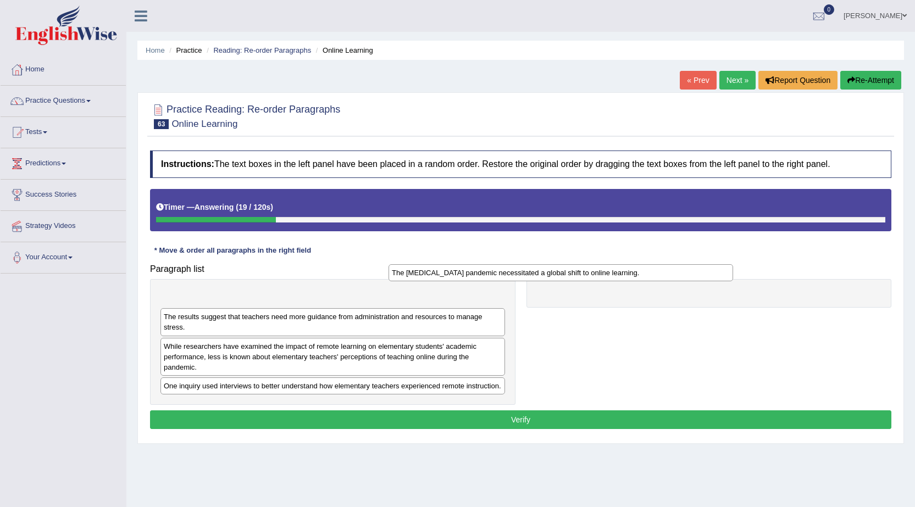
drag, startPoint x: 318, startPoint y: 297, endPoint x: 546, endPoint y: 272, distance: 229.5
click at [546, 272] on div "The [MEDICAL_DATA] pandemic necessitated a global shift to online learning." at bounding box center [561, 272] width 345 height 17
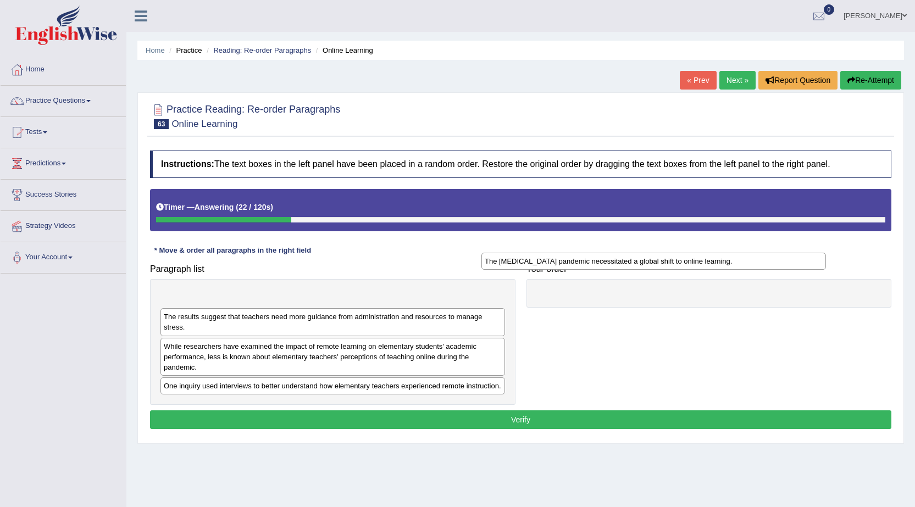
drag, startPoint x: 367, startPoint y: 302, endPoint x: 688, endPoint y: 264, distance: 323.7
click at [688, 264] on div "The [MEDICAL_DATA] pandemic necessitated a global shift to online learning." at bounding box center [653, 261] width 345 height 17
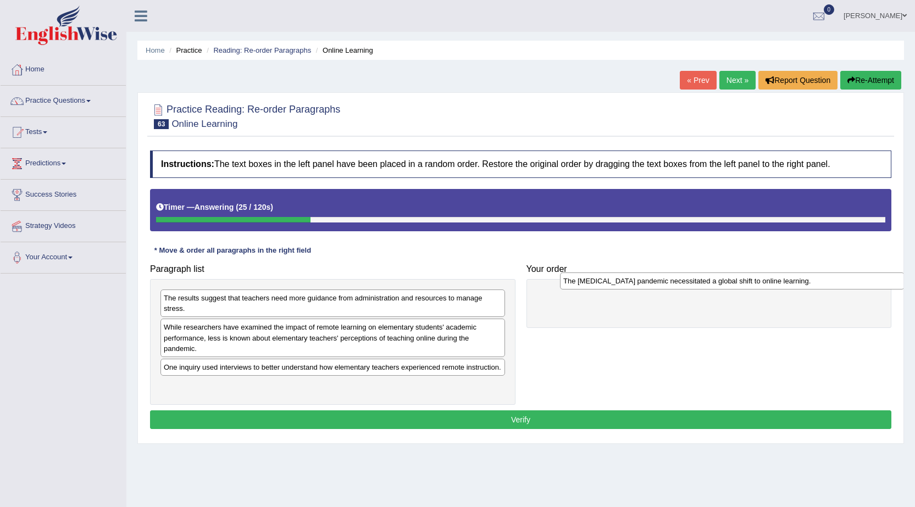
drag, startPoint x: 346, startPoint y: 298, endPoint x: 746, endPoint y: 281, distance: 399.9
click at [746, 281] on div "The Covid-19 pandemic necessitated a global shift to online learning." at bounding box center [732, 281] width 345 height 17
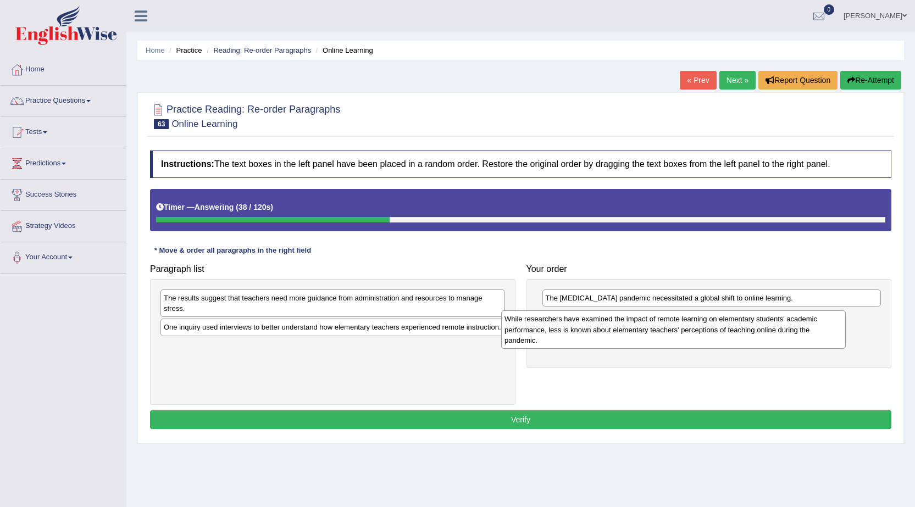
drag, startPoint x: 239, startPoint y: 333, endPoint x: 580, endPoint y: 325, distance: 340.9
click at [580, 325] on div "While researchers have examined the impact of remote learning on elementary stu…" at bounding box center [673, 330] width 345 height 38
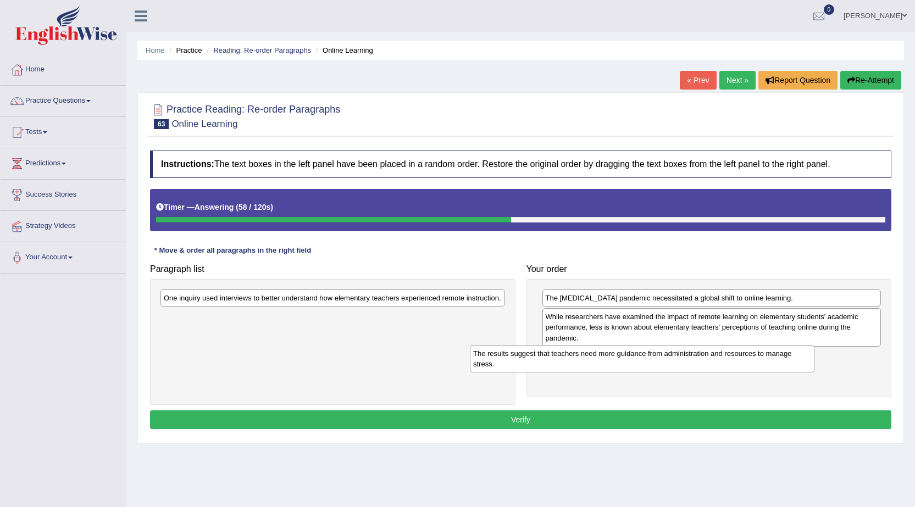
drag, startPoint x: 383, startPoint y: 305, endPoint x: 696, endPoint y: 359, distance: 317.4
click at [696, 359] on div "The results suggest that teachers need more guidance from administration and re…" at bounding box center [642, 358] width 345 height 27
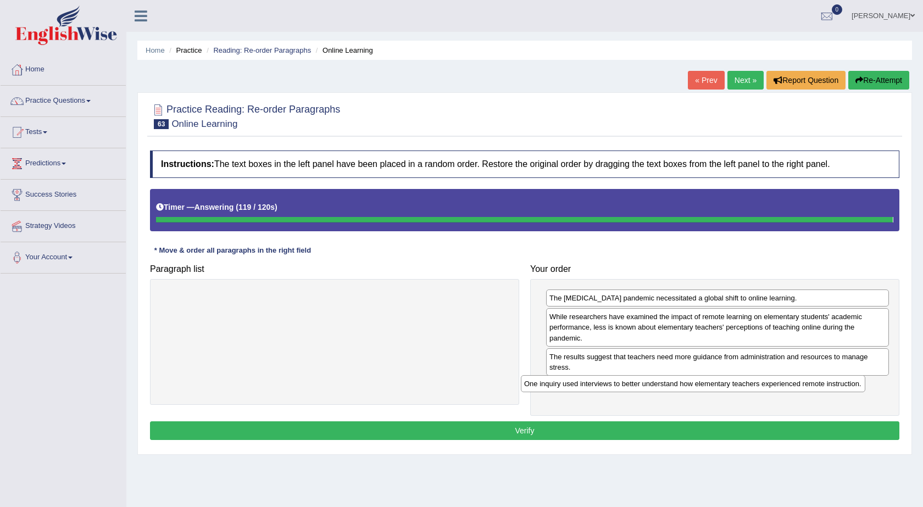
drag, startPoint x: 303, startPoint y: 300, endPoint x: 663, endPoint y: 386, distance: 370.6
click at [663, 386] on div "Paragraph list One inquiry used interviews to better understand how elementary …" at bounding box center [525, 337] width 761 height 157
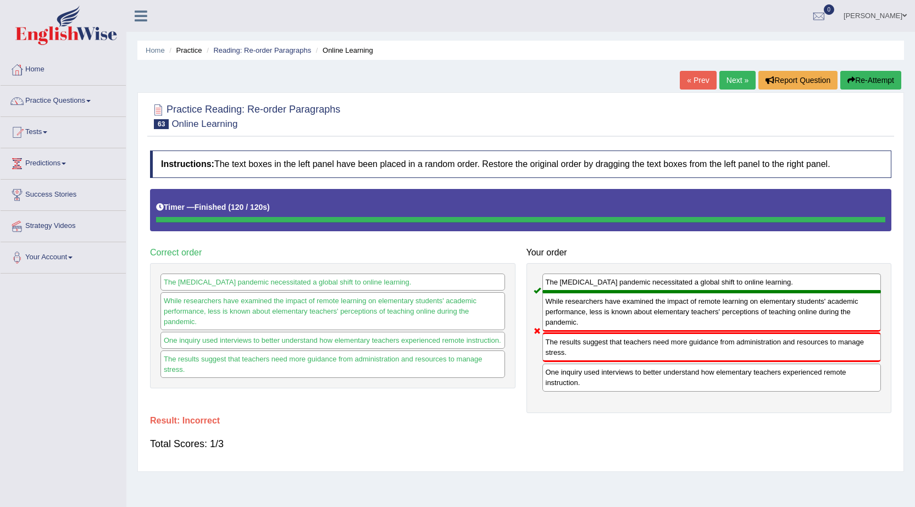
click at [738, 88] on link "Next »" at bounding box center [737, 80] width 36 height 19
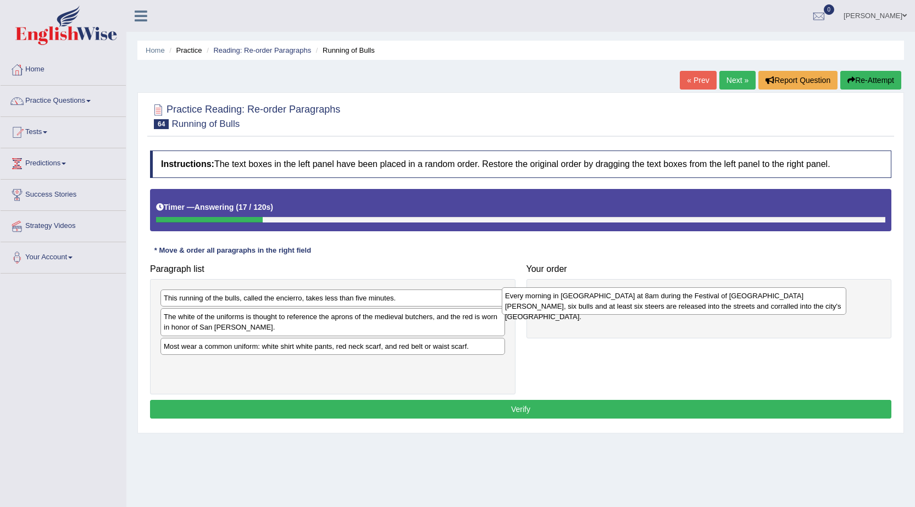
drag, startPoint x: 237, startPoint y: 355, endPoint x: 578, endPoint y: 304, distance: 345.0
click at [578, 304] on div "Every morning in Pamplona at 8am during the Festival of San Fermin, six bulls a…" at bounding box center [674, 300] width 345 height 27
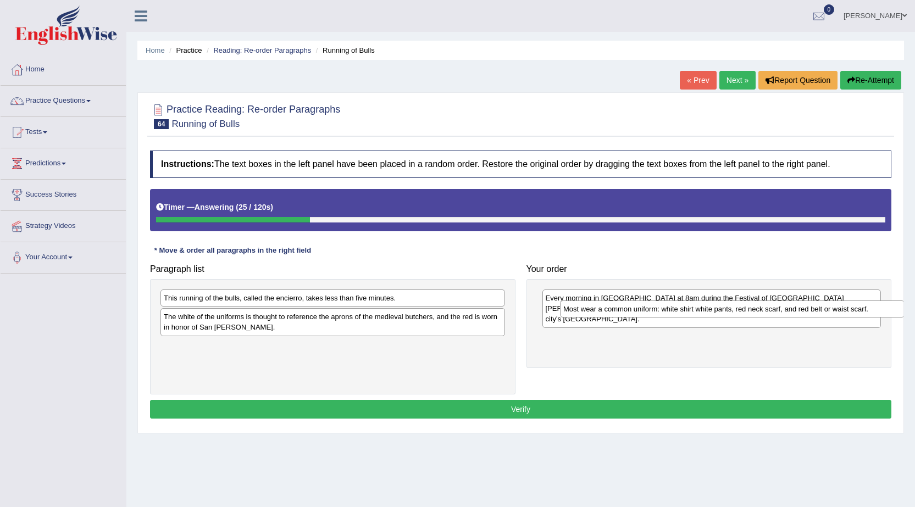
drag, startPoint x: 209, startPoint y: 352, endPoint x: 609, endPoint y: 314, distance: 401.3
click at [609, 314] on div "Most wear a common uniform: white shirt white pants, red neck scarf, and red be…" at bounding box center [732, 309] width 345 height 17
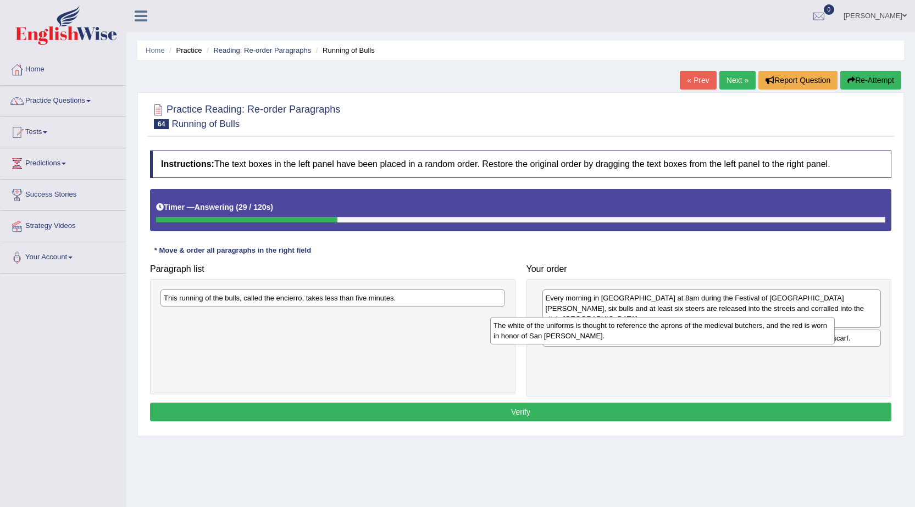
drag, startPoint x: 271, startPoint y: 322, endPoint x: 601, endPoint y: 331, distance: 329.9
click at [601, 331] on div "The white of the uniforms is thought to reference the aprons of the medieval bu…" at bounding box center [662, 330] width 345 height 27
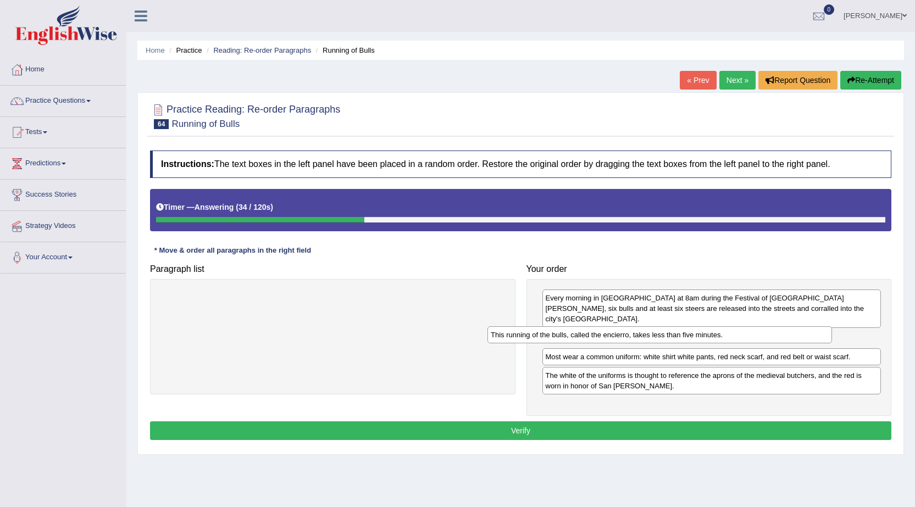
drag, startPoint x: 361, startPoint y: 298, endPoint x: 689, endPoint y: 334, distance: 330.6
click at [689, 334] on div "This running of the bulls, called the encierro, takes less than five minutes." at bounding box center [660, 334] width 345 height 17
click at [552, 423] on button "Verify" at bounding box center [520, 431] width 741 height 19
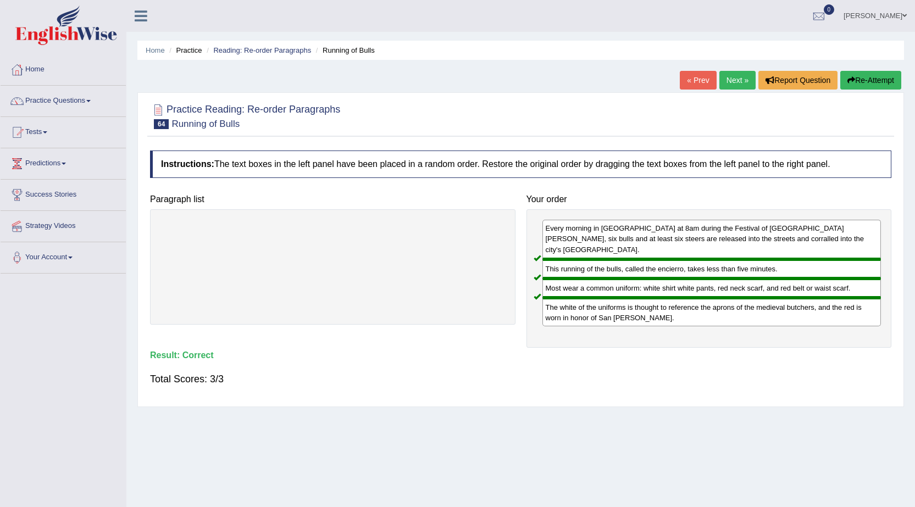
click at [734, 84] on link "Next »" at bounding box center [737, 80] width 36 height 19
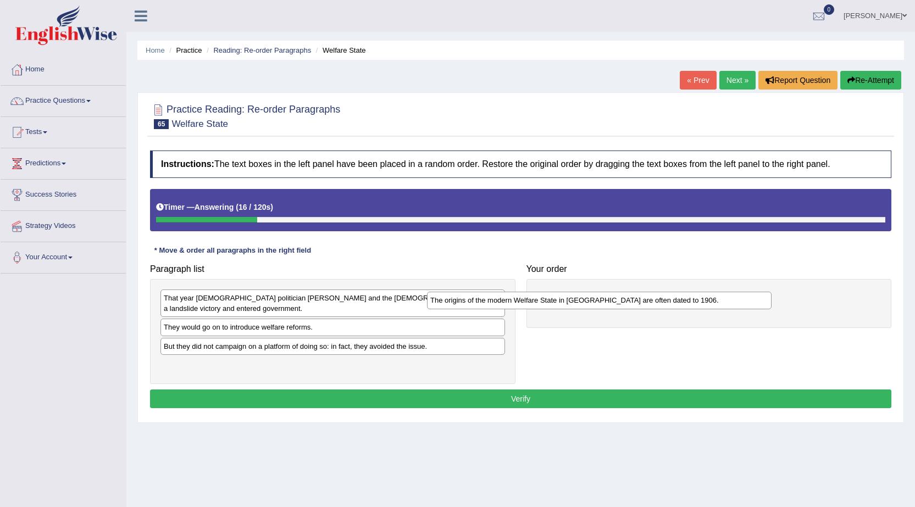
drag, startPoint x: 258, startPoint y: 328, endPoint x: 525, endPoint y: 301, distance: 267.9
click at [525, 301] on div "The origins of the modern Welfare State in [GEOGRAPHIC_DATA] are often dated to…" at bounding box center [599, 300] width 345 height 17
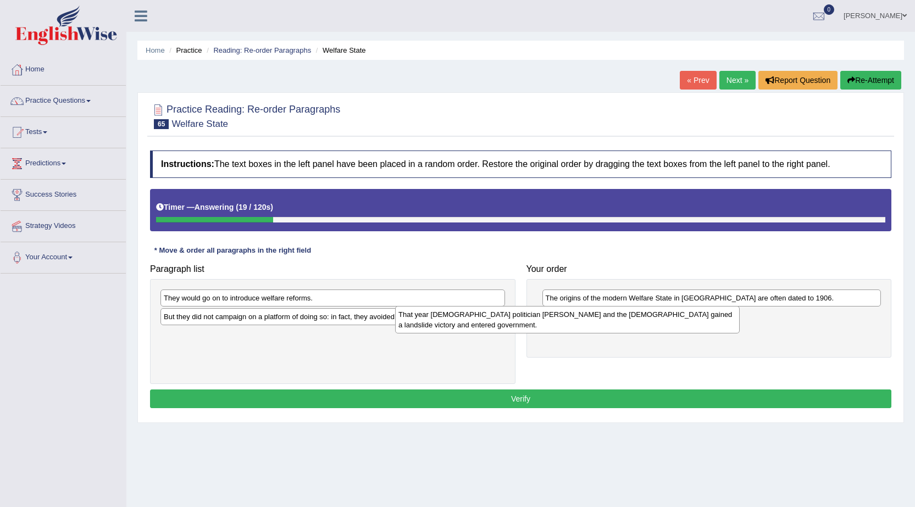
drag, startPoint x: 337, startPoint y: 300, endPoint x: 572, endPoint y: 317, distance: 235.3
click at [572, 317] on div "That year [DEMOGRAPHIC_DATA] politician [PERSON_NAME] and the [DEMOGRAPHIC_DATA…" at bounding box center [567, 319] width 345 height 27
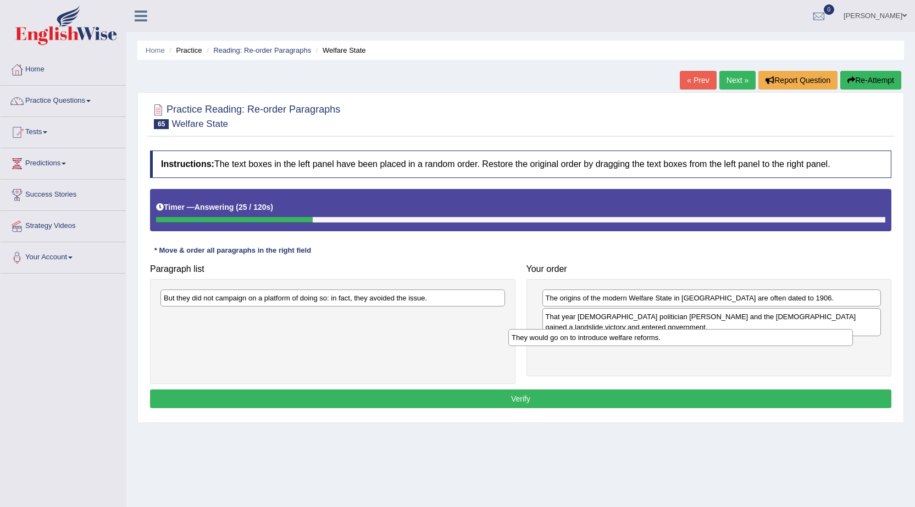
drag, startPoint x: 282, startPoint y: 298, endPoint x: 630, endPoint y: 337, distance: 350.1
click at [630, 337] on div "They would go on to introduce welfare reforms." at bounding box center [680, 337] width 345 height 17
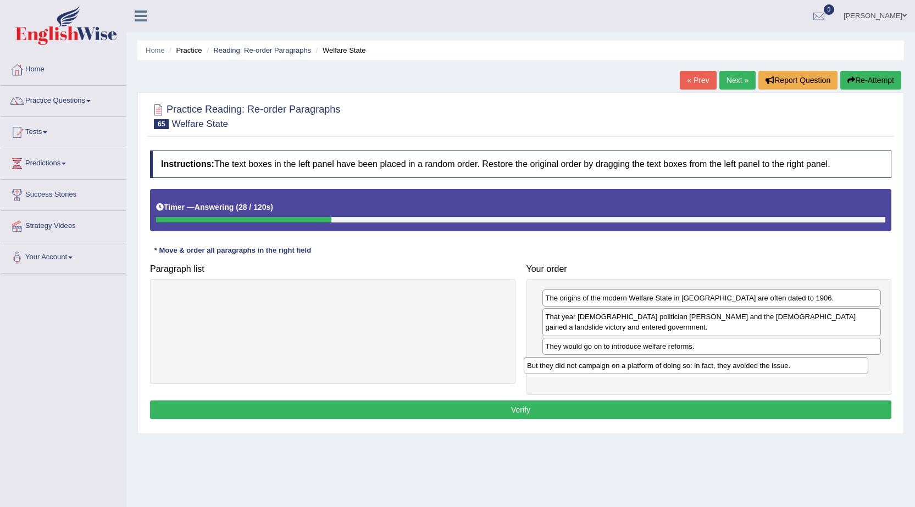
drag, startPoint x: 275, startPoint y: 300, endPoint x: 646, endPoint y: 367, distance: 376.6
click at [646, 367] on div "But they did not campaign on a platform of doing so: in fact, they avoided the …" at bounding box center [696, 365] width 345 height 17
click at [501, 404] on button "Verify" at bounding box center [520, 410] width 741 height 19
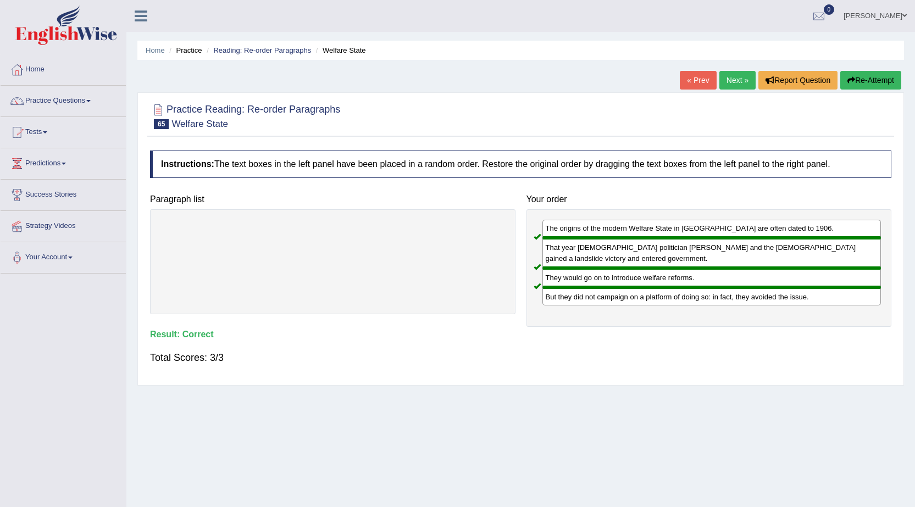
click at [745, 81] on link "Next »" at bounding box center [737, 80] width 36 height 19
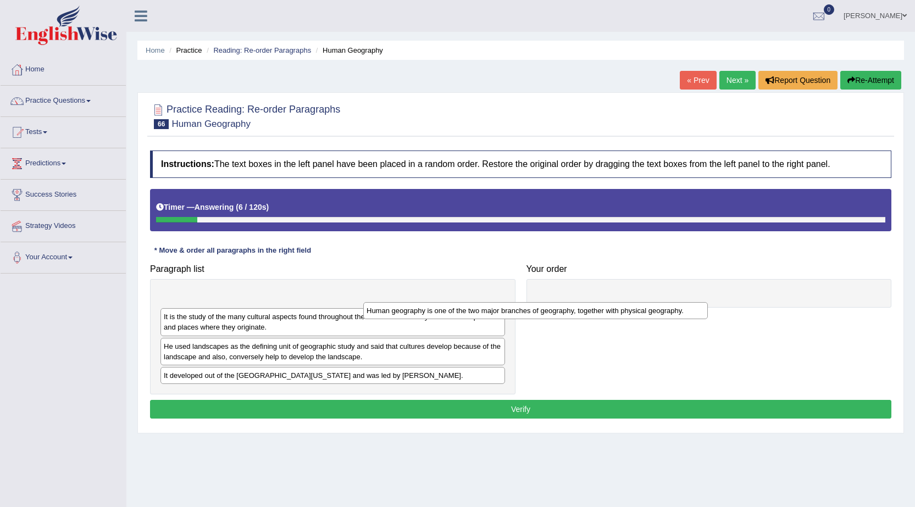
drag, startPoint x: 314, startPoint y: 302, endPoint x: 518, endPoint y: 313, distance: 203.7
click at [518, 313] on div "Human geography is one of the two major branches of geography, together with ph…" at bounding box center [535, 310] width 345 height 17
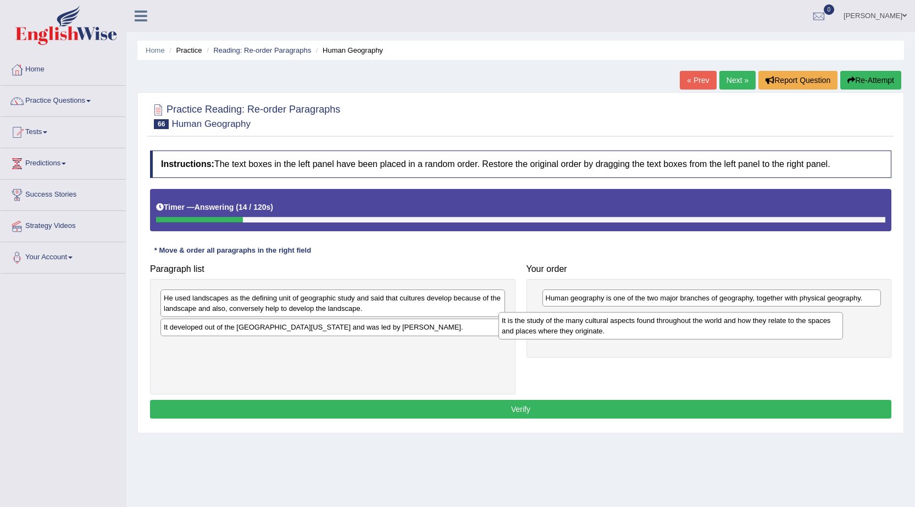
drag, startPoint x: 259, startPoint y: 306, endPoint x: 598, endPoint y: 329, distance: 339.3
click at [598, 329] on div "It is the study of the many cultural aspects found throughout the world and how…" at bounding box center [671, 325] width 345 height 27
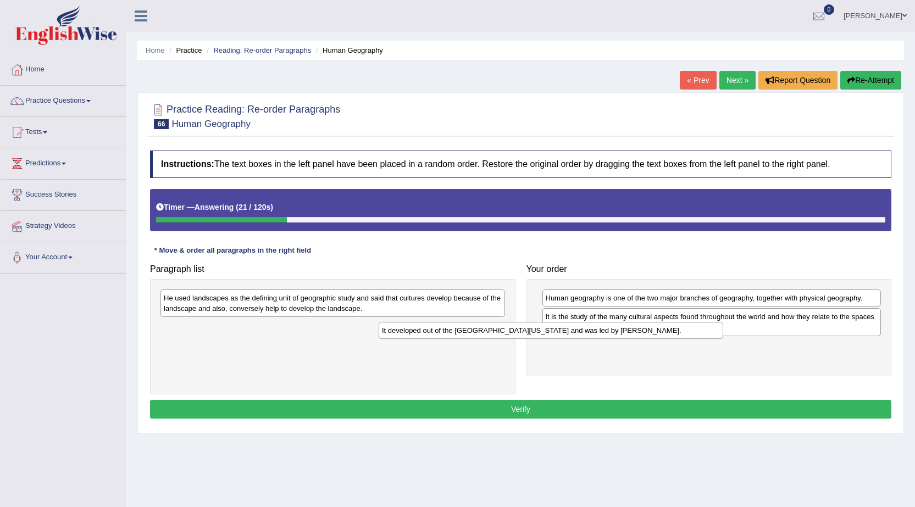
drag, startPoint x: 251, startPoint y: 328, endPoint x: 467, endPoint y: 333, distance: 216.1
click at [469, 332] on div "It developed out of the [GEOGRAPHIC_DATA][US_STATE] and was led by [PERSON_NAME…" at bounding box center [551, 330] width 345 height 17
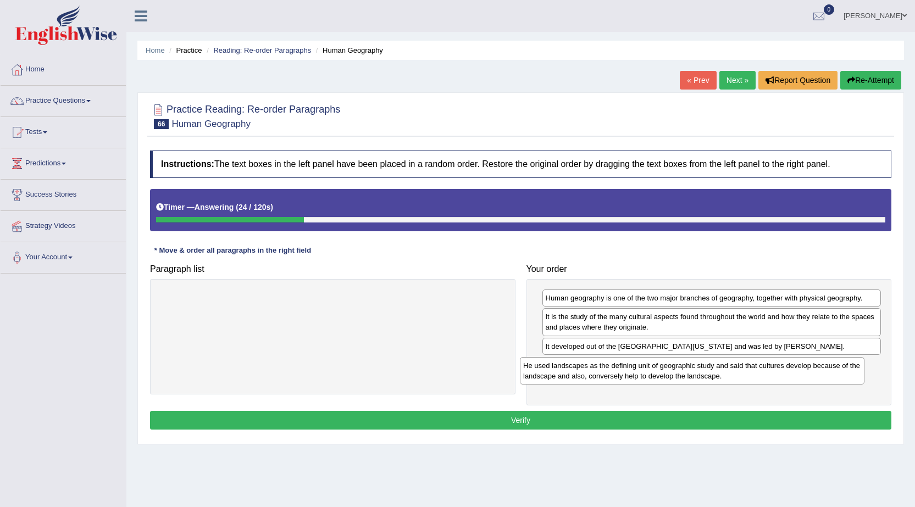
drag, startPoint x: 405, startPoint y: 307, endPoint x: 765, endPoint y: 374, distance: 365.7
click at [765, 374] on div "He used landscapes as the defining unit of geographic study and said that cultu…" at bounding box center [692, 370] width 345 height 27
click at [517, 420] on button "Verify" at bounding box center [520, 420] width 741 height 19
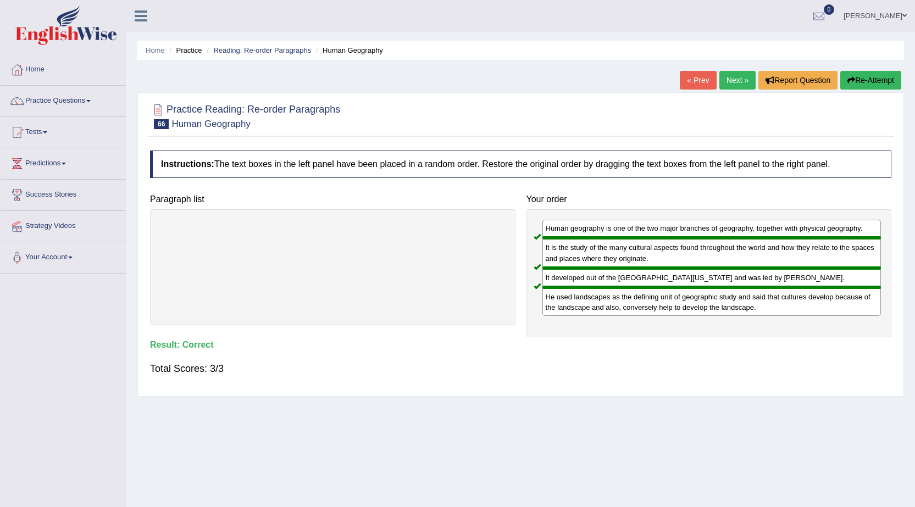
click at [731, 82] on link "Next »" at bounding box center [737, 80] width 36 height 19
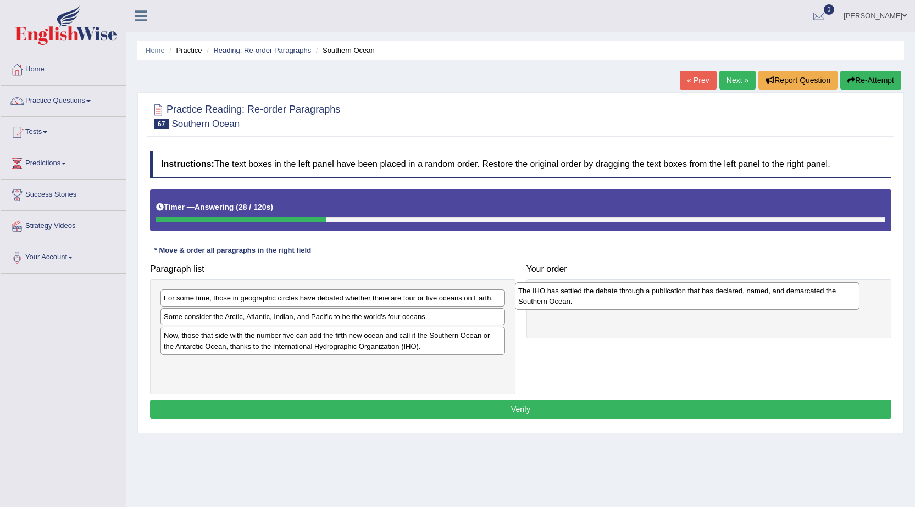
drag, startPoint x: 280, startPoint y: 324, endPoint x: 634, endPoint y: 298, distance: 355.4
click at [634, 298] on div "The IHO has settled the debate through a publication that has declared, named, …" at bounding box center [687, 296] width 345 height 27
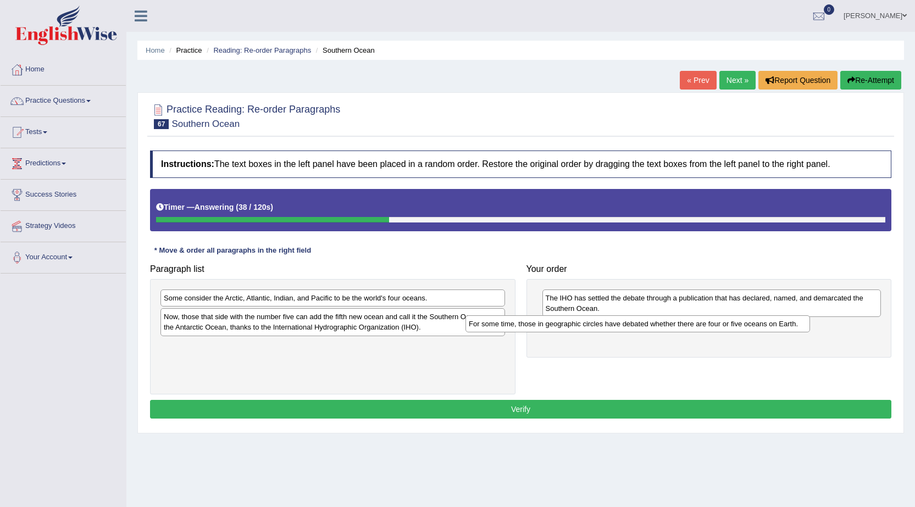
drag, startPoint x: 373, startPoint y: 295, endPoint x: 678, endPoint y: 320, distance: 306.1
click at [678, 320] on div "For some time, those in geographic circles have debated whether there are four …" at bounding box center [638, 323] width 345 height 17
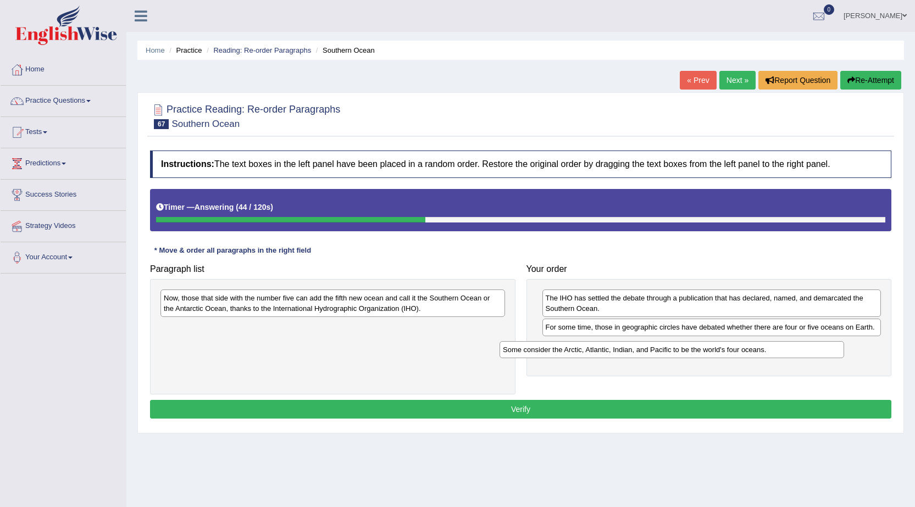
drag, startPoint x: 328, startPoint y: 297, endPoint x: 668, endPoint y: 345, distance: 343.0
click at [668, 345] on div "Some consider the Arctic, Atlantic, Indian, and Pacific to be the world's four …" at bounding box center [672, 349] width 345 height 17
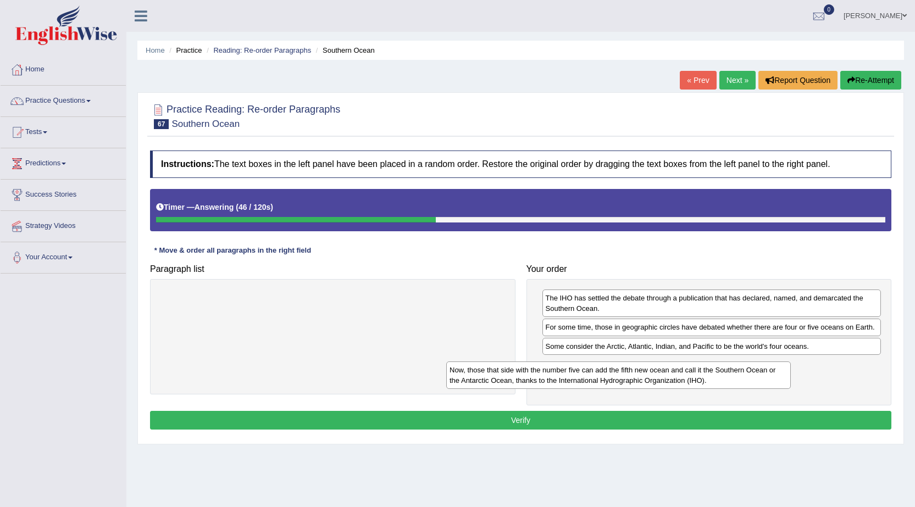
drag, startPoint x: 319, startPoint y: 303, endPoint x: 605, endPoint y: 375, distance: 294.7
click at [605, 375] on div "Now, those that side with the number five can add the fifth new ocean and call …" at bounding box center [618, 375] width 345 height 27
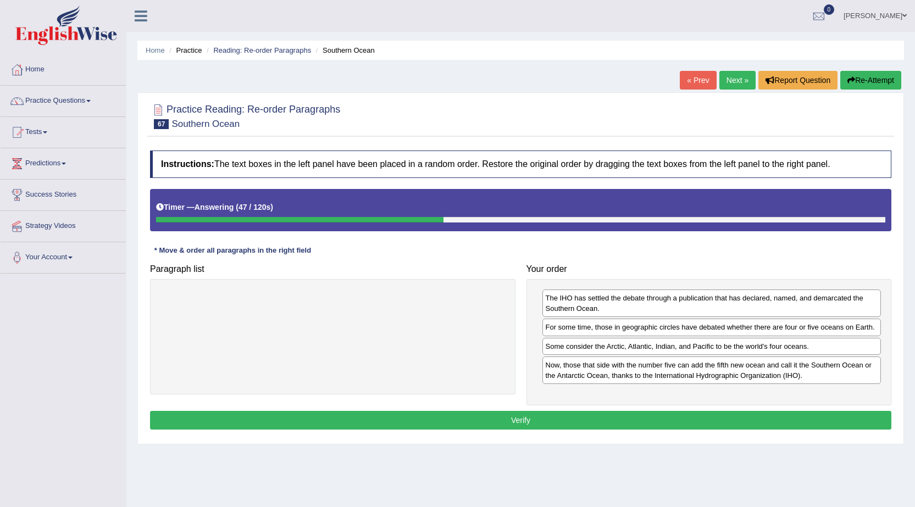
click at [527, 414] on button "Verify" at bounding box center [520, 420] width 741 height 19
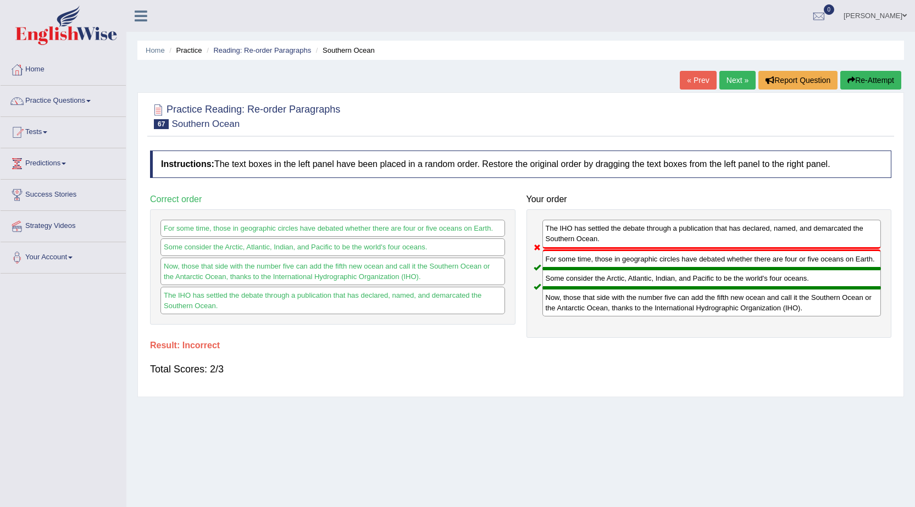
click at [737, 84] on link "Next »" at bounding box center [737, 80] width 36 height 19
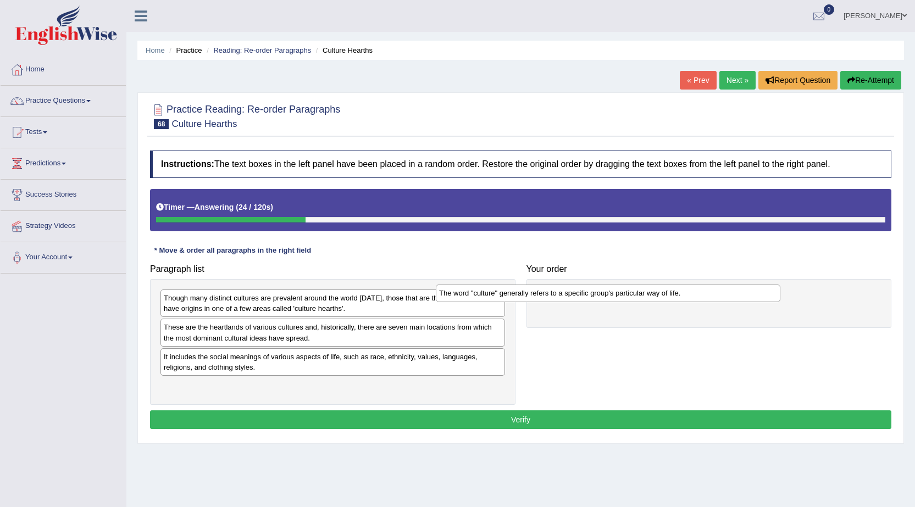
drag, startPoint x: 296, startPoint y: 333, endPoint x: 572, endPoint y: 298, distance: 277.5
click at [572, 298] on div "The word "culture" generally refers to a specific group's particular way of lif…" at bounding box center [608, 293] width 345 height 17
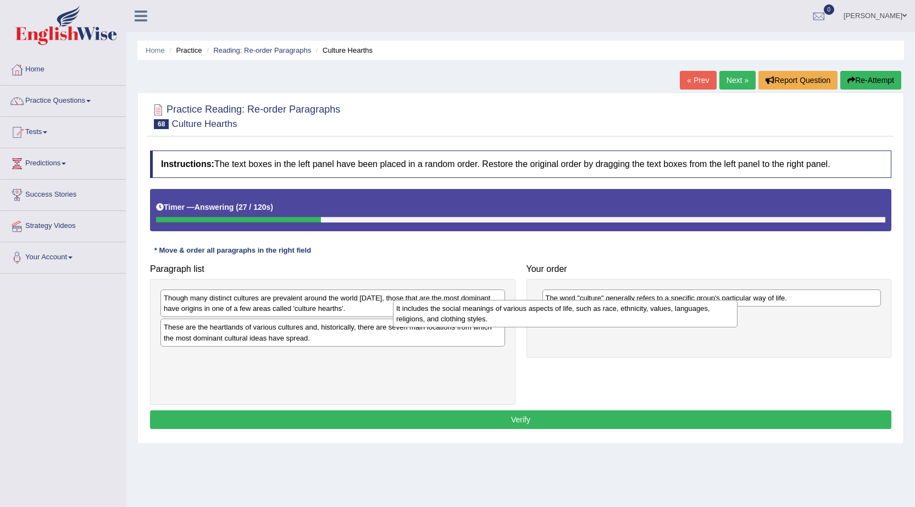
drag, startPoint x: 383, startPoint y: 369, endPoint x: 615, endPoint y: 321, distance: 237.5
click at [615, 321] on div "It includes the social meanings of various aspects of life, such as race, ethni…" at bounding box center [565, 313] width 345 height 27
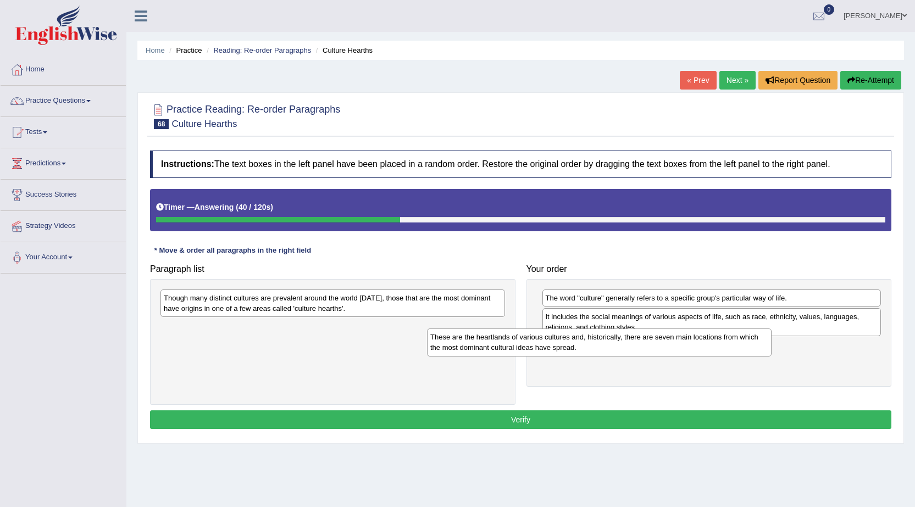
drag, startPoint x: 283, startPoint y: 332, endPoint x: 549, endPoint y: 342, distance: 266.8
click at [549, 342] on div "These are the heartlands of various cultures and, historically, there are seven…" at bounding box center [599, 342] width 345 height 27
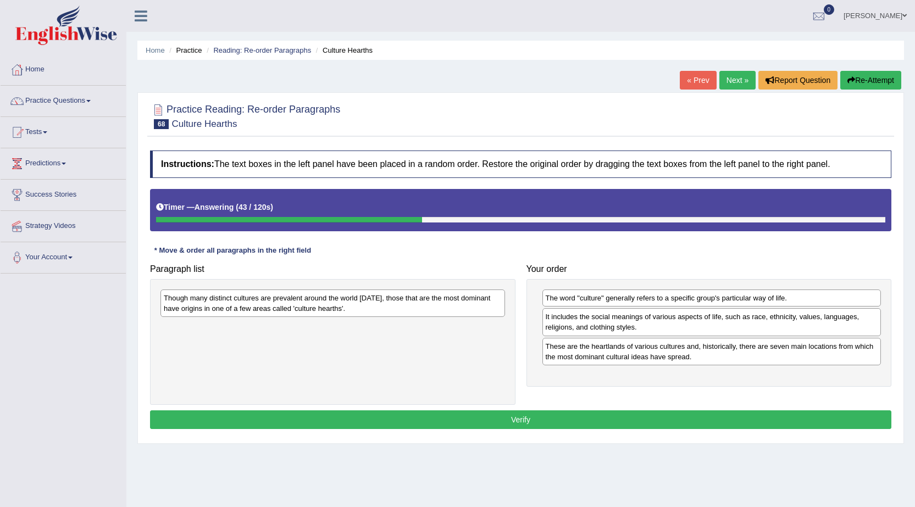
click at [431, 308] on div "Though many distinct cultures are prevalent around the world [DATE], those that…" at bounding box center [332, 303] width 345 height 27
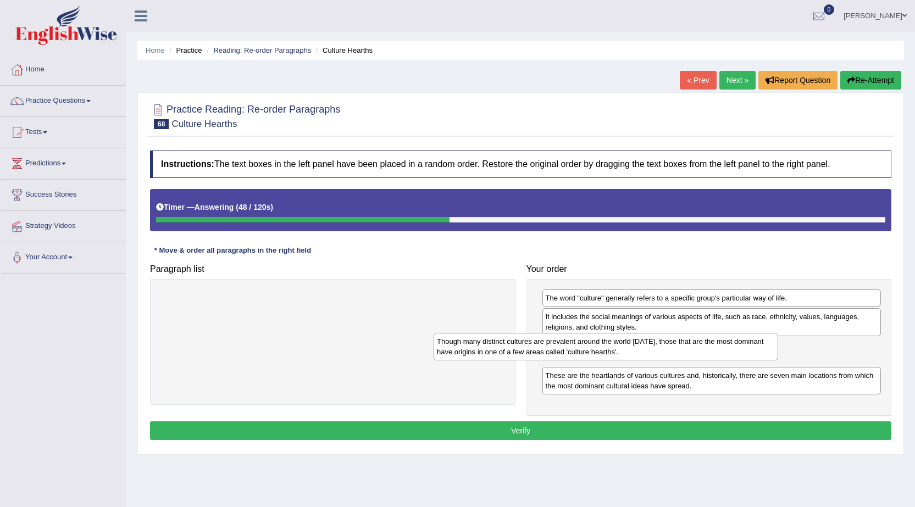
drag, startPoint x: 412, startPoint y: 302, endPoint x: 685, endPoint y: 345, distance: 276.5
click at [685, 345] on div "Though many distinct cultures are prevalent around the world [DATE], those that…" at bounding box center [606, 346] width 345 height 27
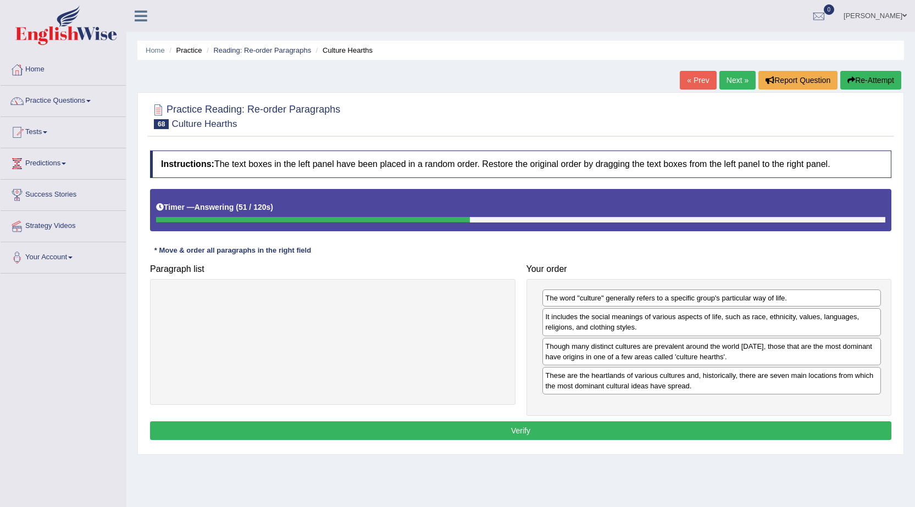
click at [541, 428] on button "Verify" at bounding box center [520, 431] width 741 height 19
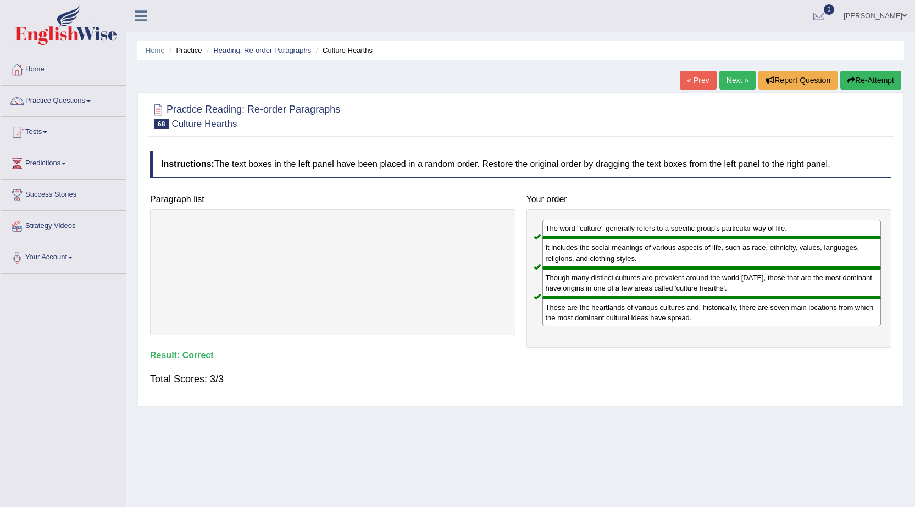
click at [729, 80] on link "Next »" at bounding box center [737, 80] width 36 height 19
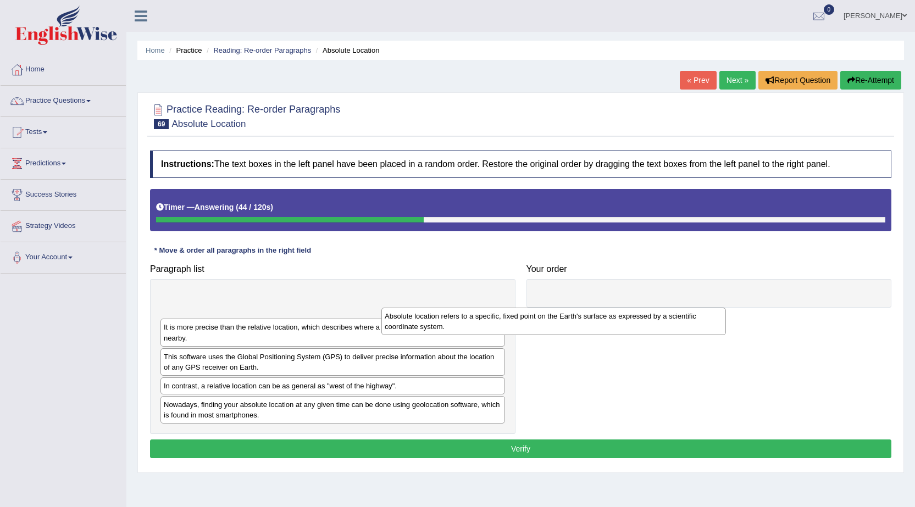
drag, startPoint x: 366, startPoint y: 305, endPoint x: 596, endPoint y: 320, distance: 230.8
click at [596, 320] on div "Absolute location refers to a specific, fixed point on the Earth's surface as e…" at bounding box center [553, 321] width 345 height 27
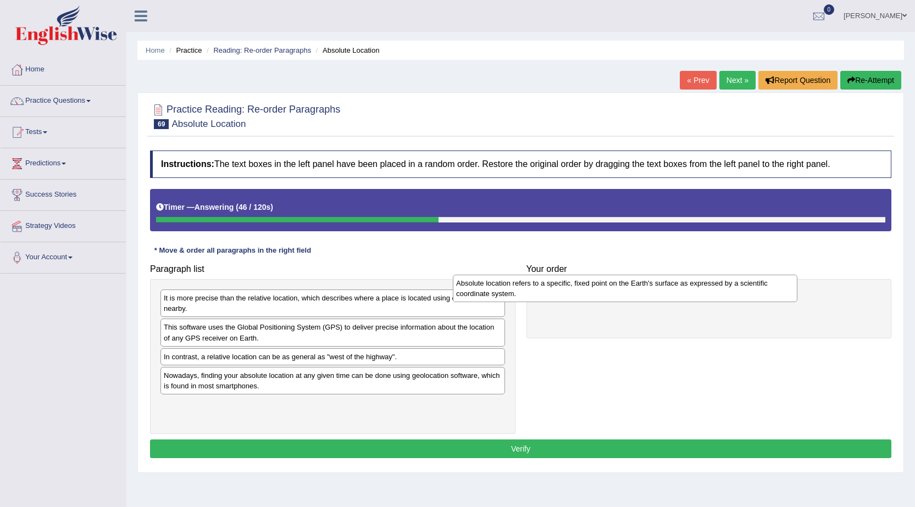
drag, startPoint x: 340, startPoint y: 309, endPoint x: 633, endPoint y: 294, distance: 292.8
click at [633, 294] on div "Absolute location refers to a specific, fixed point on the Earth's surface as e…" at bounding box center [625, 288] width 345 height 27
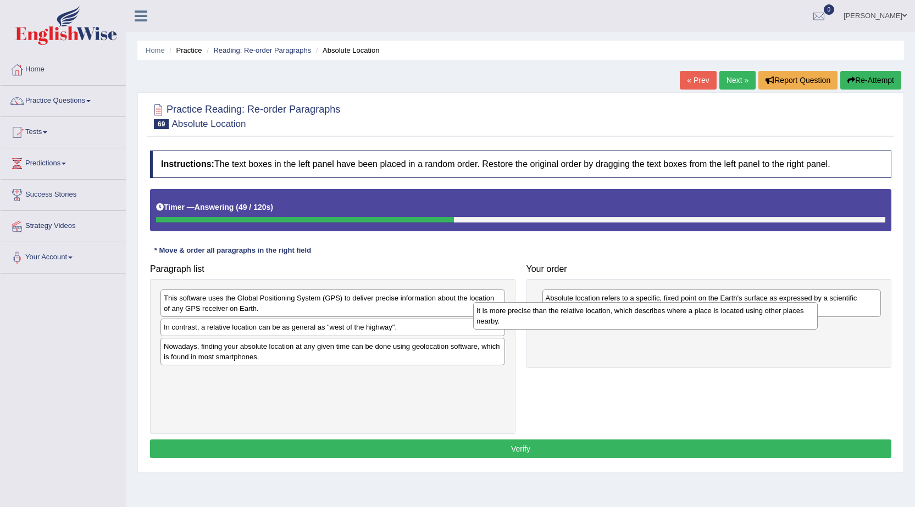
drag, startPoint x: 346, startPoint y: 303, endPoint x: 659, endPoint y: 315, distance: 313.0
click at [659, 315] on div "It is more precise than the relative location, which describes where a place is…" at bounding box center [645, 315] width 345 height 27
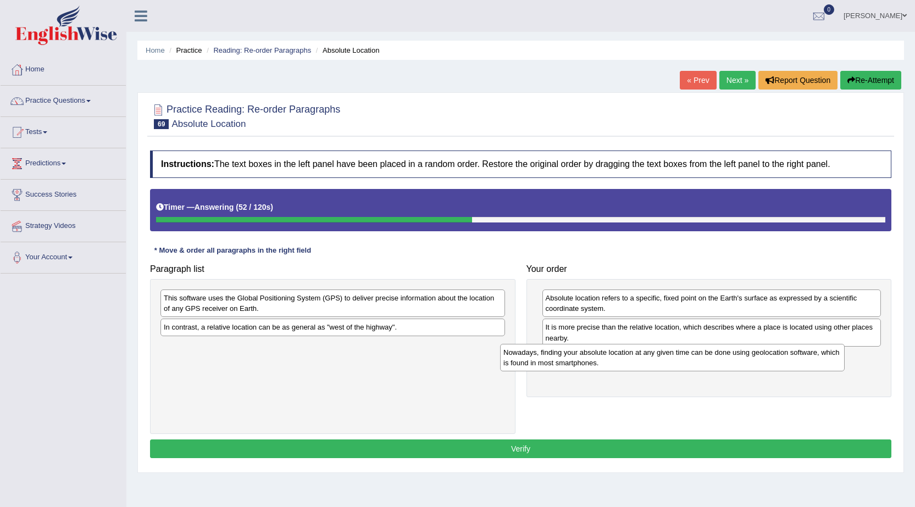
drag, startPoint x: 422, startPoint y: 352, endPoint x: 762, endPoint y: 358, distance: 339.7
click at [762, 358] on div "Nowadays, finding your absolute location at any given time can be done using ge…" at bounding box center [672, 357] width 345 height 27
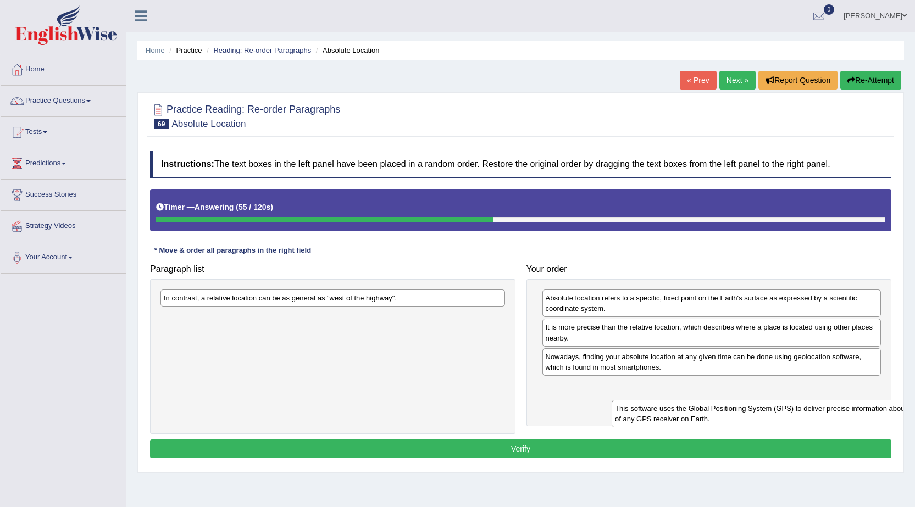
drag, startPoint x: 340, startPoint y: 300, endPoint x: 793, endPoint y: 407, distance: 465.4
click at [793, 410] on div "This software uses the Global Positioning System (GPS) to deliver precise infor…" at bounding box center [784, 413] width 345 height 27
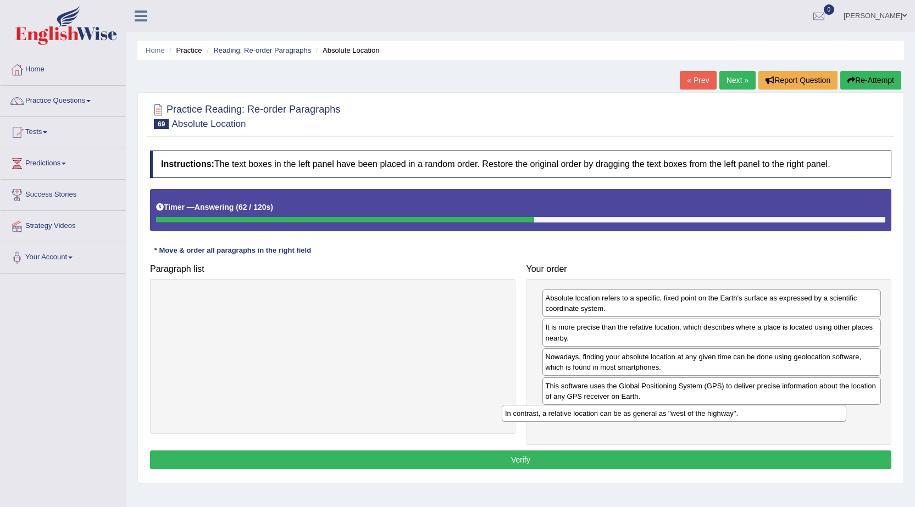
drag, startPoint x: 336, startPoint y: 301, endPoint x: 677, endPoint y: 417, distance: 360.3
click at [677, 417] on div "In contrast, a relative location can be as general as "west of the highway"." at bounding box center [674, 413] width 345 height 17
click at [488, 461] on button "Verify" at bounding box center [520, 460] width 741 height 19
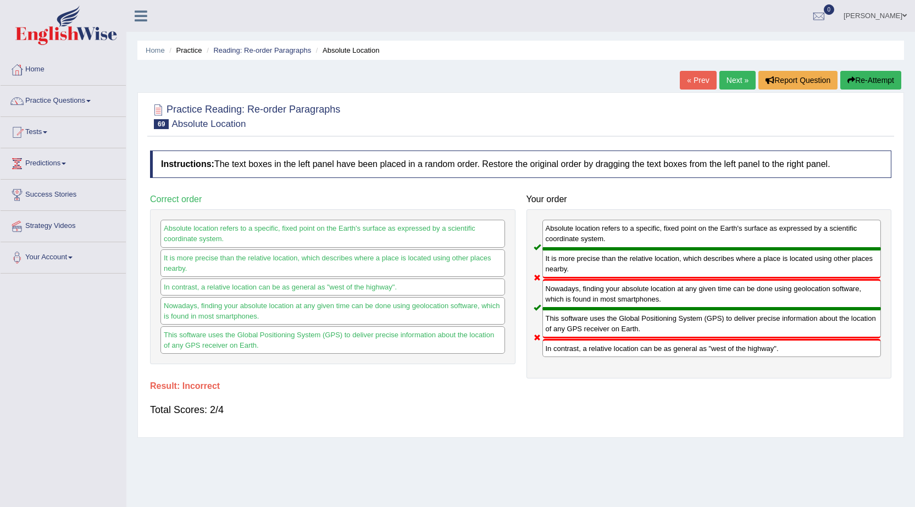
click at [726, 84] on link "Next »" at bounding box center [737, 80] width 36 height 19
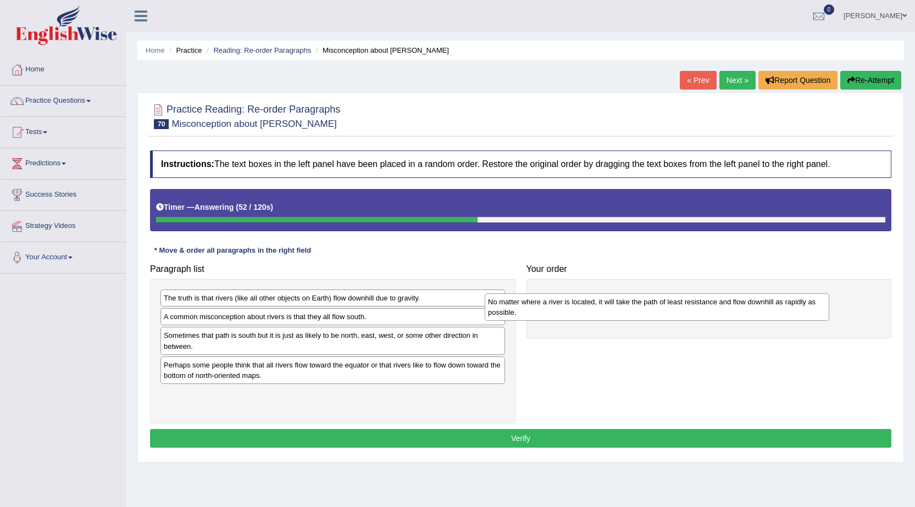
drag, startPoint x: 257, startPoint y: 324, endPoint x: 581, endPoint y: 309, distance: 324.6
click at [581, 309] on div "No matter where a river is located, it will take the path of least resistance a…" at bounding box center [657, 307] width 345 height 27
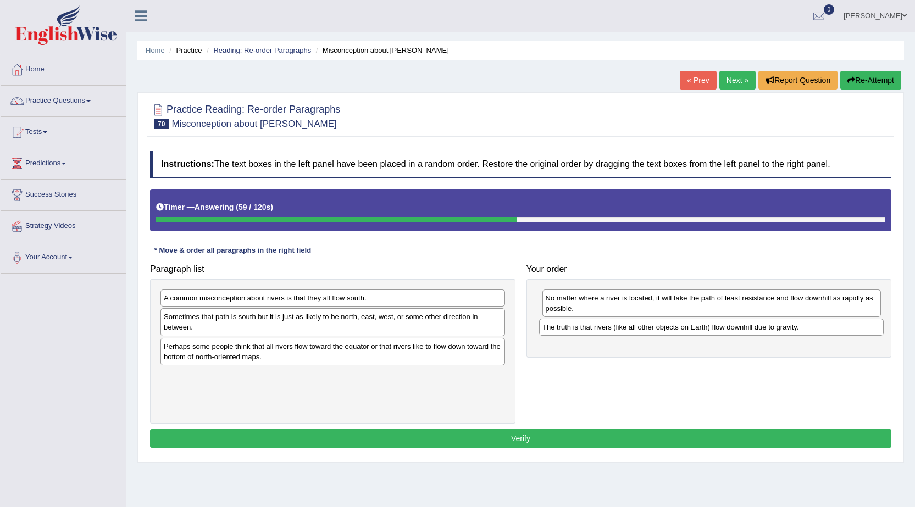
drag, startPoint x: 203, startPoint y: 297, endPoint x: 582, endPoint y: 325, distance: 379.8
click at [582, 325] on div "The truth is that rivers (like all other objects on Earth) flow downhill due to…" at bounding box center [711, 327] width 345 height 17
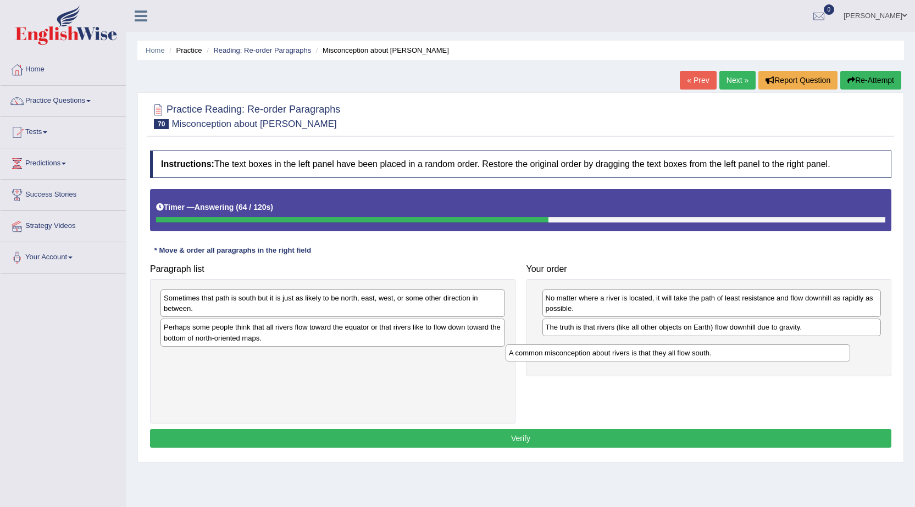
drag, startPoint x: 353, startPoint y: 303, endPoint x: 699, endPoint y: 358, distance: 349.5
click at [699, 358] on div "A common misconception about rivers is that they all flow south." at bounding box center [678, 353] width 345 height 17
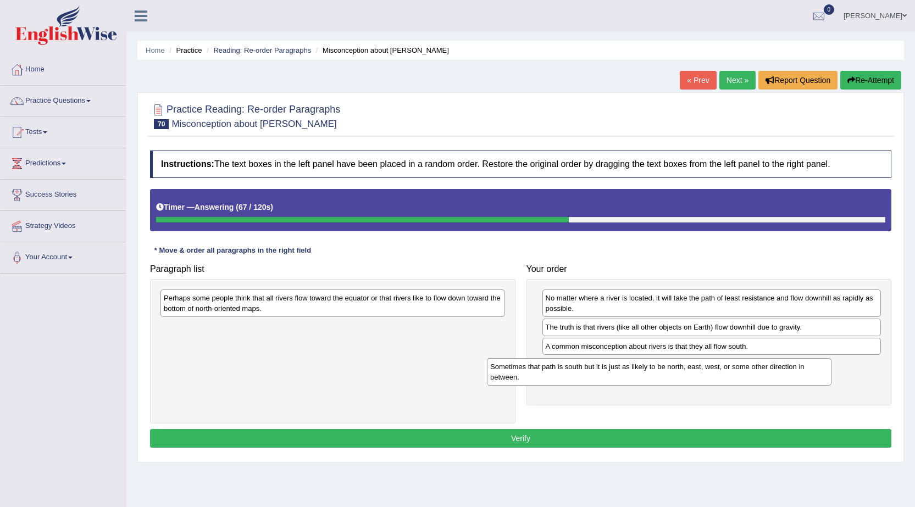
drag, startPoint x: 375, startPoint y: 307, endPoint x: 701, endPoint y: 375, distance: 333.6
click at [701, 375] on div "Sometimes that path is south but it is just as likely to be north, east, west, …" at bounding box center [659, 371] width 345 height 27
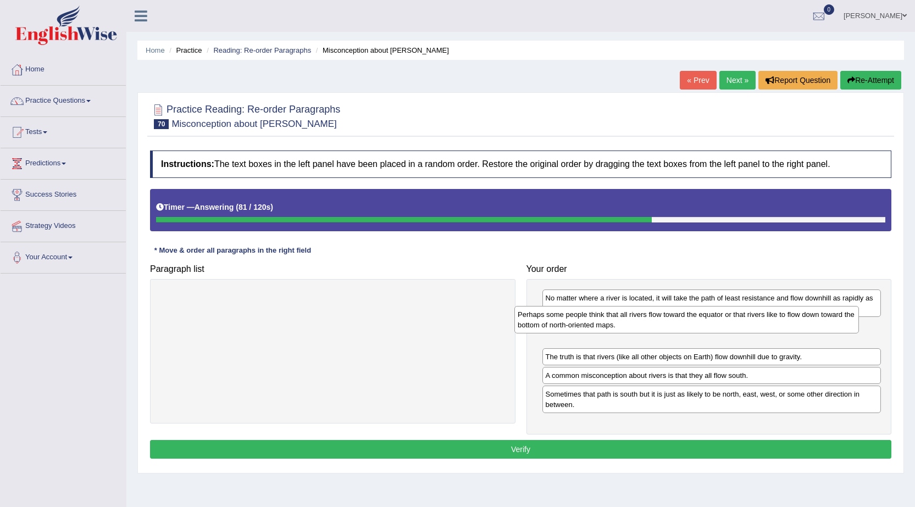
drag, startPoint x: 287, startPoint y: 300, endPoint x: 641, endPoint y: 316, distance: 354.3
click at [641, 316] on div "Perhaps some people think that all rivers flow toward the equator or that river…" at bounding box center [686, 319] width 345 height 27
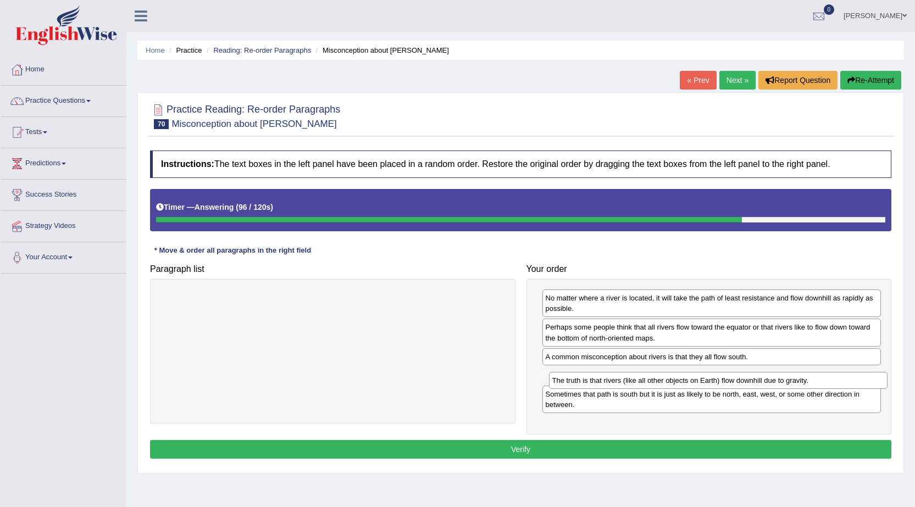
drag, startPoint x: 563, startPoint y: 356, endPoint x: 569, endPoint y: 379, distance: 24.5
click at [569, 379] on div "The truth is that rivers (like all other objects on Earth) flow downhill due to…" at bounding box center [718, 380] width 339 height 17
click at [509, 448] on button "Verify" at bounding box center [520, 449] width 741 height 19
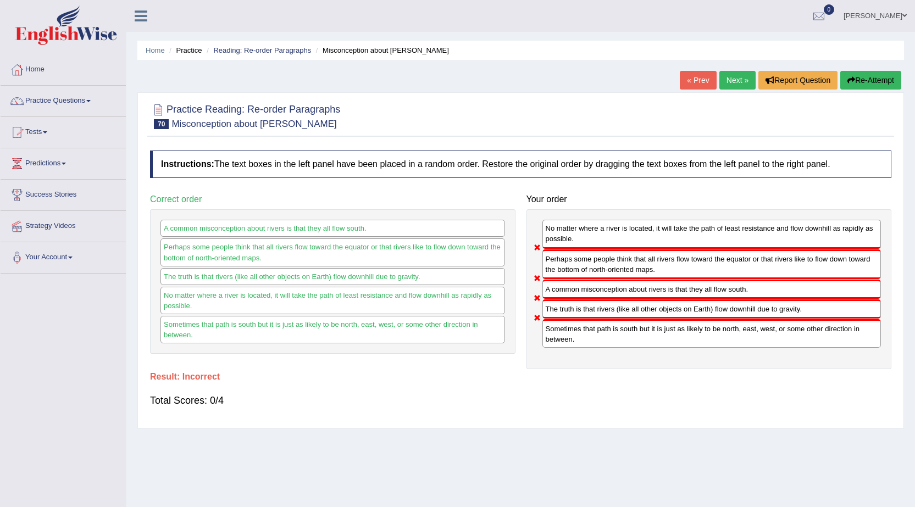
click at [741, 82] on link "Next »" at bounding box center [737, 80] width 36 height 19
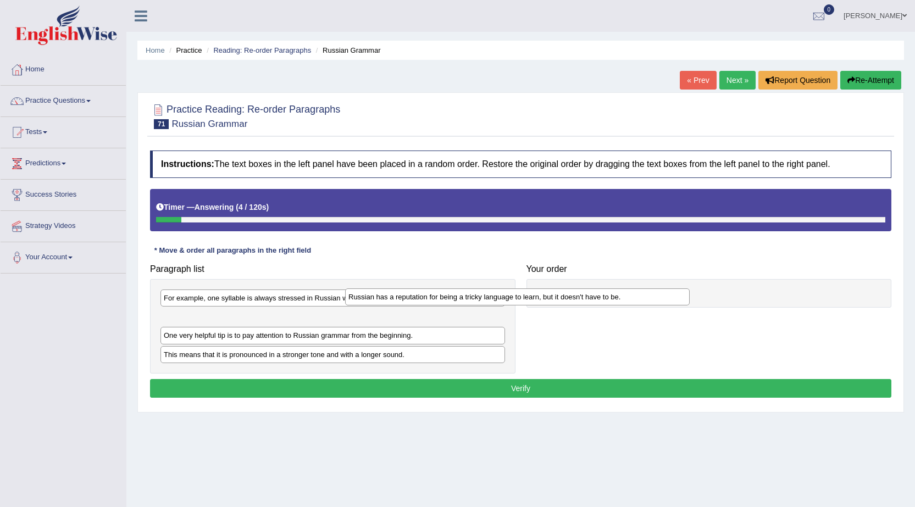
drag, startPoint x: 322, startPoint y: 321, endPoint x: 506, endPoint y: 301, distance: 185.7
click at [506, 301] on div "Russian has a reputation for being a tricky language to learn, but it doesn't h…" at bounding box center [517, 297] width 345 height 17
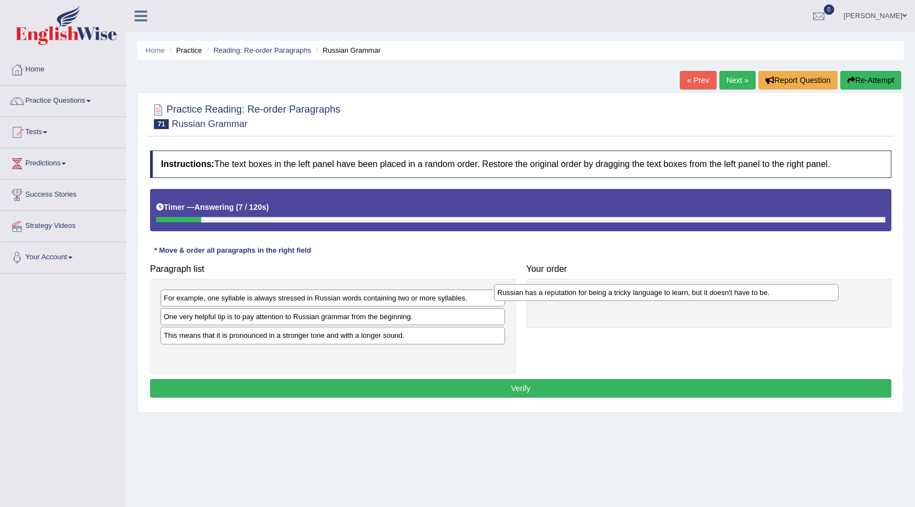
drag, startPoint x: 259, startPoint y: 323, endPoint x: 592, endPoint y: 299, distance: 334.5
click at [592, 299] on div "Russian has a reputation for being a tricky language to learn, but it doesn't h…" at bounding box center [666, 292] width 345 height 17
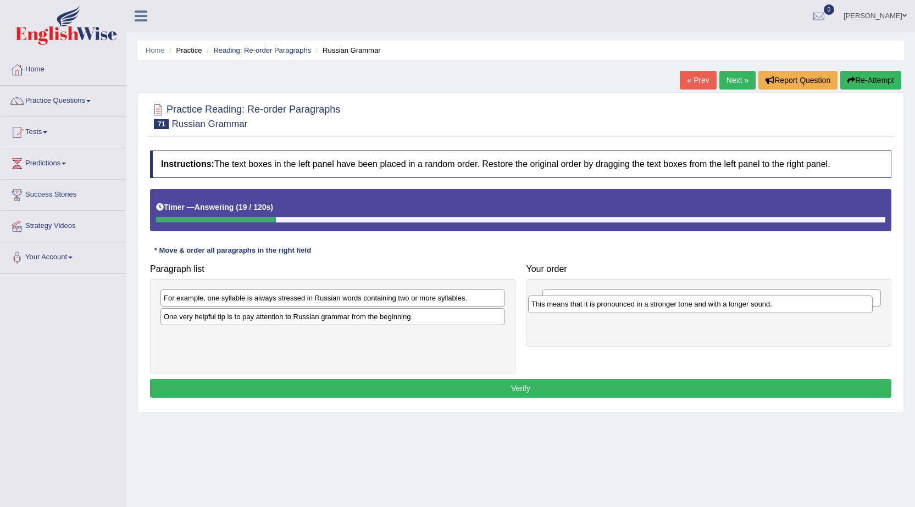
drag, startPoint x: 221, startPoint y: 338, endPoint x: 589, endPoint y: 307, distance: 369.0
click at [589, 307] on div "This means that it is pronounced in a stronger tone and with a longer sound." at bounding box center [700, 304] width 345 height 17
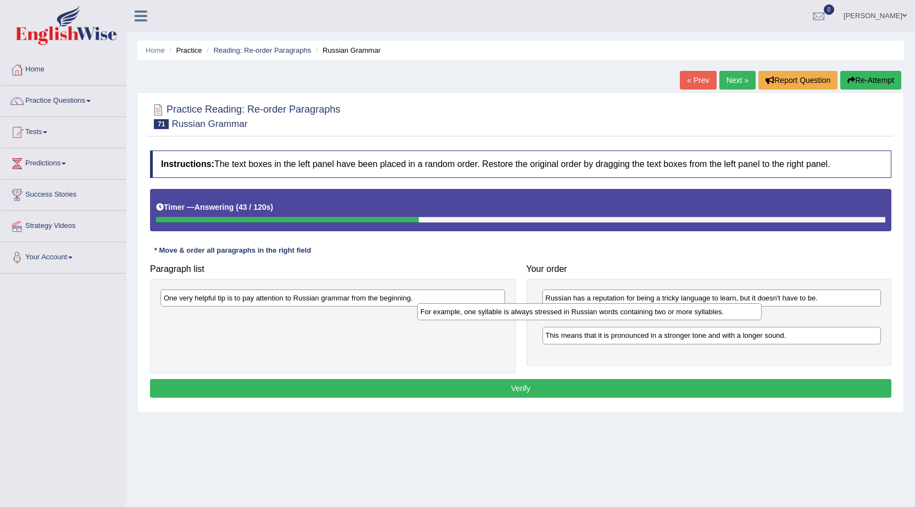
drag, startPoint x: 358, startPoint y: 300, endPoint x: 614, endPoint y: 313, distance: 257.0
click at [614, 313] on div "For example, one syllable is always stressed in Russian words containing two or…" at bounding box center [589, 311] width 345 height 17
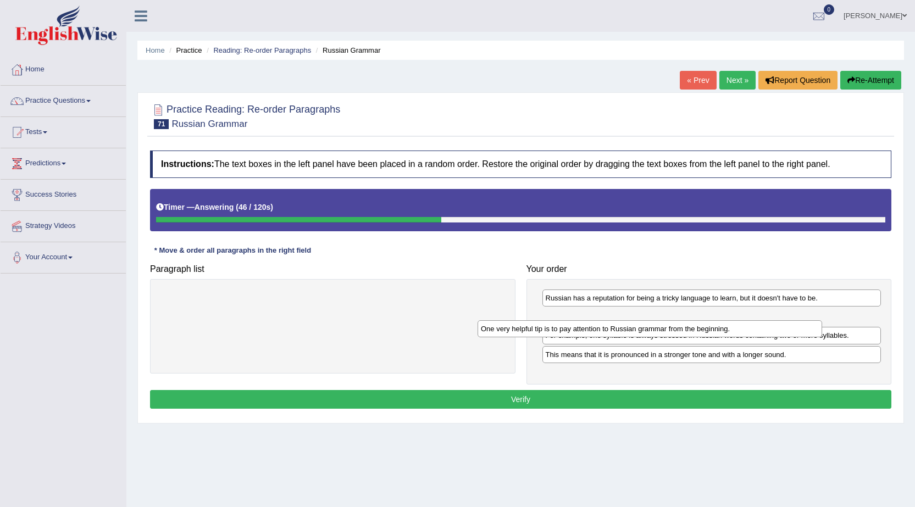
drag, startPoint x: 344, startPoint y: 301, endPoint x: 662, endPoint y: 331, distance: 319.1
click at [662, 331] on div "One very helpful tip is to pay attention to Russian grammar from the beginning." at bounding box center [650, 328] width 345 height 17
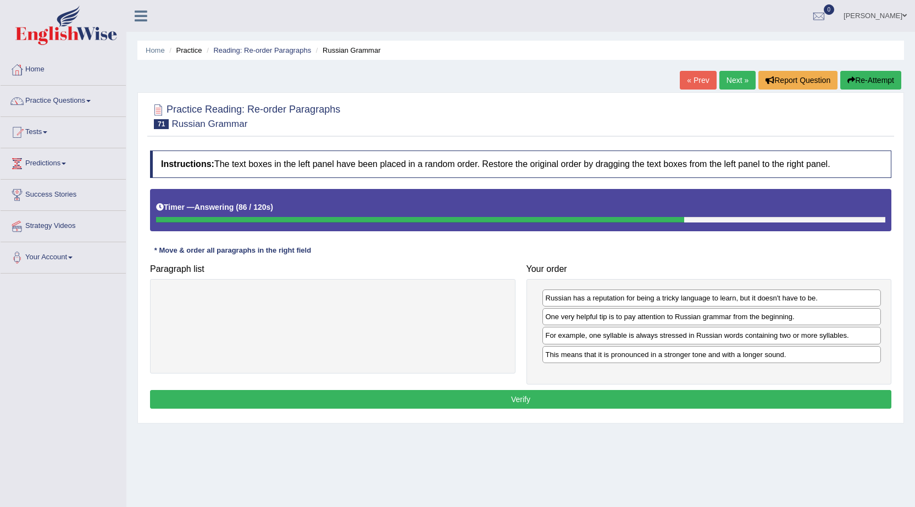
click at [440, 395] on button "Verify" at bounding box center [520, 399] width 741 height 19
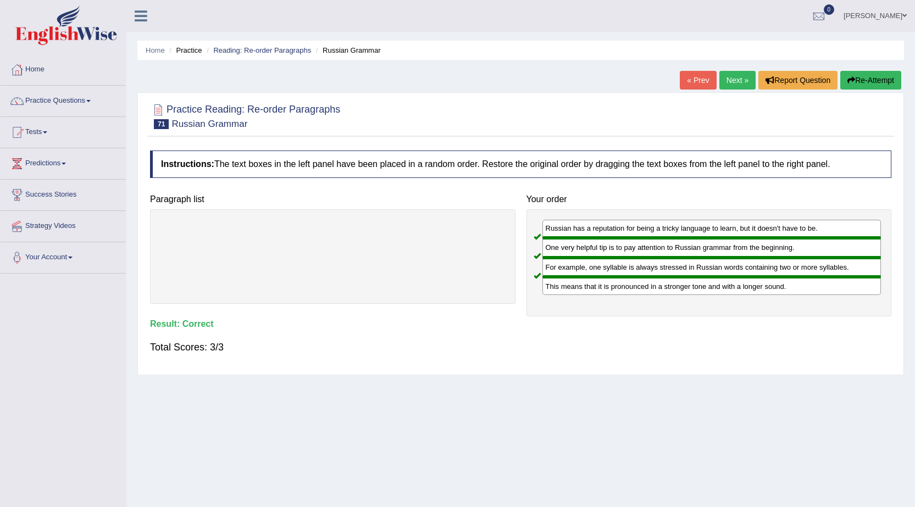
click at [734, 77] on link "Next »" at bounding box center [737, 80] width 36 height 19
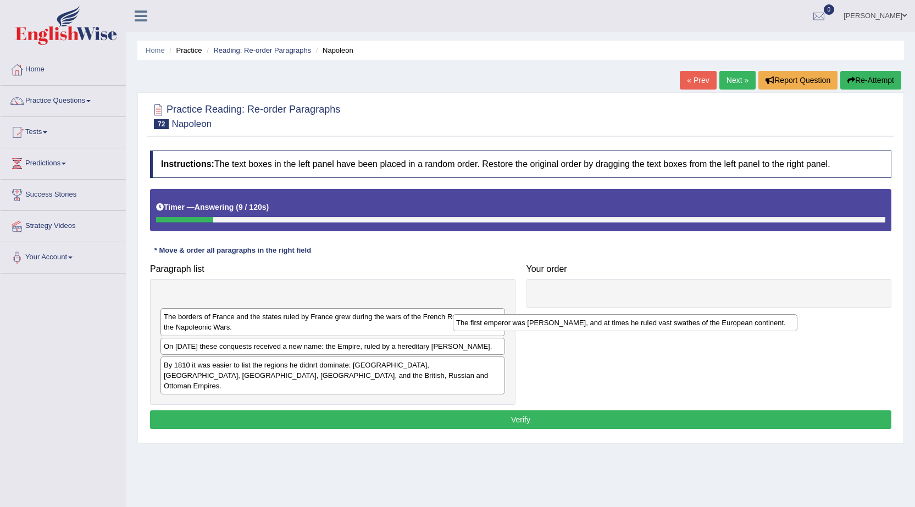
drag, startPoint x: 378, startPoint y: 297, endPoint x: 670, endPoint y: 322, distance: 293.4
click at [670, 322] on div "The first emperor was Napoleon, and at times he ruled vast swathes of the Europ…" at bounding box center [625, 322] width 345 height 17
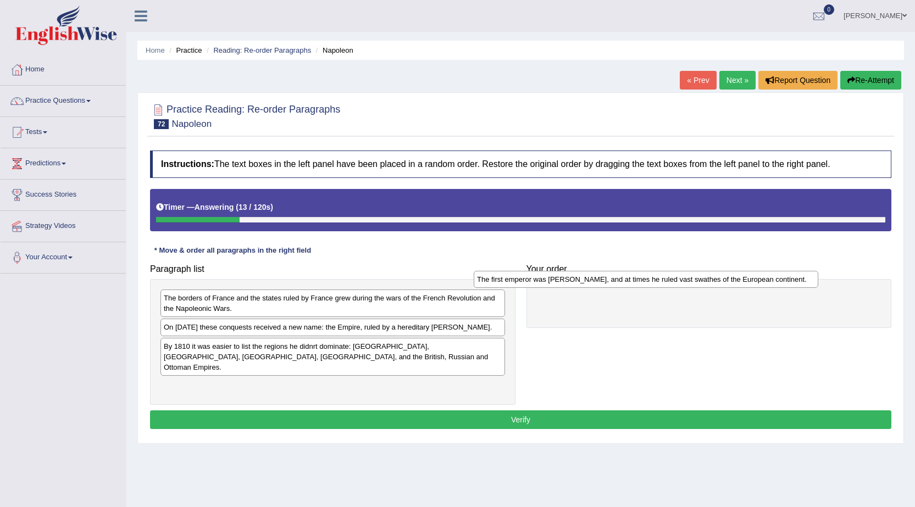
drag, startPoint x: 251, startPoint y: 295, endPoint x: 564, endPoint y: 276, distance: 313.8
click at [564, 276] on div "The first emperor was Napoleon, and at times he ruled vast swathes of the Europ…" at bounding box center [646, 279] width 345 height 17
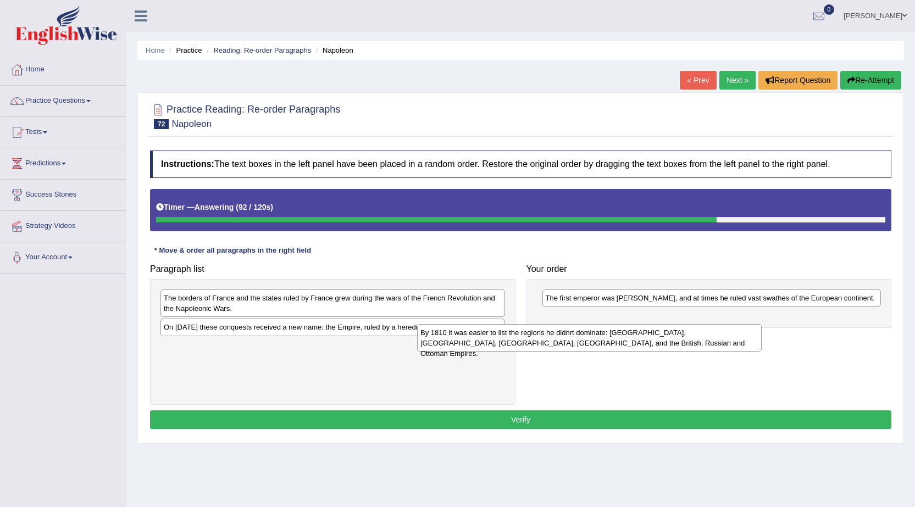
drag, startPoint x: 291, startPoint y: 363, endPoint x: 591, endPoint y: 319, distance: 303.2
click at [591, 324] on div "By 1810 it was easier to list the regions he didnrt dominate: Portugal, Sicily,…" at bounding box center [589, 337] width 345 height 27
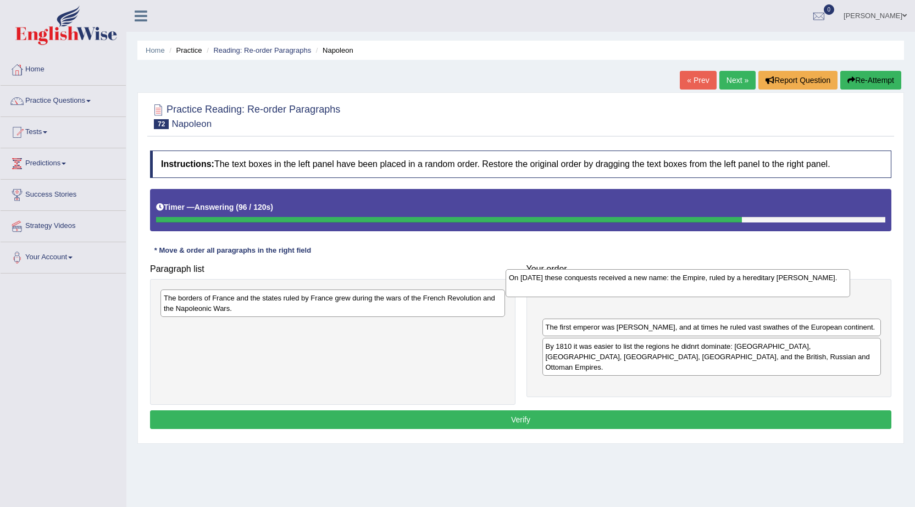
drag, startPoint x: 280, startPoint y: 338, endPoint x: 625, endPoint y: 289, distance: 348.7
click at [625, 289] on div "On May 12th, 1804 these conquests received a new name: the Empire, ruled by a h…" at bounding box center [678, 282] width 345 height 27
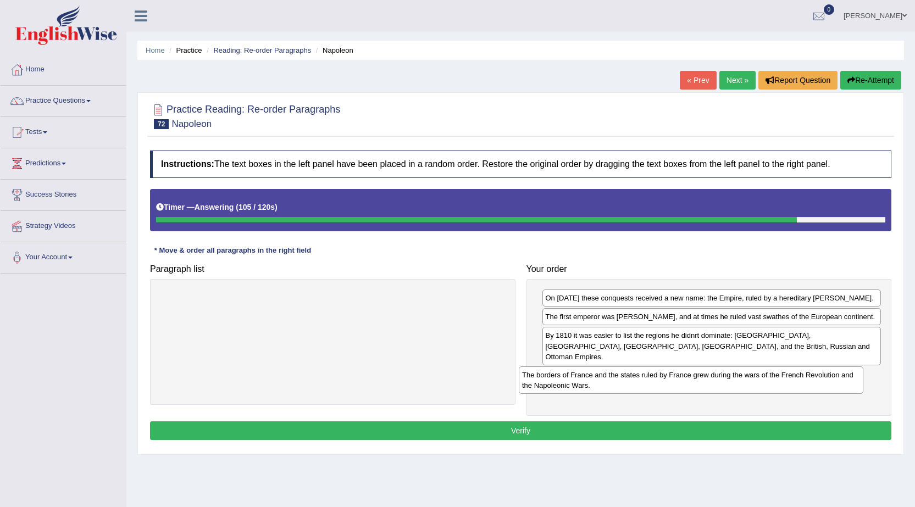
drag, startPoint x: 380, startPoint y: 305, endPoint x: 739, endPoint y: 382, distance: 367.1
click at [739, 382] on div "The borders of France and the states ruled by France grew during the wars of th…" at bounding box center [691, 380] width 345 height 27
click at [542, 427] on button "Verify" at bounding box center [520, 431] width 741 height 19
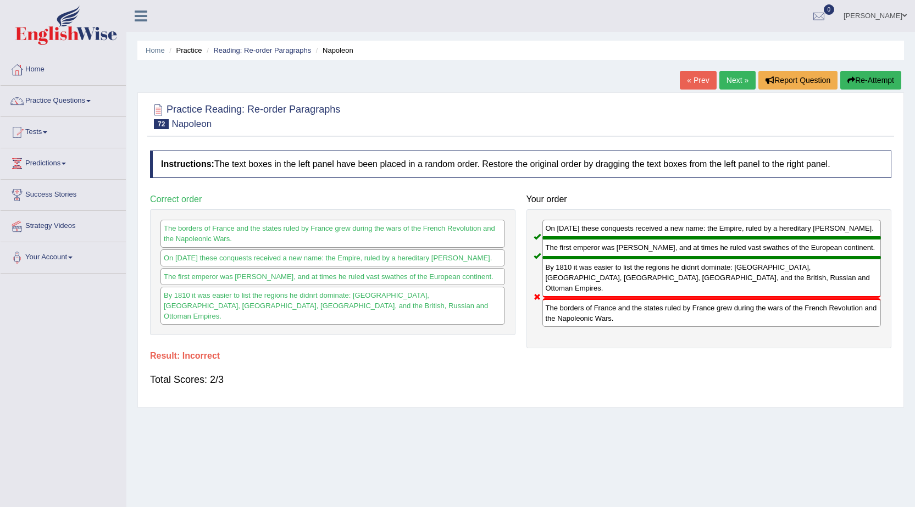
click at [748, 83] on link "Next »" at bounding box center [737, 80] width 36 height 19
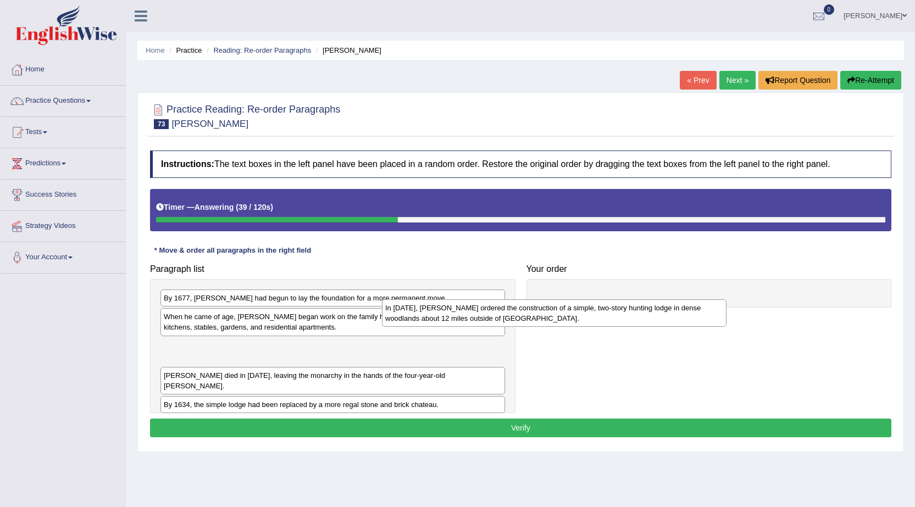
drag, startPoint x: 333, startPoint y: 358, endPoint x: 564, endPoint y: 314, distance: 235.0
click at [564, 314] on div "In [DATE], [PERSON_NAME] ordered the construction of a simple, two-story huntin…" at bounding box center [554, 313] width 345 height 27
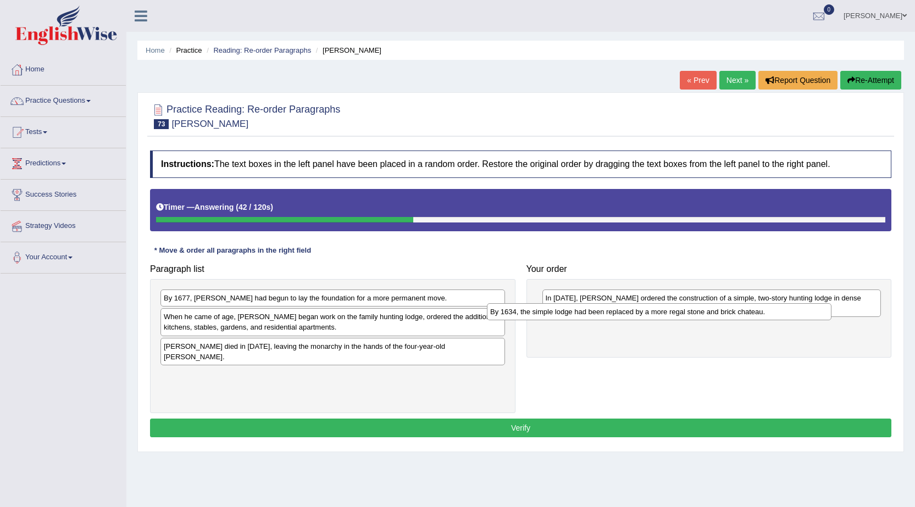
drag, startPoint x: 261, startPoint y: 369, endPoint x: 634, endPoint y: 324, distance: 375.8
click at [634, 320] on div "By 1634, the simple lodge had been replaced by a more regal stone and brick cha…" at bounding box center [659, 311] width 345 height 17
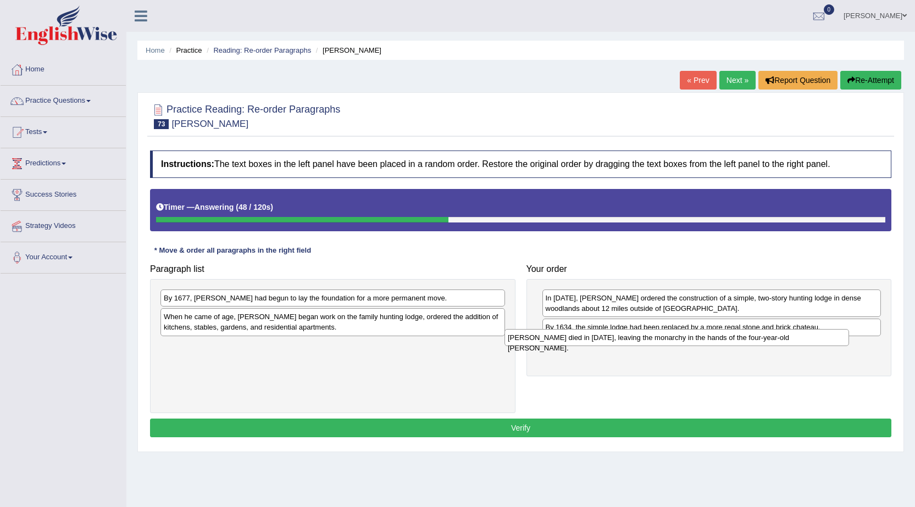
drag, startPoint x: 275, startPoint y: 346, endPoint x: 619, endPoint y: 337, distance: 344.2
click at [619, 337] on div "[PERSON_NAME] died in [DATE], leaving the monarchy in the hands of the four-yea…" at bounding box center [677, 337] width 345 height 17
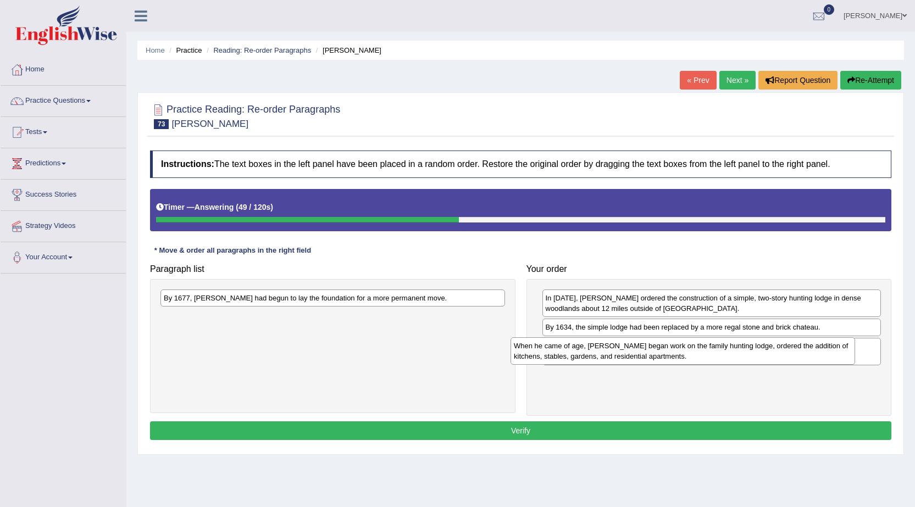
drag, startPoint x: 248, startPoint y: 328, endPoint x: 599, endPoint y: 357, distance: 351.3
click at [599, 357] on div "When he came of age, [PERSON_NAME] began work on the family hunting lodge, orde…" at bounding box center [683, 350] width 345 height 27
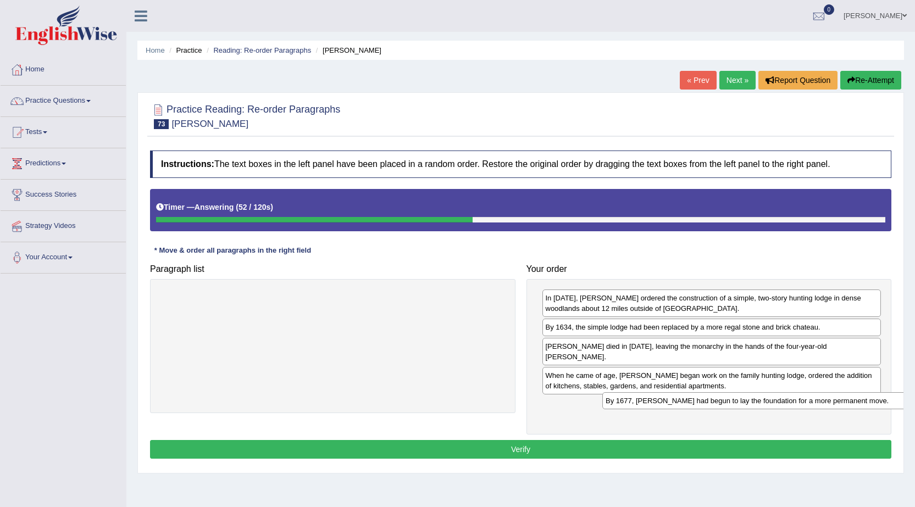
drag, startPoint x: 274, startPoint y: 301, endPoint x: 716, endPoint y: 404, distance: 453.7
click at [716, 404] on div "By 1677, [PERSON_NAME] had begun to lay the foundation for a more permanent mov…" at bounding box center [774, 400] width 345 height 17
click at [512, 440] on button "Verify" at bounding box center [520, 449] width 741 height 19
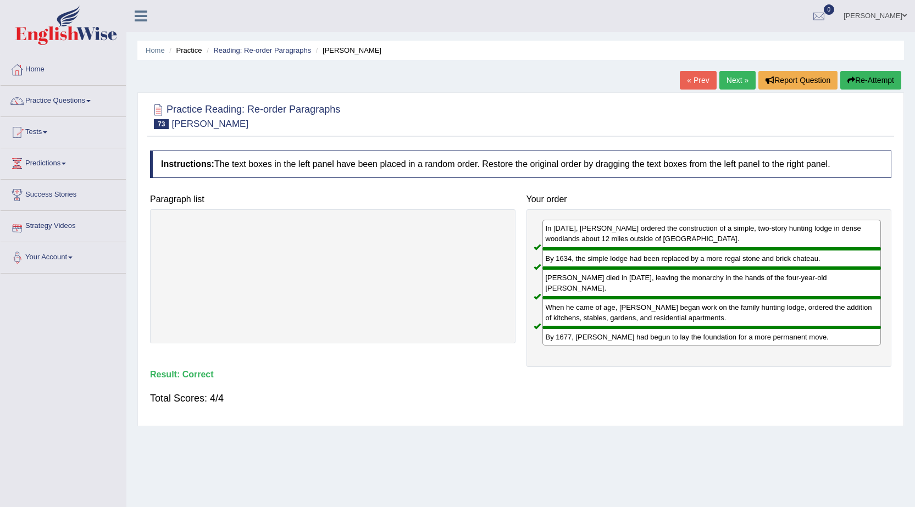
click at [742, 86] on link "Next »" at bounding box center [737, 80] width 36 height 19
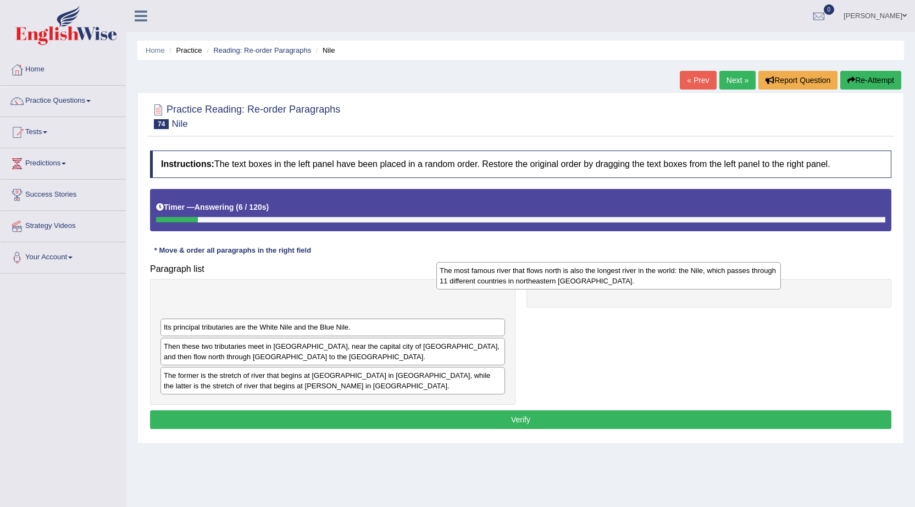
drag, startPoint x: 356, startPoint y: 357, endPoint x: 632, endPoint y: 281, distance: 286.1
click at [632, 281] on div "The most famous river that flows north is also the longest river in the world: …" at bounding box center [608, 275] width 345 height 27
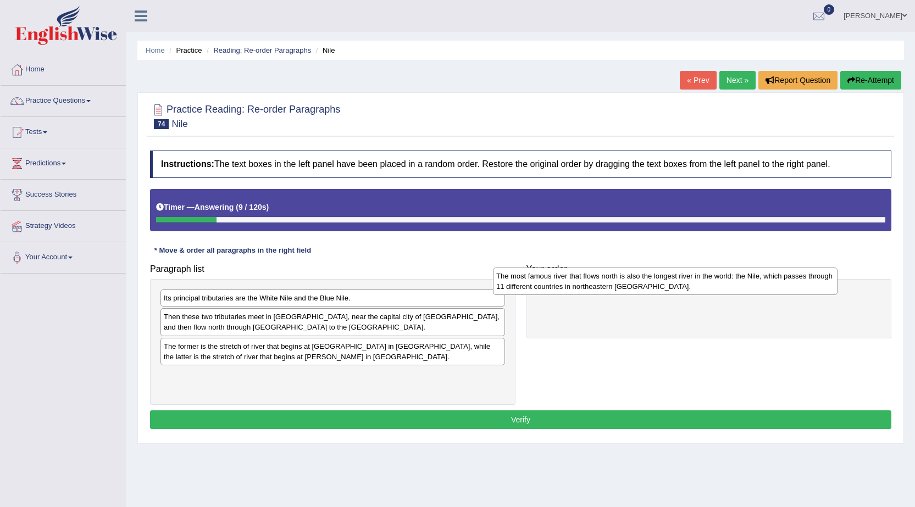
drag, startPoint x: 304, startPoint y: 309, endPoint x: 636, endPoint y: 287, distance: 333.3
click at [636, 287] on div "The most famous river that flows north is also the longest river in the world: …" at bounding box center [665, 281] width 345 height 27
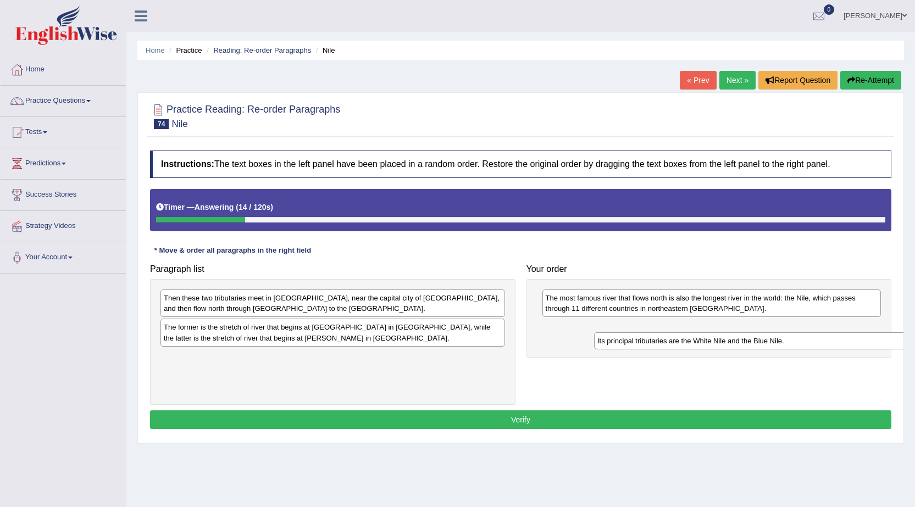
drag, startPoint x: 268, startPoint y: 300, endPoint x: 694, endPoint y: 319, distance: 426.9
click at [698, 333] on div "Its principal tributaries are the White Nile and the Blue Nile." at bounding box center [766, 341] width 345 height 17
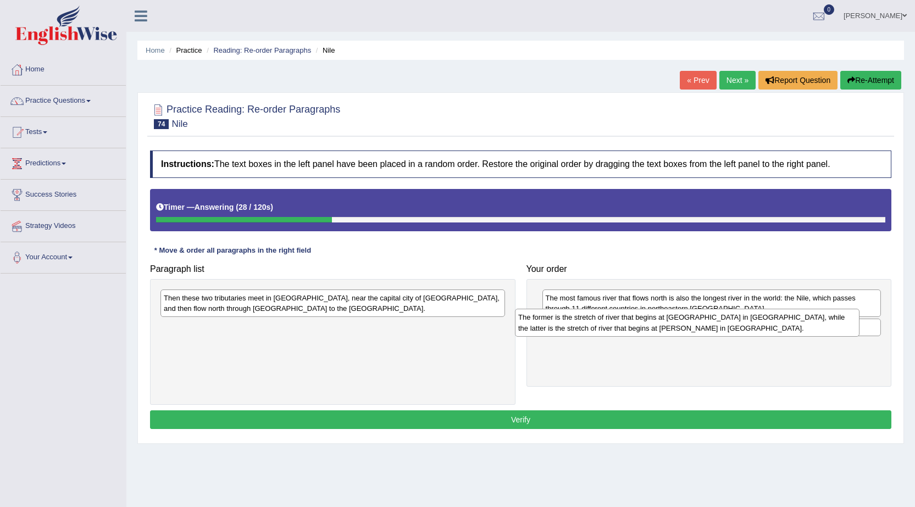
drag, startPoint x: 320, startPoint y: 337, endPoint x: 674, endPoint y: 328, distance: 354.6
click at [674, 328] on div "The former is the stretch of river that begins at [GEOGRAPHIC_DATA] in [GEOGRAP…" at bounding box center [687, 322] width 345 height 27
drag, startPoint x: 653, startPoint y: 351, endPoint x: 660, endPoint y: 327, distance: 25.2
click at [660, 327] on div "The former is the stretch of river that begins at [GEOGRAPHIC_DATA] in [GEOGRAP…" at bounding box center [719, 327] width 339 height 27
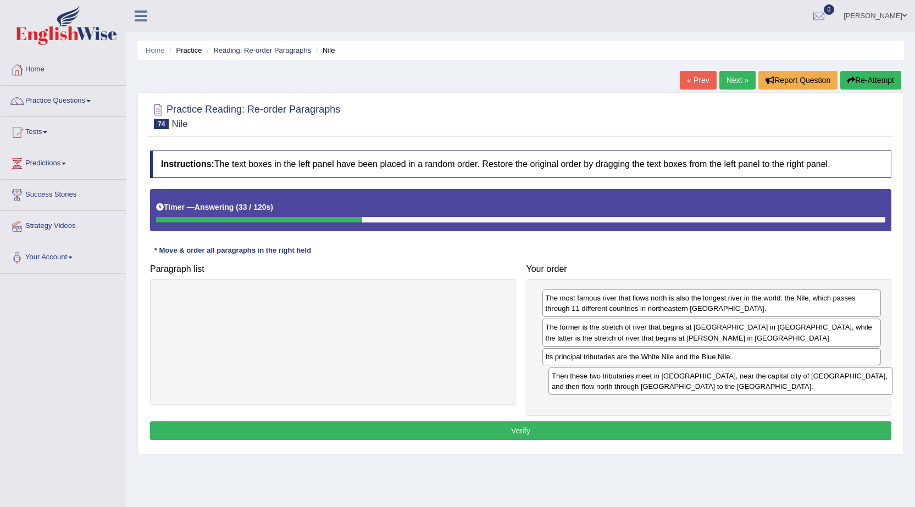
drag, startPoint x: 304, startPoint y: 306, endPoint x: 692, endPoint y: 384, distance: 395.8
click at [692, 384] on div "Then these two tributaries meet in [GEOGRAPHIC_DATA], near the capital city of …" at bounding box center [721, 381] width 345 height 27
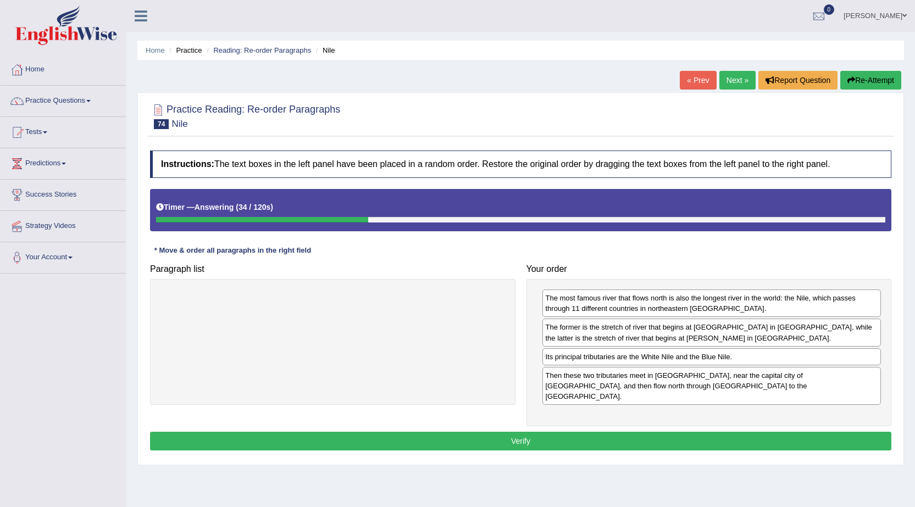
click at [513, 432] on button "Verify" at bounding box center [520, 441] width 741 height 19
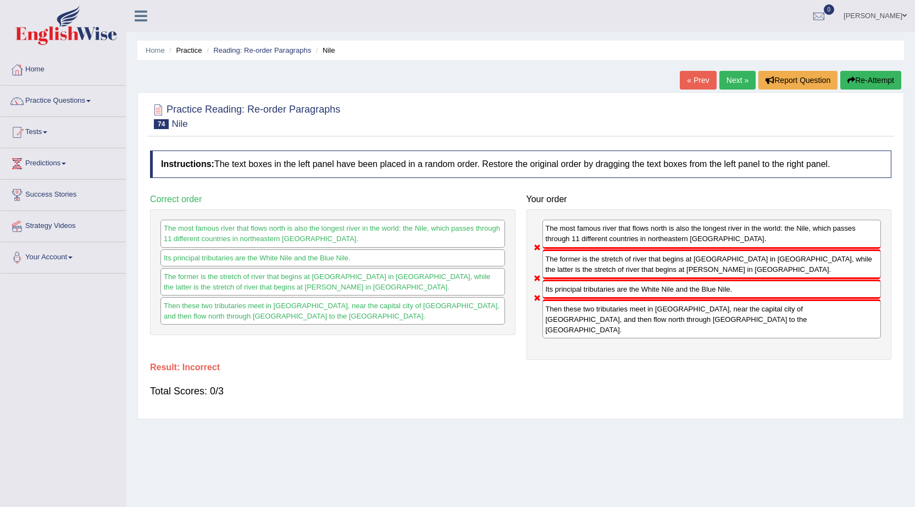
click at [734, 75] on link "Next »" at bounding box center [737, 80] width 36 height 19
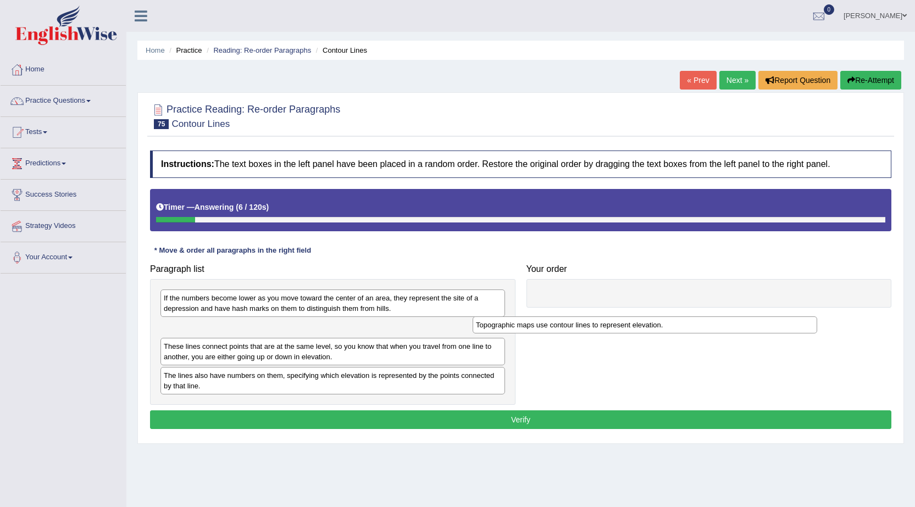
drag, startPoint x: 192, startPoint y: 362, endPoint x: 514, endPoint y: 324, distance: 324.2
click at [514, 324] on div "Topographic maps use contour lines to represent elevation." at bounding box center [645, 325] width 345 height 17
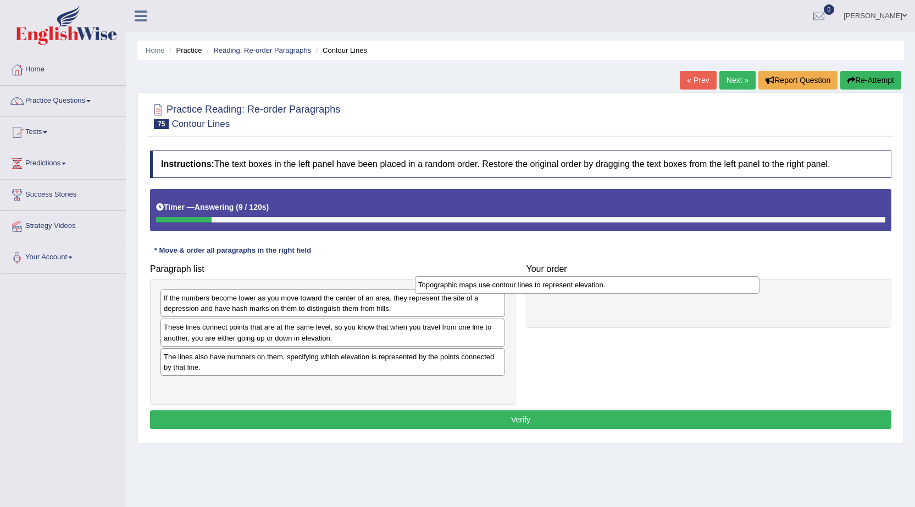
drag, startPoint x: 380, startPoint y: 328, endPoint x: 638, endPoint y: 284, distance: 261.6
click at [638, 284] on div "Topographic maps use contour lines to represent elevation." at bounding box center [587, 284] width 345 height 17
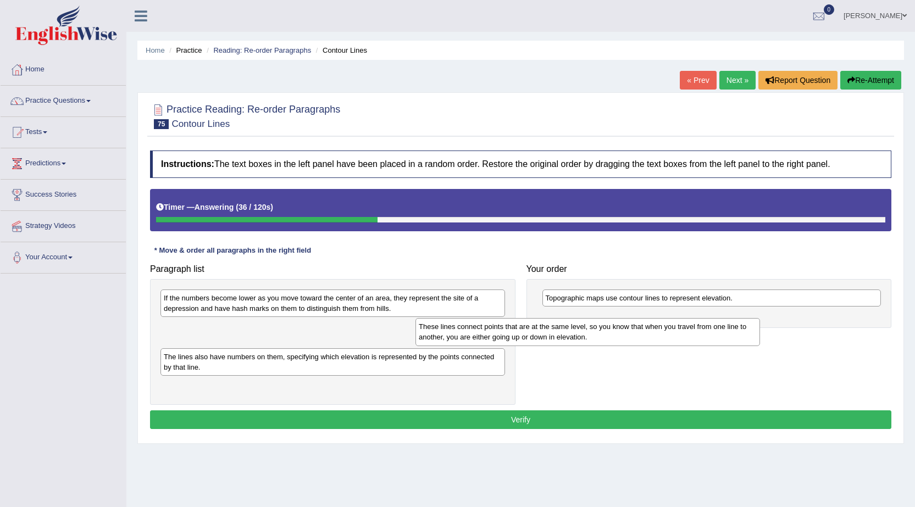
drag, startPoint x: 229, startPoint y: 334, endPoint x: 484, endPoint y: 334, distance: 255.0
click at [484, 334] on div "These lines connect points that are at the same level, so you know that when yo…" at bounding box center [588, 331] width 345 height 27
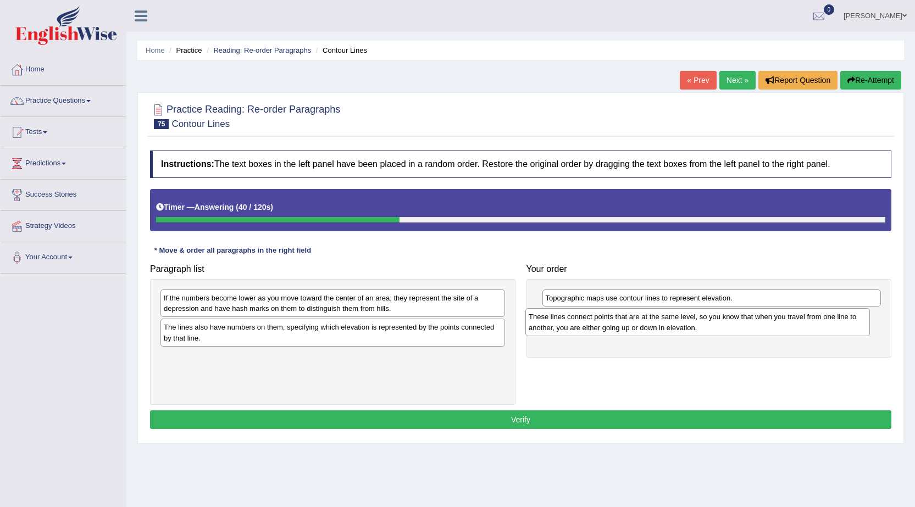
drag, startPoint x: 184, startPoint y: 333, endPoint x: 549, endPoint y: 322, distance: 365.1
click at [549, 322] on div "These lines connect points that are at the same level, so you know that when yo…" at bounding box center [697, 321] width 345 height 27
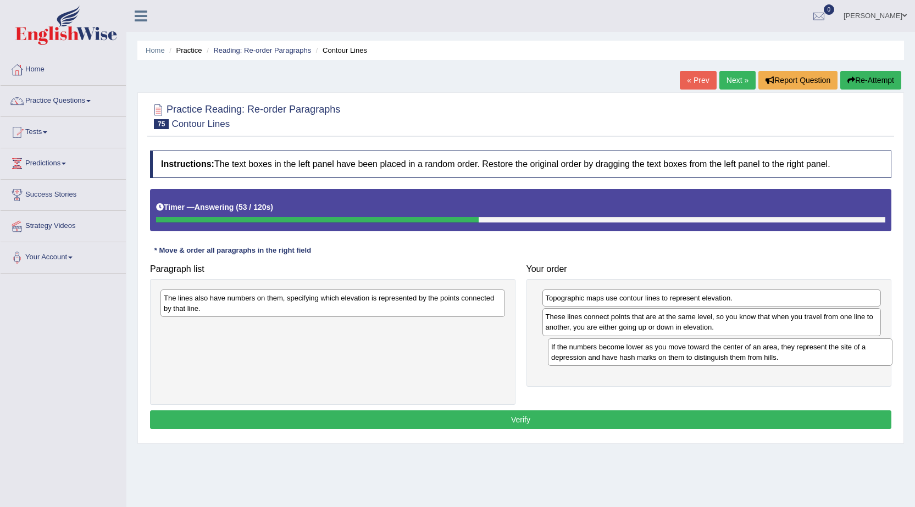
drag, startPoint x: 329, startPoint y: 308, endPoint x: 717, endPoint y: 357, distance: 390.6
click at [717, 357] on div "If the numbers become lower as you move toward the center of an area, they repr…" at bounding box center [720, 352] width 345 height 27
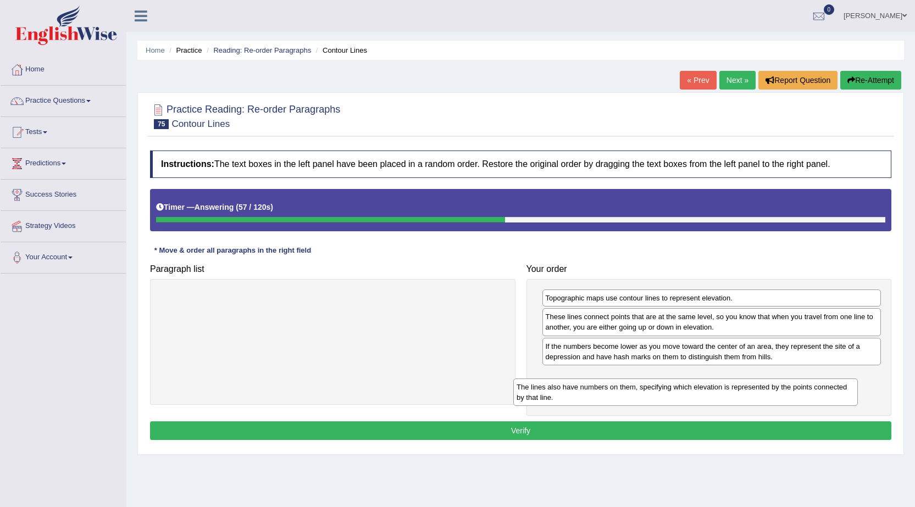
drag, startPoint x: 392, startPoint y: 305, endPoint x: 745, endPoint y: 394, distance: 363.9
click at [745, 394] on div "The lines also have numbers on them, specifying which elevation is represented …" at bounding box center [685, 392] width 345 height 27
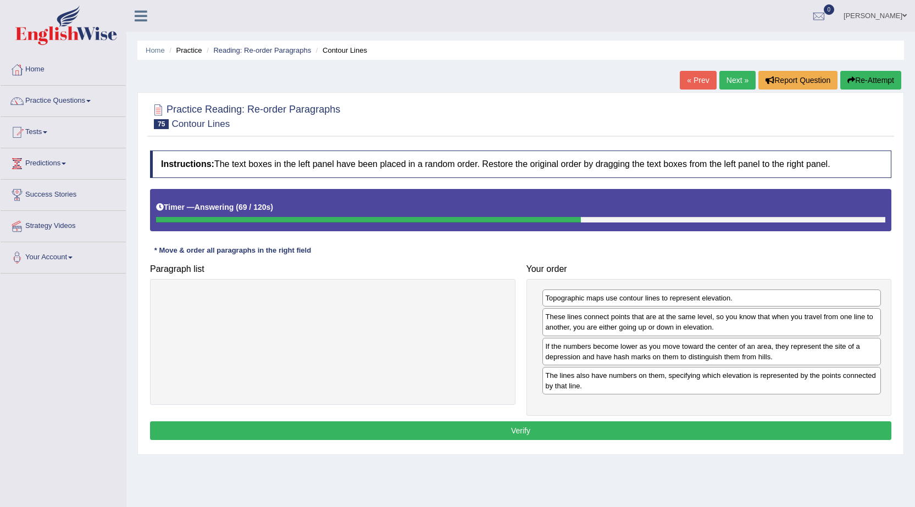
click at [523, 427] on button "Verify" at bounding box center [520, 431] width 741 height 19
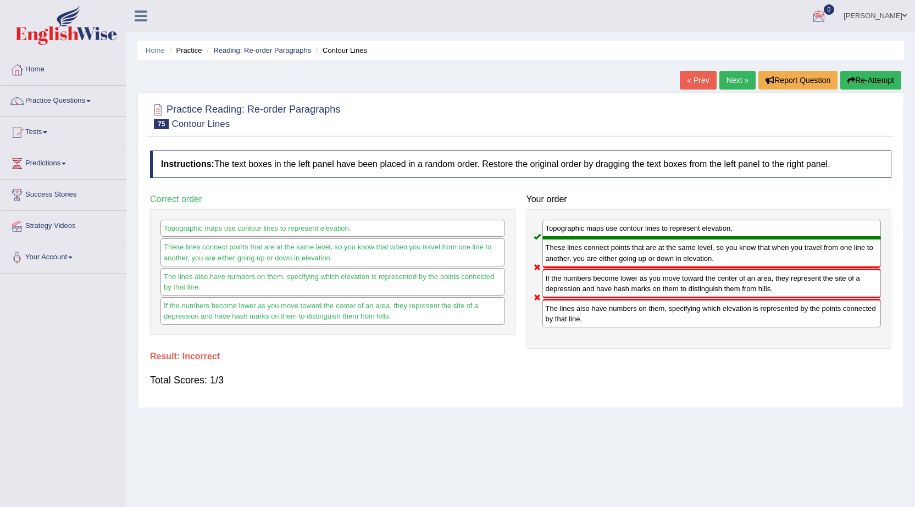
click at [729, 85] on link "Next »" at bounding box center [737, 80] width 36 height 19
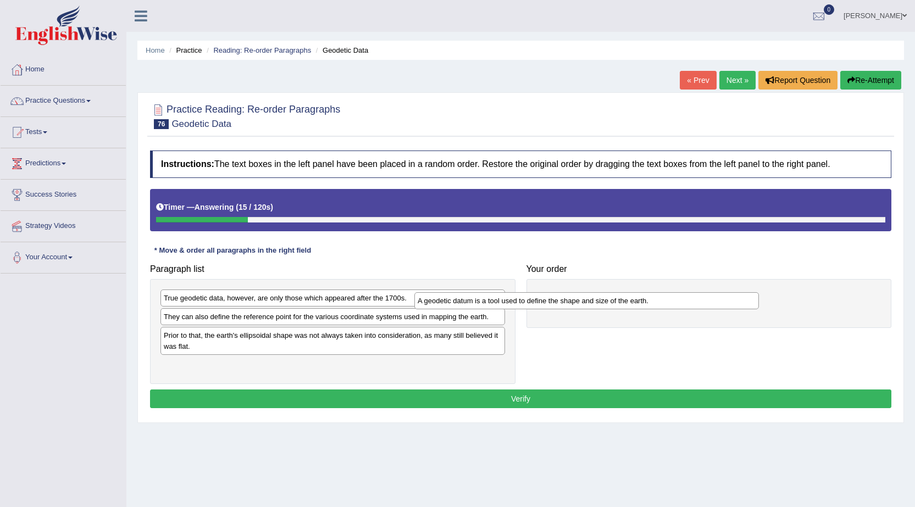
drag, startPoint x: 313, startPoint y: 298, endPoint x: 567, endPoint y: 301, distance: 253.9
click at [567, 301] on div "A geodetic datum is a tool used to define the shape and size of the earth." at bounding box center [586, 300] width 345 height 17
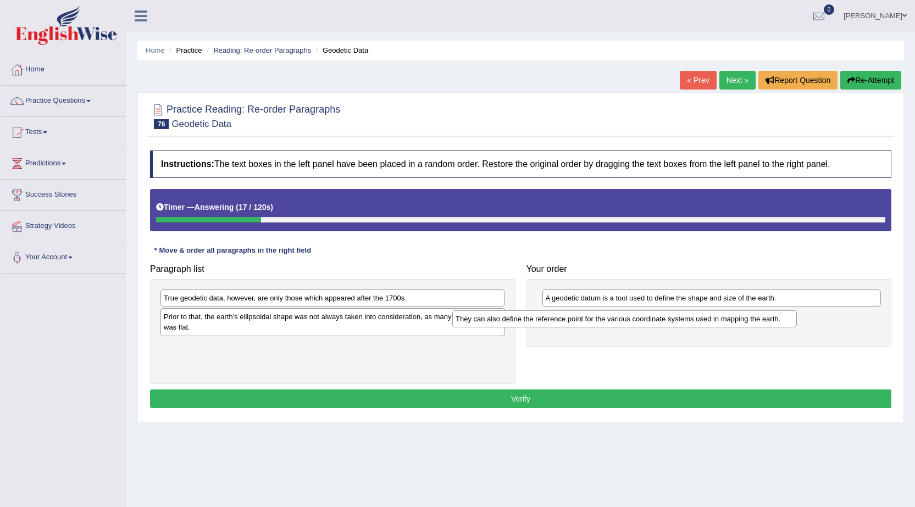
drag, startPoint x: 315, startPoint y: 320, endPoint x: 607, endPoint y: 323, distance: 291.9
click at [607, 323] on div "They can also define the reference point for the various coordinate systems use…" at bounding box center [624, 319] width 345 height 17
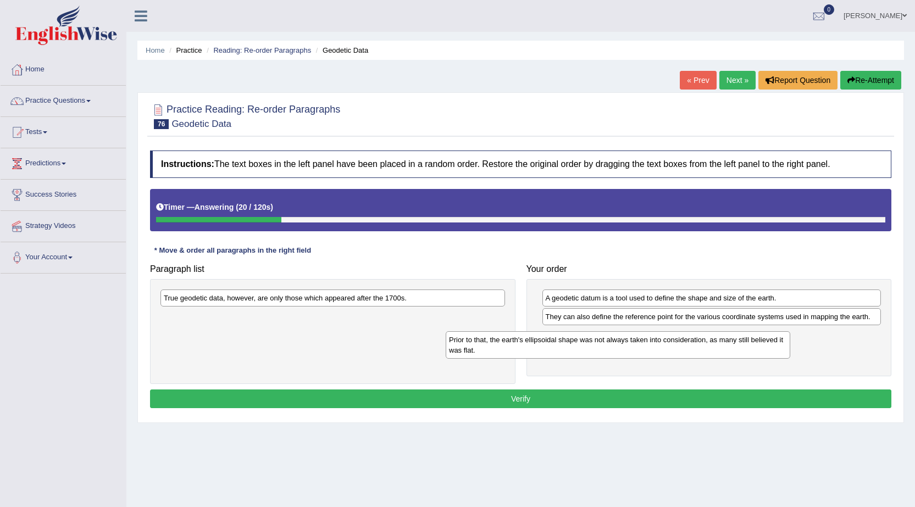
drag, startPoint x: 312, startPoint y: 319, endPoint x: 596, endPoint y: 342, distance: 285.1
click at [596, 342] on div "Prior to that, the earth's ellipsoidal shape was not always taken into consider…" at bounding box center [618, 344] width 345 height 27
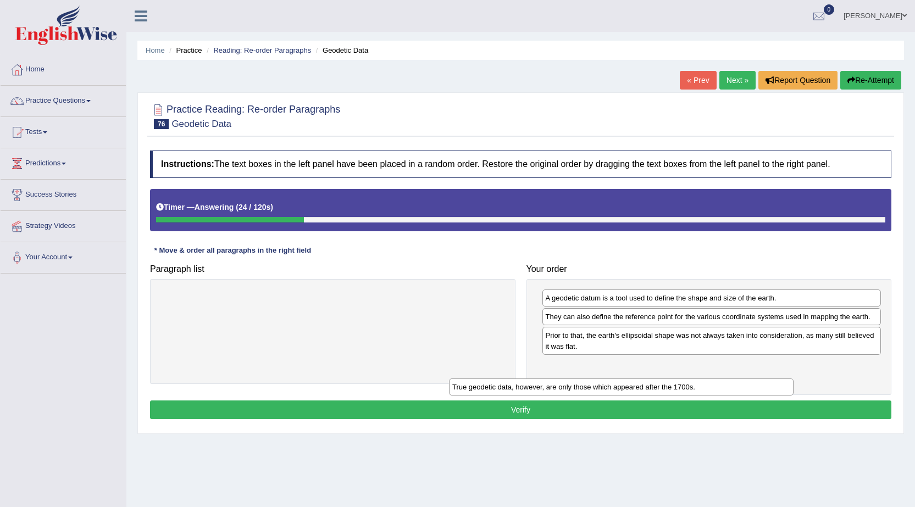
drag, startPoint x: 275, startPoint y: 300, endPoint x: 612, endPoint y: 378, distance: 345.4
click at [612, 379] on div "True geodetic data, however, are only those which appeared after the 1700s." at bounding box center [621, 387] width 345 height 17
click at [435, 411] on button "Verify" at bounding box center [520, 410] width 741 height 19
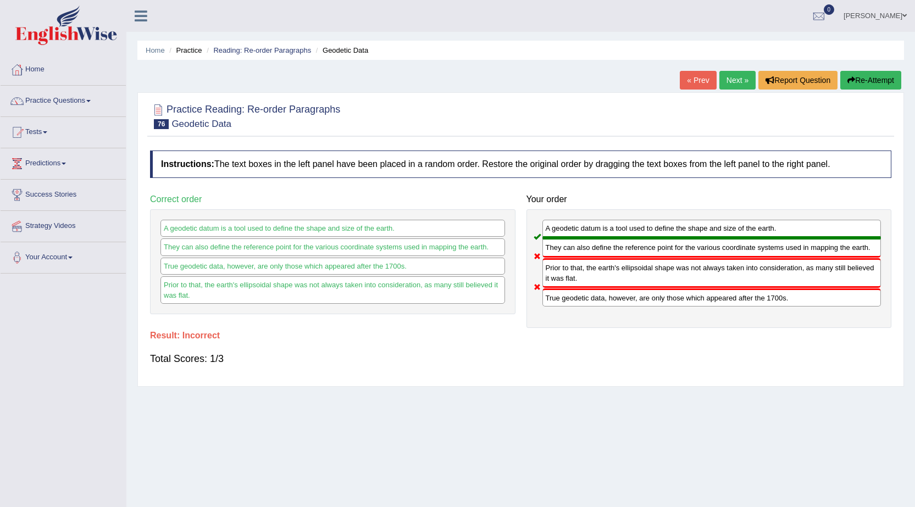
click at [29, 72] on link "Home" at bounding box center [63, 67] width 125 height 27
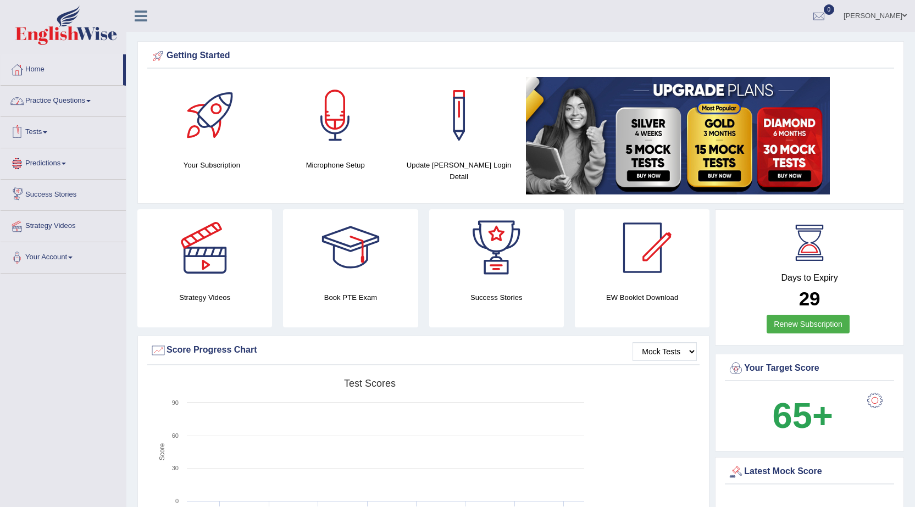
click at [86, 106] on link "Practice Questions" at bounding box center [63, 99] width 125 height 27
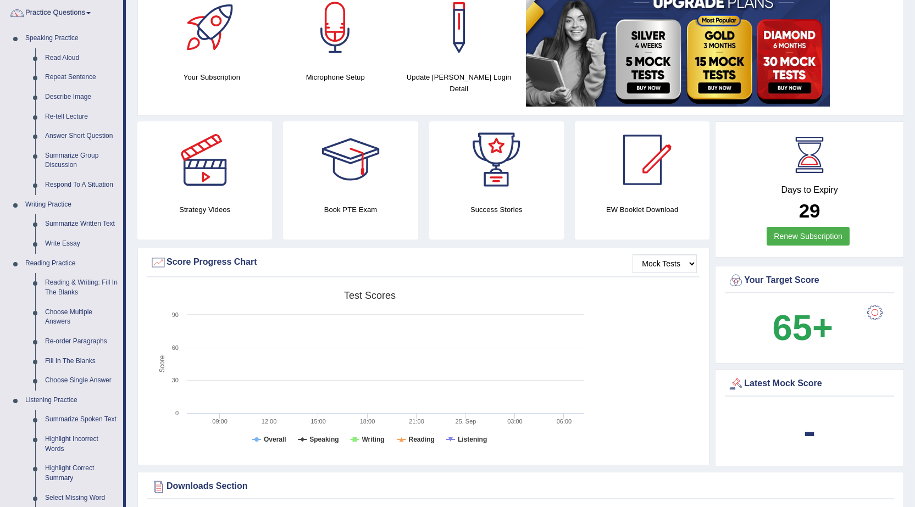
scroll to position [55, 0]
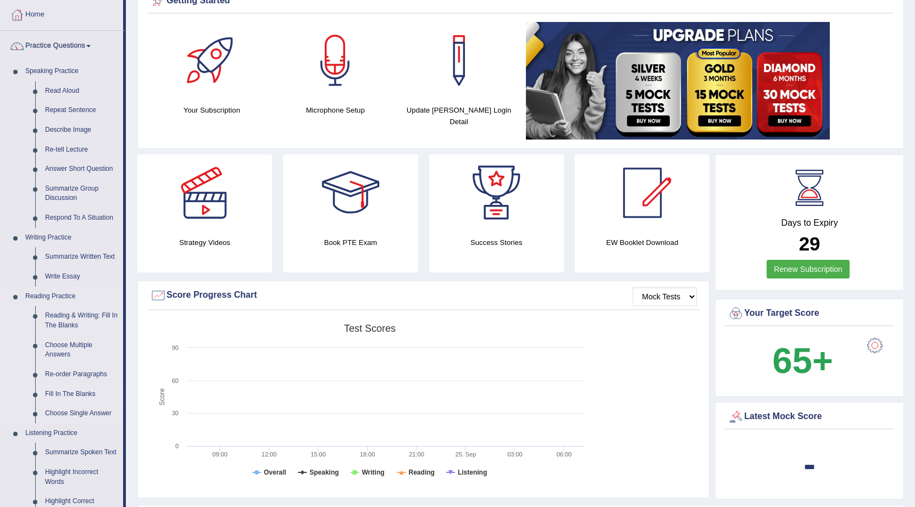
click at [84, 395] on link "Fill In The Blanks" at bounding box center [81, 395] width 83 height 20
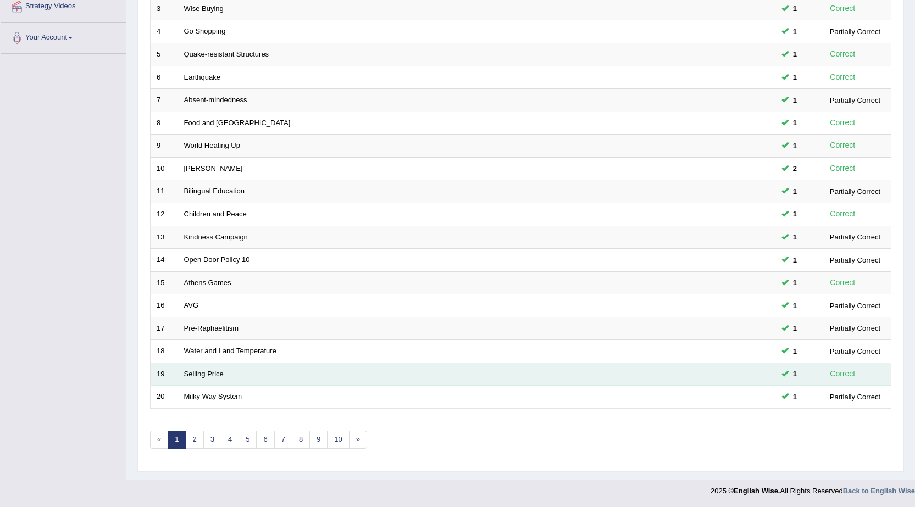
scroll to position [220, 0]
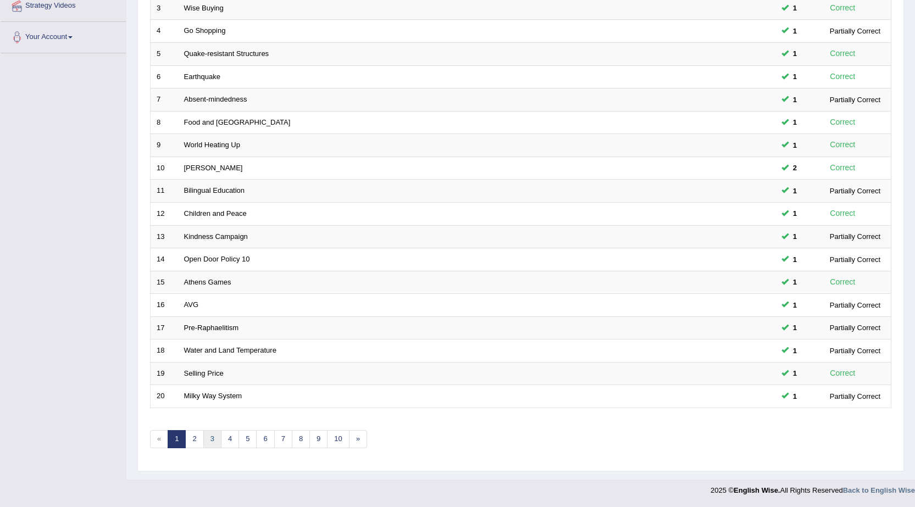
click at [204, 435] on link "3" at bounding box center [212, 439] width 18 height 18
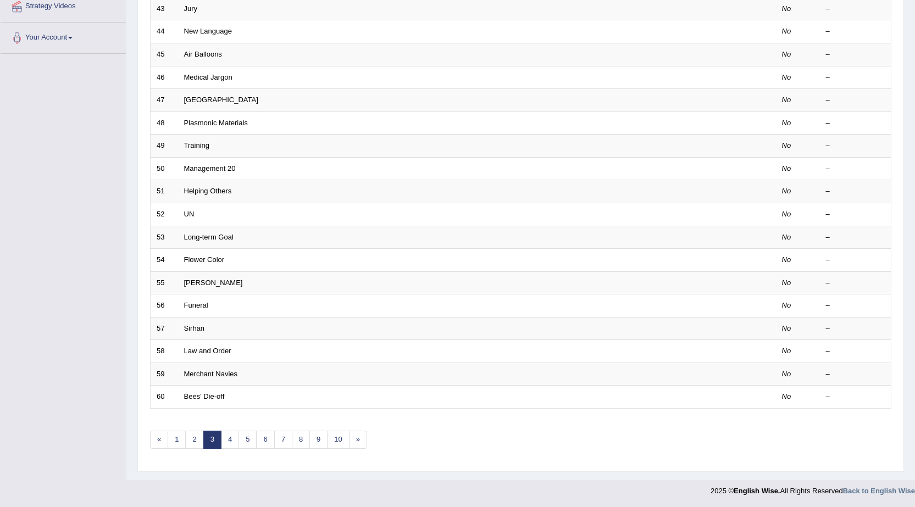
scroll to position [220, 0]
click at [193, 440] on link "2" at bounding box center [194, 439] width 18 height 18
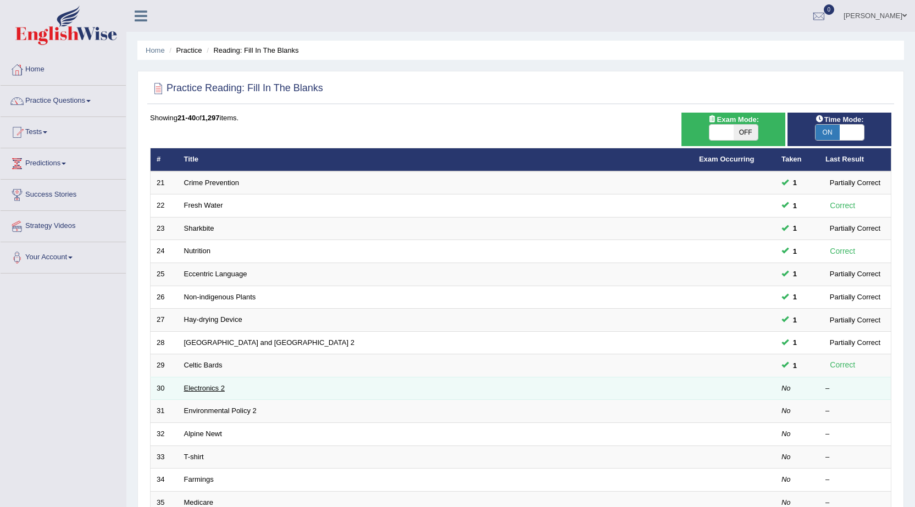
click at [193, 386] on link "Electronics 2" at bounding box center [204, 388] width 41 height 8
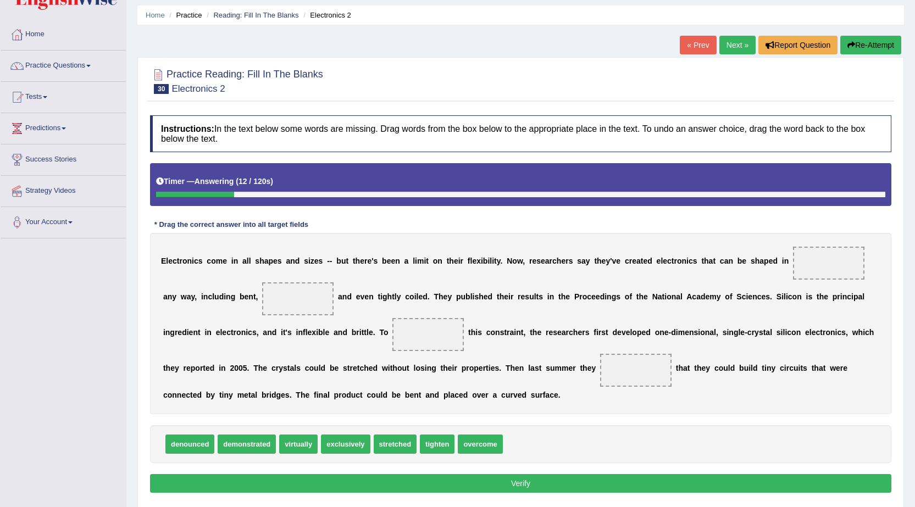
scroll to position [55, 0]
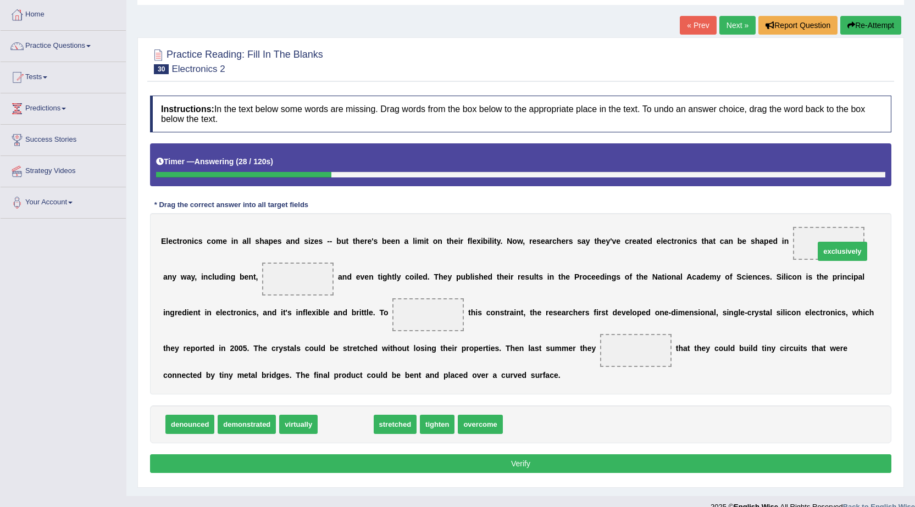
drag, startPoint x: 344, startPoint y: 425, endPoint x: 840, endPoint y: 252, distance: 526.2
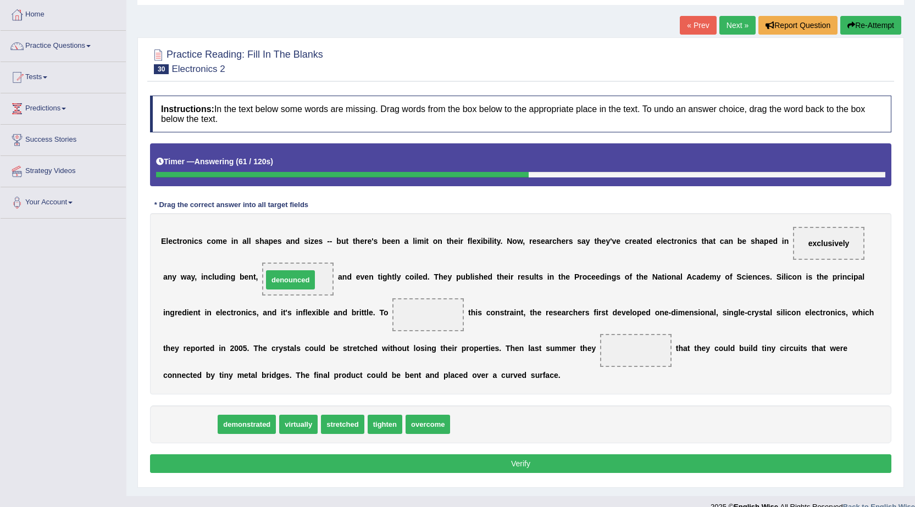
drag, startPoint x: 202, startPoint y: 426, endPoint x: 303, endPoint y: 281, distance: 176.1
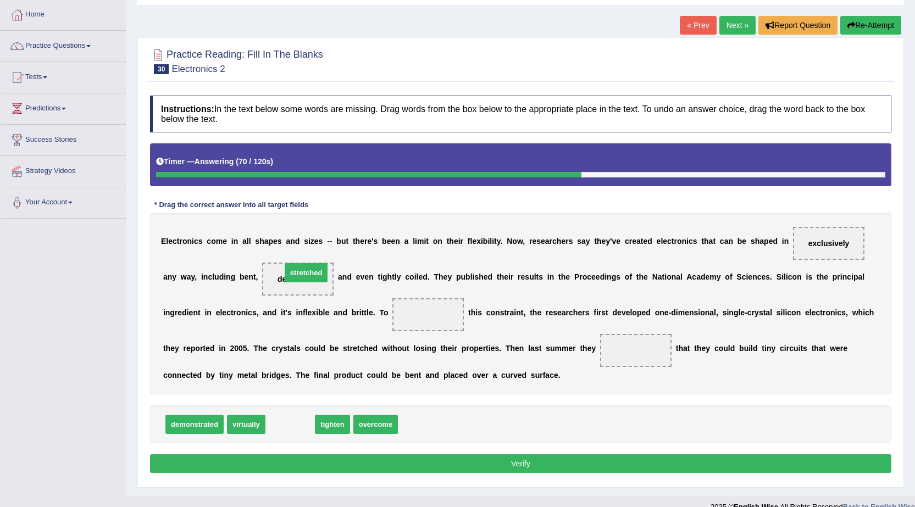
drag, startPoint x: 281, startPoint y: 424, endPoint x: 297, endPoint y: 272, distance: 152.5
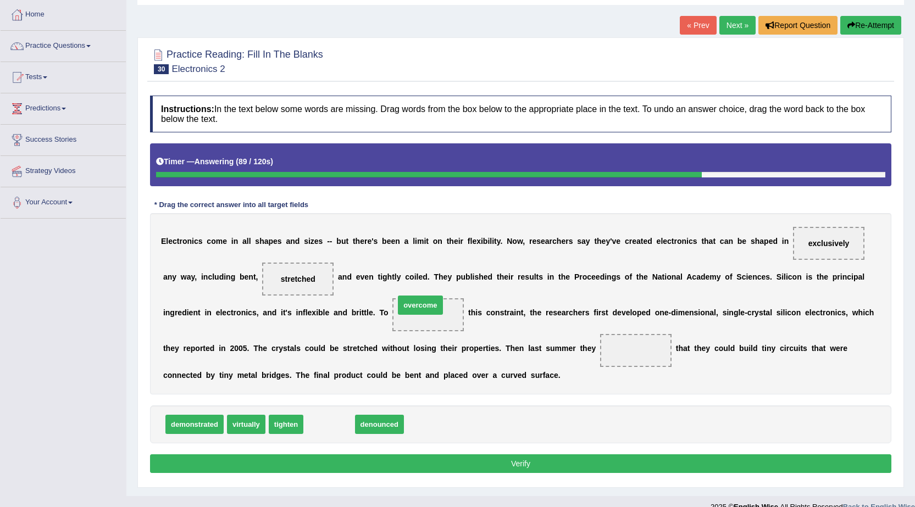
drag, startPoint x: 334, startPoint y: 420, endPoint x: 425, endPoint y: 301, distance: 150.2
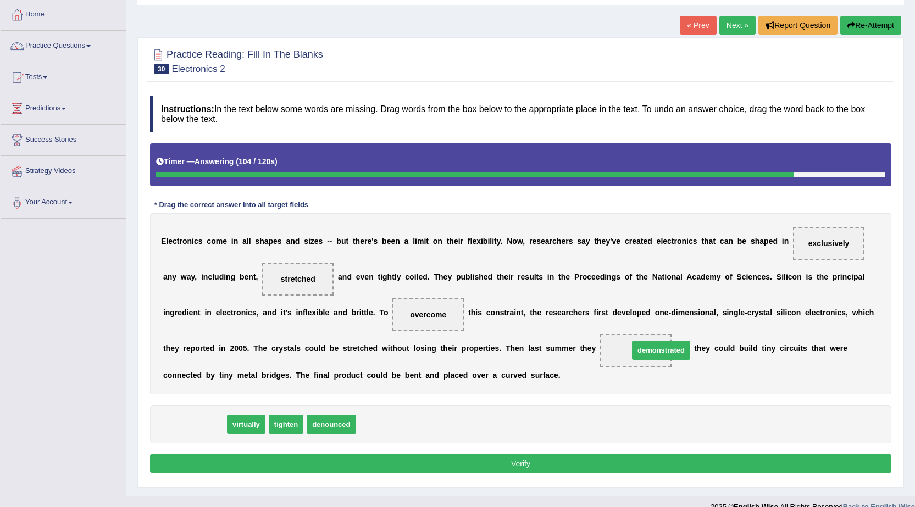
drag, startPoint x: 191, startPoint y: 426, endPoint x: 658, endPoint y: 352, distance: 472.5
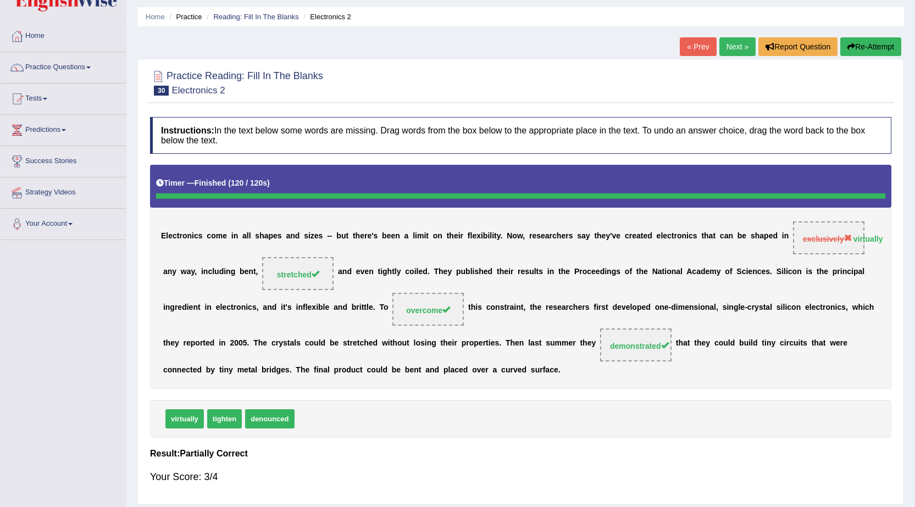
scroll to position [0, 0]
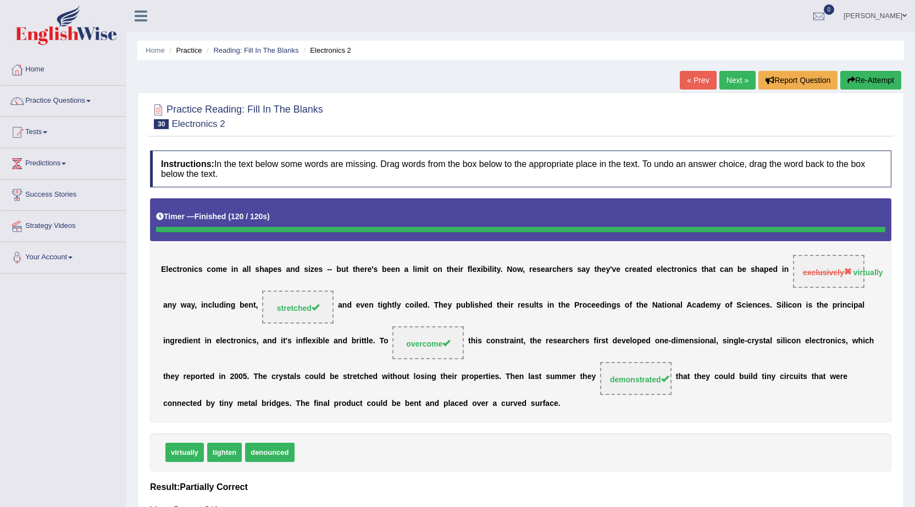
click at [726, 80] on link "Next »" at bounding box center [737, 80] width 36 height 19
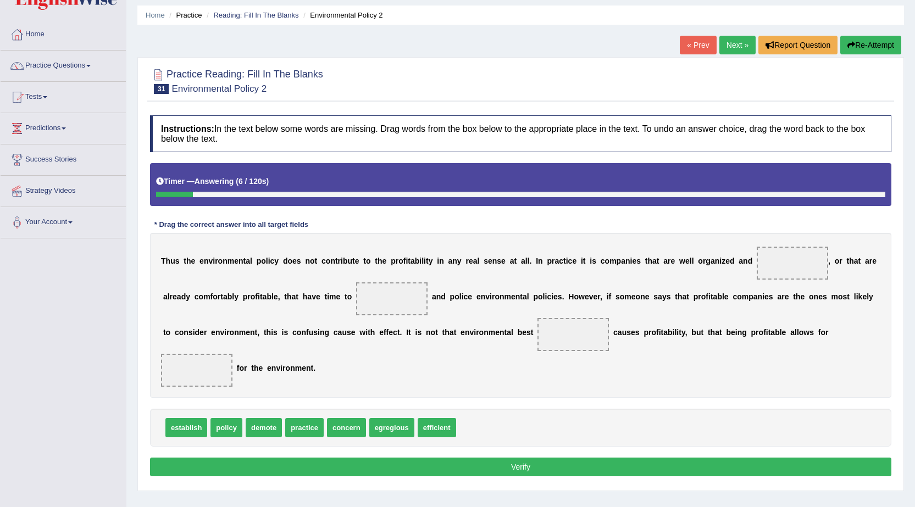
scroll to position [55, 0]
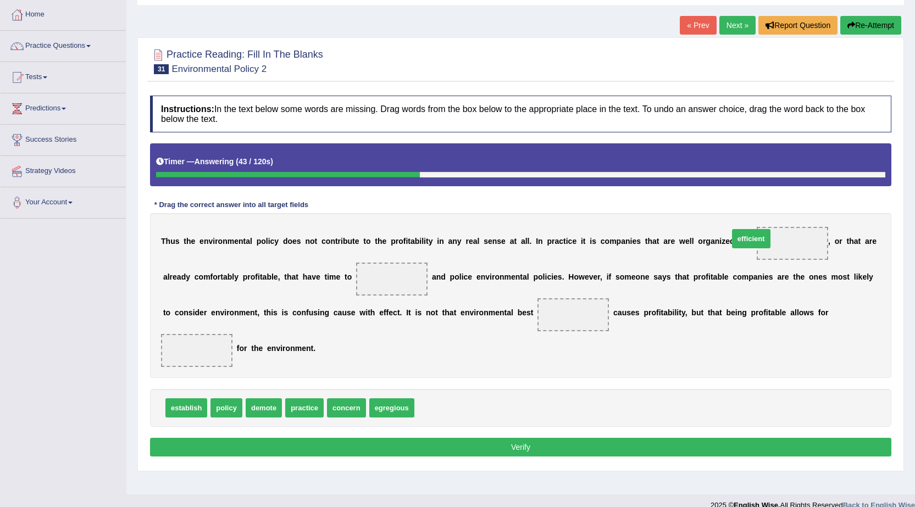
drag, startPoint x: 444, startPoint y: 406, endPoint x: 758, endPoint y: 236, distance: 357.1
drag, startPoint x: 315, startPoint y: 408, endPoint x: 407, endPoint y: 283, distance: 155.8
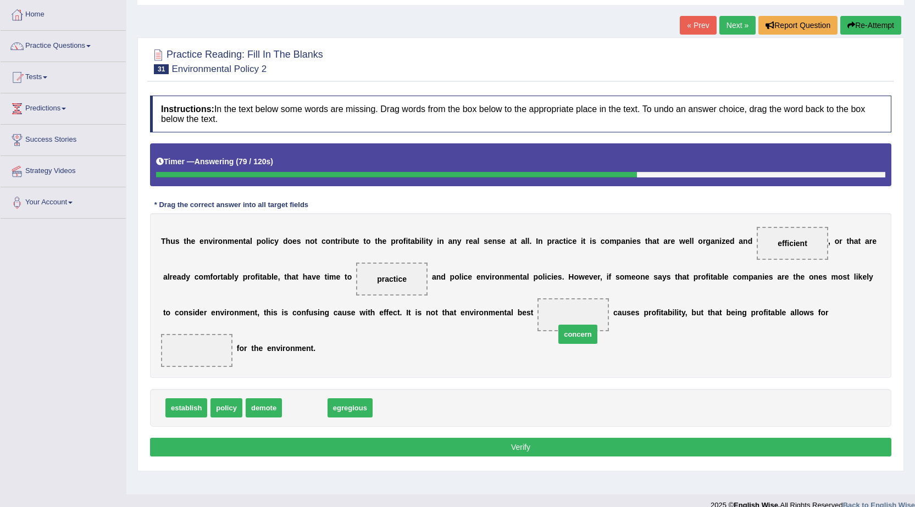
drag, startPoint x: 295, startPoint y: 403, endPoint x: 568, endPoint y: 329, distance: 282.9
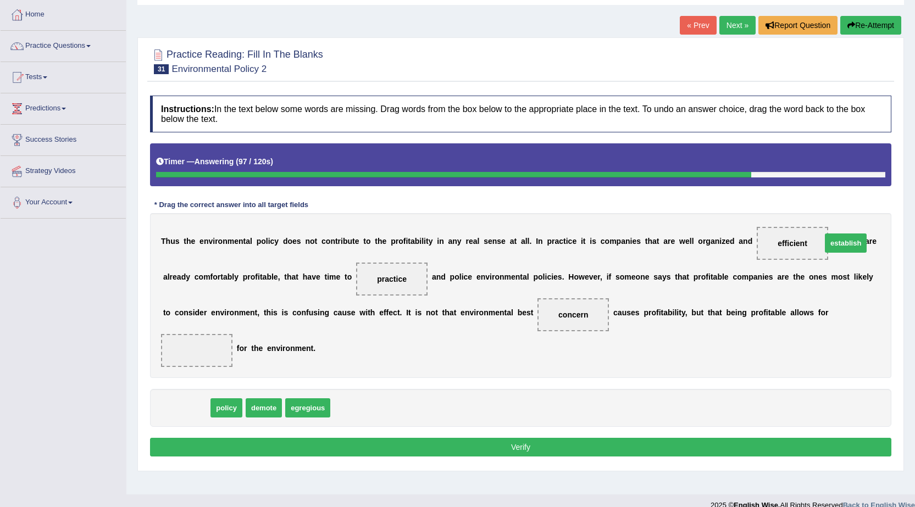
drag, startPoint x: 186, startPoint y: 410, endPoint x: 845, endPoint y: 245, distance: 679.9
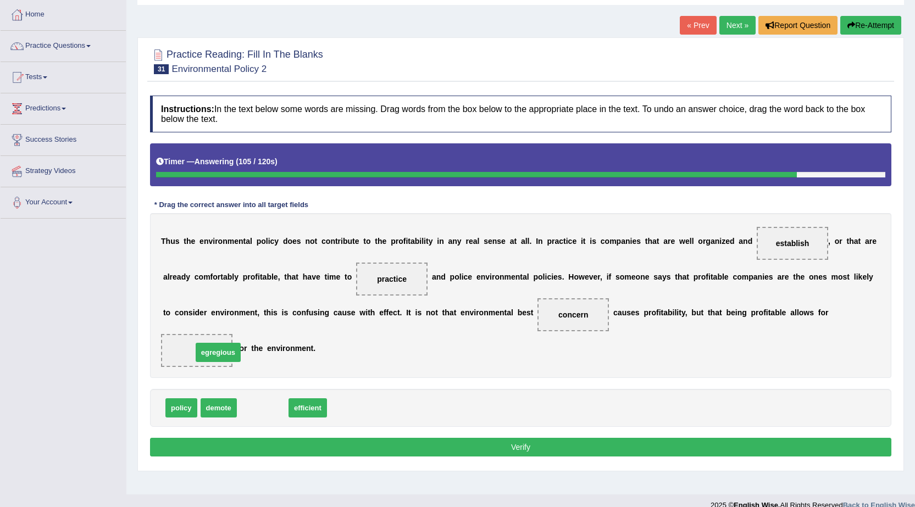
drag, startPoint x: 278, startPoint y: 406, endPoint x: 225, endPoint y: 342, distance: 83.1
drag, startPoint x: 264, startPoint y: 407, endPoint x: 206, endPoint y: 352, distance: 80.1
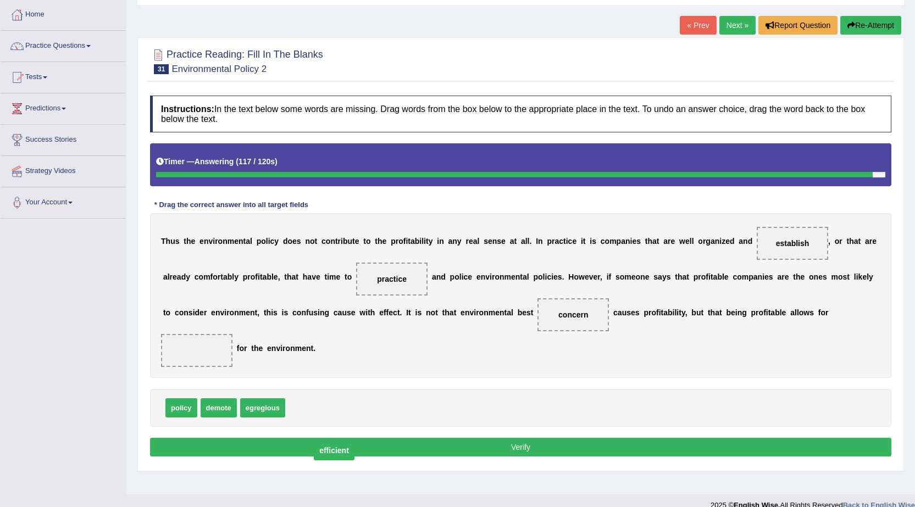
drag, startPoint x: 206, startPoint y: 352, endPoint x: 327, endPoint y: 421, distance: 139.6
click at [339, 441] on span "efficient" at bounding box center [334, 451] width 41 height 20
drag, startPoint x: 274, startPoint y: 410, endPoint x: 213, endPoint y: 359, distance: 79.2
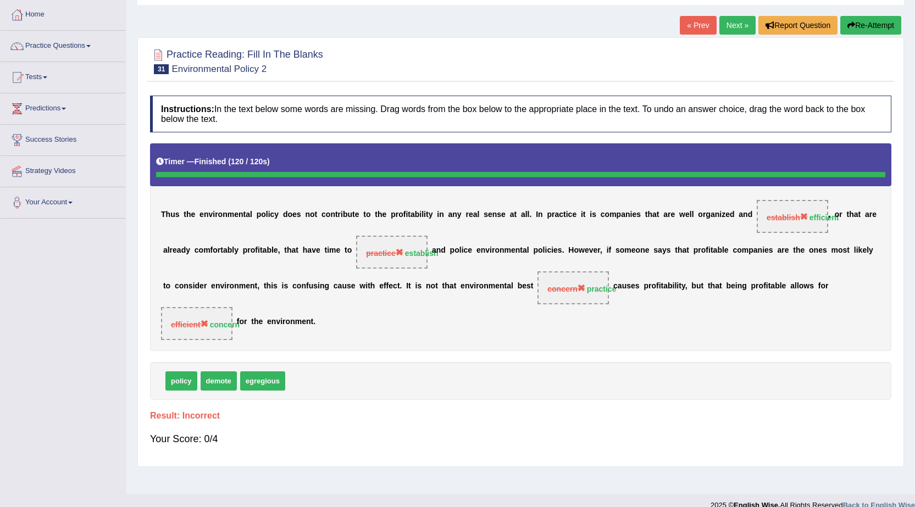
click at [729, 22] on link "Next »" at bounding box center [737, 25] width 36 height 19
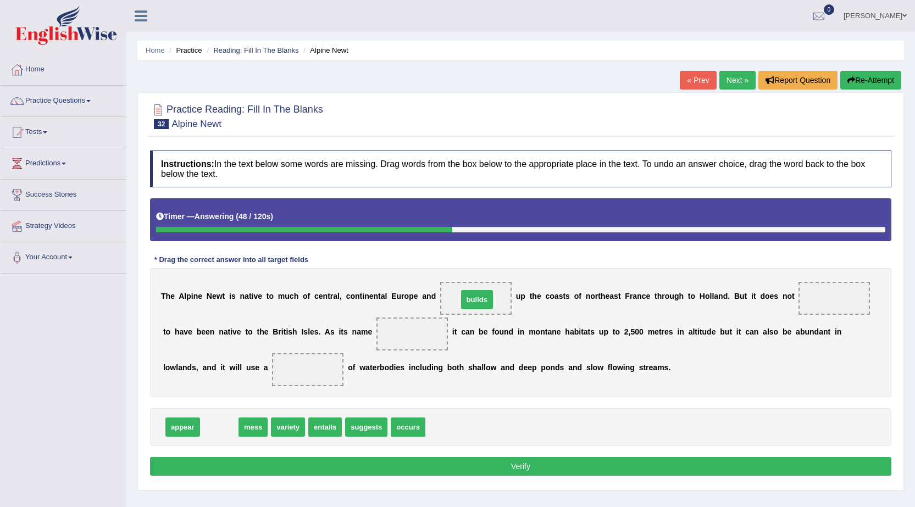
drag, startPoint x: 226, startPoint y: 427, endPoint x: 484, endPoint y: 300, distance: 287.6
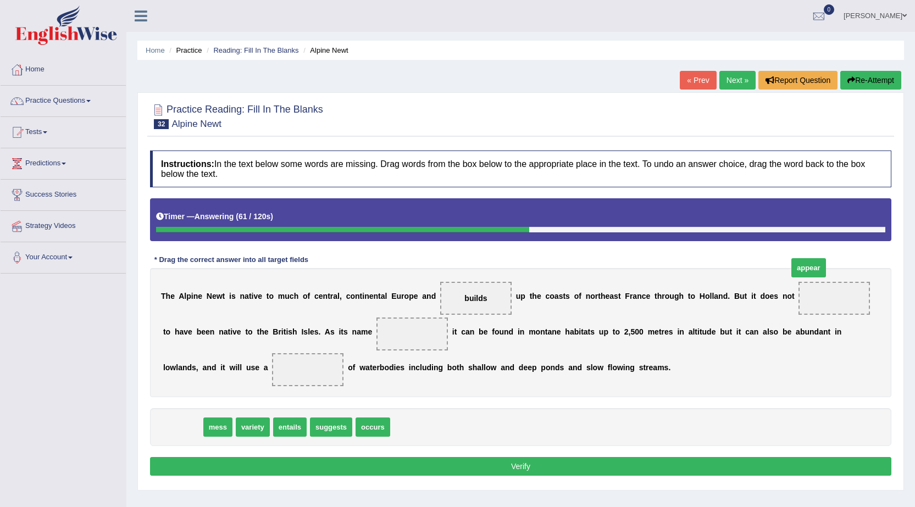
drag, startPoint x: 185, startPoint y: 424, endPoint x: 822, endPoint y: 287, distance: 651.6
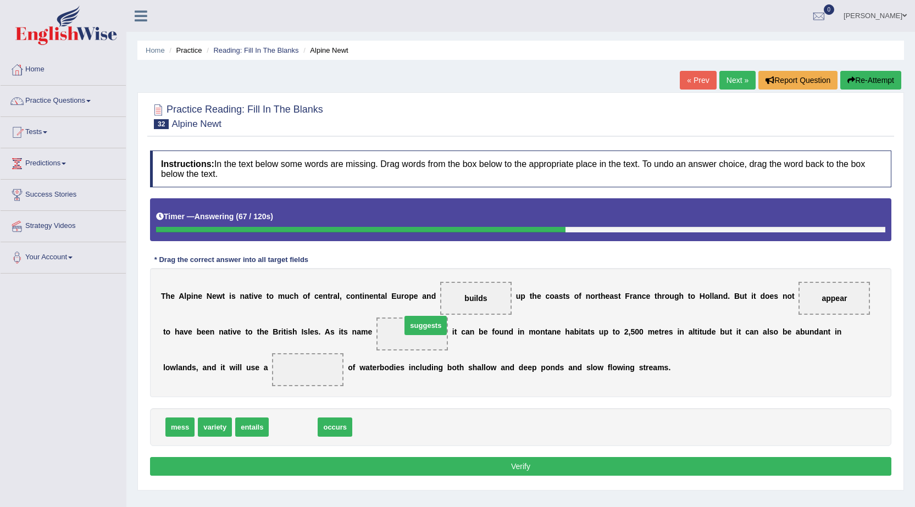
drag, startPoint x: 296, startPoint y: 428, endPoint x: 434, endPoint y: 325, distance: 172.0
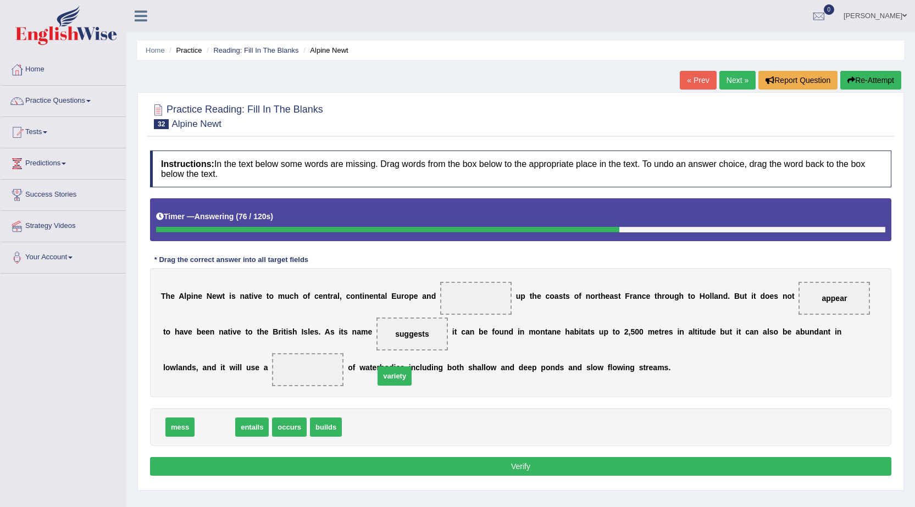
drag, startPoint x: 207, startPoint y: 426, endPoint x: 386, endPoint y: 375, distance: 186.9
click at [386, 375] on span "variety" at bounding box center [395, 376] width 34 height 19
drag, startPoint x: 209, startPoint y: 421, endPoint x: 288, endPoint y: 363, distance: 98.0
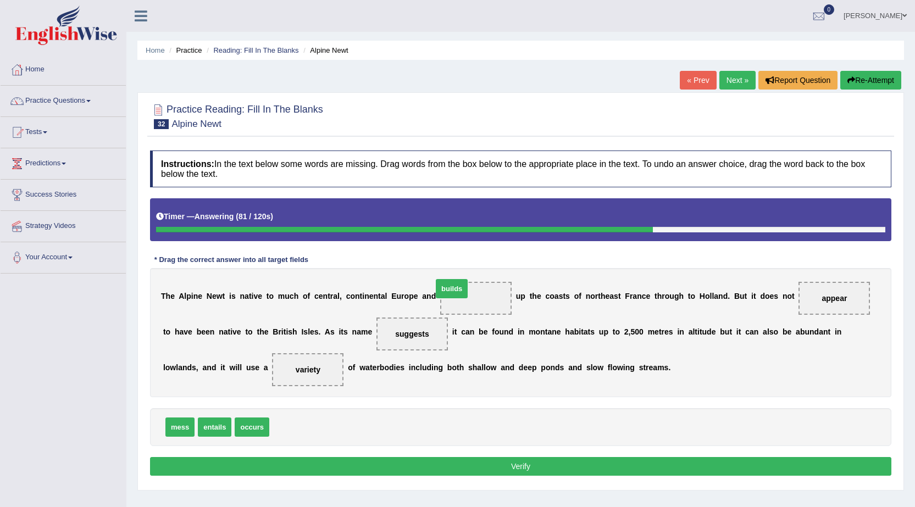
drag, startPoint x: 292, startPoint y: 429, endPoint x: 455, endPoint y: 290, distance: 214.1
click at [490, 466] on button "Verify" at bounding box center [520, 466] width 741 height 19
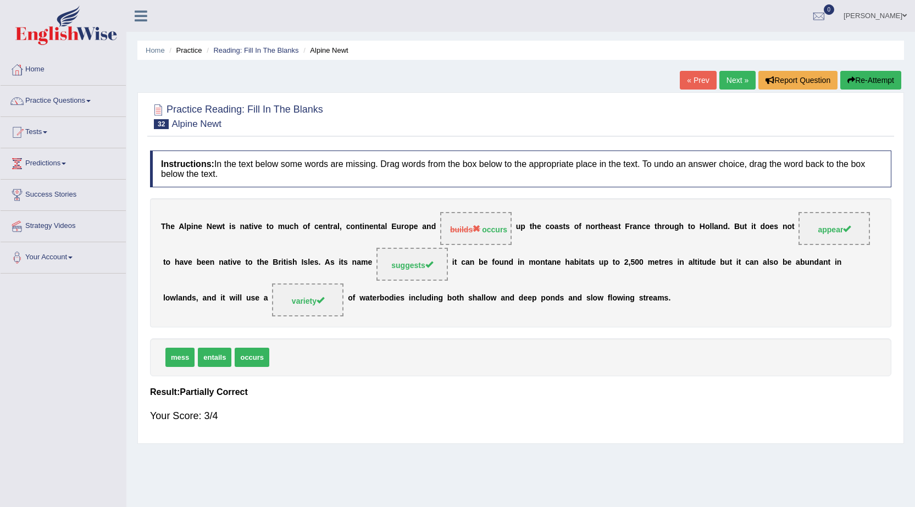
click at [733, 81] on link "Next »" at bounding box center [737, 80] width 36 height 19
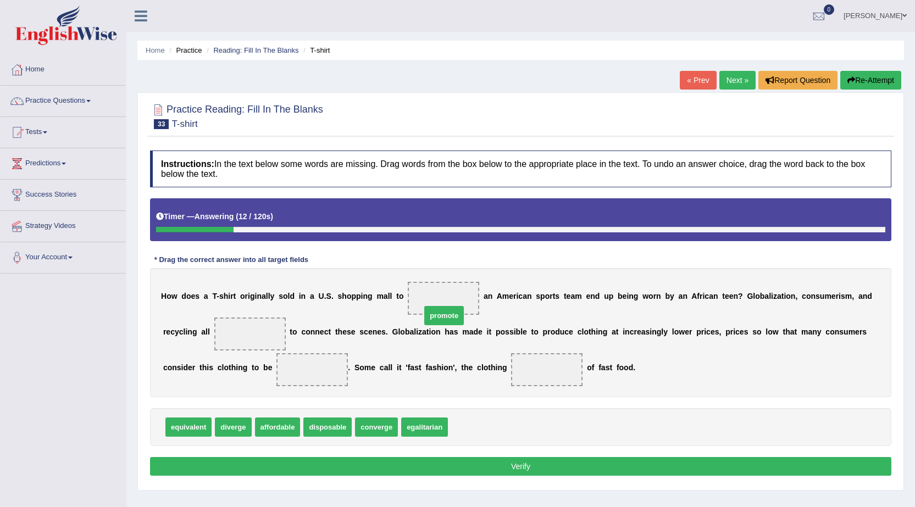
drag, startPoint x: 464, startPoint y: 429, endPoint x: 438, endPoint y: 315, distance: 116.9
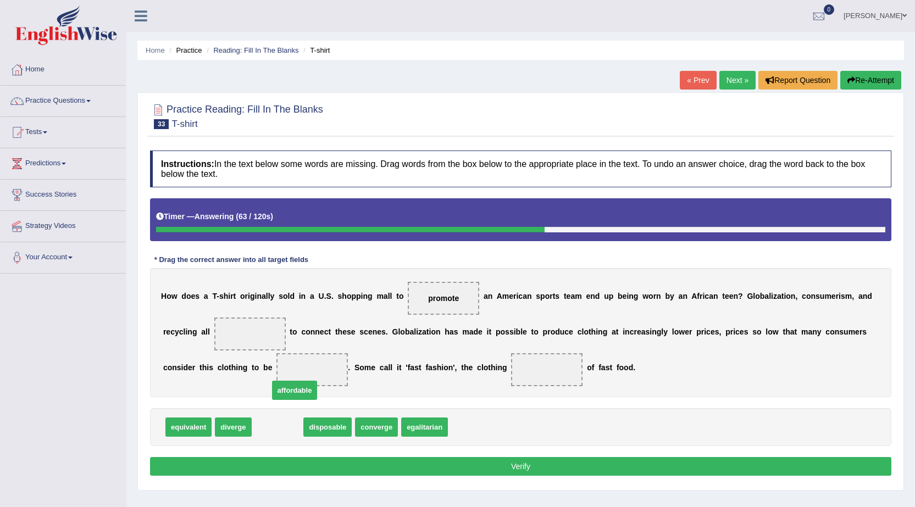
drag, startPoint x: 267, startPoint y: 433, endPoint x: 290, endPoint y: 390, distance: 49.2
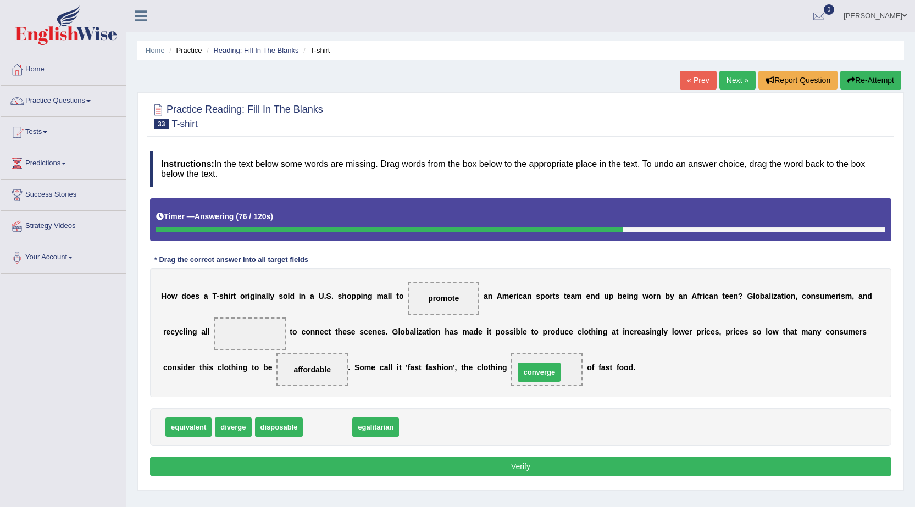
drag, startPoint x: 335, startPoint y: 429, endPoint x: 546, endPoint y: 374, distance: 218.6
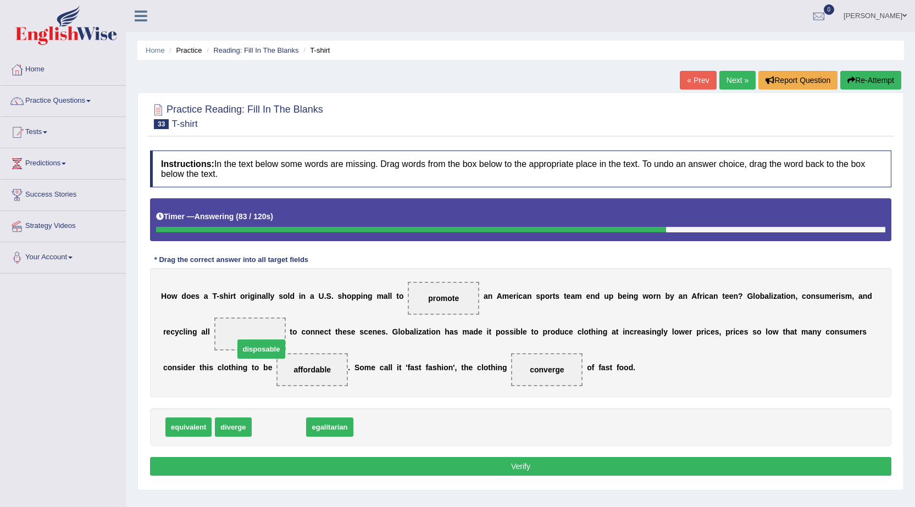
drag, startPoint x: 268, startPoint y: 431, endPoint x: 246, endPoint y: 344, distance: 90.0
click at [537, 464] on button "Verify" at bounding box center [520, 466] width 741 height 19
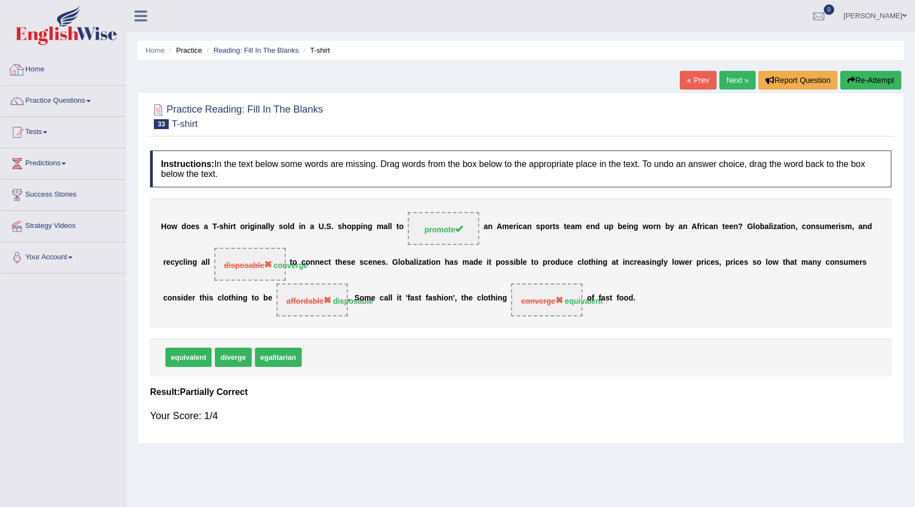
click at [24, 82] on li "Home" at bounding box center [63, 69] width 125 height 31
click at [30, 69] on link "Home" at bounding box center [62, 67] width 123 height 27
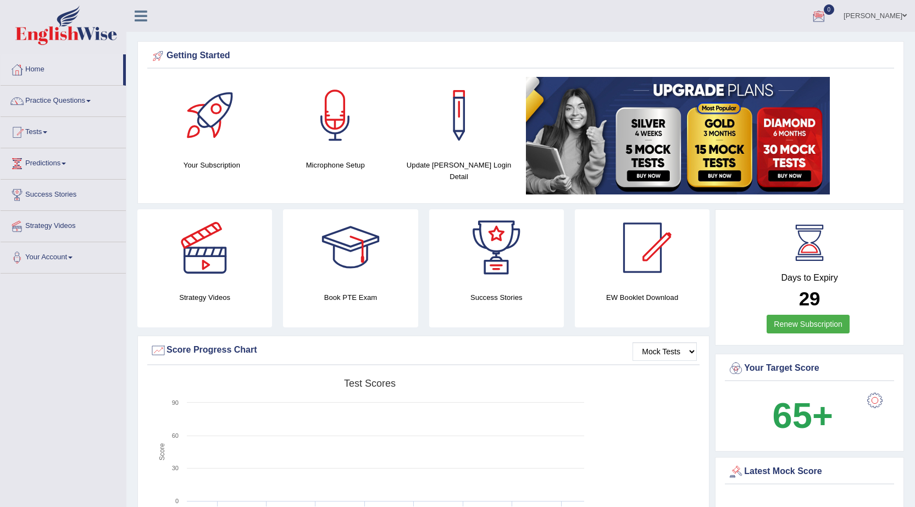
click at [900, 12] on link "[PERSON_NAME]" at bounding box center [875, 14] width 80 height 29
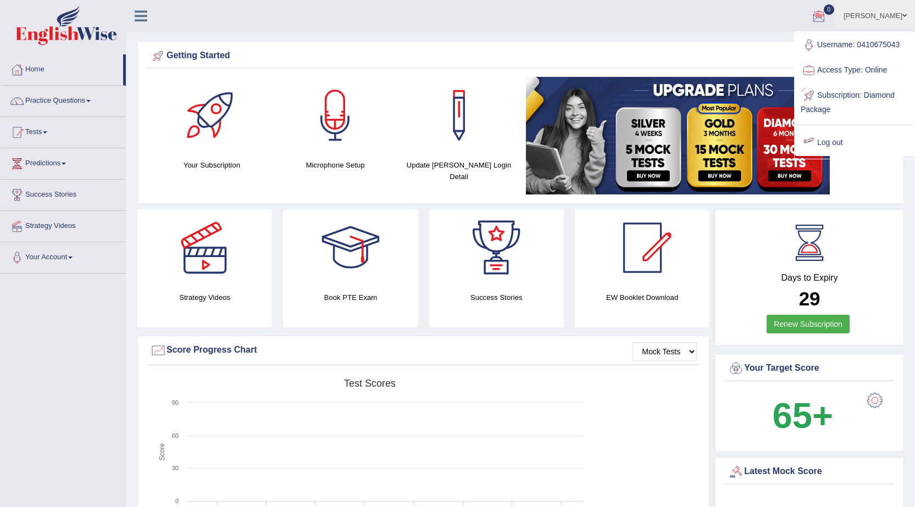
click at [850, 143] on link "Log out" at bounding box center [854, 142] width 119 height 25
